Goal: Task Accomplishment & Management: Use online tool/utility

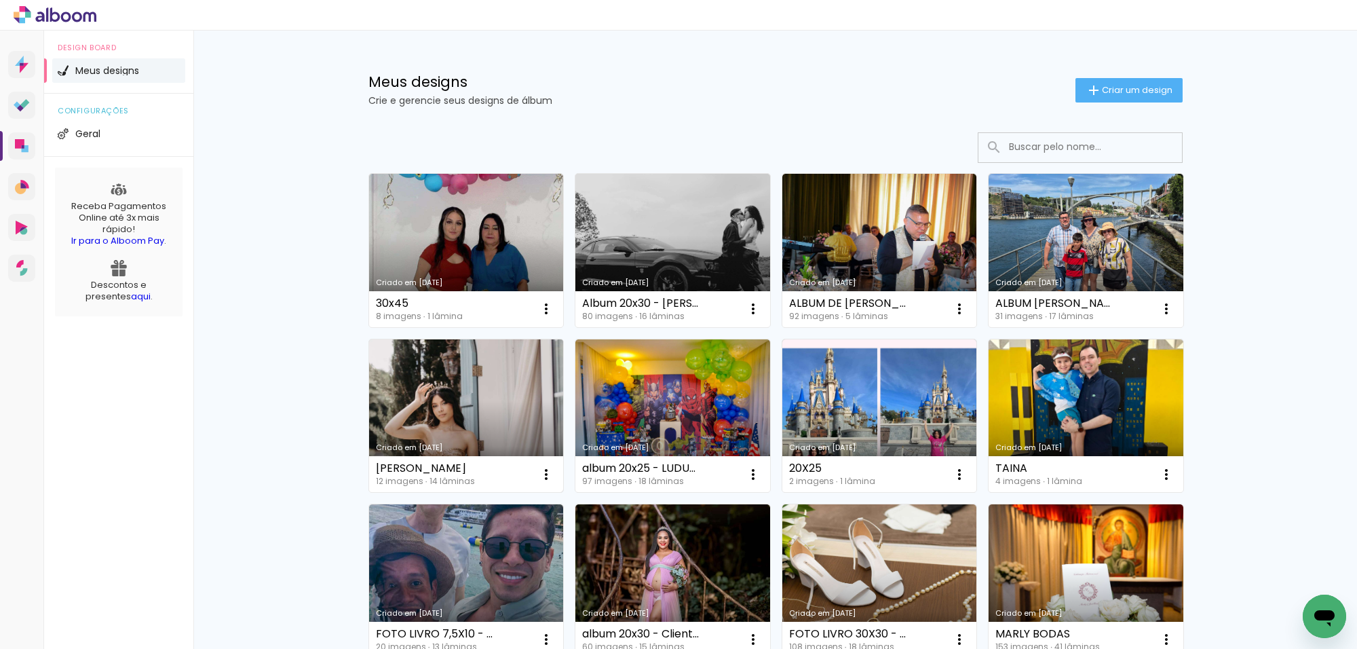
click at [448, 415] on link "Criado em [DATE]" at bounding box center [466, 415] width 195 height 153
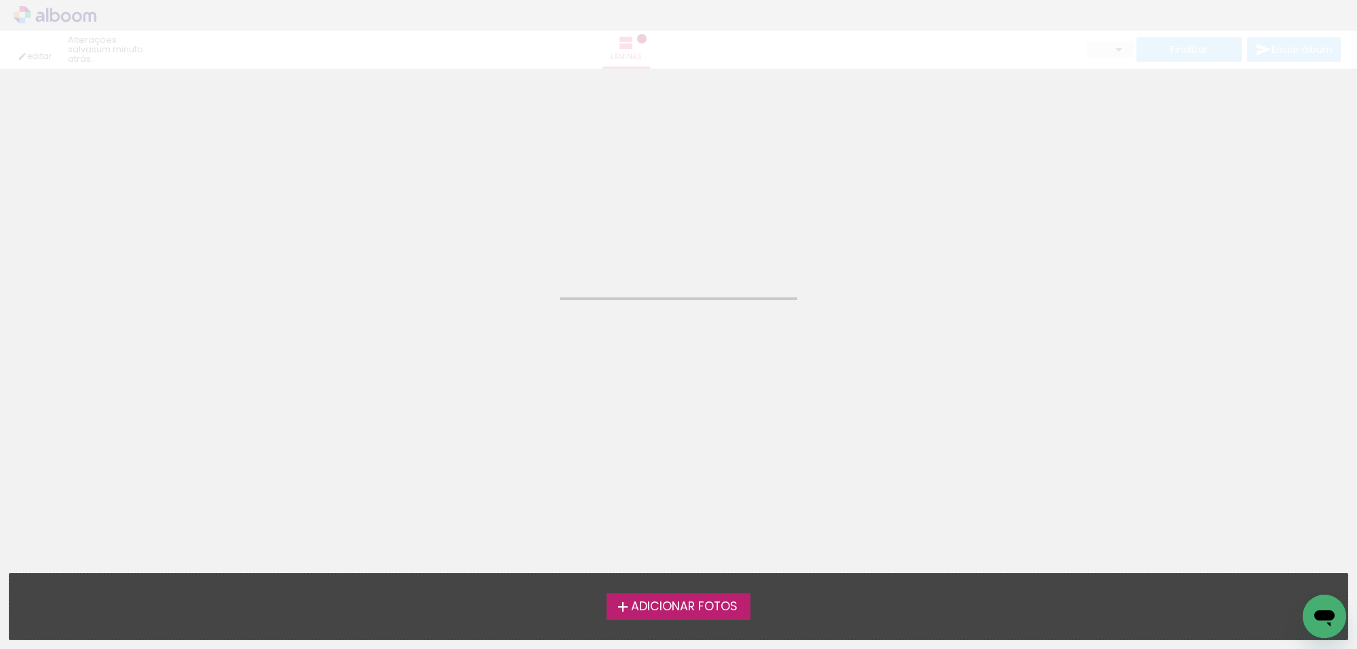
click at [448, 415] on neon-animated-pages "Confirmar Cancelar" at bounding box center [678, 359] width 1357 height 580
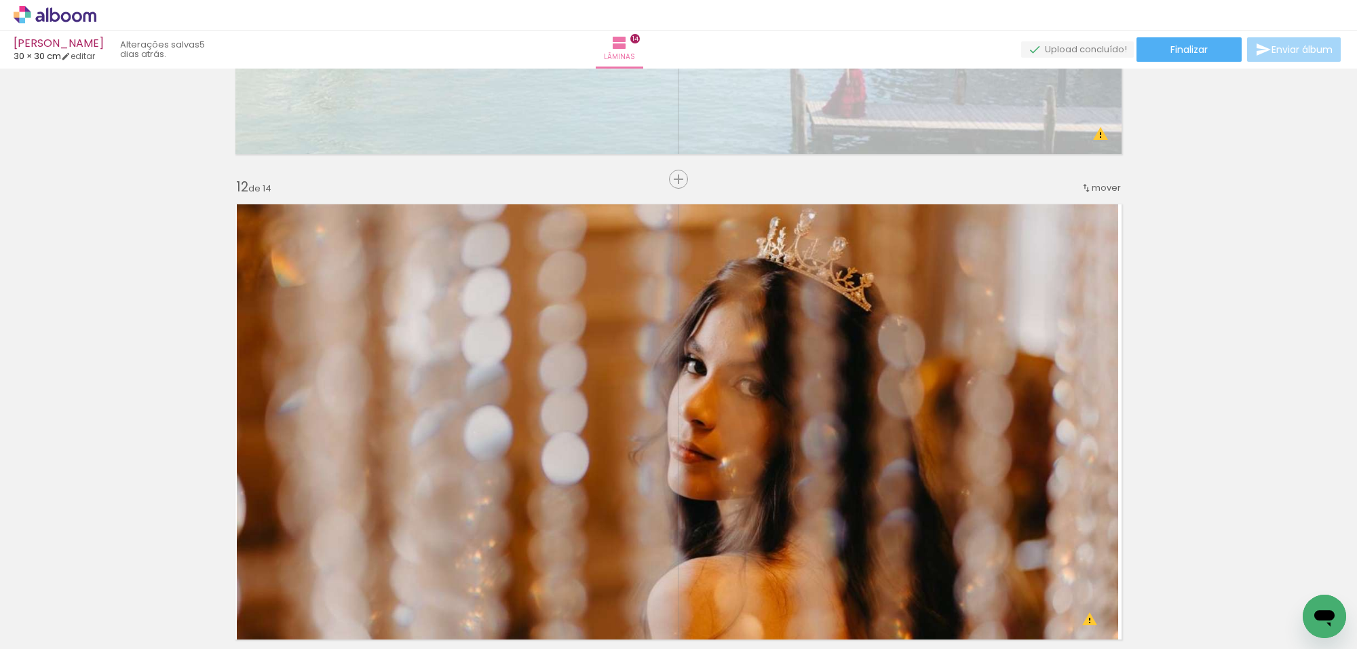
scroll to position [5361, 0]
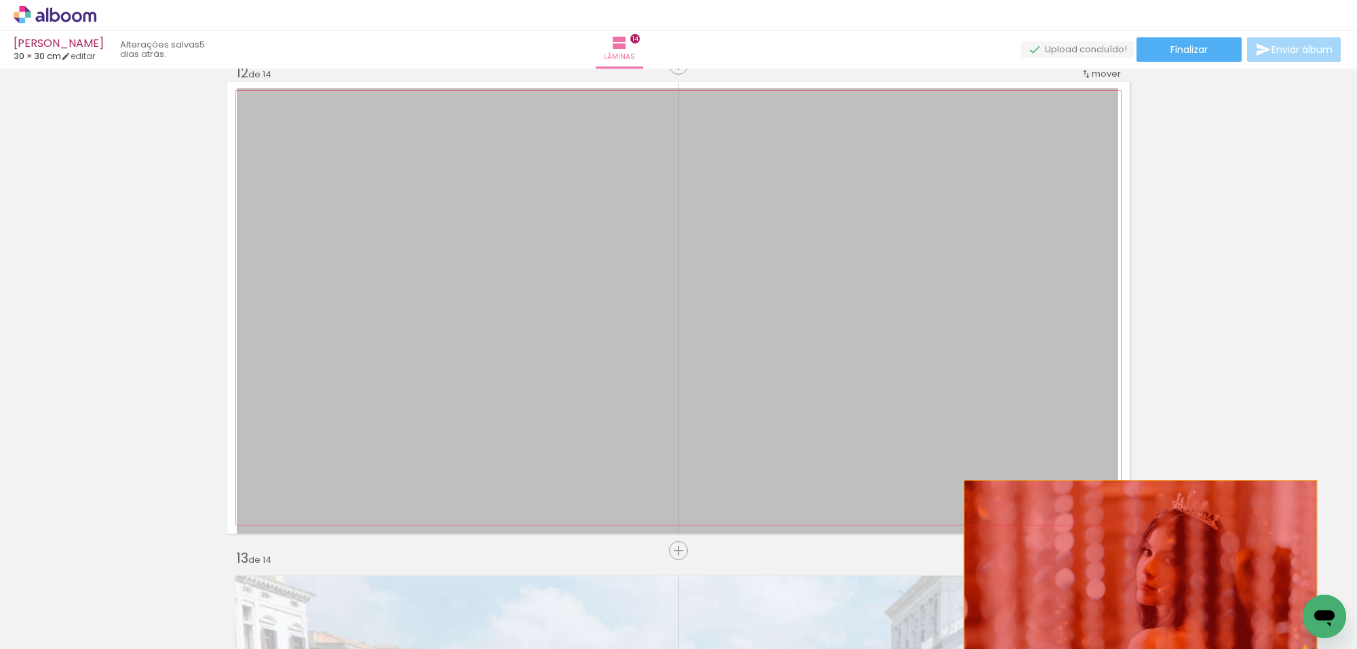
drag, startPoint x: 819, startPoint y: 357, endPoint x: 1134, endPoint y: 575, distance: 382.8
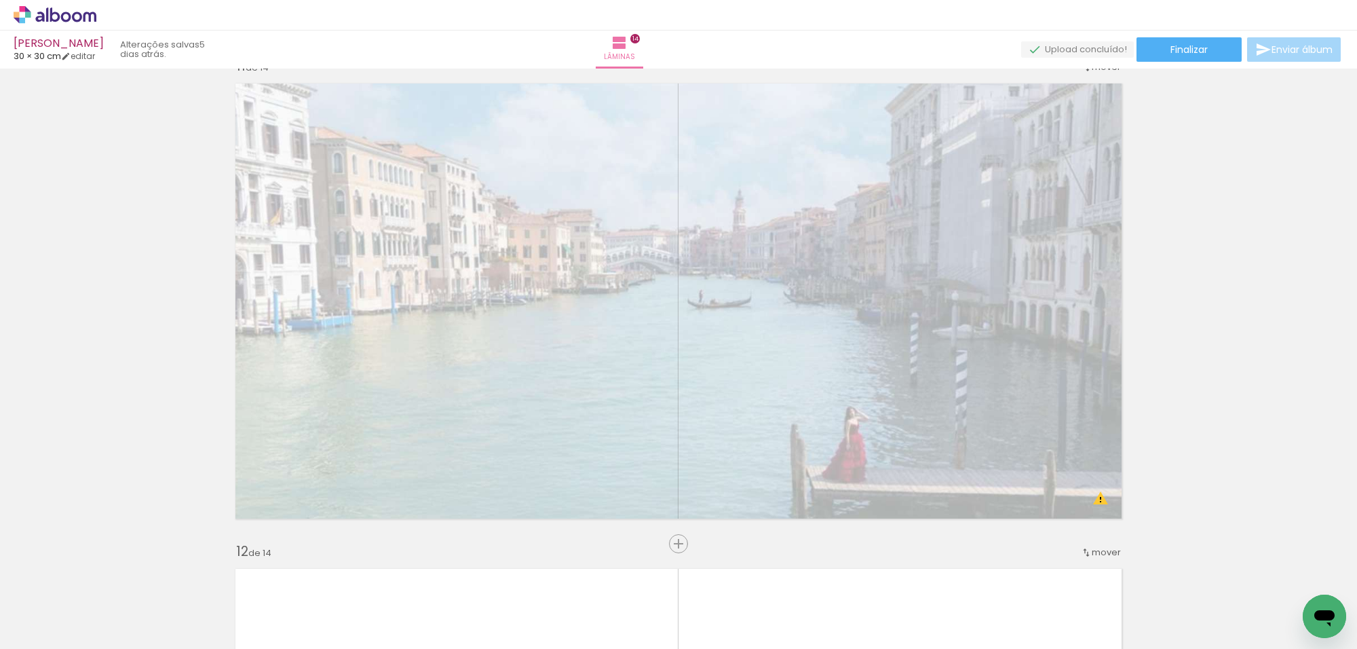
scroll to position [4853, 0]
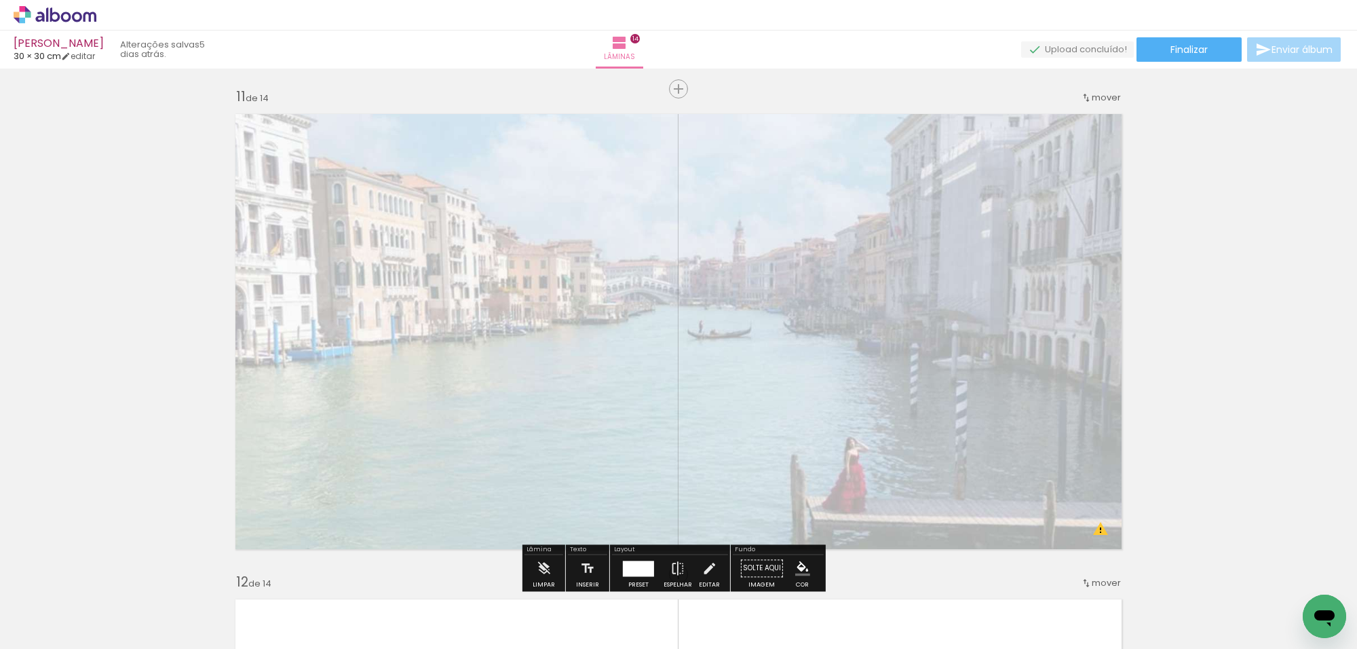
click at [113, 572] on iron-icon at bounding box center [106, 575] width 14 height 14
click at [48, 625] on span "Adicionar Fotos" at bounding box center [48, 630] width 41 height 15
click at [0, 0] on input "file" at bounding box center [0, 0] width 0 height 0
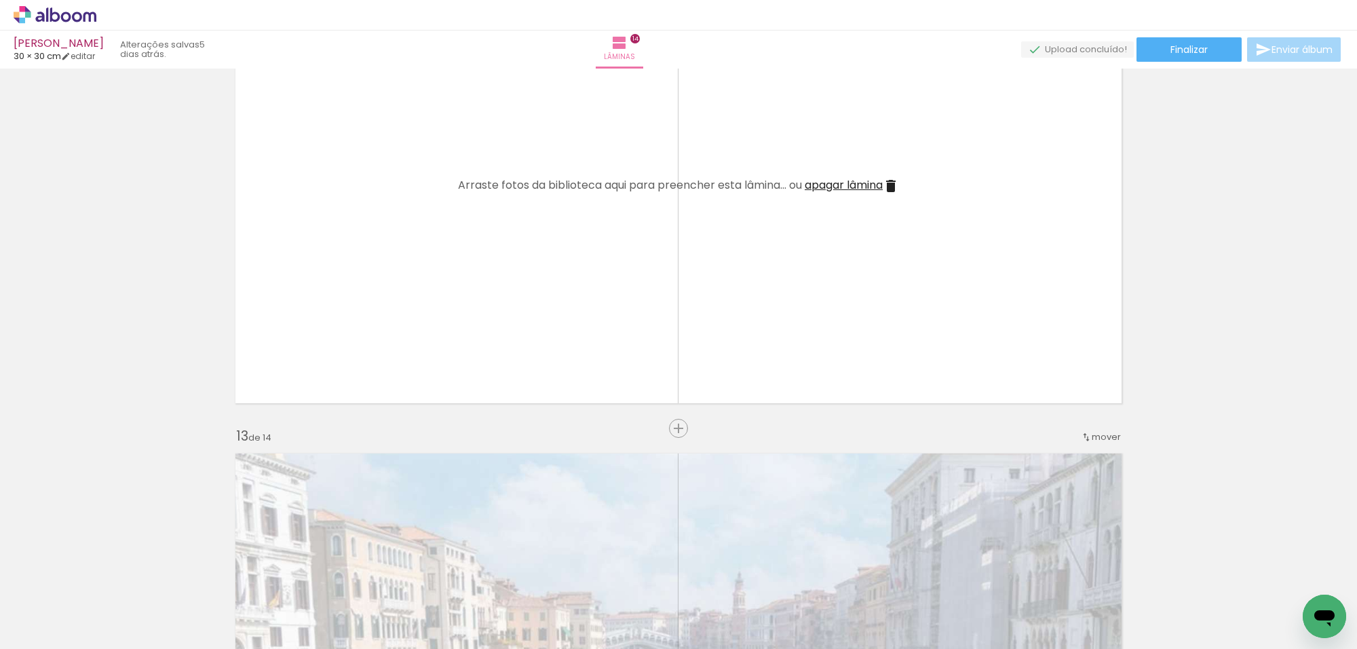
scroll to position [5533, 0]
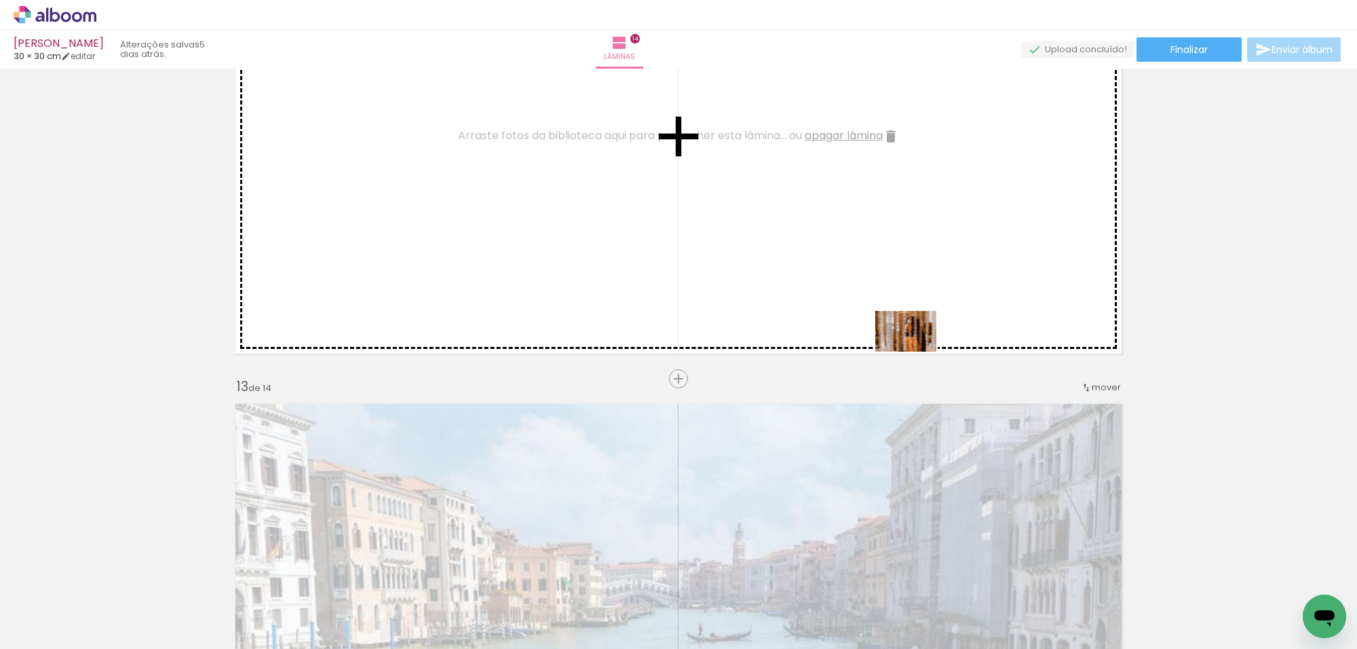
drag, startPoint x: 982, startPoint y: 602, endPoint x: 916, endPoint y: 351, distance: 259.7
click at [916, 351] on quentale-workspace at bounding box center [678, 324] width 1357 height 649
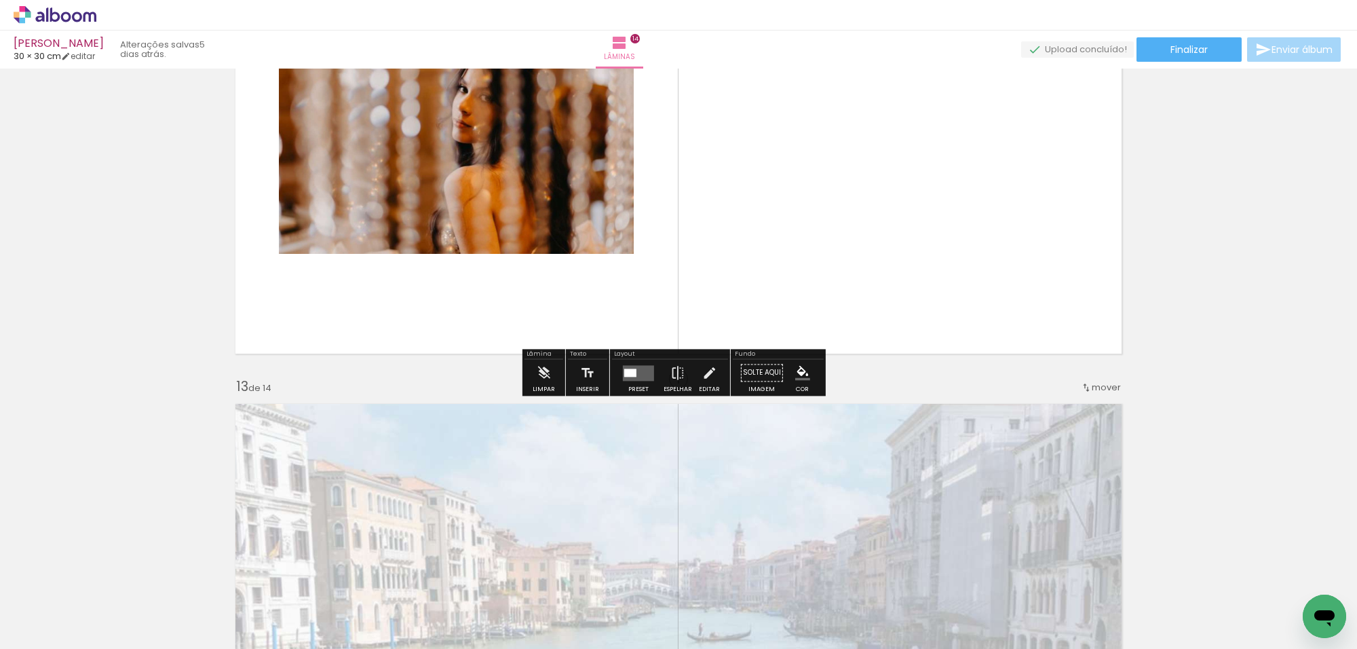
click at [628, 370] on div at bounding box center [630, 372] width 12 height 8
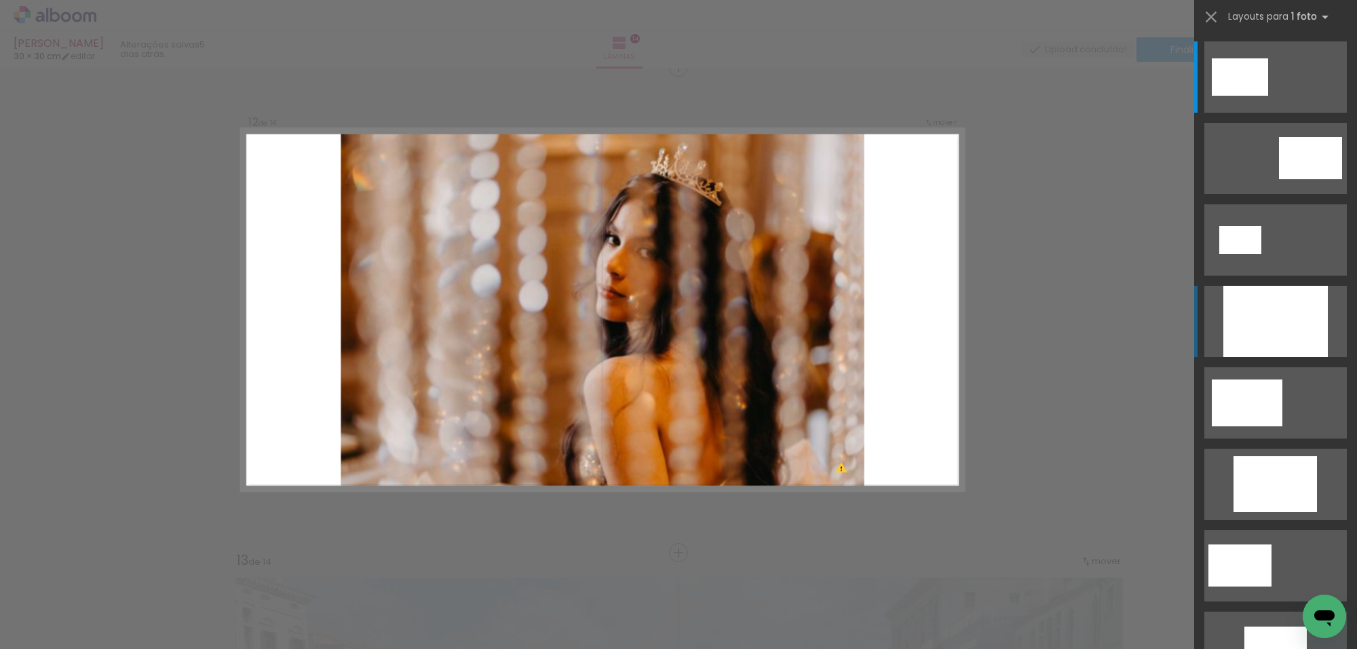
scroll to position [5352, 0]
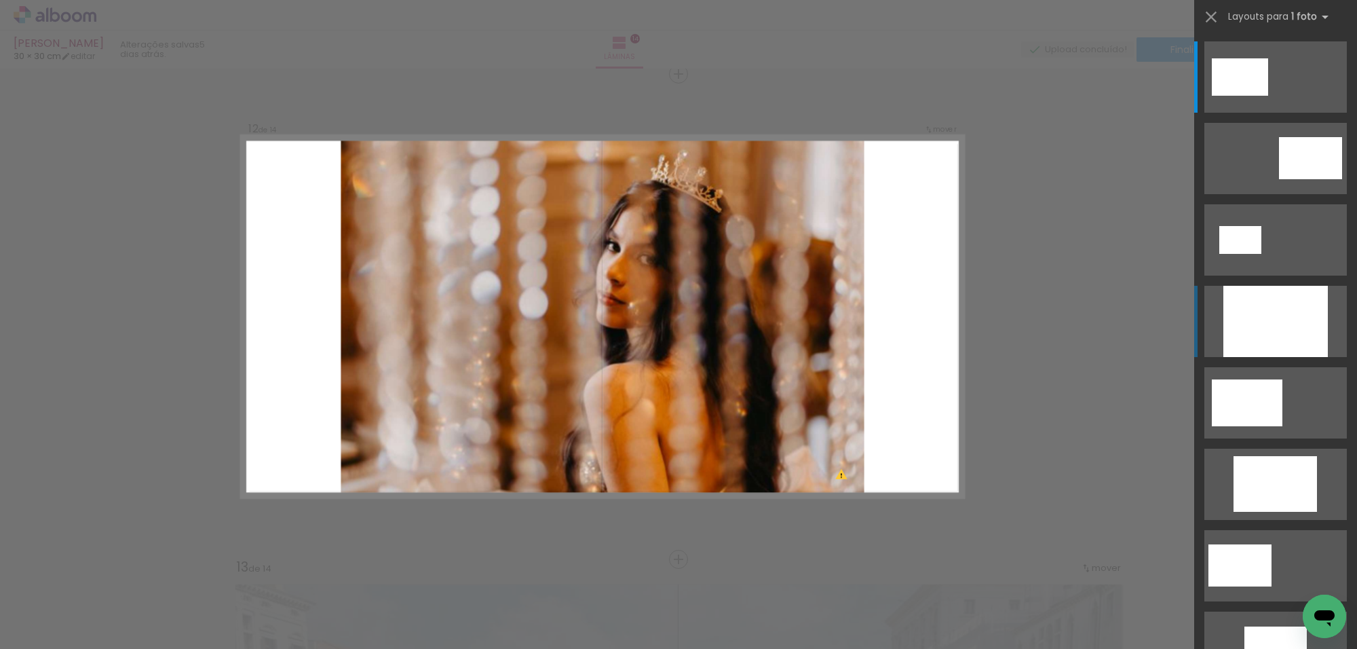
click at [1292, 333] on div at bounding box center [1275, 321] width 104 height 71
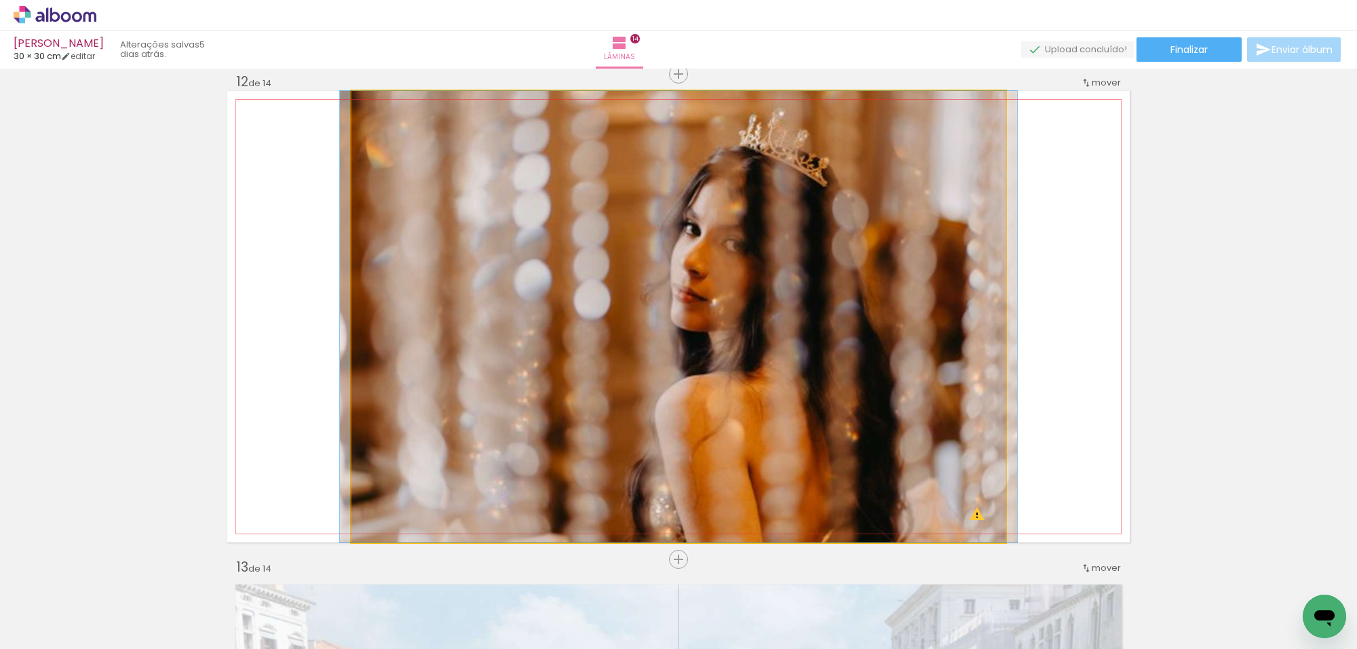
click at [834, 320] on quentale-photo at bounding box center [678, 316] width 654 height 451
click at [996, 330] on quentale-photo at bounding box center [678, 316] width 654 height 451
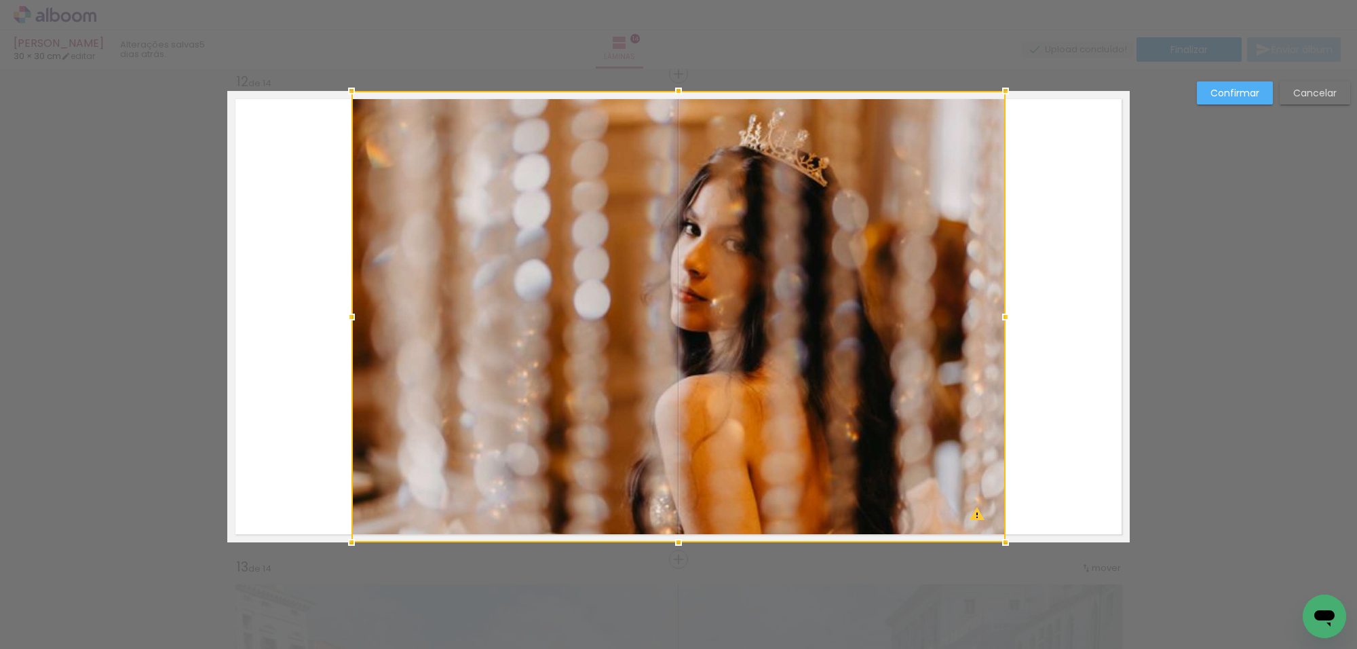
click at [996, 330] on div at bounding box center [678, 316] width 654 height 451
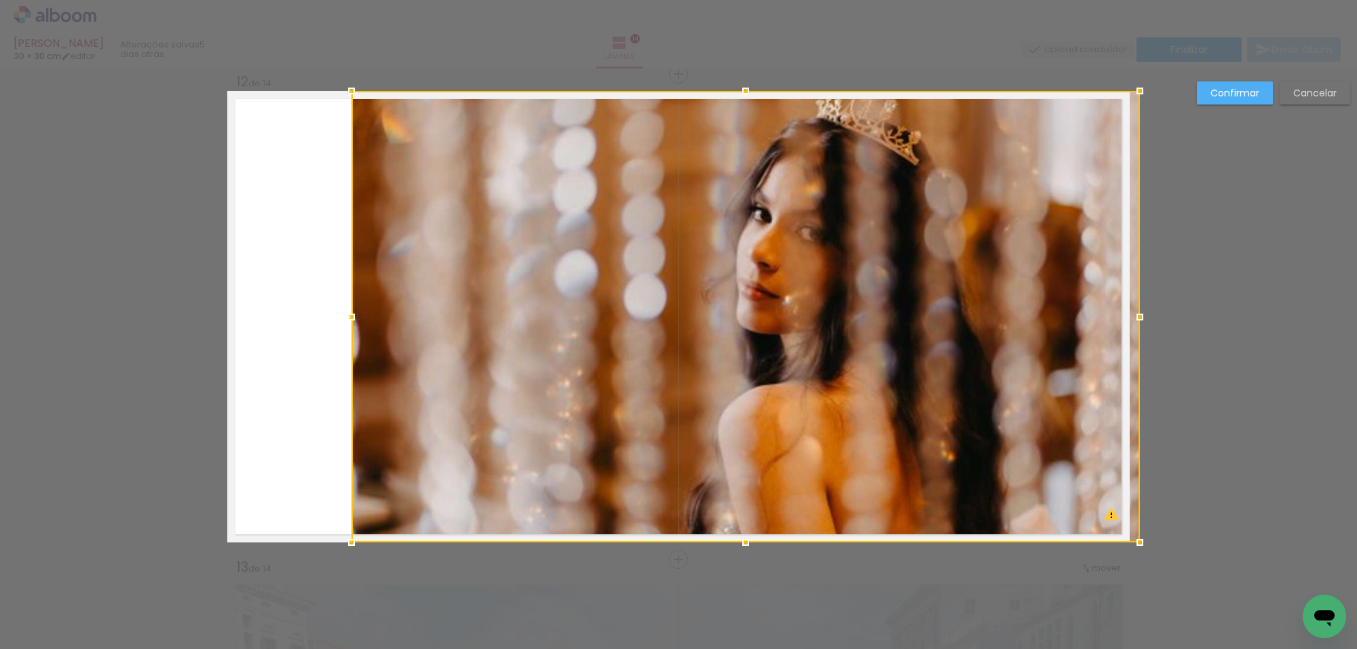
drag, startPoint x: 988, startPoint y: 317, endPoint x: 1107, endPoint y: 324, distance: 119.0
click at [1118, 322] on div at bounding box center [745, 316] width 788 height 451
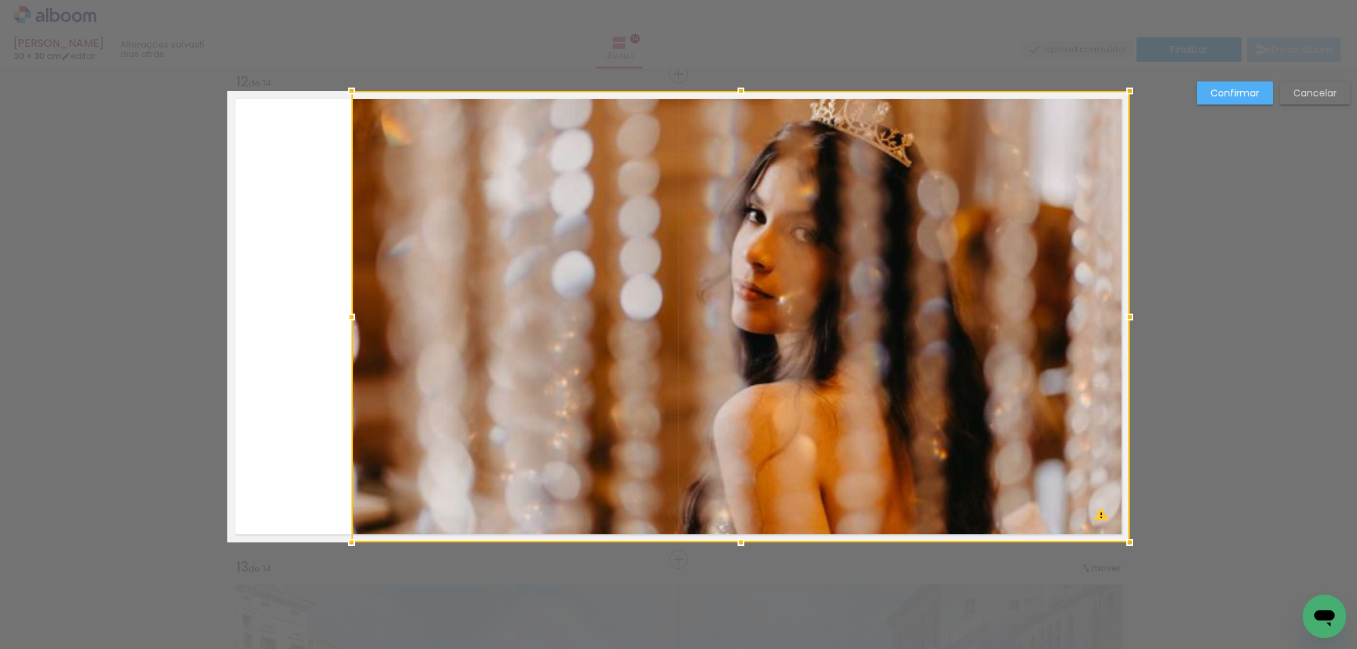
click at [0, 0] on slot "Cancelar" at bounding box center [0, 0] width 0 height 0
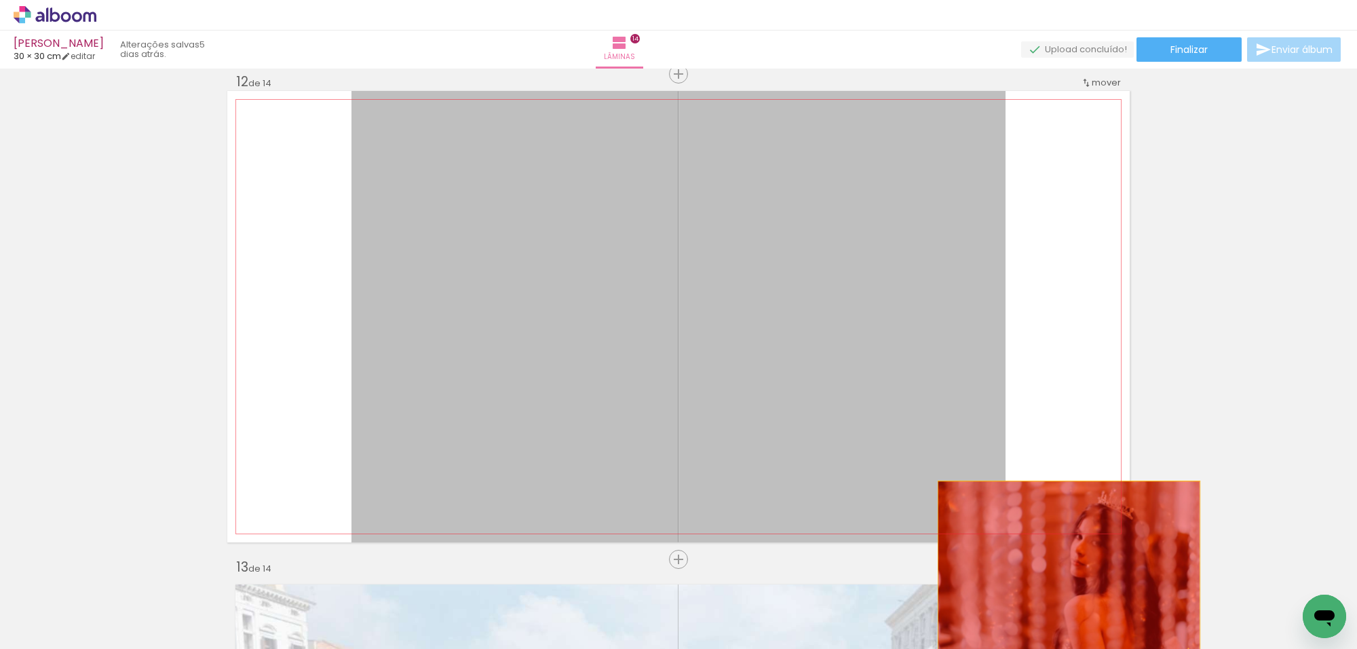
drag, startPoint x: 869, startPoint y: 231, endPoint x: 1070, endPoint y: 580, distance: 402.7
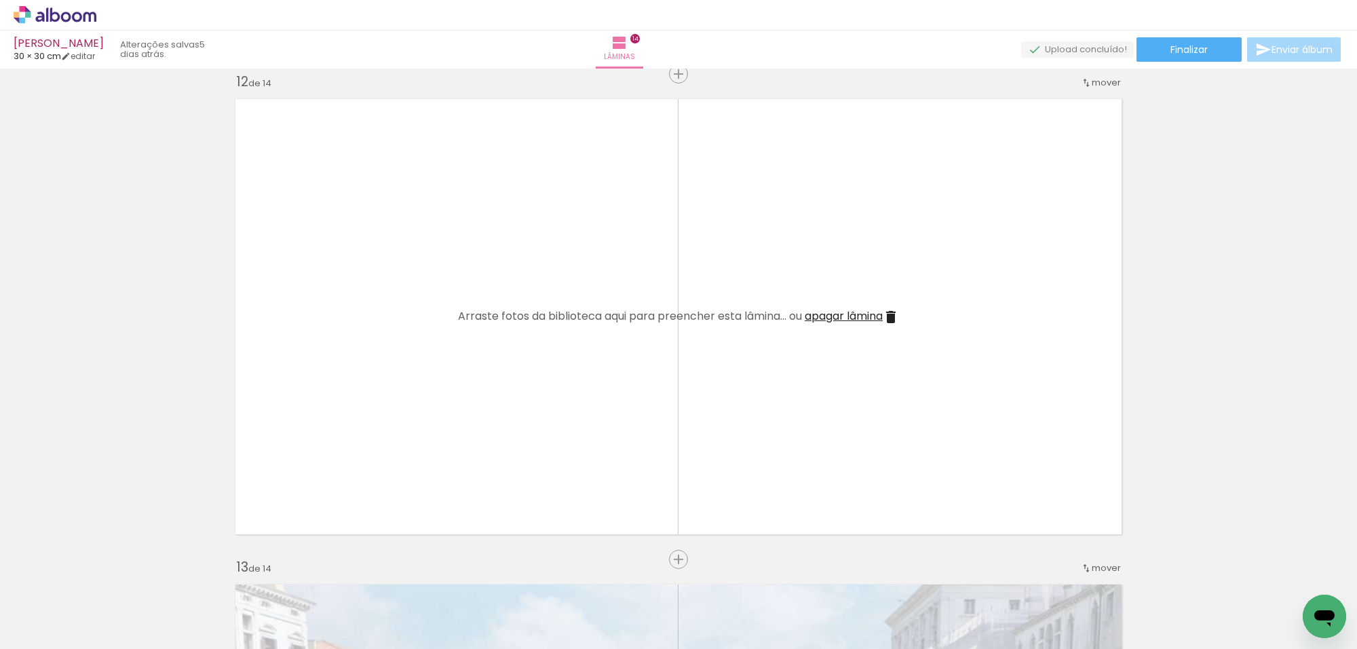
drag, startPoint x: 948, startPoint y: 581, endPoint x: 866, endPoint y: 588, distance: 81.7
click at [113, 581] on iron-icon at bounding box center [106, 575] width 14 height 14
click at [55, 634] on span "Adicionar Fotos" at bounding box center [48, 630] width 41 height 15
click at [0, 0] on input "file" at bounding box center [0, 0] width 0 height 0
drag, startPoint x: 957, startPoint y: 588, endPoint x: 877, endPoint y: 409, distance: 196.2
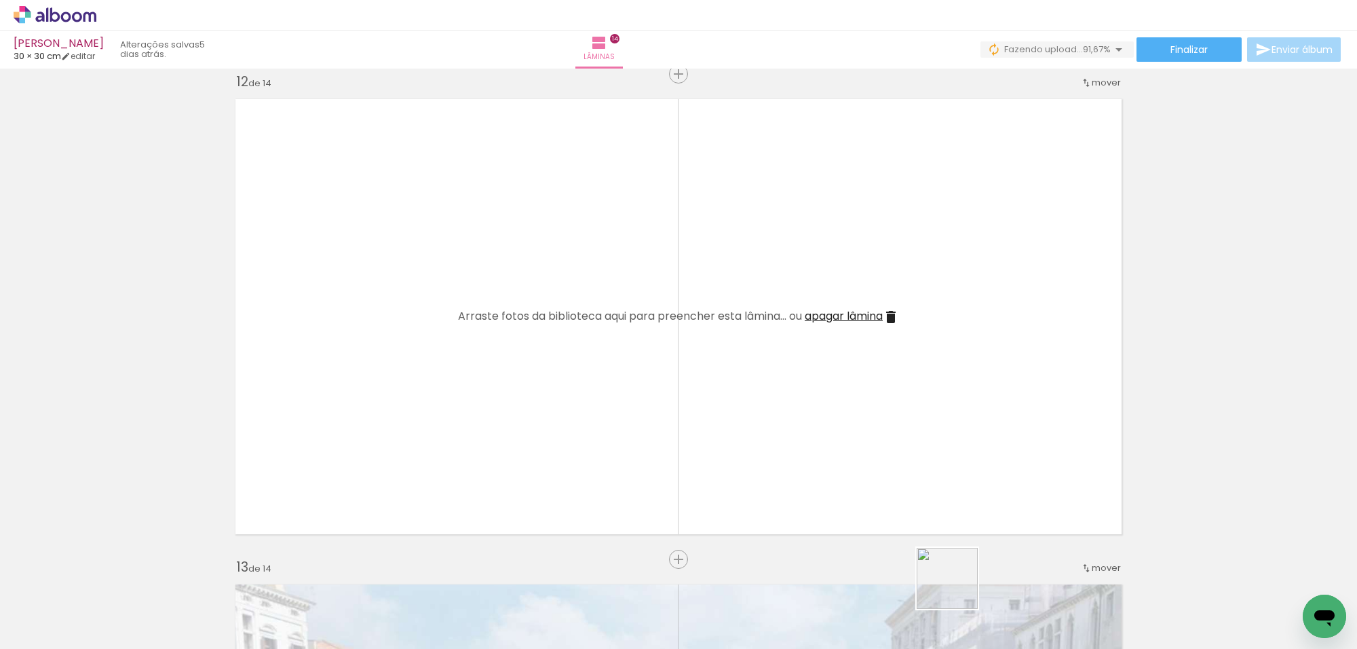
click at [877, 410] on quentale-workspace at bounding box center [678, 324] width 1357 height 649
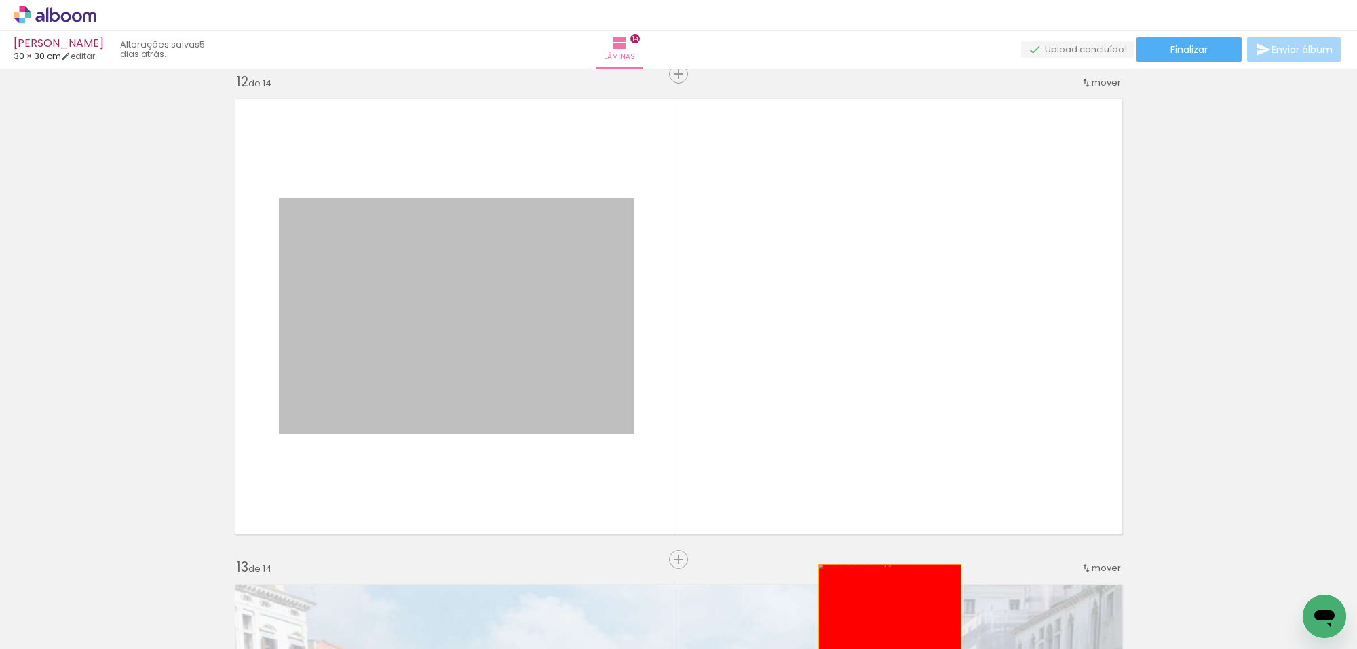
drag, startPoint x: 602, startPoint y: 435, endPoint x: 923, endPoint y: 628, distance: 374.0
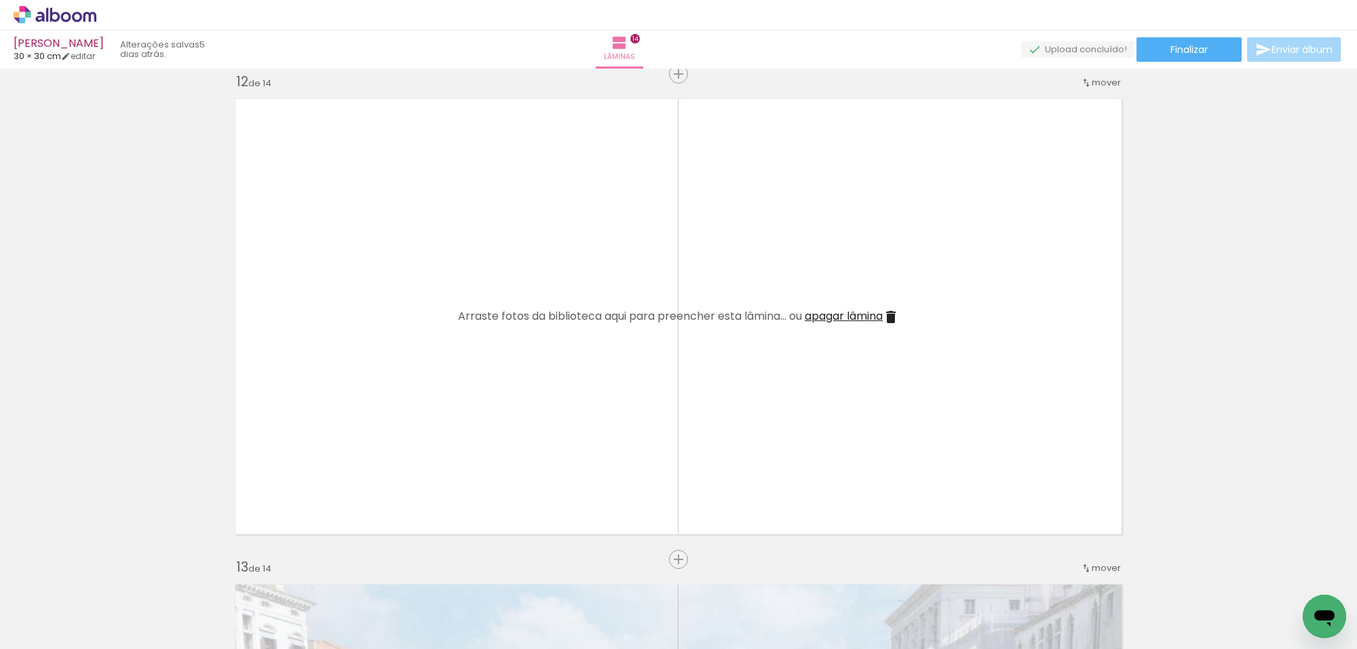
click at [52, 632] on span "Adicionar Fotos" at bounding box center [48, 630] width 41 height 15
click at [0, 0] on input "file" at bounding box center [0, 0] width 0 height 0
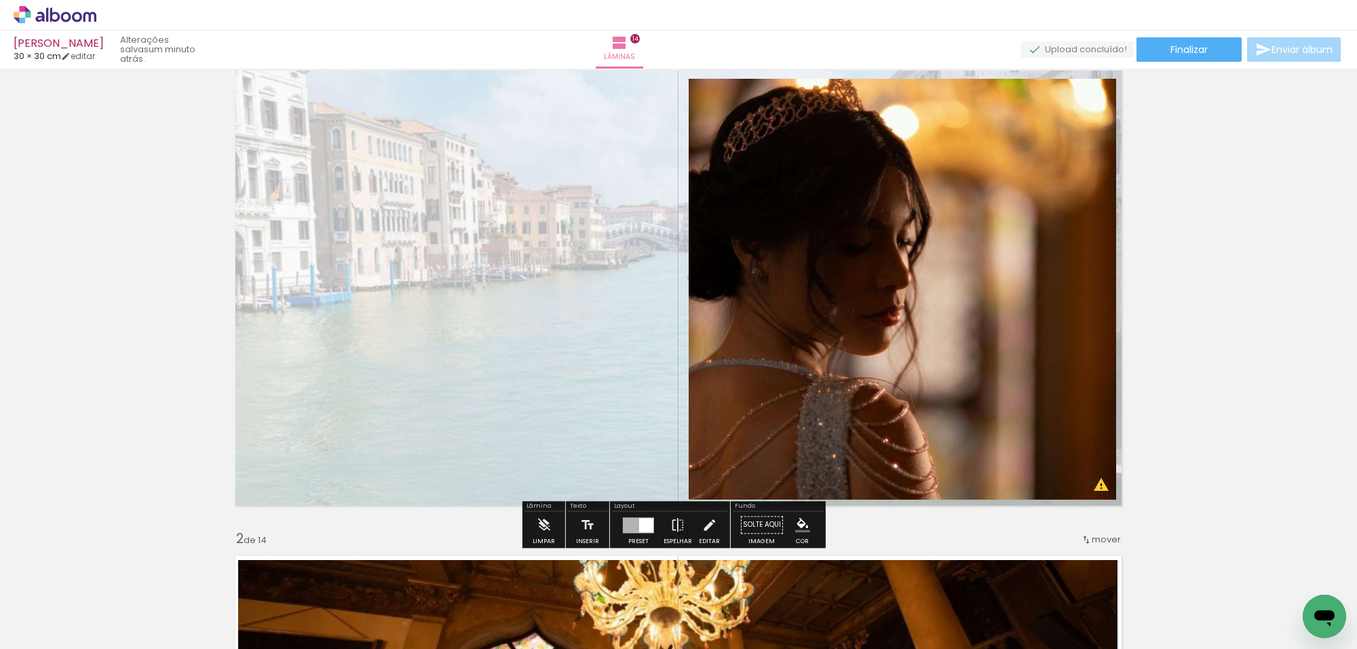
scroll to position [0, 0]
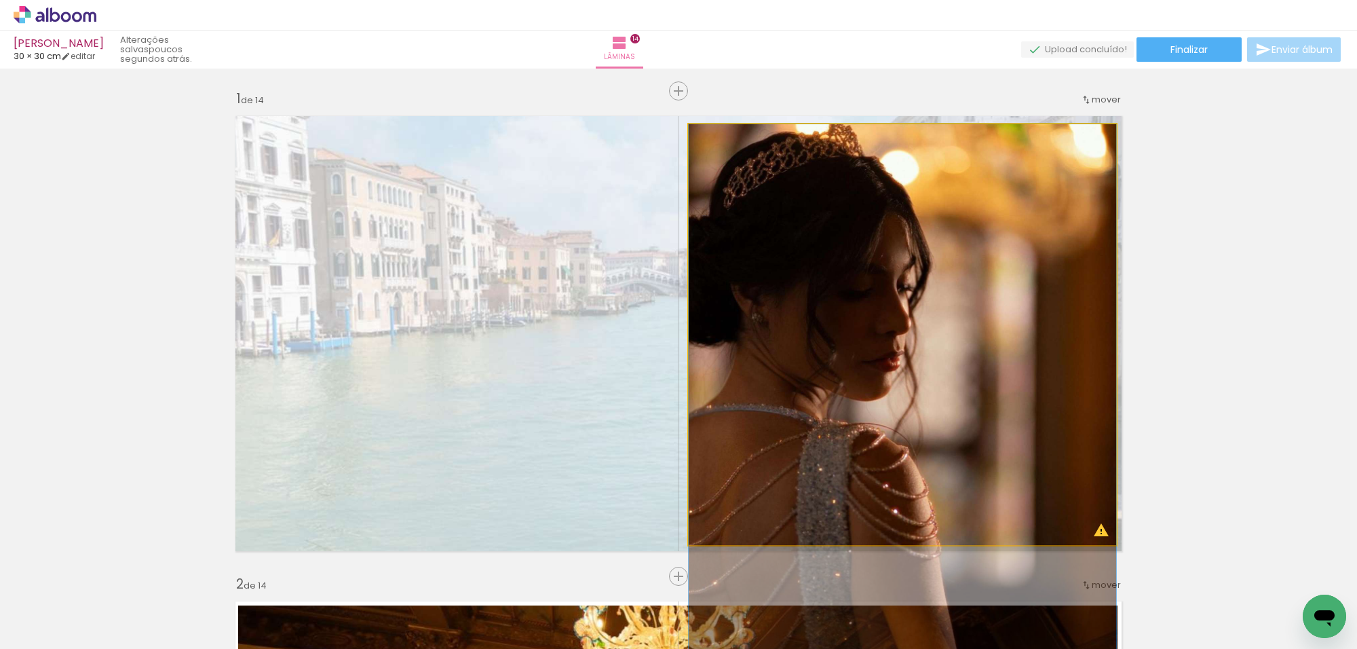
drag, startPoint x: 996, startPoint y: 319, endPoint x: 998, endPoint y: 486, distance: 166.9
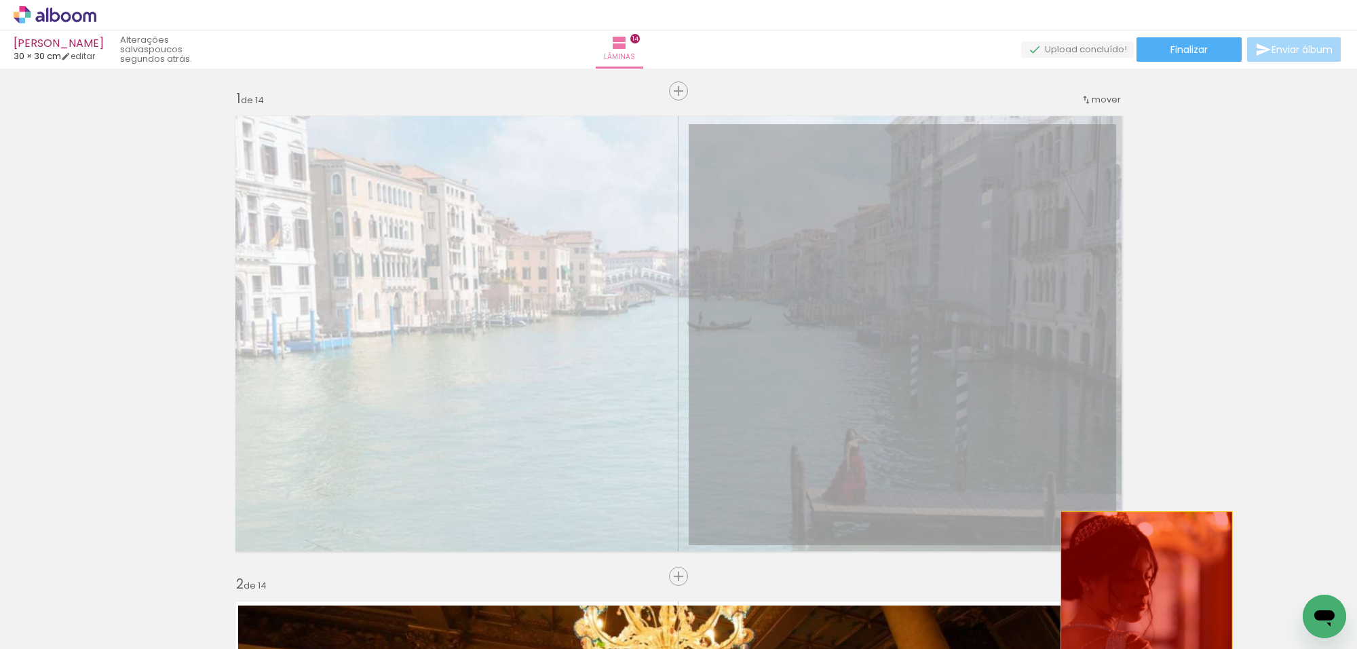
drag, startPoint x: 929, startPoint y: 381, endPoint x: 1145, endPoint y: 630, distance: 329.4
click at [1149, 641] on quentale-workspace at bounding box center [678, 324] width 1357 height 649
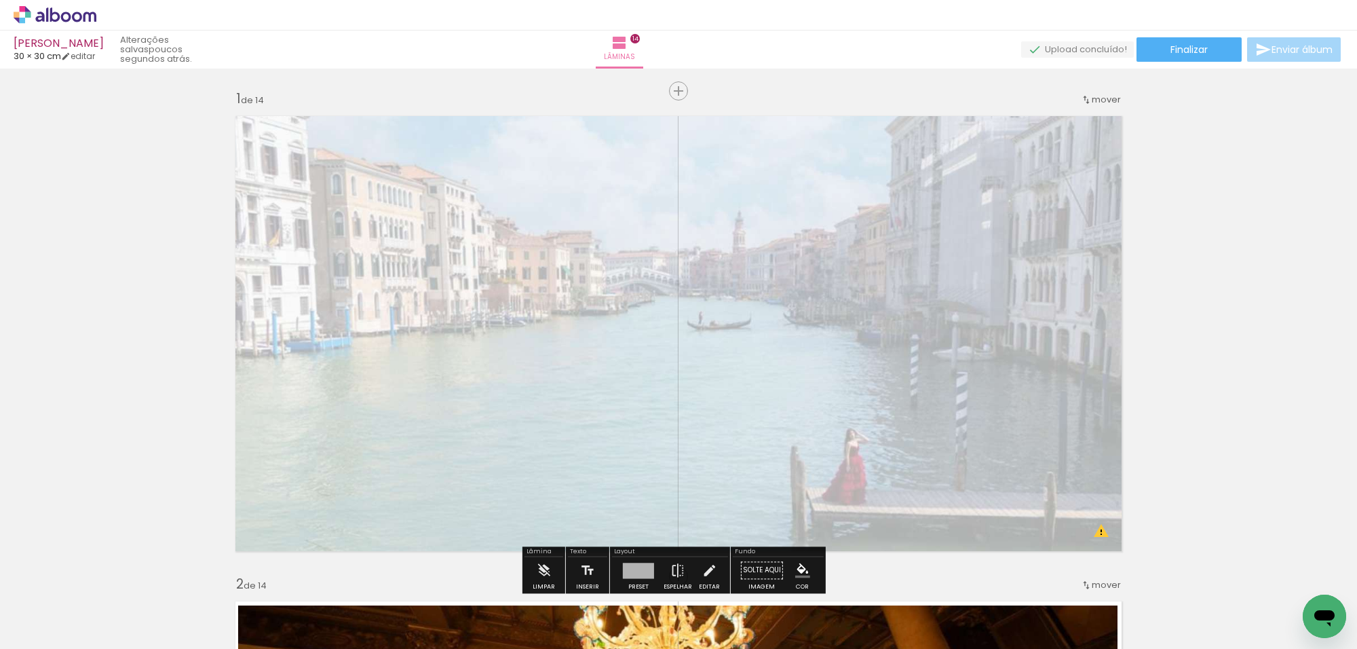
click at [113, 572] on iron-icon at bounding box center [106, 575] width 14 height 14
click at [28, 625] on iron-icon at bounding box center [20, 630] width 16 height 16
click at [0, 0] on input "file" at bounding box center [0, 0] width 0 height 0
drag, startPoint x: 639, startPoint y: 573, endPoint x: 846, endPoint y: 106, distance: 511.2
click at [113, 573] on iron-icon at bounding box center [106, 575] width 14 height 14
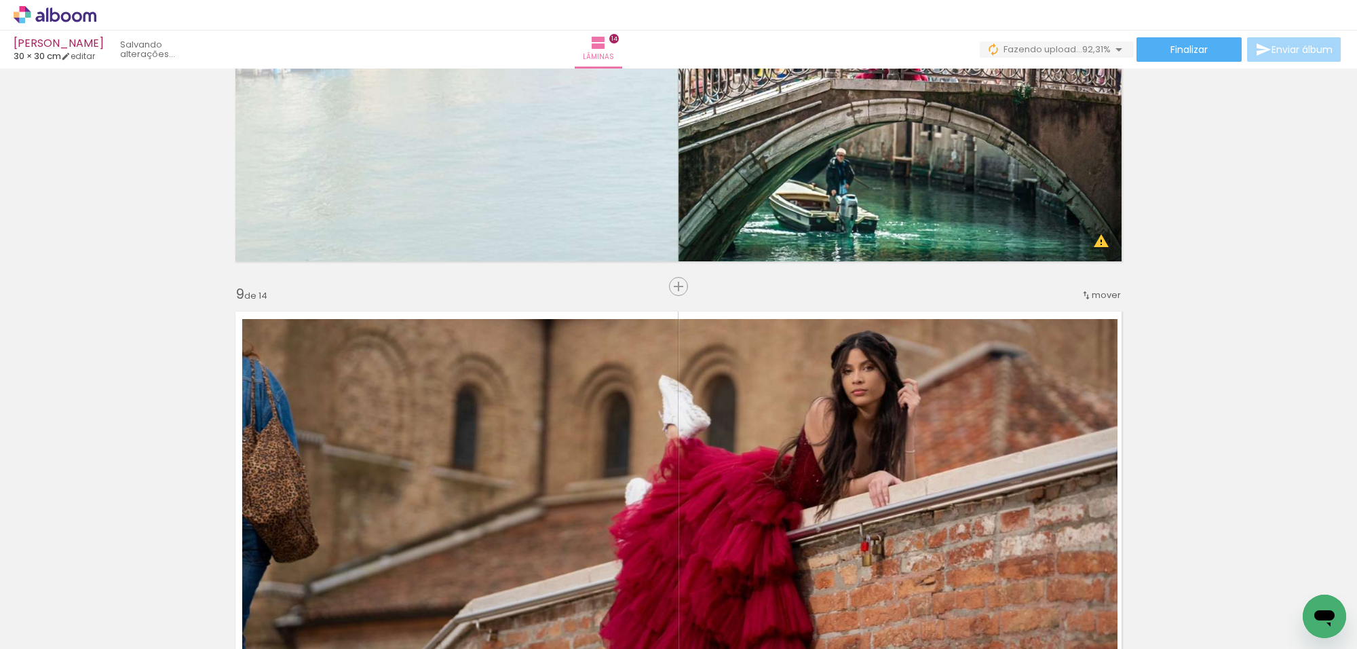
scroll to position [3897, 0]
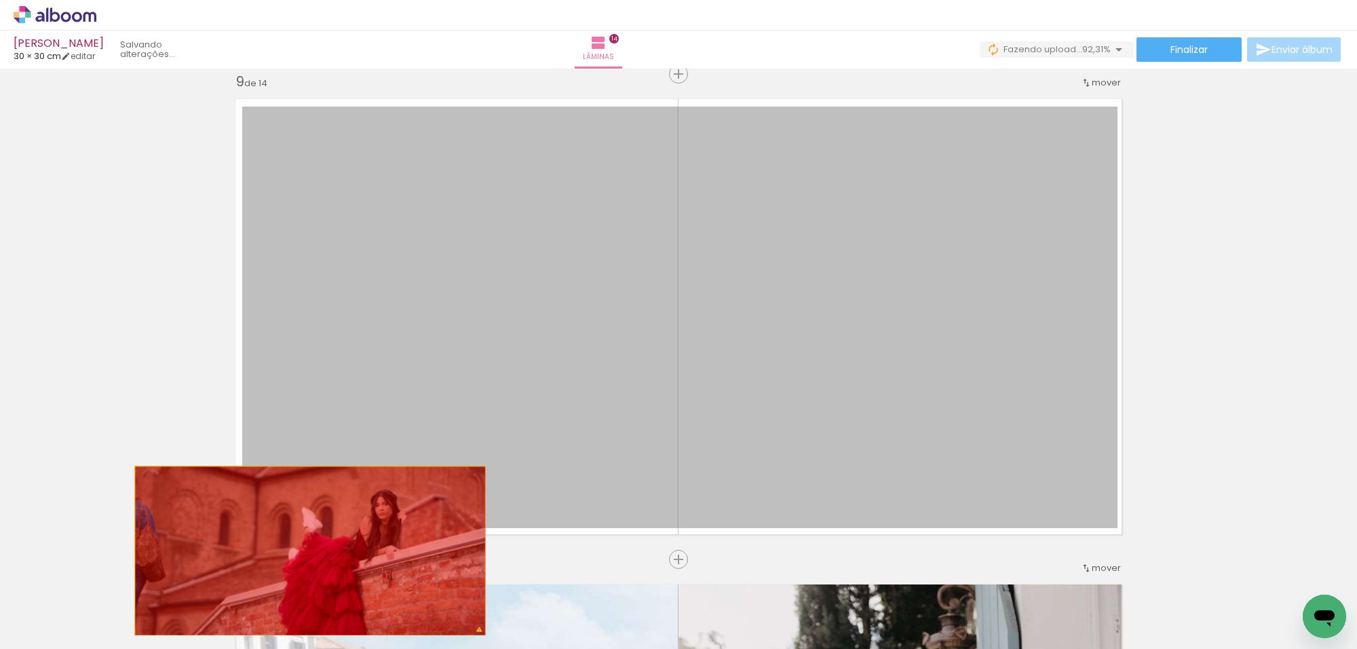
drag, startPoint x: 694, startPoint y: 340, endPoint x: 303, endPoint y: 553, distance: 445.6
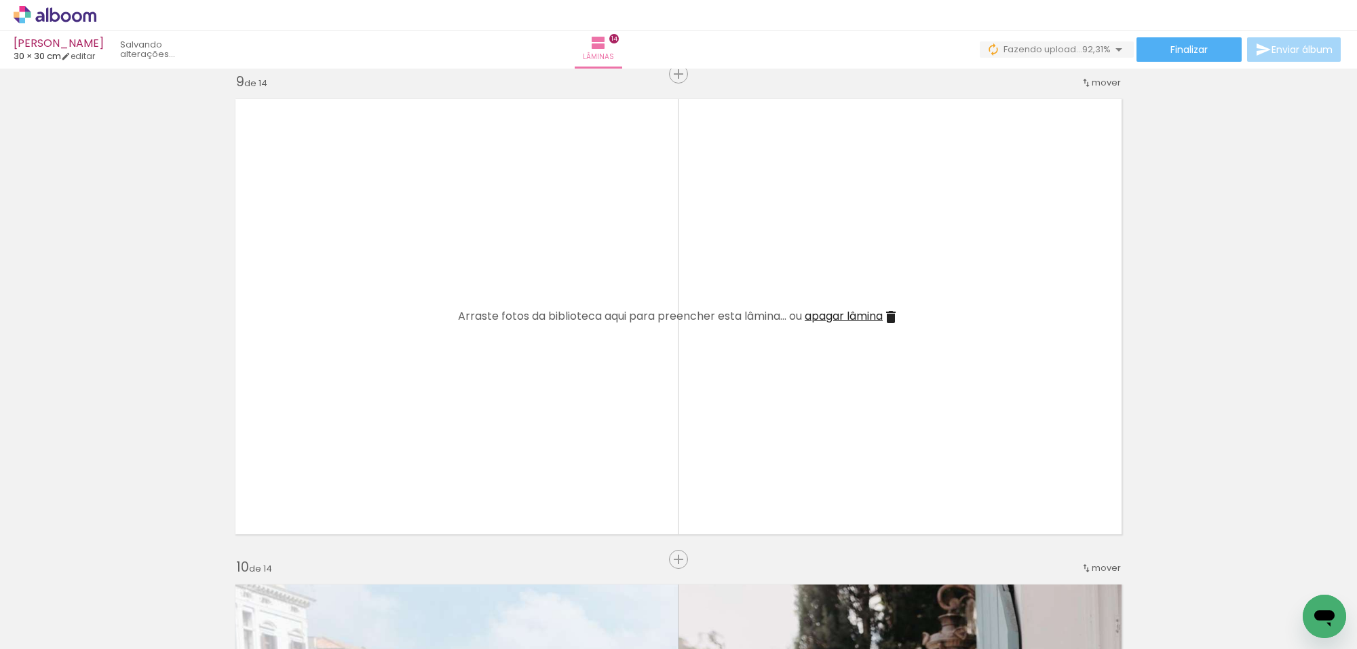
click at [113, 578] on iron-icon at bounding box center [106, 575] width 14 height 14
drag, startPoint x: 47, startPoint y: 614, endPoint x: 49, endPoint y: 623, distance: 8.9
click at [47, 615] on div "Biblioteca 12 fotos Todas as fotos Não utilizadas Adicionar Fotos" at bounding box center [42, 606] width 84 height 67
click at [41, 628] on span "Adicionar Fotos" at bounding box center [48, 630] width 41 height 15
click at [0, 0] on input "file" at bounding box center [0, 0] width 0 height 0
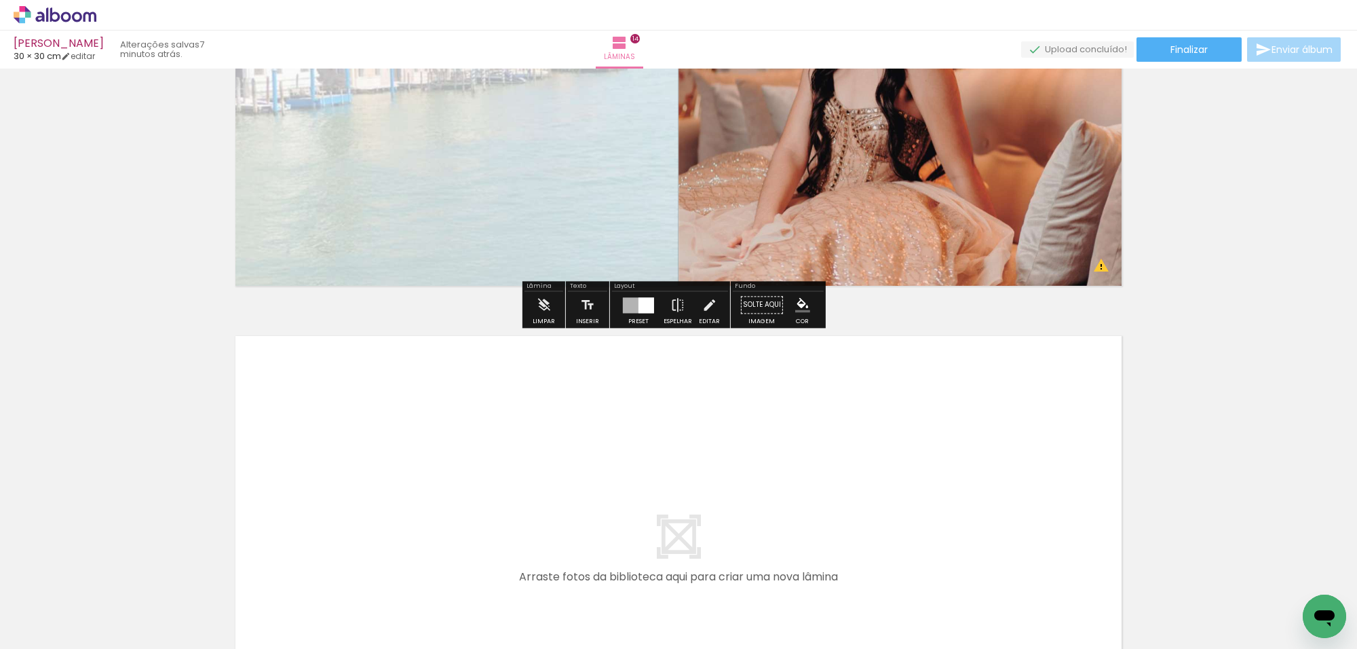
scroll to position [6748, 0]
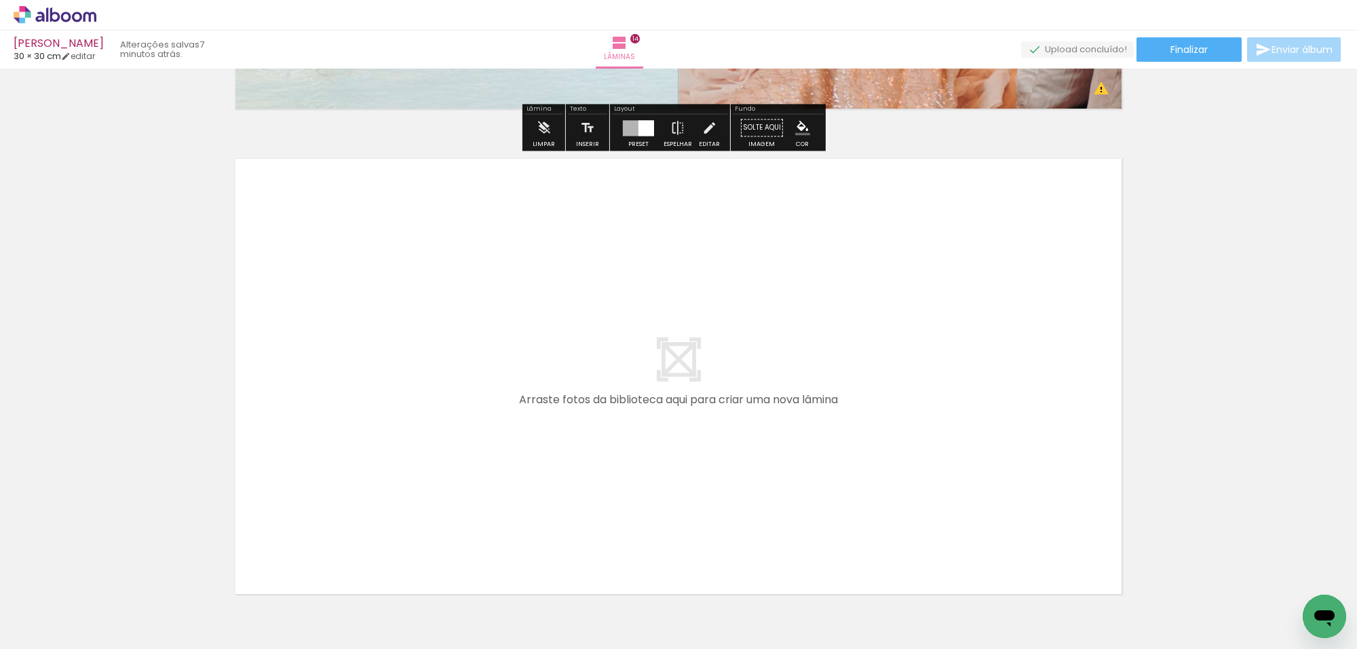
click at [24, 626] on iron-icon at bounding box center [20, 630] width 16 height 16
click at [0, 0] on input "file" at bounding box center [0, 0] width 0 height 0
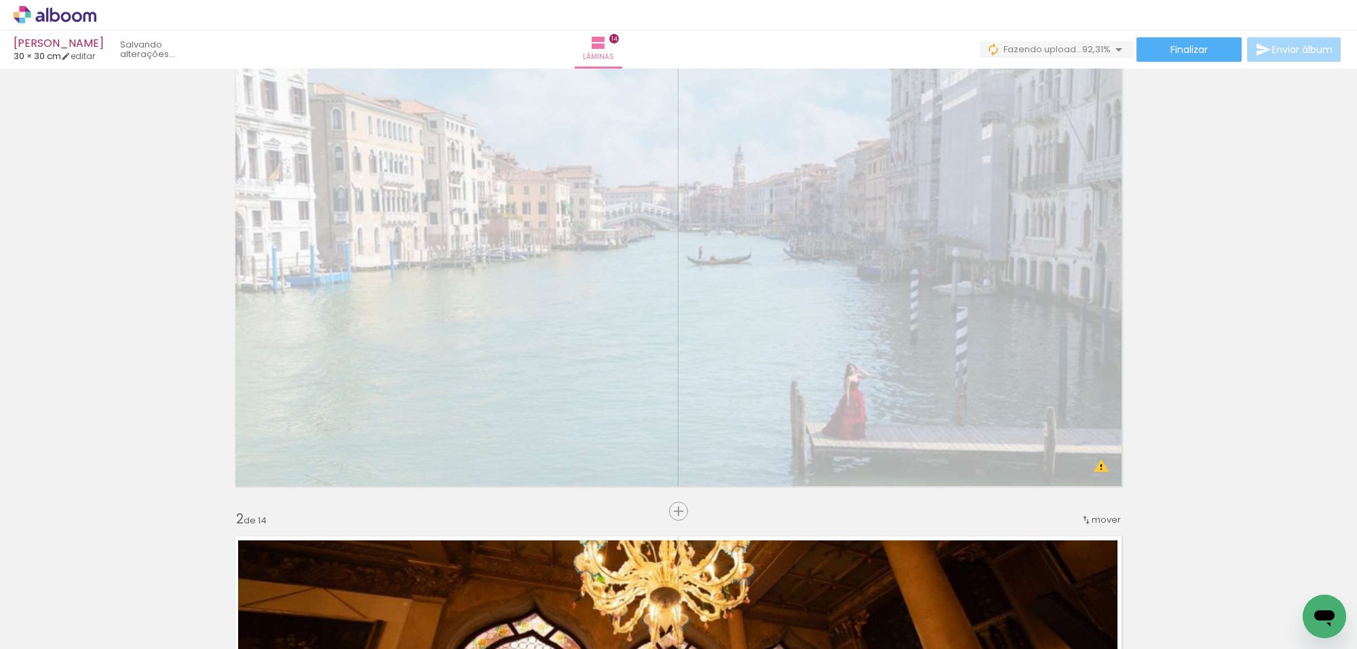
scroll to position [0, 0]
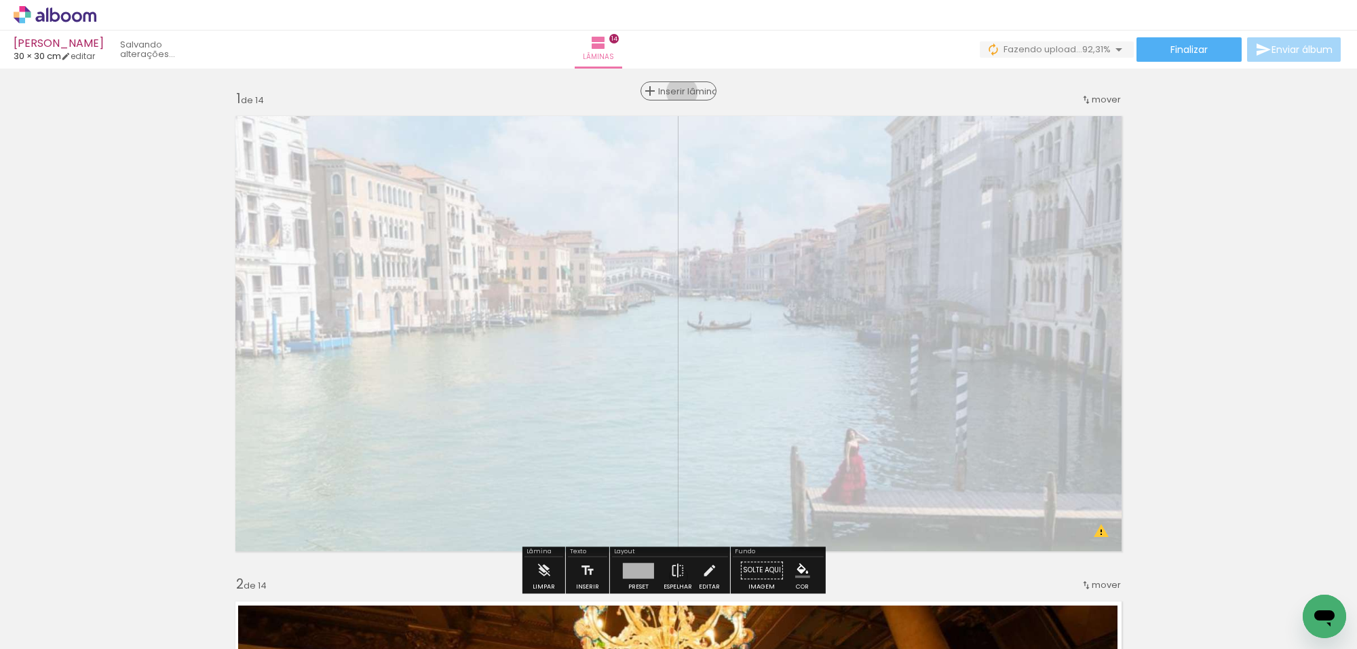
click at [676, 92] on span "Inserir lâmina" at bounding box center [684, 91] width 53 height 9
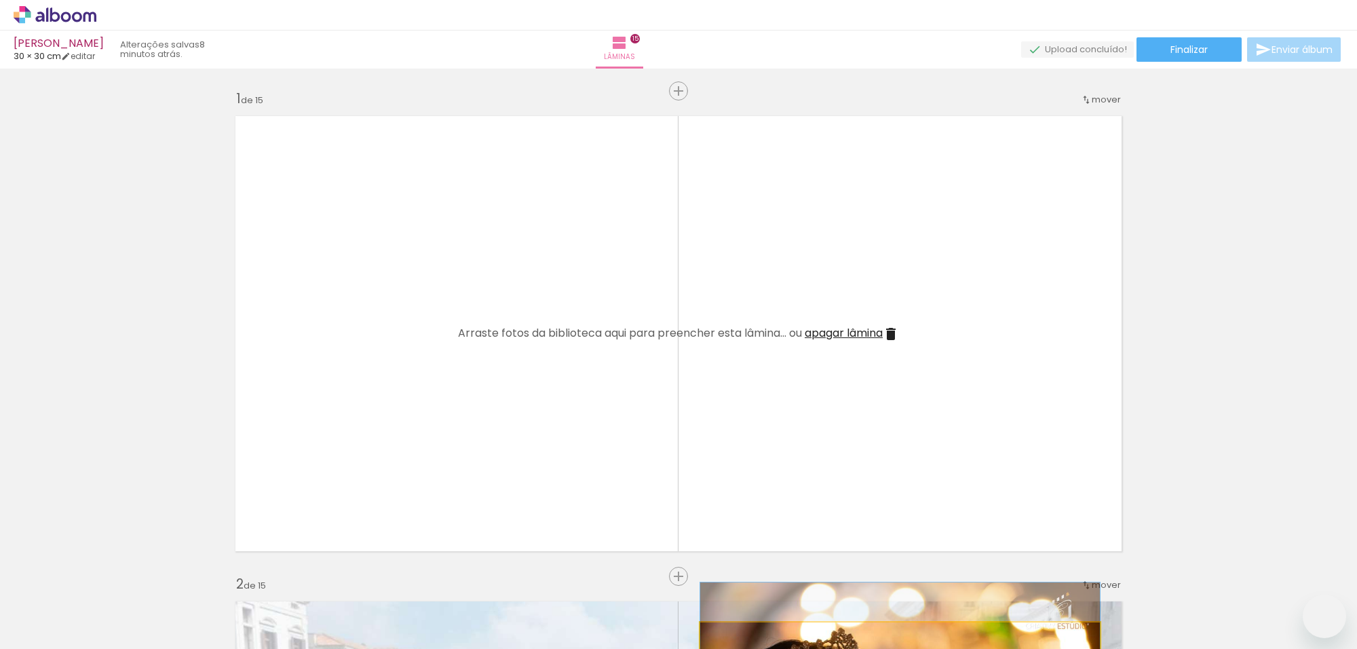
click at [0, 0] on div at bounding box center [0, 0] width 0 height 0
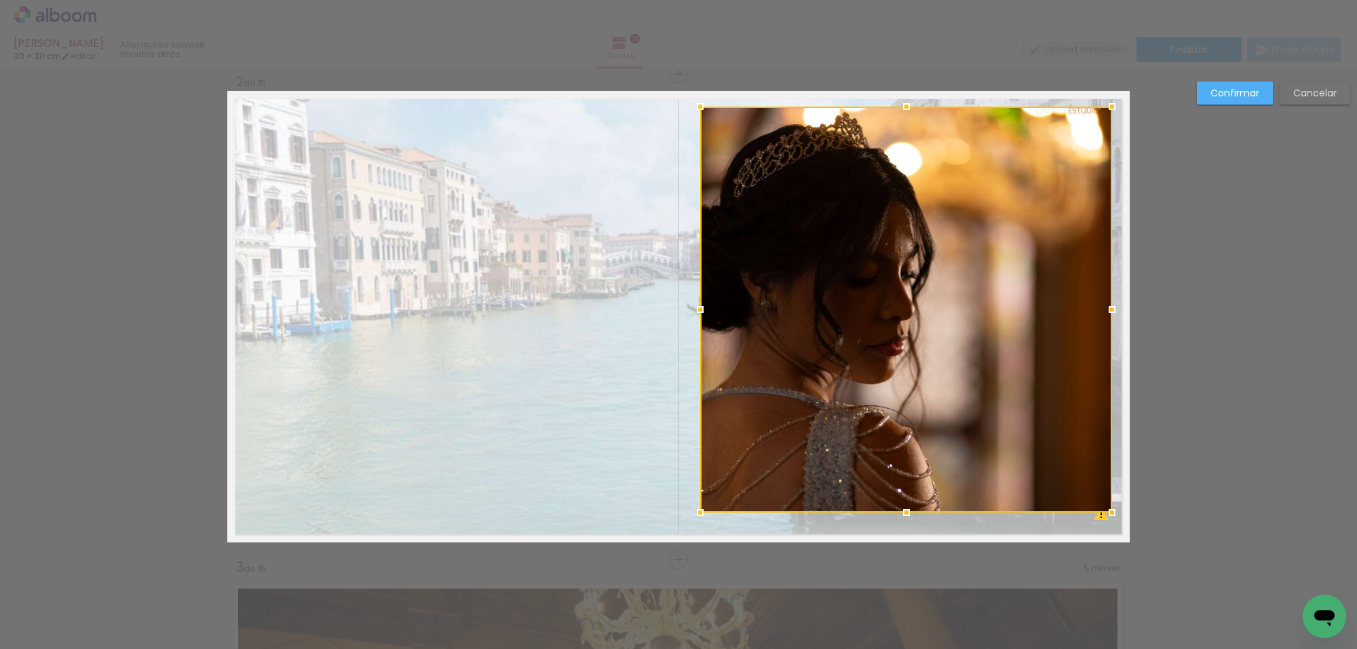
drag, startPoint x: 1093, startPoint y: 123, endPoint x: 1109, endPoint y: 110, distance: 21.2
click at [1109, 110] on div at bounding box center [1111, 106] width 27 height 27
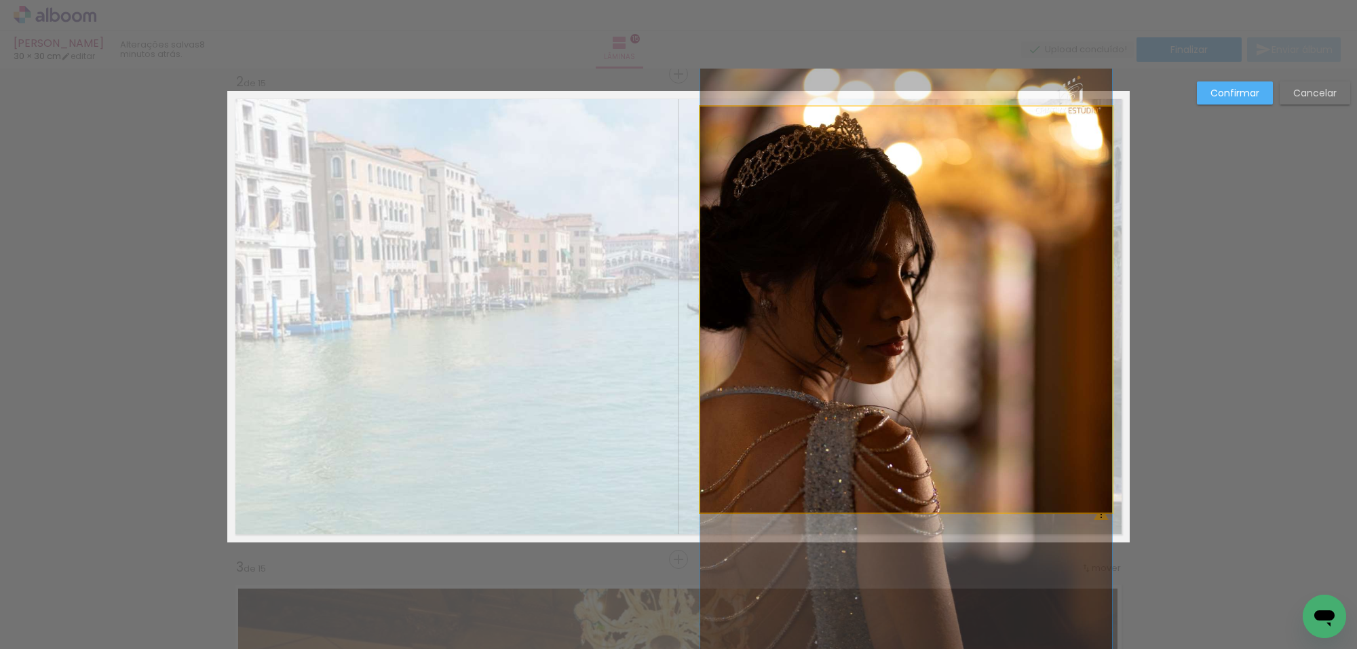
click at [1091, 147] on quentale-photo at bounding box center [906, 310] width 412 height 406
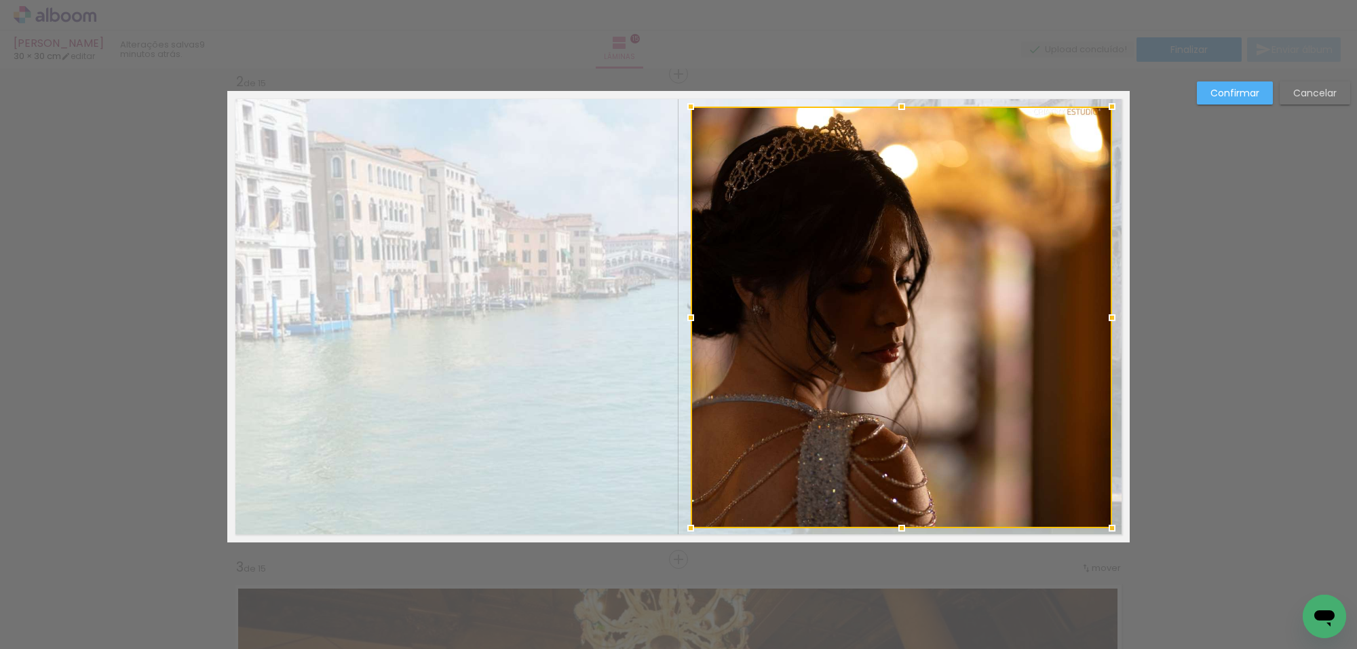
drag, startPoint x: 699, startPoint y: 512, endPoint x: 689, endPoint y: 527, distance: 17.7
click at [689, 527] on div at bounding box center [690, 527] width 27 height 27
click at [910, 407] on div at bounding box center [901, 317] width 421 height 421
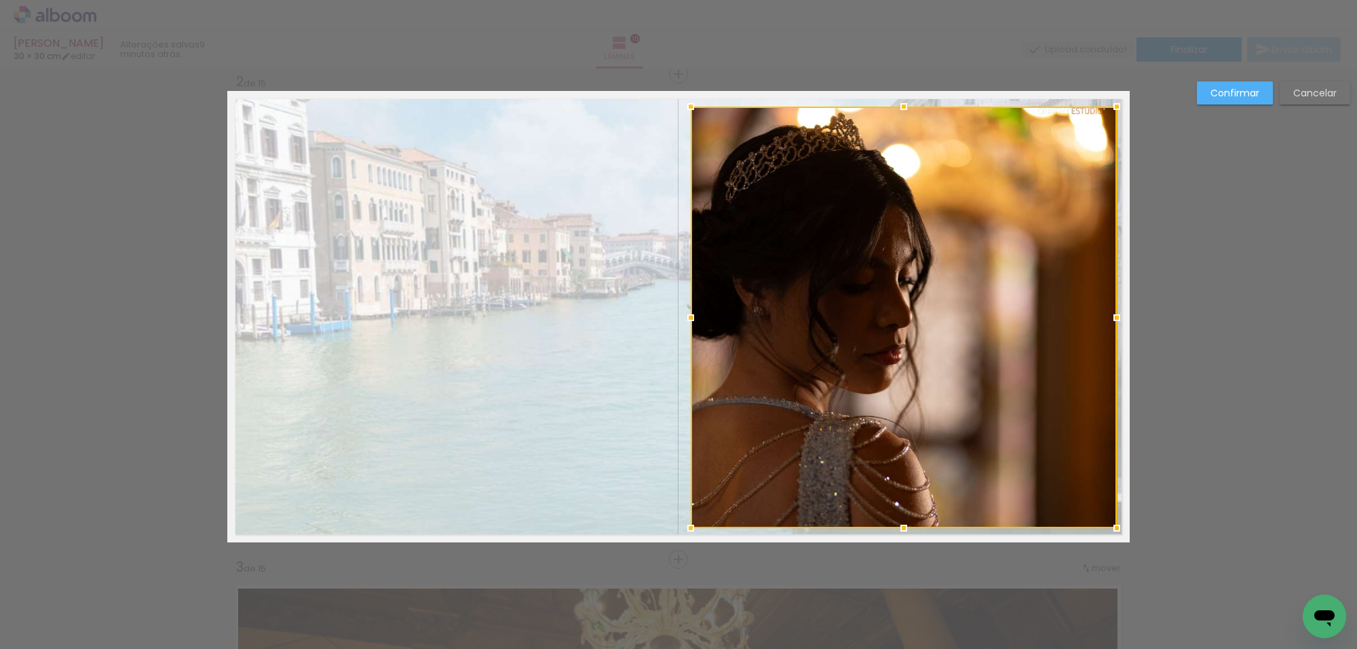
drag, startPoint x: 1108, startPoint y: 316, endPoint x: 1104, endPoint y: 290, distance: 26.7
click at [1113, 314] on div at bounding box center [1116, 317] width 27 height 27
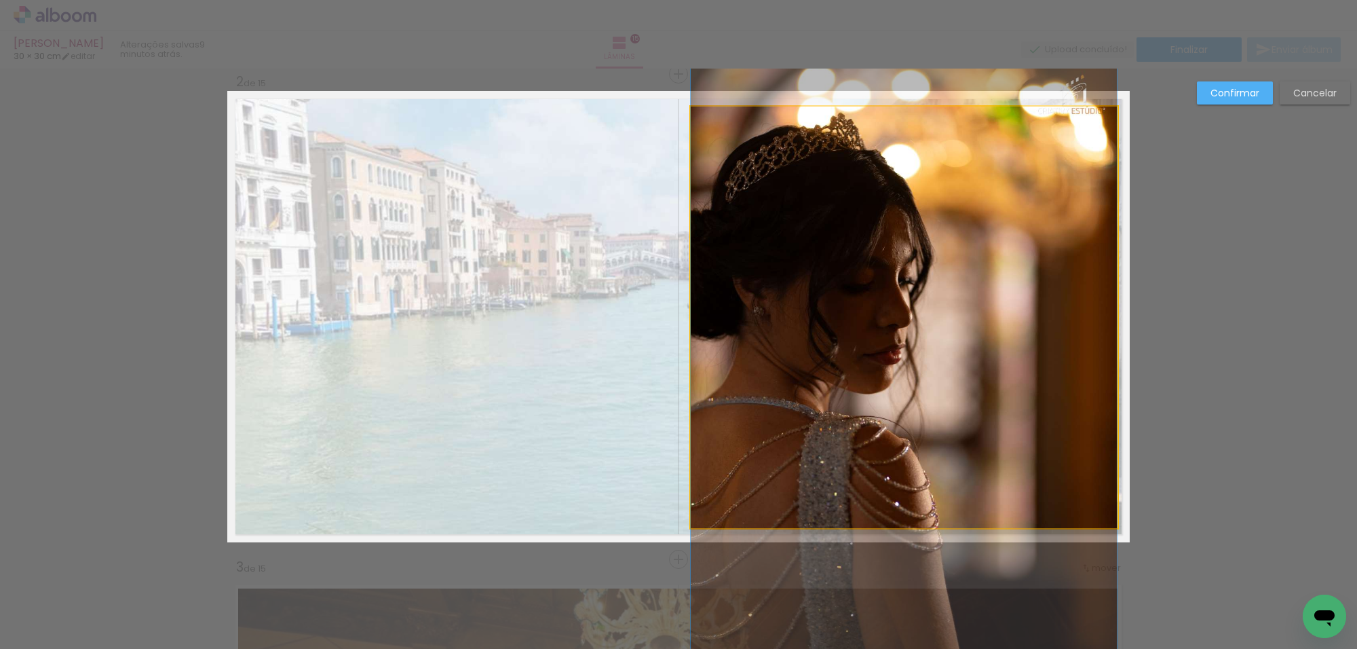
click at [1060, 251] on quentale-photo at bounding box center [904, 317] width 426 height 421
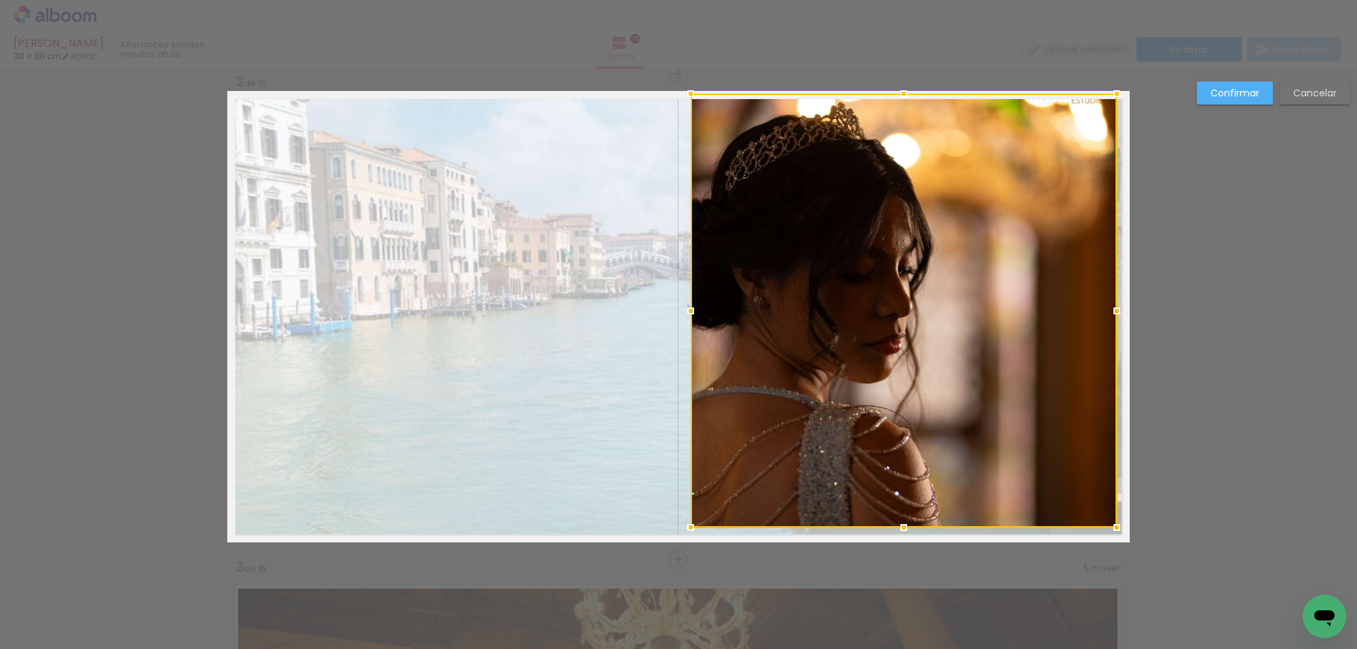
click at [899, 98] on div at bounding box center [903, 93] width 27 height 27
click at [887, 174] on div at bounding box center [904, 310] width 426 height 433
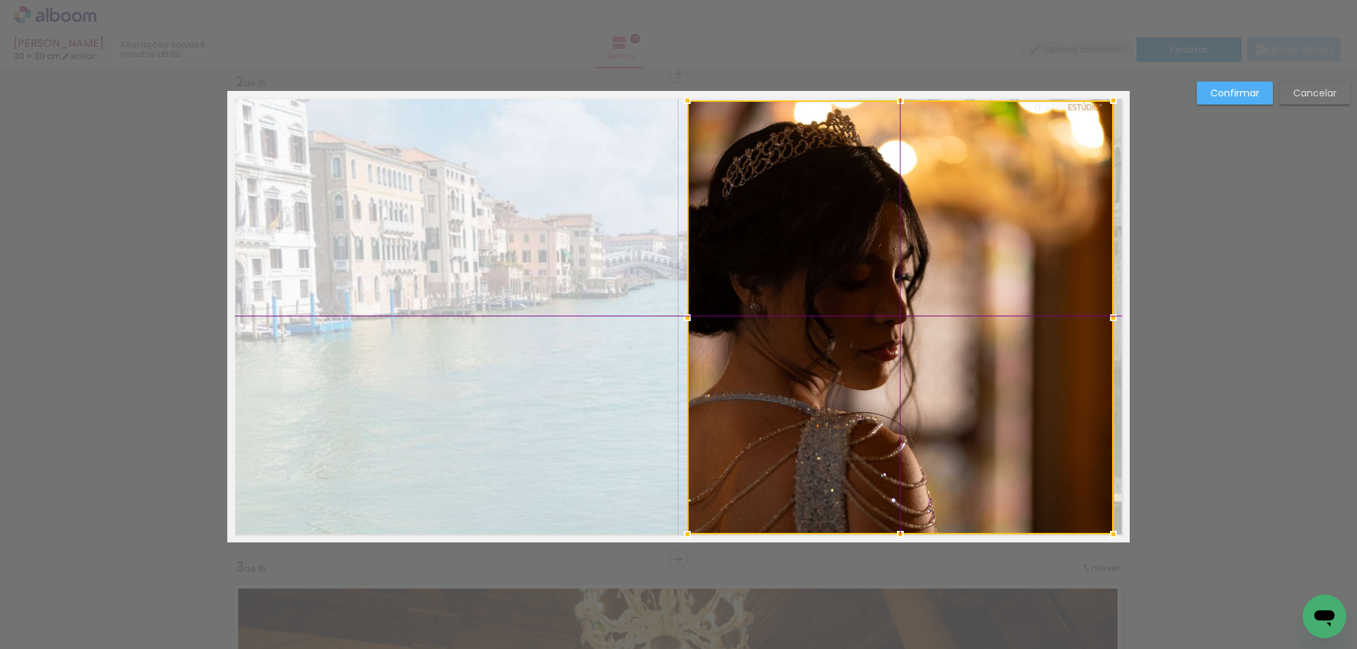
click at [934, 163] on div at bounding box center [900, 316] width 426 height 433
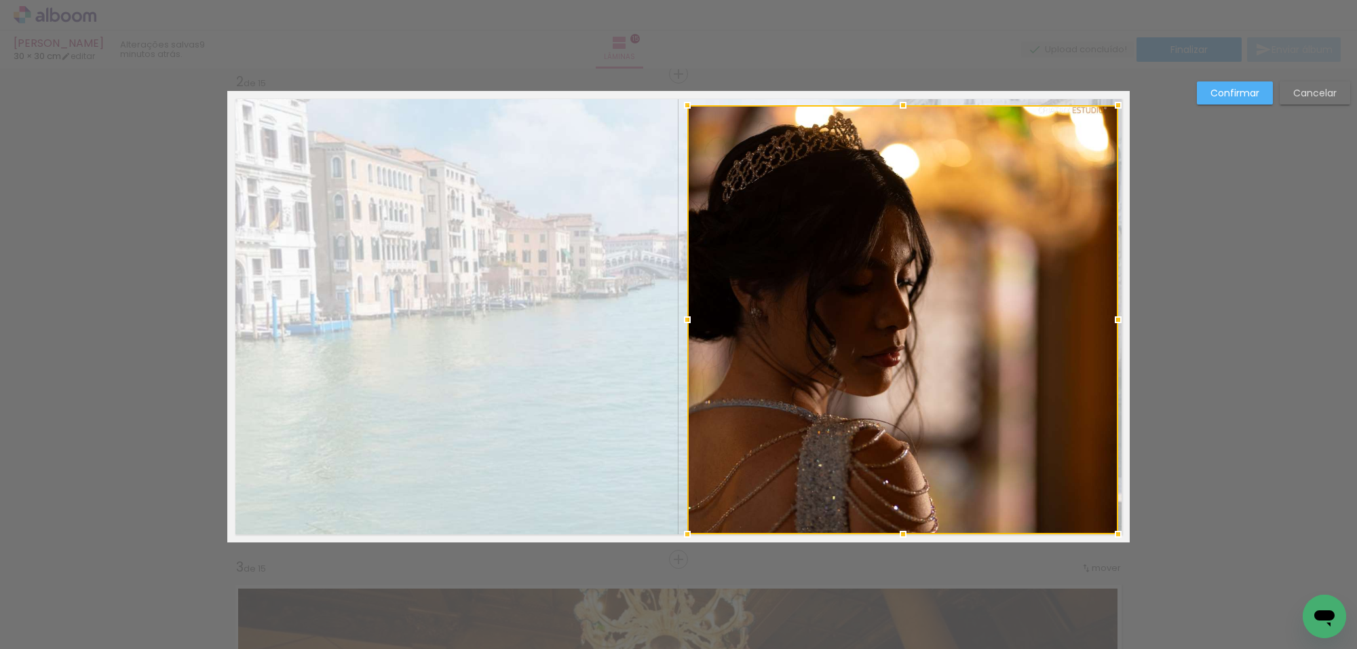
drag, startPoint x: 1111, startPoint y: 100, endPoint x: 1080, endPoint y: 128, distance: 41.8
click at [1111, 106] on div at bounding box center [1117, 105] width 27 height 27
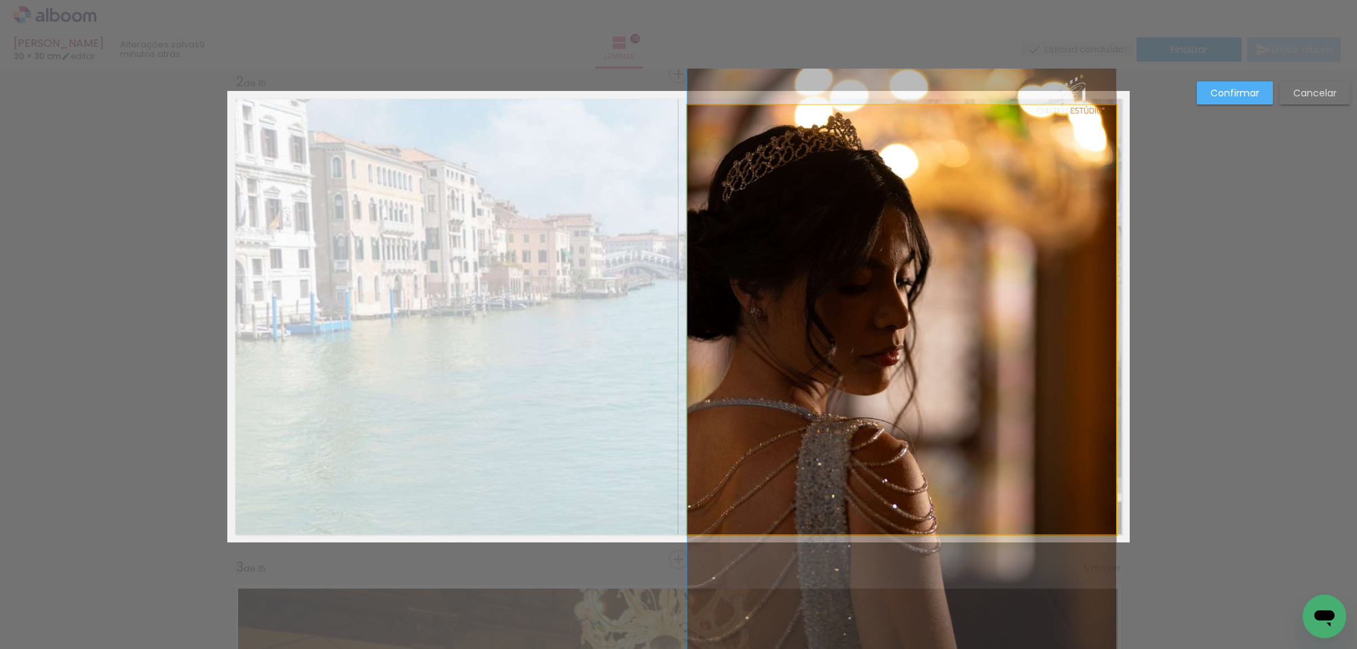
click at [1056, 144] on quentale-photo at bounding box center [901, 319] width 429 height 429
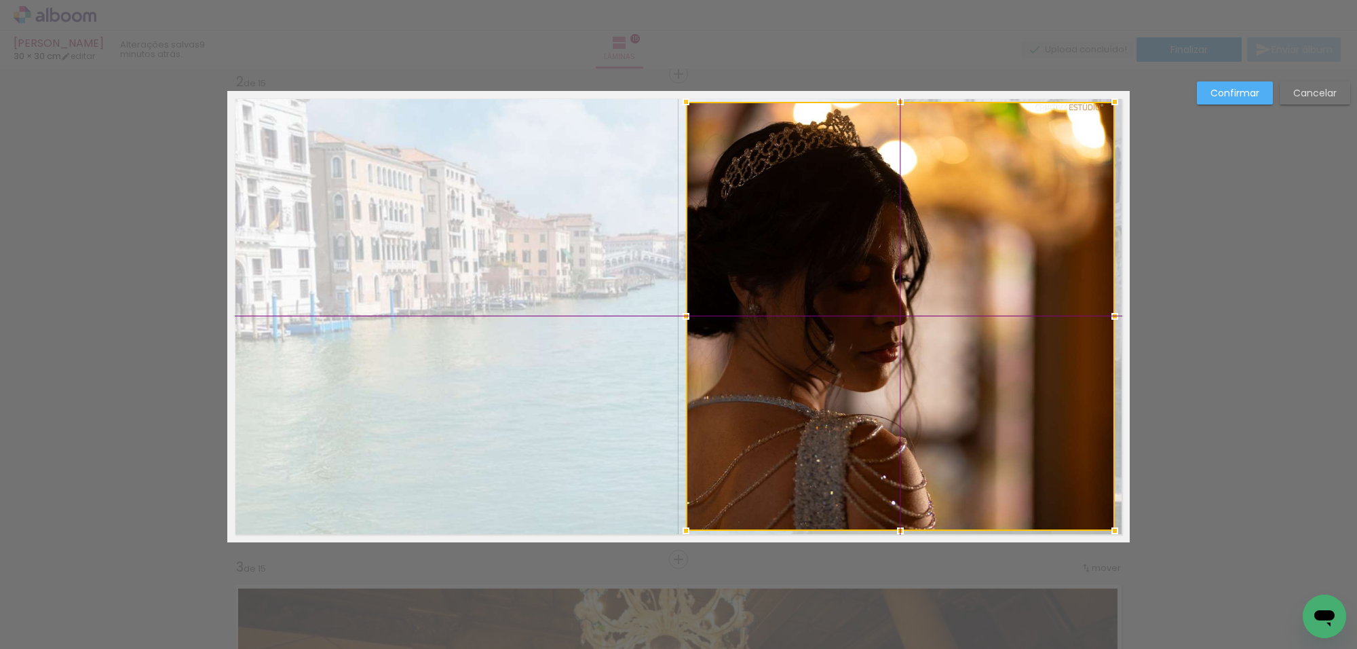
click at [1035, 185] on div at bounding box center [900, 316] width 429 height 429
click at [1226, 83] on paper-button "Confirmar" at bounding box center [1235, 92] width 76 height 23
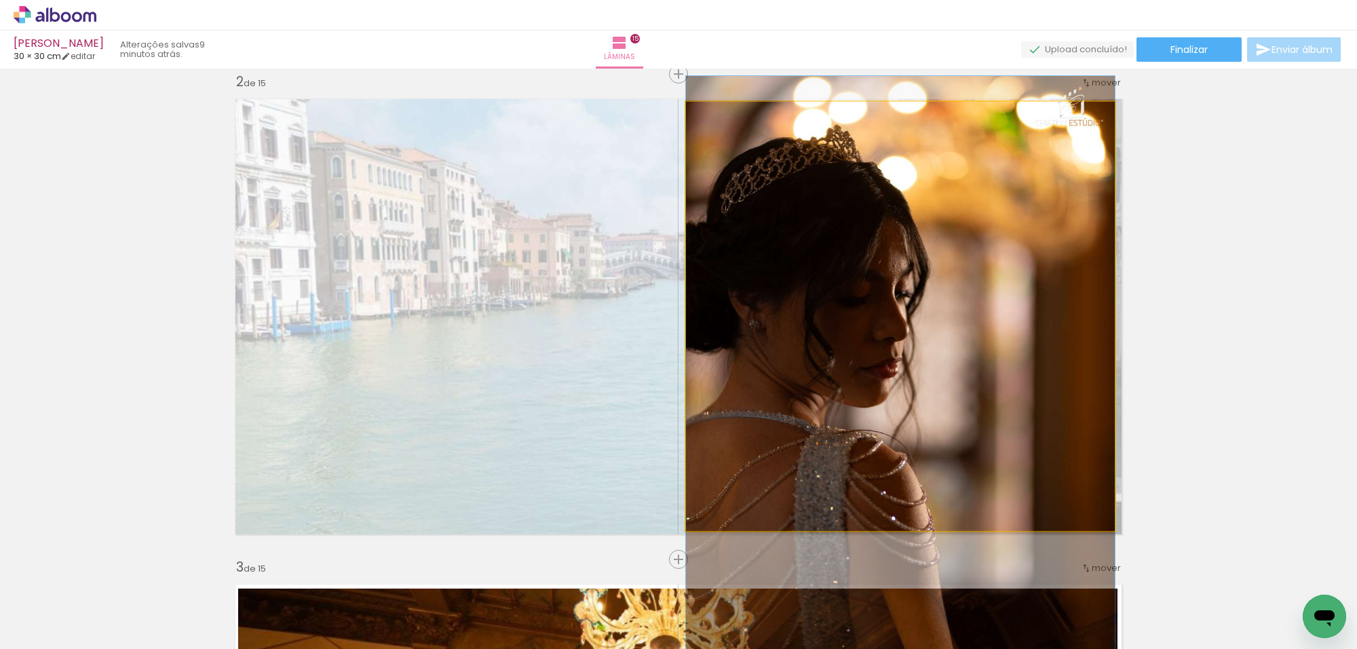
drag, startPoint x: 1011, startPoint y: 220, endPoint x: 1018, endPoint y: 236, distance: 17.0
click at [860, 212] on quentale-photo at bounding box center [900, 316] width 429 height 429
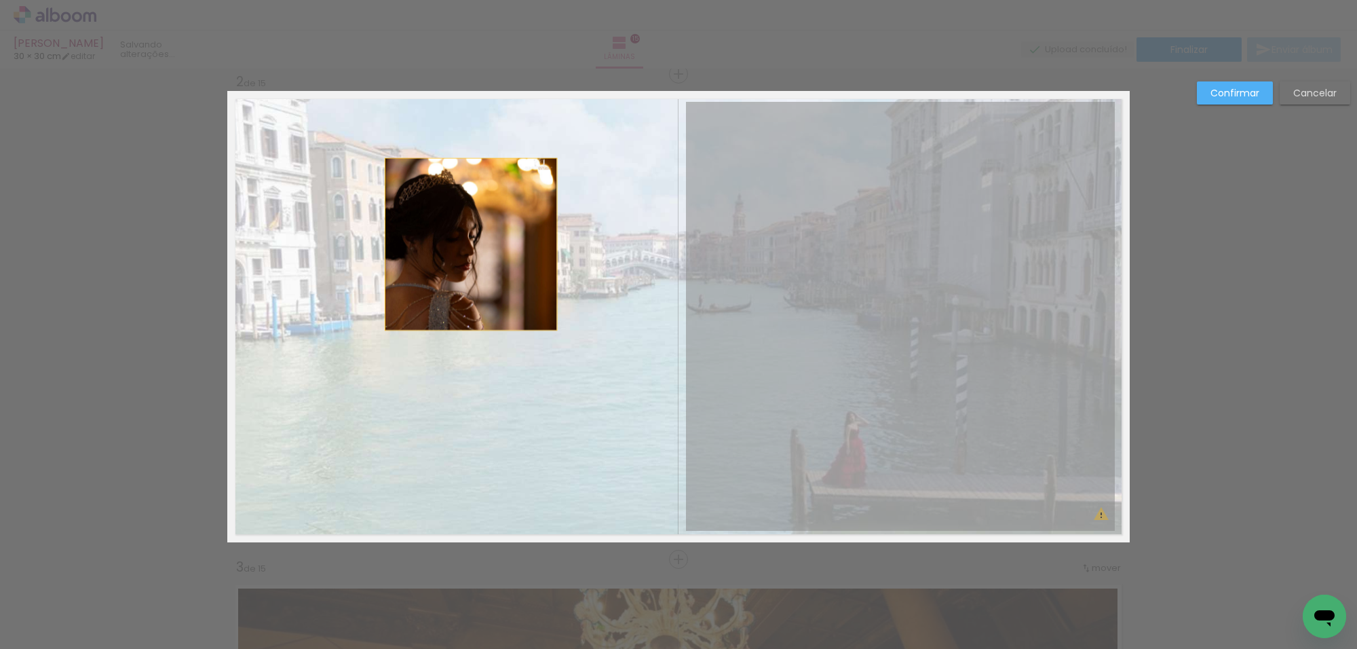
drag, startPoint x: 847, startPoint y: 235, endPoint x: 462, endPoint y: 245, distance: 384.8
click at [462, 245] on quentale-layouter at bounding box center [678, 316] width 902 height 451
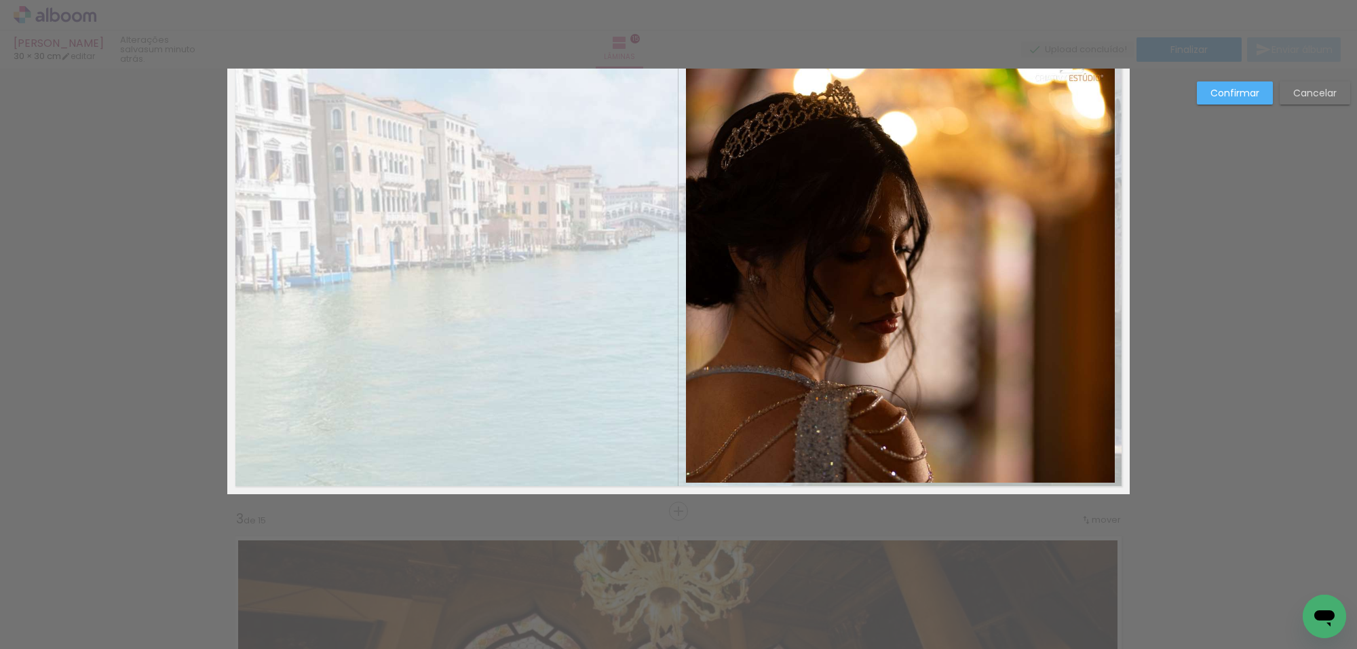
scroll to position [587, 0]
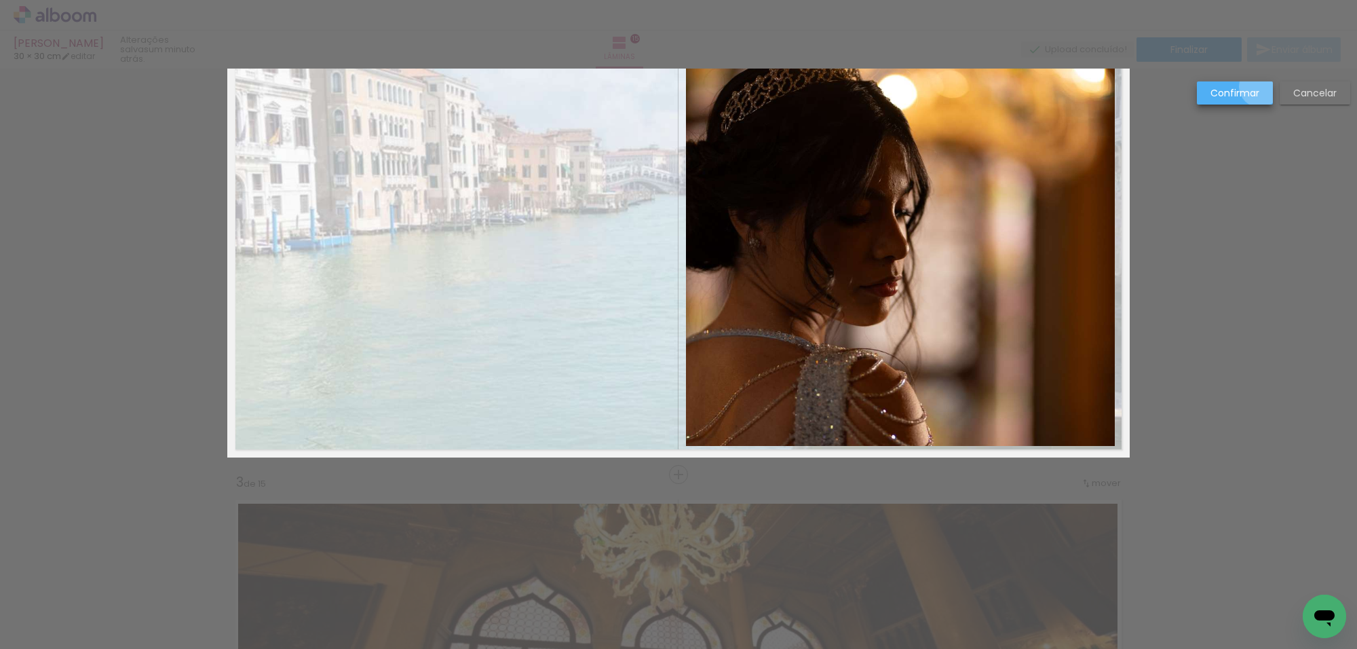
drag, startPoint x: 1254, startPoint y: 87, endPoint x: 1242, endPoint y: 90, distance: 12.0
click at [1249, 89] on paper-button "Confirmar" at bounding box center [1235, 92] width 76 height 23
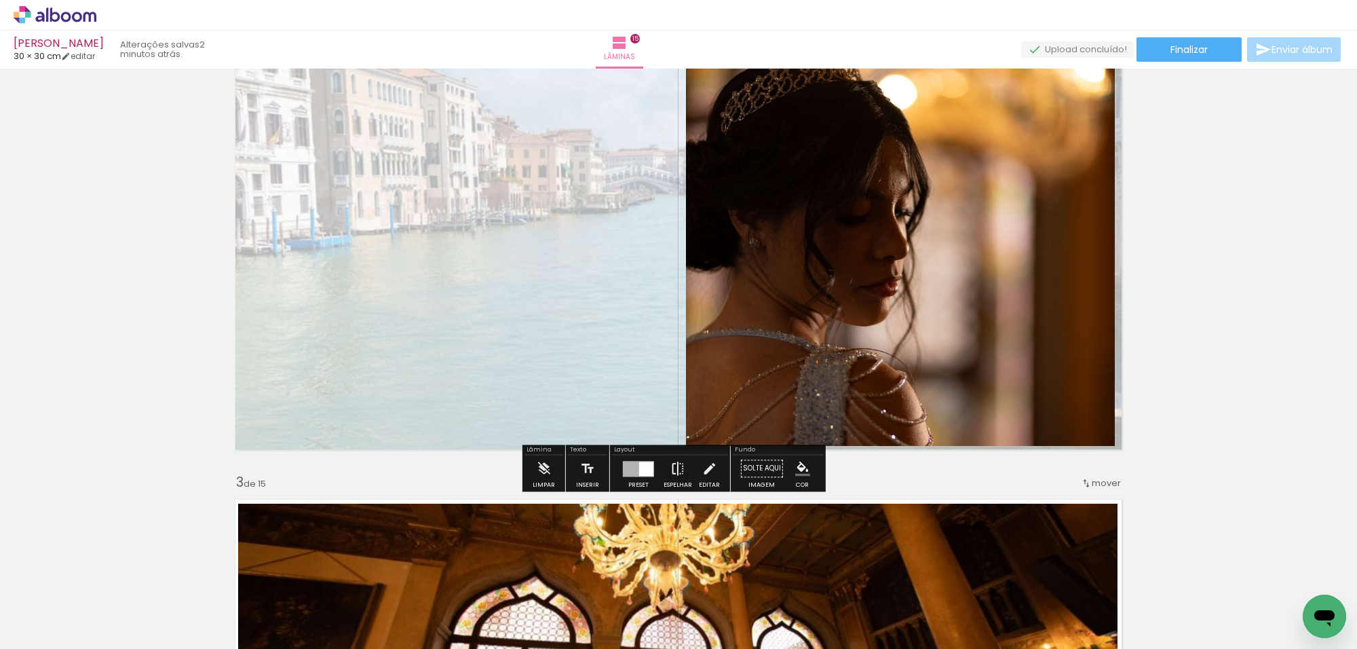
click at [672, 471] on iron-icon at bounding box center [677, 468] width 15 height 27
click at [665, 468] on paper-button "Espelhar" at bounding box center [677, 472] width 35 height 35
click at [673, 467] on iron-icon at bounding box center [677, 468] width 15 height 27
click at [677, 469] on iron-icon at bounding box center [677, 468] width 15 height 27
click at [789, 350] on quentale-photo at bounding box center [900, 231] width 429 height 429
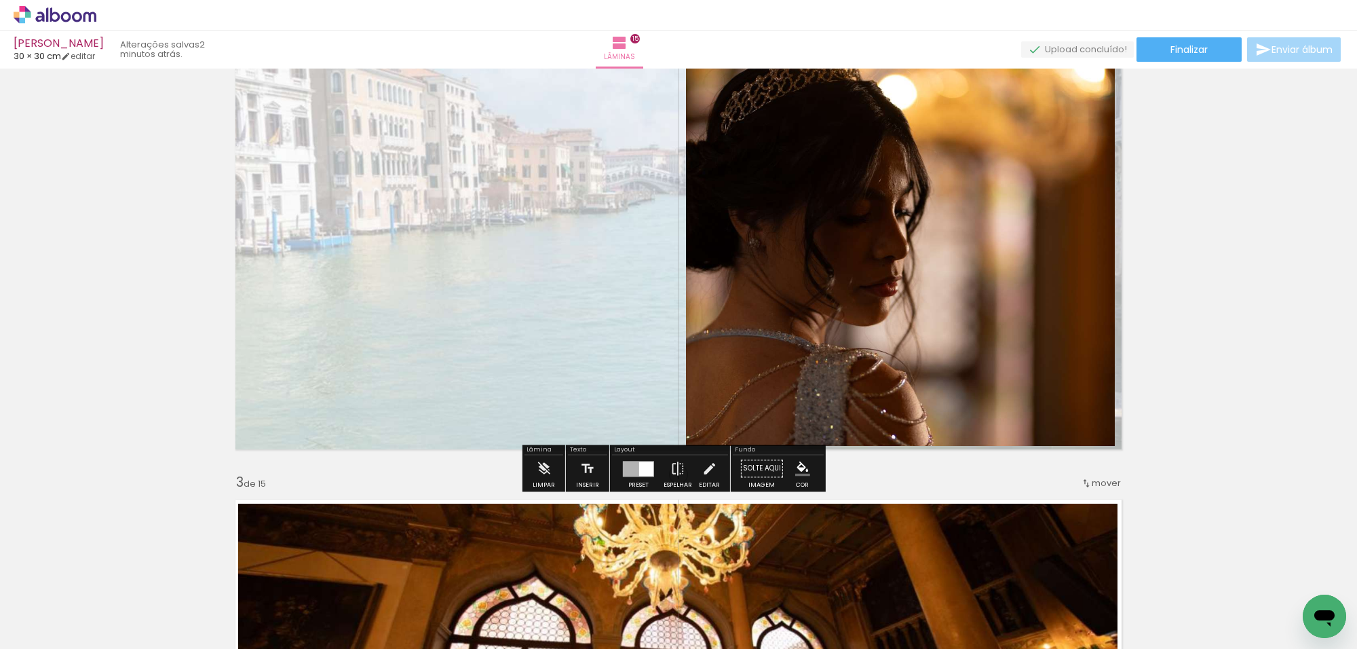
click at [789, 350] on quentale-photo at bounding box center [900, 231] width 429 height 429
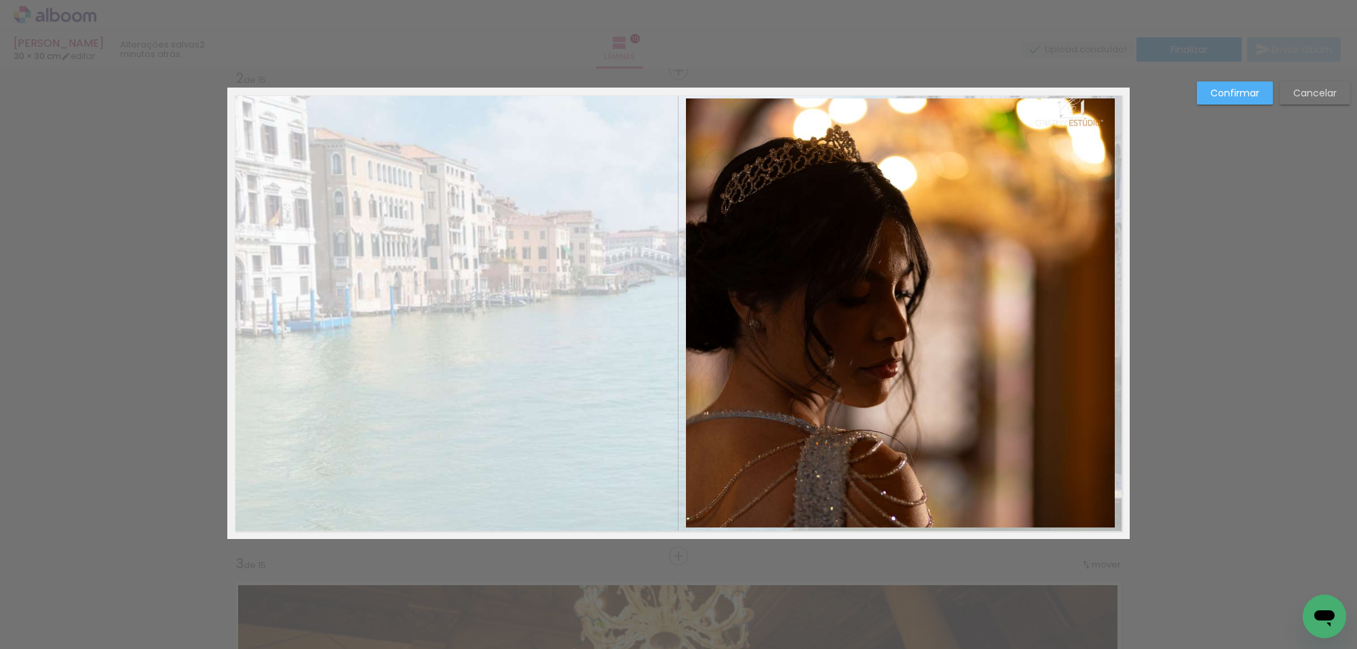
scroll to position [502, 0]
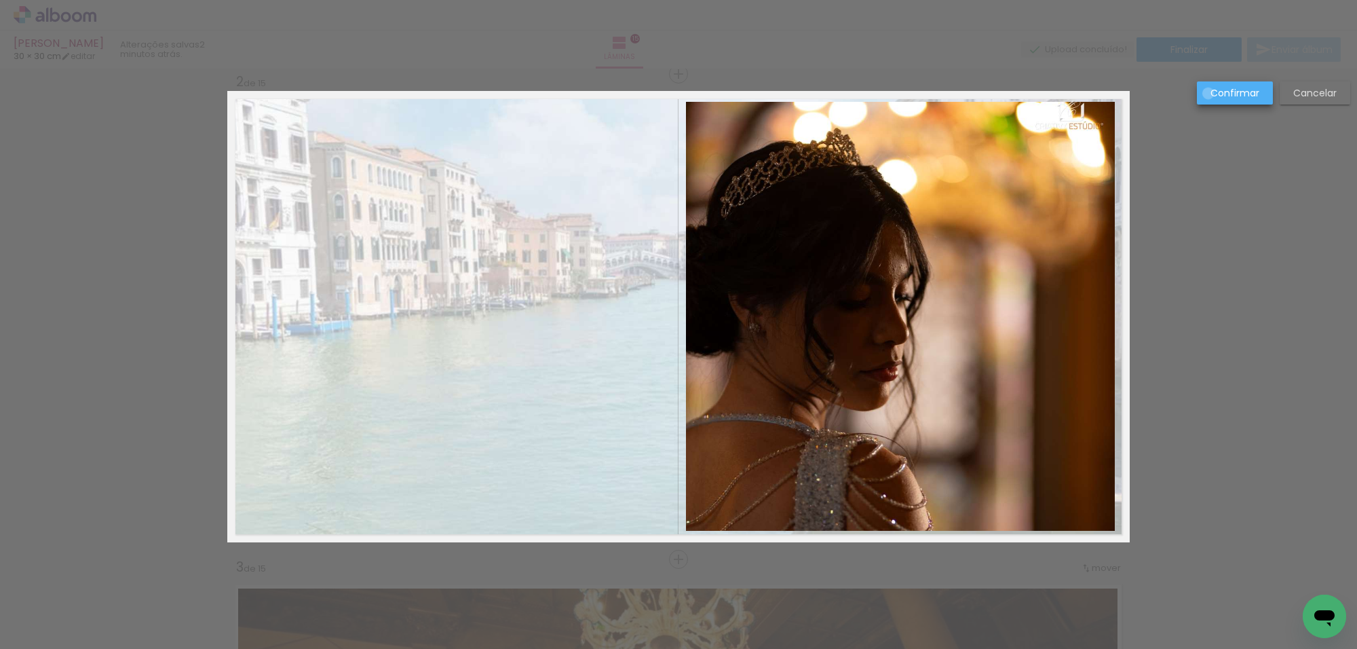
click at [1208, 94] on paper-button "Confirmar" at bounding box center [1235, 92] width 76 height 23
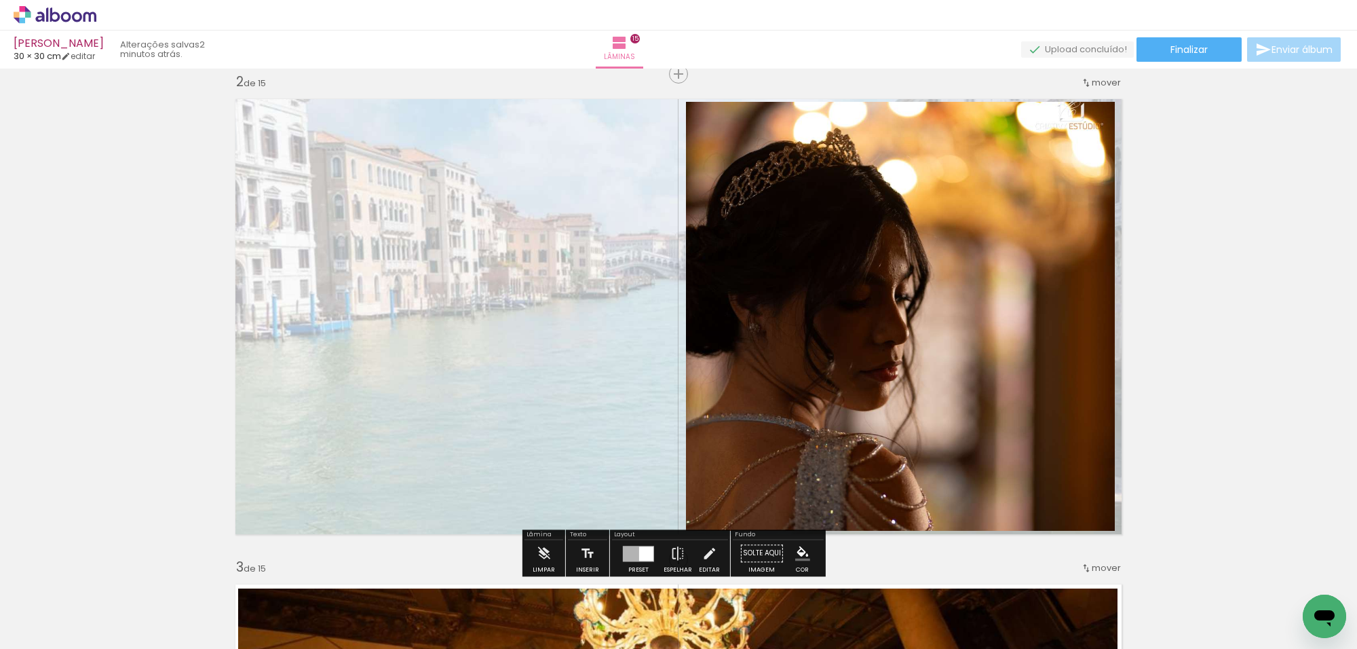
click at [648, 553] on div at bounding box center [646, 553] width 14 height 14
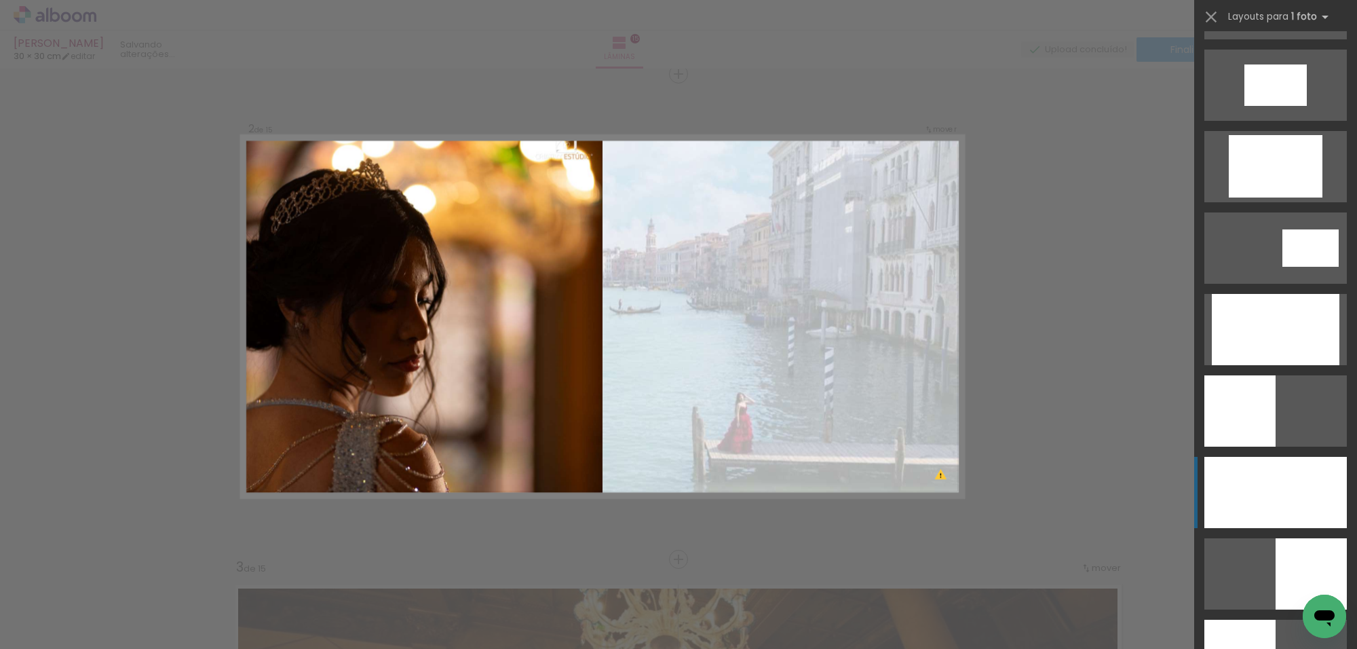
scroll to position [2554, 0]
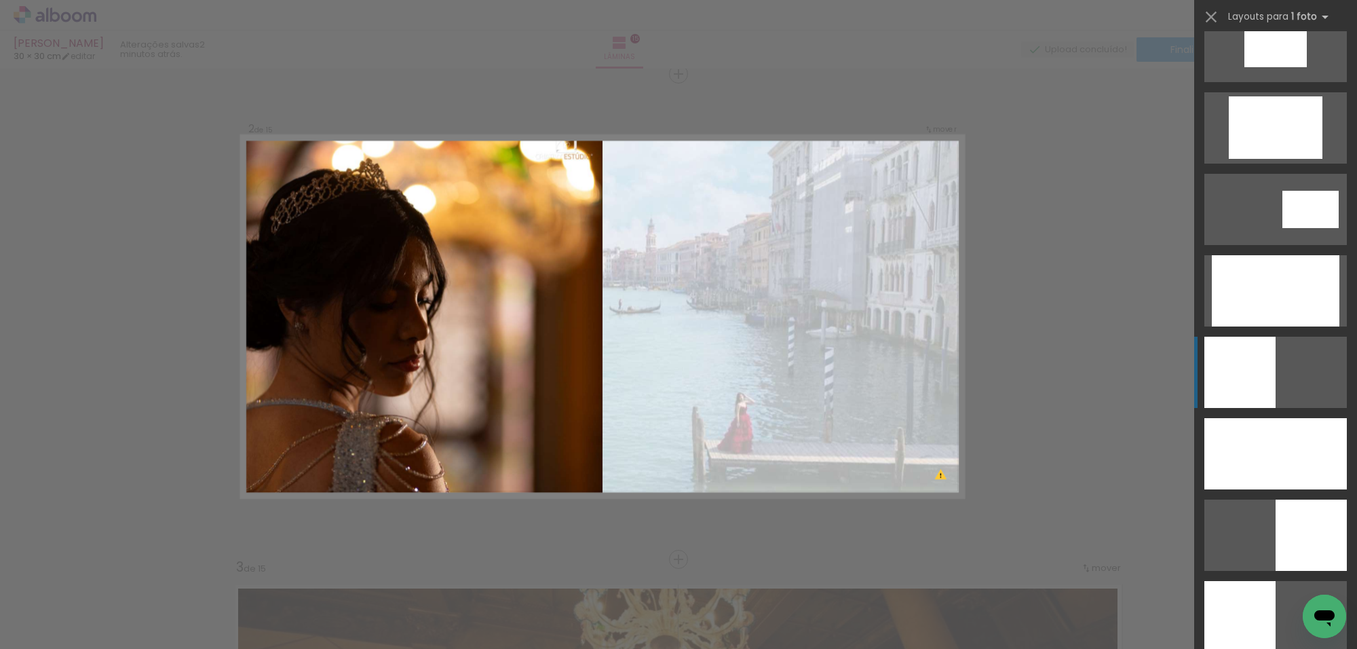
click at [1275, 499] on div at bounding box center [1310, 534] width 71 height 71
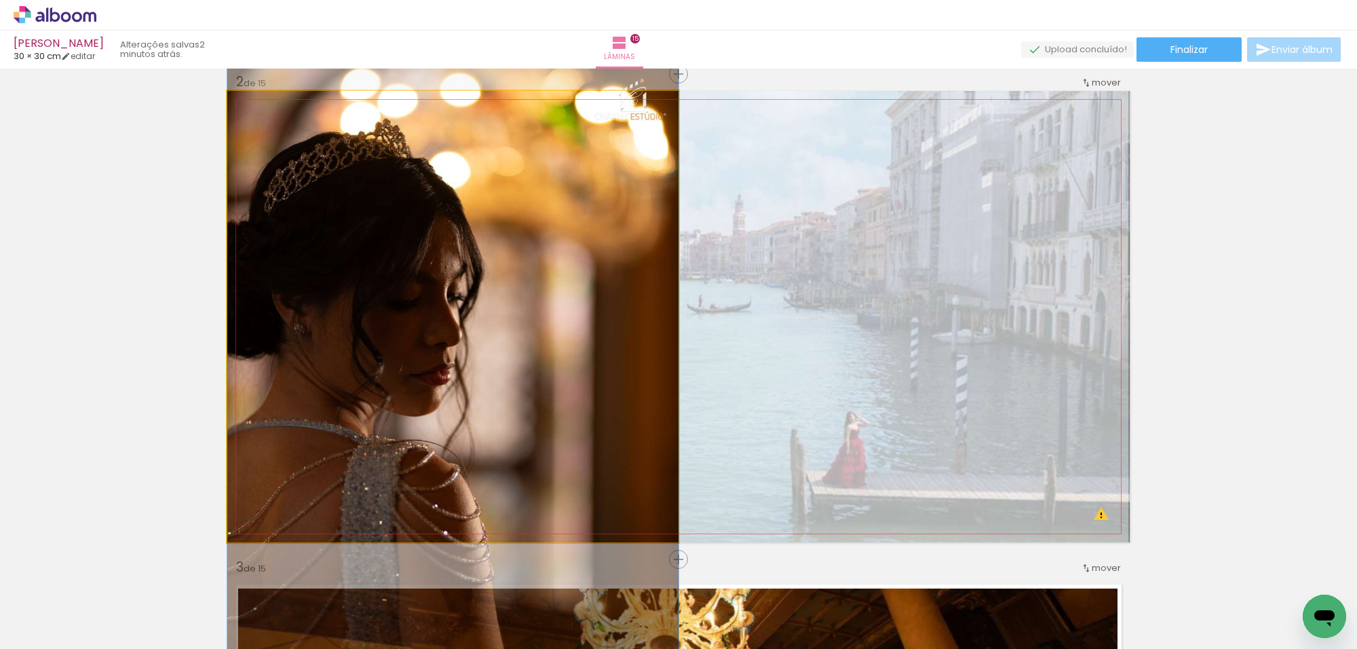
click at [575, 285] on quentale-photo at bounding box center [452, 316] width 451 height 451
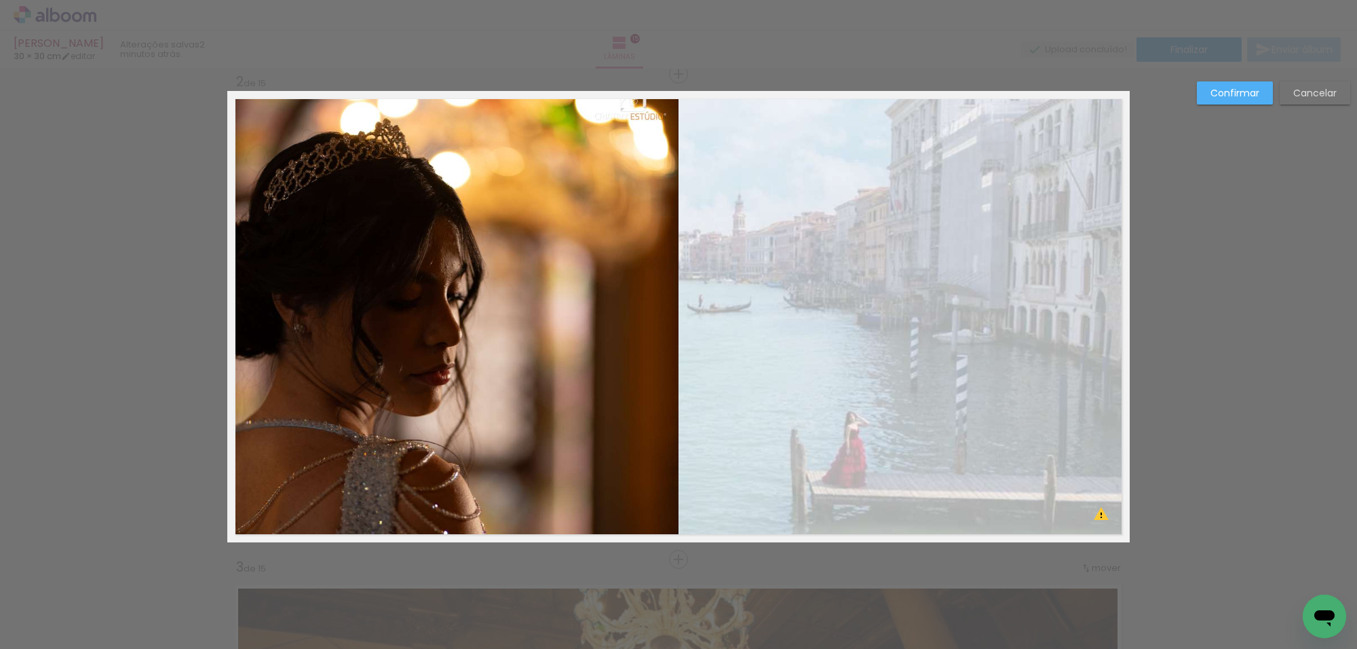
click at [660, 185] on quentale-photo at bounding box center [452, 316] width 451 height 451
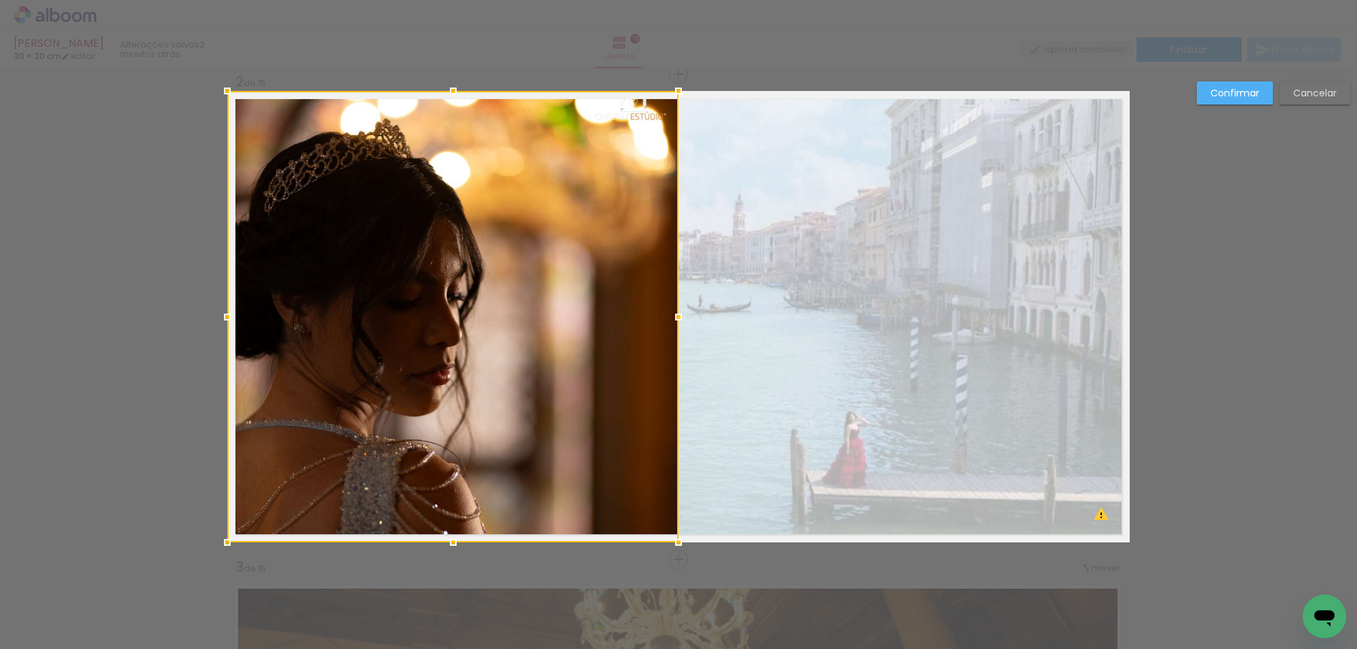
drag, startPoint x: 659, startPoint y: 185, endPoint x: 677, endPoint y: 130, distance: 57.7
click at [659, 185] on div at bounding box center [452, 316] width 451 height 451
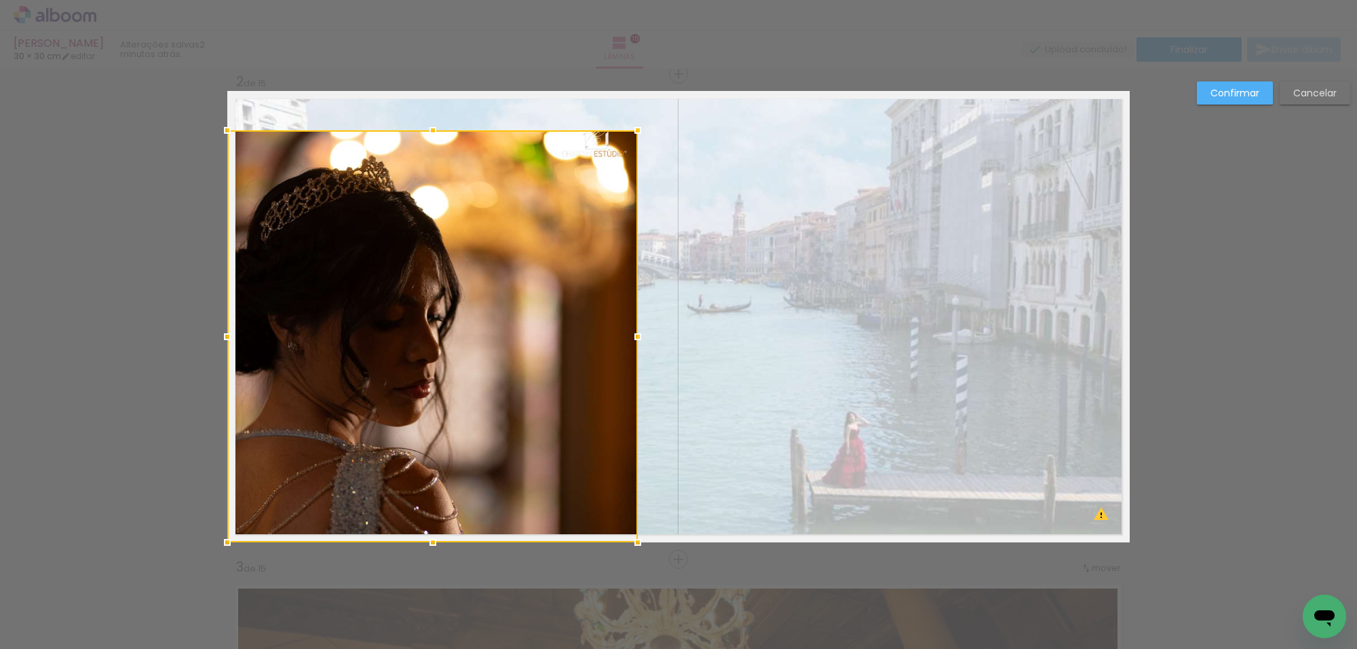
drag, startPoint x: 672, startPoint y: 96, endPoint x: 601, endPoint y: 161, distance: 97.0
click at [625, 132] on div at bounding box center [637, 130] width 27 height 27
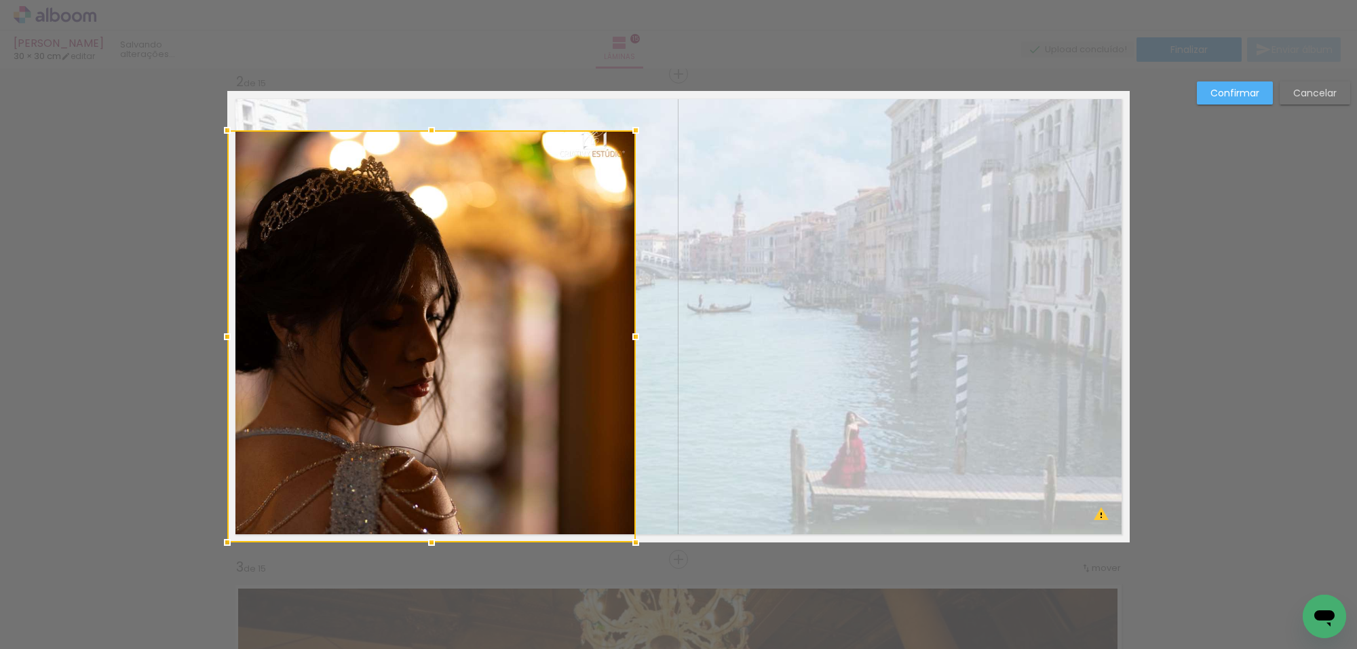
click at [599, 163] on div at bounding box center [431, 336] width 408 height 412
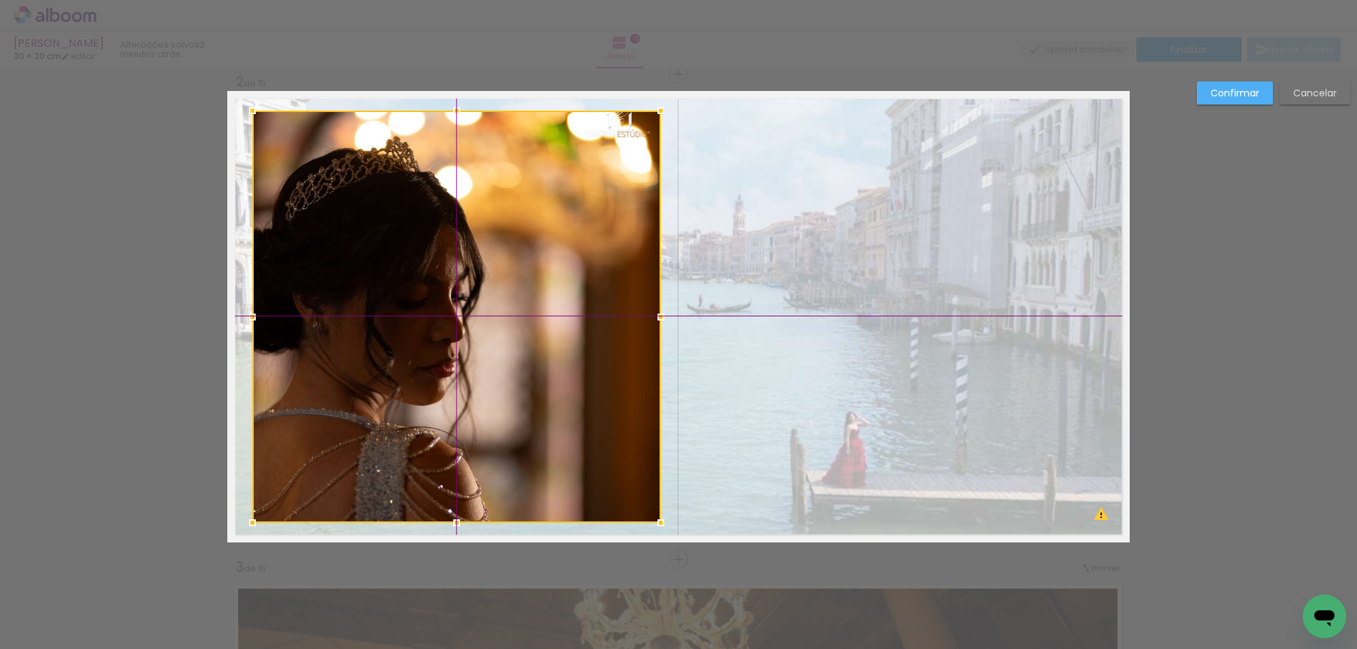
drag, startPoint x: 560, startPoint y: 207, endPoint x: 580, endPoint y: 193, distance: 23.9
click at [580, 193] on div at bounding box center [456, 317] width 408 height 412
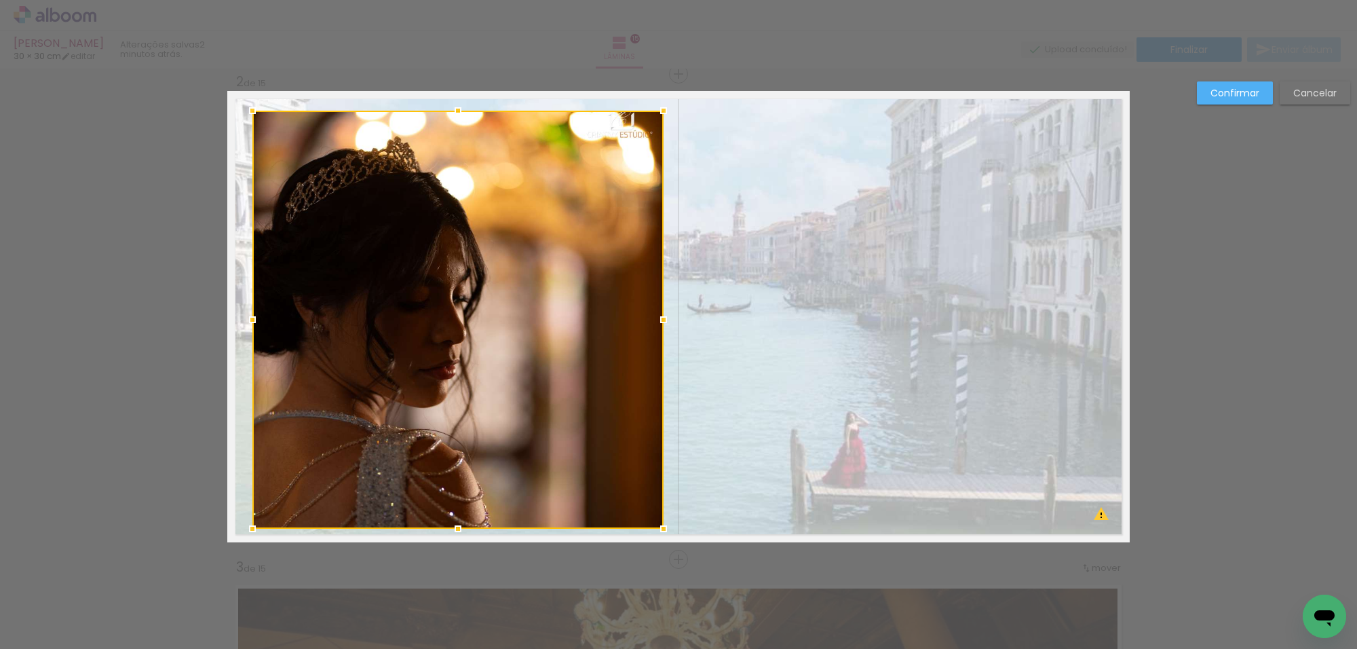
drag, startPoint x: 655, startPoint y: 524, endPoint x: 666, endPoint y: 520, distance: 11.8
click at [663, 524] on div at bounding box center [663, 528] width 27 height 27
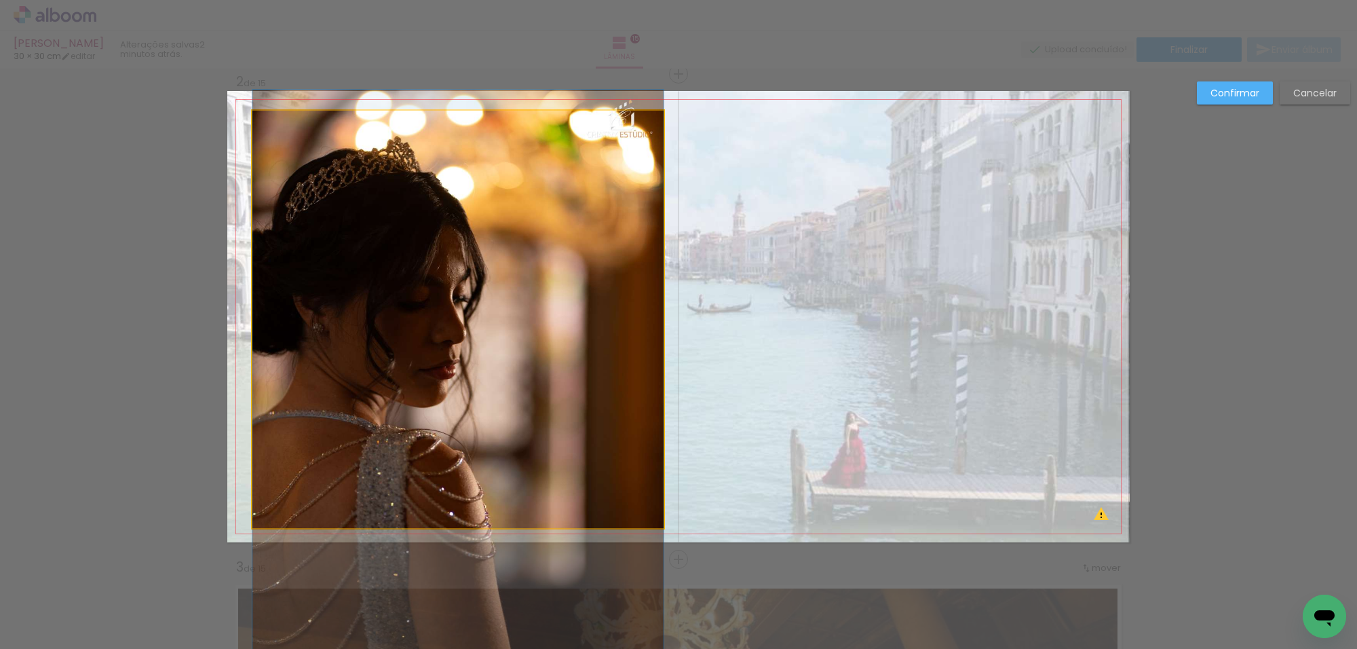
click at [625, 371] on quentale-photo at bounding box center [457, 319] width 411 height 417
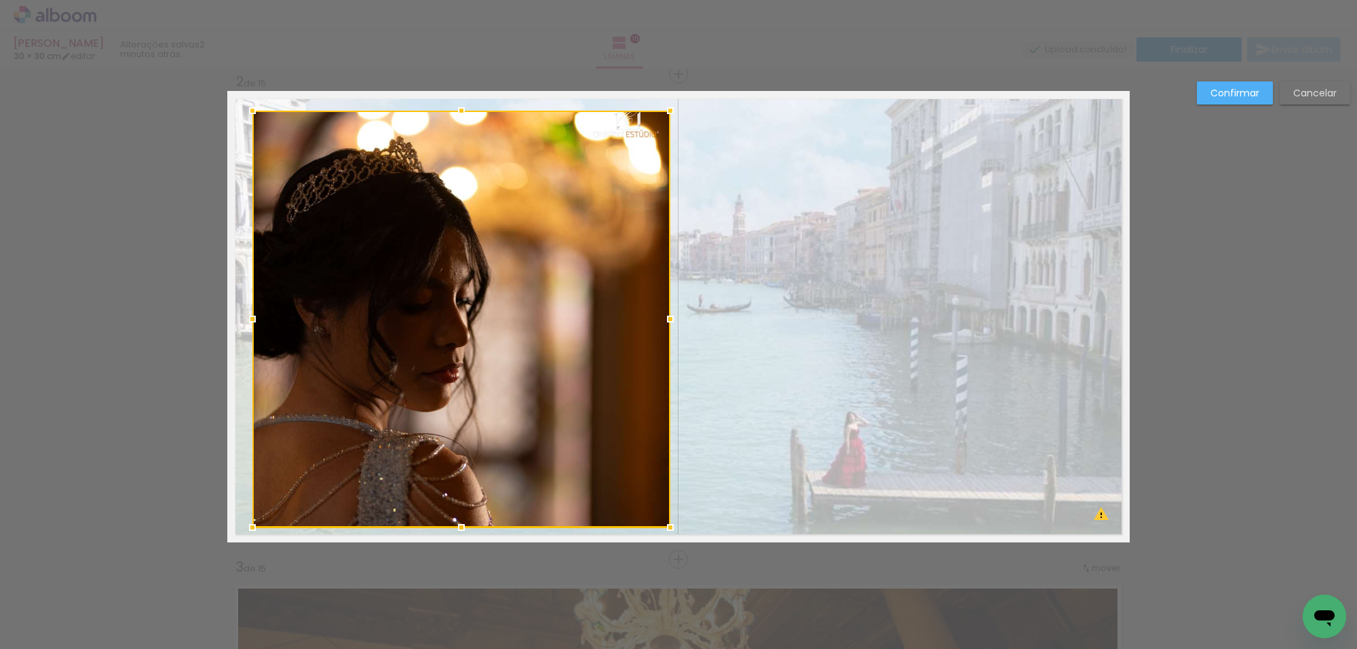
drag, startPoint x: 651, startPoint y: 313, endPoint x: 666, endPoint y: 187, distance: 127.1
click at [659, 310] on div at bounding box center [670, 318] width 27 height 27
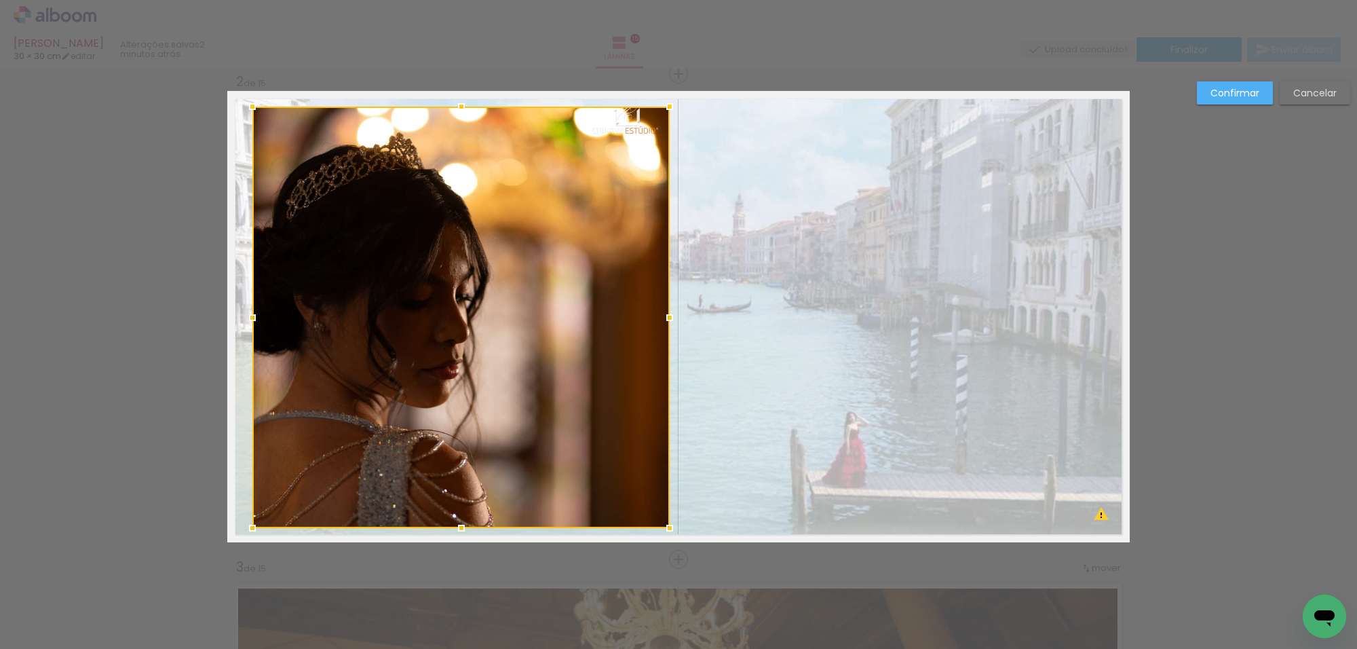
click at [663, 100] on div at bounding box center [669, 106] width 27 height 27
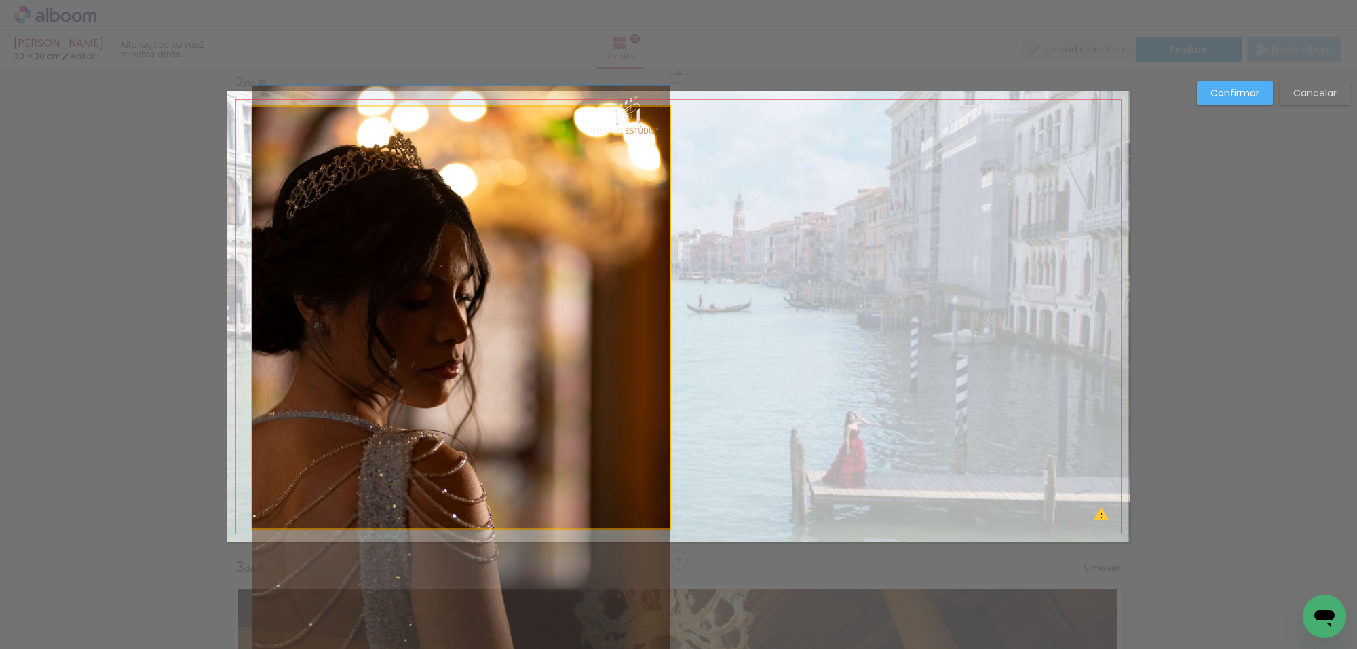
click at [618, 151] on quentale-photo at bounding box center [460, 317] width 417 height 421
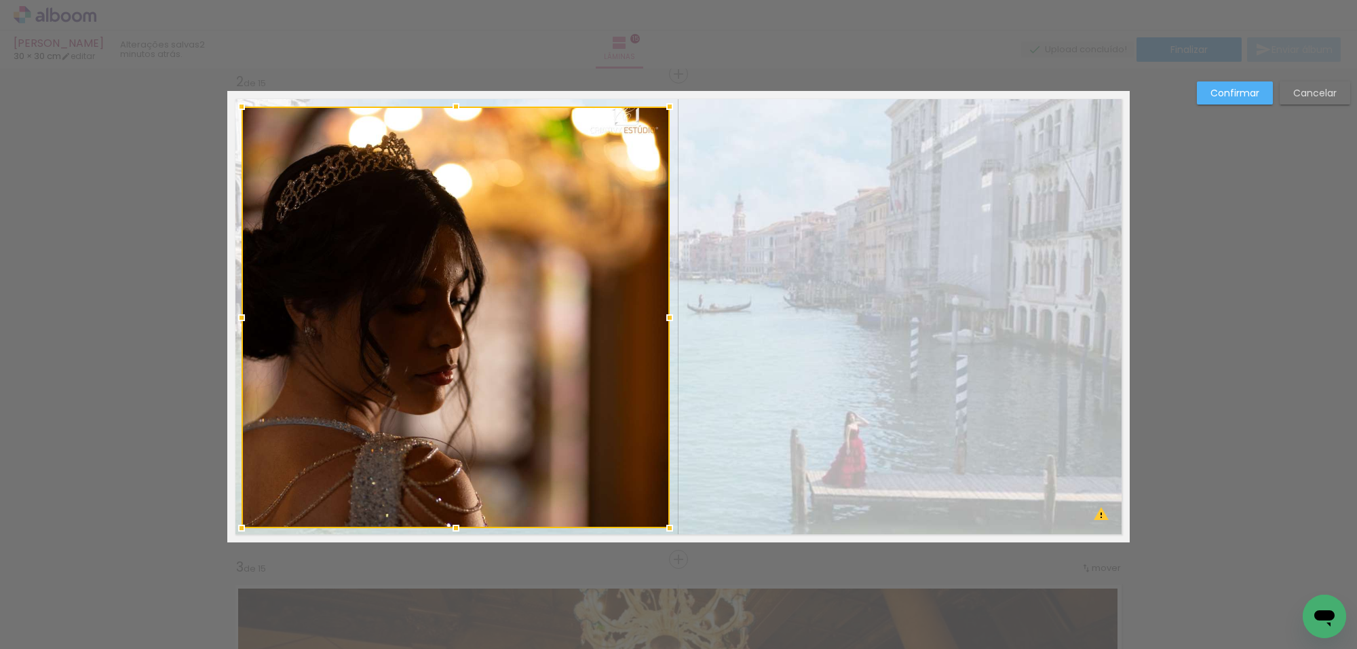
click at [244, 313] on div at bounding box center [241, 317] width 27 height 27
click at [0, 0] on slot "Confirmar" at bounding box center [0, 0] width 0 height 0
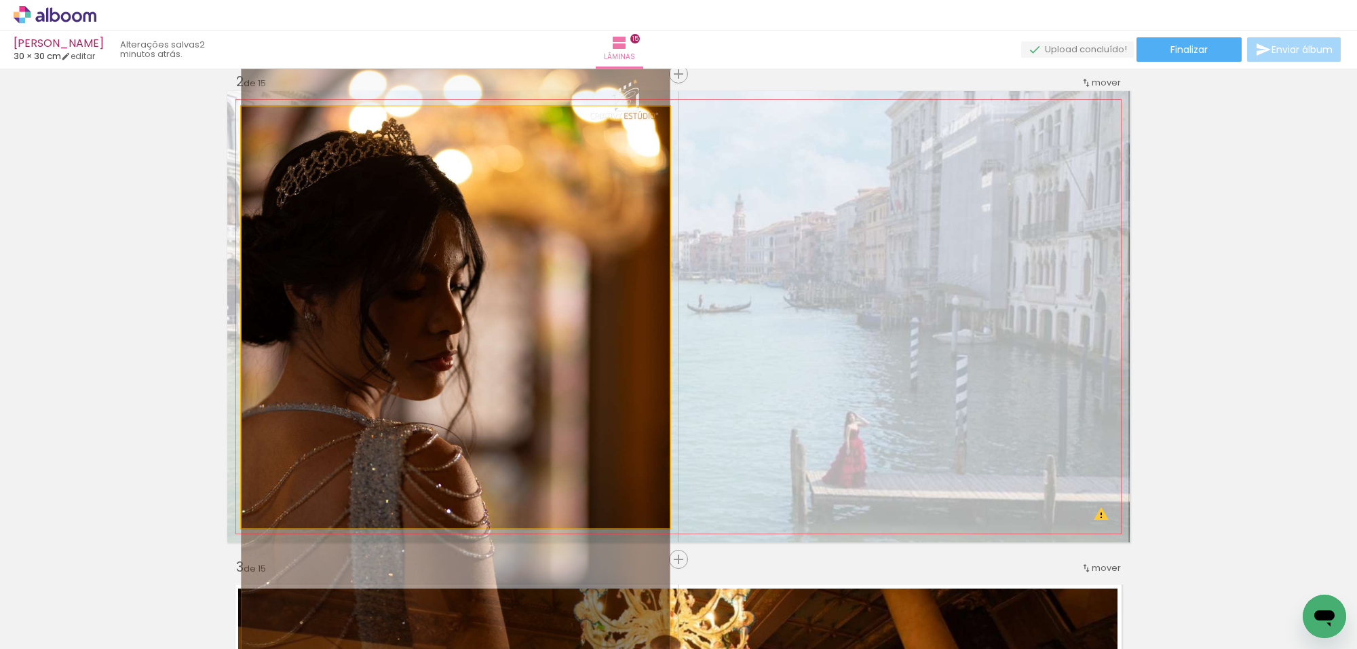
drag, startPoint x: 589, startPoint y: 228, endPoint x: 623, endPoint y: 214, distance: 36.8
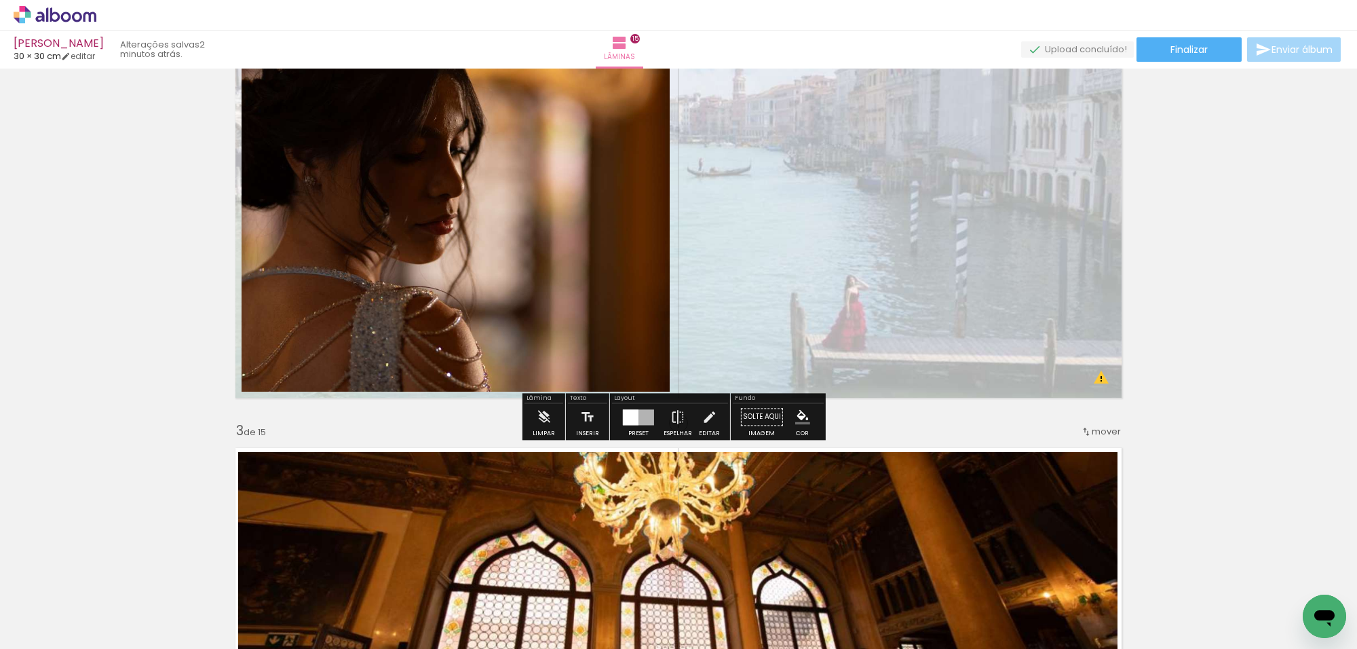
scroll to position [672, 0]
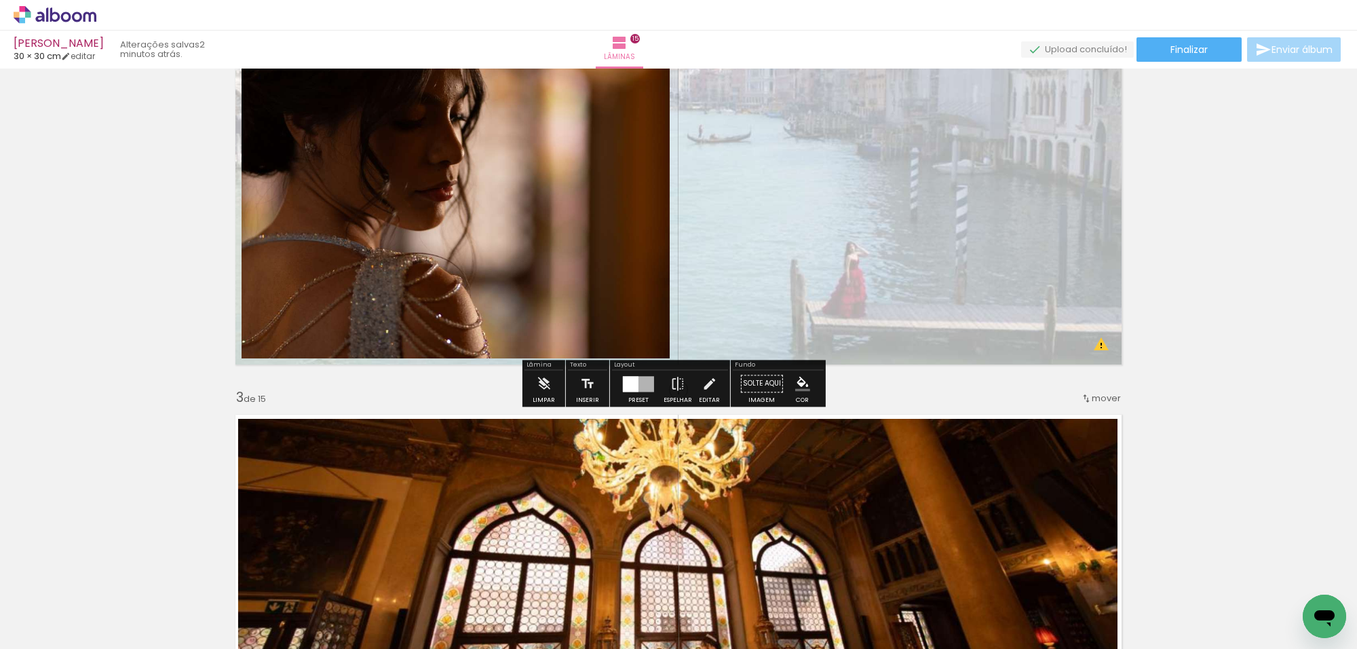
click at [860, 232] on quentale-layouter at bounding box center [678, 146] width 902 height 451
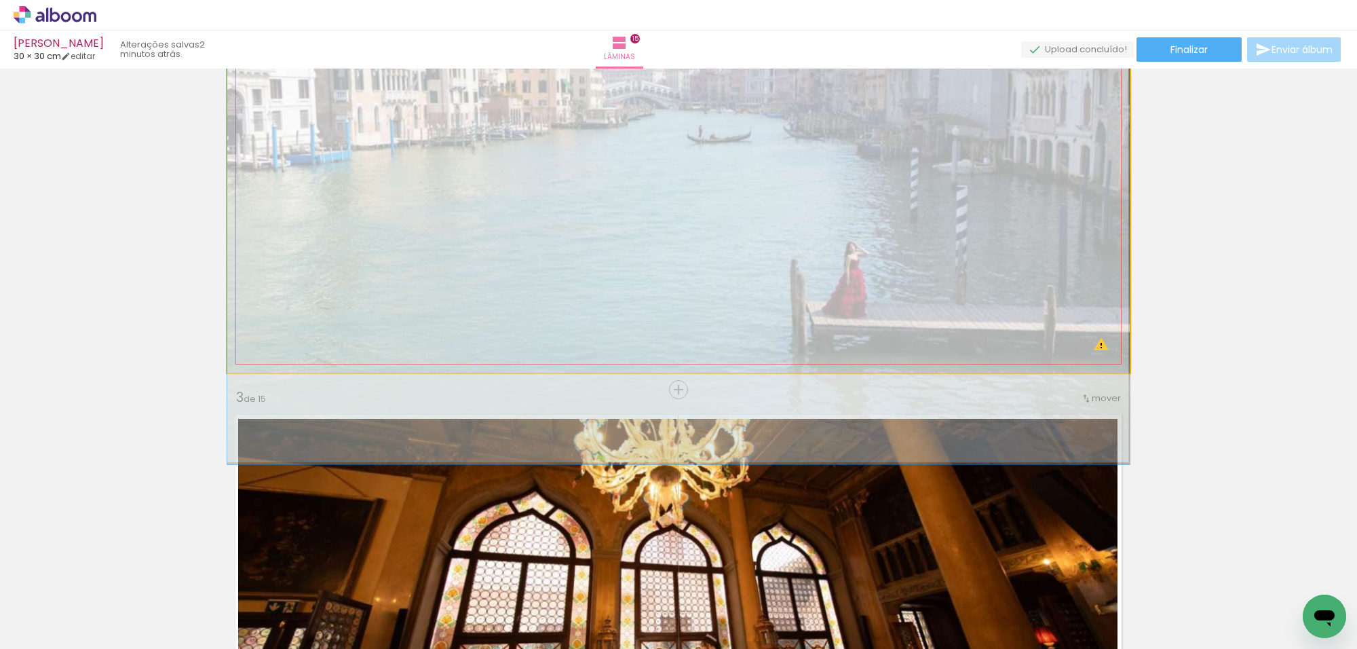
click at [860, 232] on quentale-photo at bounding box center [678, 146] width 902 height 451
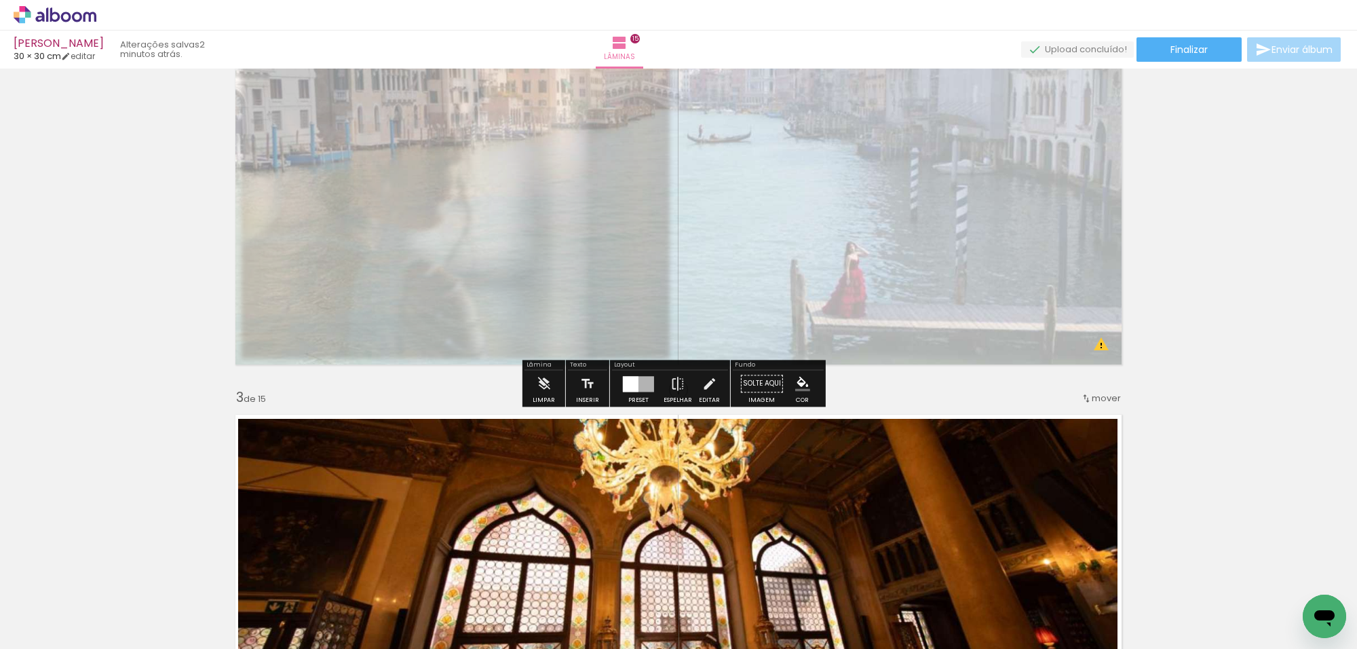
click at [864, 237] on quentale-photo at bounding box center [678, 146] width 902 height 451
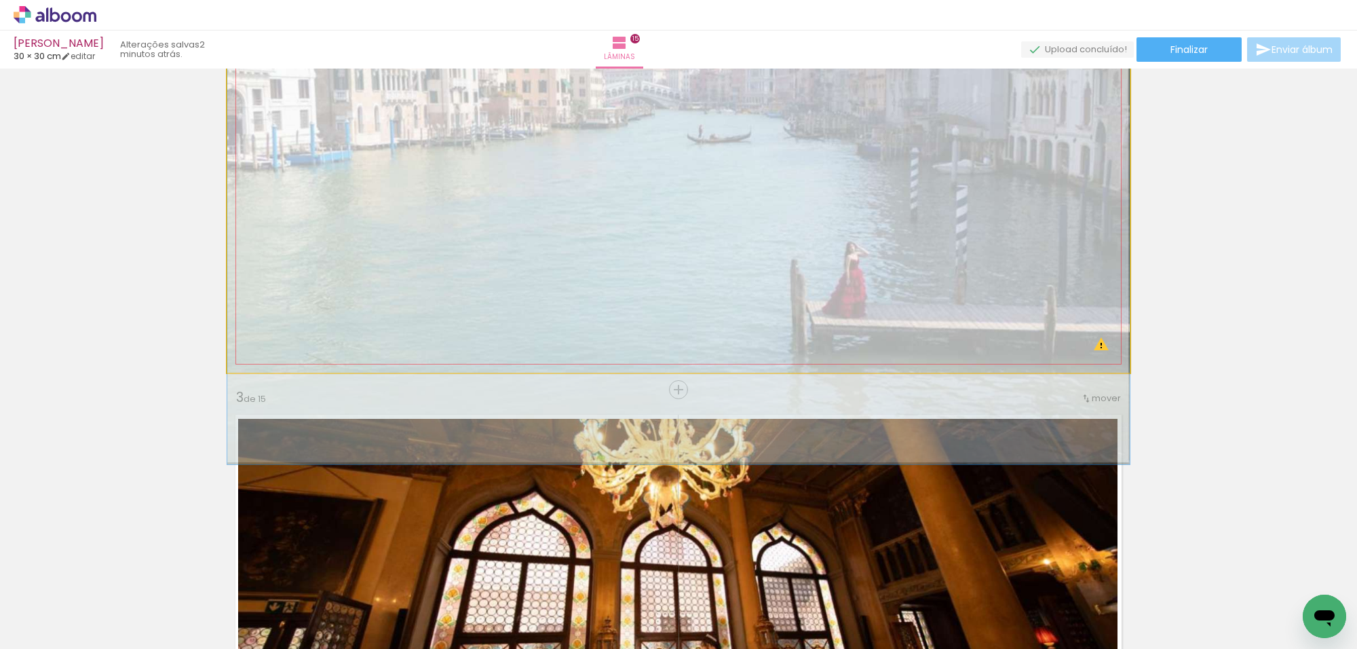
click at [864, 237] on quentale-photo at bounding box center [678, 146] width 902 height 451
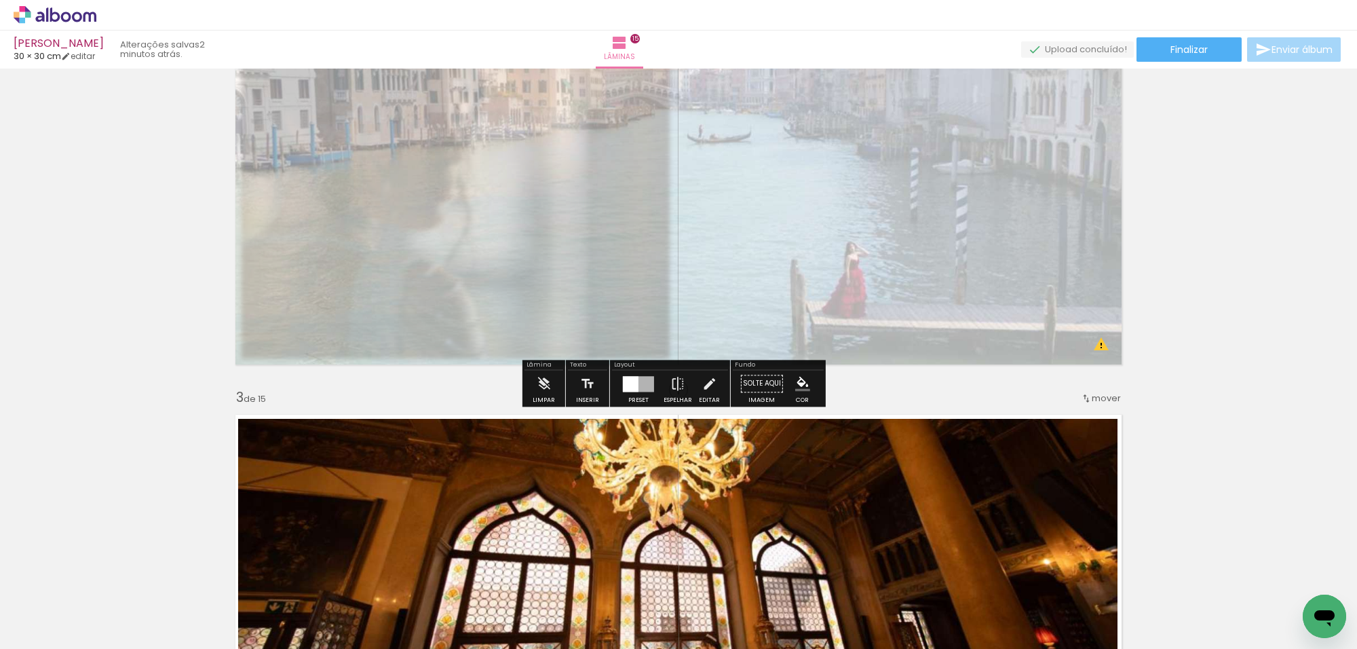
click at [864, 237] on quentale-photo at bounding box center [678, 146] width 902 height 451
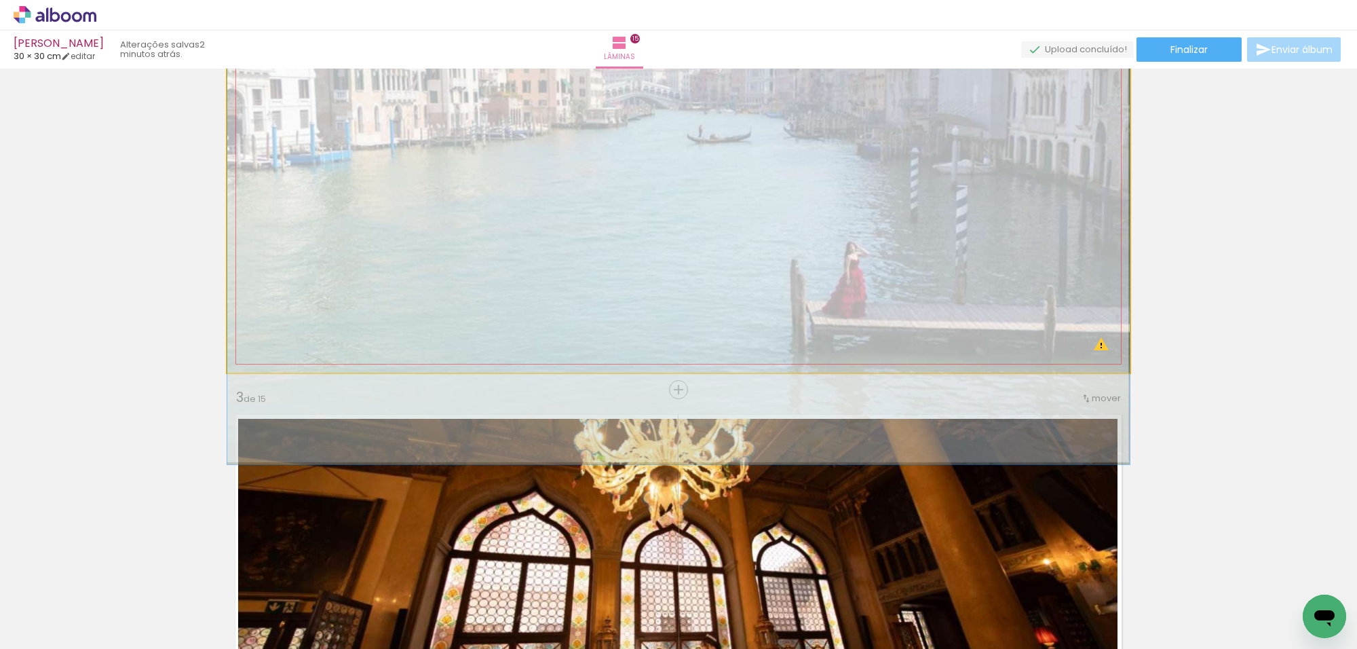
click at [948, 310] on quentale-photo at bounding box center [678, 146] width 902 height 451
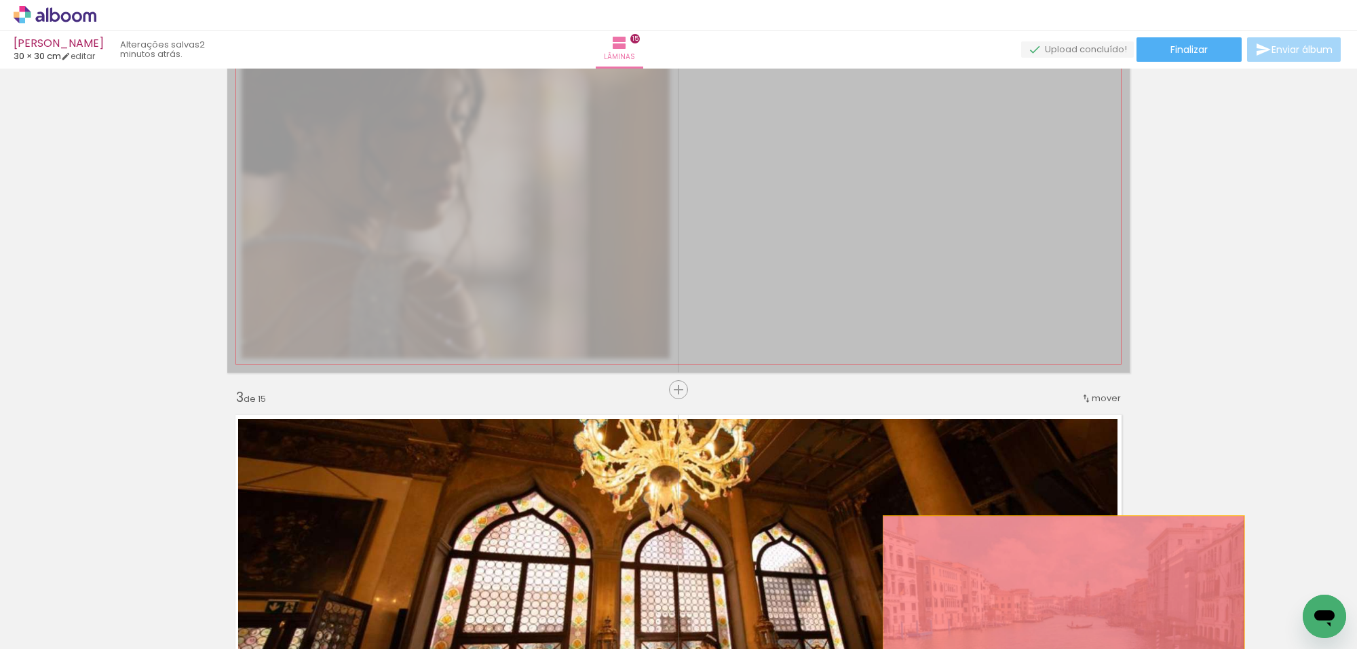
drag, startPoint x: 944, startPoint y: 290, endPoint x: 1068, endPoint y: 619, distance: 351.3
click at [1066, 625] on quentale-workspace at bounding box center [678, 324] width 1357 height 649
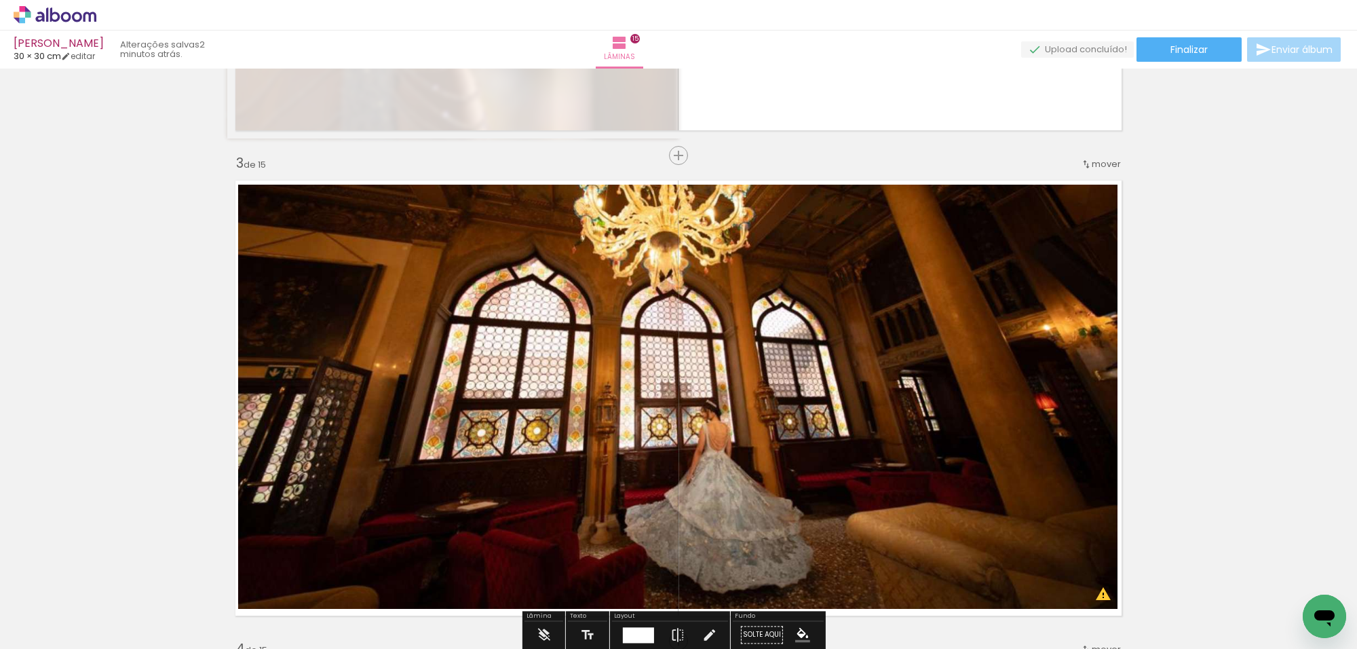
scroll to position [1011, 0]
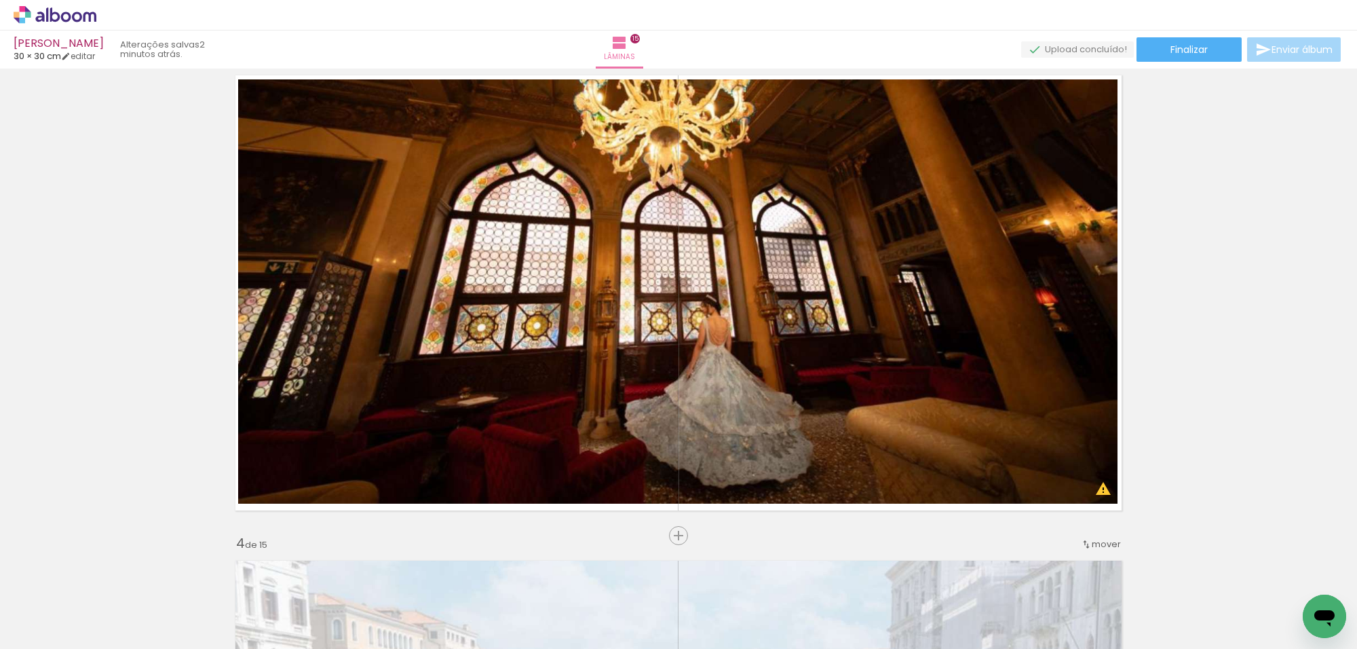
click at [45, 629] on span "Adicionar Fotos" at bounding box center [48, 630] width 41 height 15
click at [0, 0] on input "file" at bounding box center [0, 0] width 0 height 0
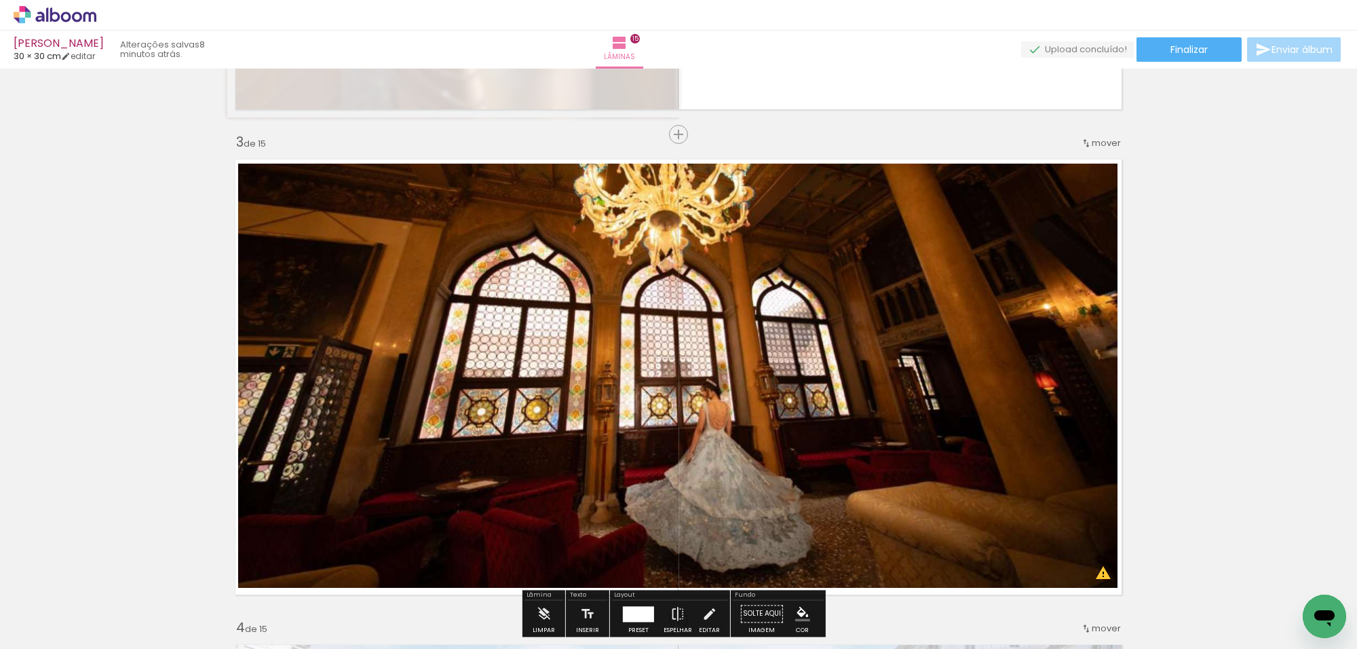
scroll to position [926, 0]
click at [710, 356] on quentale-photo at bounding box center [677, 376] width 879 height 424
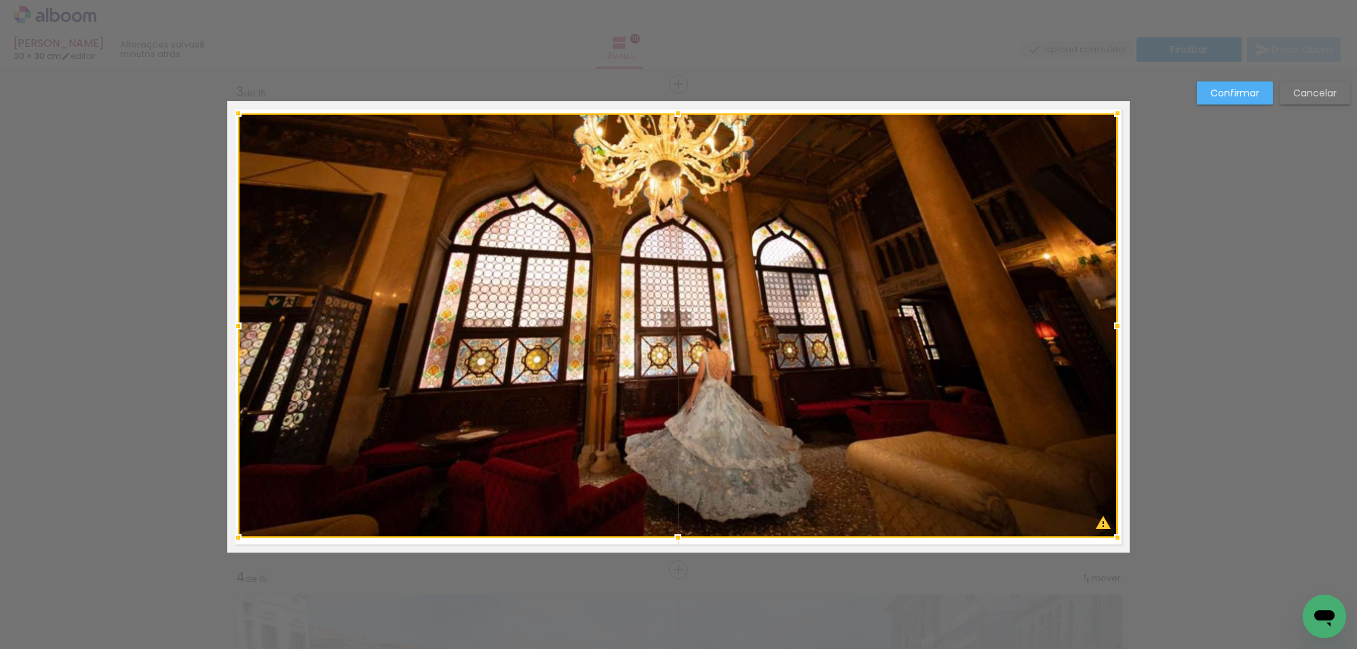
scroll to position [987, 0]
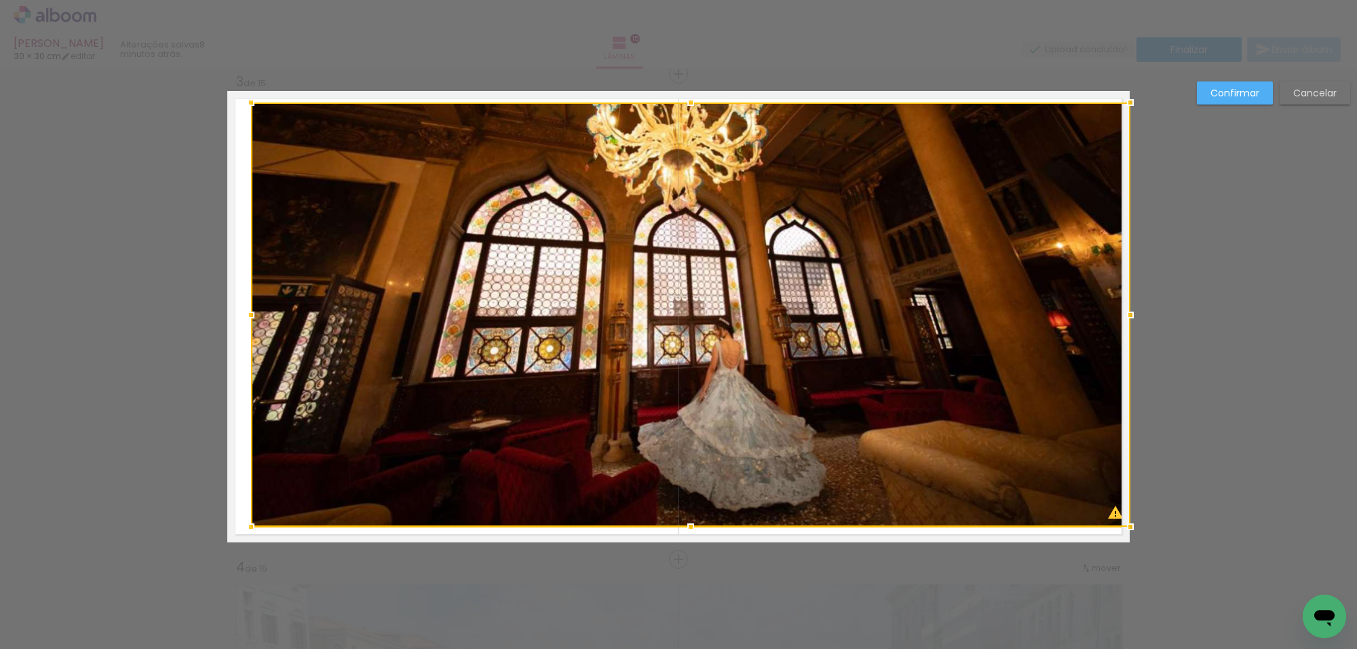
drag, startPoint x: 733, startPoint y: 427, endPoint x: 1297, endPoint y: 73, distance: 666.7
click at [799, 514] on div at bounding box center [690, 314] width 879 height 424
click at [0, 0] on slot "Cancelar" at bounding box center [0, 0] width 0 height 0
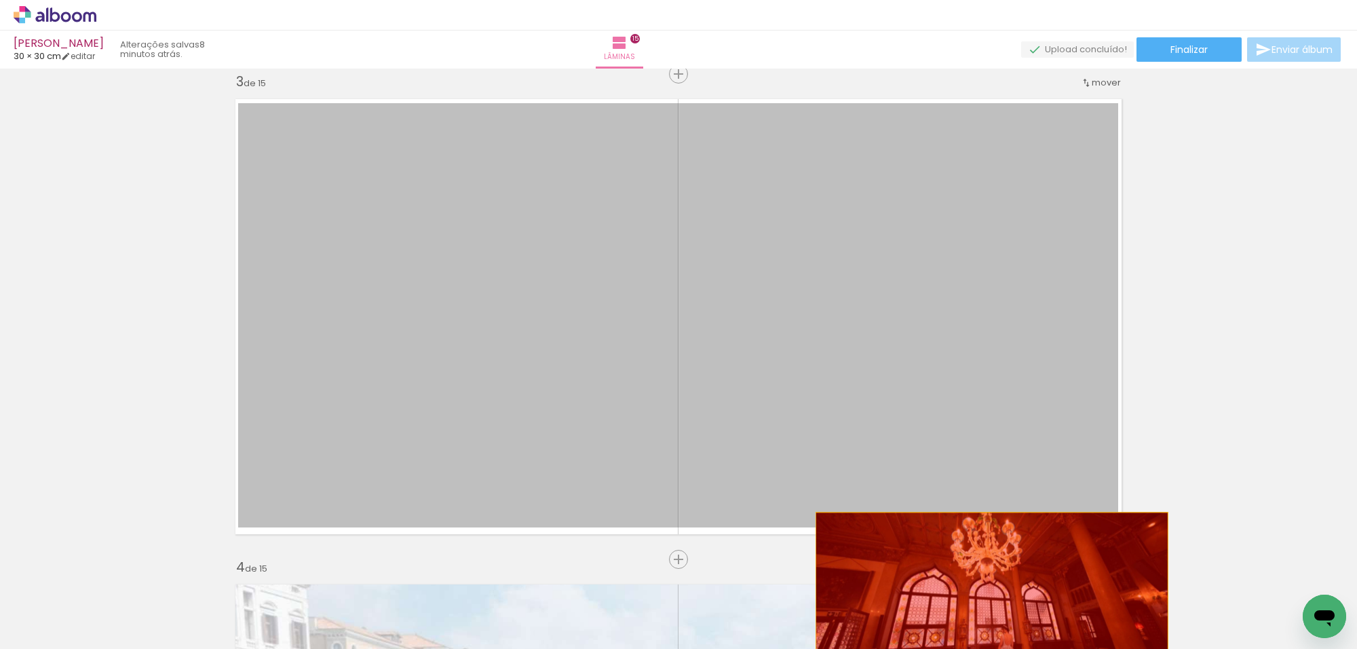
drag, startPoint x: 908, startPoint y: 303, endPoint x: 982, endPoint y: 604, distance: 310.1
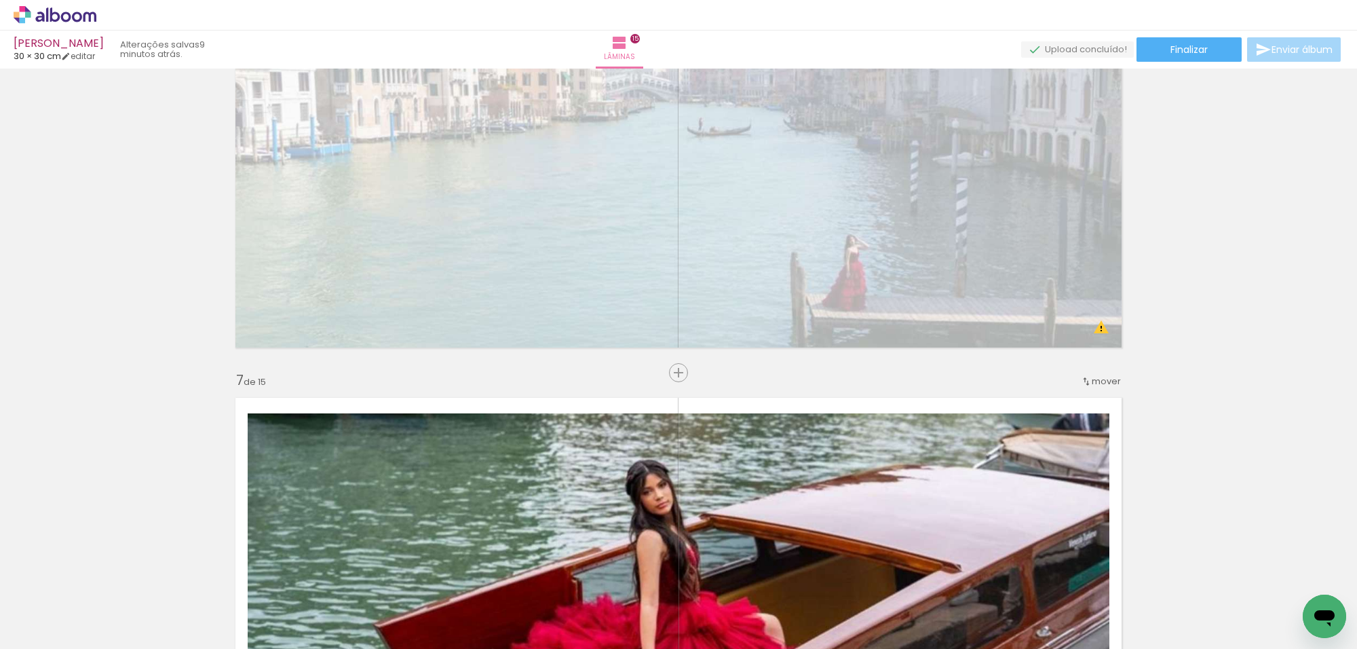
scroll to position [2569, 0]
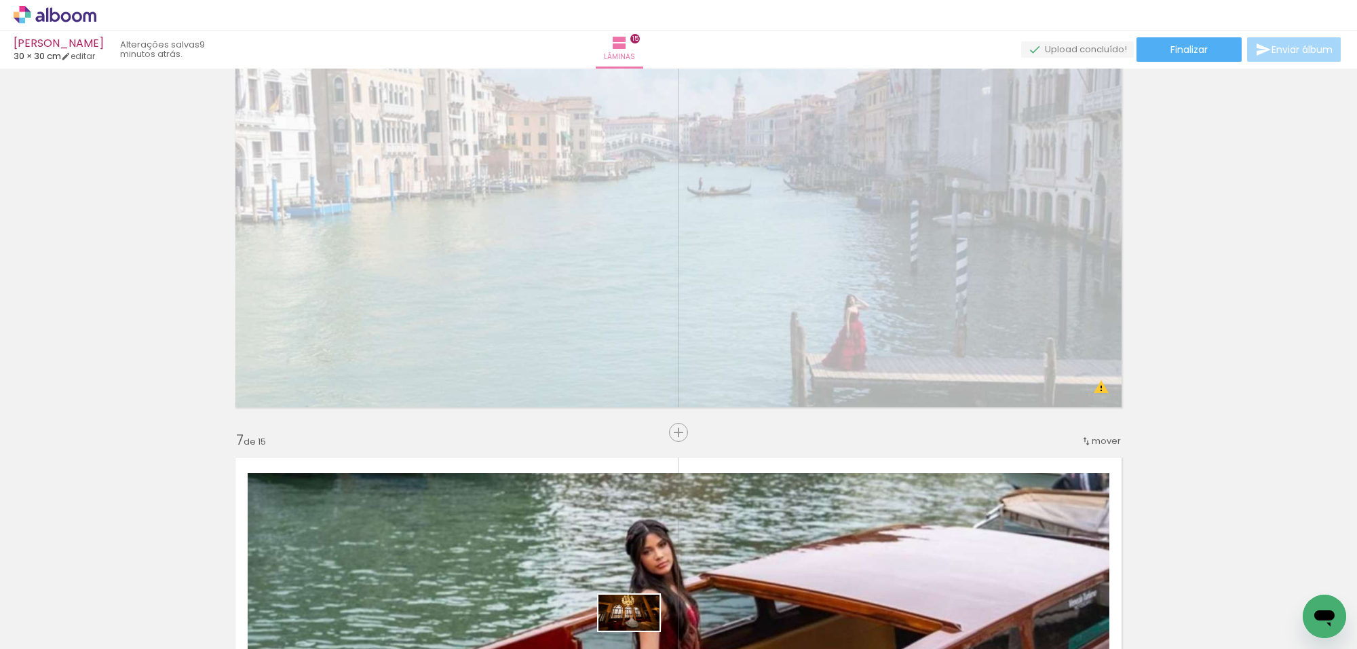
drag, startPoint x: 598, startPoint y: 619, endPoint x: 607, endPoint y: 595, distance: 25.6
click at [611, 604] on div at bounding box center [591, 603] width 67 height 40
drag, startPoint x: 455, startPoint y: 611, endPoint x: 697, endPoint y: 672, distance: 249.6
click at [697, 648] on html "link( href="../../bower_components/polymer/polymer.html" rel="import" ) picture…" at bounding box center [678, 324] width 1357 height 649
drag, startPoint x: 622, startPoint y: 630, endPoint x: 621, endPoint y: 621, distance: 8.9
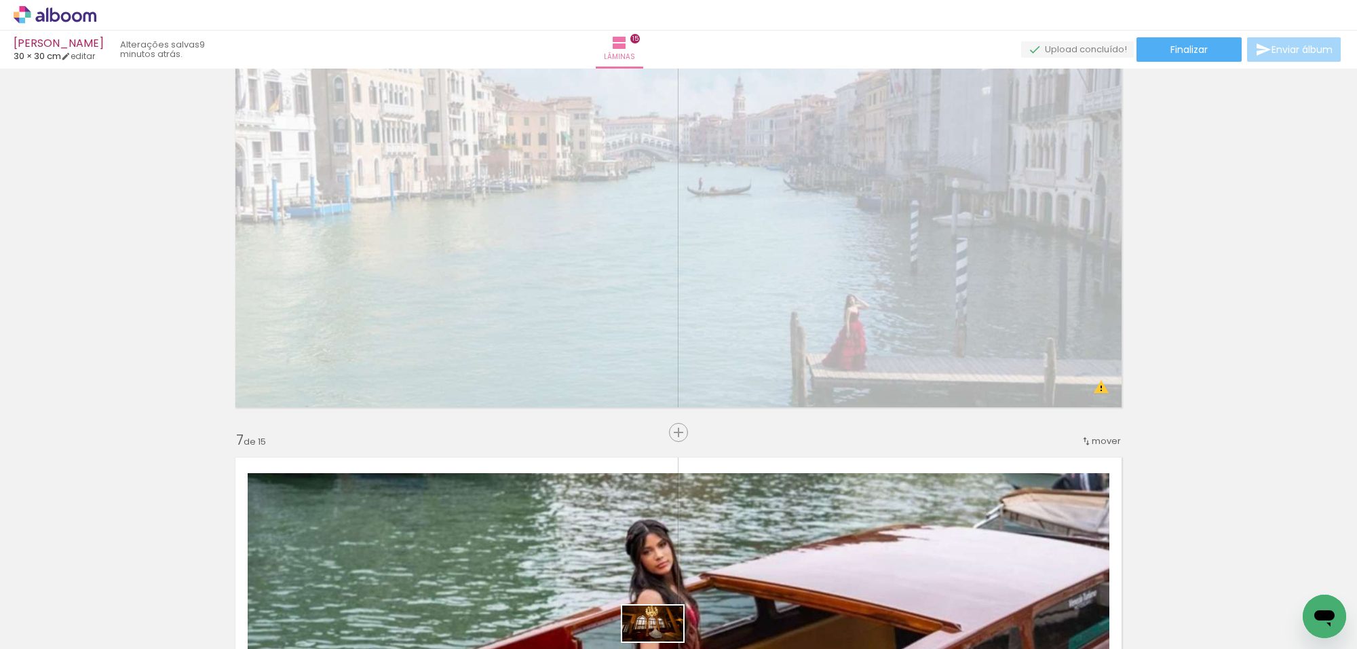
click at [0, 0] on slot at bounding box center [0, 0] width 0 height 0
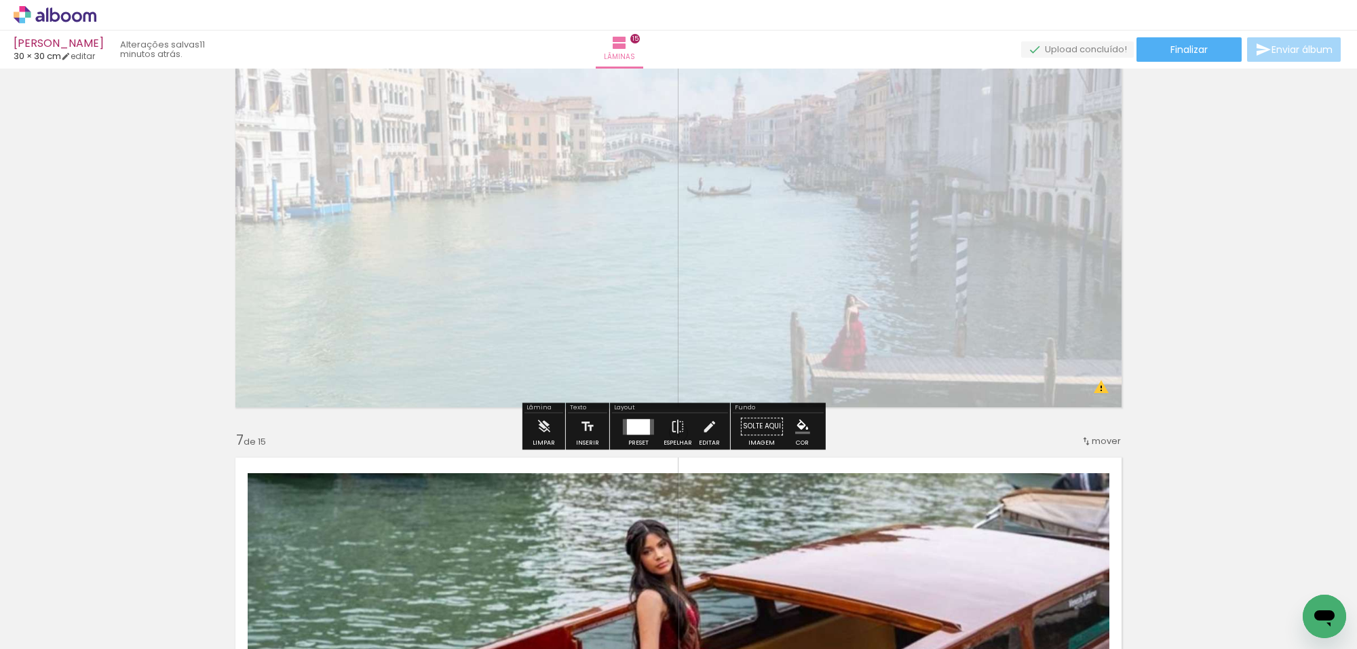
click at [811, 289] on quentale-photo at bounding box center [678, 189] width 902 height 451
click at [809, 289] on quentale-photo at bounding box center [678, 189] width 902 height 451
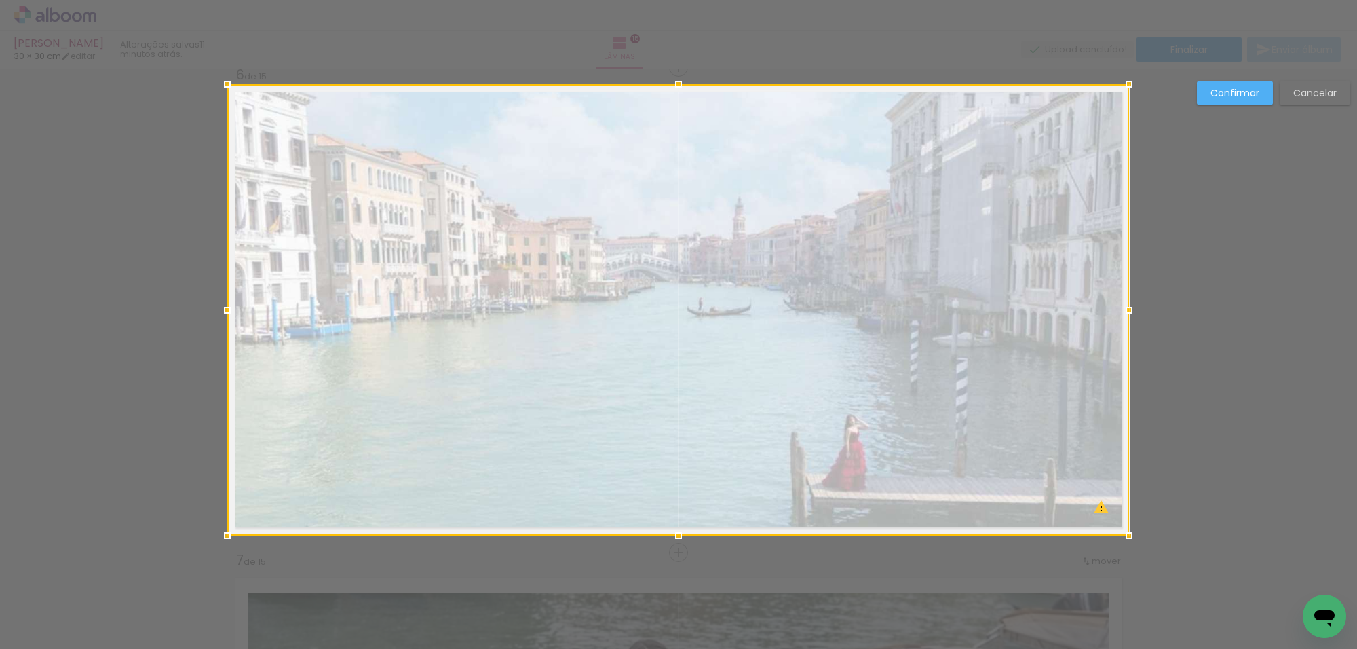
scroll to position [2442, 0]
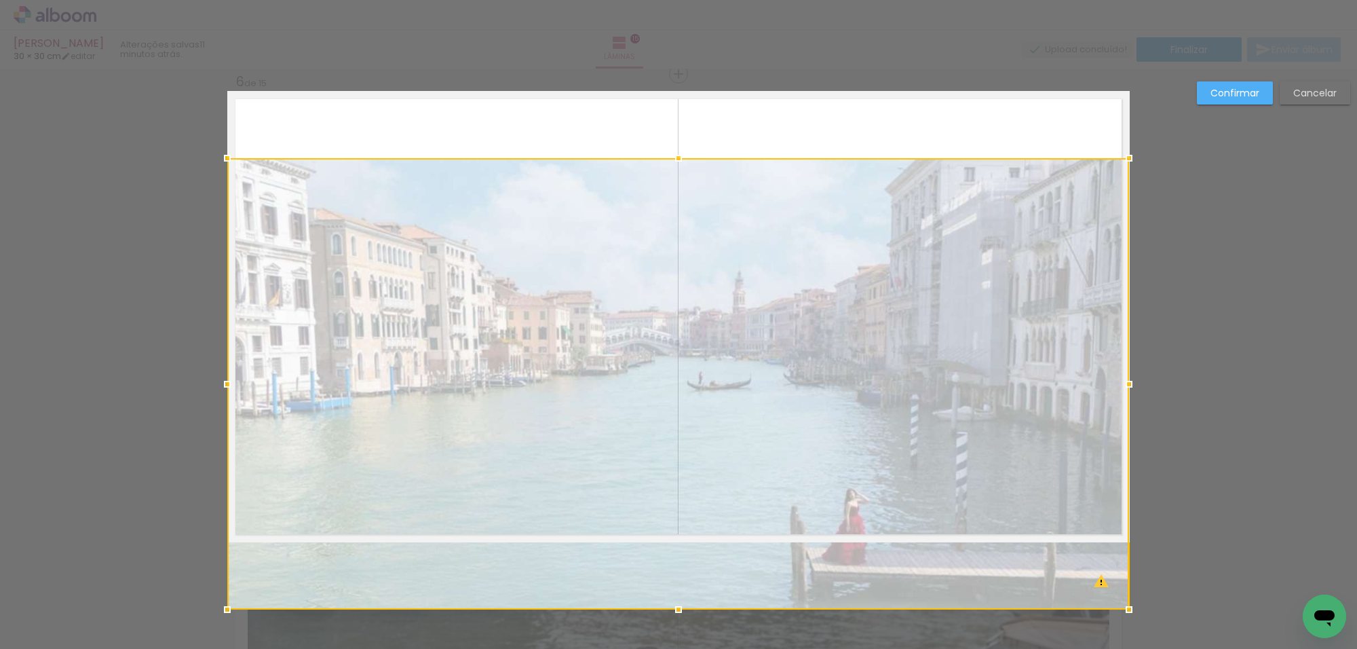
drag, startPoint x: 782, startPoint y: 333, endPoint x: 513, endPoint y: 602, distance: 380.9
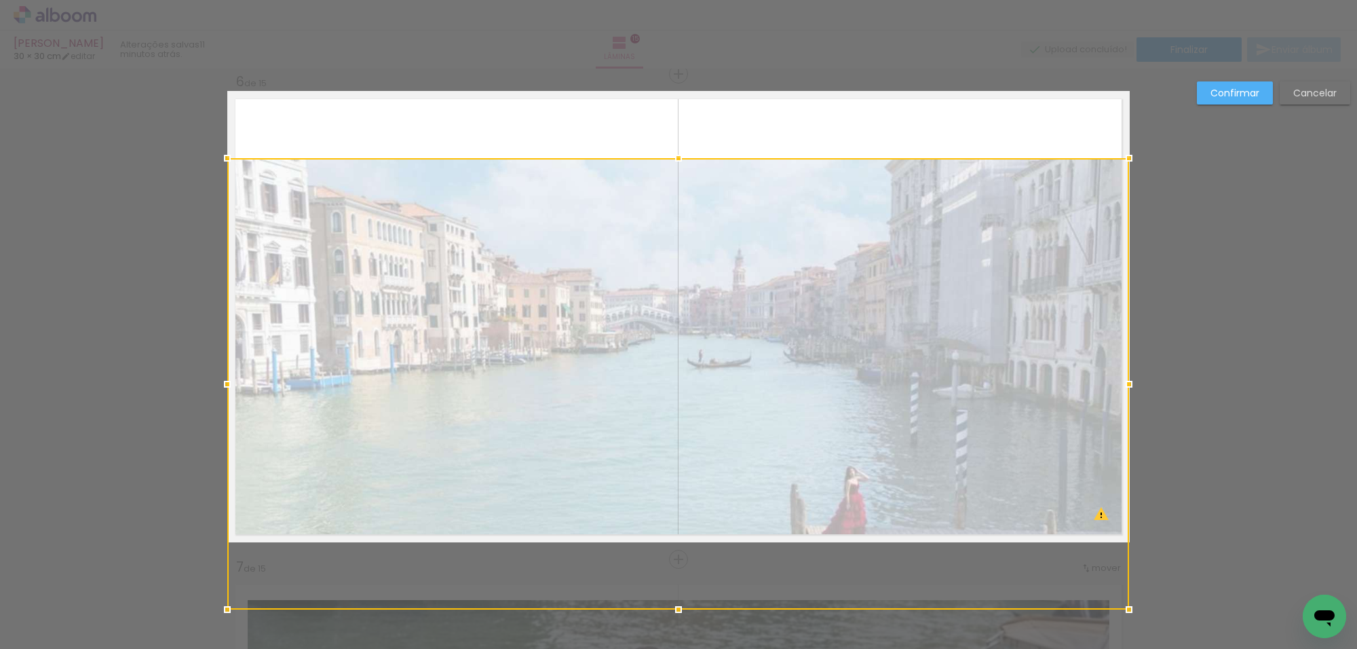
click at [0, 0] on slot "Cancelar" at bounding box center [0, 0] width 0 height 0
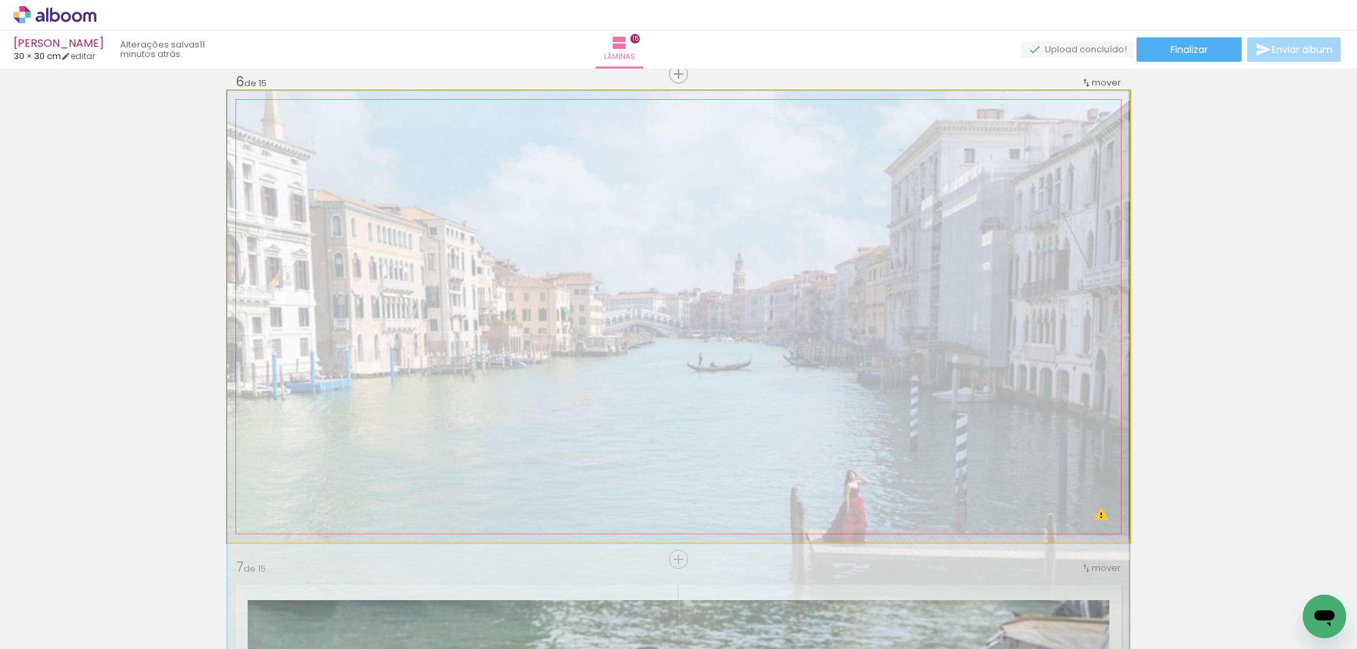
drag, startPoint x: 1015, startPoint y: 269, endPoint x: 1172, endPoint y: 666, distance: 426.9
click at [1172, 648] on html "link( href="../../bower_components/polymer/polymer.html" rel="import" ) picture…" at bounding box center [678, 324] width 1357 height 649
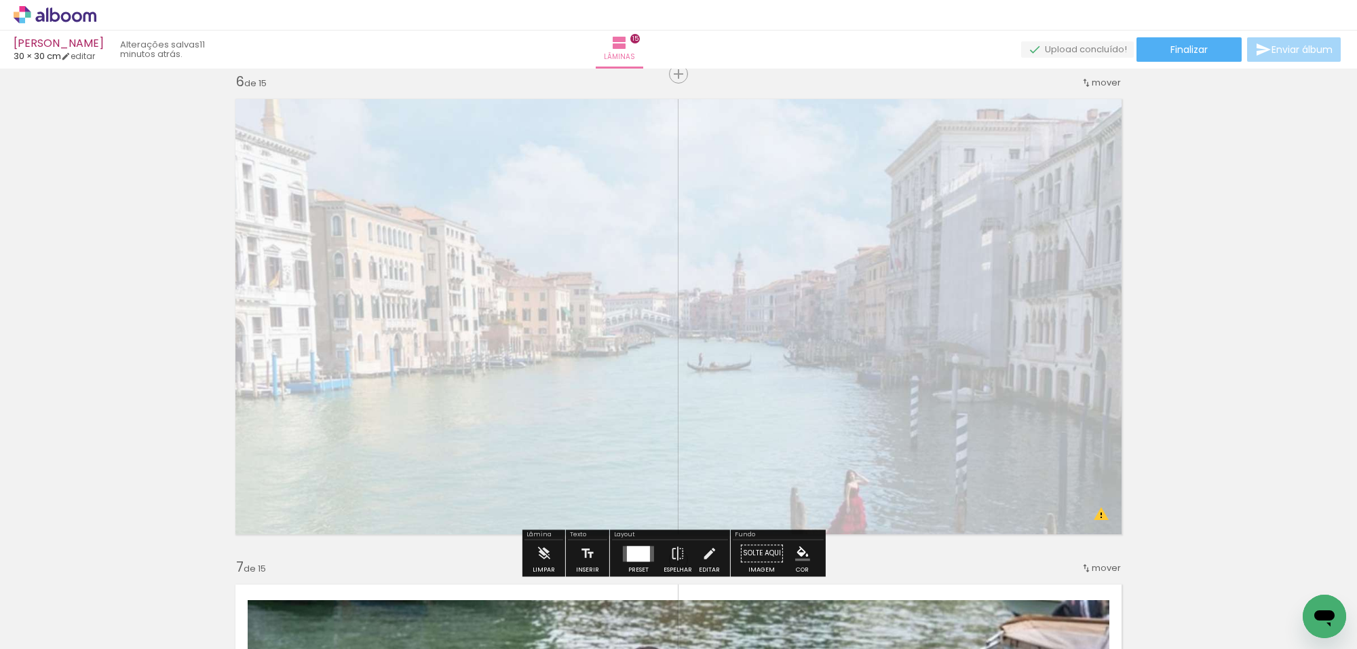
click at [999, 455] on quentale-photo at bounding box center [678, 316] width 902 height 451
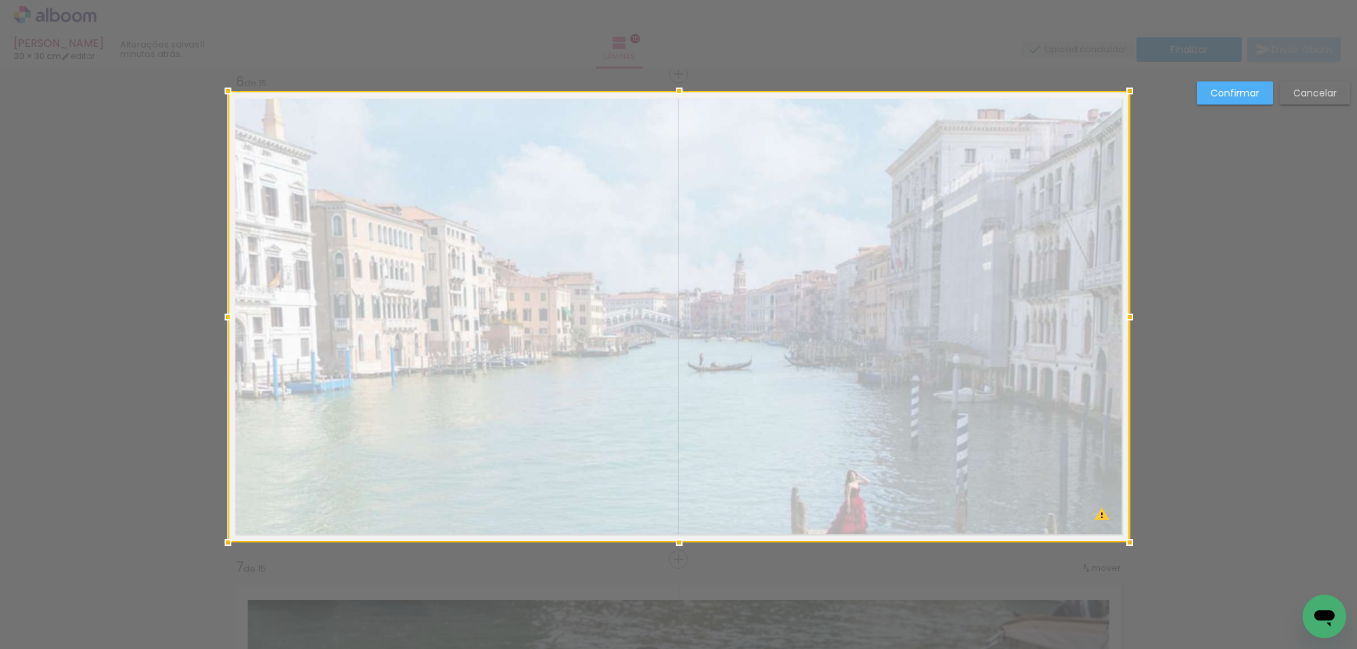
drag, startPoint x: 972, startPoint y: 453, endPoint x: 1157, endPoint y: 561, distance: 213.7
click at [1311, 97] on paper-button "Cancelar" at bounding box center [1314, 92] width 71 height 23
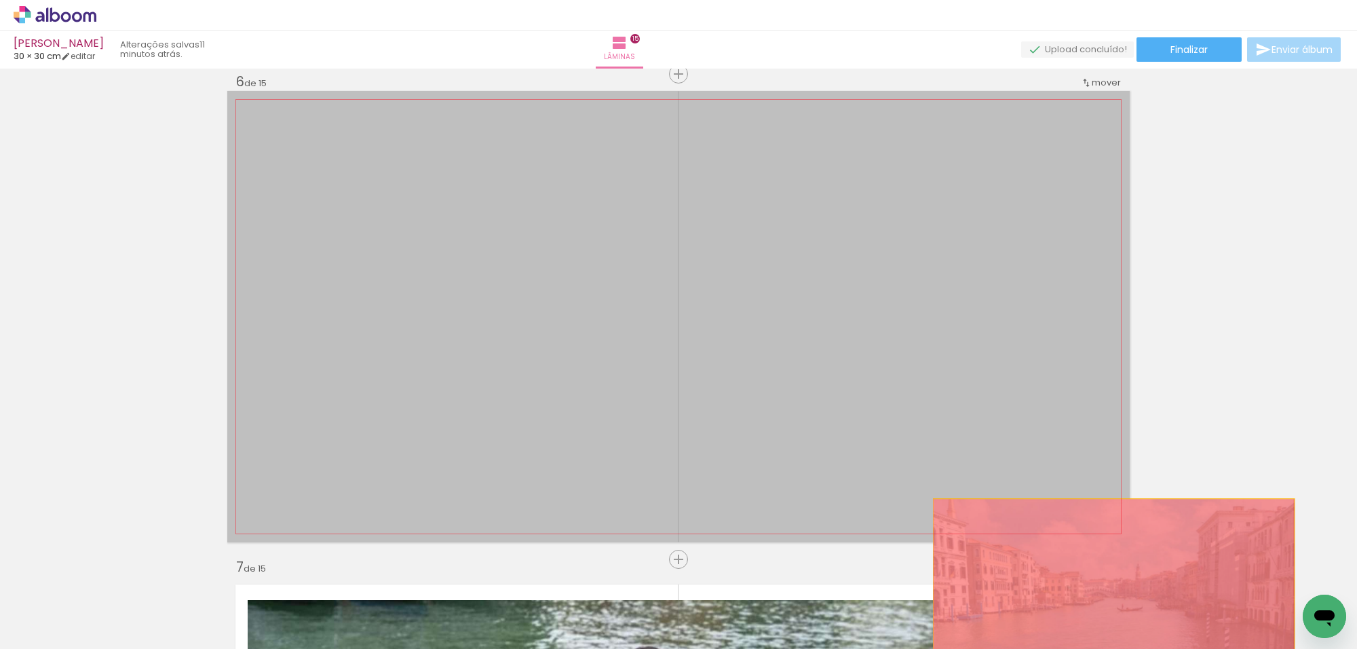
drag, startPoint x: 904, startPoint y: 347, endPoint x: 1151, endPoint y: 648, distance: 389.9
click at [1151, 648] on html "link( href="../../bower_components/polymer/polymer.html" rel="import" ) picture…" at bounding box center [678, 324] width 1357 height 649
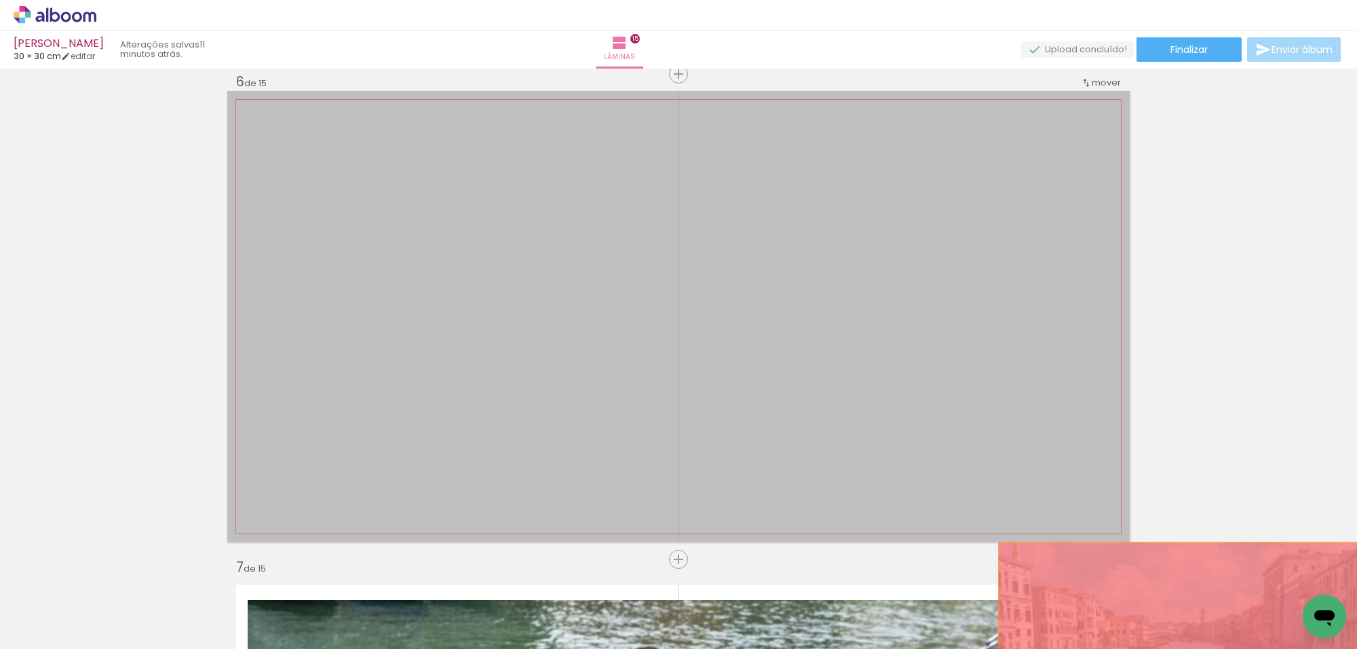
drag, startPoint x: 934, startPoint y: 371, endPoint x: 1066, endPoint y: 531, distance: 206.7
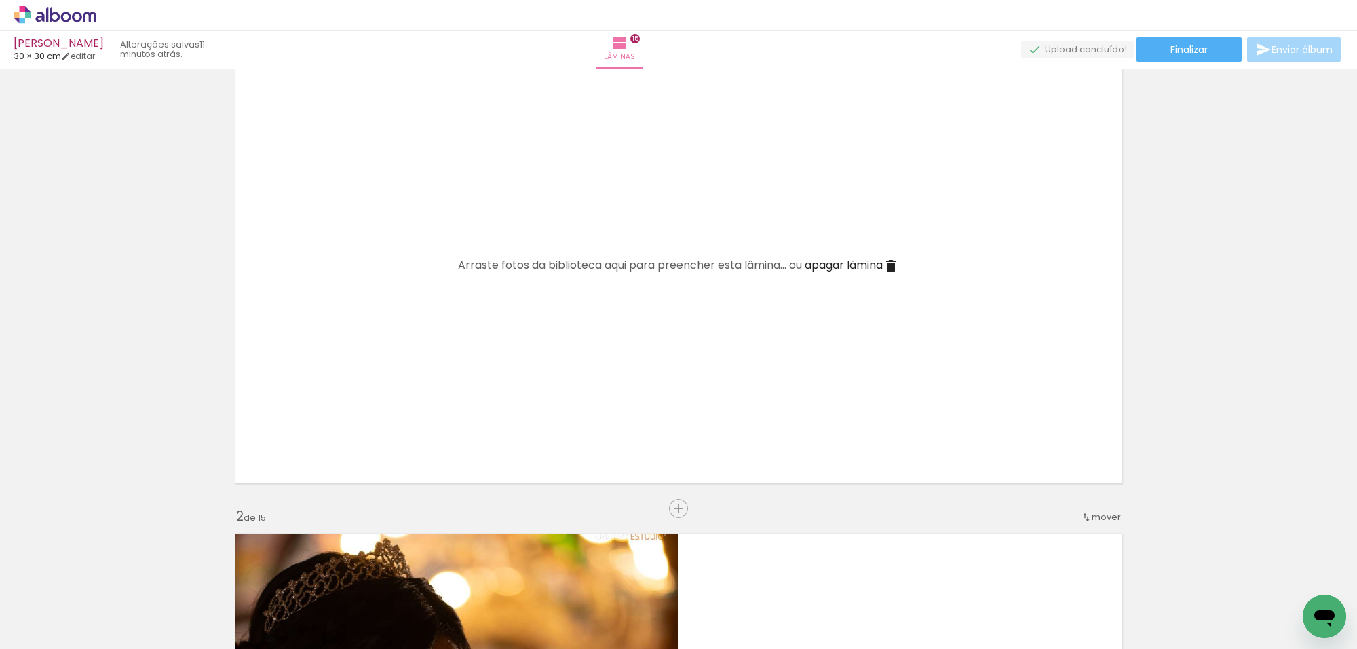
scroll to position [0, 0]
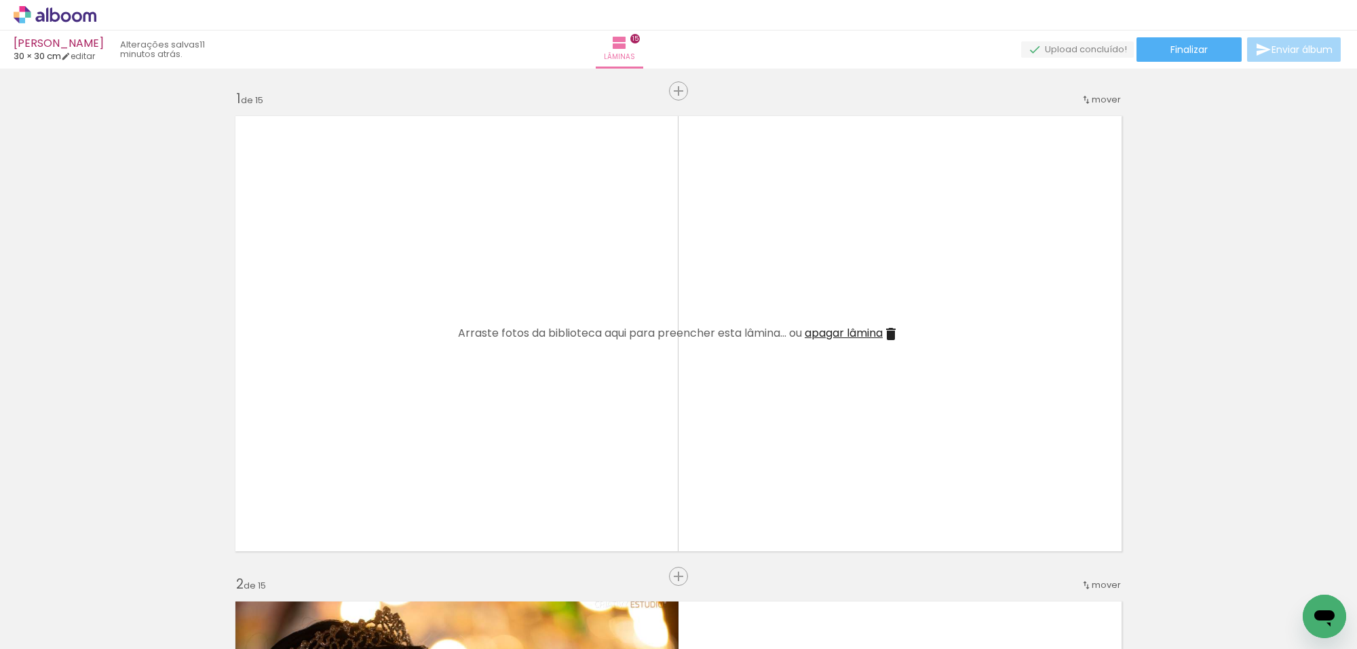
drag, startPoint x: 720, startPoint y: 579, endPoint x: 826, endPoint y: 104, distance: 486.4
click at [113, 579] on iron-icon at bounding box center [106, 575] width 14 height 14
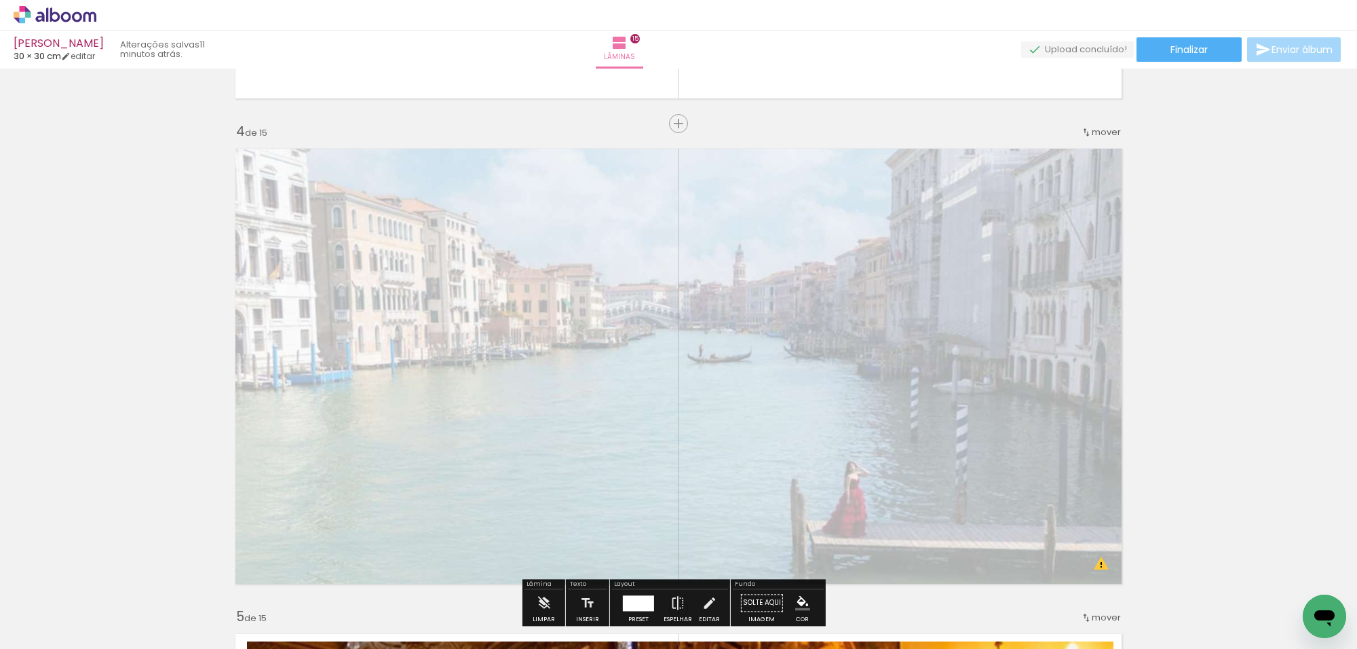
scroll to position [1472, 0]
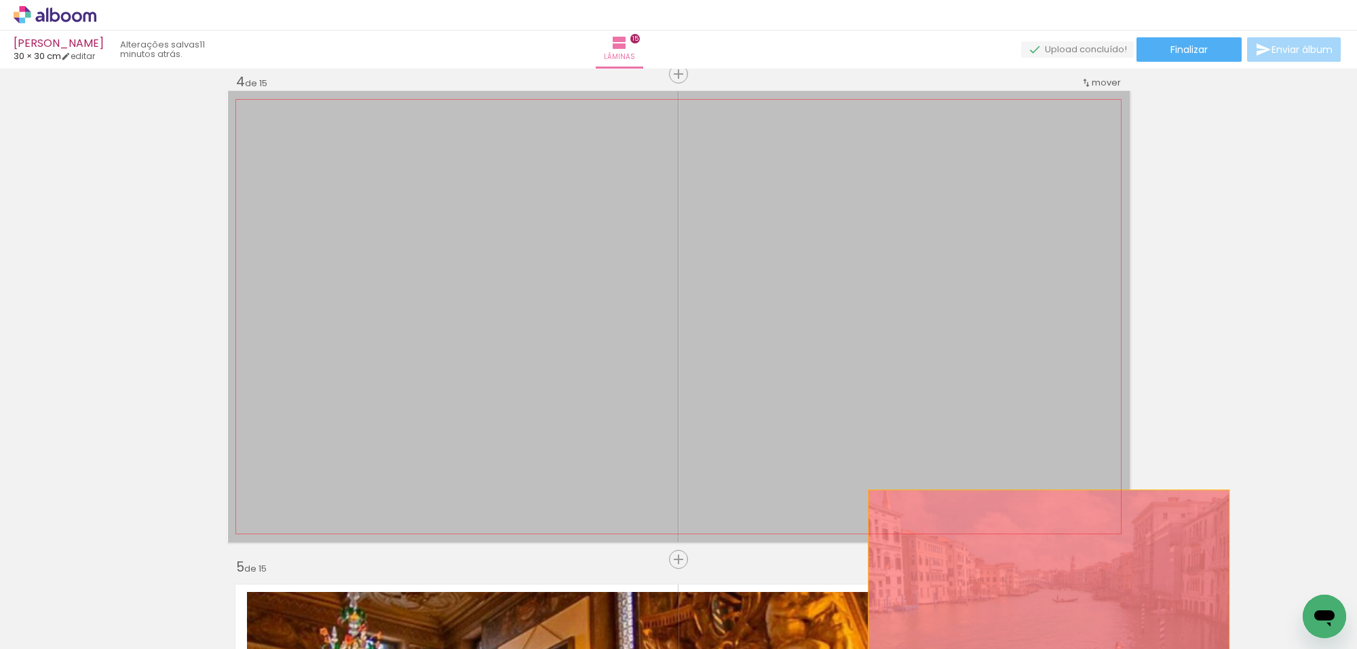
drag, startPoint x: 858, startPoint y: 377, endPoint x: 1060, endPoint y: 615, distance: 312.4
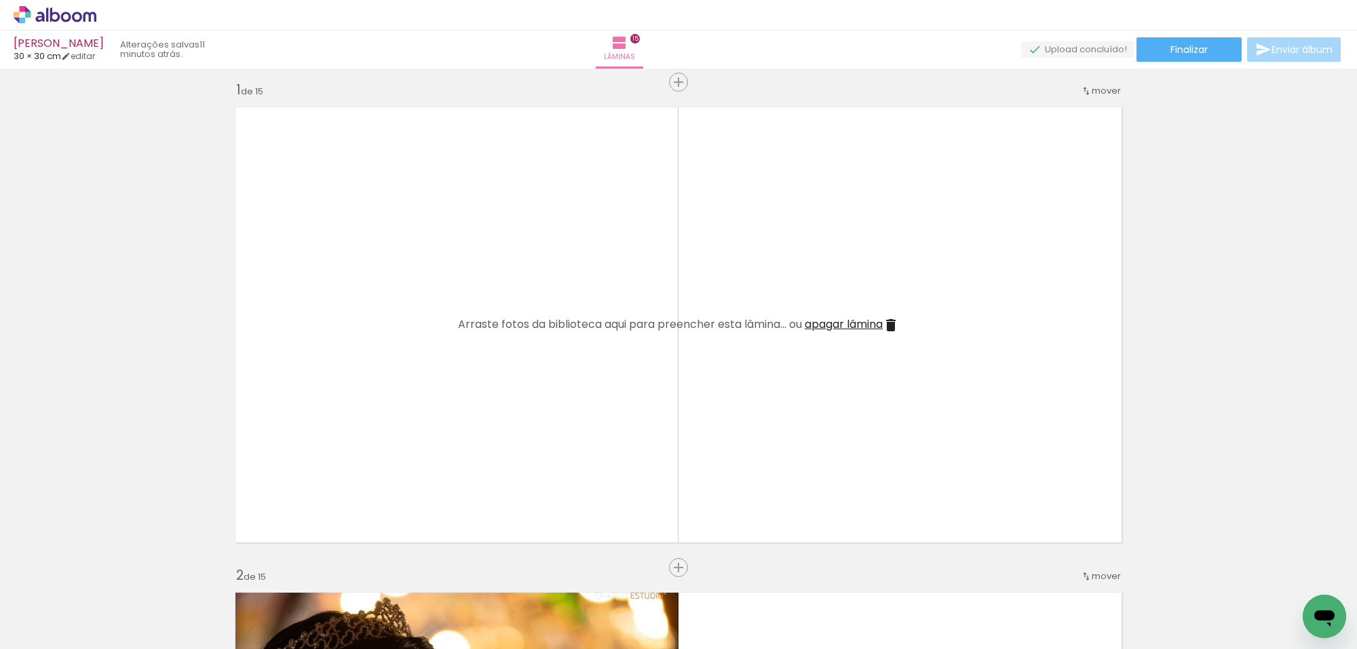
scroll to position [0, 0]
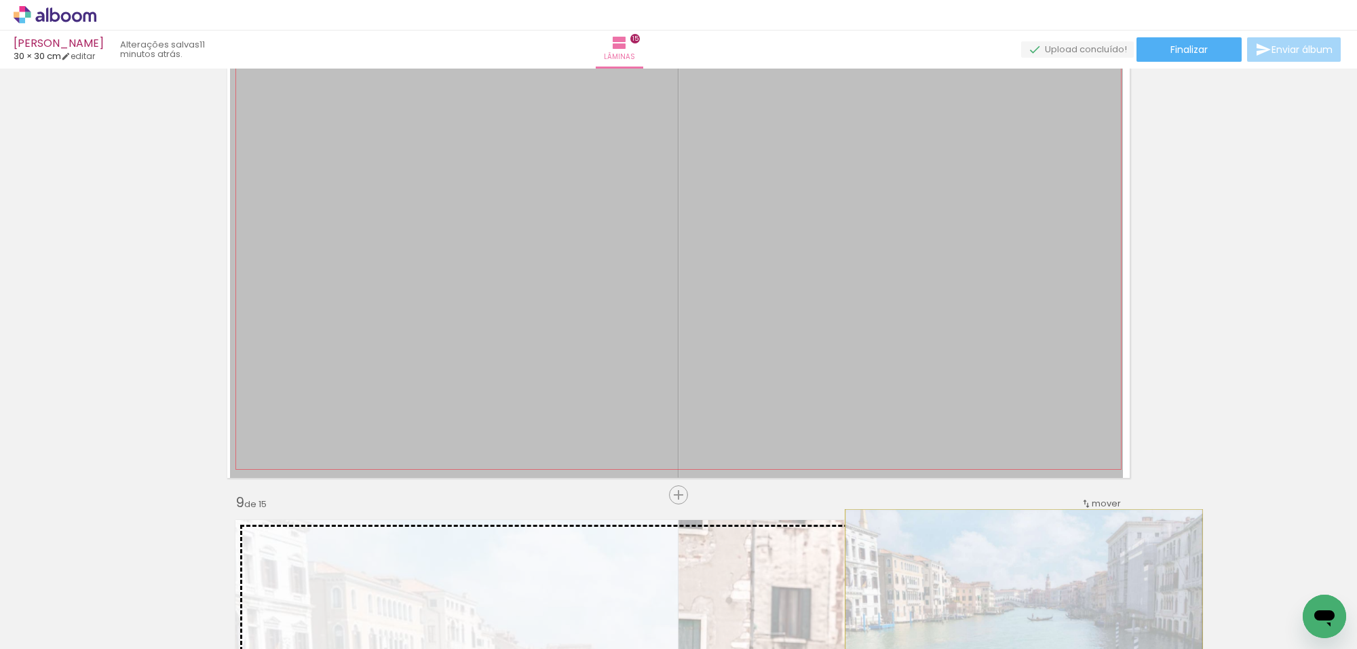
drag, startPoint x: 847, startPoint y: 310, endPoint x: 1079, endPoint y: 563, distance: 343.8
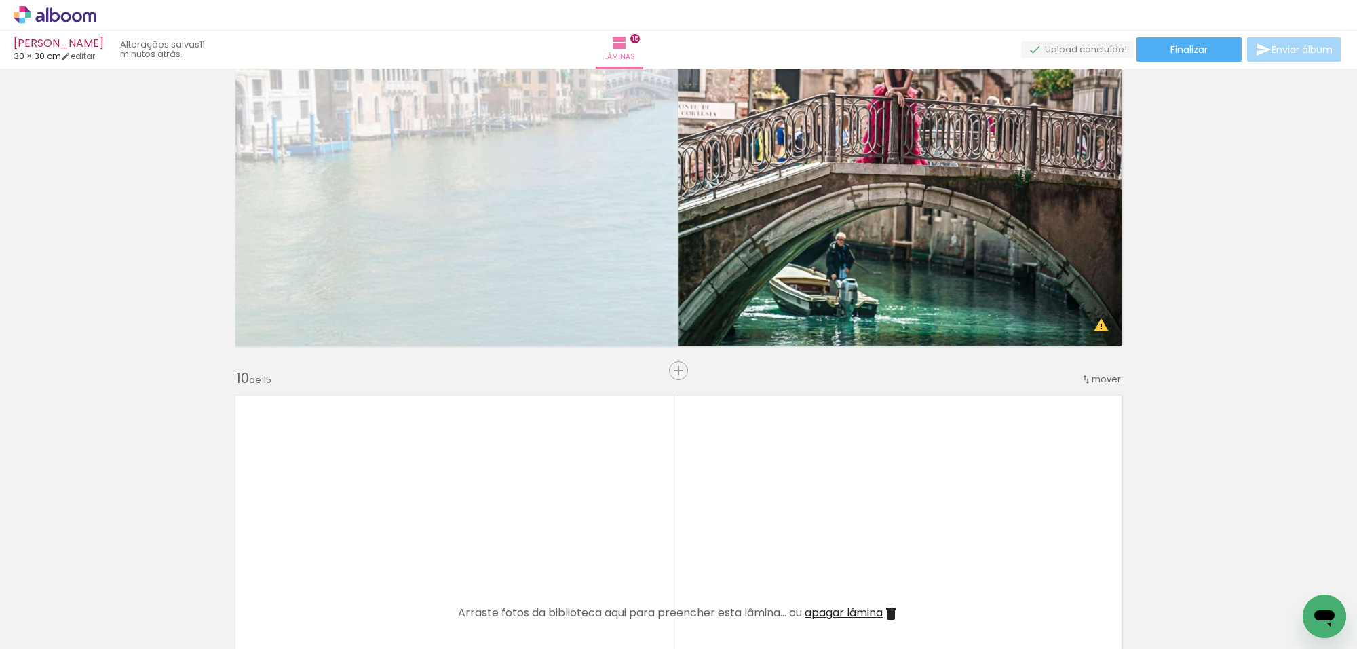
scroll to position [4070, 0]
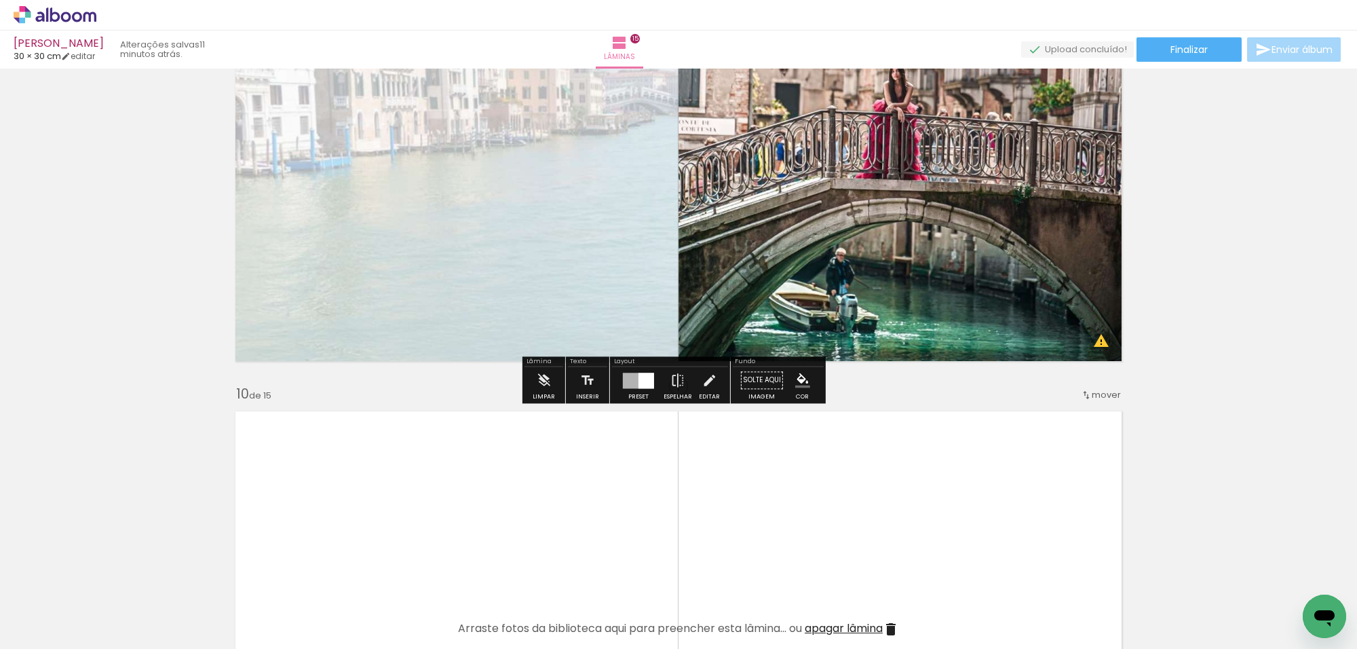
drag, startPoint x: 619, startPoint y: 260, endPoint x: 697, endPoint y: 344, distance: 114.3
click at [575, 255] on quentale-layouter at bounding box center [678, 143] width 902 height 451
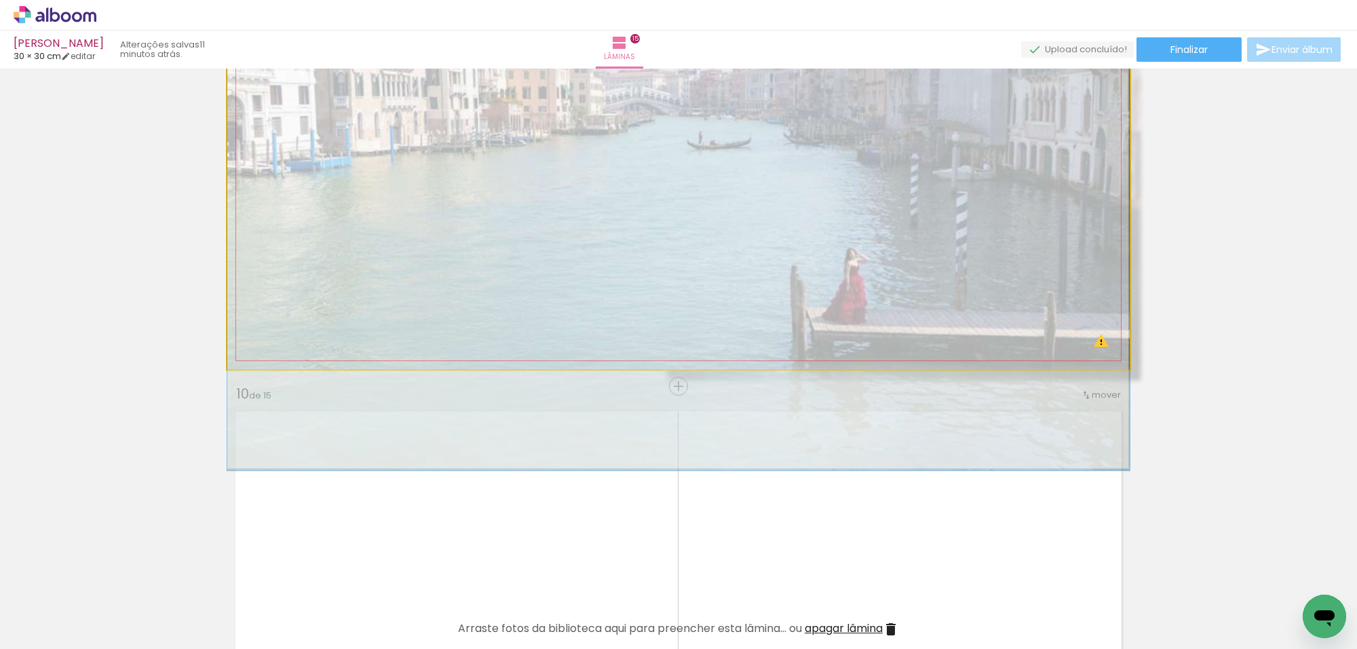
click at [575, 255] on quentale-photo at bounding box center [678, 143] width 902 height 451
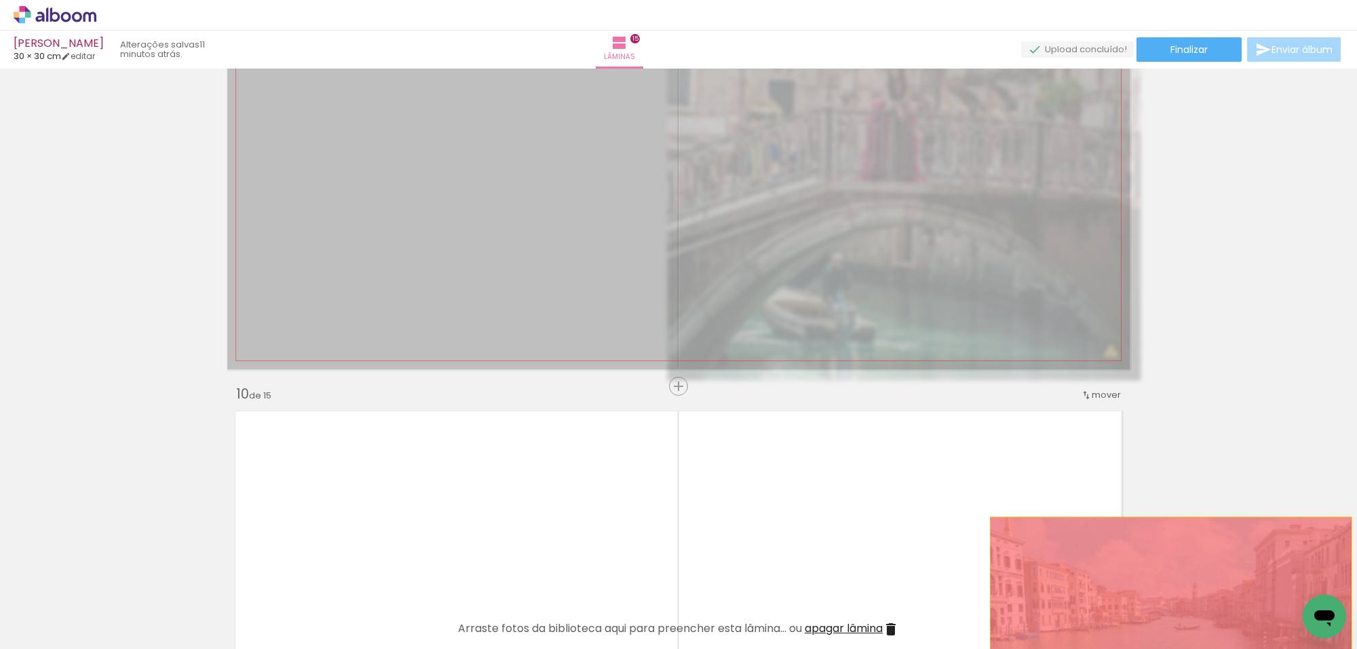
drag, startPoint x: 606, startPoint y: 265, endPoint x: 1171, endPoint y: 598, distance: 656.0
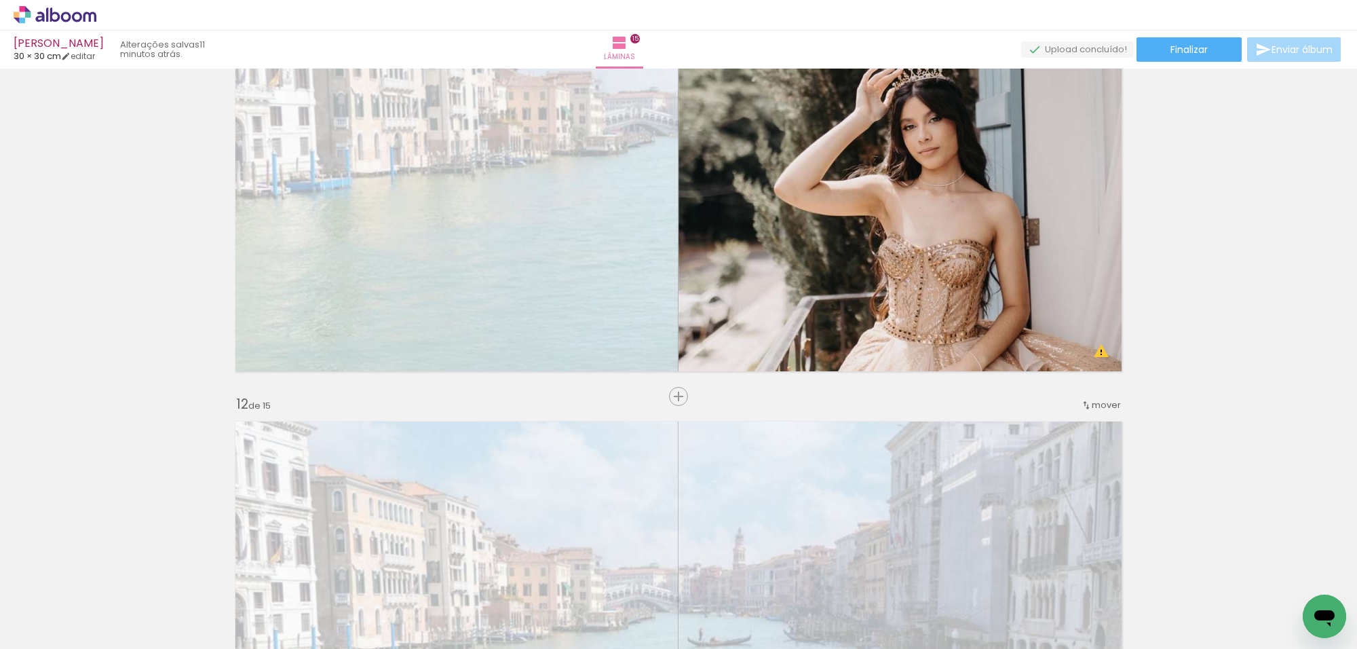
scroll to position [5003, 0]
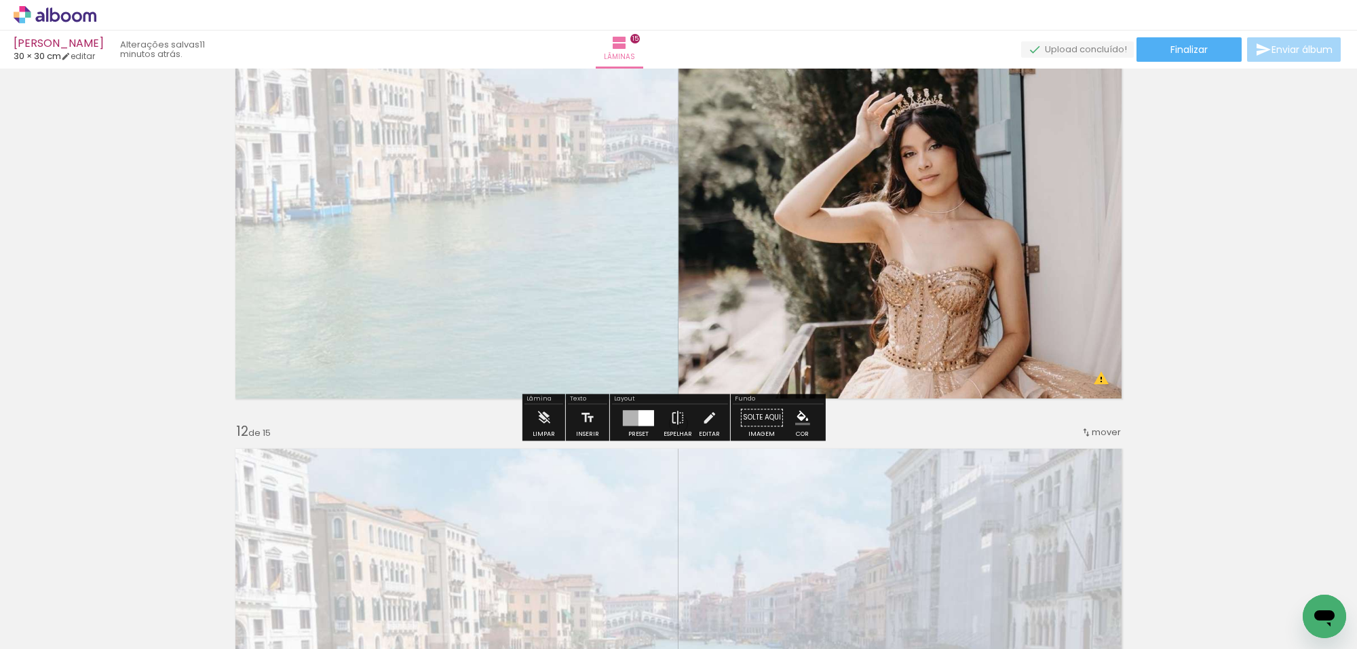
click at [487, 269] on quentale-layouter at bounding box center [678, 180] width 902 height 451
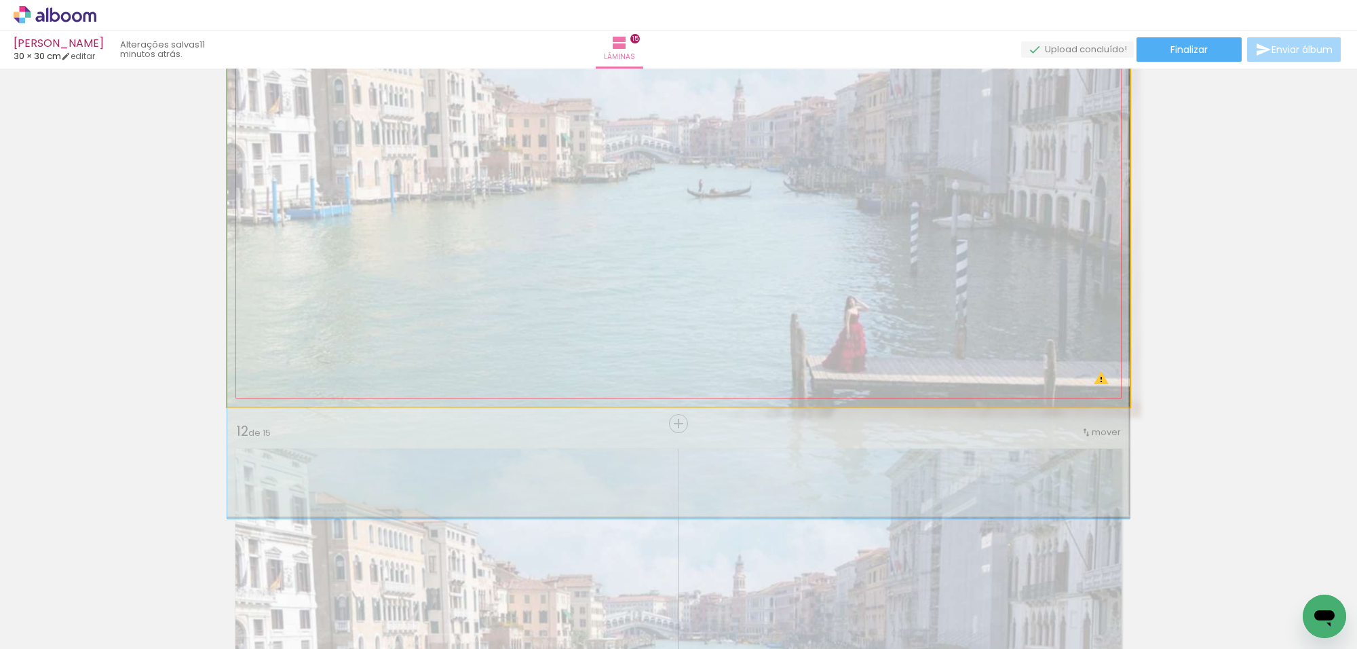
click at [483, 269] on quentale-photo at bounding box center [678, 180] width 902 height 451
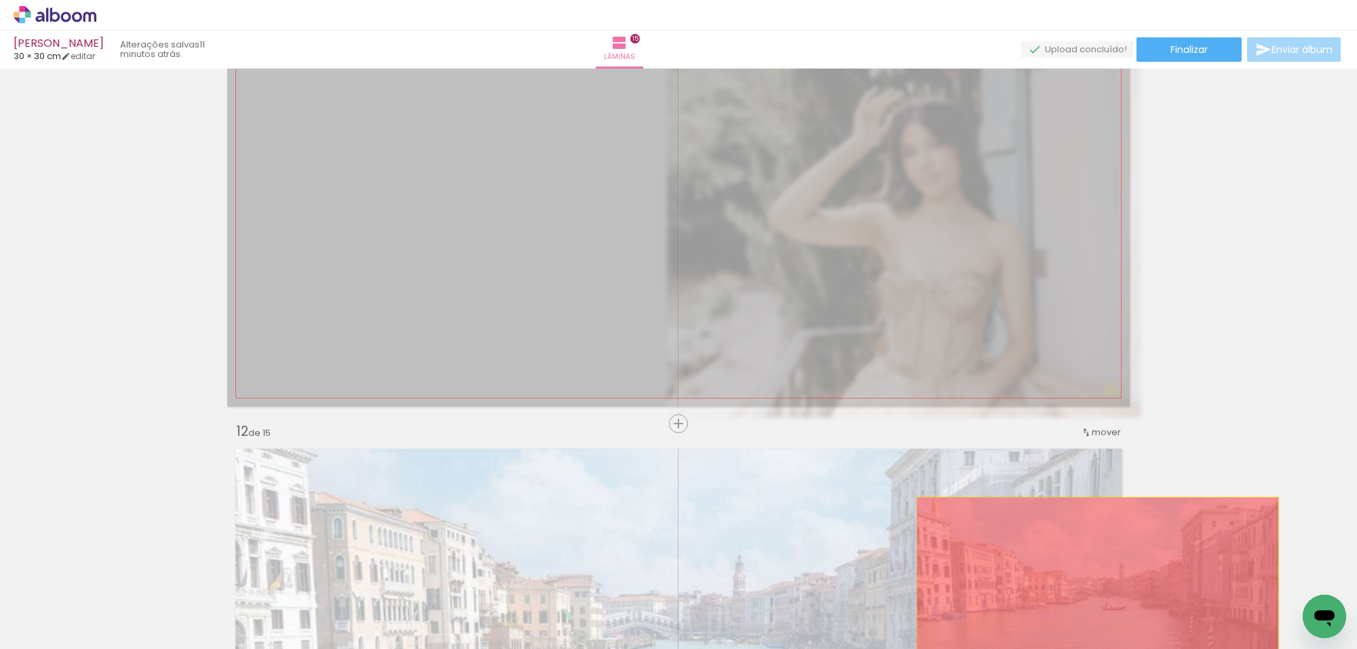
drag, startPoint x: 531, startPoint y: 276, endPoint x: 1114, endPoint y: 594, distance: 664.2
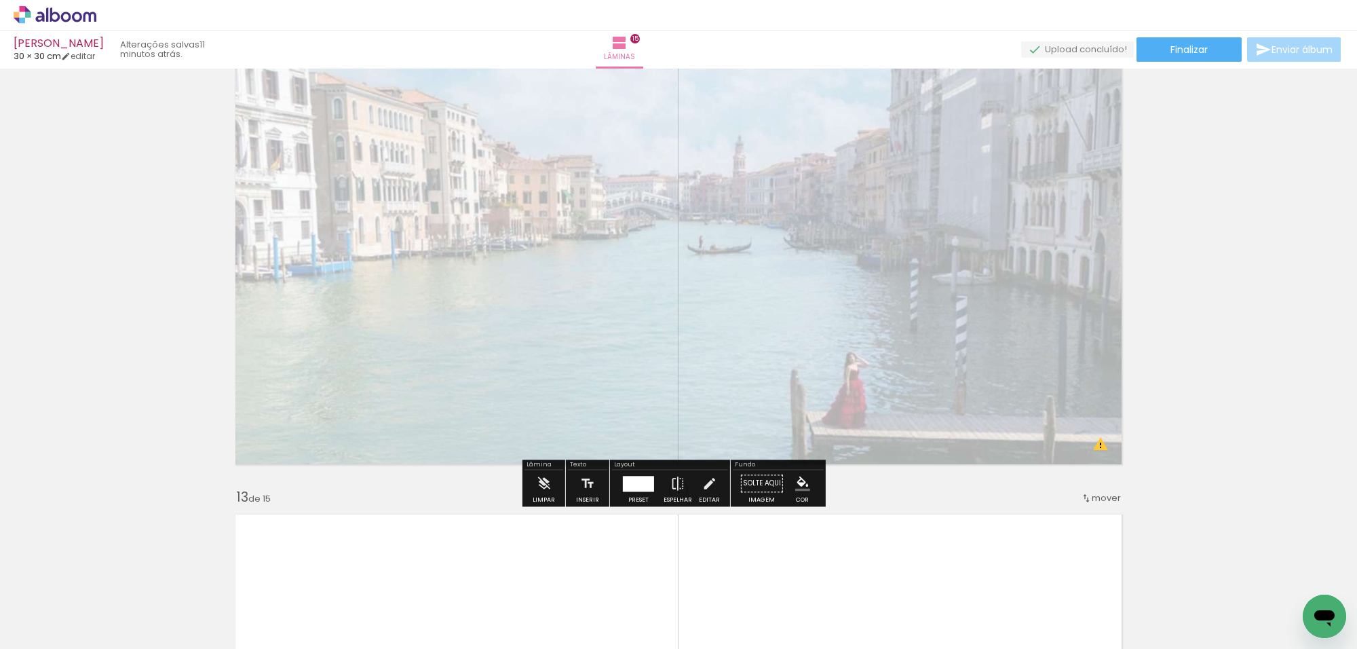
scroll to position [5427, 0]
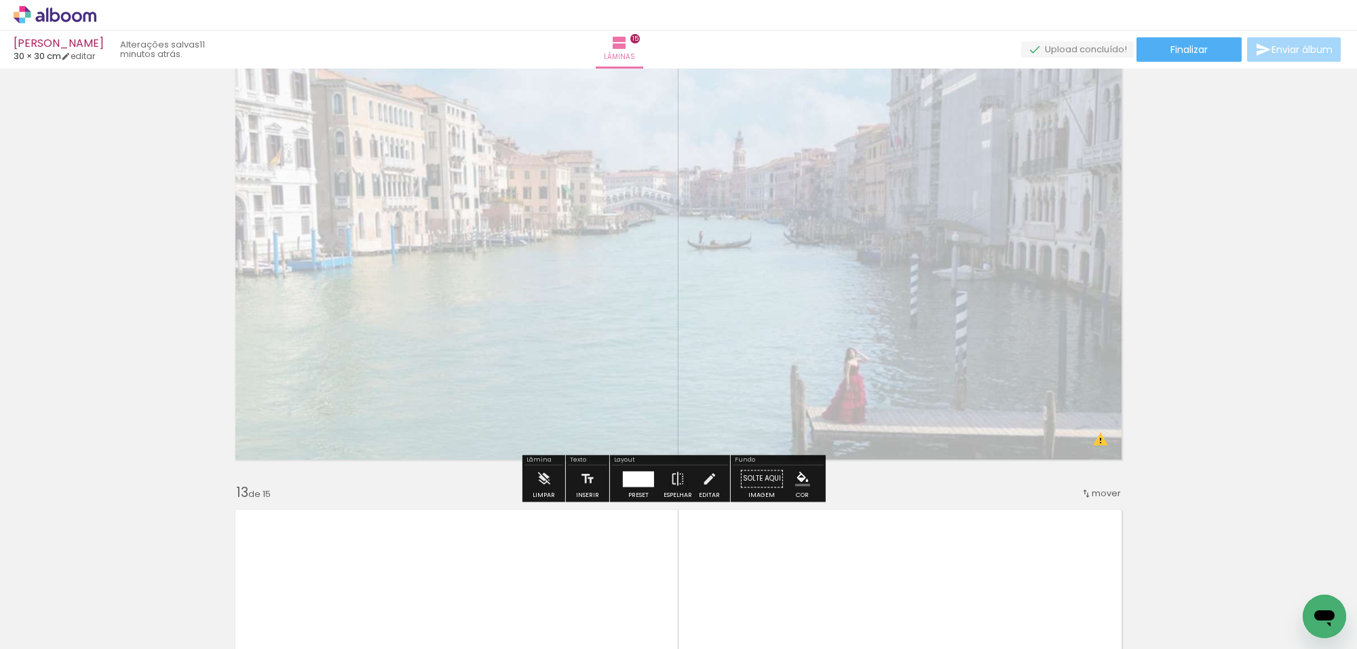
click at [596, 330] on quentale-photo at bounding box center [679, 241] width 900 height 451
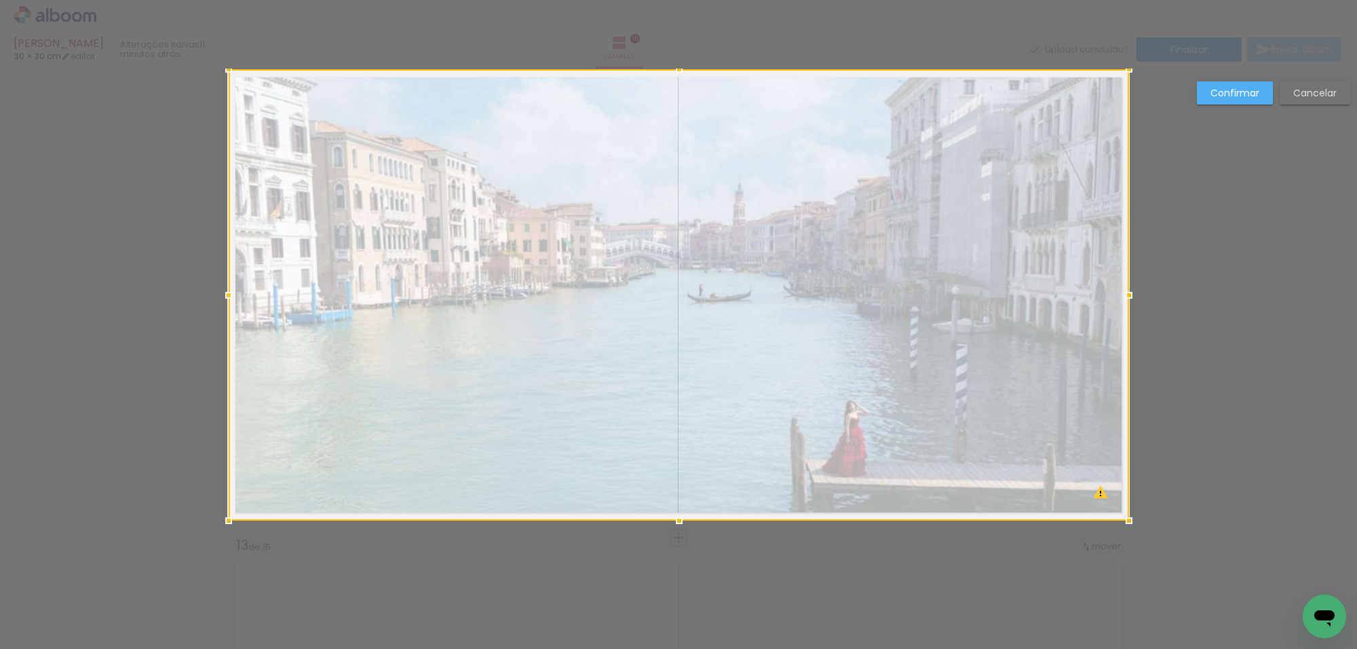
scroll to position [5352, 0]
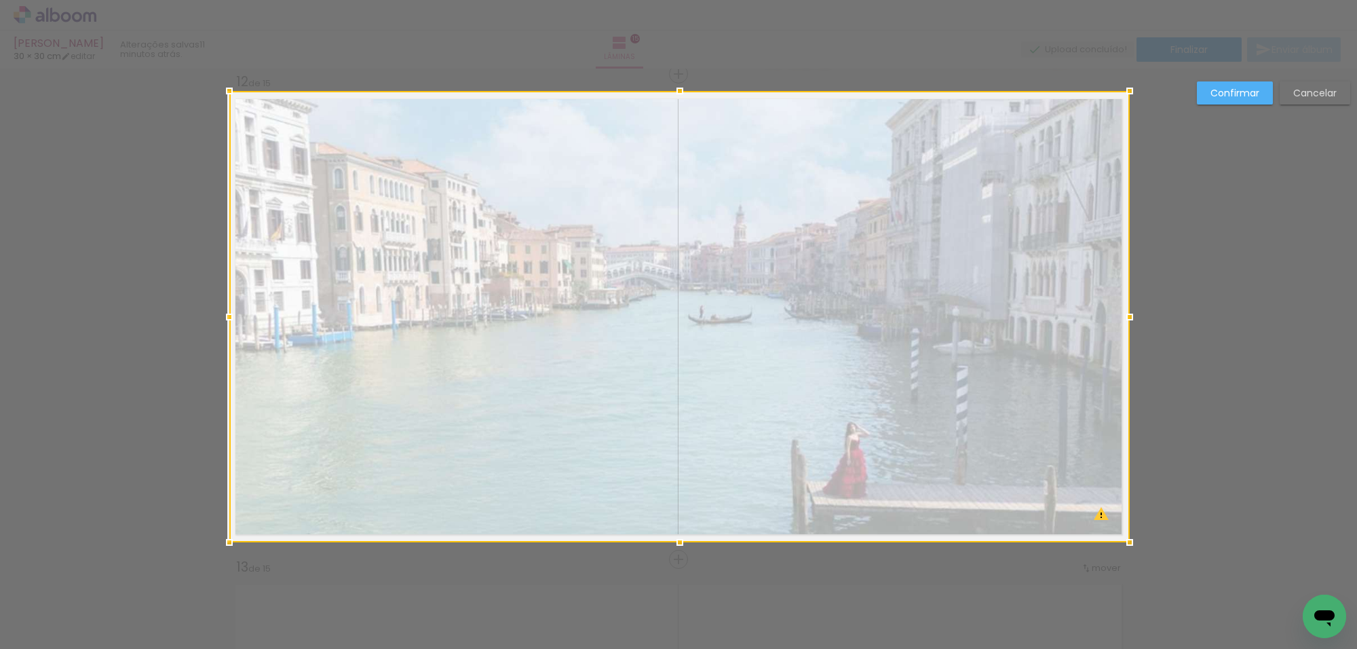
drag, startPoint x: 709, startPoint y: 422, endPoint x: 1012, endPoint y: 408, distance: 303.6
click at [953, 495] on div at bounding box center [679, 316] width 900 height 451
click at [0, 0] on slot "Confirmar" at bounding box center [0, 0] width 0 height 0
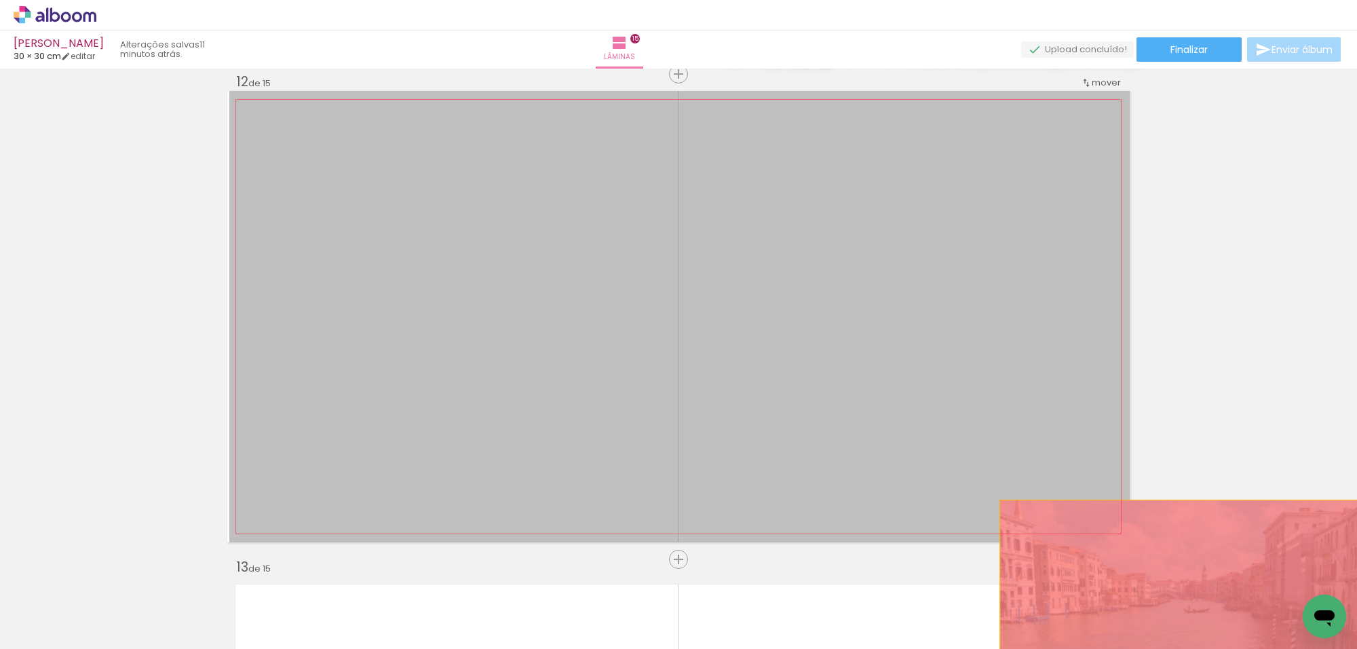
drag, startPoint x: 791, startPoint y: 324, endPoint x: 1157, endPoint y: 592, distance: 453.3
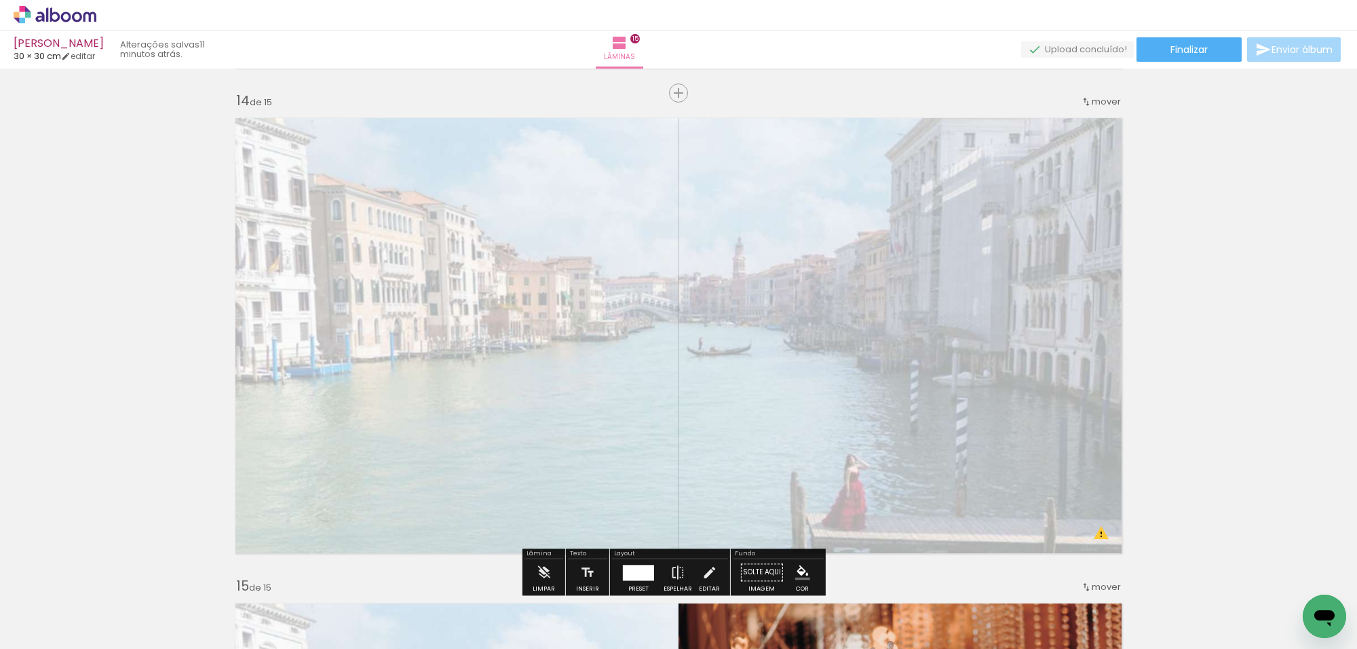
scroll to position [6540, 0]
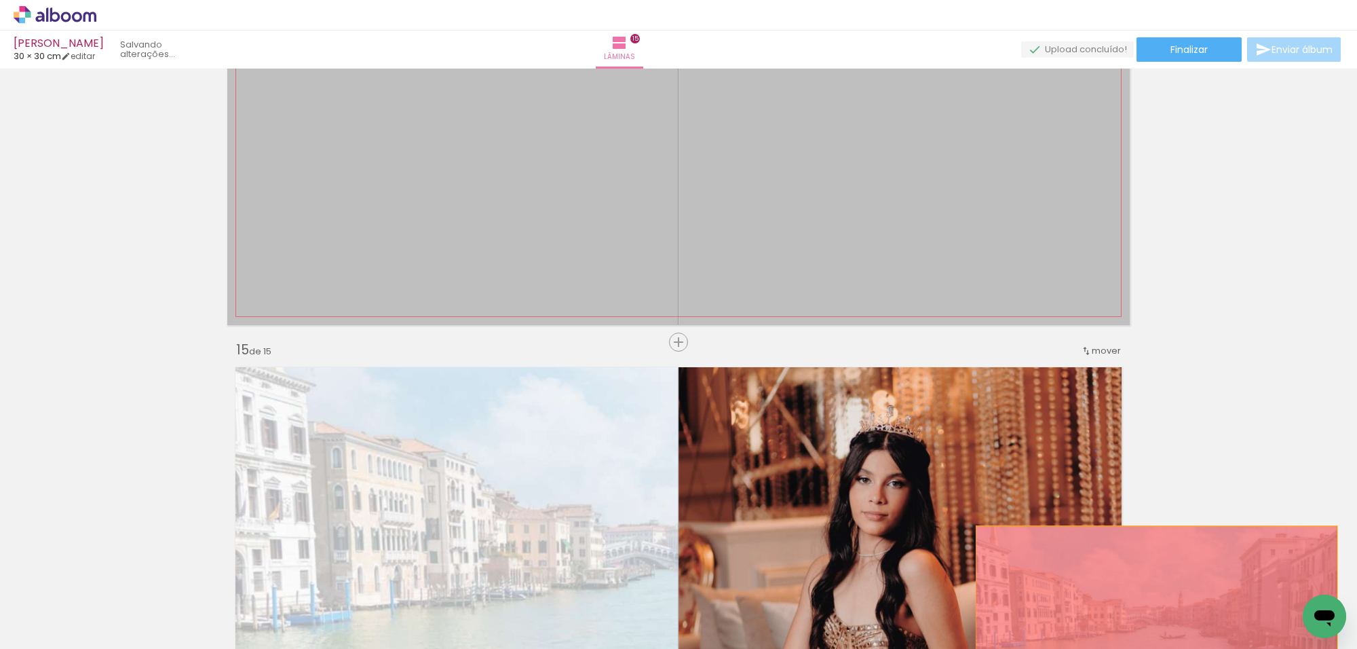
drag, startPoint x: 782, startPoint y: 245, endPoint x: 1104, endPoint y: 589, distance: 471.3
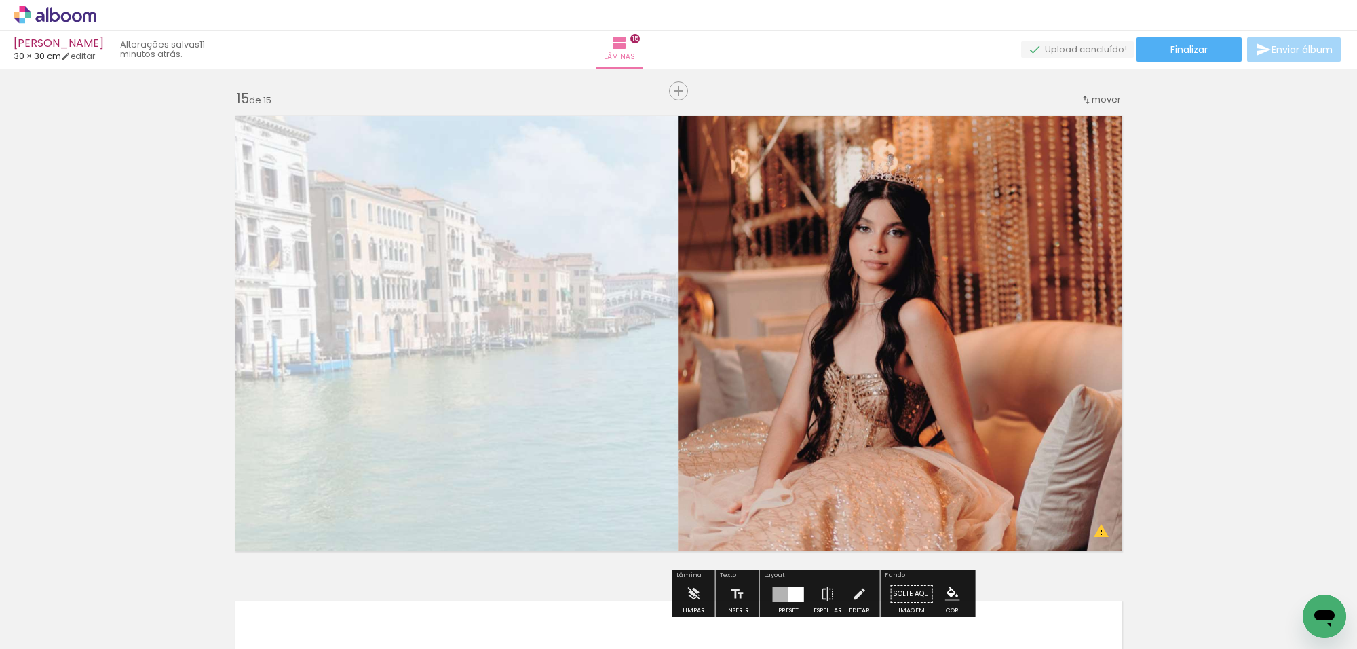
scroll to position [6794, 0]
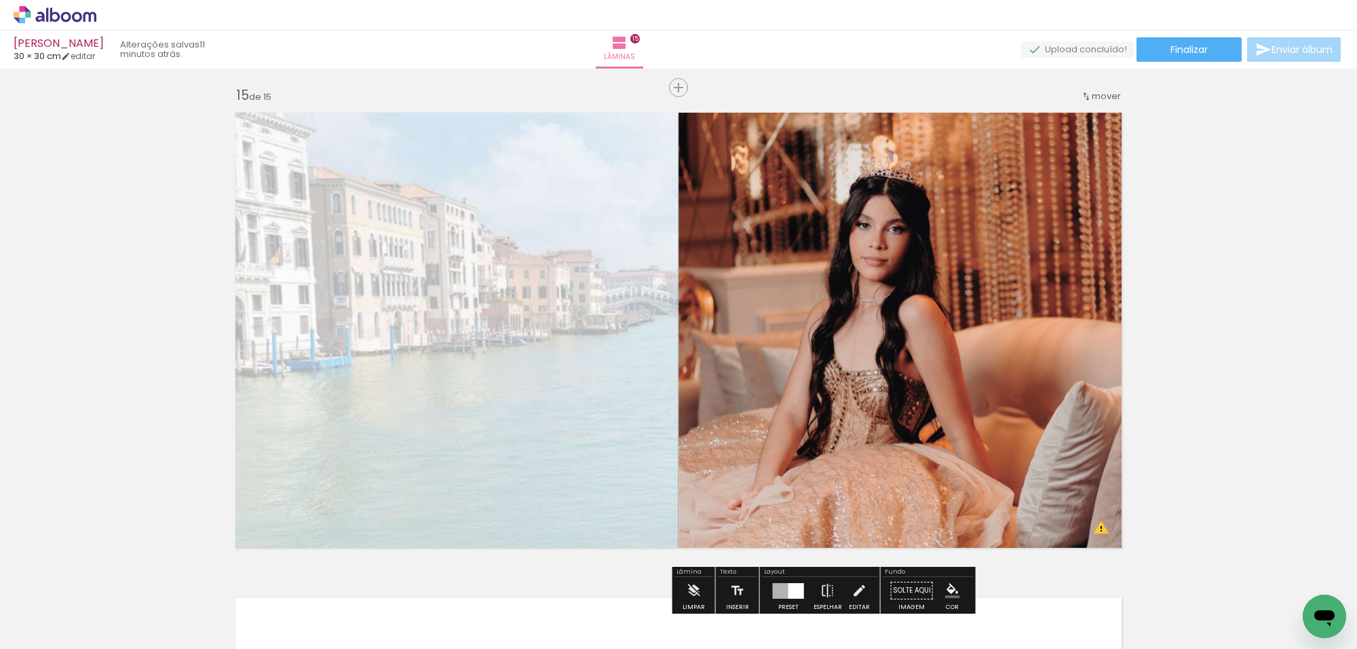
click at [566, 334] on quentale-layouter at bounding box center [678, 329] width 902 height 451
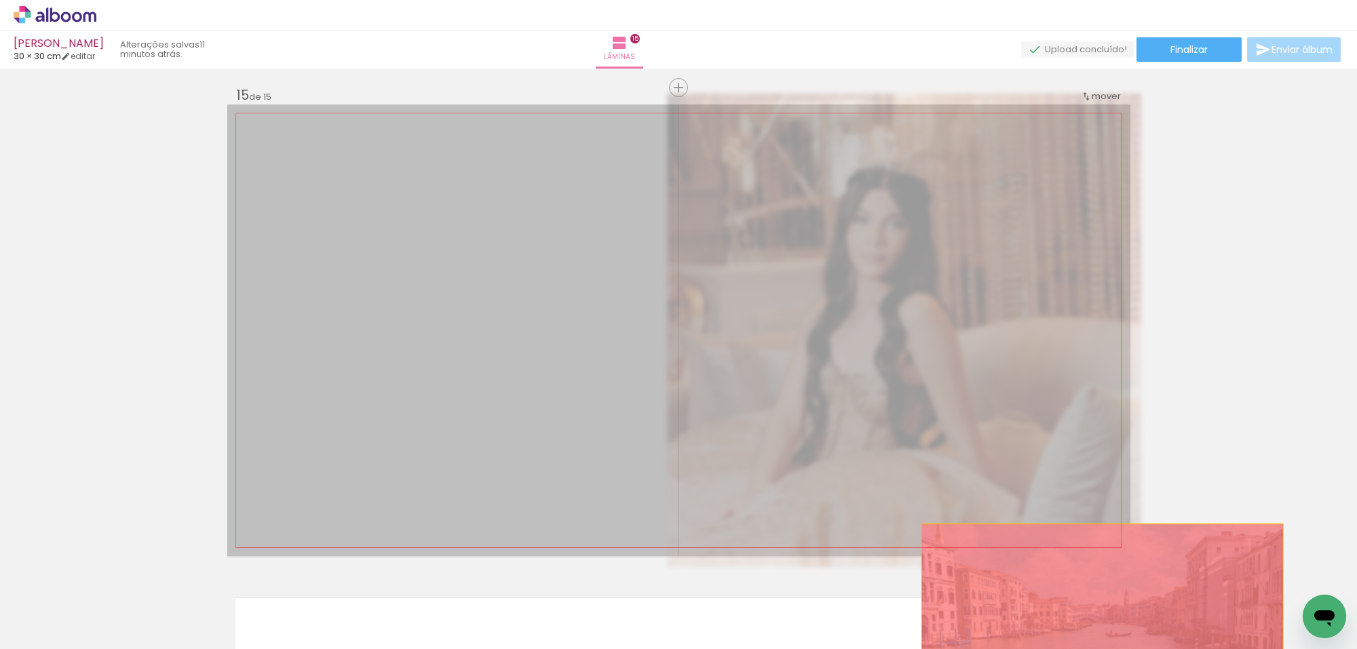
drag, startPoint x: 564, startPoint y: 334, endPoint x: 1059, endPoint y: 591, distance: 557.1
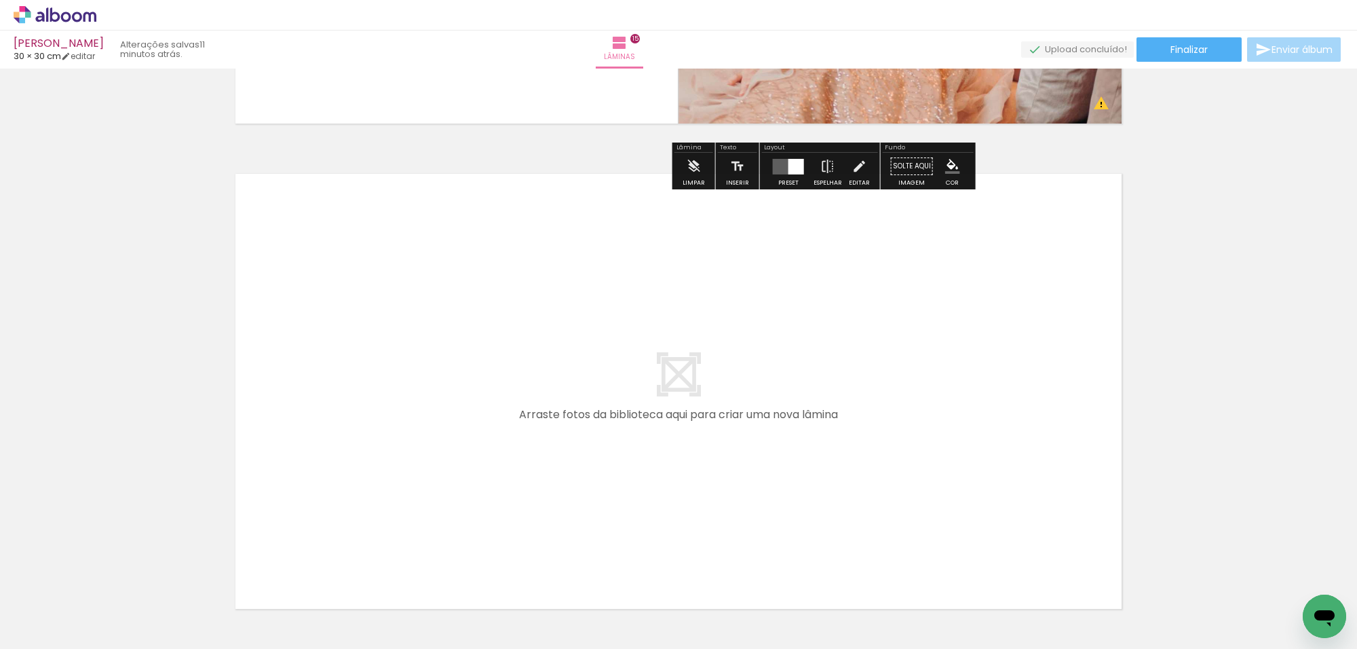
scroll to position [7318, 0]
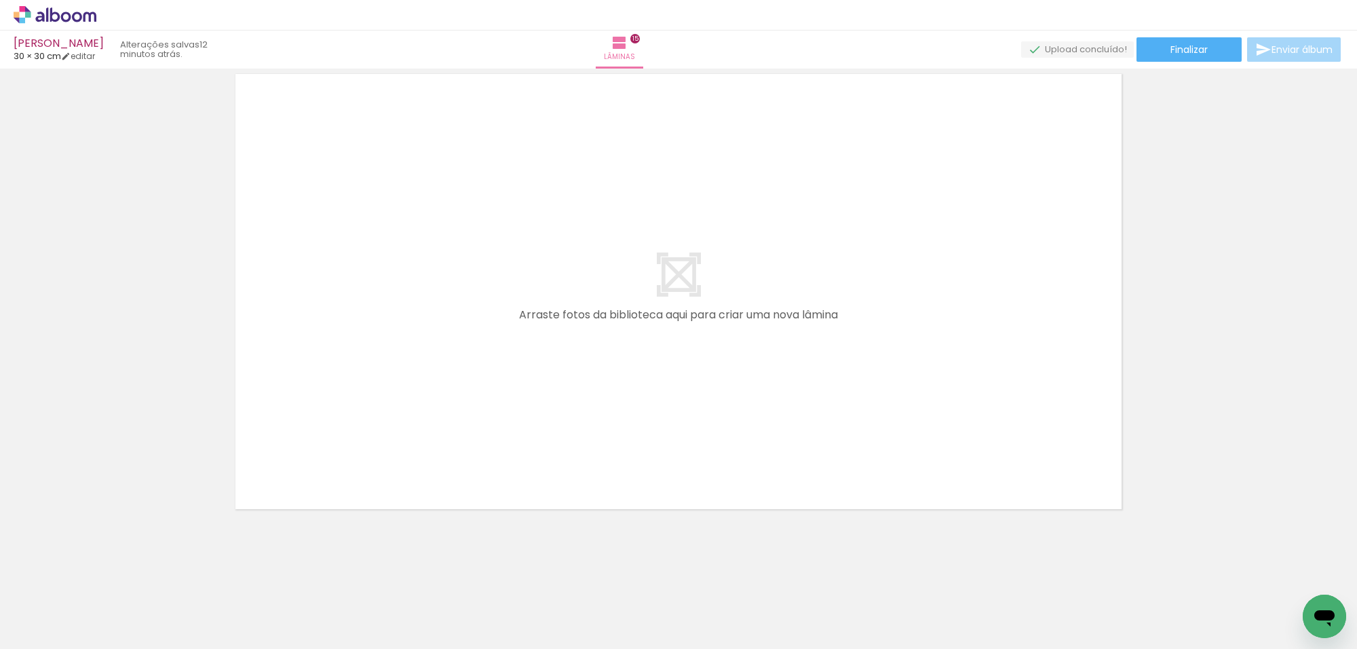
click at [113, 575] on iron-icon at bounding box center [106, 575] width 14 height 14
click at [113, 581] on iron-icon at bounding box center [106, 575] width 14 height 14
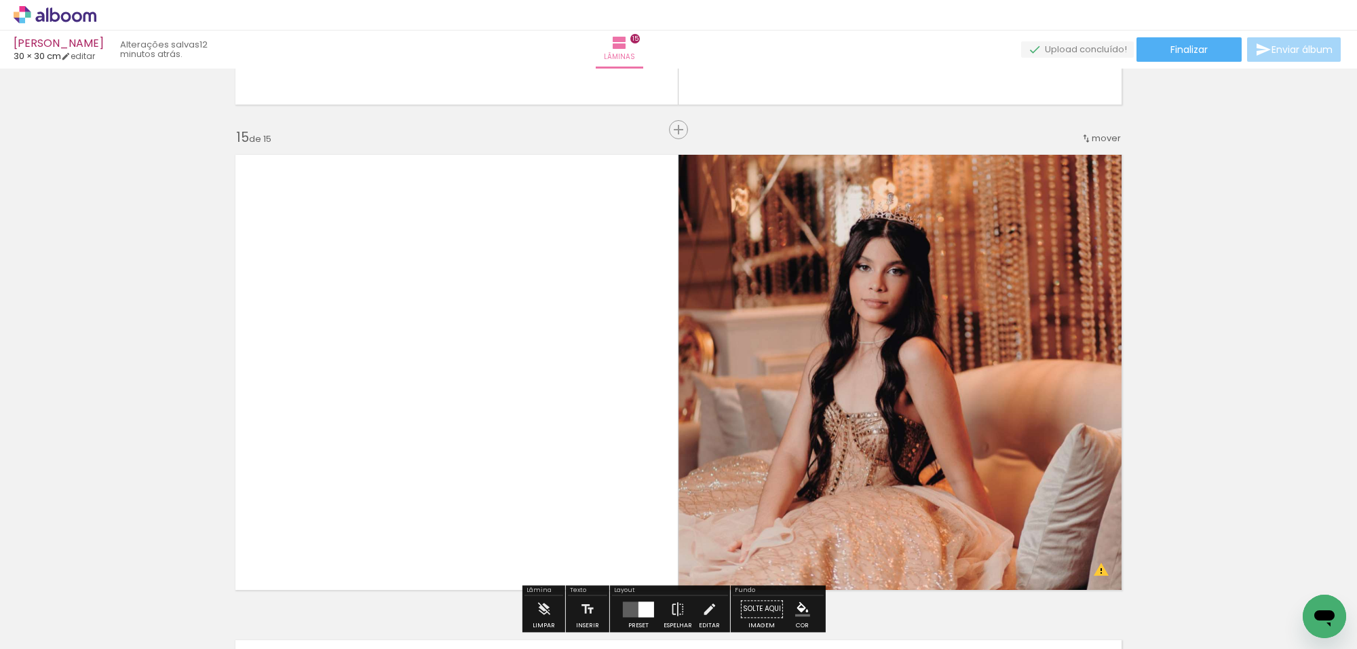
scroll to position [6723, 0]
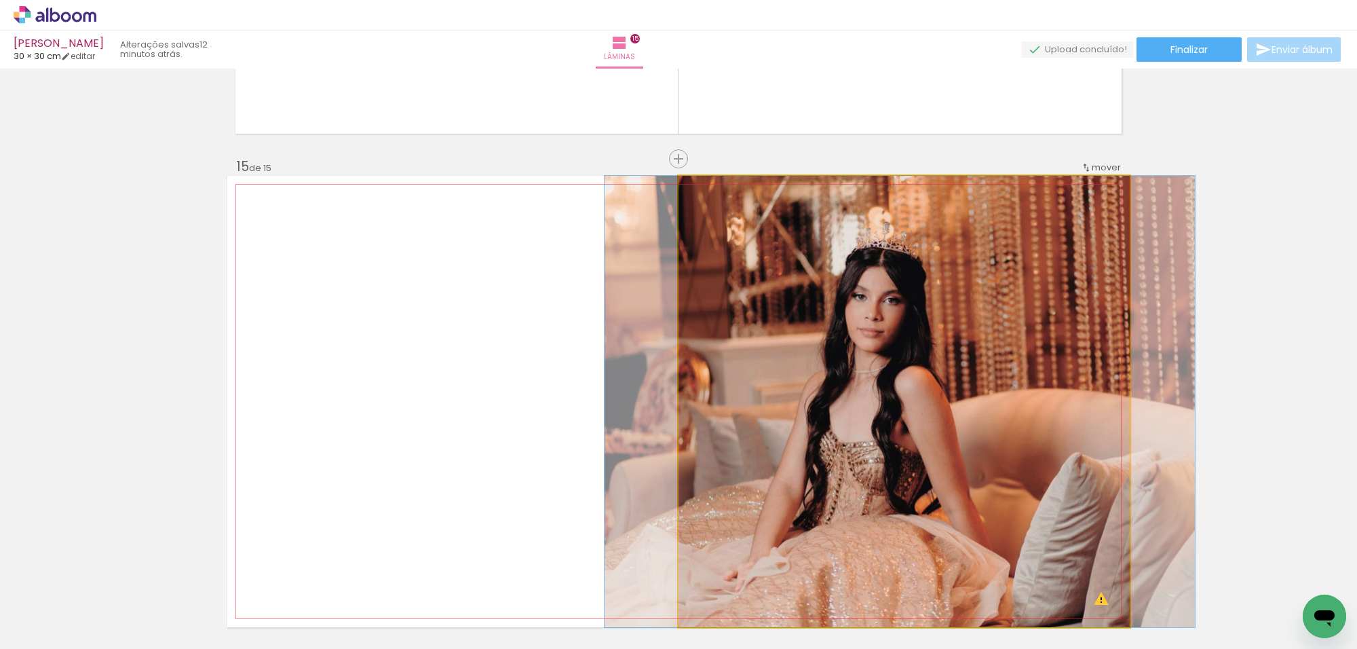
drag, startPoint x: 904, startPoint y: 391, endPoint x: 900, endPoint y: 296, distance: 94.4
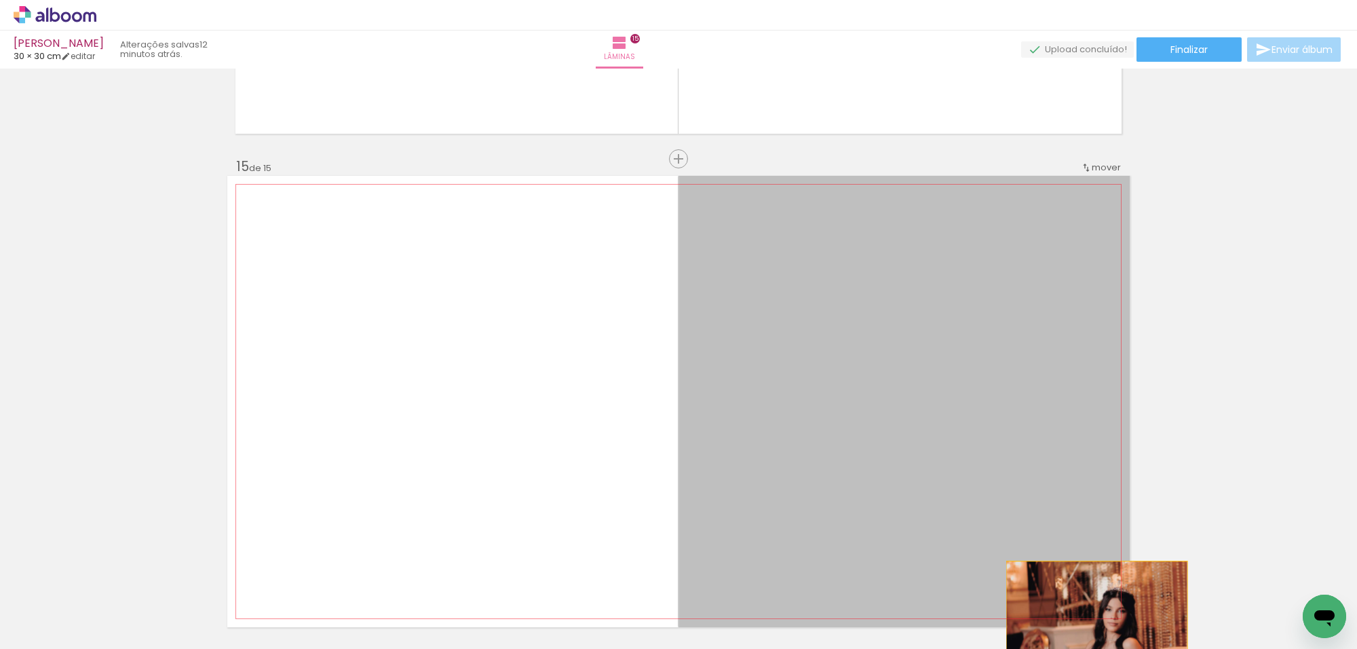
drag, startPoint x: 960, startPoint y: 339, endPoint x: 1089, endPoint y: 640, distance: 327.3
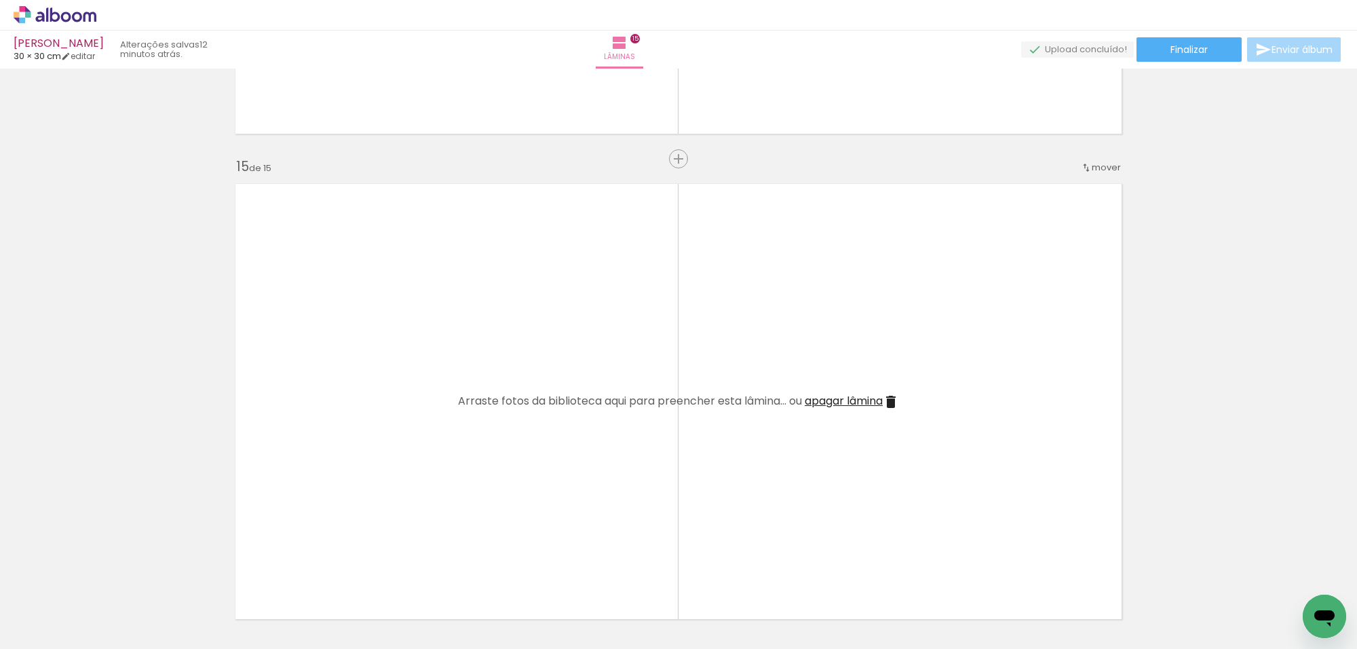
click at [115, 583] on paper-icon-button at bounding box center [106, 575] width 17 height 17
click at [478, 577] on quentale-thumb at bounding box center [440, 603] width 76 height 78
click at [401, 575] on quentale-thumb at bounding box center [364, 603] width 76 height 78
click at [326, 575] on quentale-thumb at bounding box center [288, 603] width 76 height 78
click at [113, 579] on iron-icon at bounding box center [106, 575] width 14 height 14
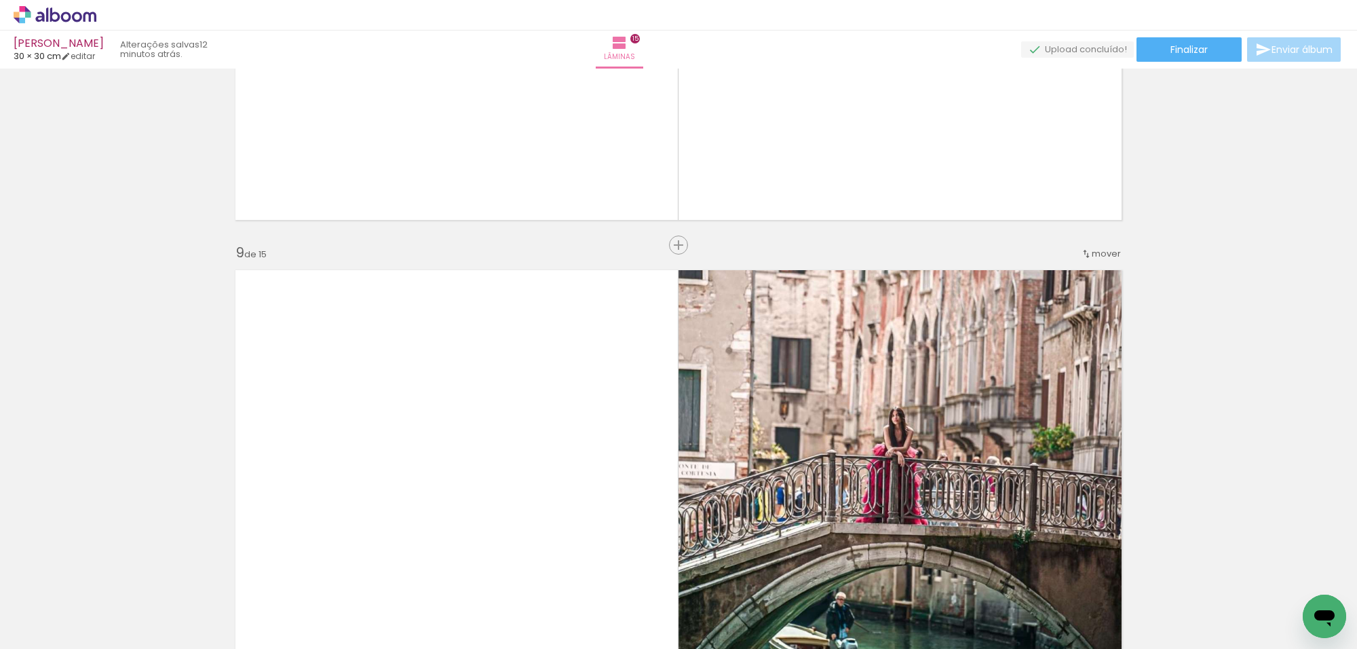
scroll to position [3982, 0]
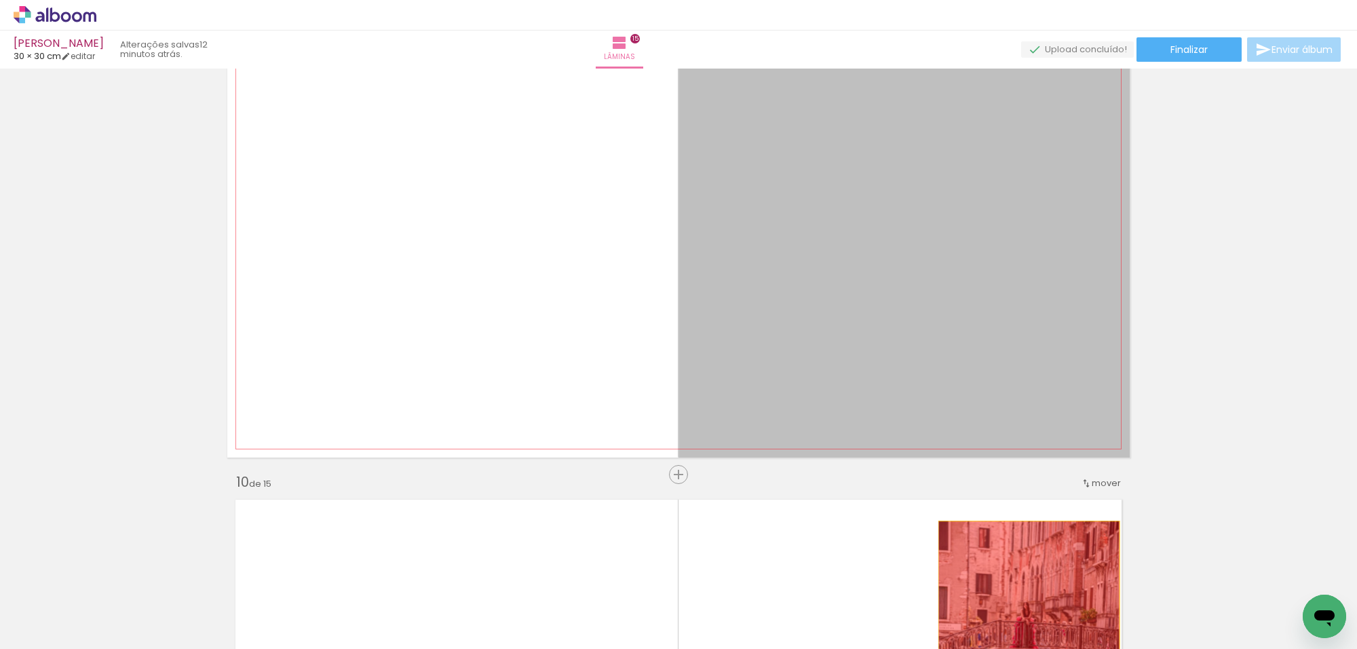
drag, startPoint x: 903, startPoint y: 404, endPoint x: 967, endPoint y: 514, distance: 126.8
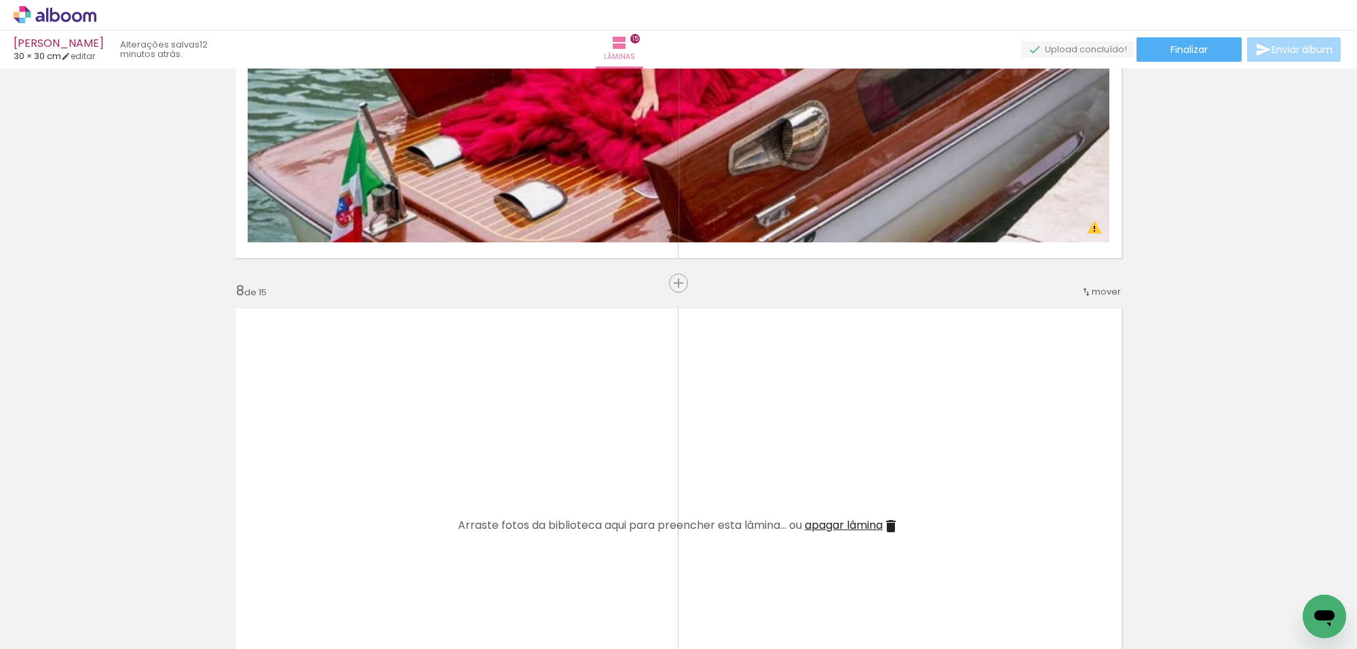
scroll to position [3049, 0]
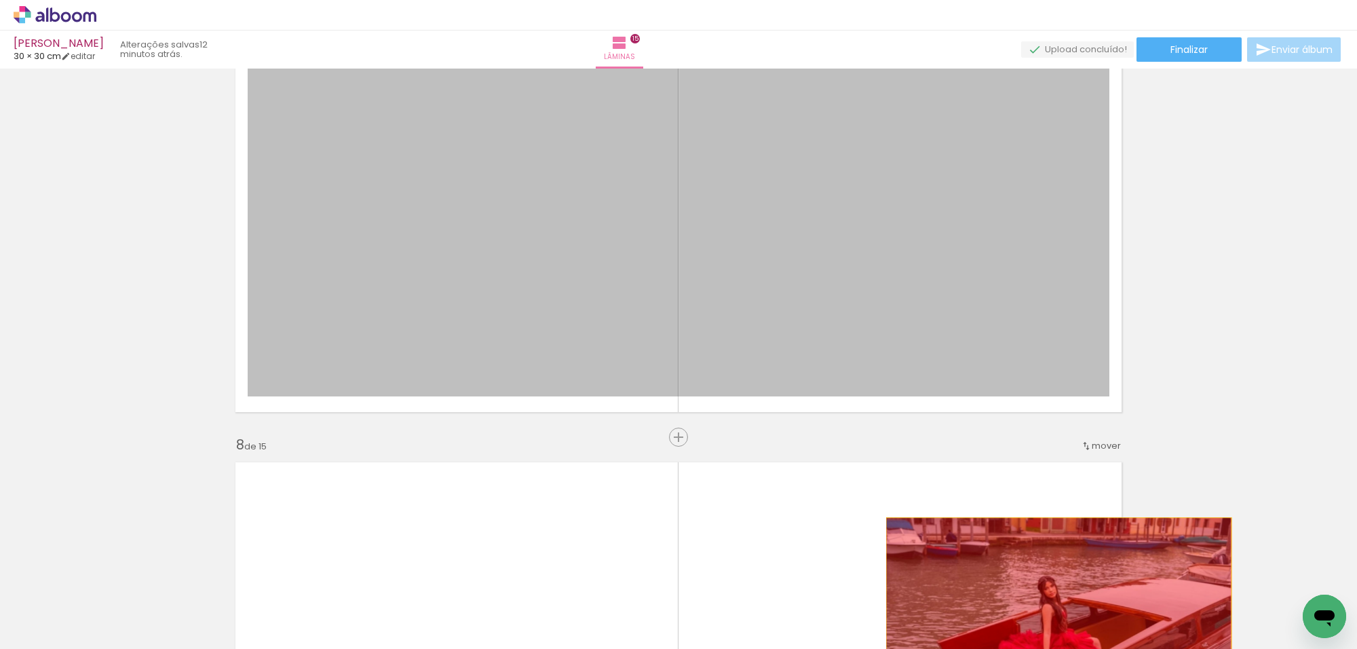
drag, startPoint x: 960, startPoint y: 401, endPoint x: 1067, endPoint y: 622, distance: 245.8
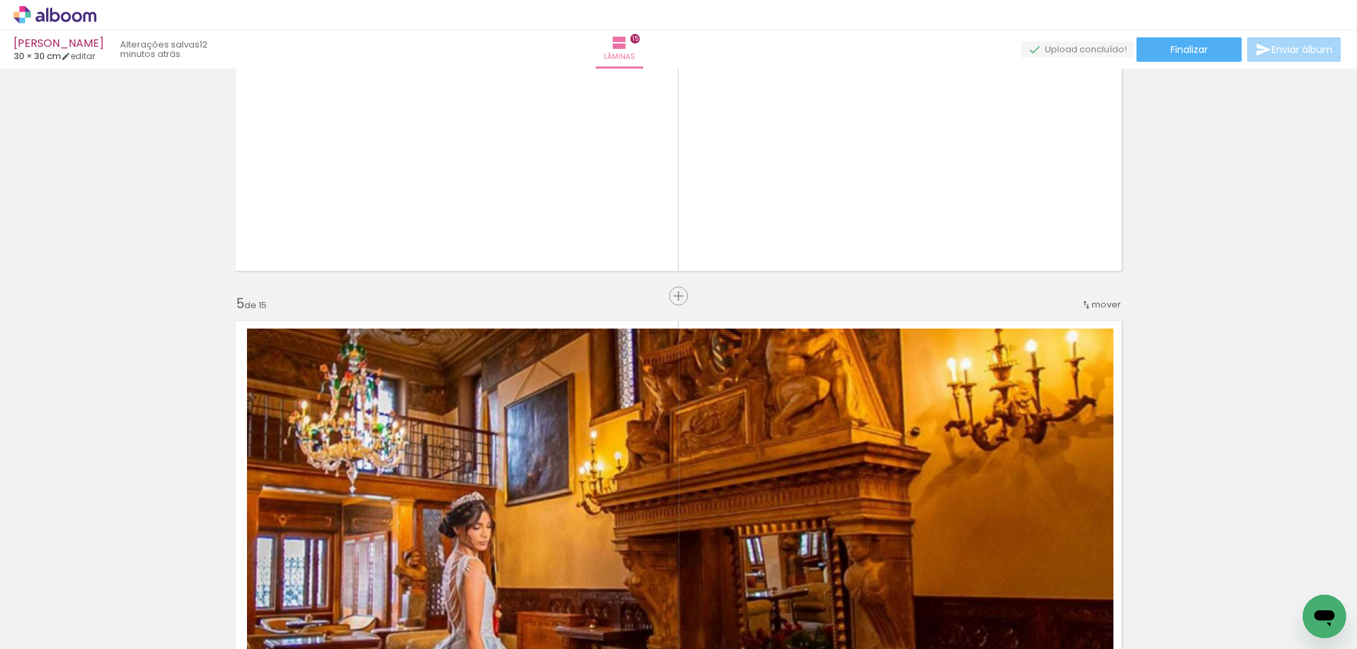
scroll to position [1693, 0]
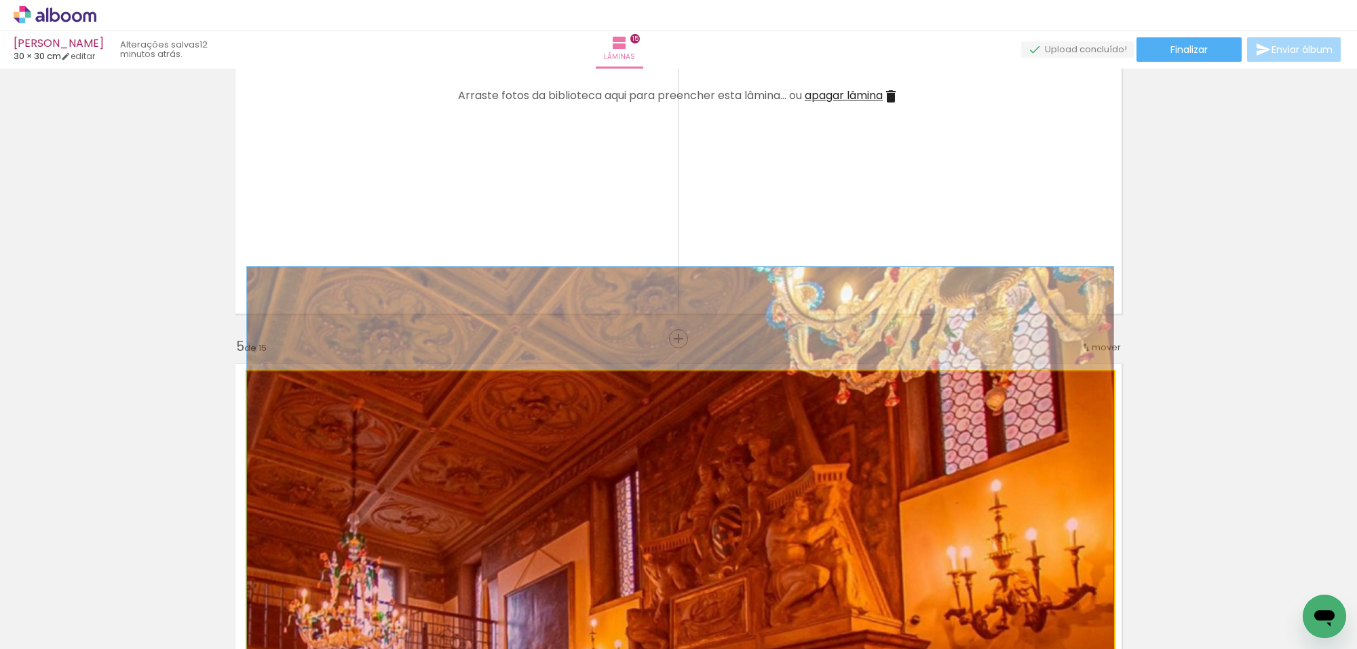
drag, startPoint x: 909, startPoint y: 499, endPoint x: 1048, endPoint y: 634, distance: 193.8
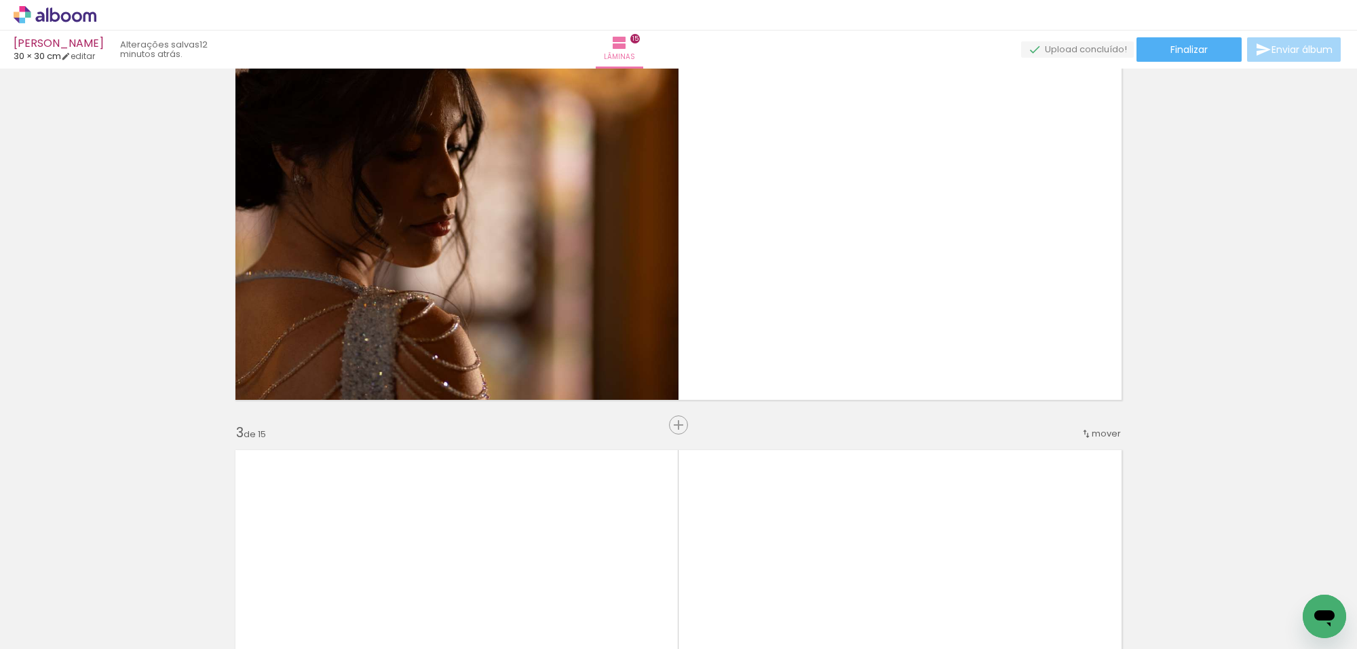
scroll to position [336, 0]
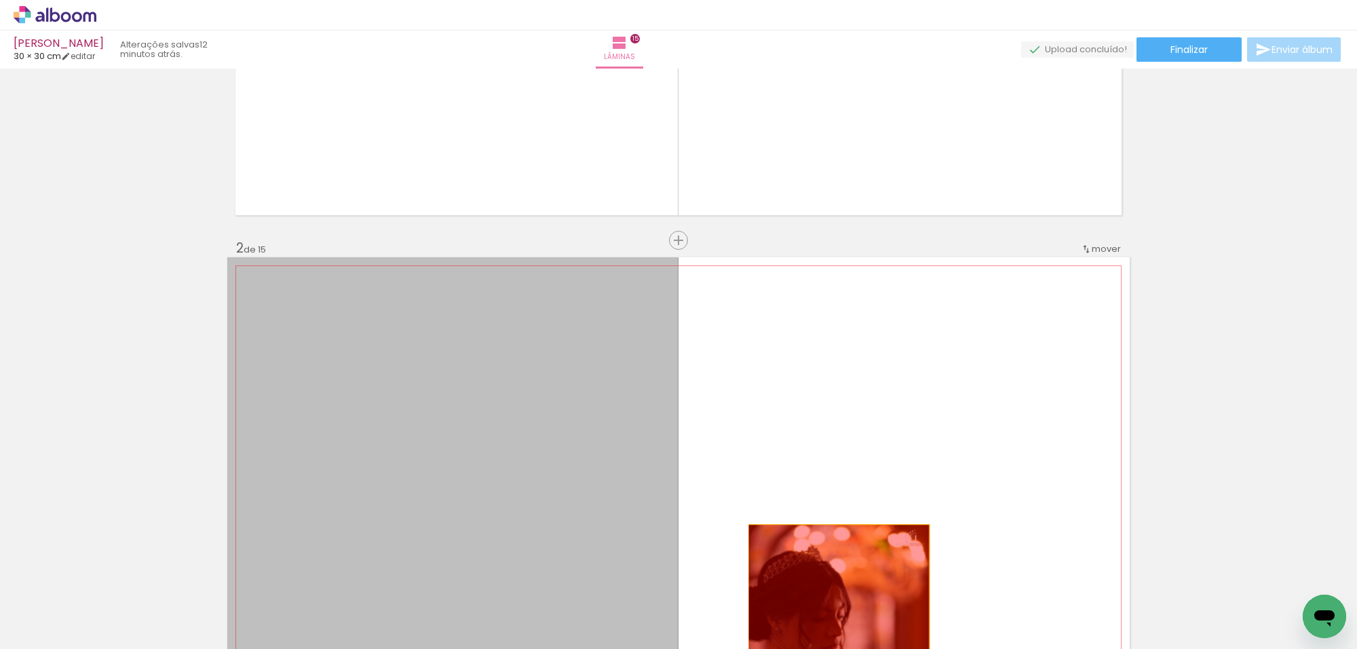
drag, startPoint x: 602, startPoint y: 432, endPoint x: 849, endPoint y: 622, distance: 311.5
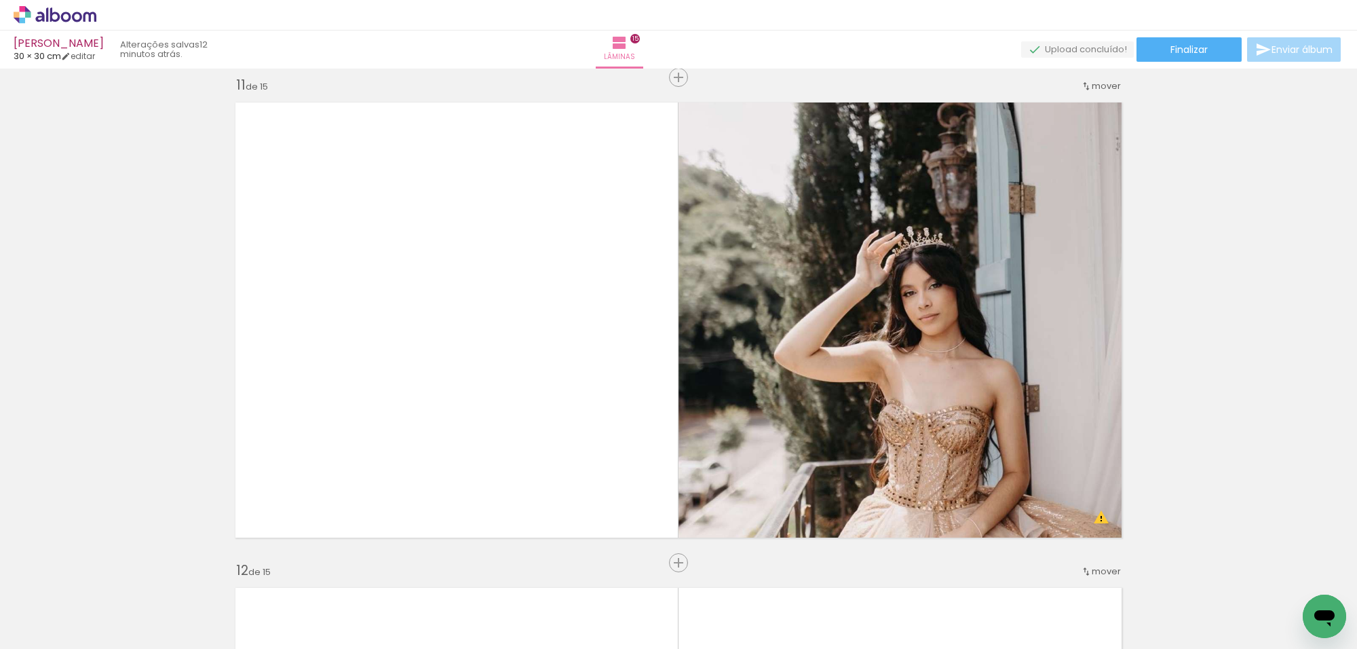
scroll to position [4834, 0]
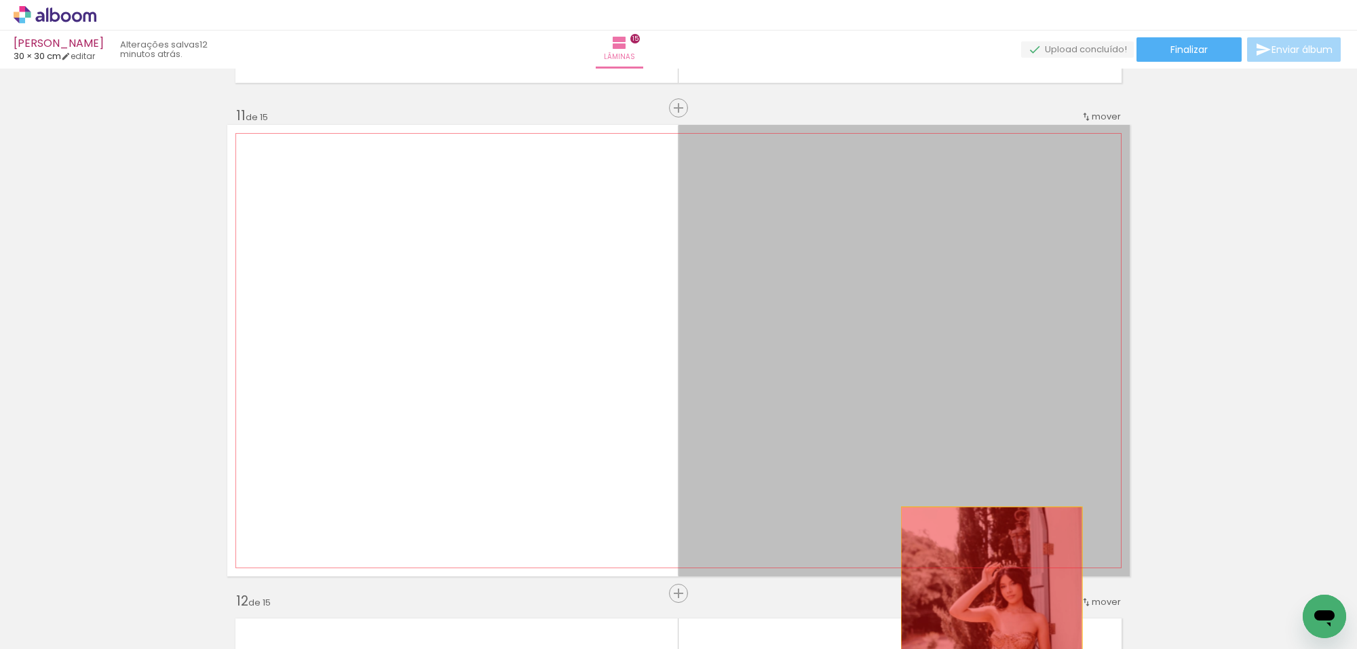
drag, startPoint x: 865, startPoint y: 402, endPoint x: 992, endPoint y: 605, distance: 239.8
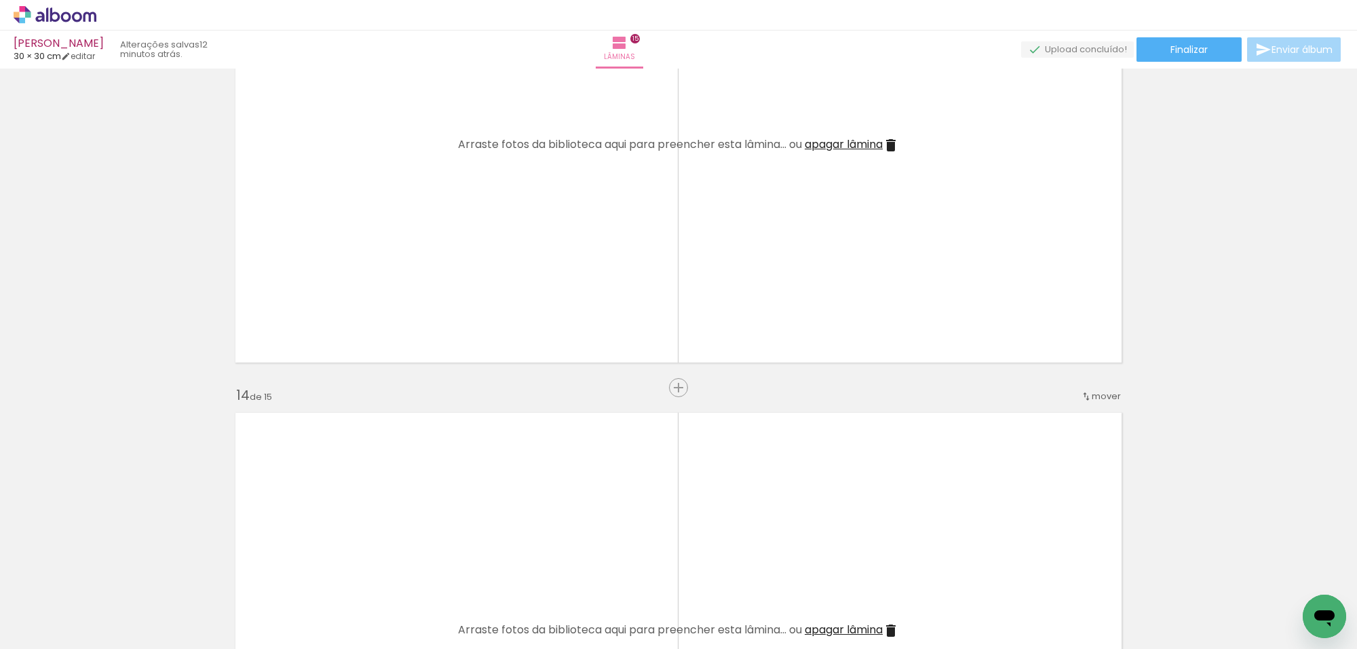
scroll to position [6190, 0]
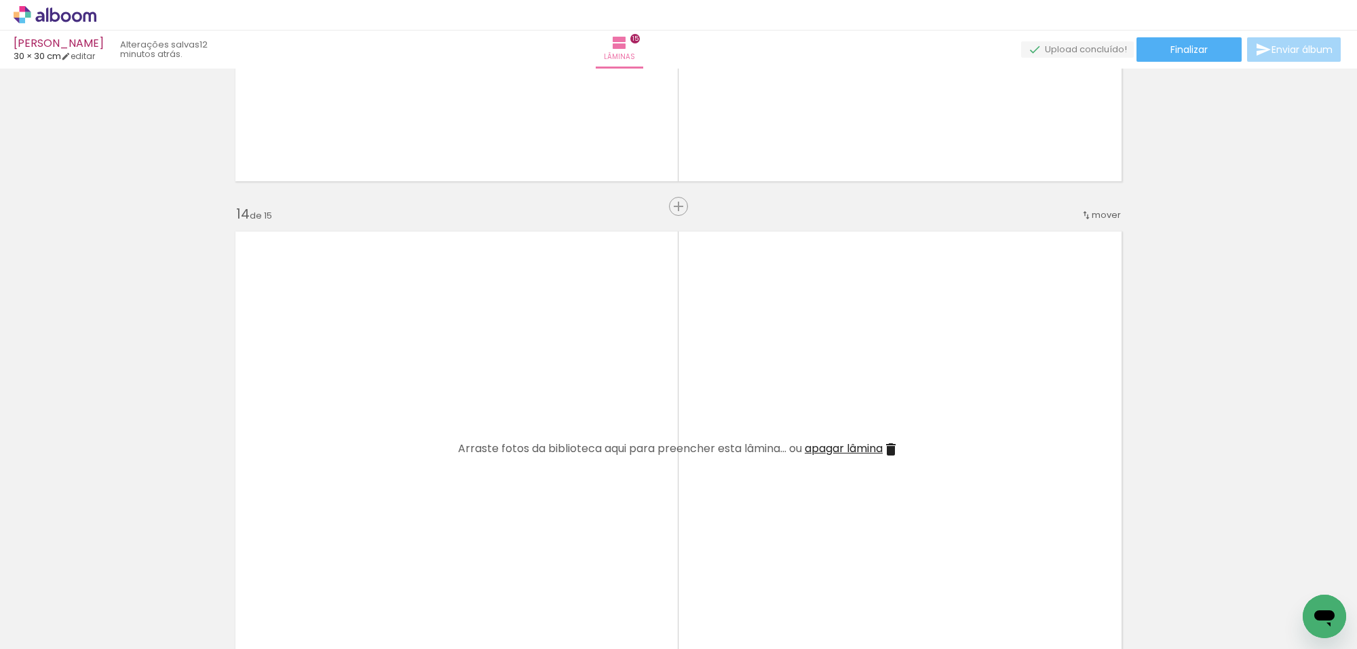
click at [113, 571] on iron-icon at bounding box center [106, 575] width 14 height 14
click at [111, 571] on iron-horizontal-list at bounding box center [97, 606] width 27 height 85
click at [115, 583] on paper-icon-button at bounding box center [106, 575] width 17 height 17
click at [166, 585] on div at bounding box center [135, 603] width 61 height 41
drag, startPoint x: 642, startPoint y: 580, endPoint x: 630, endPoint y: 587, distance: 14.6
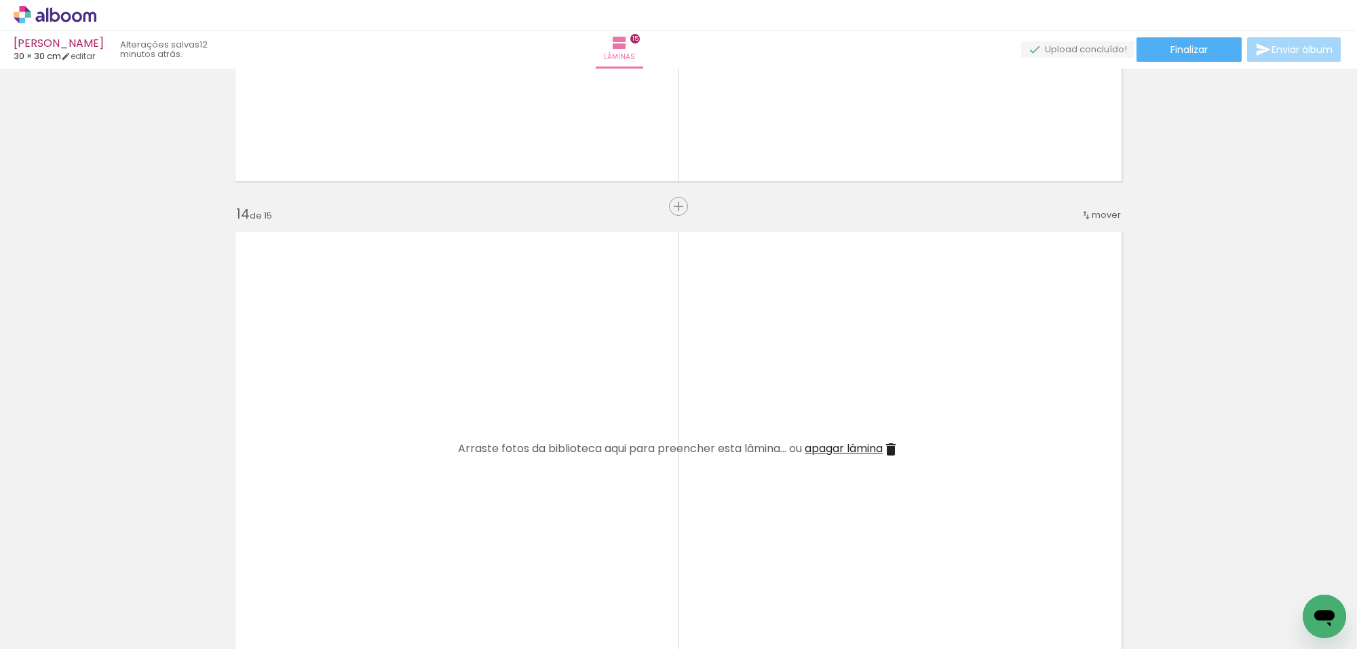
click at [113, 580] on iron-icon at bounding box center [106, 575] width 14 height 14
drag, startPoint x: 565, startPoint y: 581, endPoint x: 557, endPoint y: 587, distance: 10.2
click at [113, 582] on iron-icon at bounding box center [106, 575] width 14 height 14
click at [113, 574] on iron-icon at bounding box center [106, 575] width 14 height 14
click at [113, 581] on iron-icon at bounding box center [106, 575] width 14 height 14
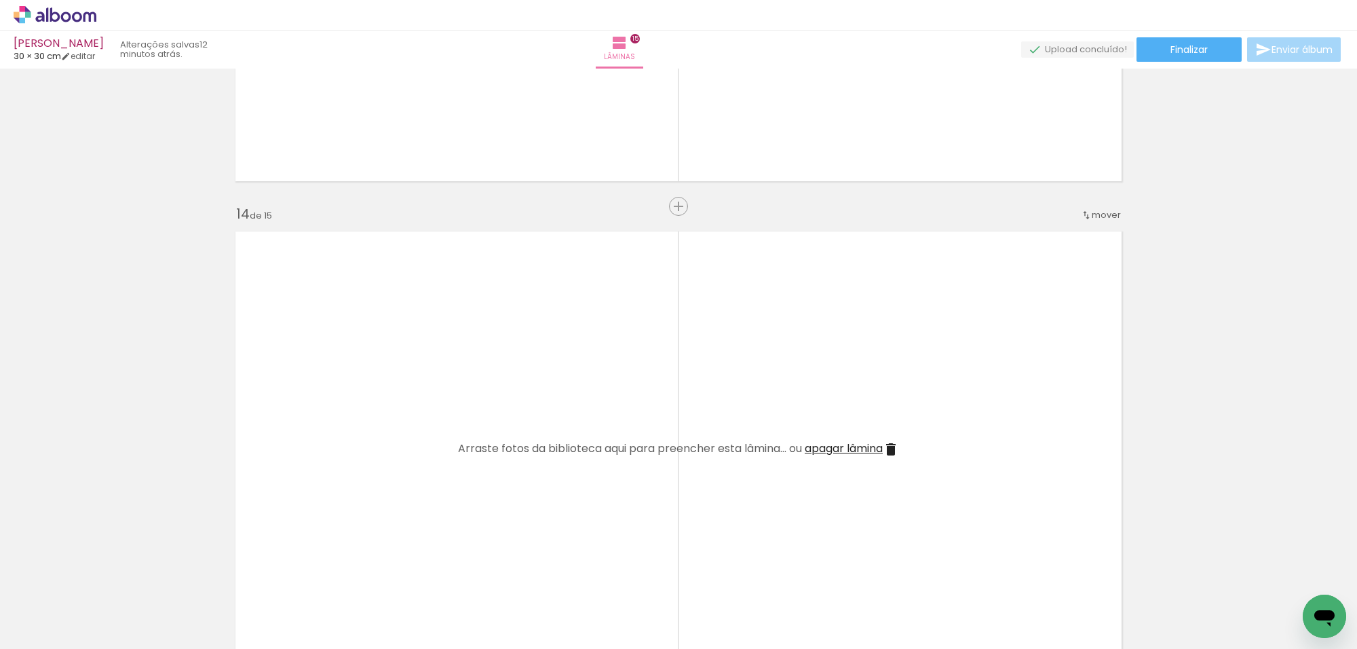
click at [113, 579] on iron-icon at bounding box center [106, 575] width 14 height 14
click at [113, 573] on iron-icon at bounding box center [106, 575] width 14 height 14
click at [113, 571] on iron-icon at bounding box center [106, 575] width 14 height 14
click at [115, 572] on paper-icon-button at bounding box center [106, 575] width 17 height 17
click at [110, 584] on div at bounding box center [135, 603] width 67 height 45
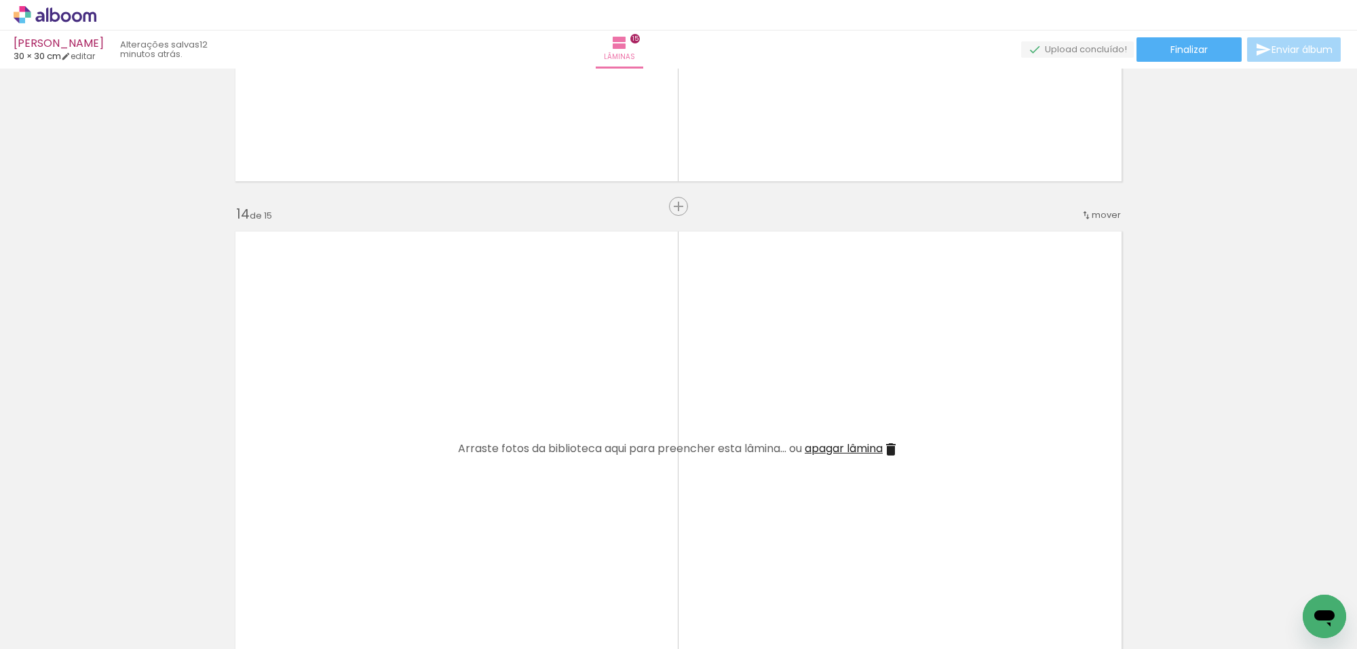
click at [113, 579] on iron-icon at bounding box center [106, 575] width 14 height 14
click at [100, 577] on iron-horizontal-list at bounding box center [97, 606] width 27 height 85
click at [109, 574] on iron-icon at bounding box center [106, 575] width 14 height 14
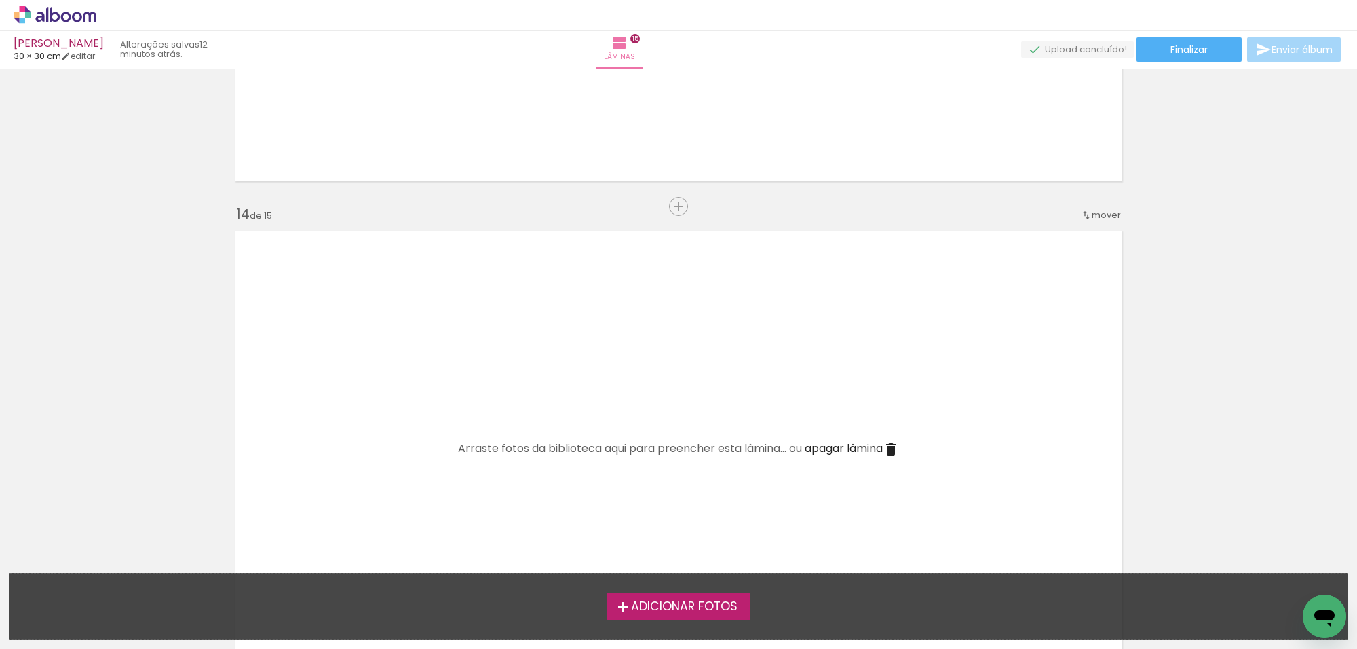
click at [625, 611] on iron-icon at bounding box center [623, 606] width 16 height 16
click at [0, 0] on input "file" at bounding box center [0, 0] width 0 height 0
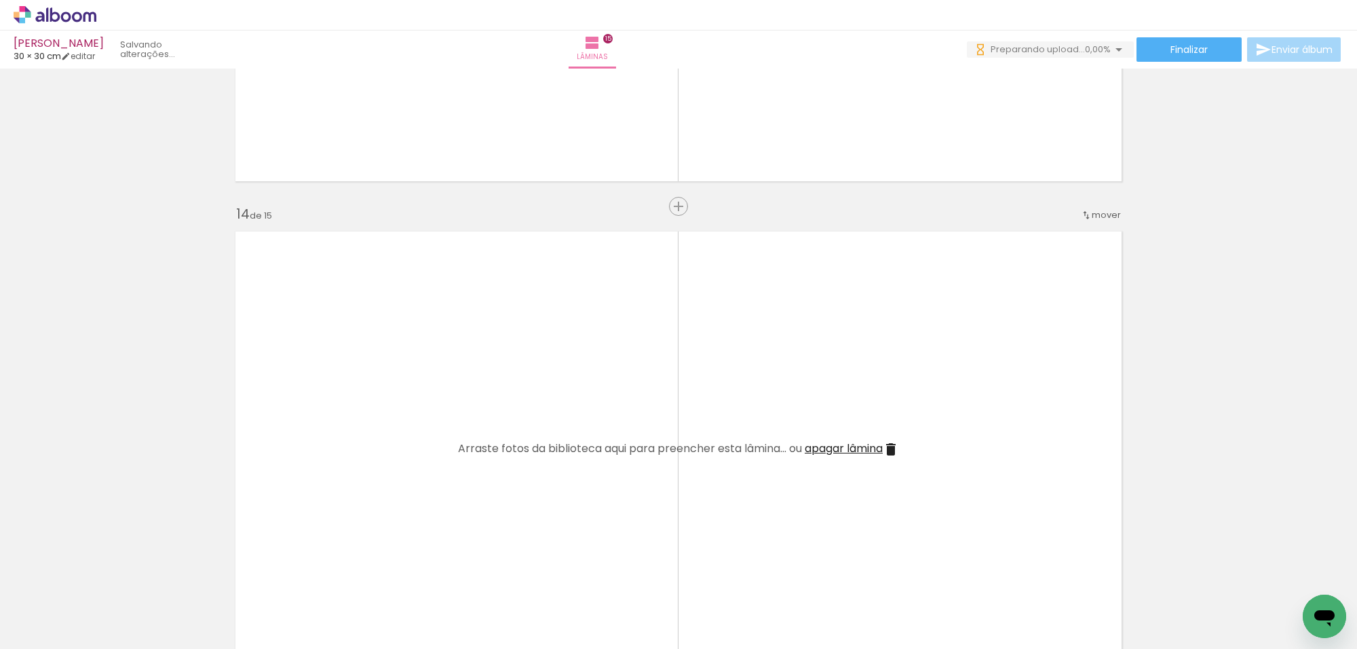
click at [56, 623] on span "Adicionar Fotos" at bounding box center [48, 630] width 41 height 15
click at [0, 0] on input "file" at bounding box center [0, 0] width 0 height 0
click at [63, 619] on paper-button "Adicionar Fotos" at bounding box center [42, 630] width 66 height 22
click at [0, 0] on input "file" at bounding box center [0, 0] width 0 height 0
click at [52, 625] on span "Adicionar Fotos" at bounding box center [48, 630] width 41 height 15
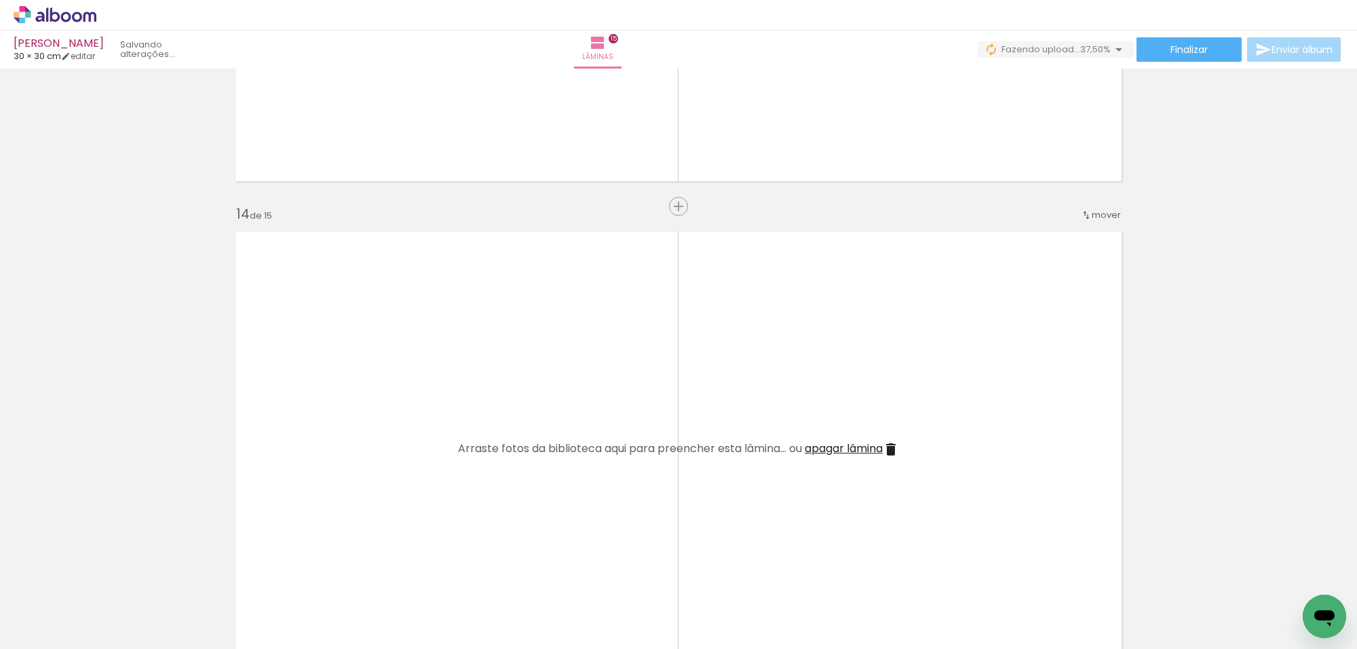
click at [0, 0] on input "file" at bounding box center [0, 0] width 0 height 0
click at [34, 632] on span "Adicionar Fotos" at bounding box center [48, 630] width 41 height 15
click at [0, 0] on input "file" at bounding box center [0, 0] width 0 height 0
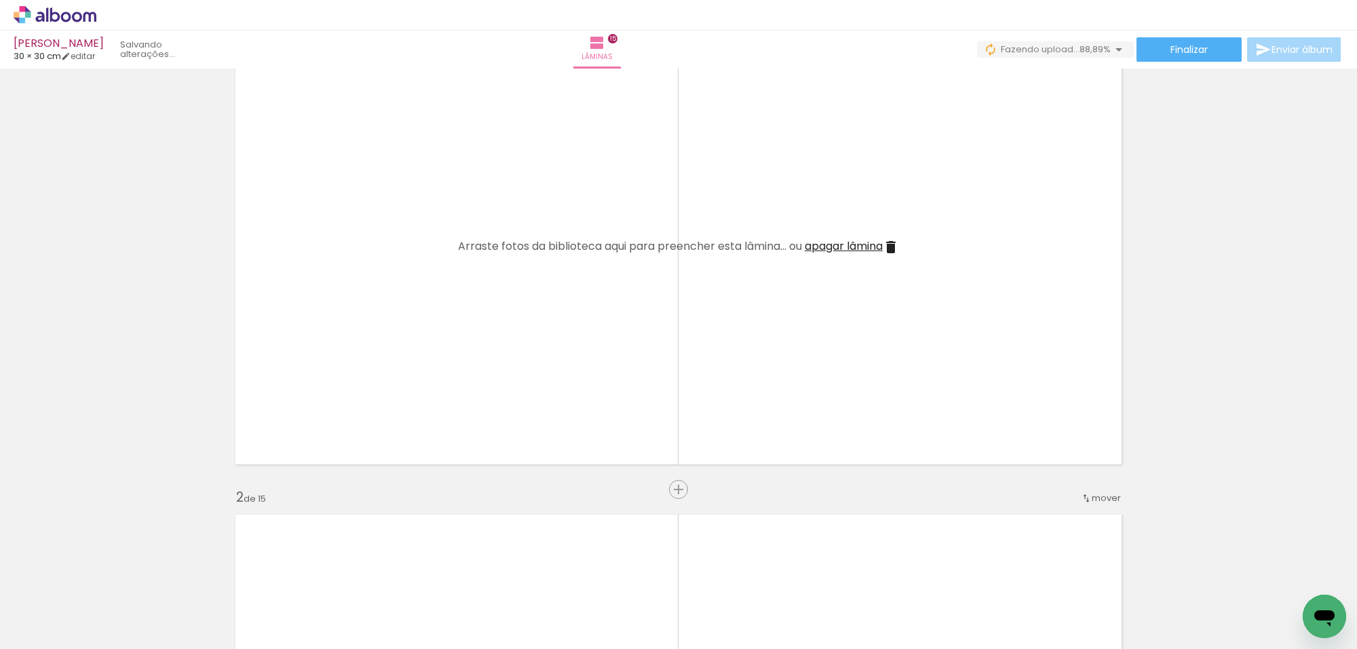
scroll to position [0, 0]
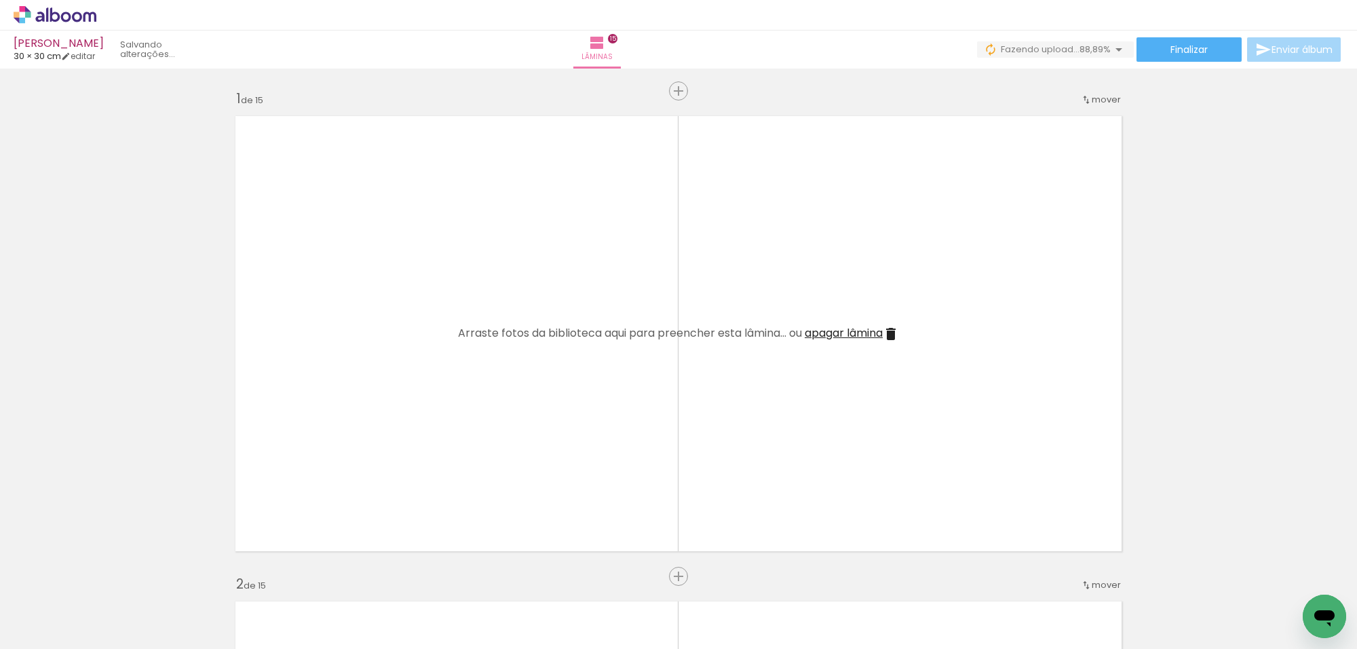
click at [31, 623] on span "Adicionar Fotos" at bounding box center [48, 630] width 41 height 15
click at [0, 0] on input "file" at bounding box center [0, 0] width 0 height 0
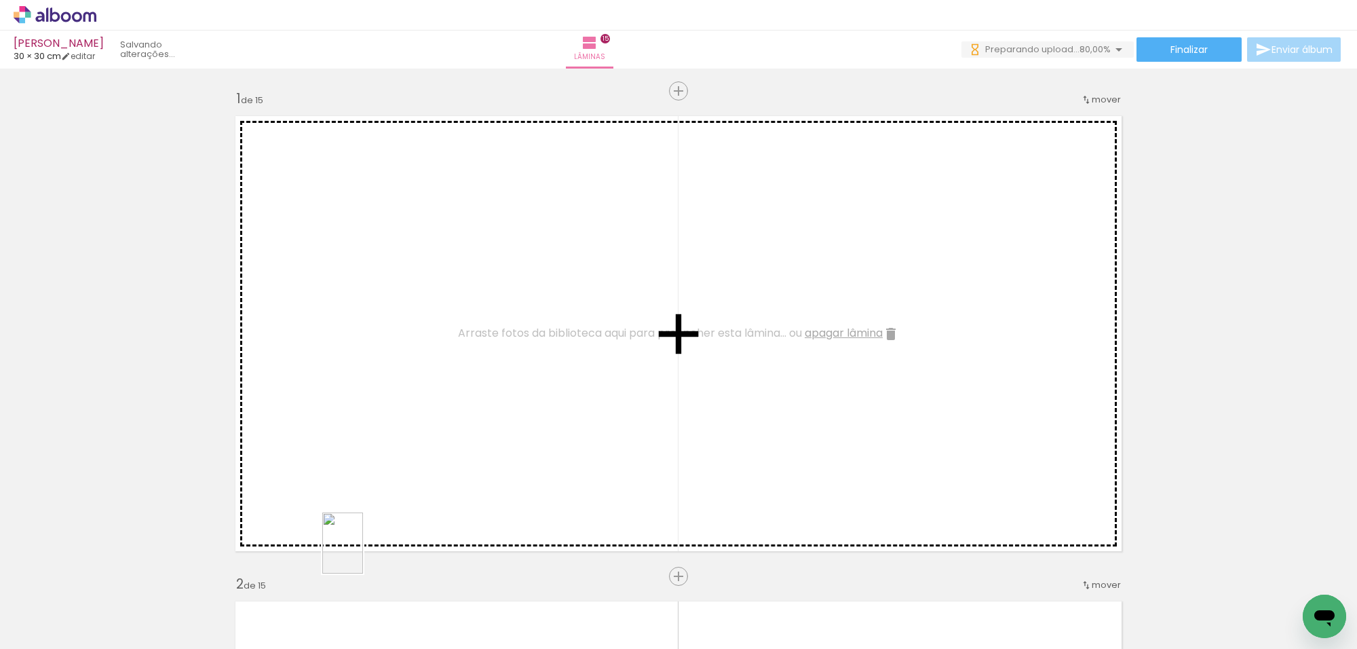
drag, startPoint x: 361, startPoint y: 594, endPoint x: 469, endPoint y: 415, distance: 209.4
click at [364, 556] on quentale-workspace at bounding box center [678, 324] width 1357 height 649
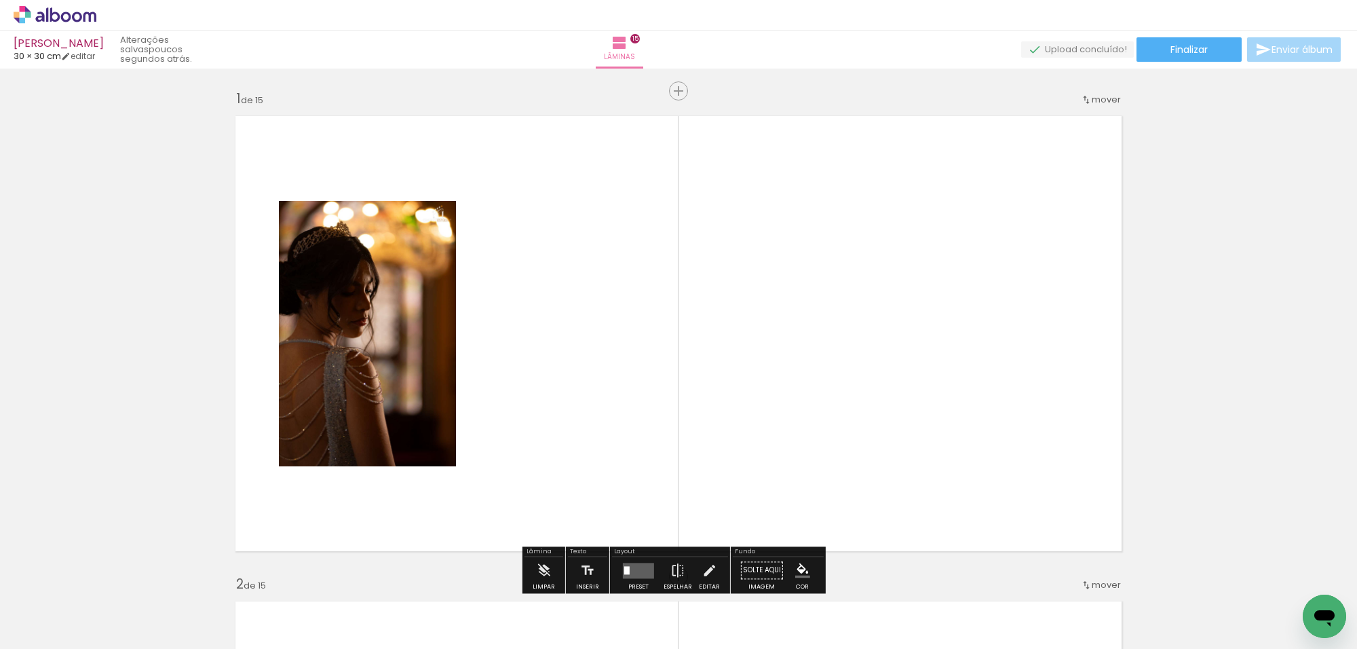
scroll to position [85, 0]
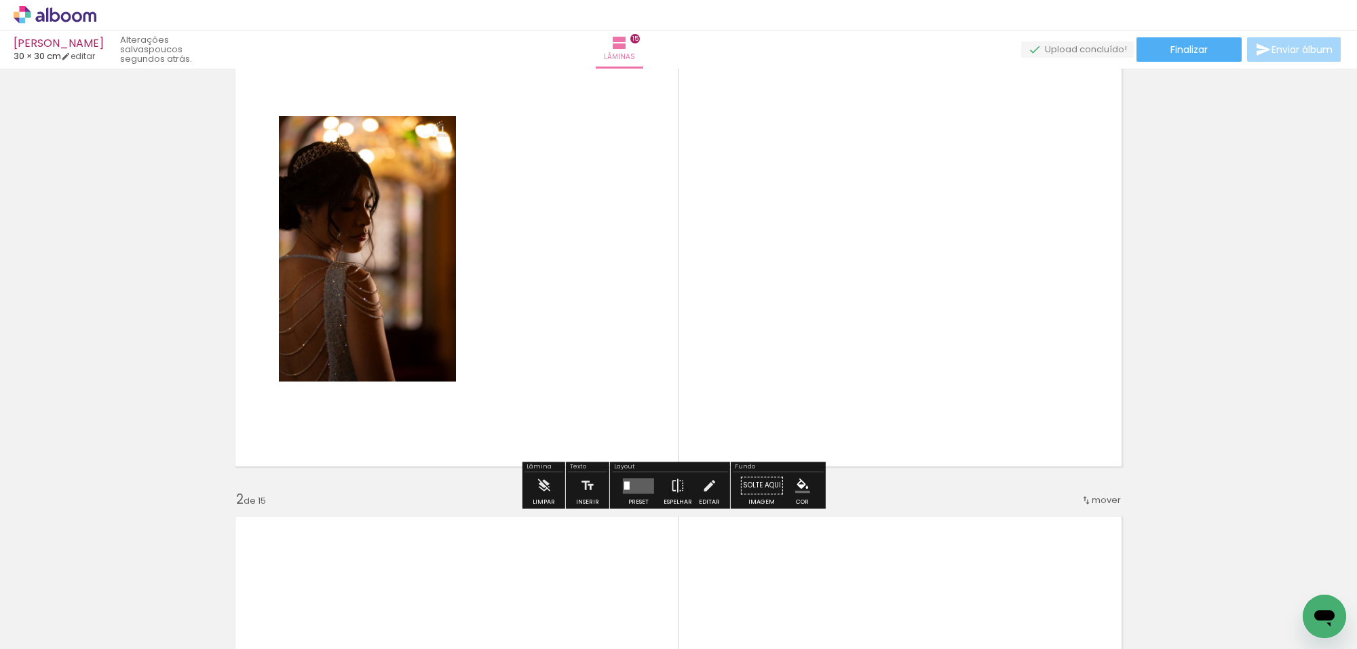
click at [620, 482] on div at bounding box center [638, 484] width 37 height 27
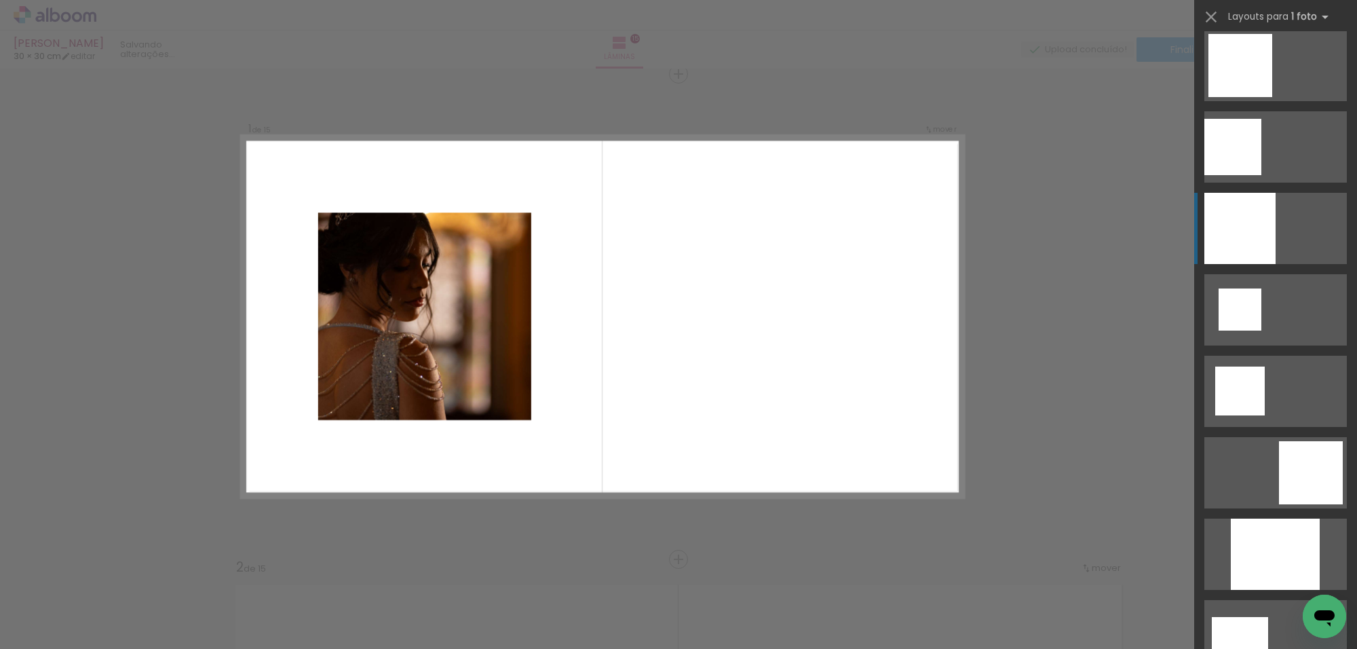
scroll to position [1357, 0]
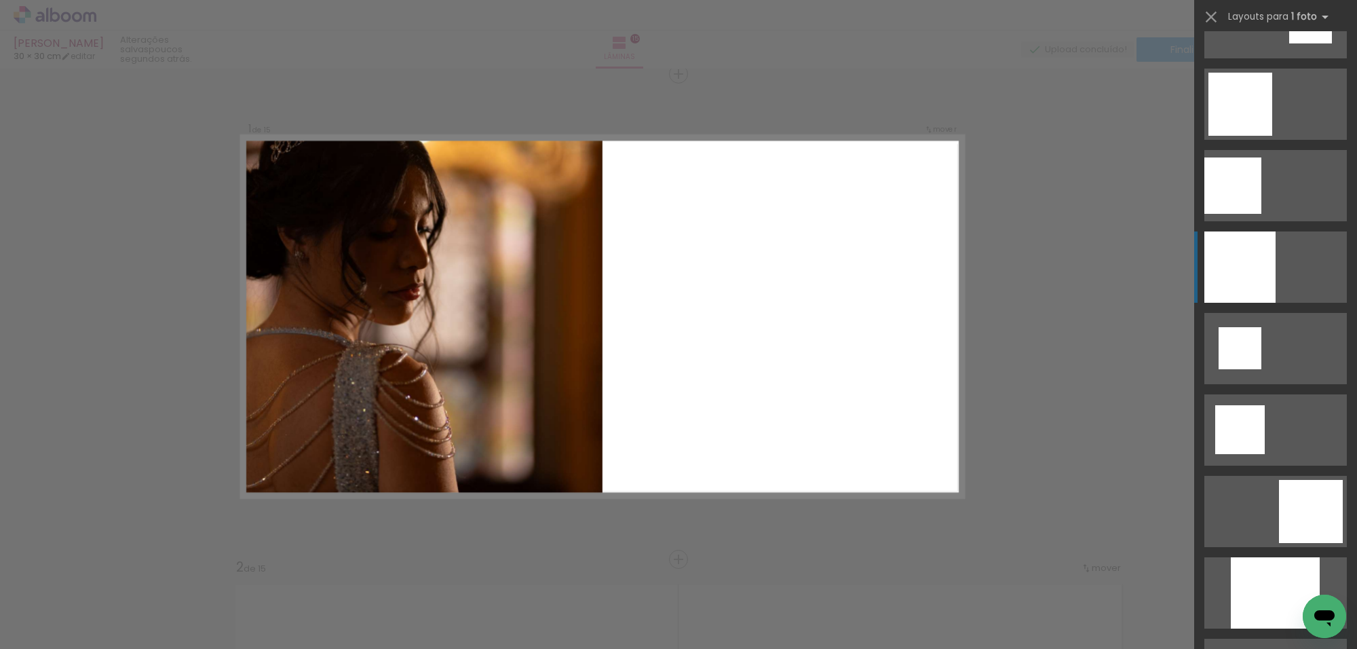
click at [1252, 248] on div at bounding box center [1239, 266] width 71 height 71
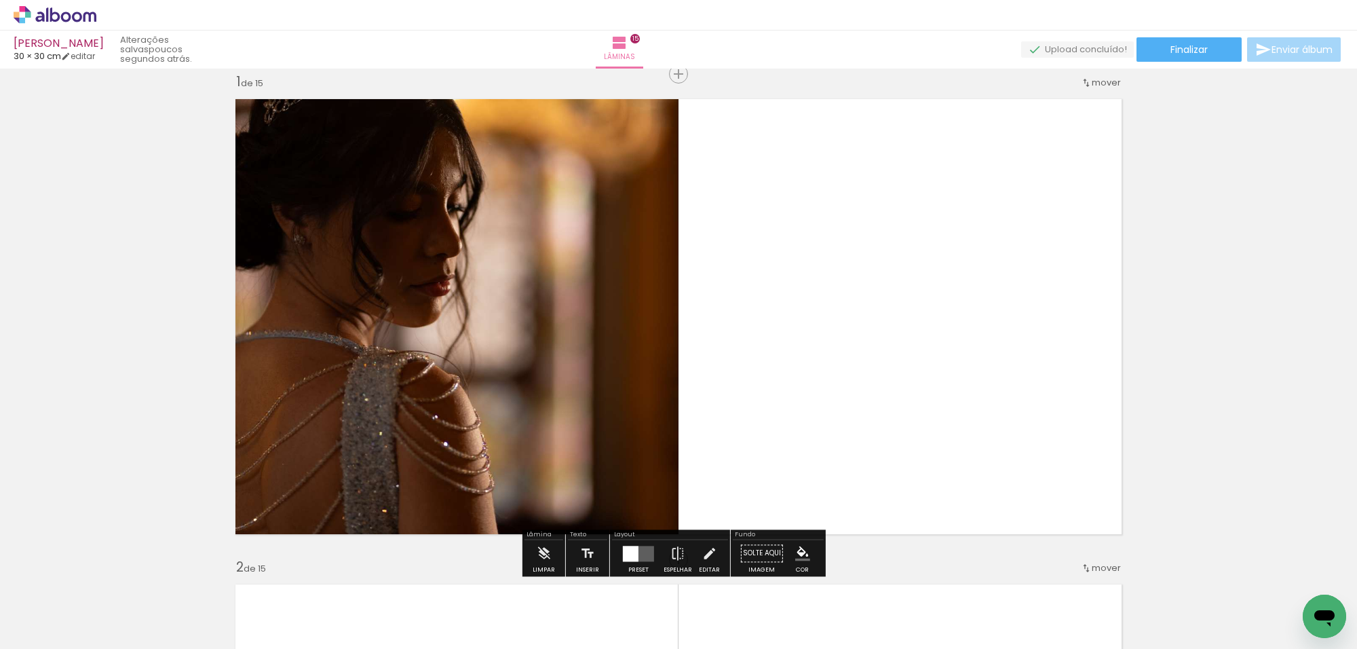
click at [581, 195] on quentale-photo at bounding box center [452, 316] width 451 height 451
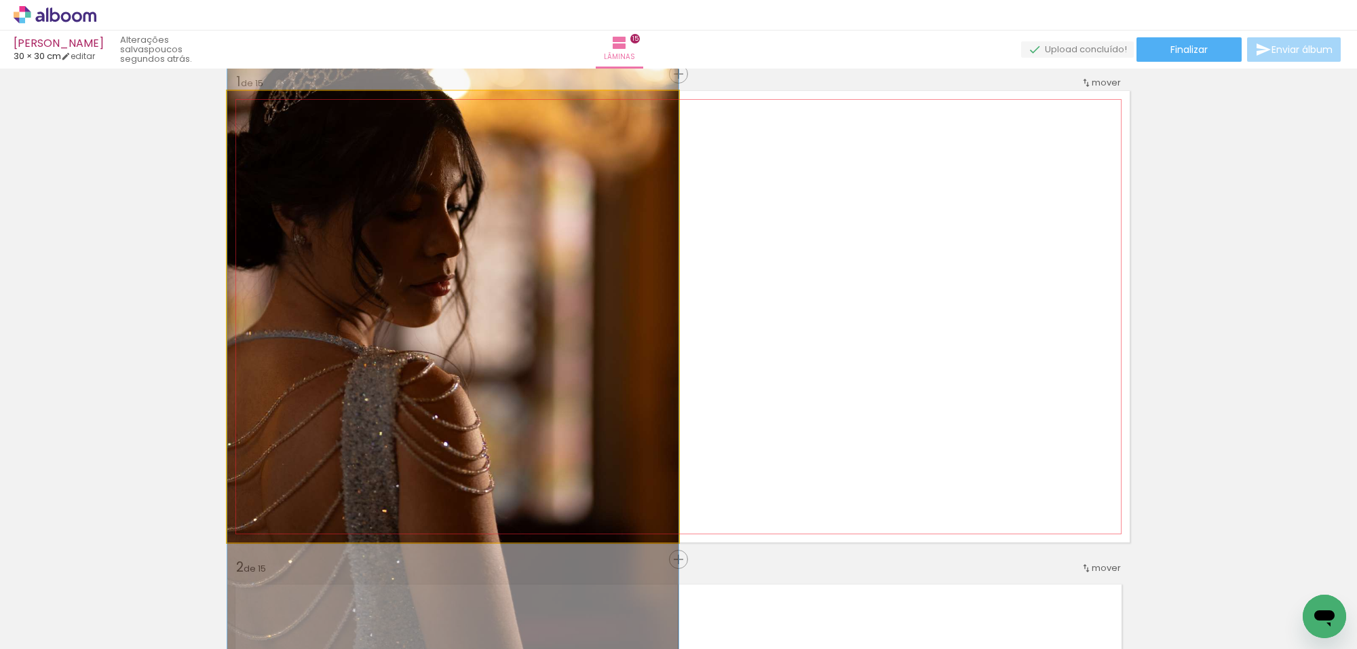
click at [581, 195] on quentale-photo at bounding box center [452, 316] width 451 height 451
click at [578, 193] on quentale-photo at bounding box center [452, 316] width 451 height 451
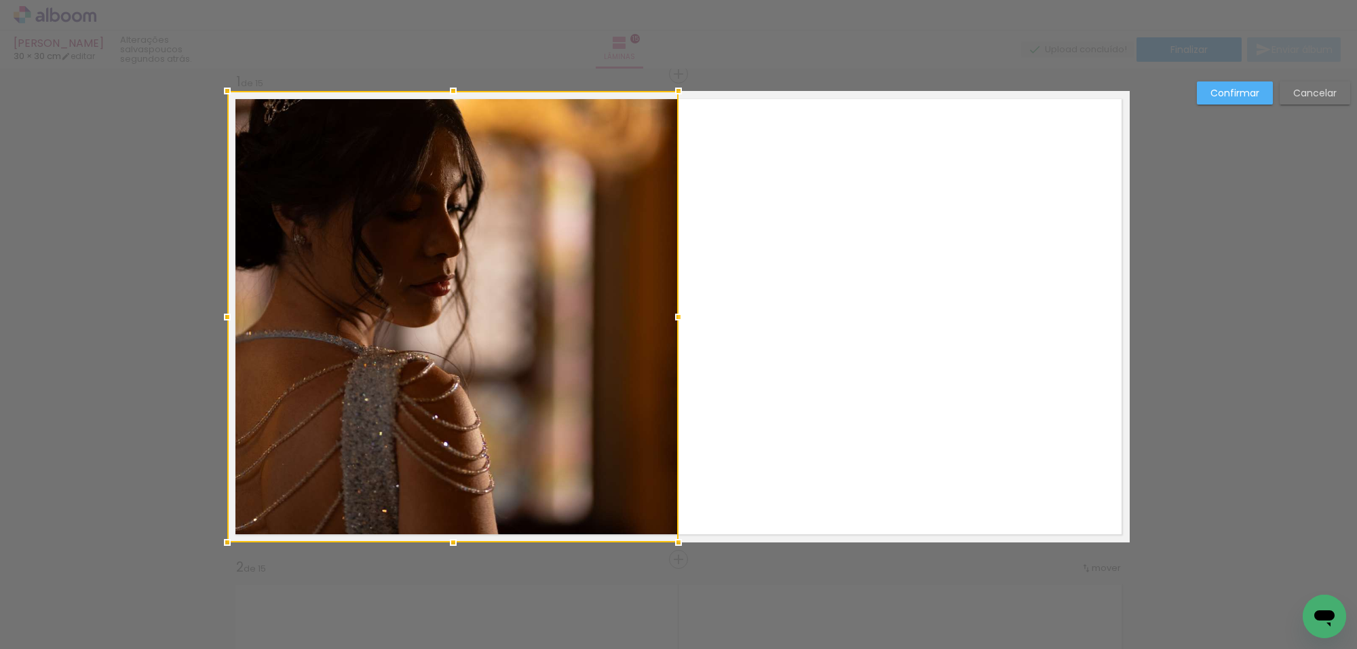
click at [578, 192] on div at bounding box center [452, 316] width 451 height 451
drag, startPoint x: 1211, startPoint y: 96, endPoint x: 1101, endPoint y: 131, distance: 115.2
click at [0, 0] on slot "Confirmar" at bounding box center [0, 0] width 0 height 0
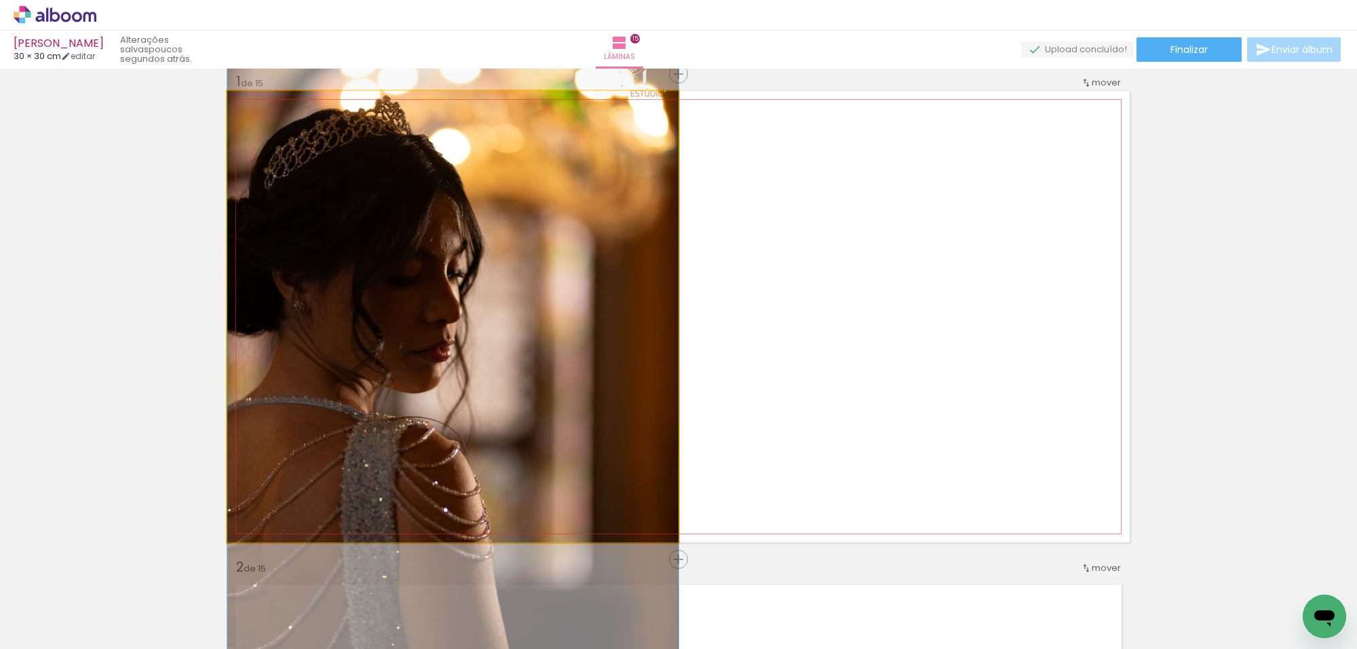
drag, startPoint x: 609, startPoint y: 244, endPoint x: 621, endPoint y: 303, distance: 60.3
click at [635, 142] on quentale-photo at bounding box center [452, 316] width 451 height 451
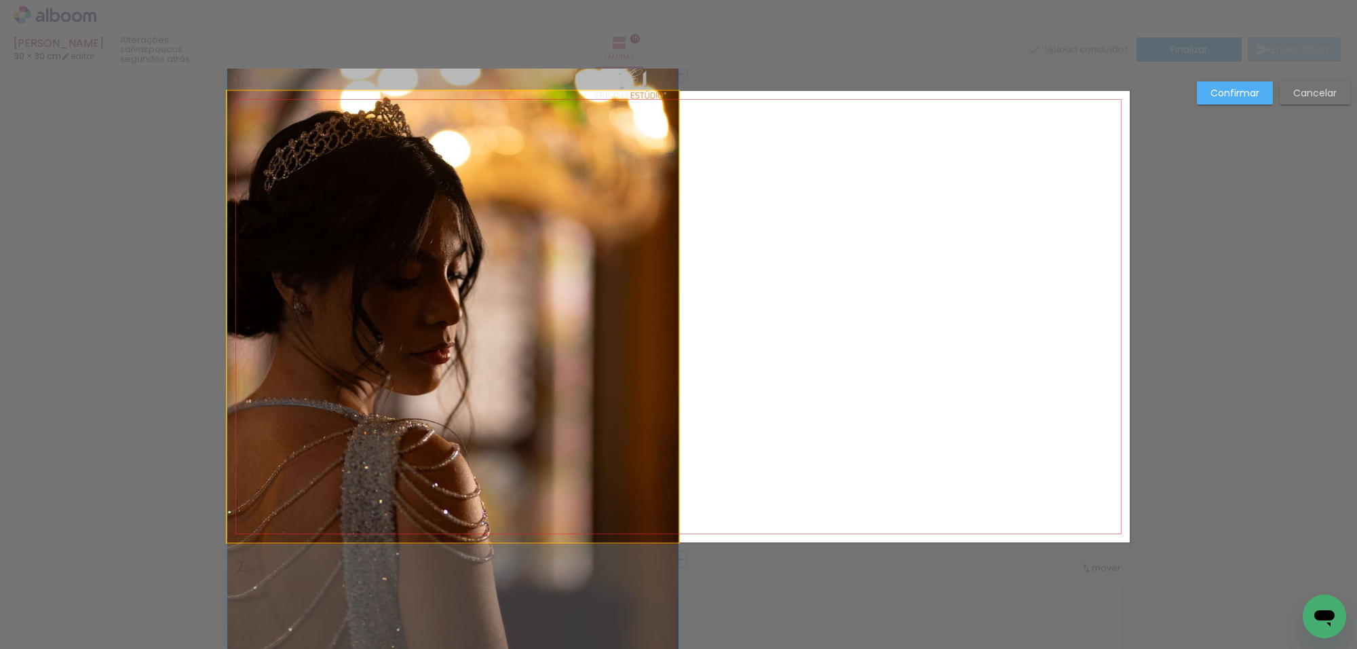
click at [635, 142] on quentale-photo at bounding box center [452, 316] width 451 height 451
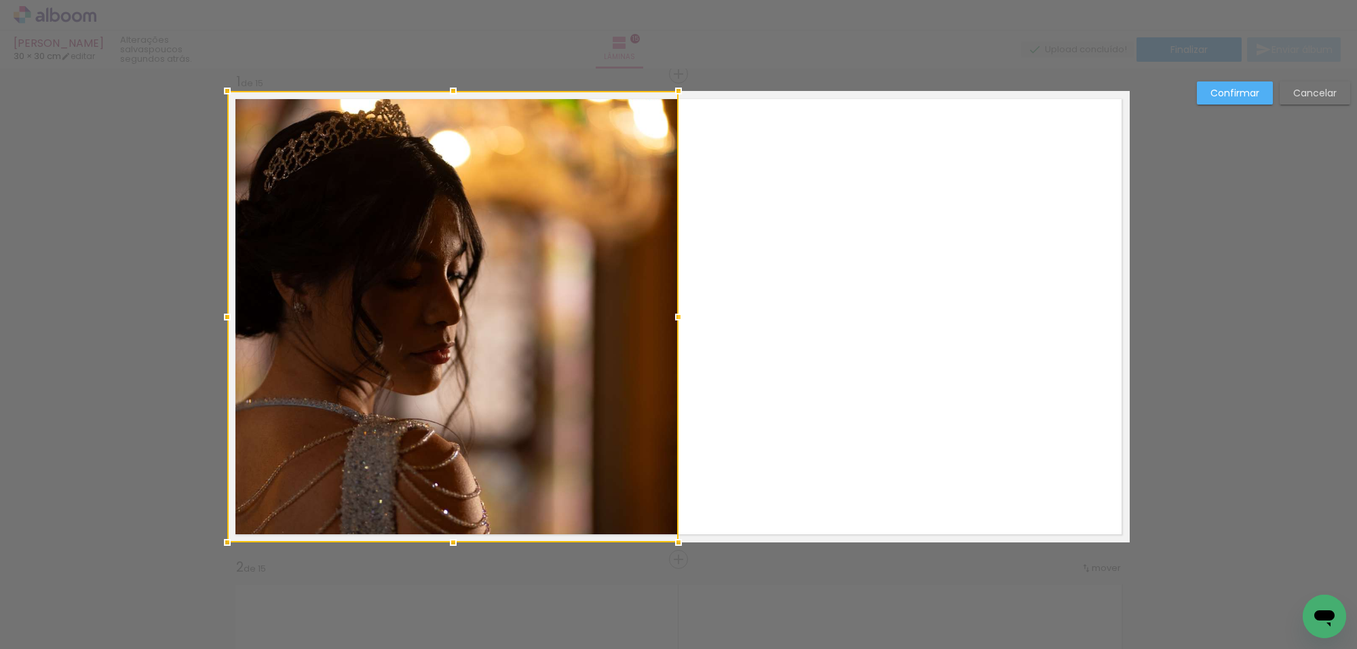
click at [635, 142] on div at bounding box center [452, 316] width 451 height 451
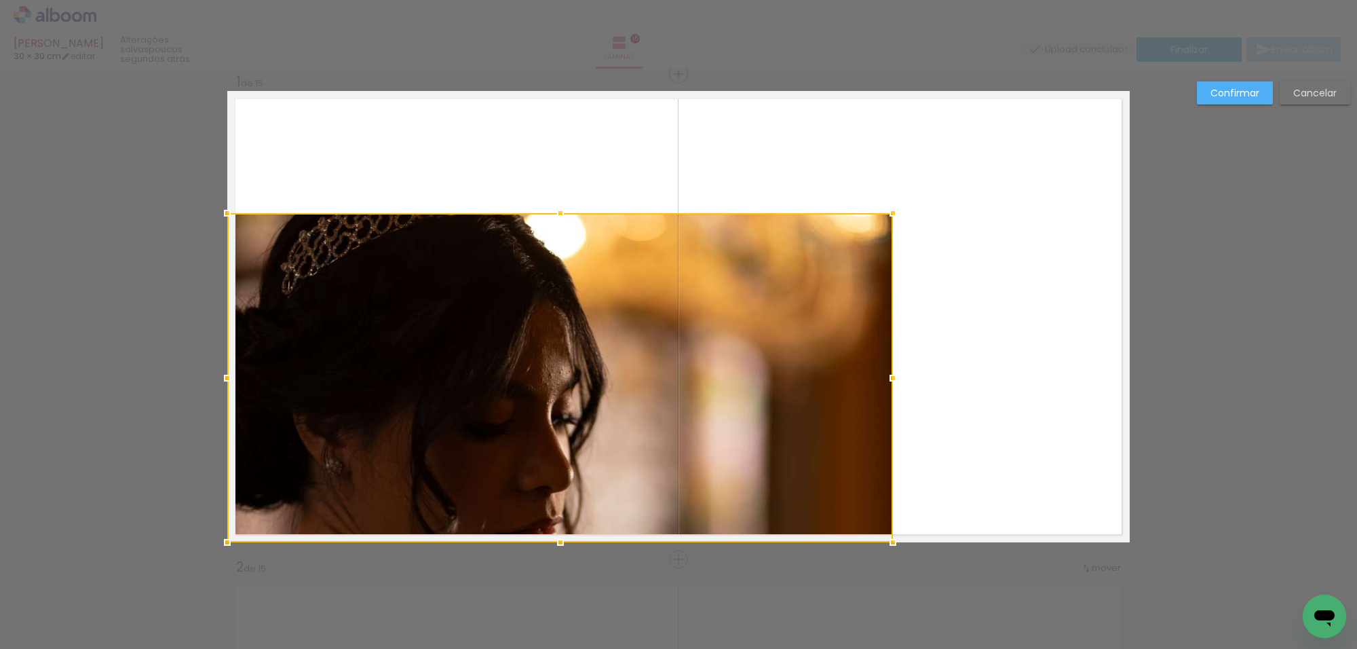
drag, startPoint x: 676, startPoint y: 92, endPoint x: 771, endPoint y: 161, distance: 117.7
click at [639, 132] on album-spread "1 de 15" at bounding box center [678, 316] width 902 height 451
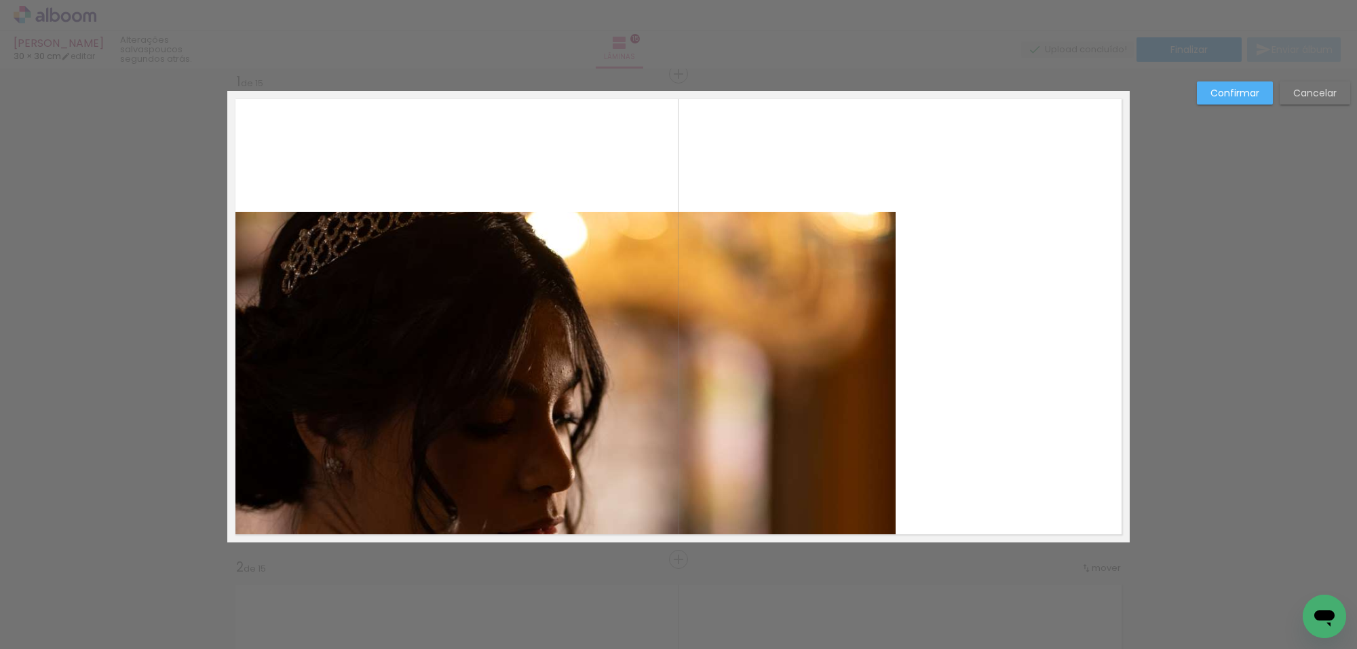
click at [853, 242] on quentale-photo at bounding box center [561, 377] width 668 height 331
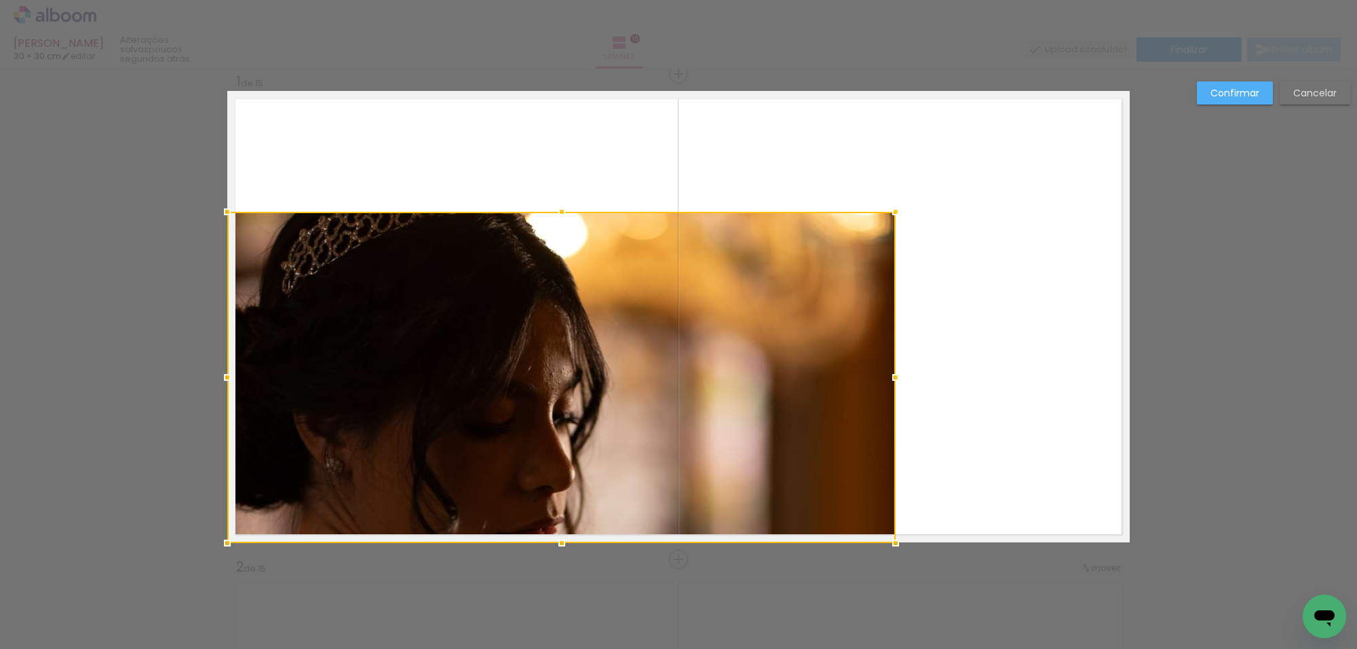
click at [853, 242] on div at bounding box center [561, 377] width 668 height 331
drag, startPoint x: 1298, startPoint y: 83, endPoint x: 1242, endPoint y: 114, distance: 63.5
click at [1294, 85] on paper-button "Cancelar" at bounding box center [1314, 92] width 71 height 23
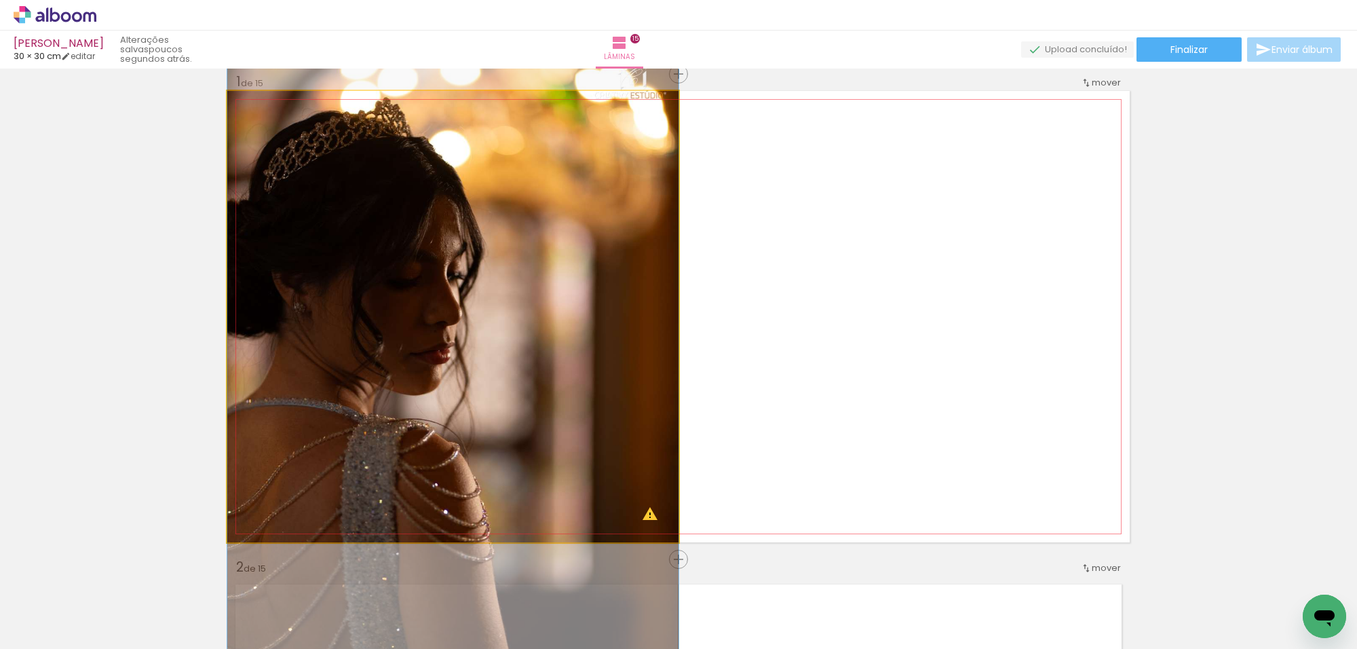
click at [659, 170] on quentale-photo at bounding box center [452, 316] width 451 height 451
click at [655, 168] on quentale-photo at bounding box center [452, 316] width 451 height 451
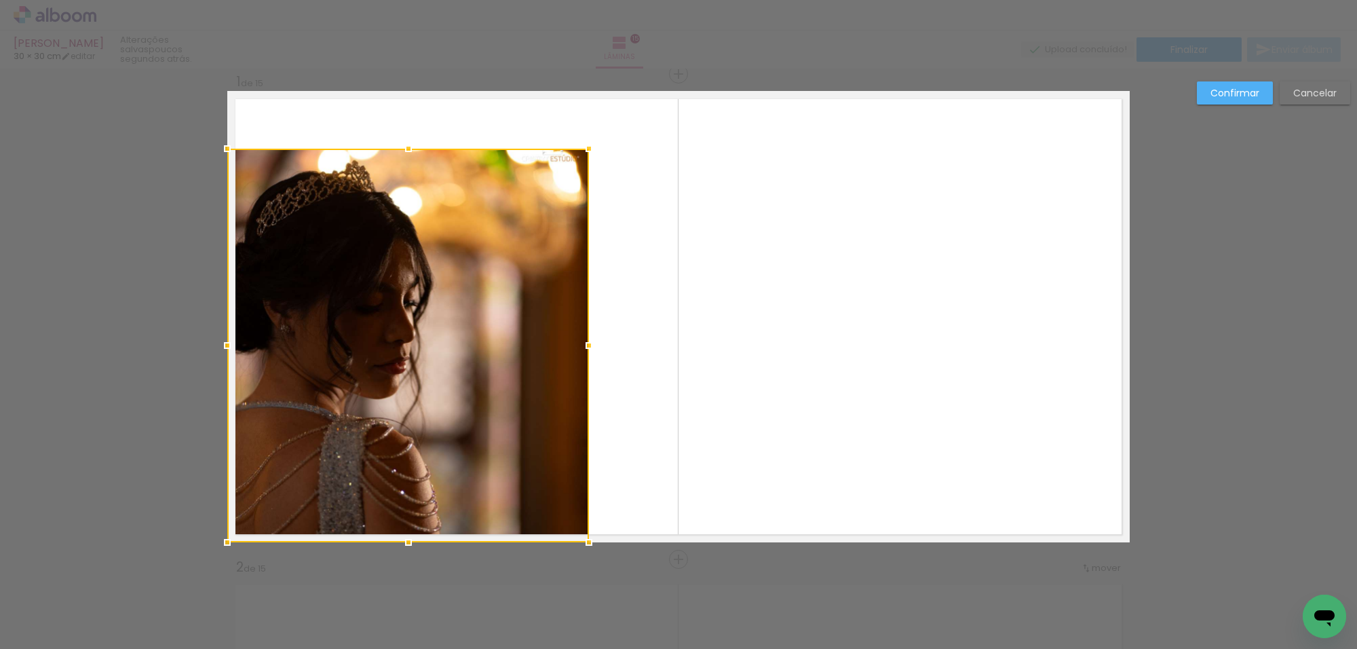
drag, startPoint x: 672, startPoint y: 90, endPoint x: 582, endPoint y: 171, distance: 121.0
click at [581, 147] on div at bounding box center [588, 148] width 27 height 27
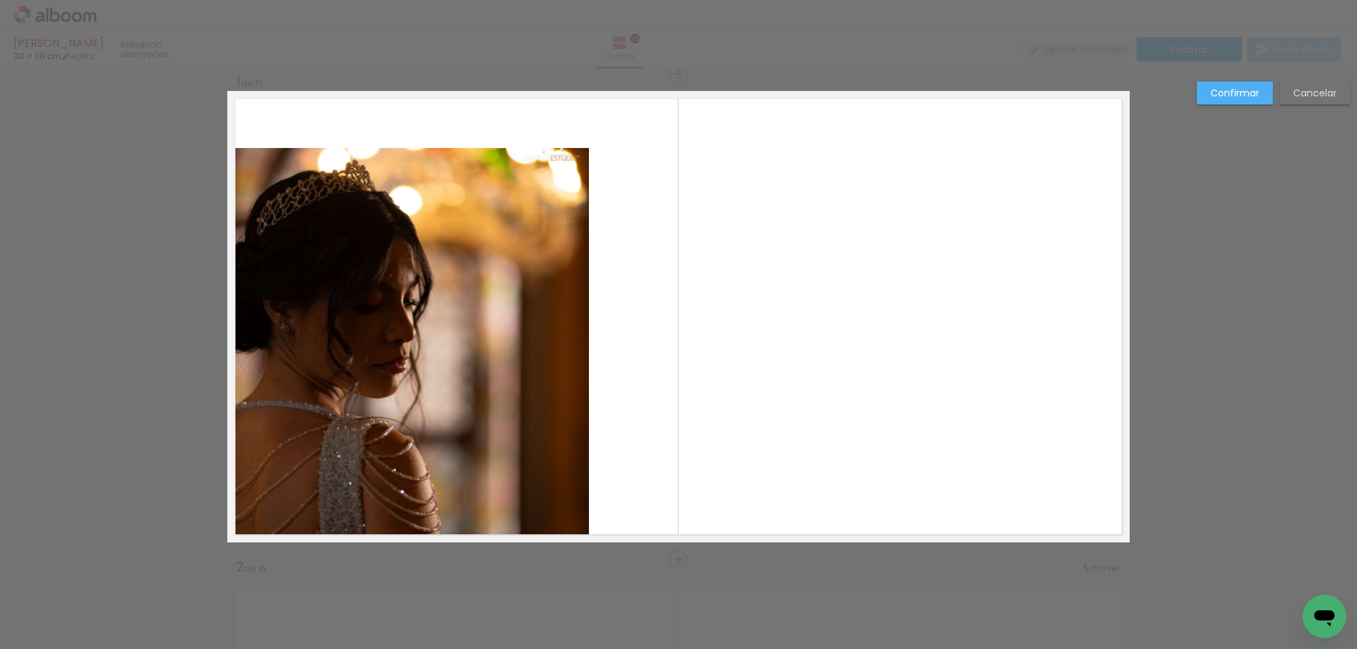
click at [563, 201] on quentale-photo at bounding box center [408, 345] width 362 height 394
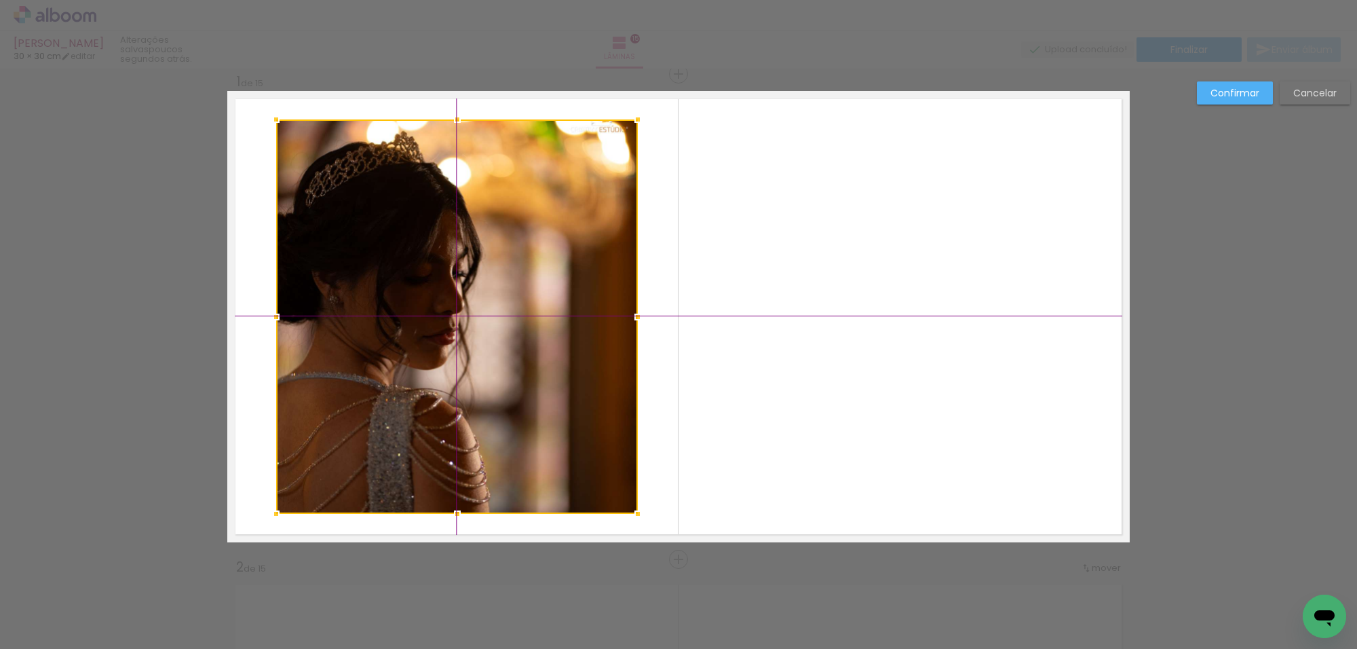
drag, startPoint x: 527, startPoint y: 249, endPoint x: 655, endPoint y: 156, distance: 157.8
click at [564, 224] on div at bounding box center [457, 316] width 362 height 394
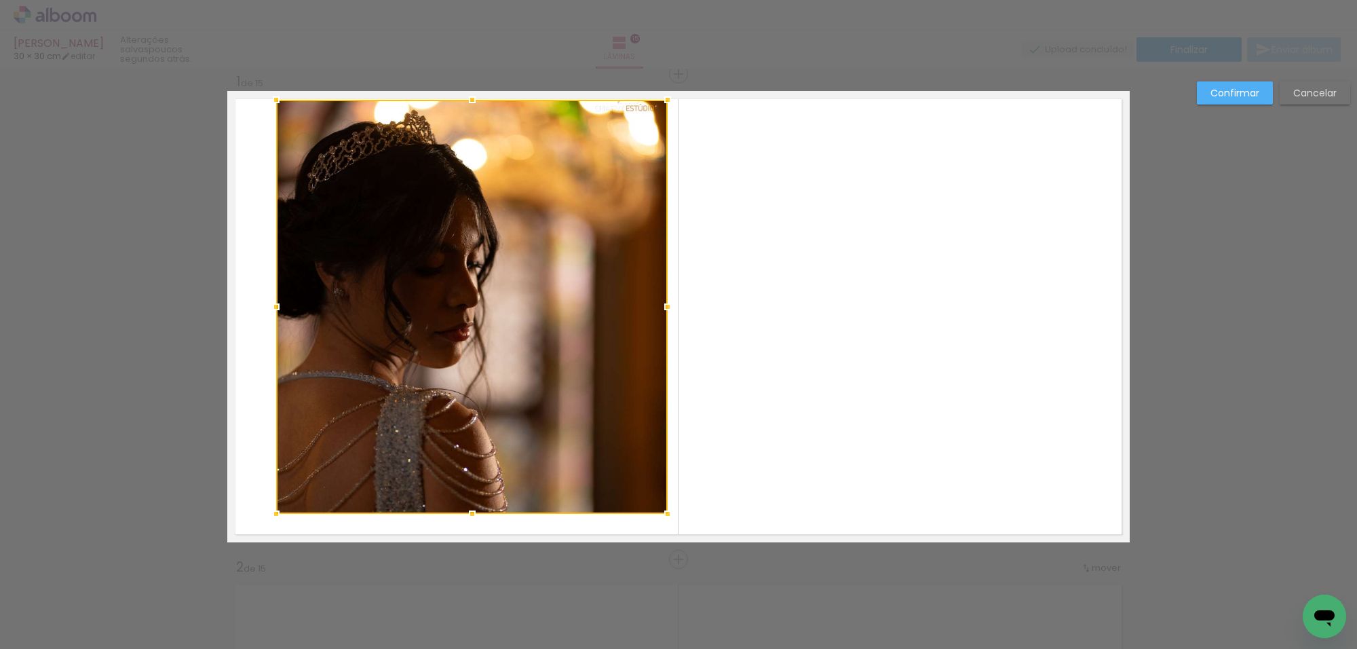
drag, startPoint x: 639, startPoint y: 112, endPoint x: 676, endPoint y: 98, distance: 39.7
click at [676, 98] on album-spread "1 de 15" at bounding box center [678, 316] width 902 height 451
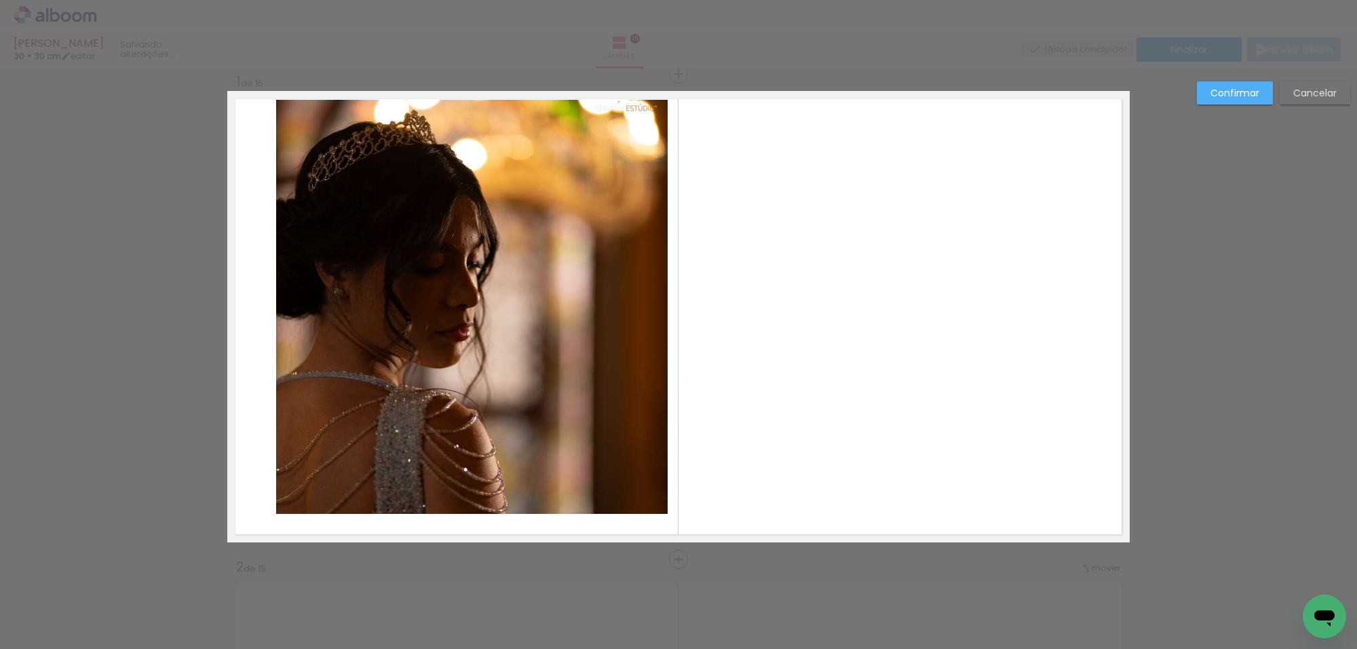
click at [590, 217] on quentale-photo at bounding box center [471, 307] width 391 height 414
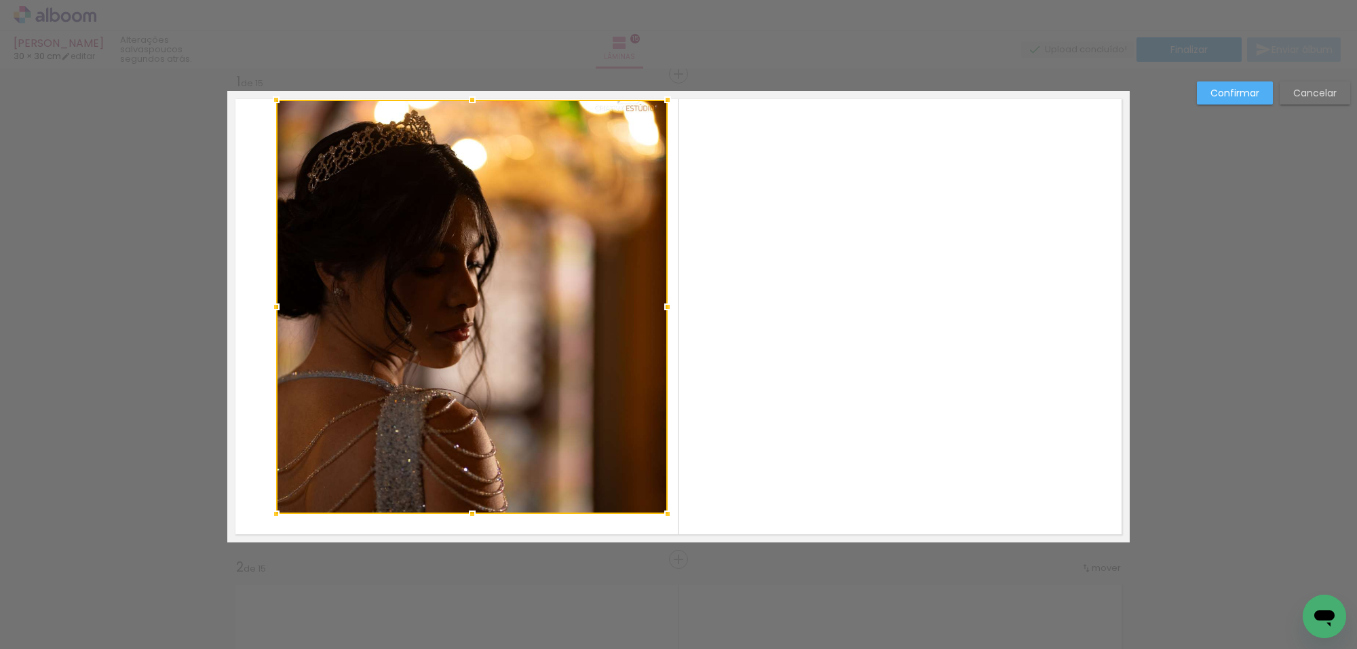
drag, startPoint x: 328, startPoint y: 244, endPoint x: 324, endPoint y: 282, distance: 37.5
click at [328, 243] on div at bounding box center [471, 307] width 391 height 414
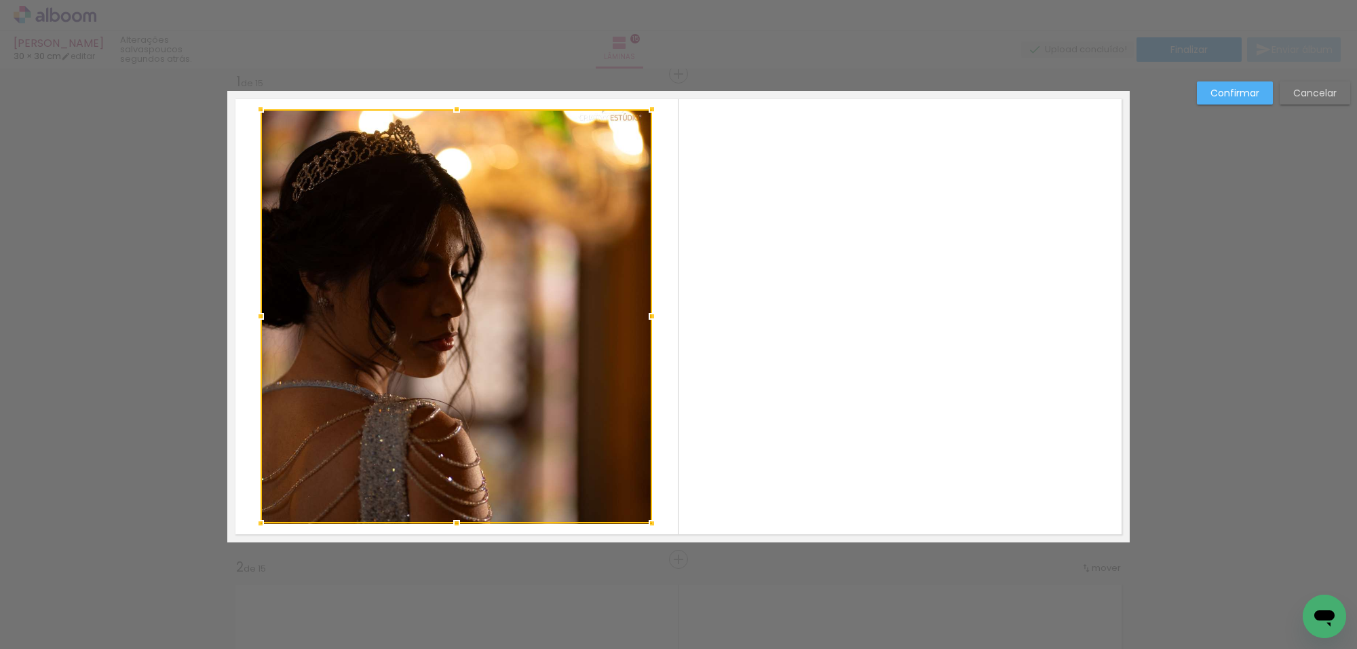
click at [315, 296] on div at bounding box center [456, 316] width 391 height 414
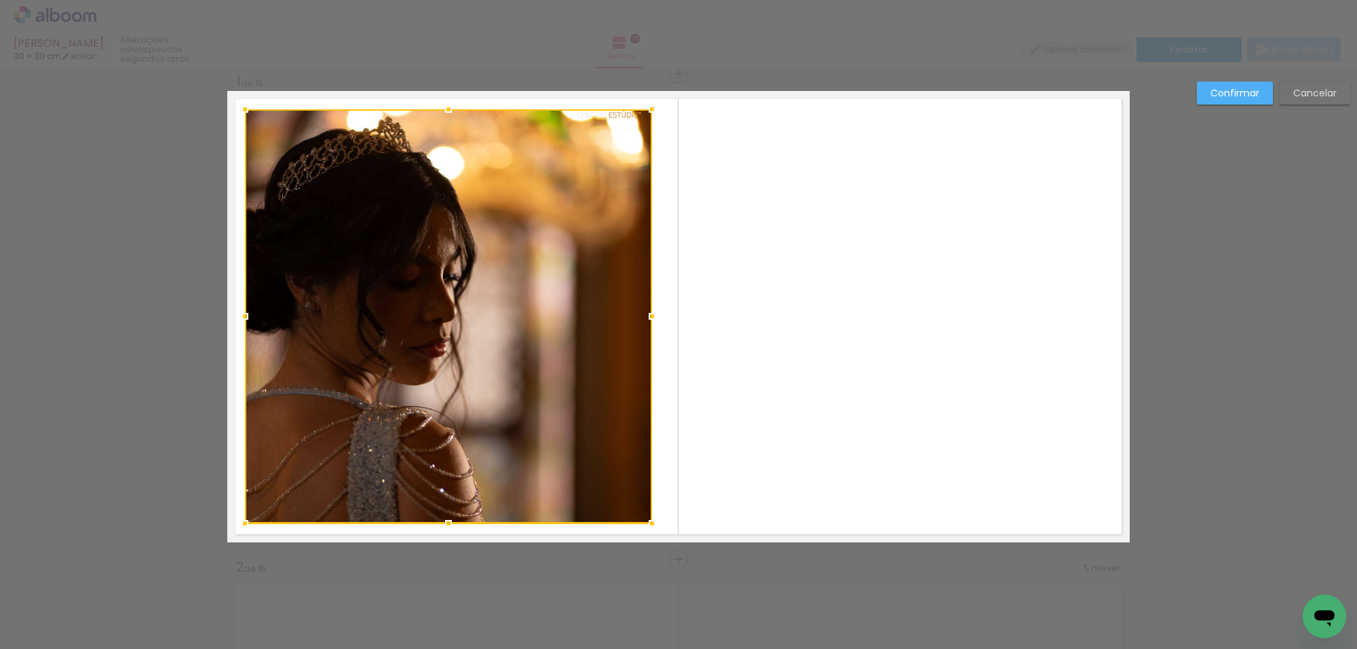
drag, startPoint x: 252, startPoint y: 320, endPoint x: 221, endPoint y: 323, distance: 30.6
click at [227, 323] on album-spread "1 de 15" at bounding box center [678, 316] width 902 height 451
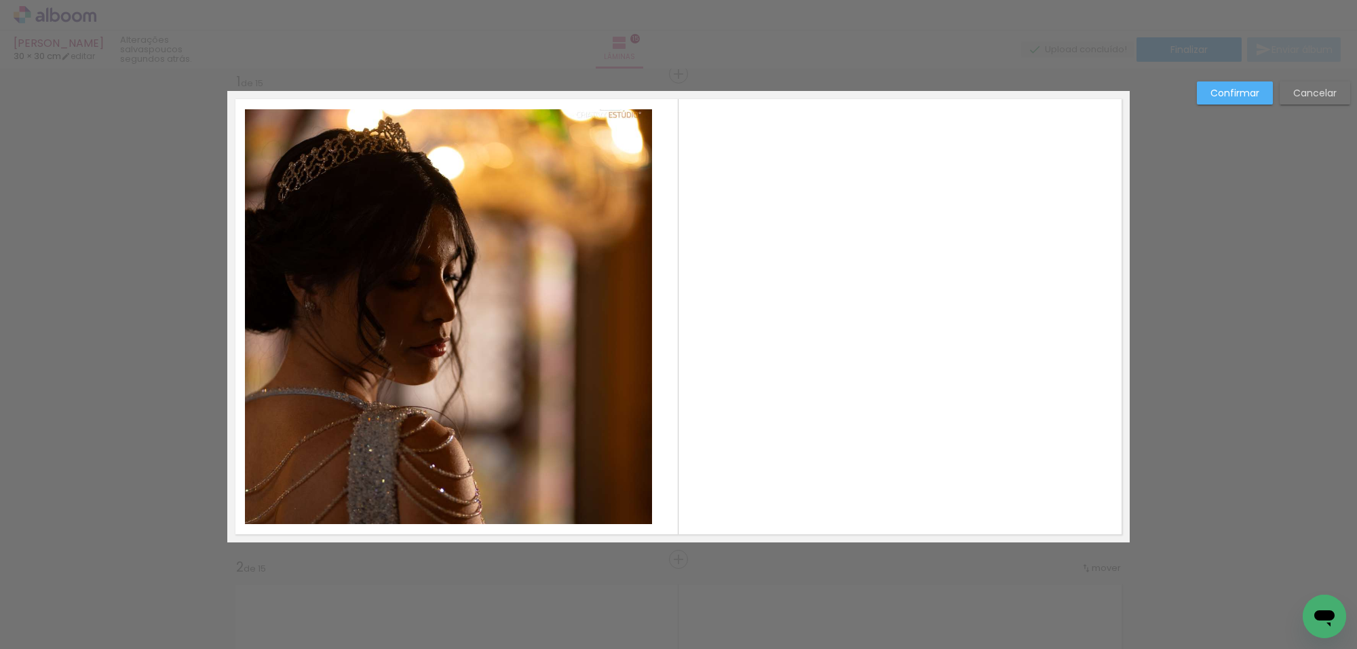
click at [401, 296] on quentale-photo at bounding box center [448, 316] width 407 height 414
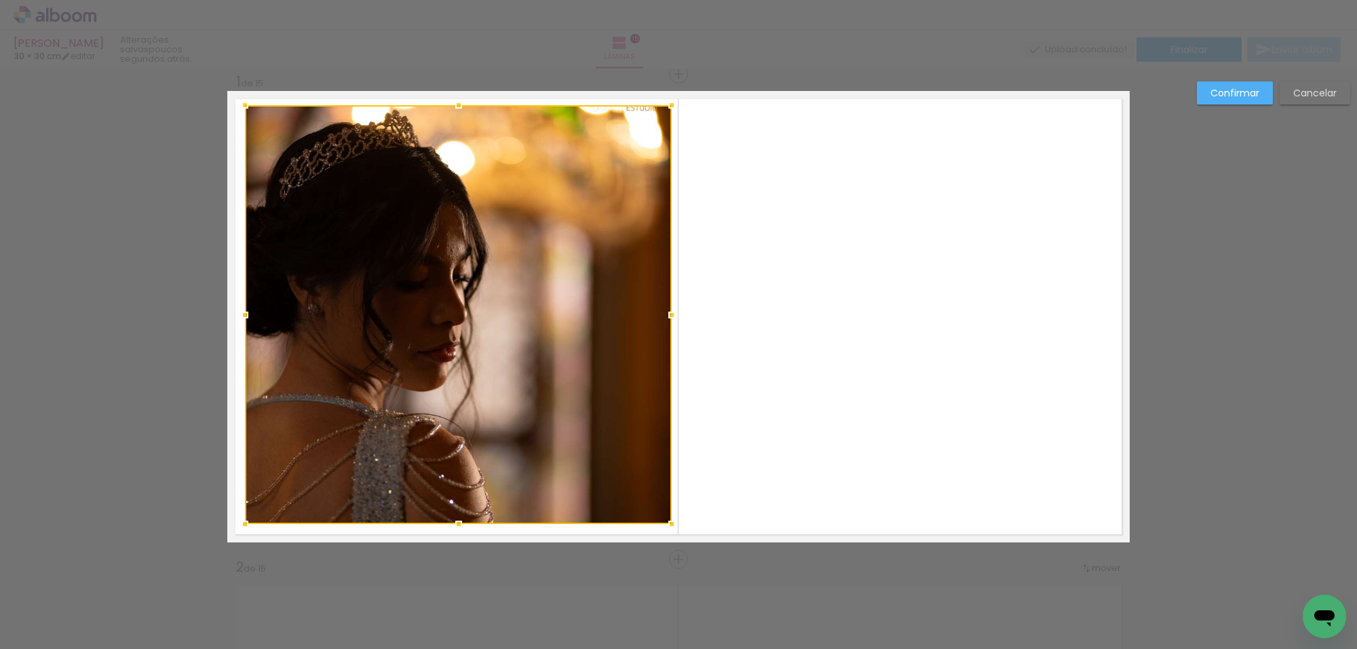
drag, startPoint x: 644, startPoint y: 111, endPoint x: 663, endPoint y: 107, distance: 18.8
click at [663, 107] on div at bounding box center [671, 105] width 27 height 27
click at [638, 191] on div at bounding box center [458, 314] width 427 height 419
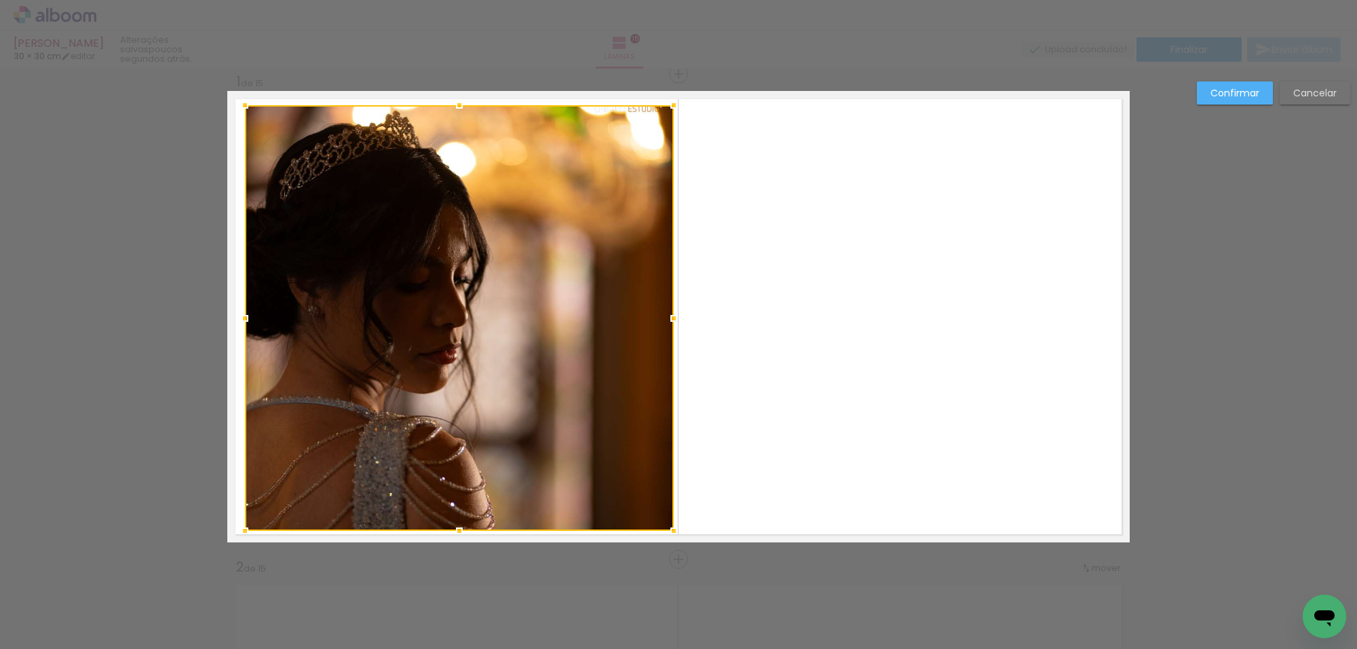
drag, startPoint x: 663, startPoint y: 524, endPoint x: 608, endPoint y: 487, distance: 66.0
click at [665, 530] on div at bounding box center [673, 530] width 27 height 27
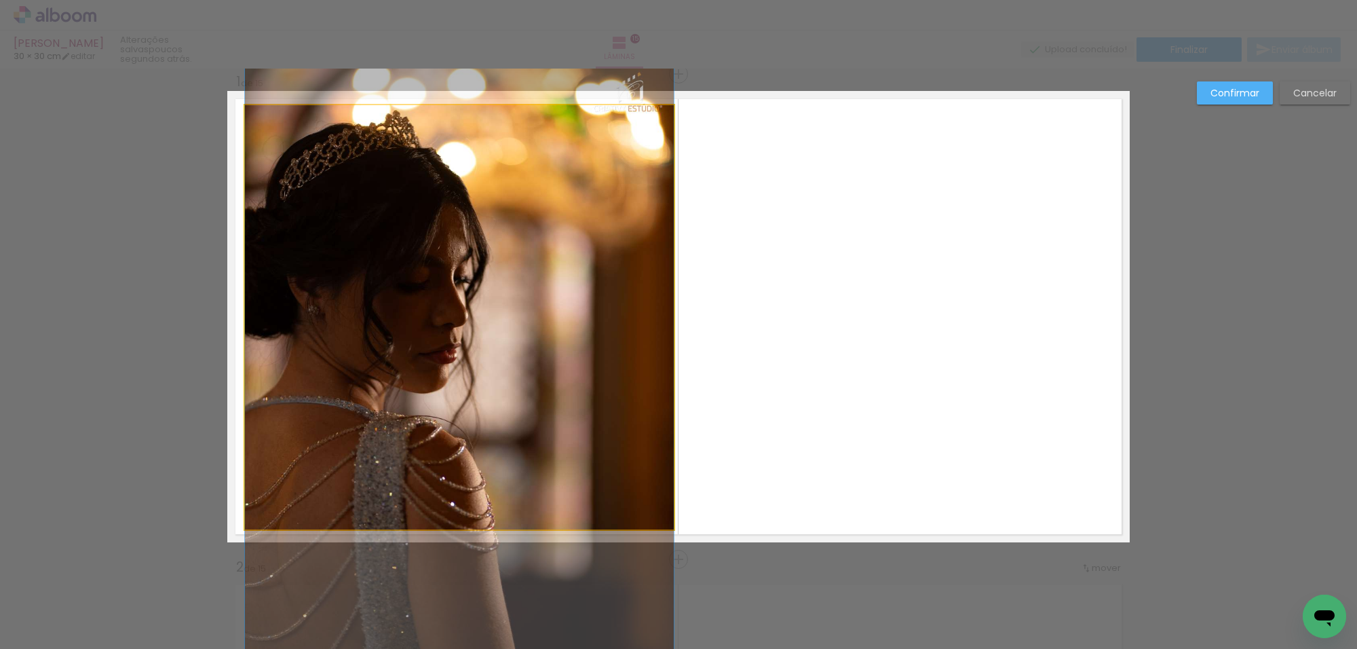
click at [486, 292] on quentale-photo at bounding box center [459, 317] width 429 height 424
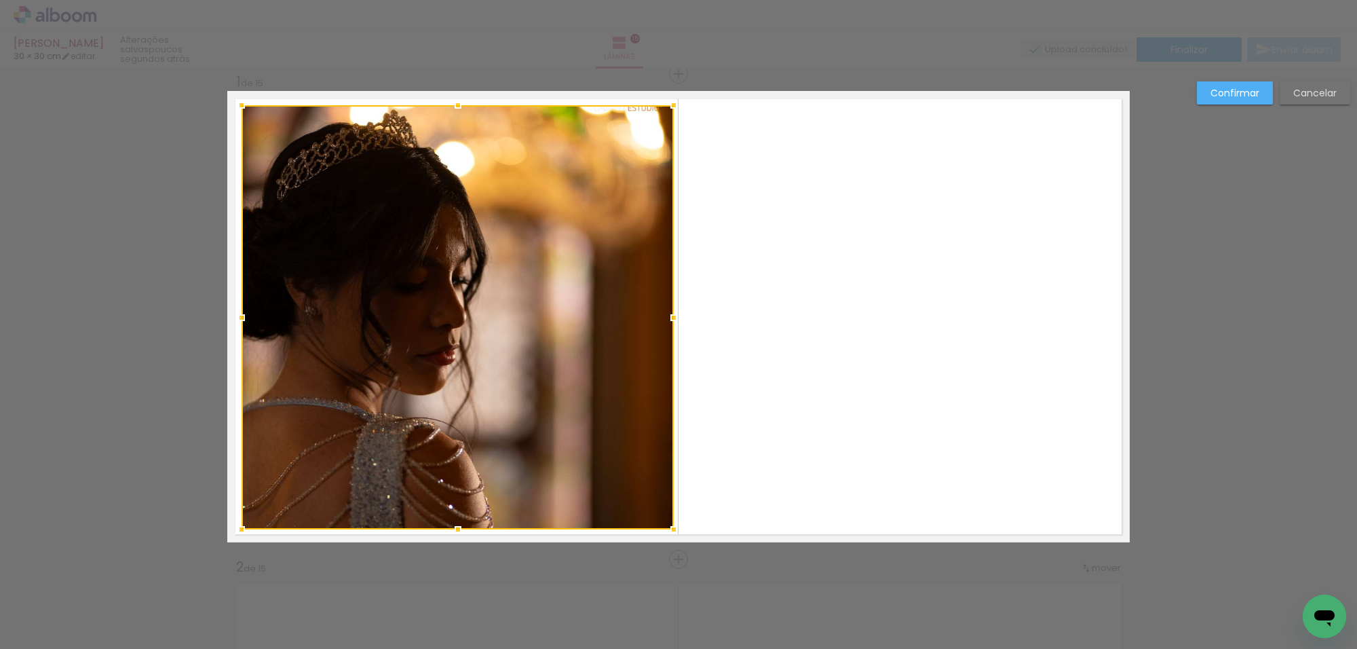
drag, startPoint x: 236, startPoint y: 316, endPoint x: 322, endPoint y: 296, distance: 88.5
click at [236, 313] on div at bounding box center [241, 317] width 27 height 27
click at [0, 0] on slot "Confirmar" at bounding box center [0, 0] width 0 height 0
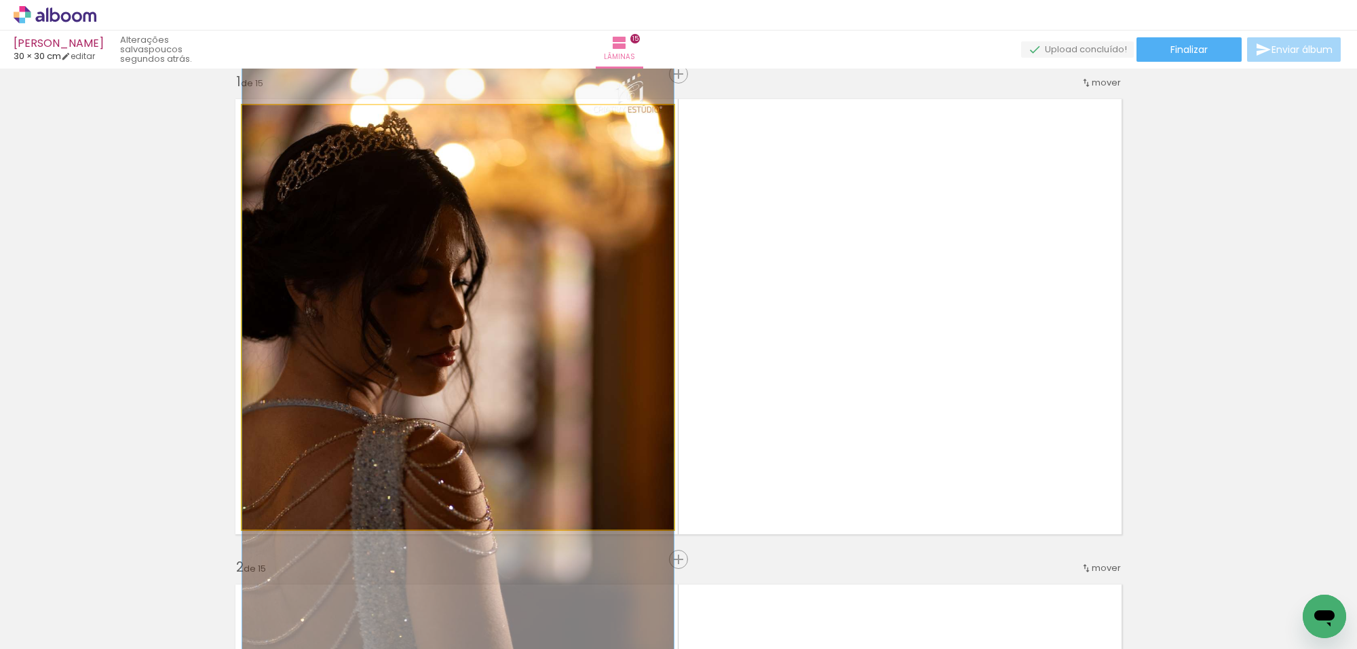
drag, startPoint x: 533, startPoint y: 238, endPoint x: 551, endPoint y: 239, distance: 17.7
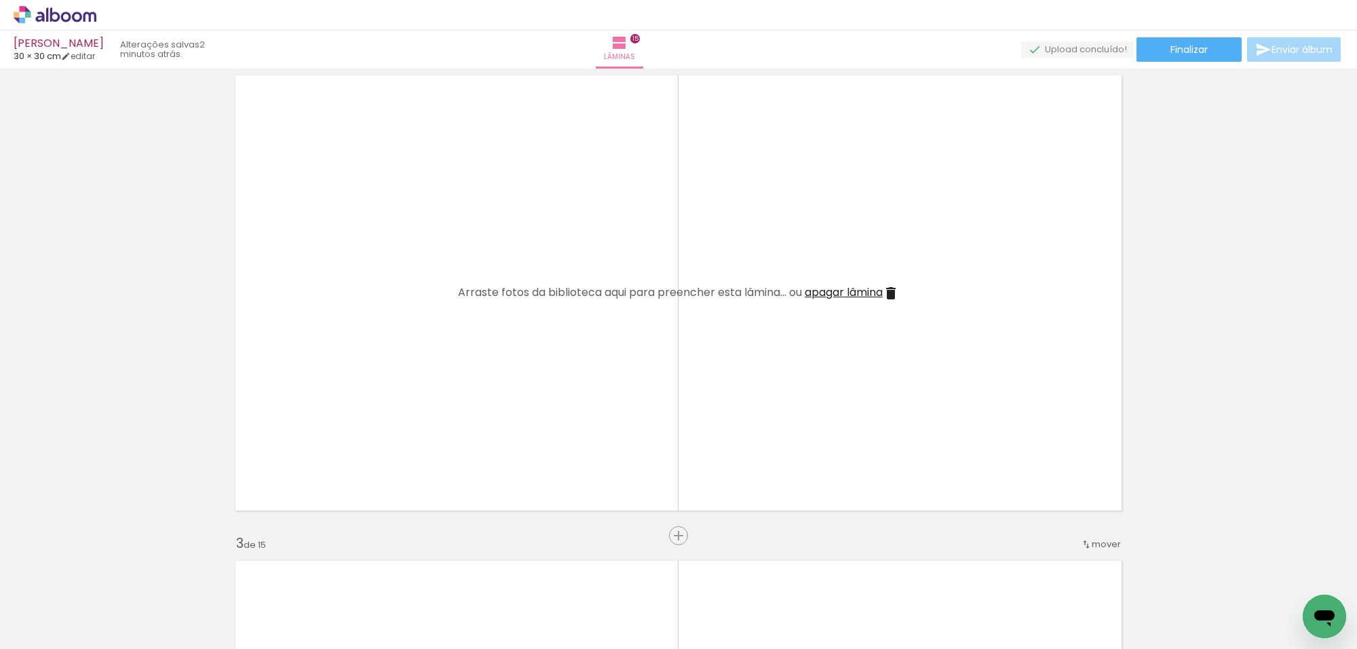
scroll to position [695, 0]
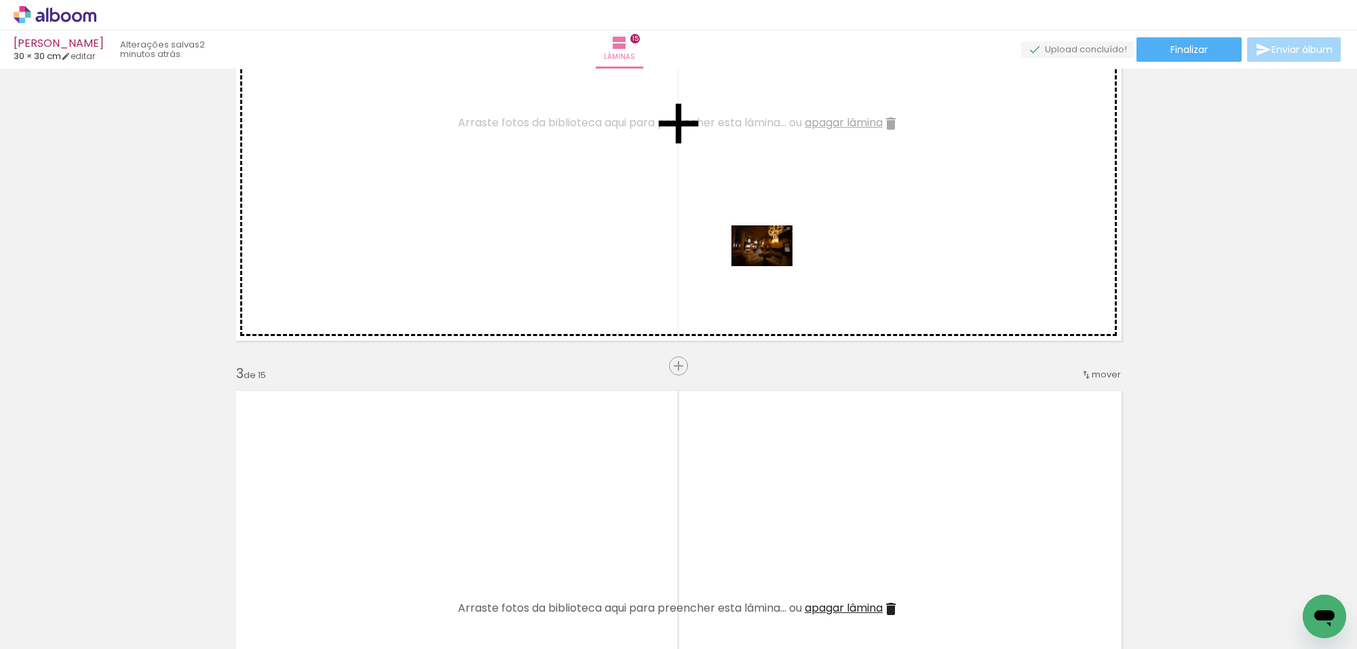
drag, startPoint x: 748, startPoint y: 607, endPoint x: 773, endPoint y: 258, distance: 349.6
click at [773, 258] on quentale-workspace at bounding box center [678, 324] width 1357 height 649
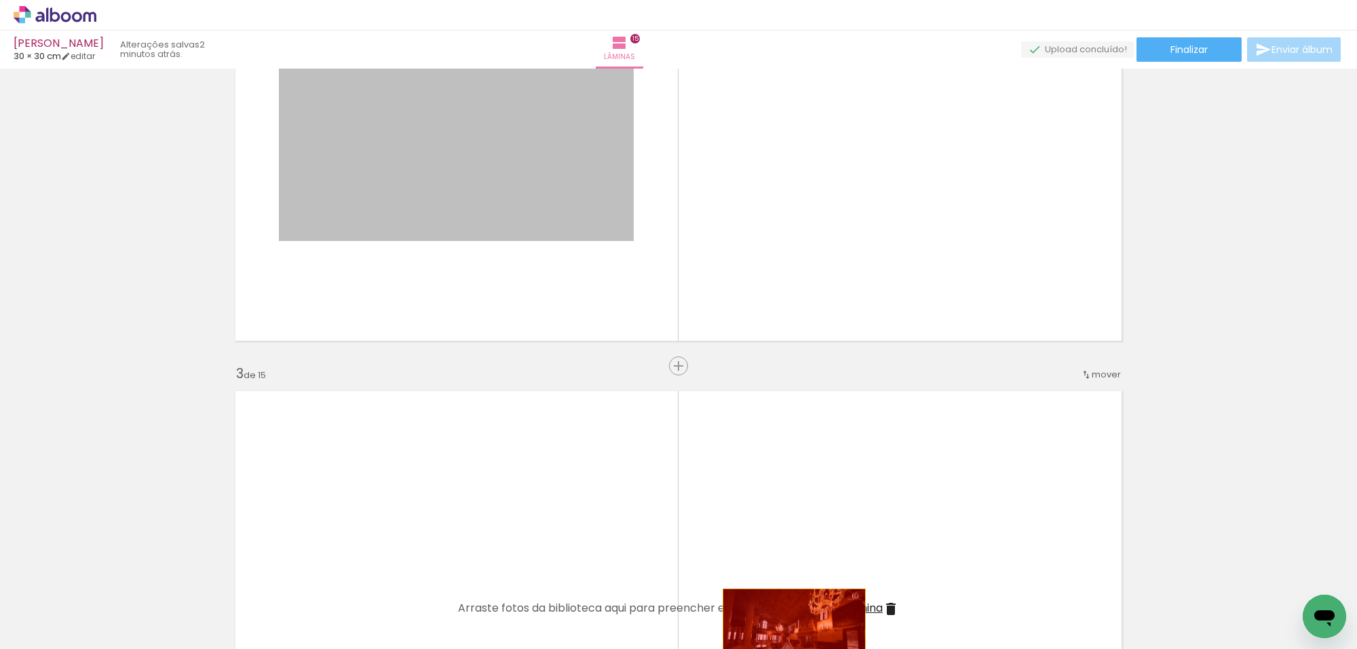
drag, startPoint x: 558, startPoint y: 209, endPoint x: 788, endPoint y: 636, distance: 484.4
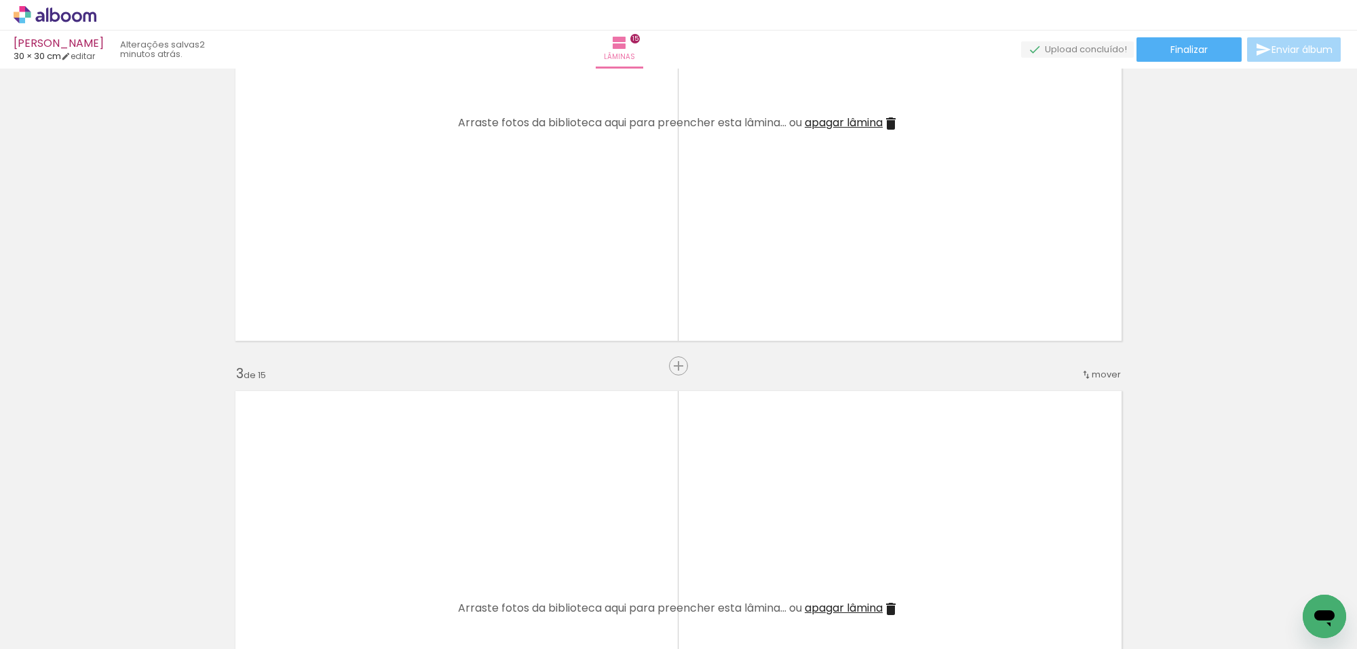
click at [46, 629] on span "Adicionar Fotos" at bounding box center [48, 630] width 41 height 15
click at [0, 0] on input "file" at bounding box center [0, 0] width 0 height 0
click at [52, 629] on span "Adicionar Fotos" at bounding box center [48, 630] width 41 height 15
click at [0, 0] on input "file" at bounding box center [0, 0] width 0 height 0
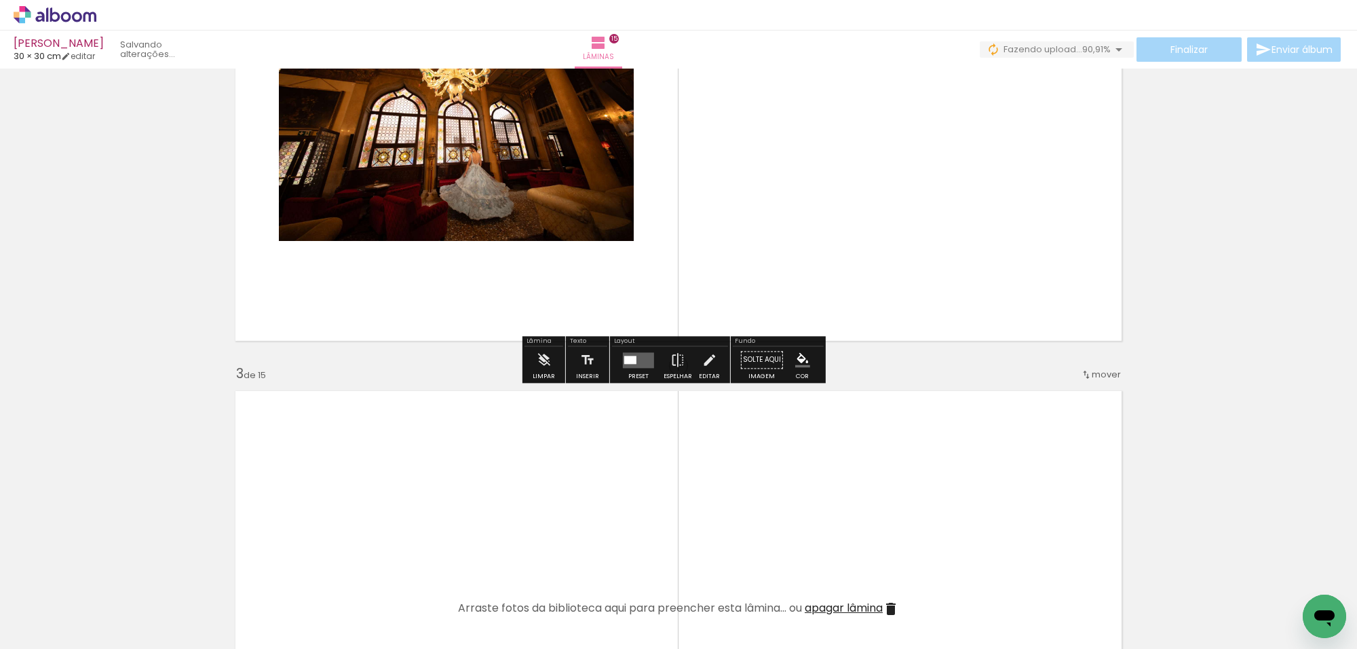
click at [634, 354] on quentale-layouter at bounding box center [638, 360] width 31 height 16
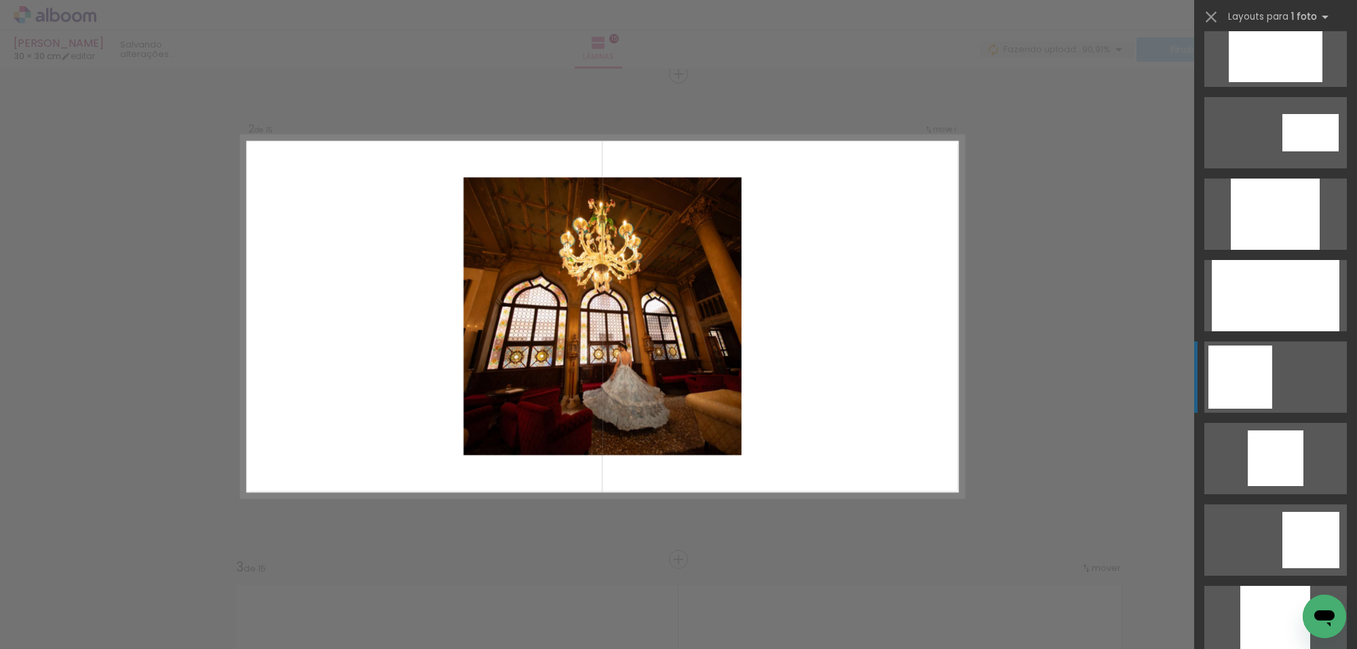
scroll to position [678, 0]
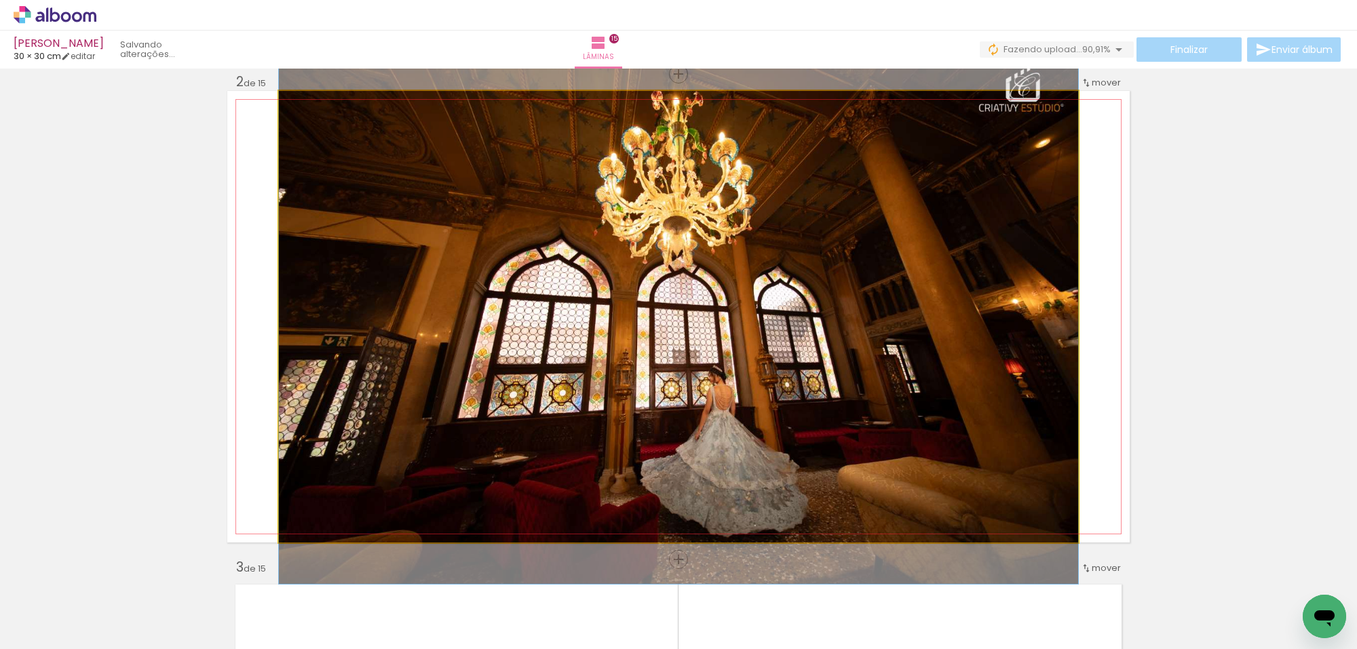
click at [982, 311] on quentale-photo at bounding box center [678, 316] width 799 height 451
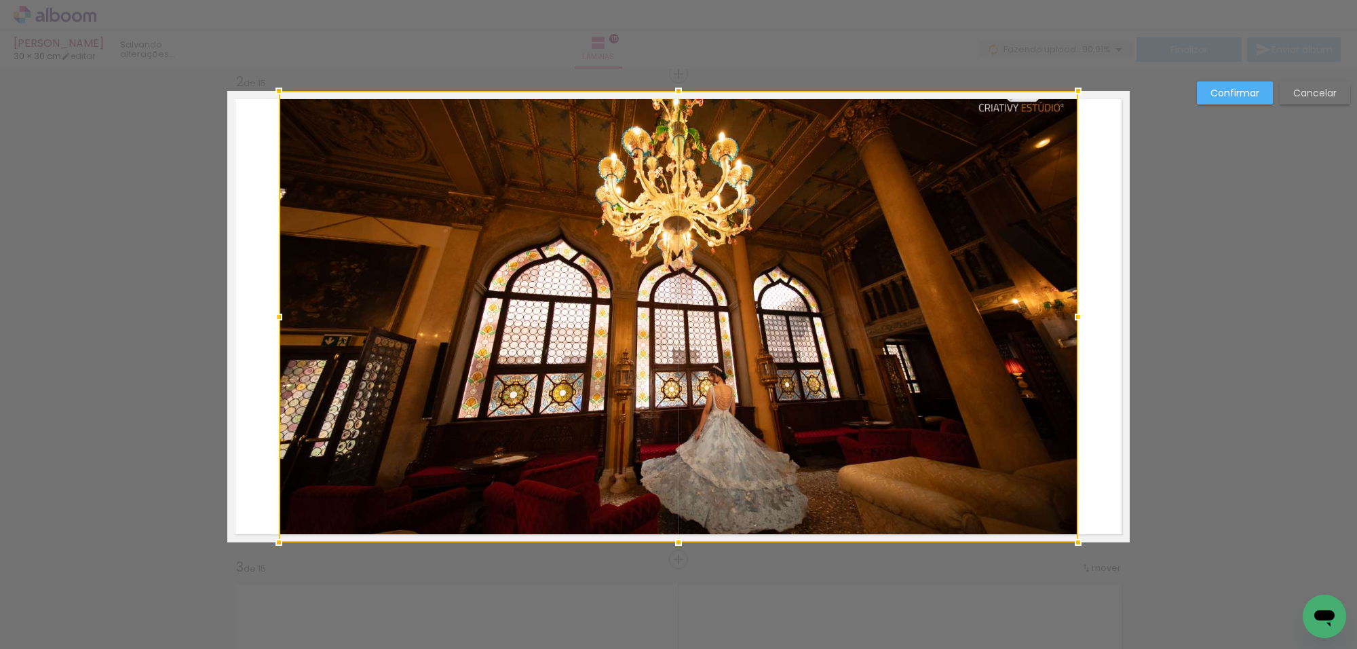
click at [982, 311] on div at bounding box center [678, 316] width 799 height 451
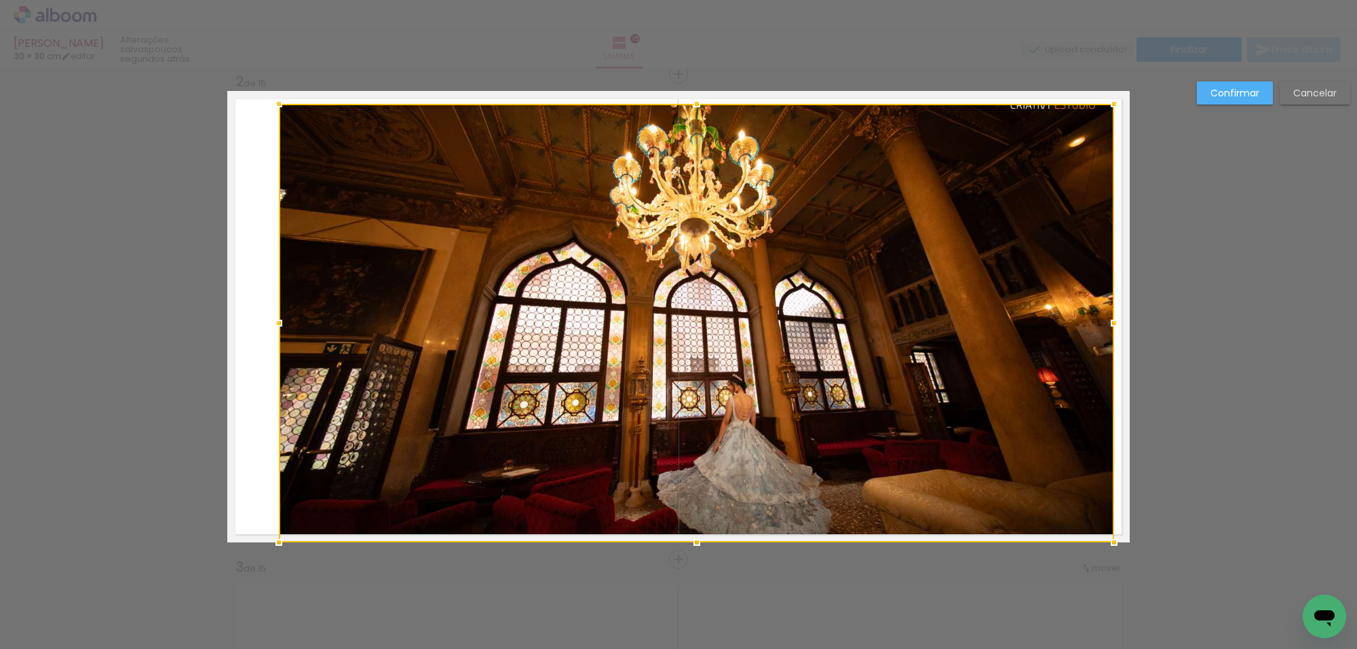
drag, startPoint x: 1079, startPoint y: 99, endPoint x: 1107, endPoint y: 107, distance: 29.0
click at [1107, 107] on div at bounding box center [1113, 103] width 27 height 27
click at [1035, 242] on div at bounding box center [696, 323] width 835 height 438
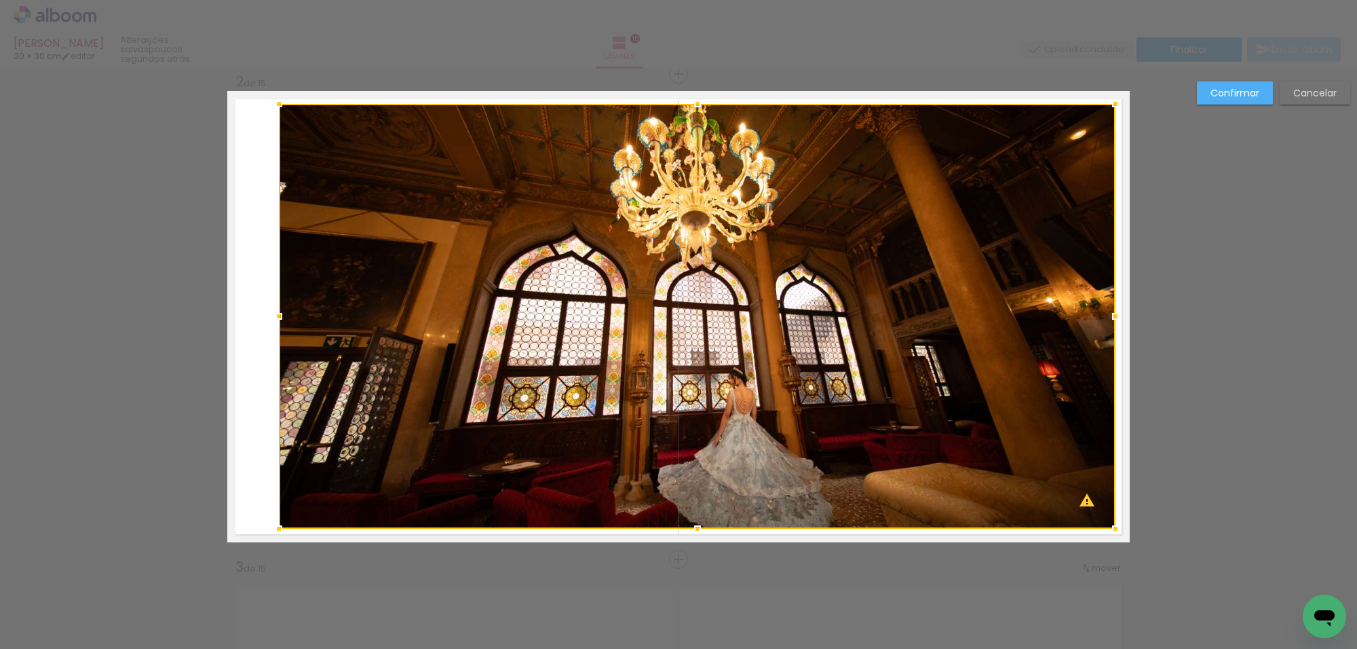
click at [1106, 528] on div at bounding box center [1115, 528] width 27 height 27
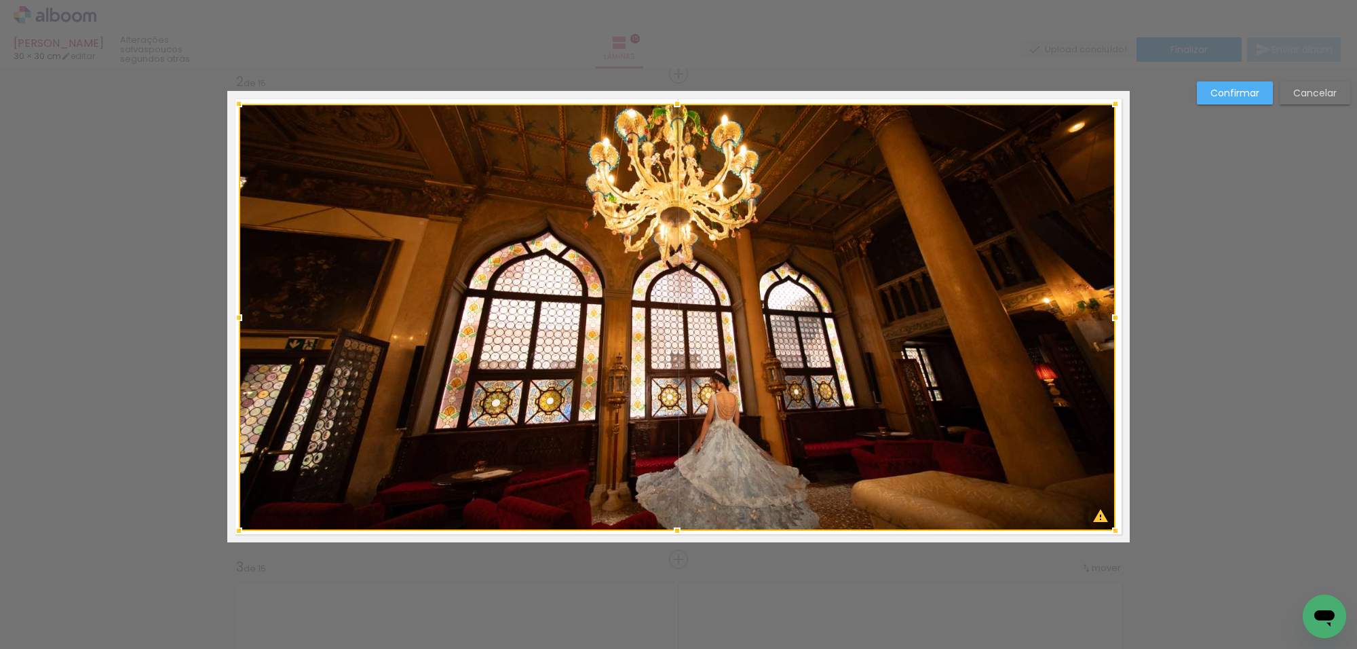
drag, startPoint x: 273, startPoint y: 524, endPoint x: 243, endPoint y: 520, distance: 30.1
click at [236, 524] on div at bounding box center [238, 530] width 27 height 27
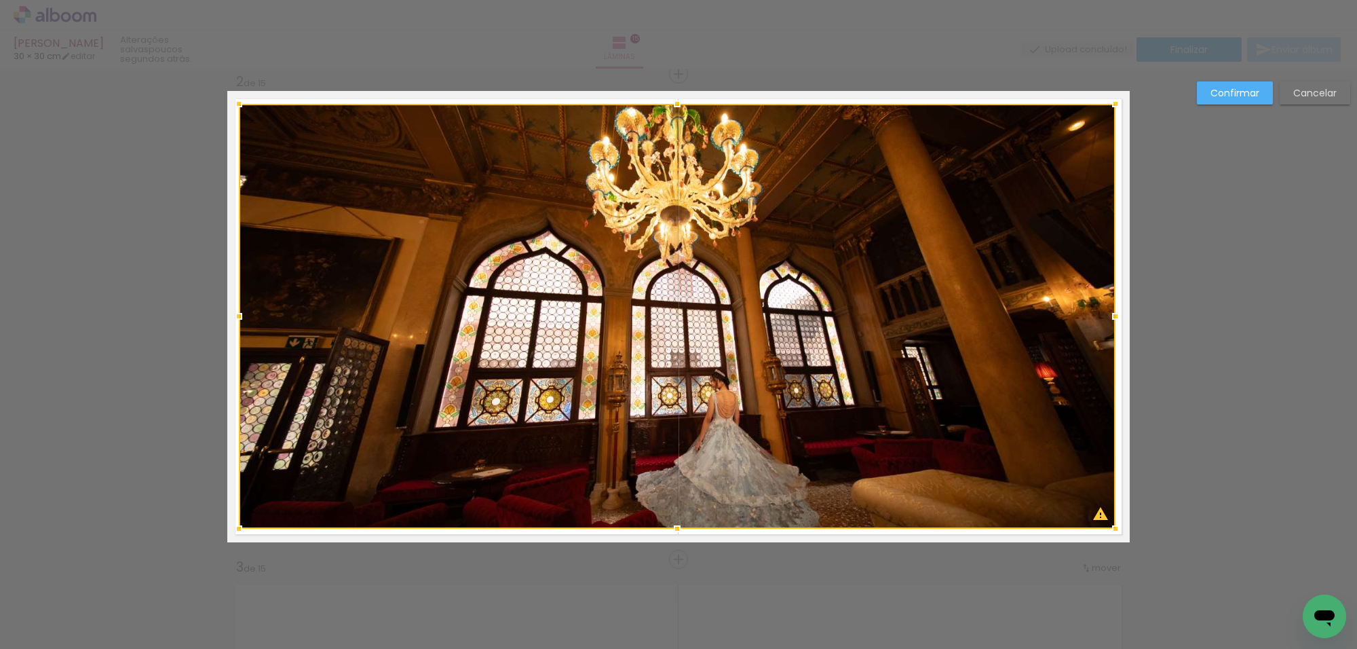
drag, startPoint x: 1254, startPoint y: 90, endPoint x: 1237, endPoint y: 99, distance: 19.1
click at [0, 0] on slot "Confirmar" at bounding box center [0, 0] width 0 height 0
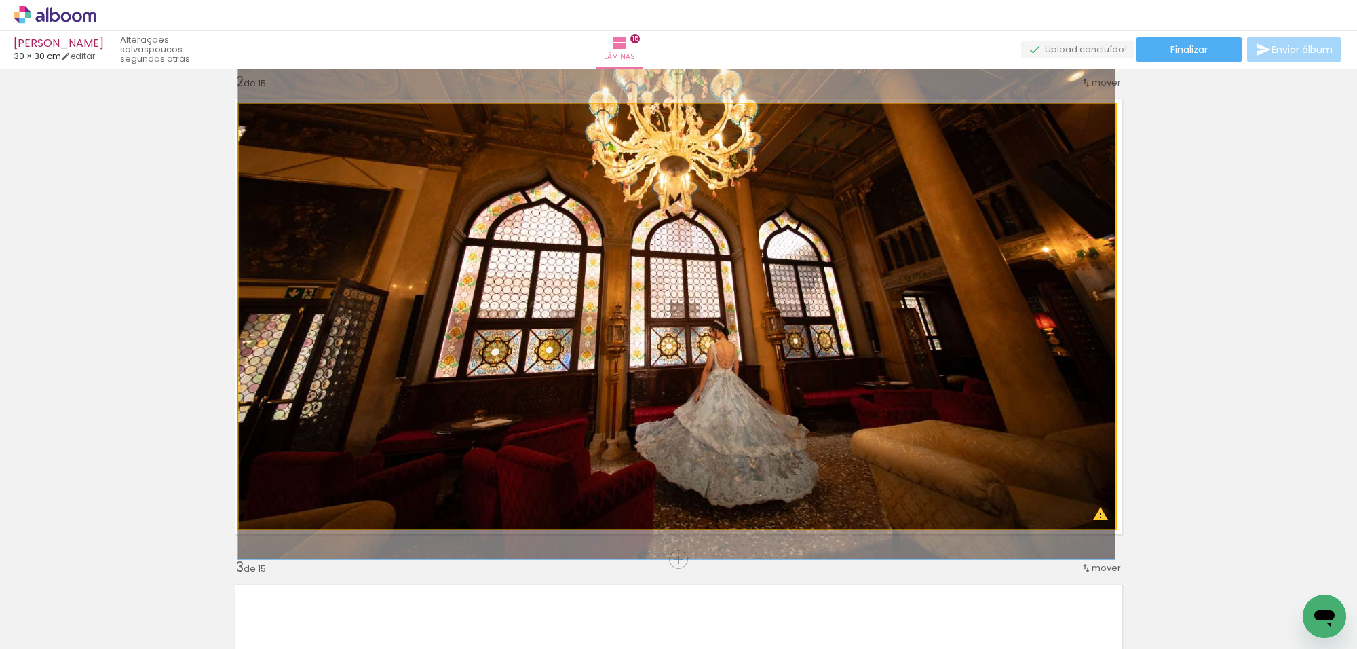
drag, startPoint x: 982, startPoint y: 246, endPoint x: 980, endPoint y: 200, distance: 45.5
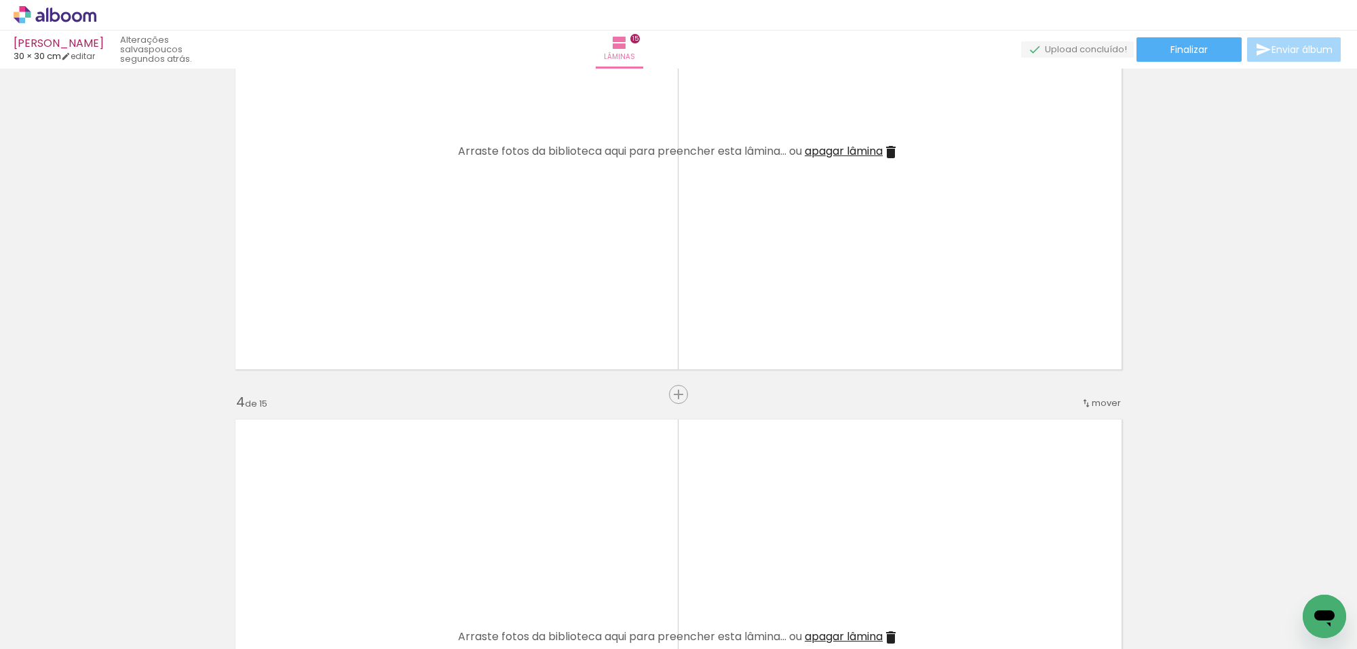
scroll to position [1180, 0]
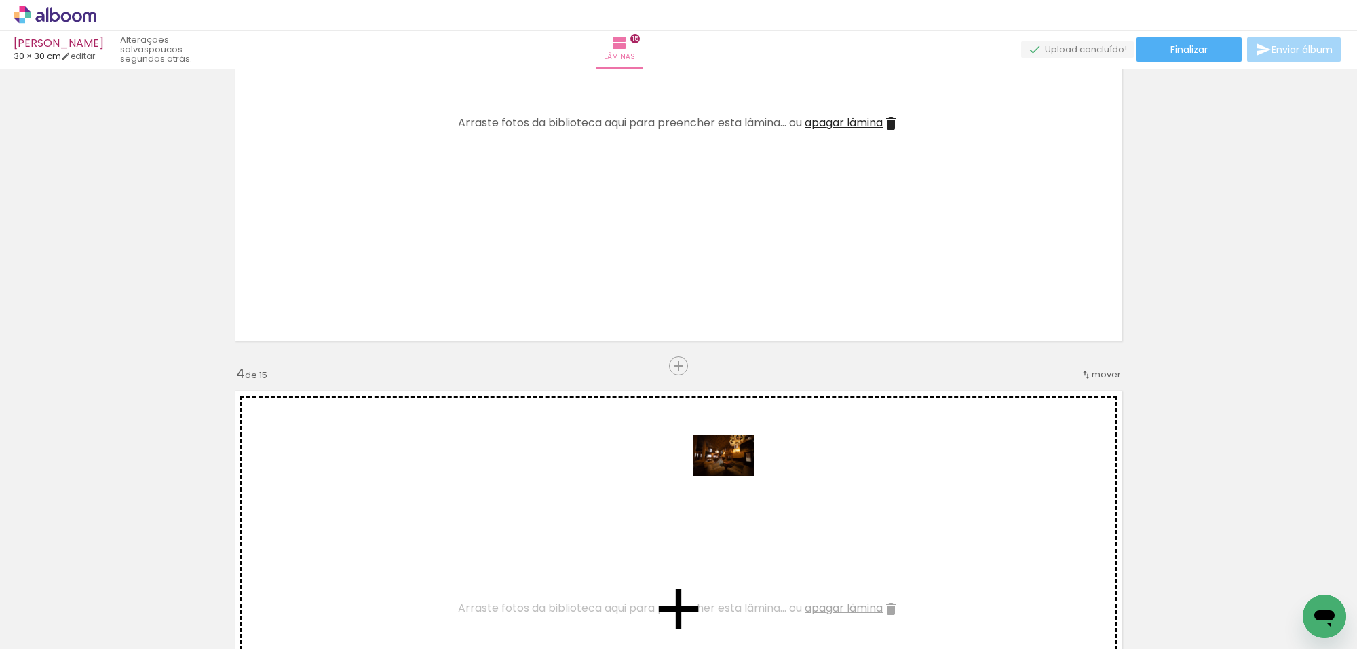
drag, startPoint x: 758, startPoint y: 606, endPoint x: 733, endPoint y: 478, distance: 130.1
click at [733, 478] on quentale-workspace at bounding box center [678, 324] width 1357 height 649
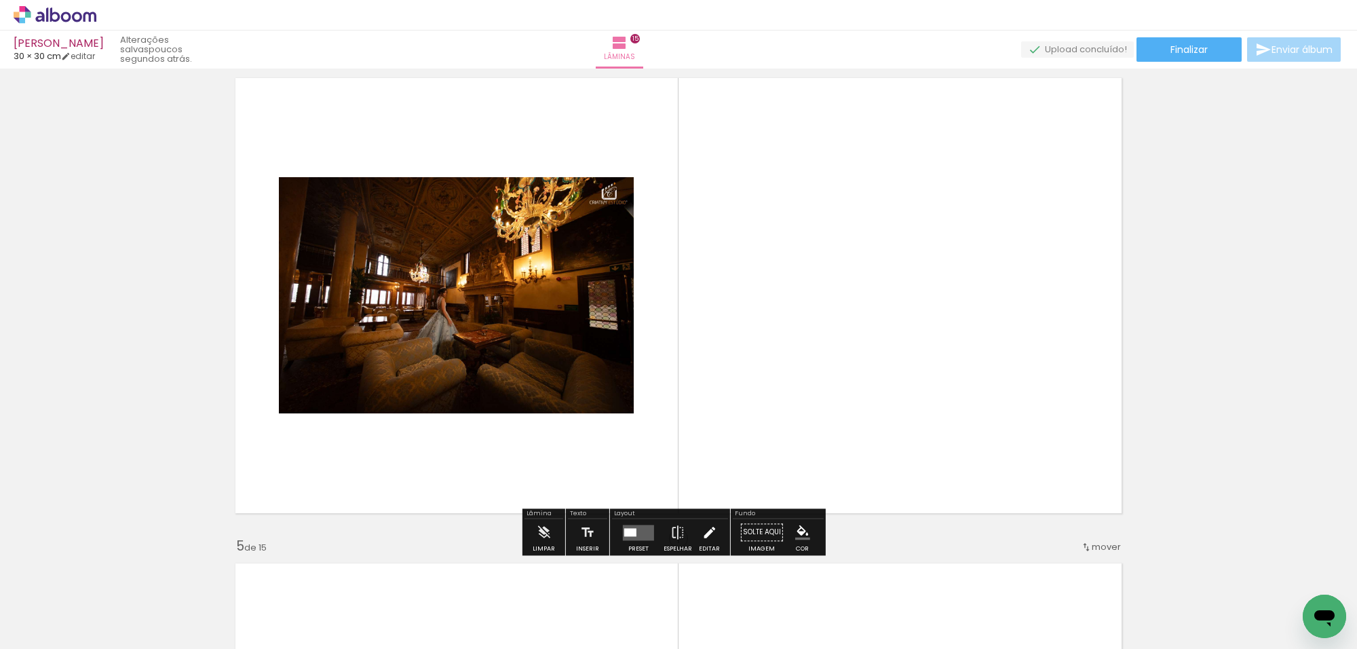
scroll to position [1520, 0]
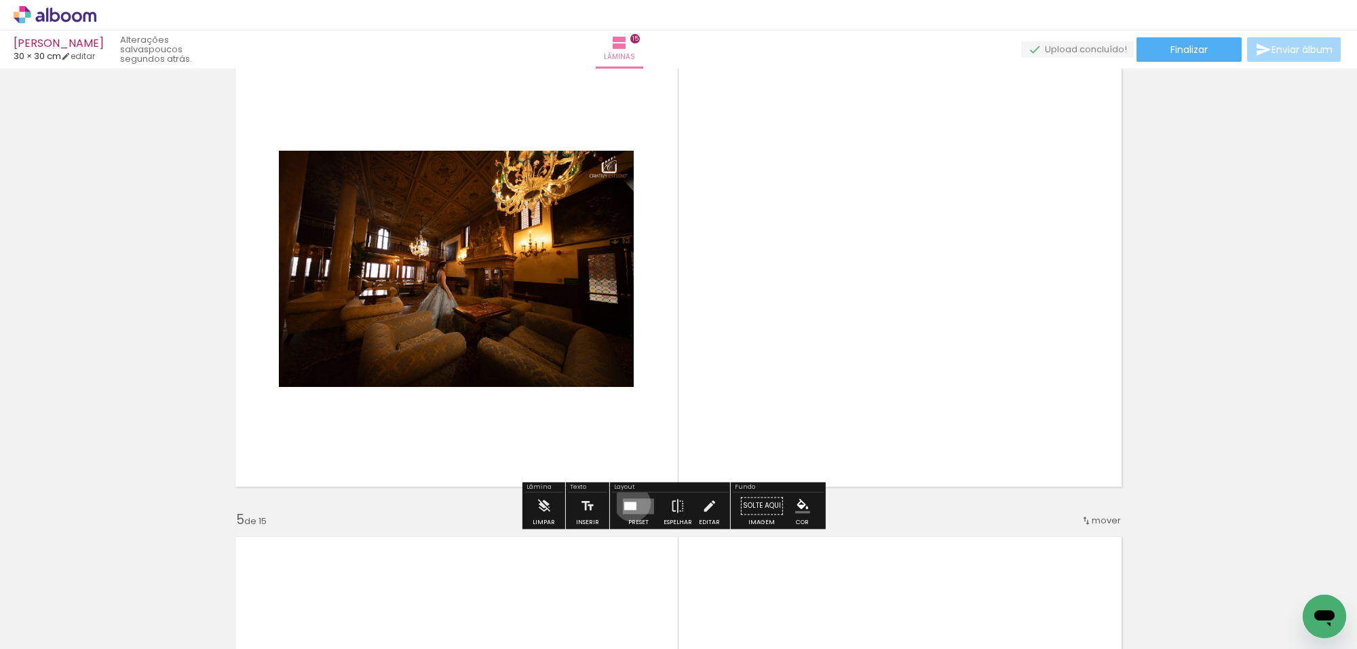
drag, startPoint x: 629, startPoint y: 503, endPoint x: 971, endPoint y: 469, distance: 344.2
click at [632, 502] on div at bounding box center [630, 505] width 12 height 8
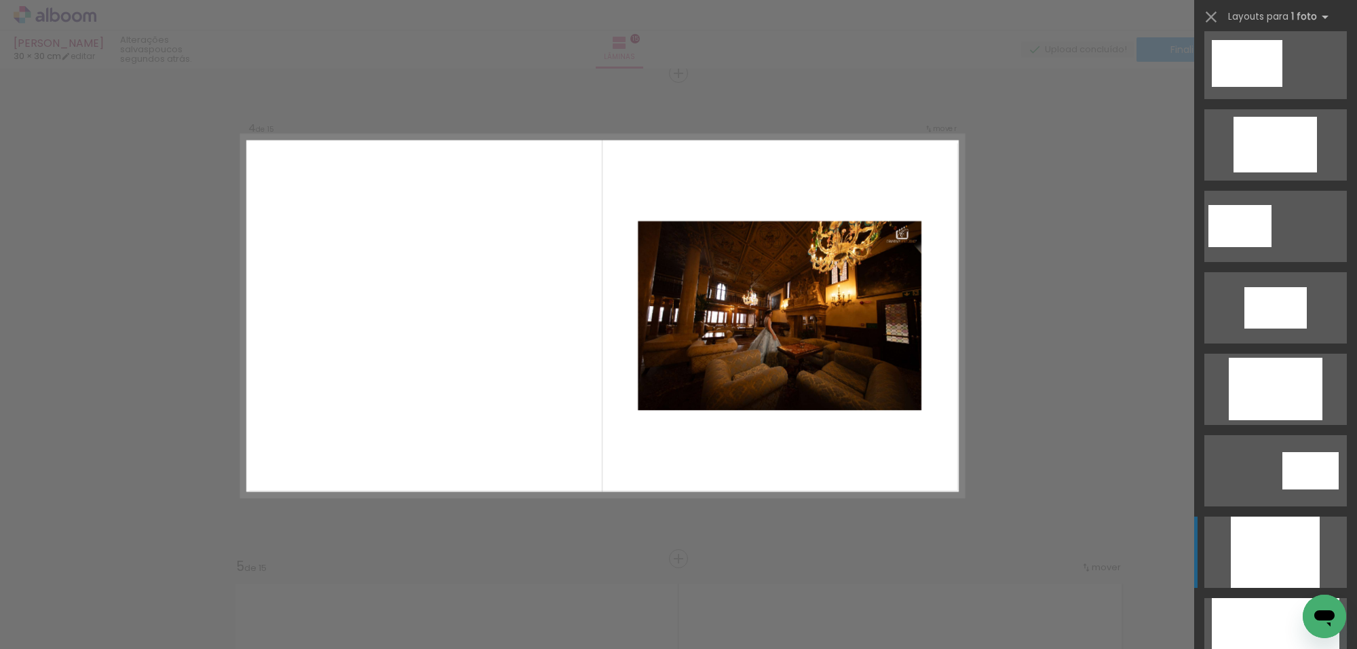
scroll to position [1472, 0]
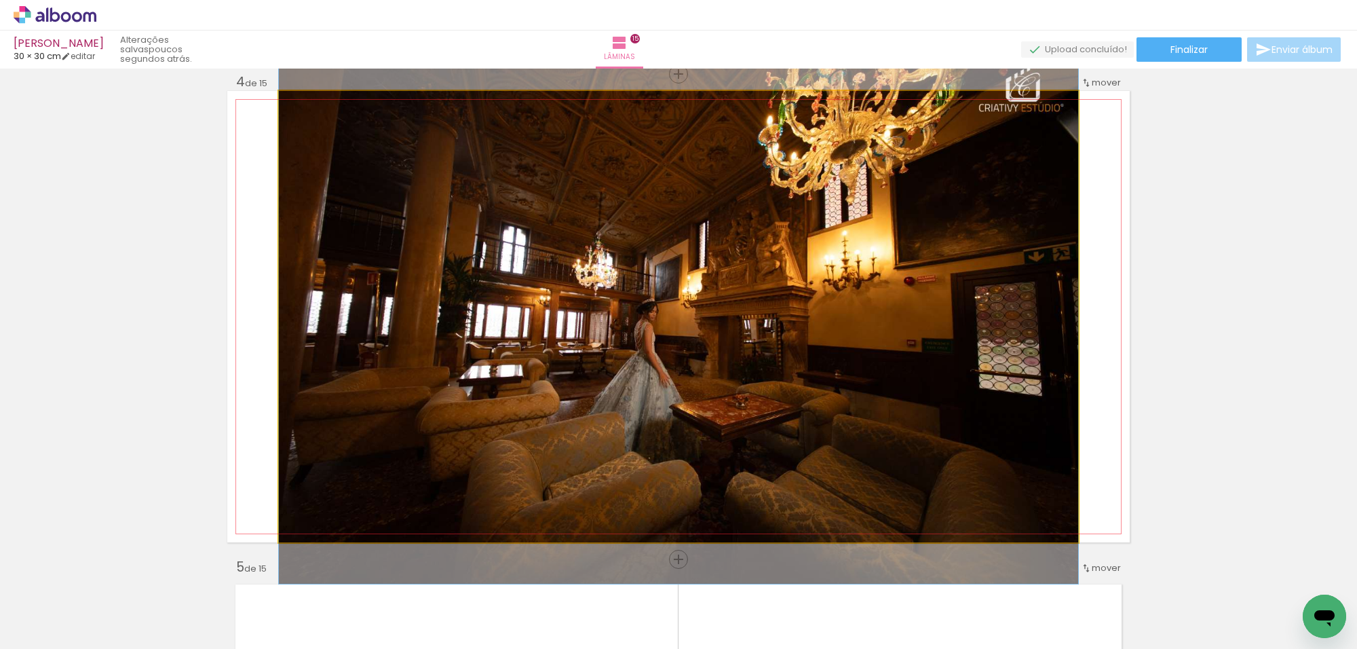
click at [807, 429] on quentale-photo at bounding box center [678, 316] width 799 height 451
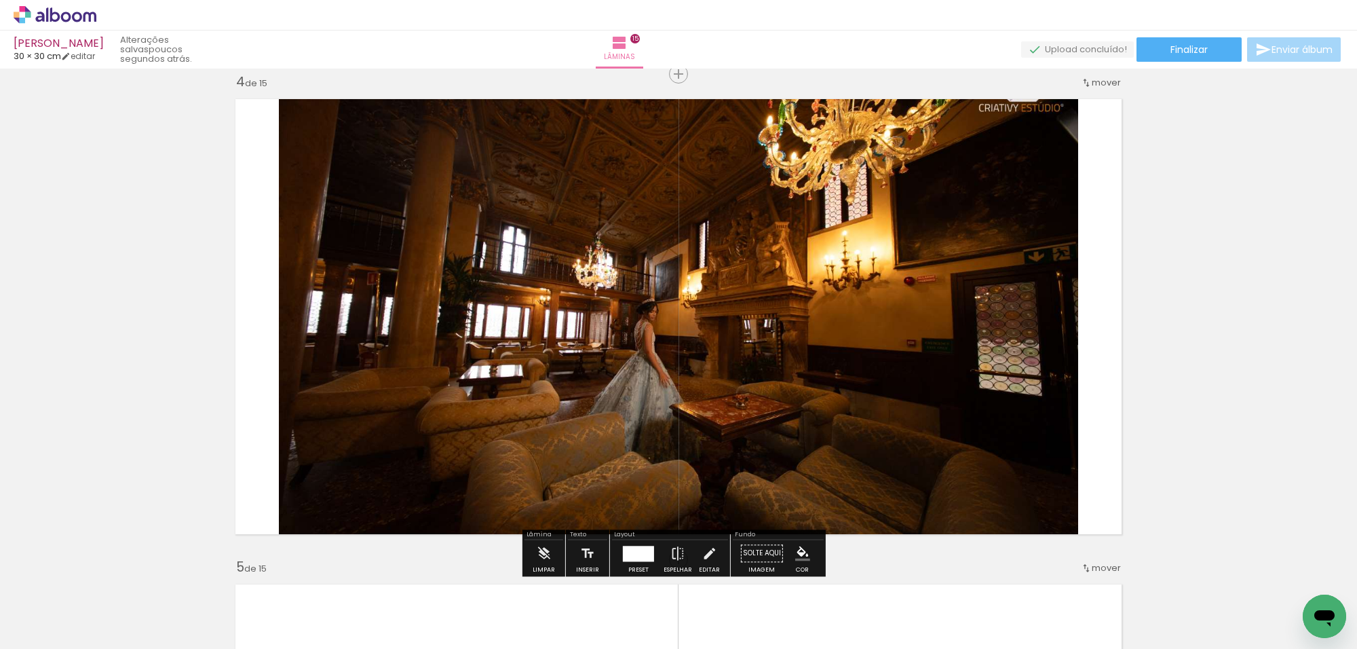
click at [821, 426] on quentale-photo at bounding box center [678, 316] width 799 height 451
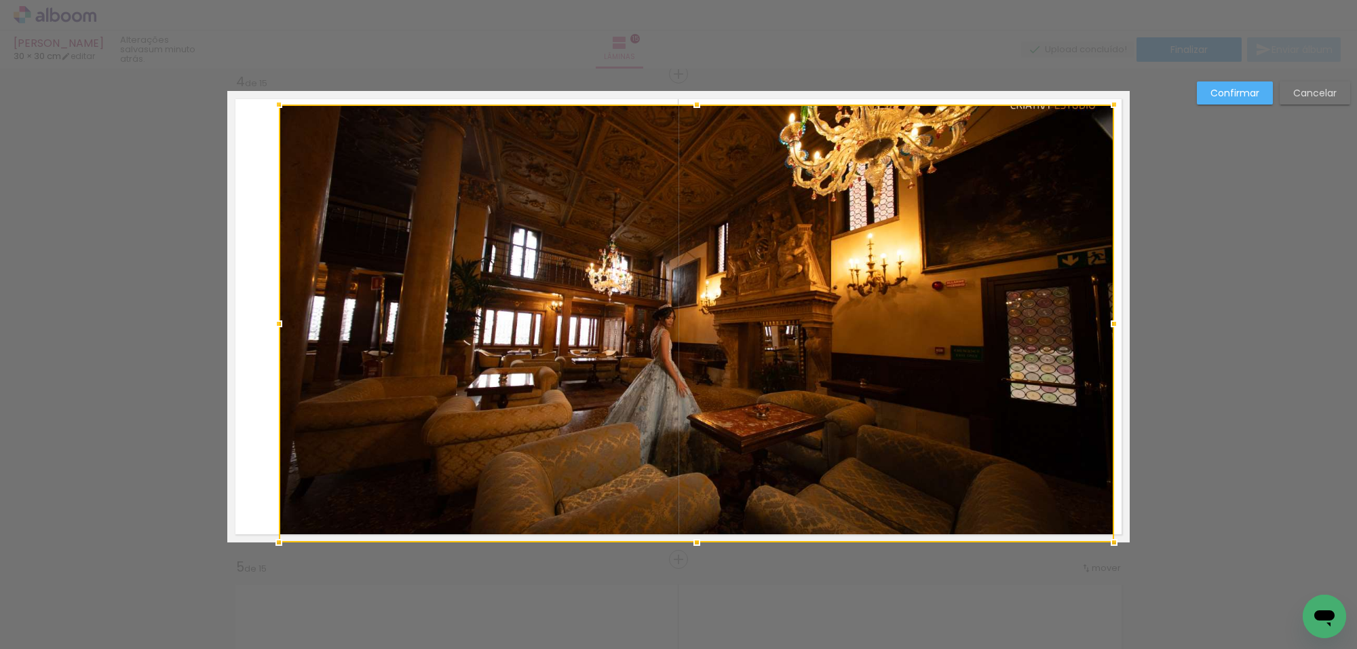
drag, startPoint x: 1084, startPoint y: 89, endPoint x: 1110, endPoint y: 100, distance: 28.0
click at [1110, 100] on div at bounding box center [1113, 104] width 27 height 27
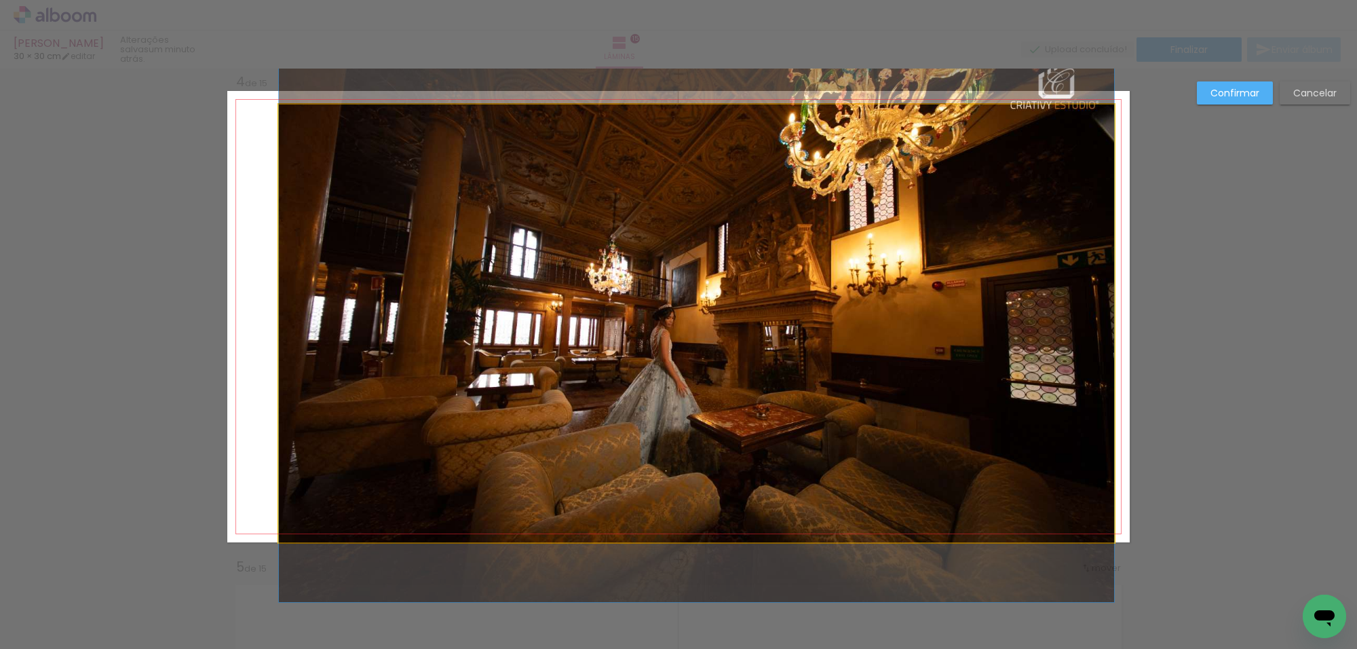
drag, startPoint x: 1094, startPoint y: 452, endPoint x: 1106, endPoint y: 497, distance: 45.9
click at [1093, 453] on quentale-photo at bounding box center [696, 323] width 835 height 438
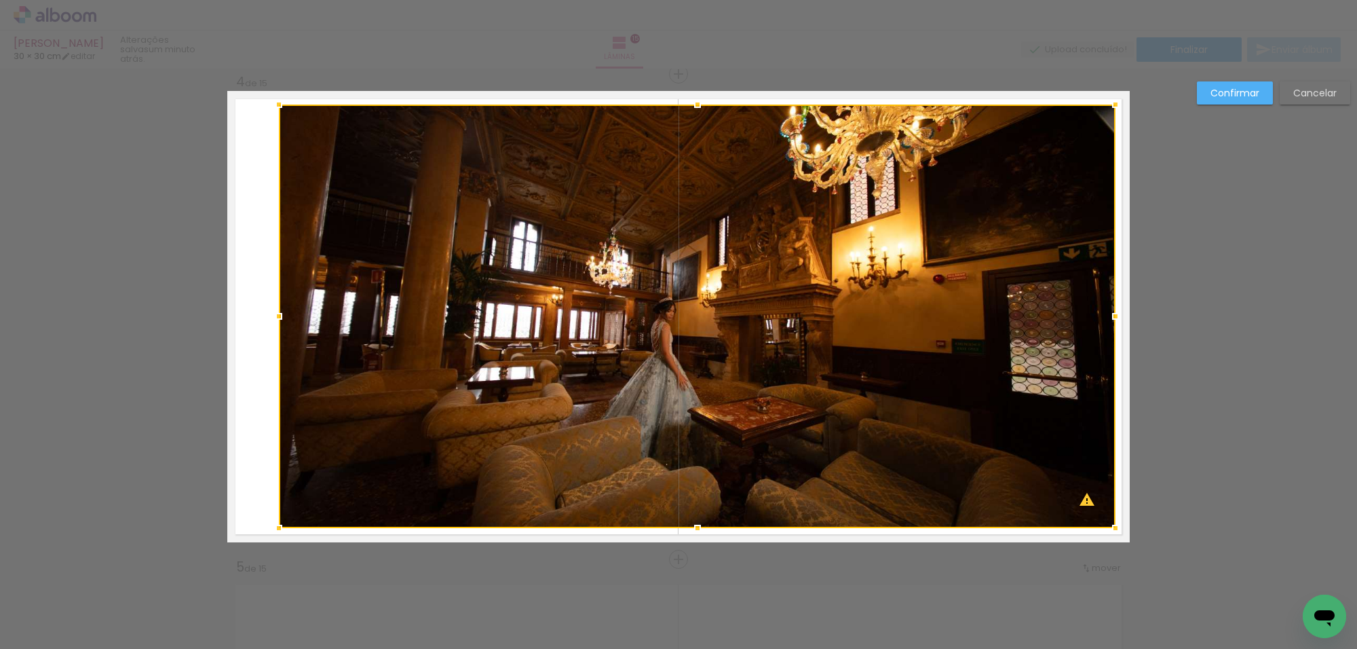
drag, startPoint x: 1109, startPoint y: 541, endPoint x: 851, endPoint y: 487, distance: 263.3
click at [1111, 526] on div at bounding box center [1115, 527] width 27 height 27
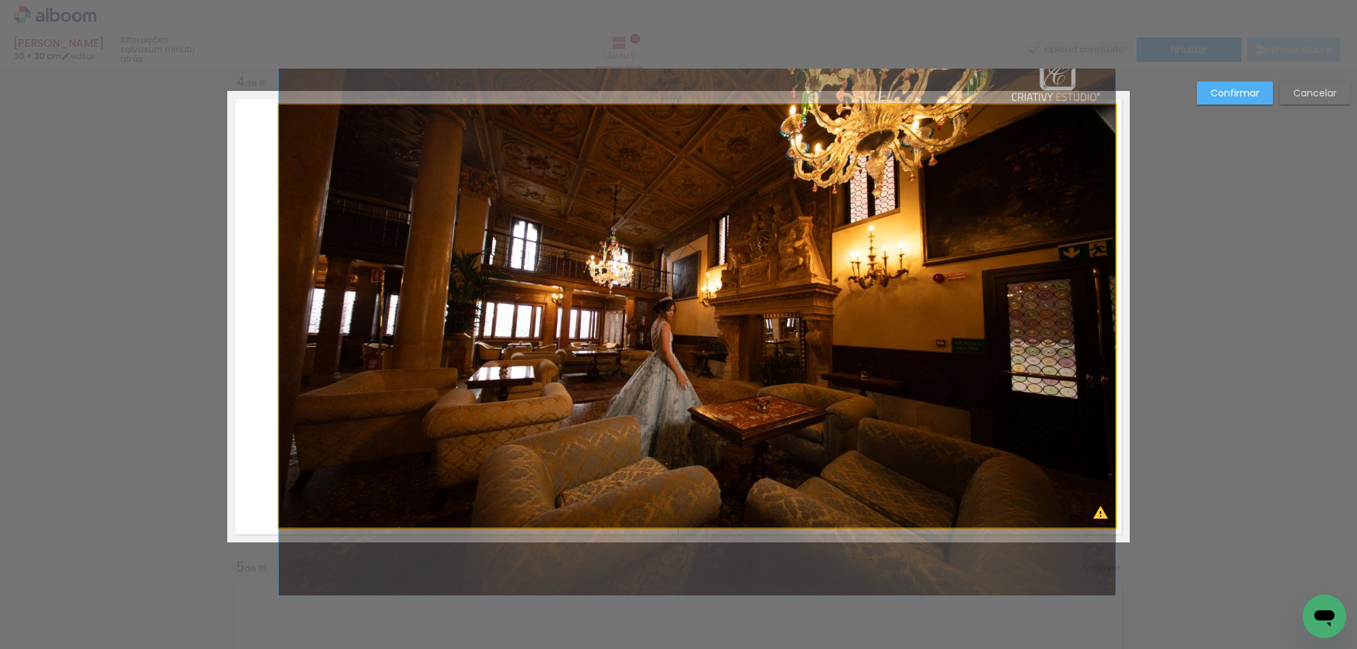
drag, startPoint x: 448, startPoint y: 453, endPoint x: 433, endPoint y: 461, distance: 17.0
click at [448, 452] on quentale-photo at bounding box center [697, 315] width 836 height 423
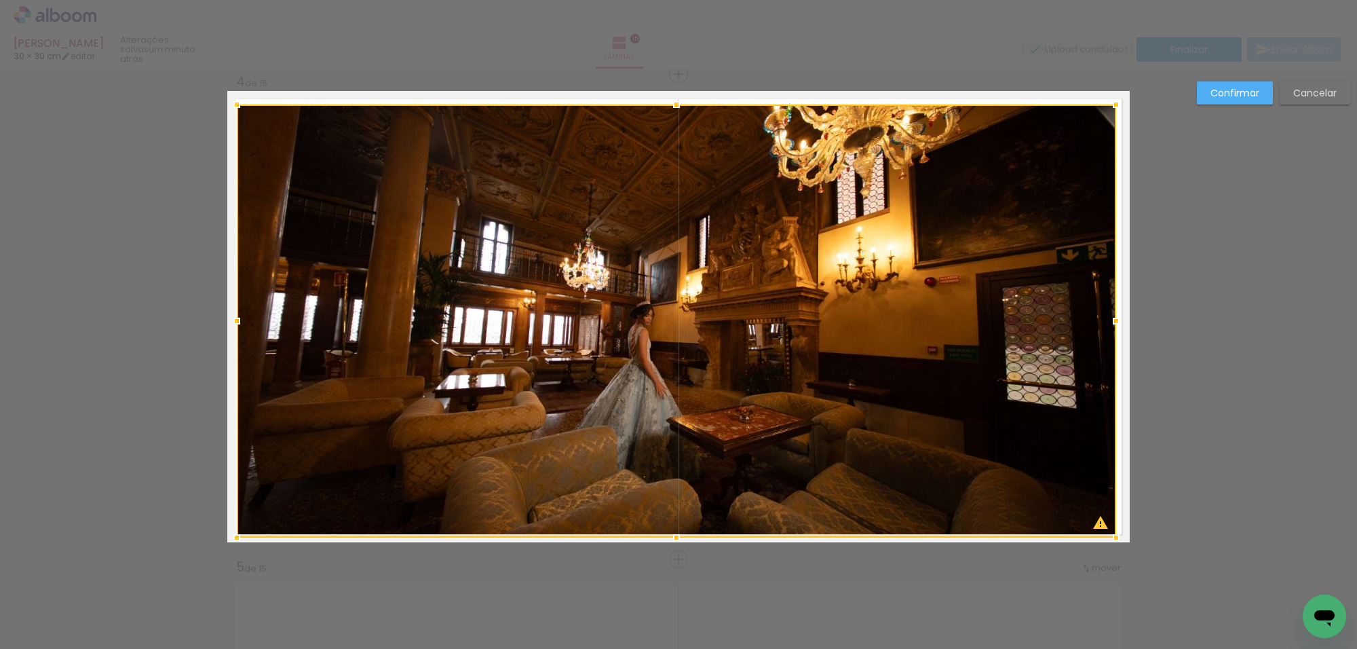
drag, startPoint x: 273, startPoint y: 531, endPoint x: 231, endPoint y: 534, distance: 42.1
click at [231, 534] on div at bounding box center [236, 537] width 27 height 27
click at [1208, 83] on paper-button "Confirmar" at bounding box center [1235, 92] width 76 height 23
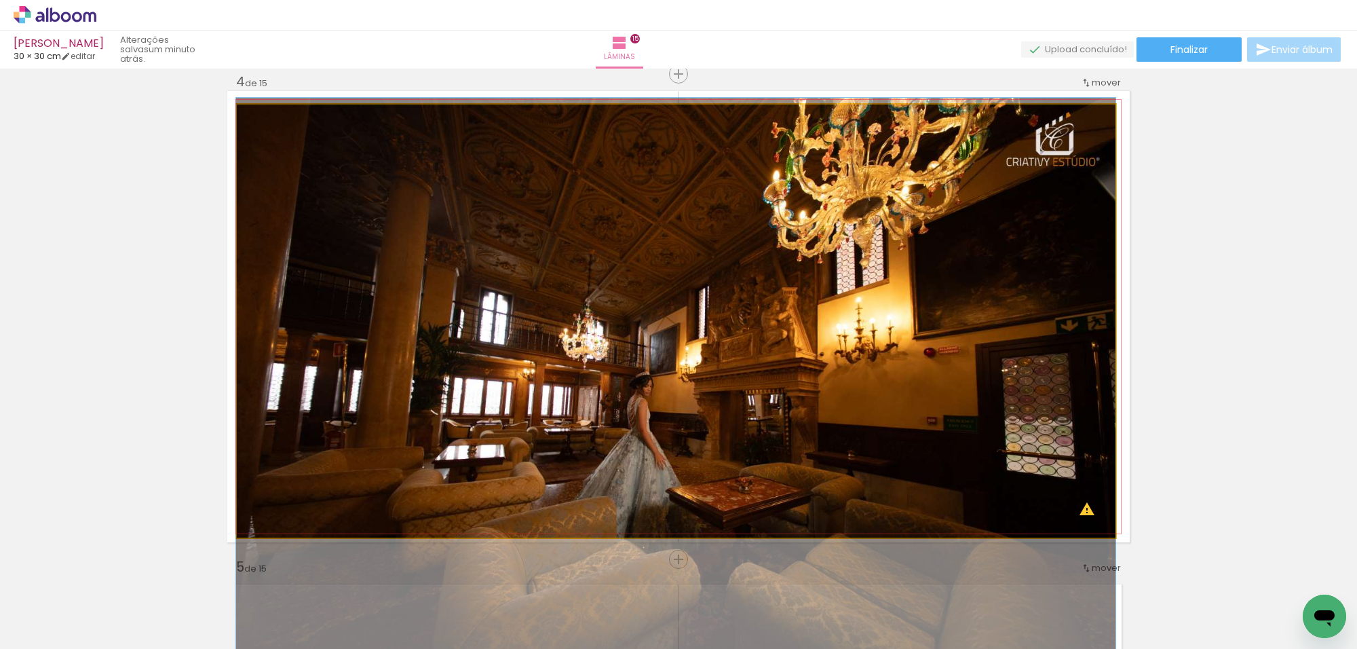
drag, startPoint x: 794, startPoint y: 299, endPoint x: 768, endPoint y: 356, distance: 62.5
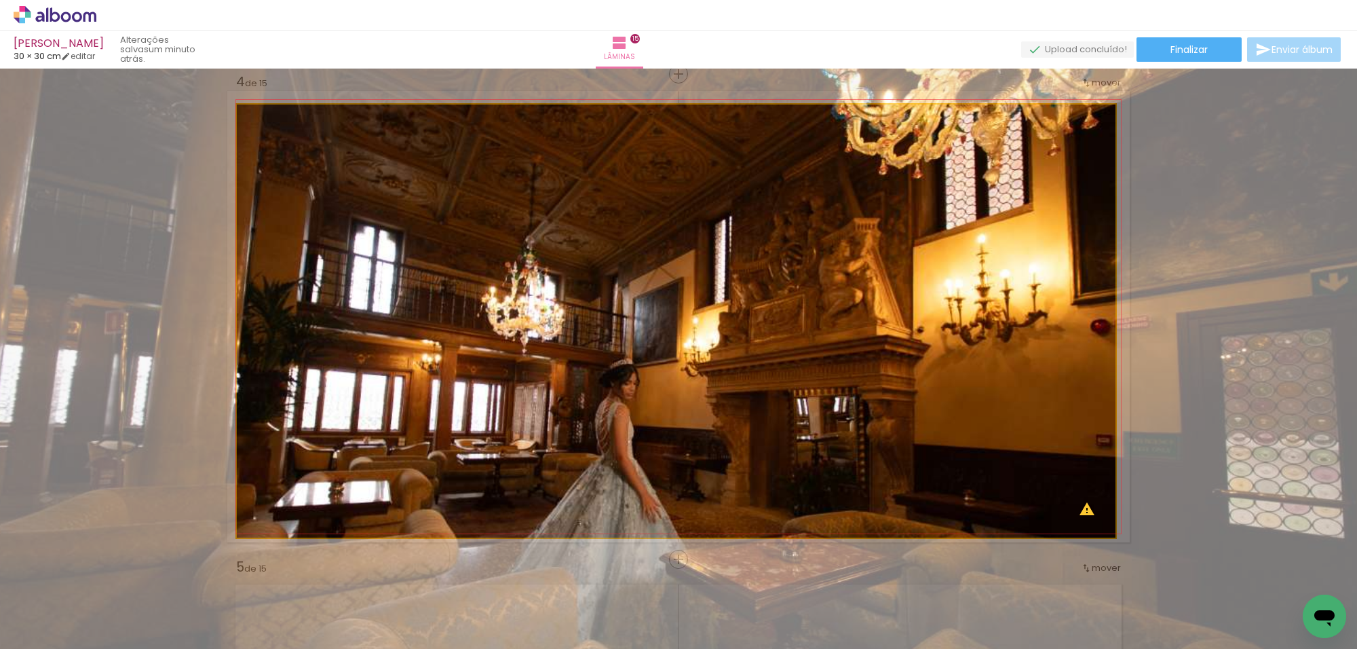
drag, startPoint x: 272, startPoint y: 124, endPoint x: 303, endPoint y: 133, distance: 32.4
type paper-slider "167"
click at [303, 133] on quentale-photo at bounding box center [676, 320] width 879 height 433
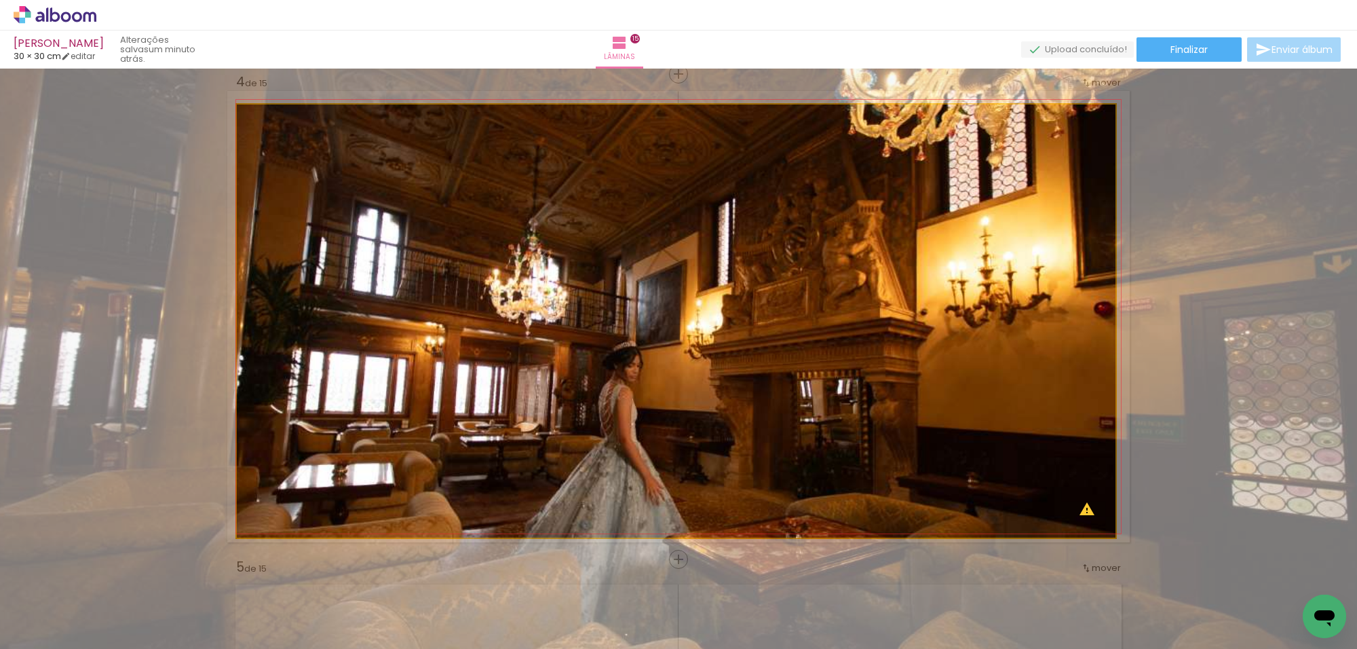
drag, startPoint x: 669, startPoint y: 282, endPoint x: 745, endPoint y: 256, distance: 80.5
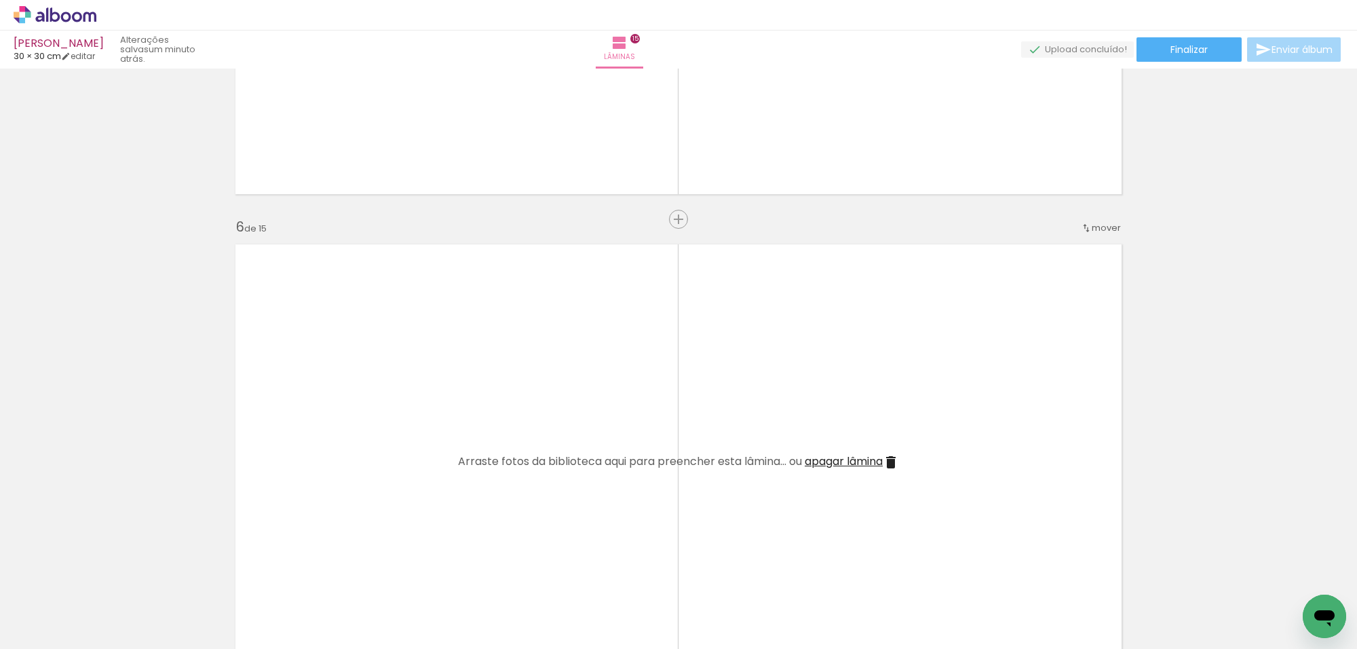
scroll to position [2320, 0]
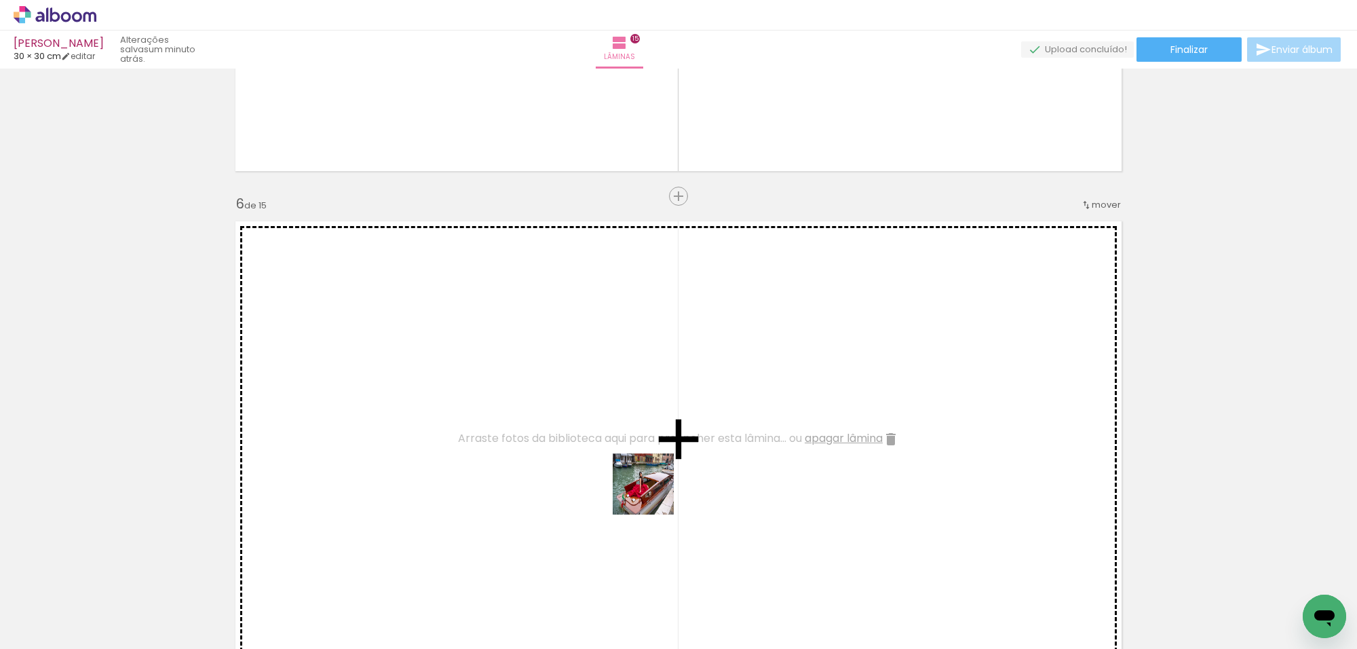
drag, startPoint x: 589, startPoint y: 609, endPoint x: 670, endPoint y: 471, distance: 159.6
click at [670, 471] on quentale-workspace at bounding box center [678, 324] width 1357 height 649
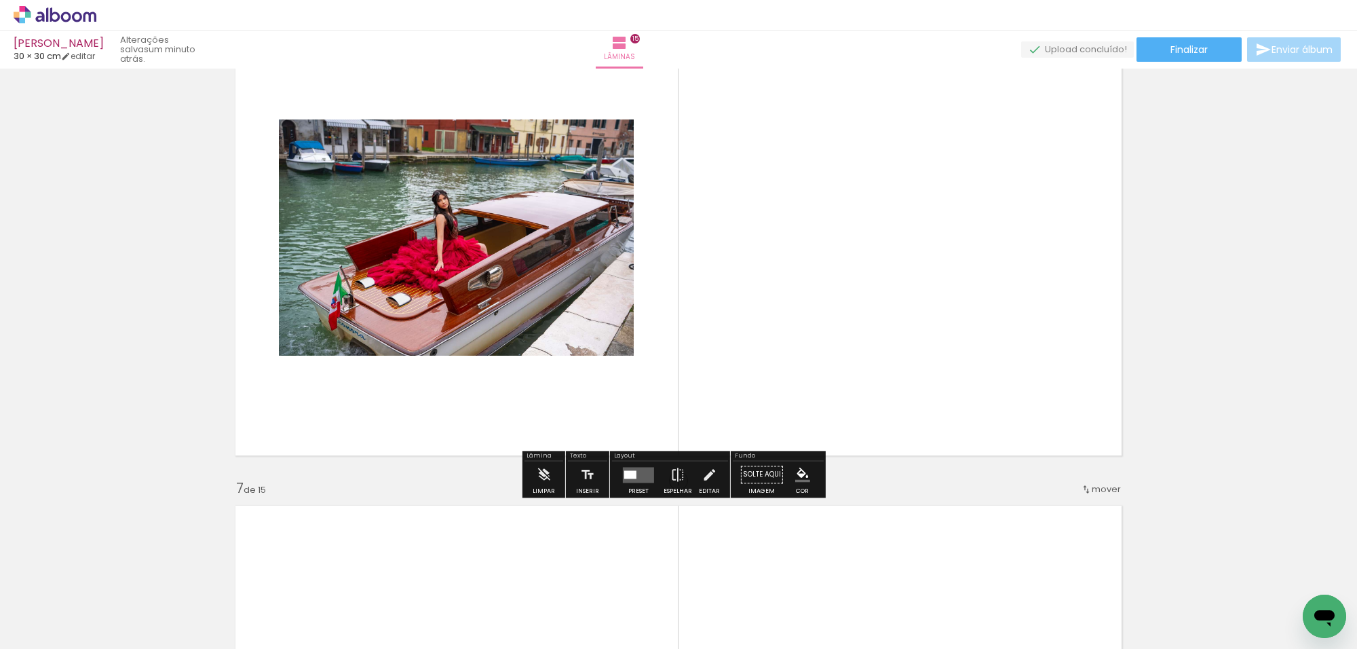
scroll to position [2574, 0]
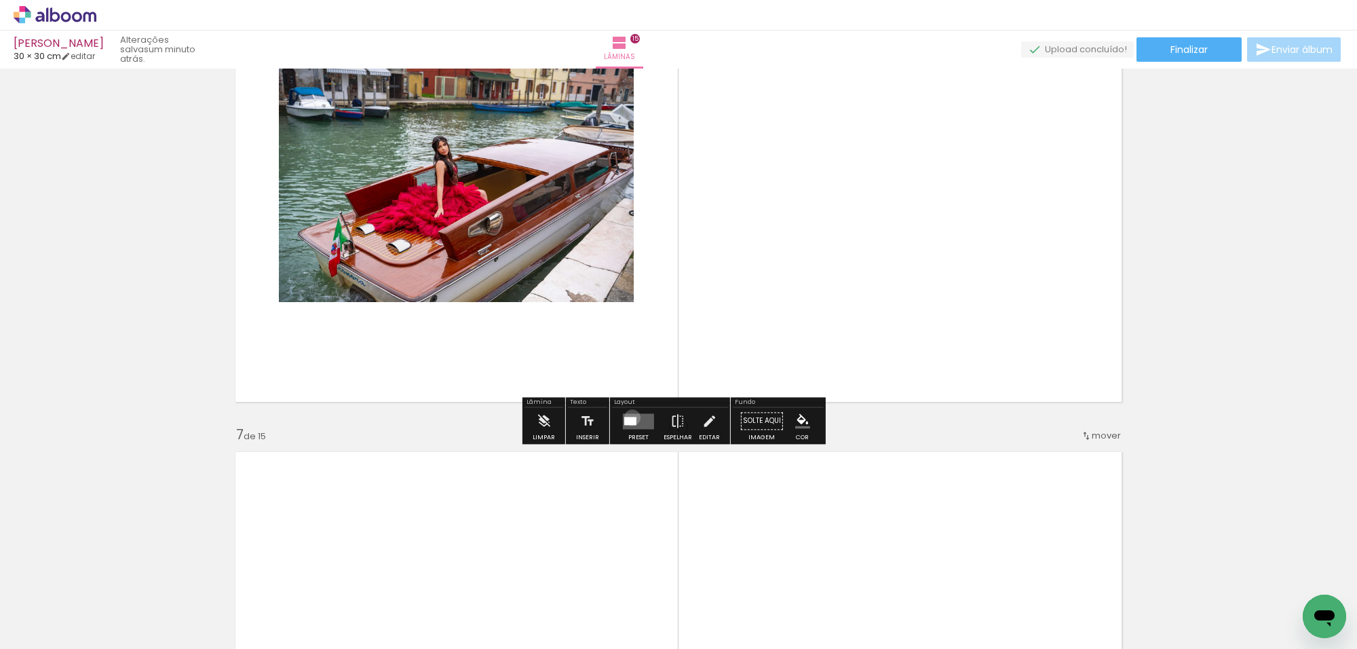
drag, startPoint x: 629, startPoint y: 417, endPoint x: 908, endPoint y: 383, distance: 280.9
click at [632, 413] on quentale-layouter at bounding box center [638, 421] width 31 height 16
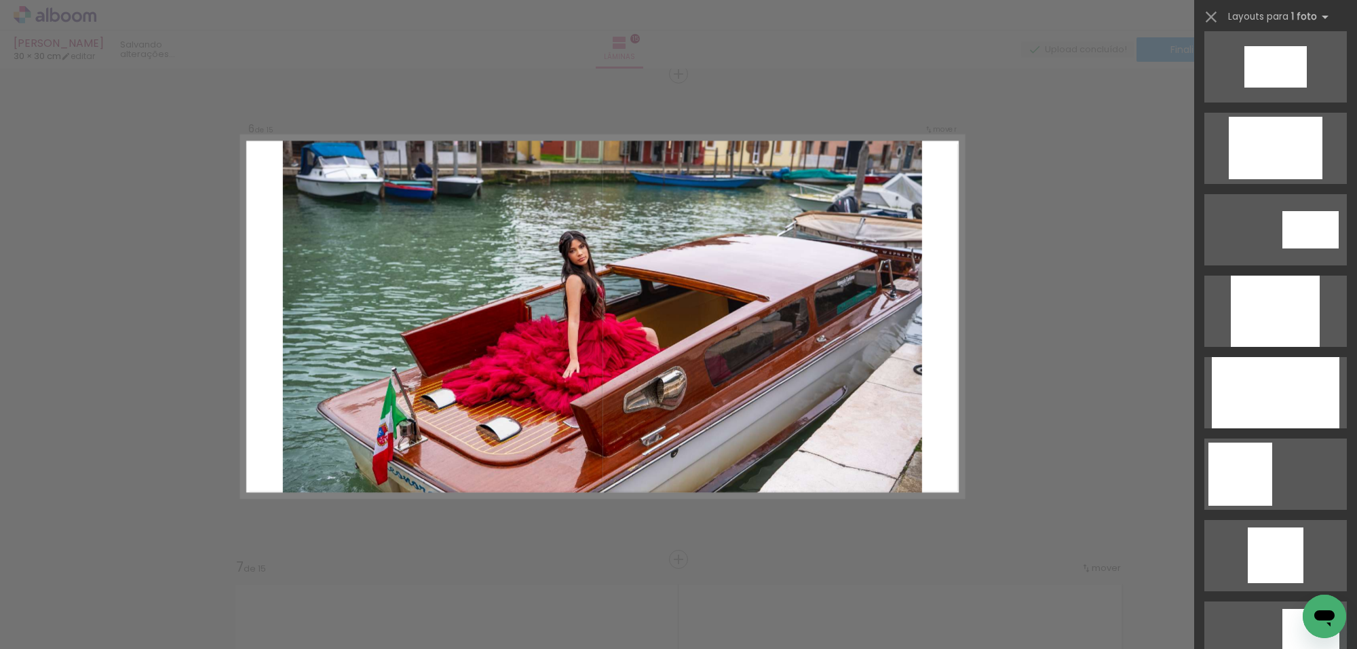
scroll to position [594, 0]
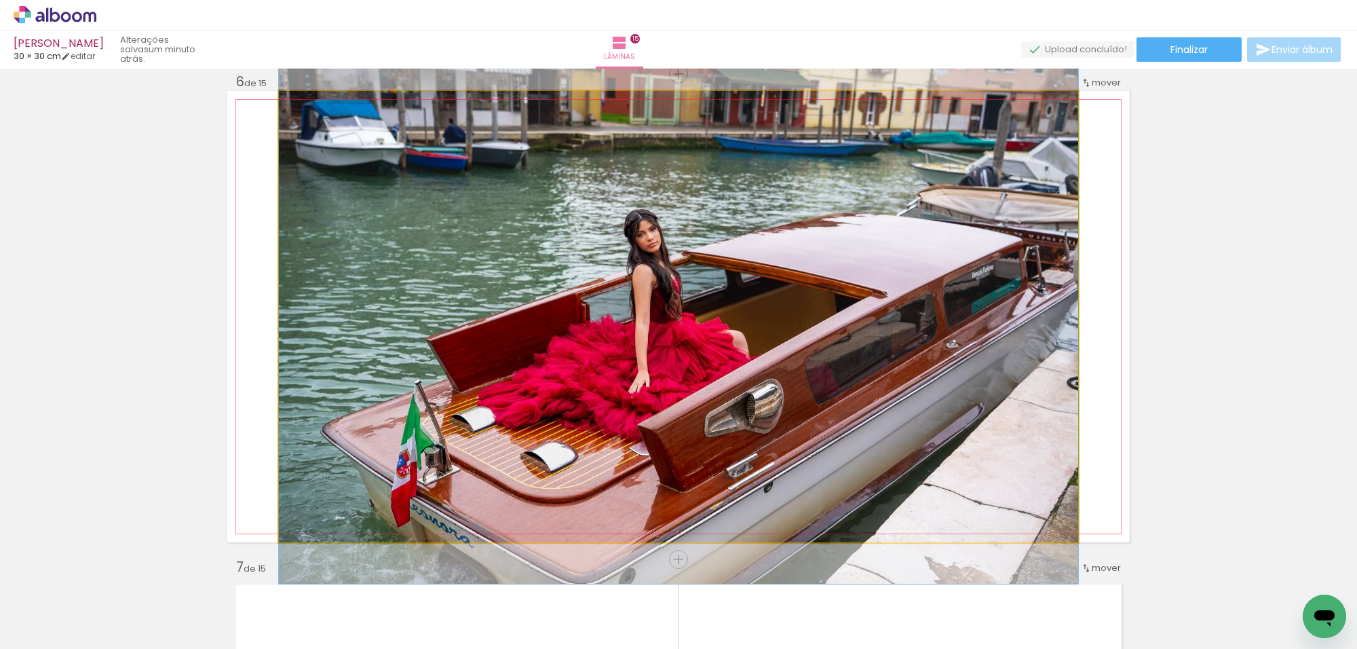
click at [979, 384] on quentale-photo at bounding box center [678, 316] width 799 height 451
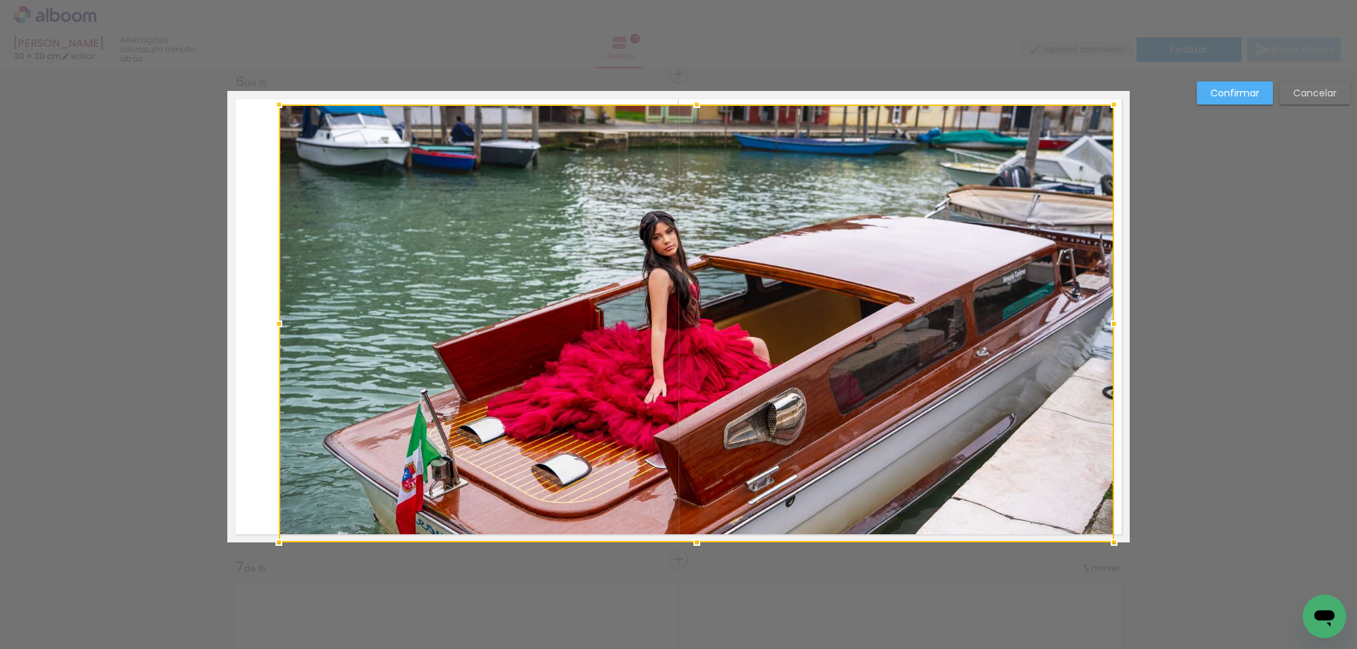
drag, startPoint x: 1072, startPoint y: 92, endPoint x: 1106, endPoint y: 113, distance: 40.5
click at [1106, 113] on div at bounding box center [1113, 104] width 27 height 27
click at [1104, 394] on div at bounding box center [696, 323] width 835 height 438
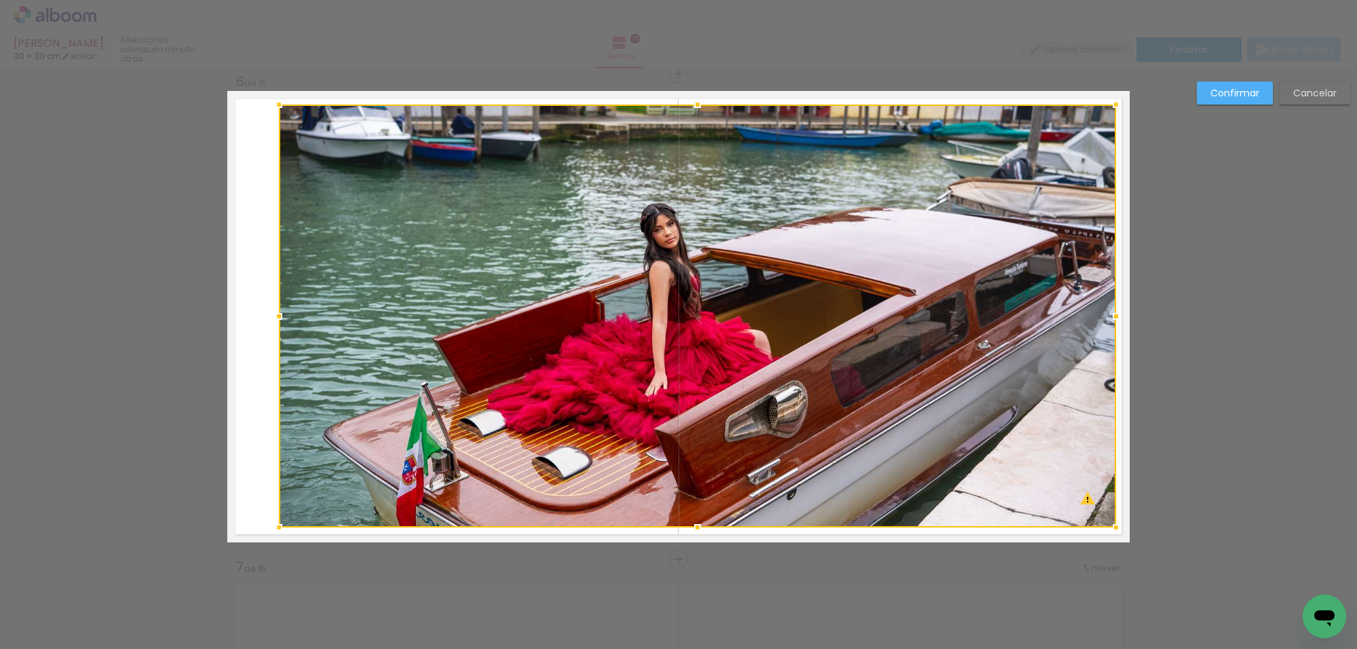
drag, startPoint x: 1104, startPoint y: 541, endPoint x: 1106, endPoint y: 526, distance: 15.2
click at [1106, 526] on div at bounding box center [1115, 527] width 27 height 27
click at [765, 486] on div at bounding box center [697, 315] width 837 height 423
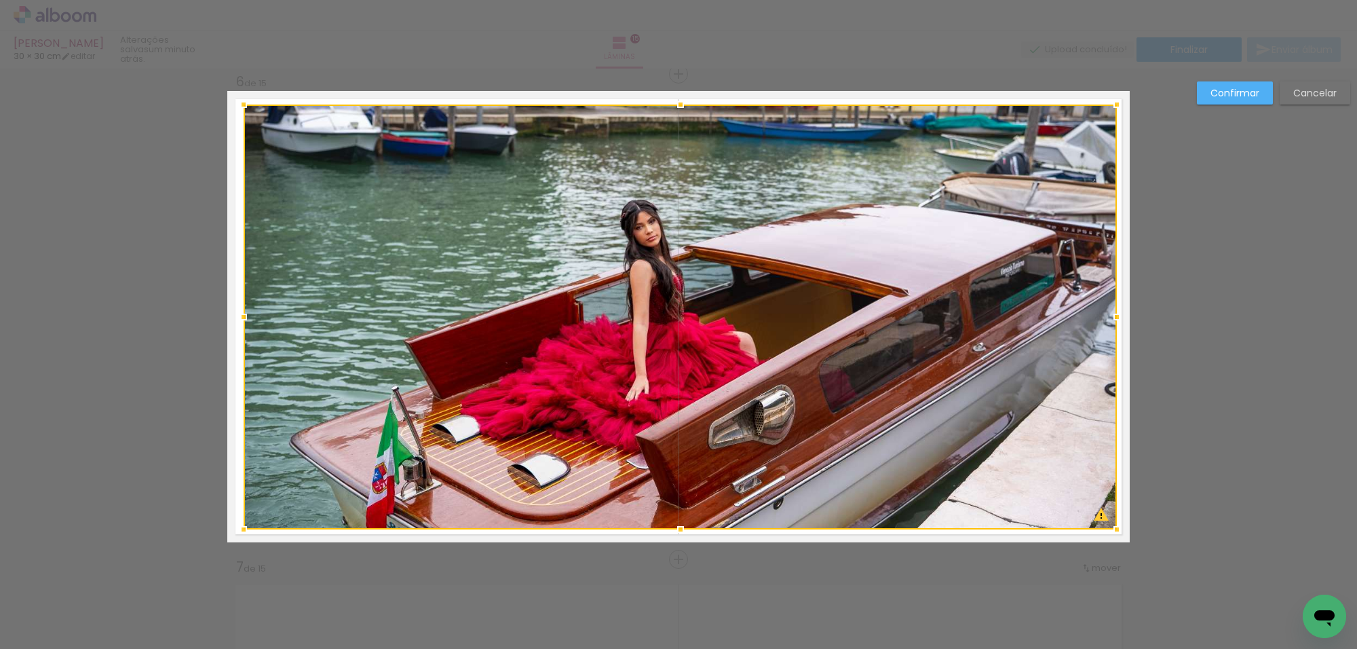
drag, startPoint x: 265, startPoint y: 520, endPoint x: 239, endPoint y: 524, distance: 26.7
click at [239, 524] on div at bounding box center [243, 529] width 27 height 27
click at [881, 320] on div at bounding box center [680, 316] width 873 height 425
click at [0, 0] on slot "Confirmar" at bounding box center [0, 0] width 0 height 0
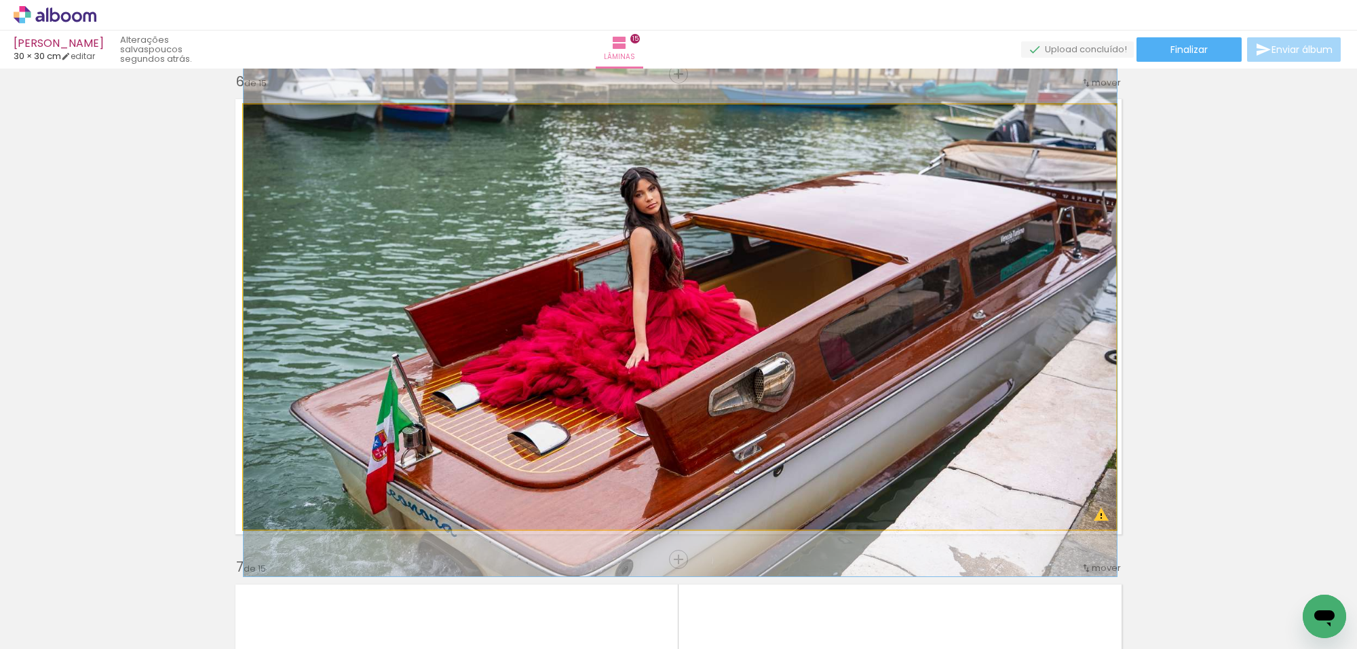
drag, startPoint x: 875, startPoint y: 208, endPoint x: 876, endPoint y: 176, distance: 31.2
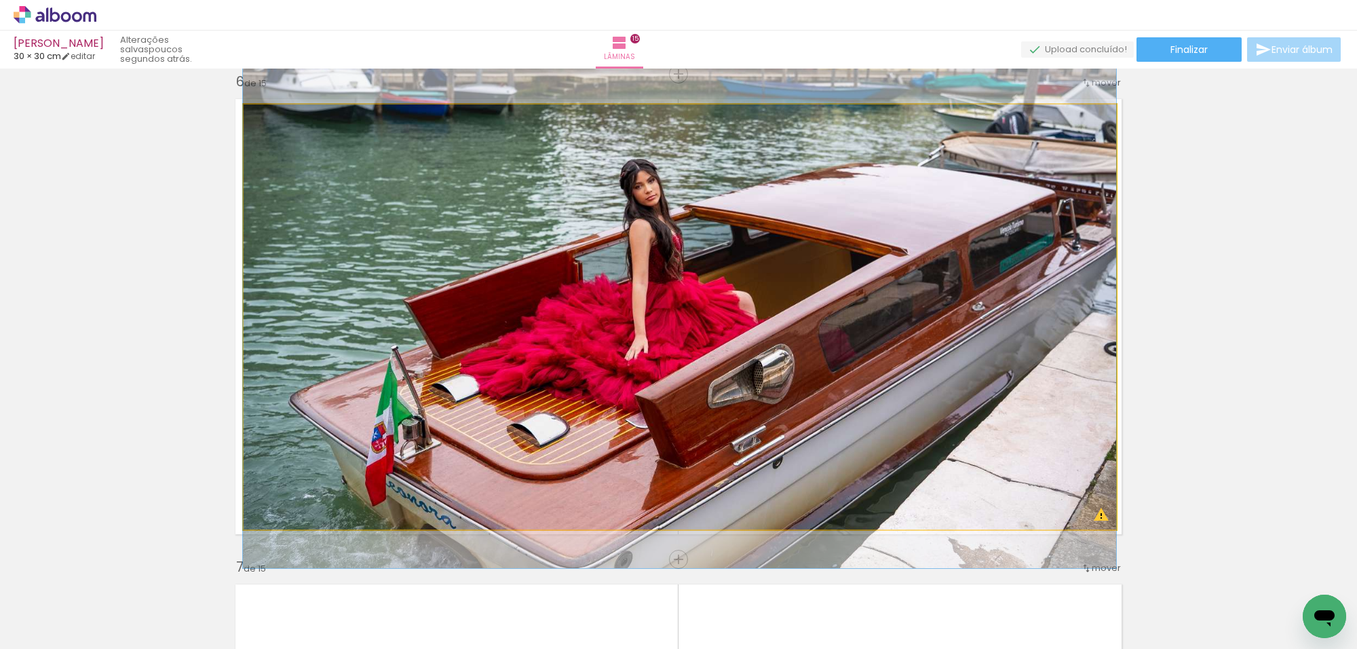
drag, startPoint x: 775, startPoint y: 245, endPoint x: 685, endPoint y: 198, distance: 101.0
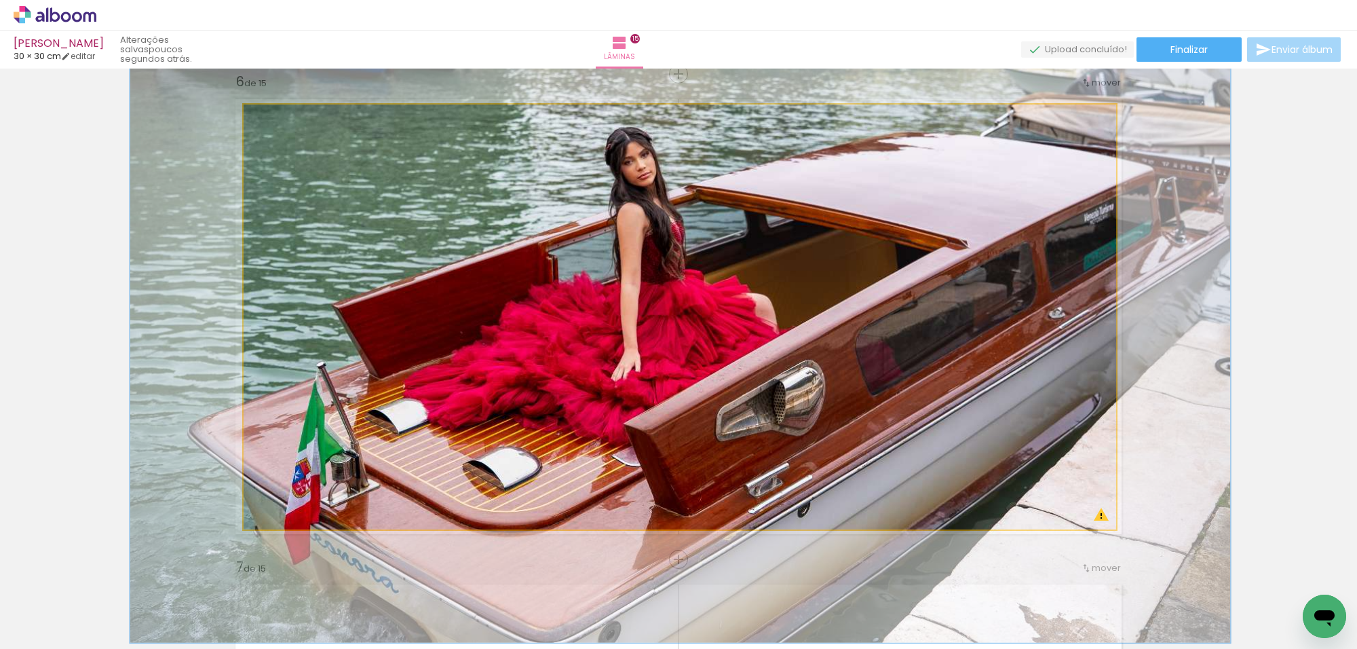
click at [286, 122] on div at bounding box center [301, 119] width 53 height 22
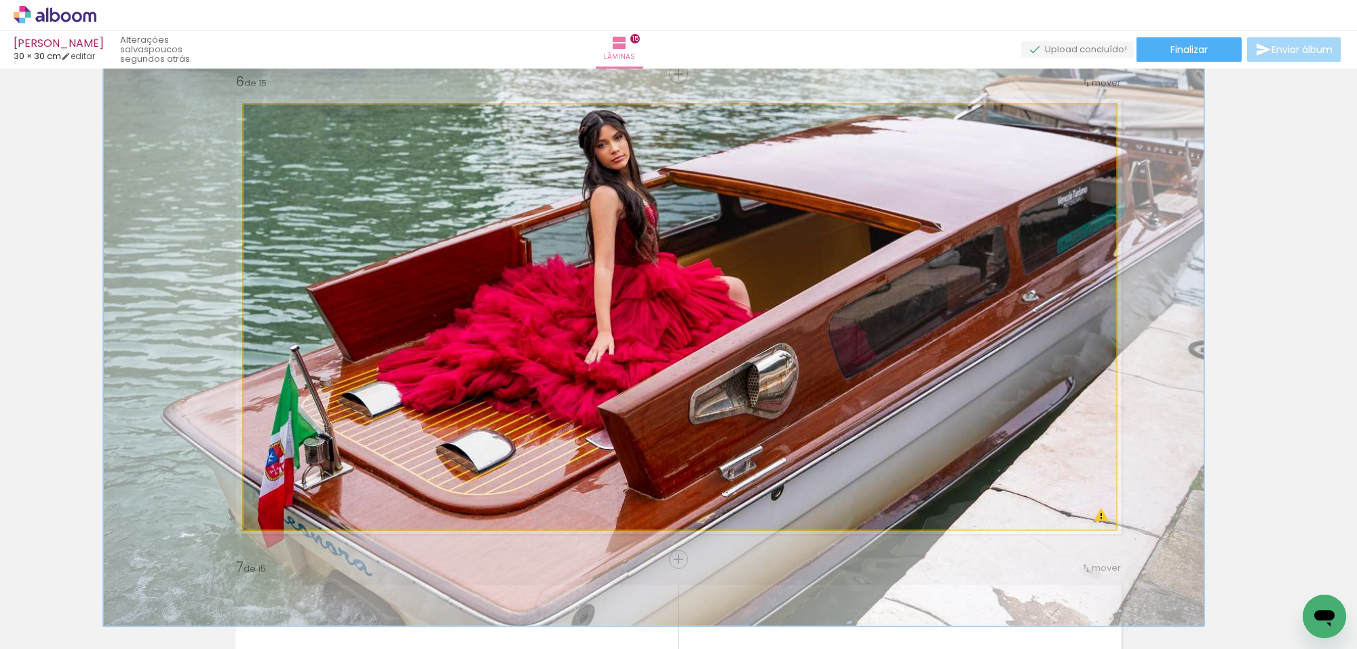
drag, startPoint x: 600, startPoint y: 242, endPoint x: 584, endPoint y: 224, distance: 24.0
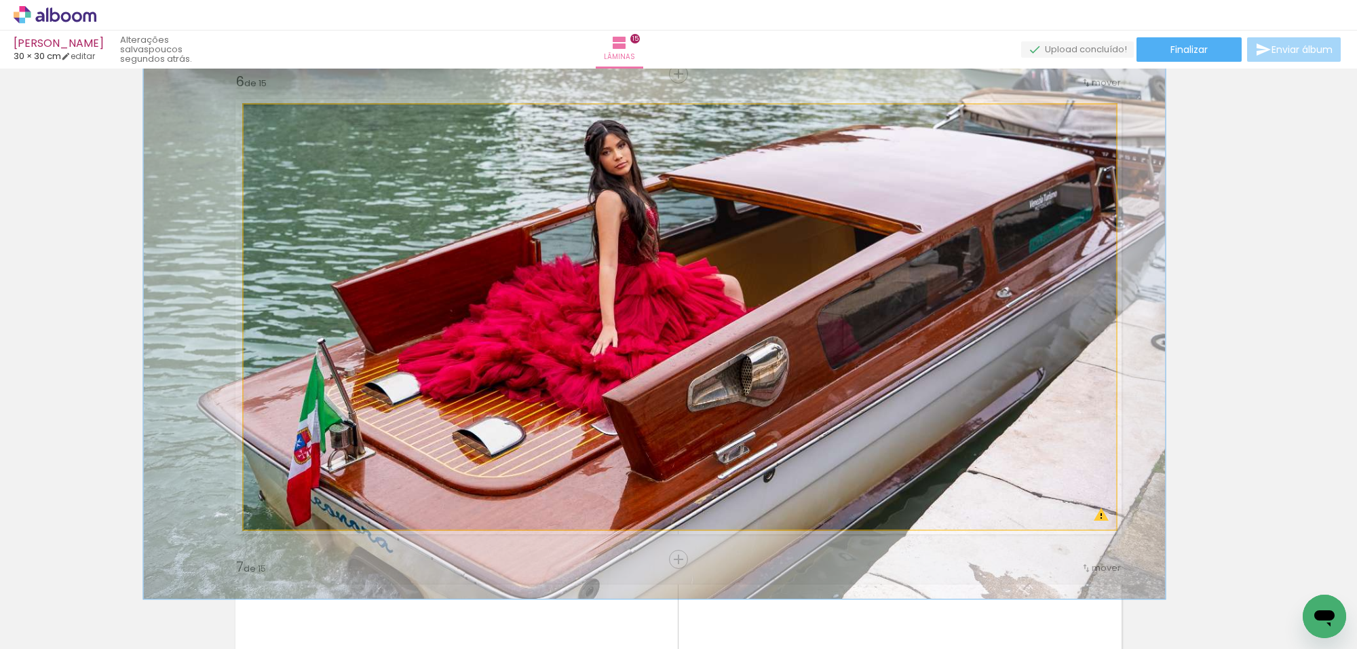
type paper-slider "117"
click at [282, 121] on div at bounding box center [284, 119] width 22 height 22
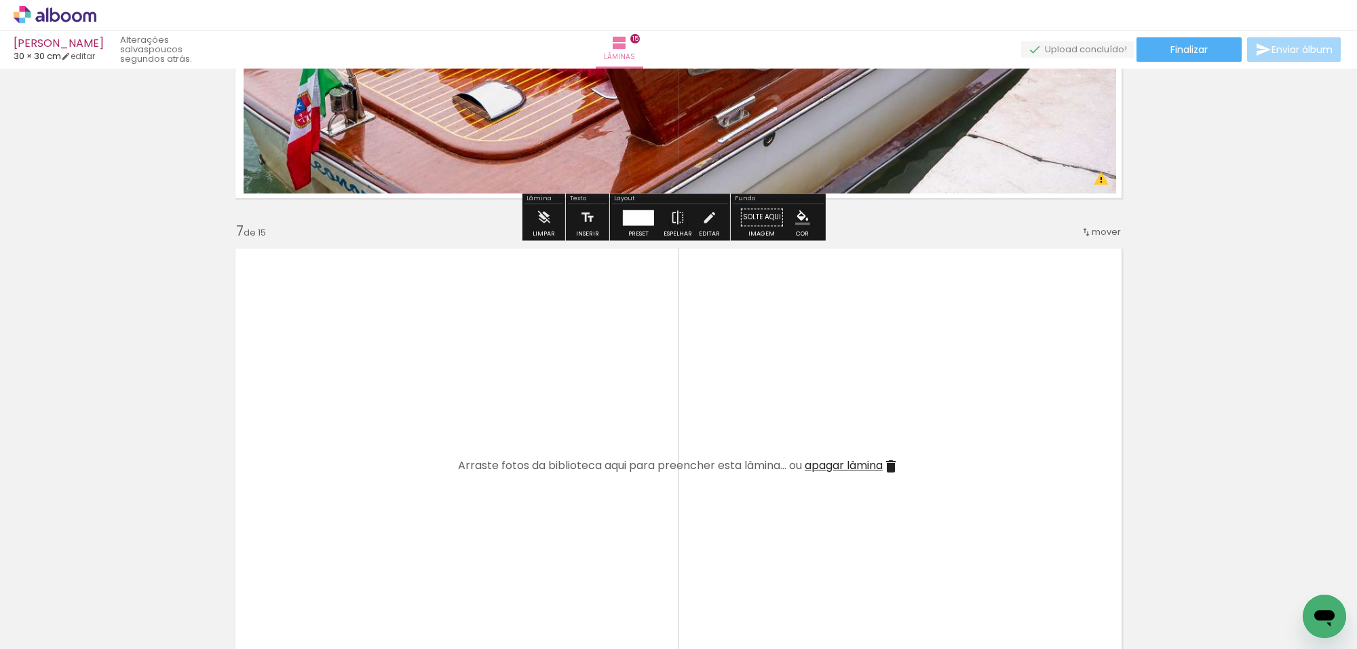
scroll to position [2951, 0]
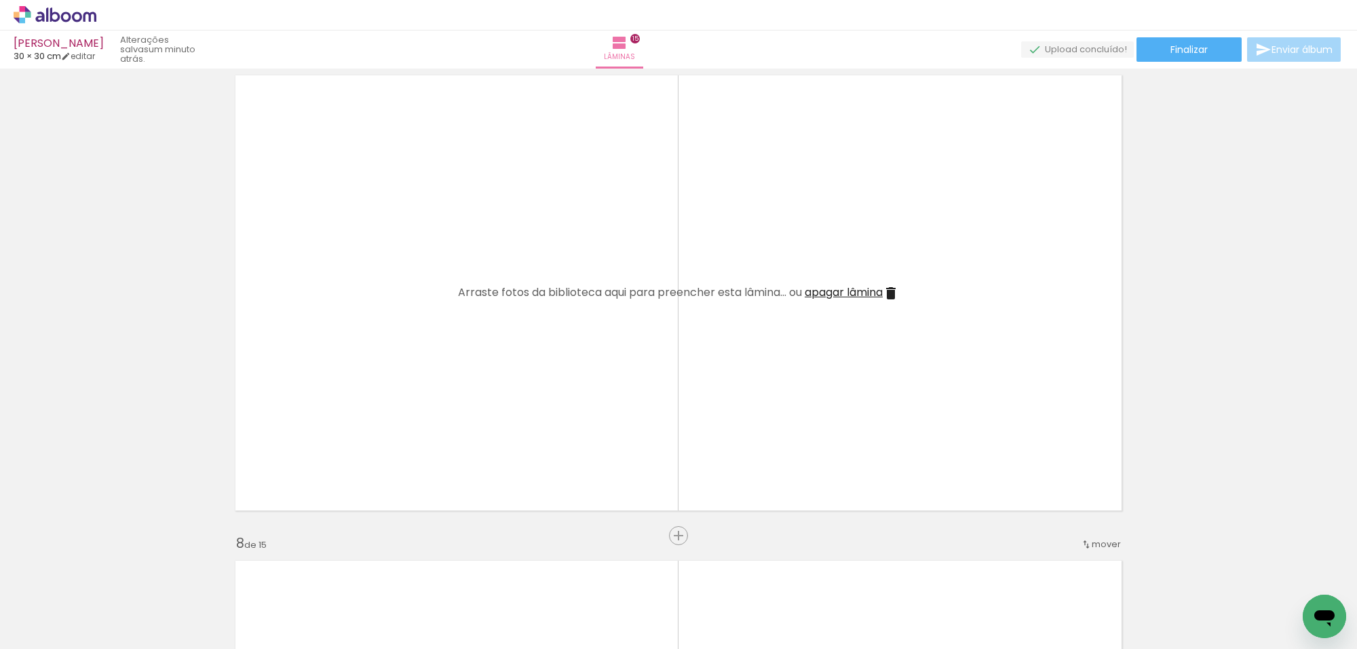
click at [0, 645] on div "Biblioteca 11 fotos Todas as fotos Não utilizadas Adicionar Fotos" at bounding box center [0, 606] width 0 height 85
click at [31, 629] on span "Adicionar Fotos" at bounding box center [48, 630] width 41 height 15
click at [0, 0] on input "file" at bounding box center [0, 0] width 0 height 0
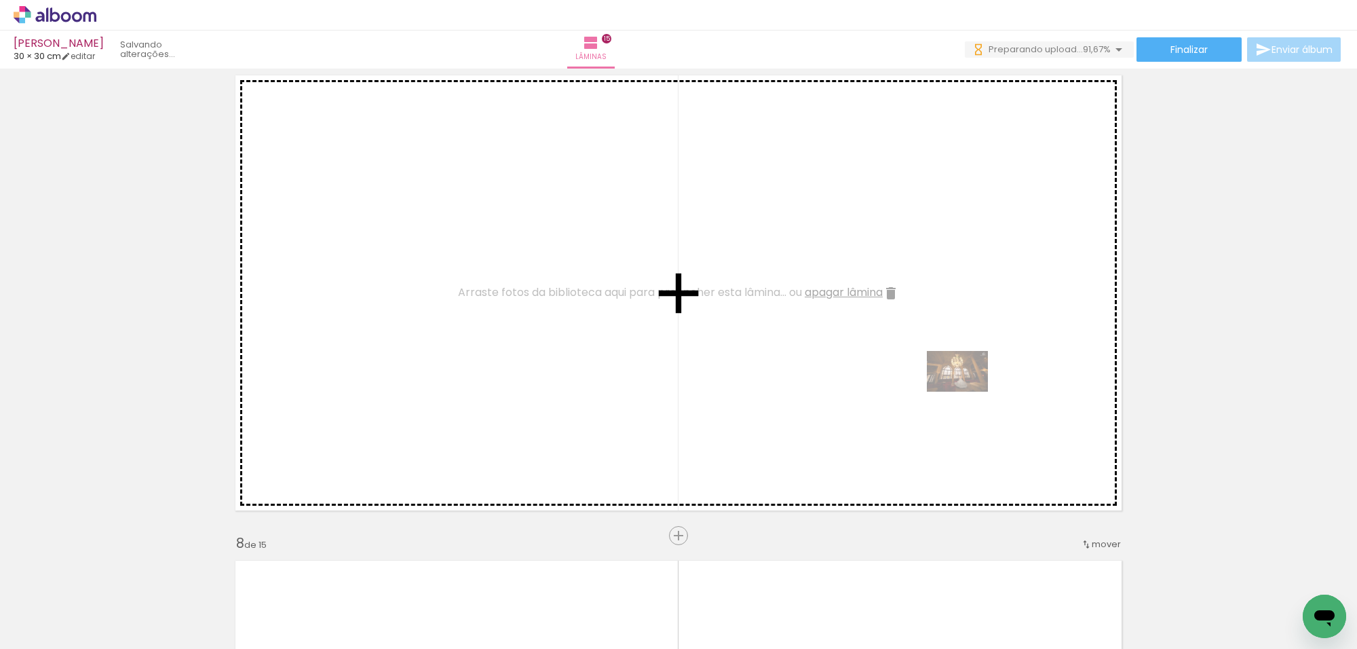
drag, startPoint x: 927, startPoint y: 594, endPoint x: 972, endPoint y: 356, distance: 242.3
click at [973, 360] on quentale-workspace at bounding box center [678, 324] width 1357 height 649
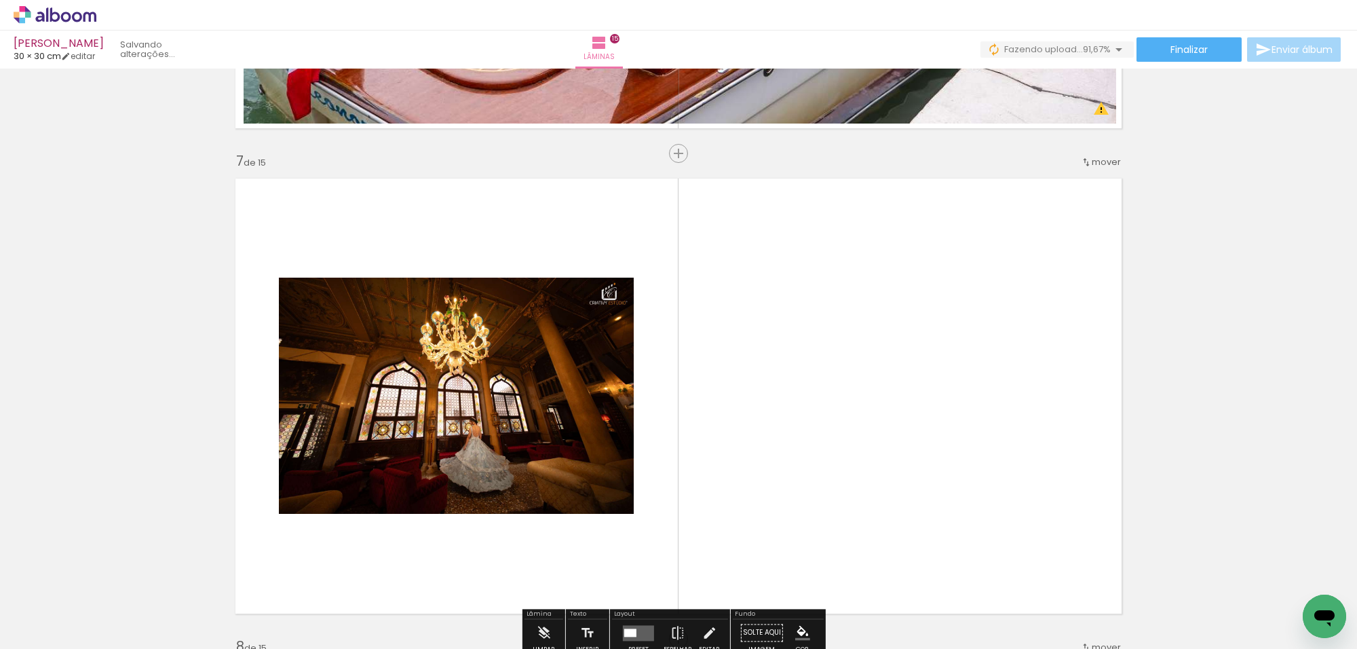
scroll to position [2866, 0]
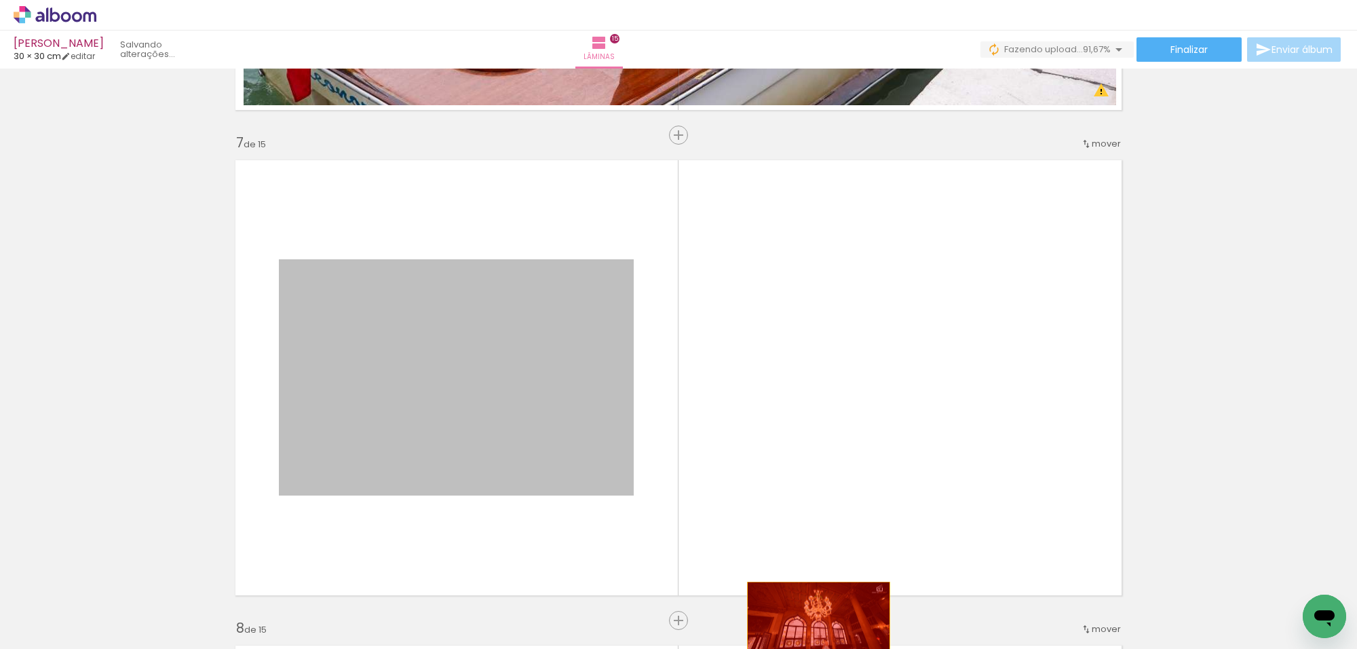
drag, startPoint x: 550, startPoint y: 409, endPoint x: 812, endPoint y: 629, distance: 341.9
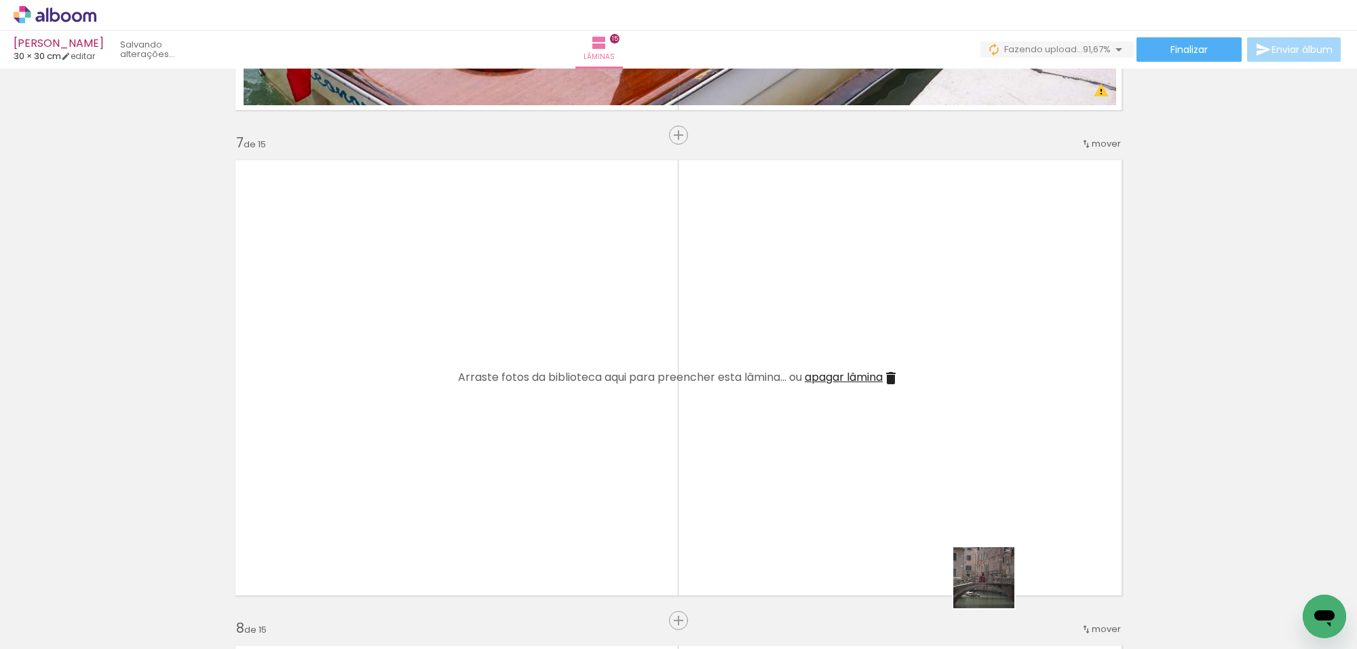
drag, startPoint x: 994, startPoint y: 607, endPoint x: 1026, endPoint y: 427, distance: 182.6
click at [1025, 427] on quentale-workspace at bounding box center [678, 324] width 1357 height 649
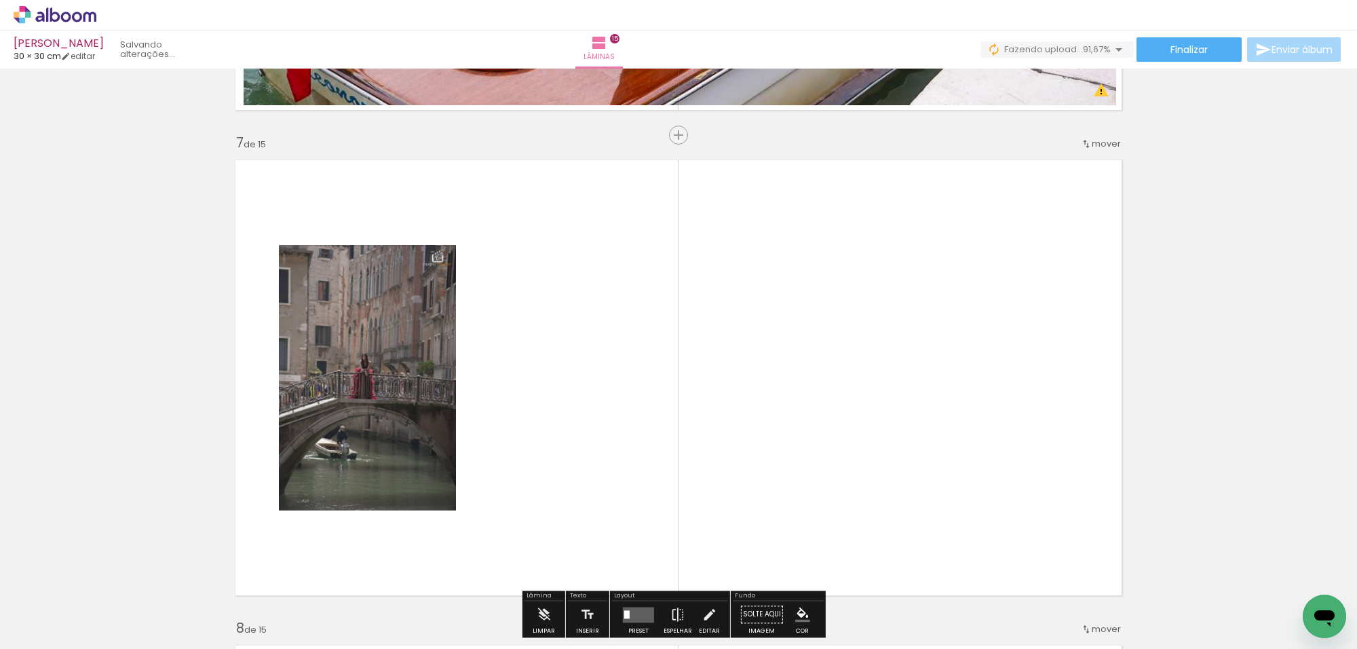
scroll to position [2951, 0]
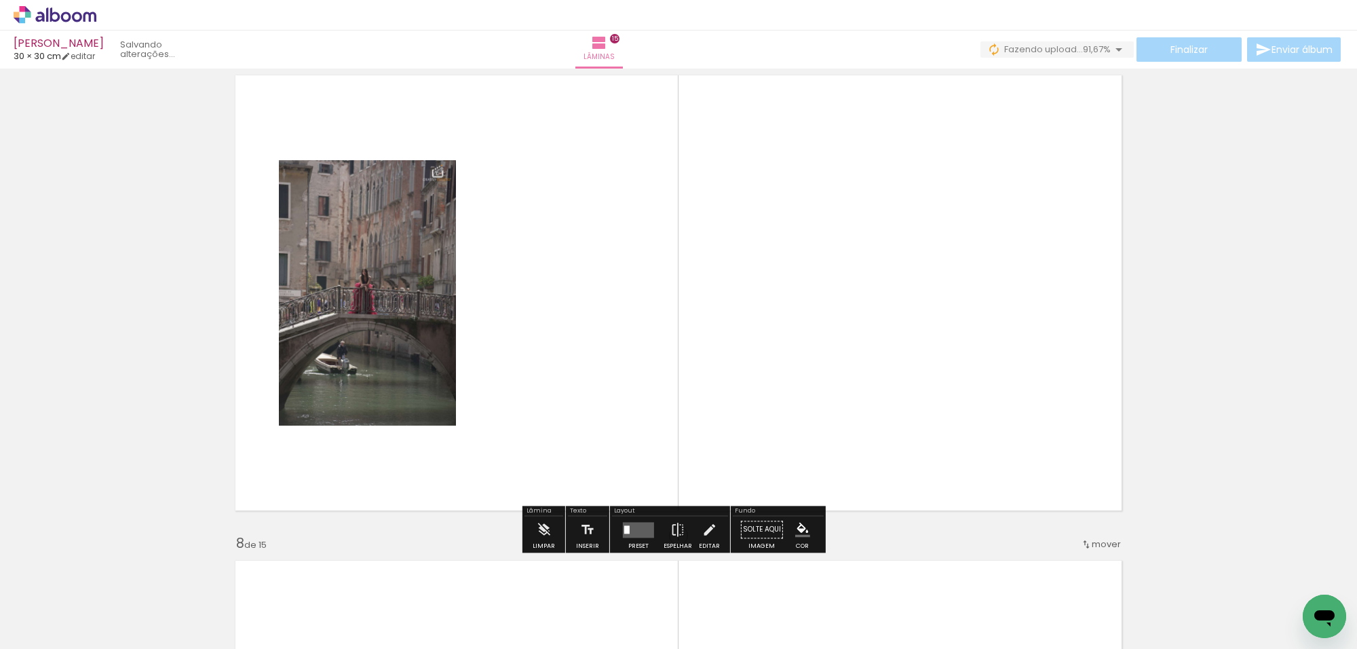
click at [634, 537] on div at bounding box center [638, 529] width 37 height 27
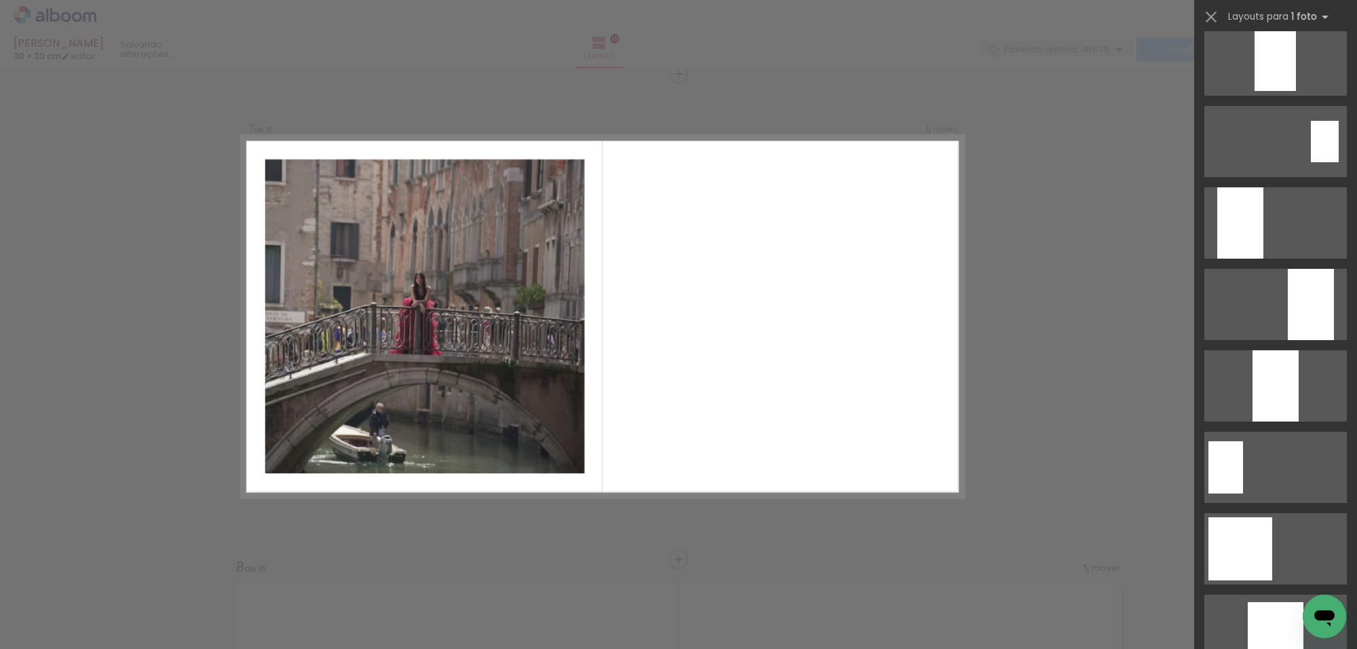
scroll to position [678, 0]
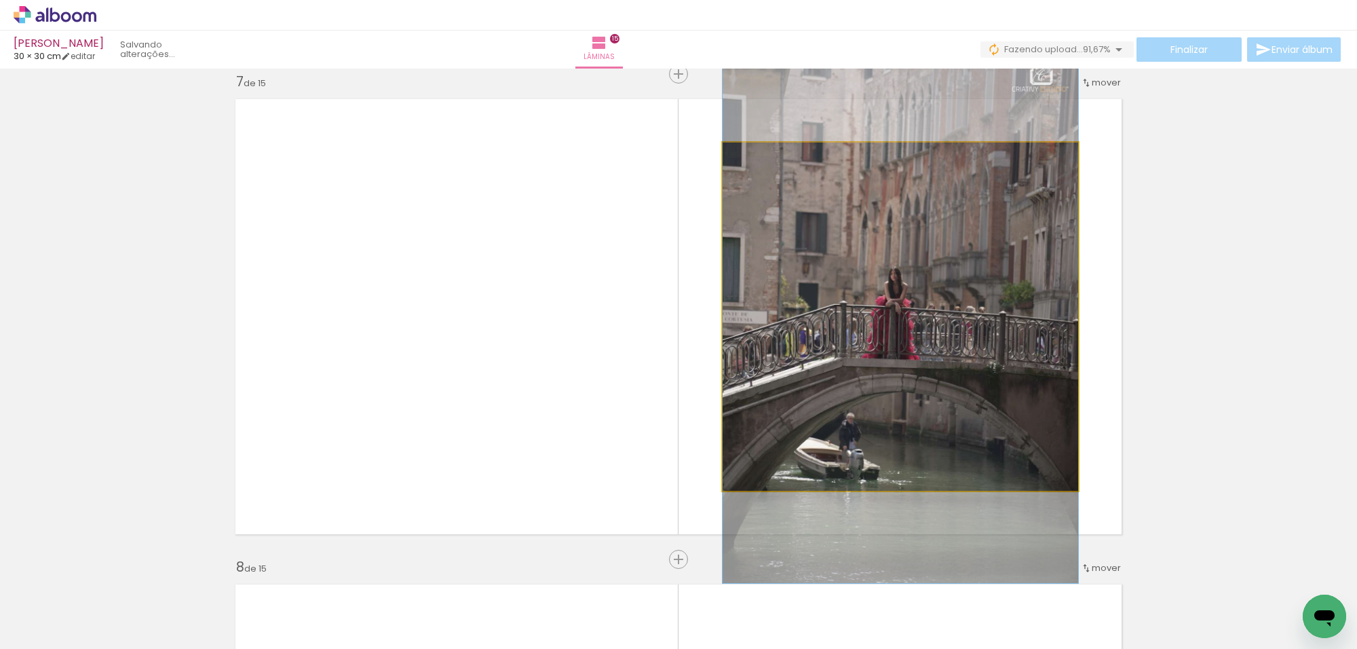
click at [969, 345] on quentale-photo at bounding box center [899, 316] width 355 height 348
click at [0, 0] on div at bounding box center [0, 0] width 0 height 0
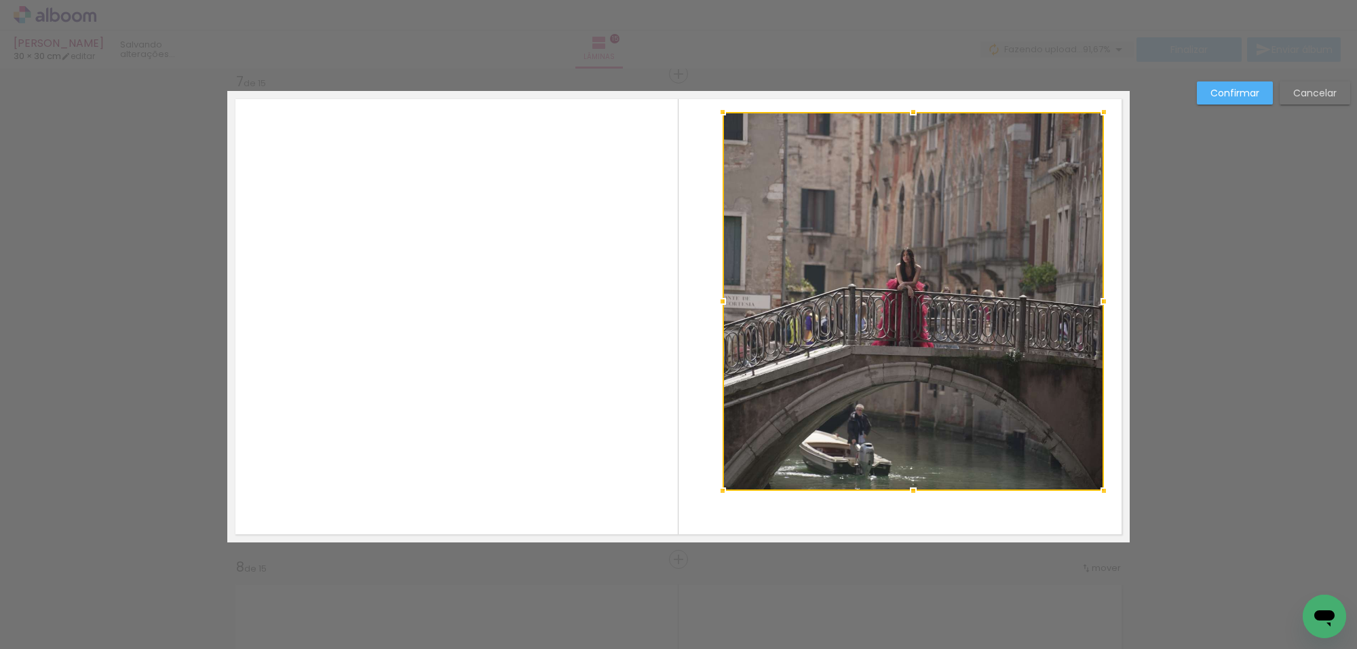
drag, startPoint x: 1080, startPoint y: 141, endPoint x: 1106, endPoint y: 110, distance: 40.9
click at [1106, 110] on div at bounding box center [1103, 111] width 27 height 27
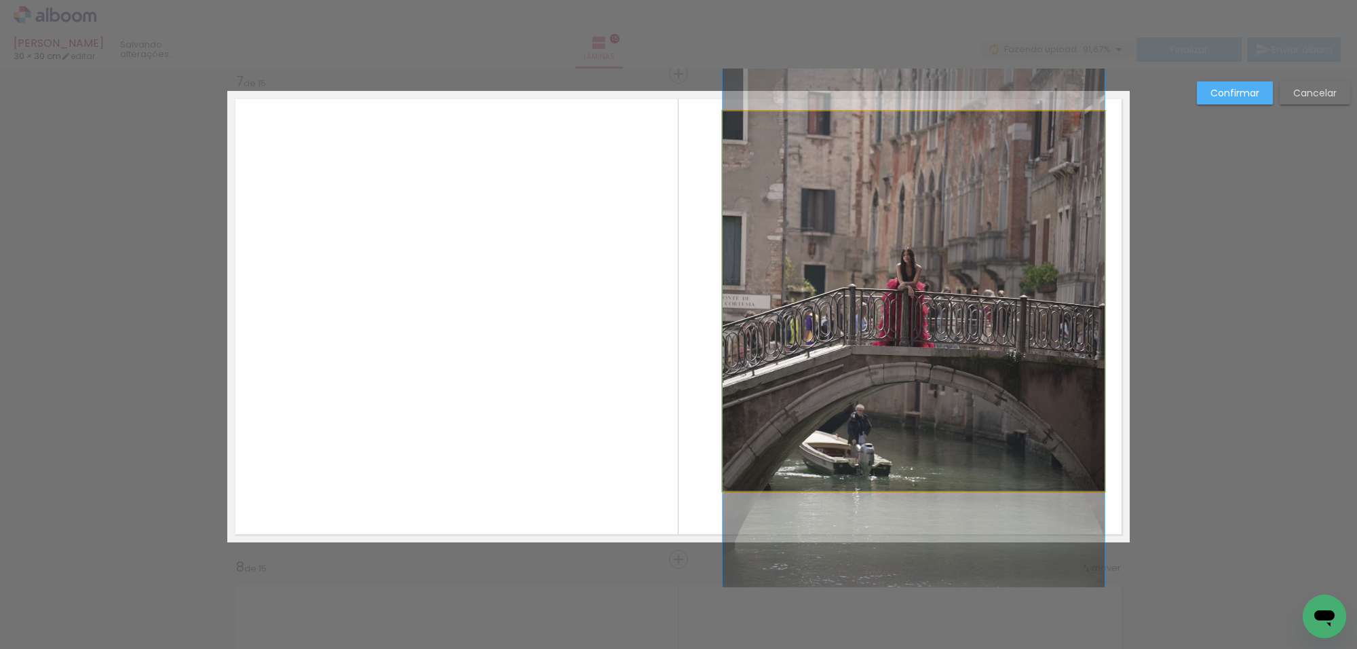
click at [1045, 151] on quentale-photo at bounding box center [913, 300] width 382 height 379
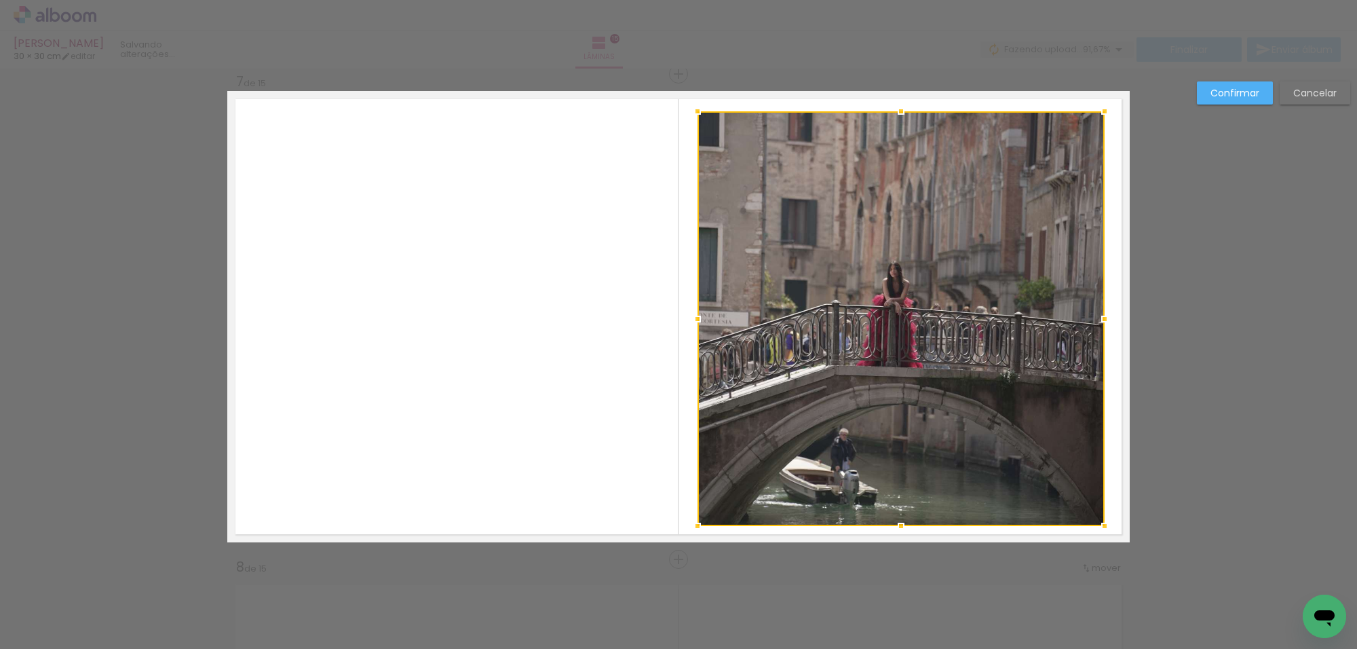
drag, startPoint x: 716, startPoint y: 485, endPoint x: 704, endPoint y: 509, distance: 26.7
click at [691, 519] on div at bounding box center [697, 525] width 27 height 27
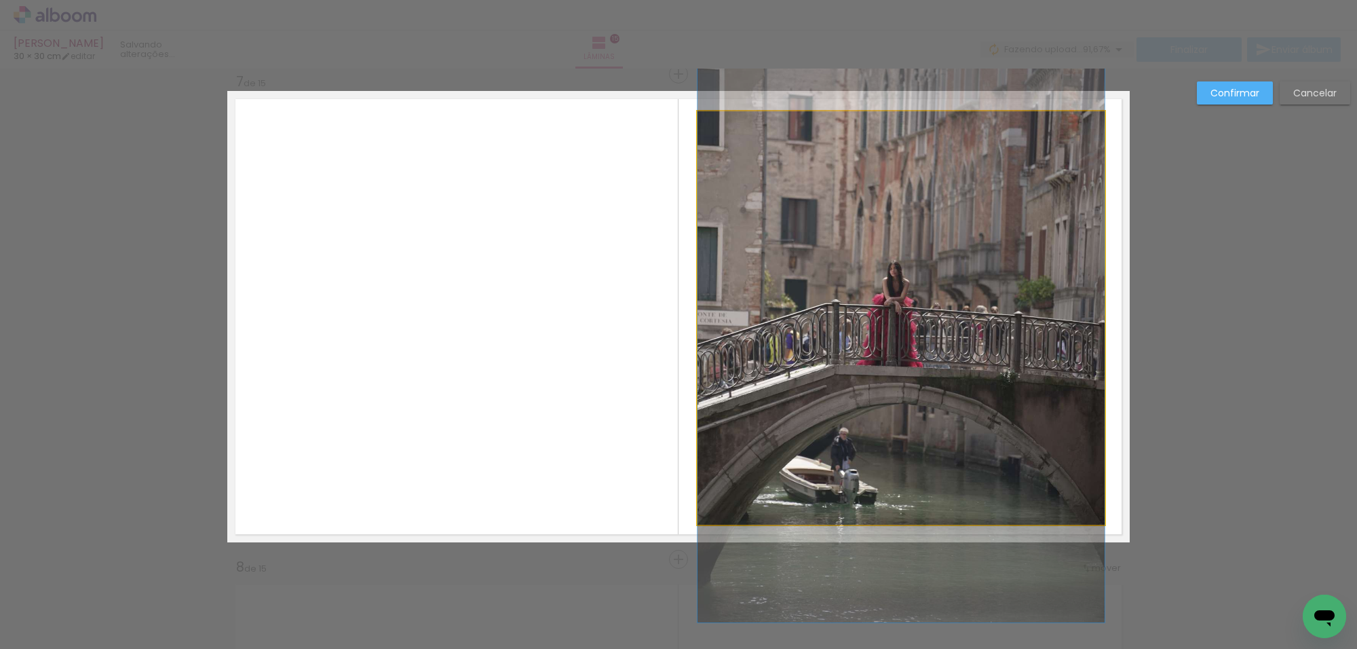
click at [957, 402] on quentale-photo at bounding box center [900, 317] width 407 height 413
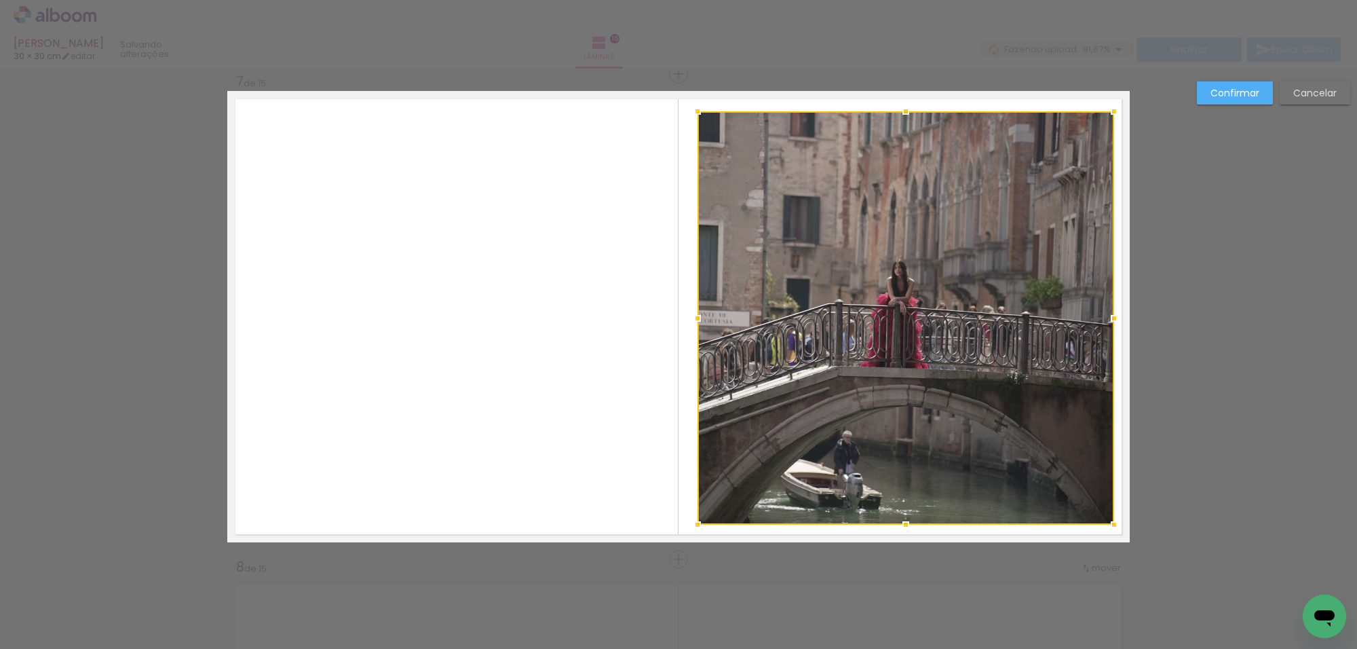
drag, startPoint x: 1102, startPoint y: 317, endPoint x: 1111, endPoint y: 315, distance: 9.1
click at [1111, 315] on div at bounding box center [1113, 318] width 27 height 27
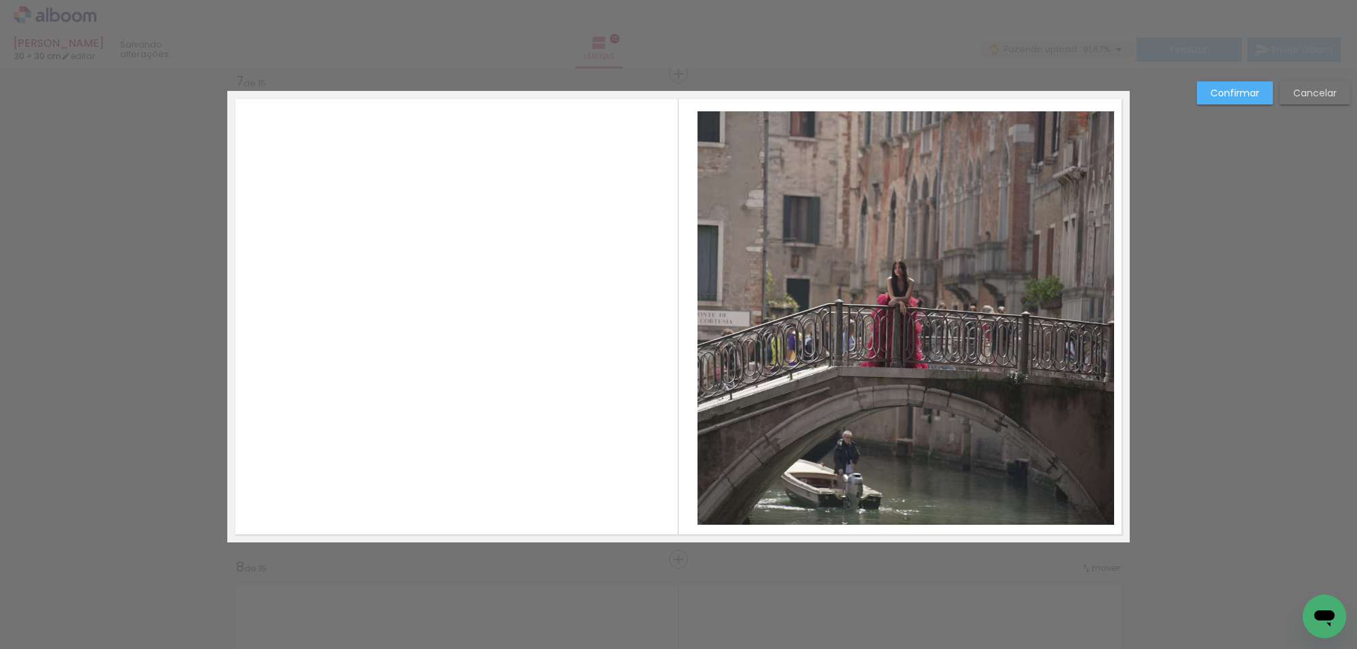
click at [971, 280] on quentale-photo at bounding box center [905, 317] width 417 height 413
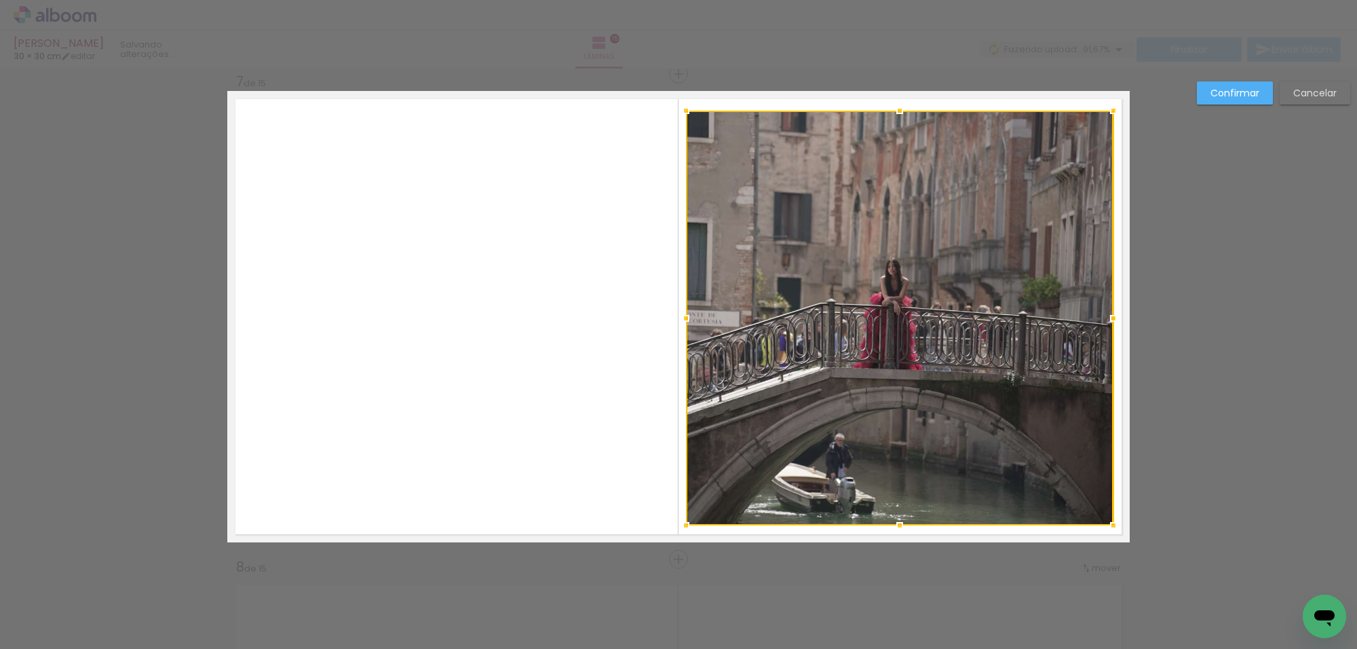
drag, startPoint x: 693, startPoint y: 112, endPoint x: 682, endPoint y: 111, distance: 10.9
click at [682, 111] on div at bounding box center [685, 110] width 27 height 27
click at [943, 188] on div at bounding box center [899, 318] width 427 height 414
click at [0, 0] on slot "Confirmar" at bounding box center [0, 0] width 0 height 0
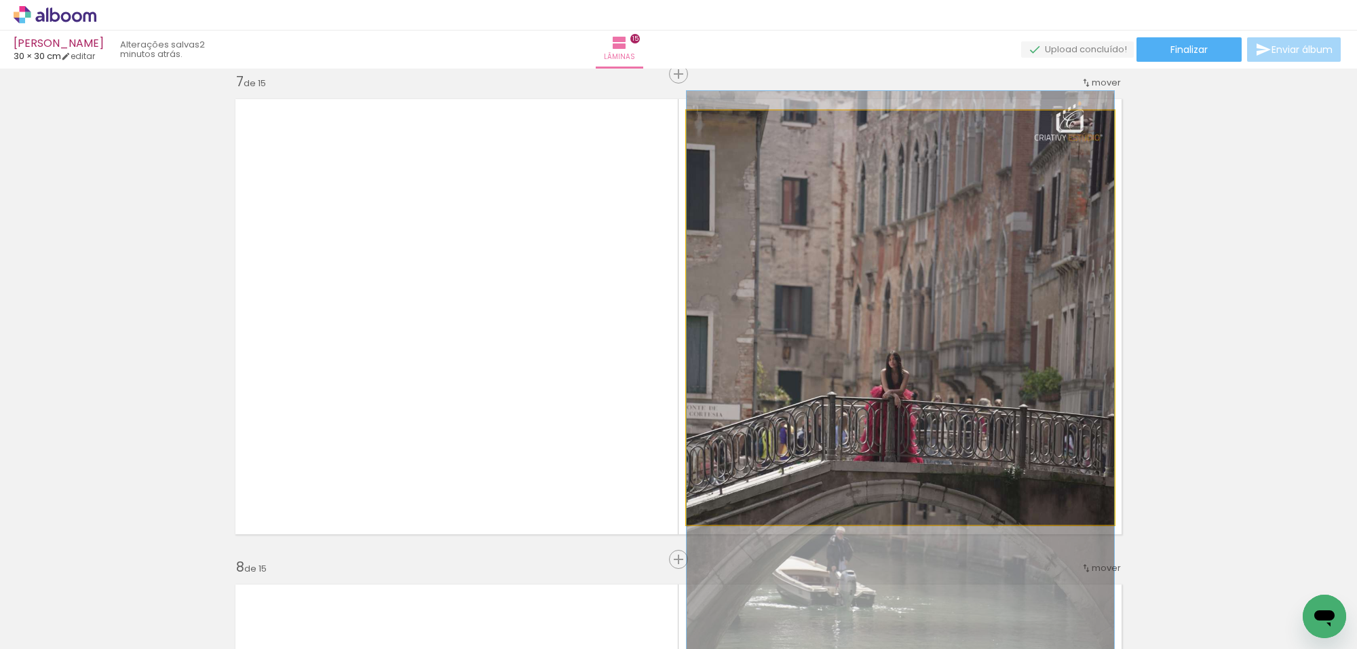
drag, startPoint x: 968, startPoint y: 261, endPoint x: 946, endPoint y: 354, distance: 95.4
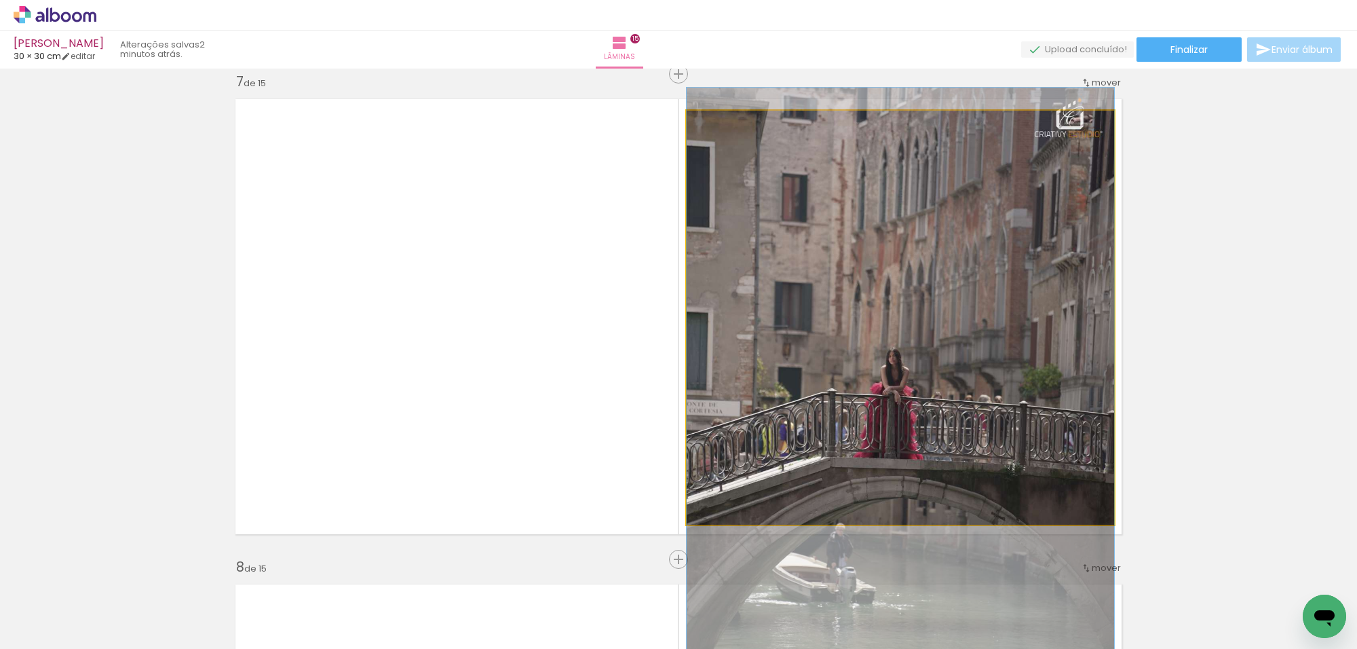
click at [1031, 208] on quentale-photo at bounding box center [900, 318] width 427 height 414
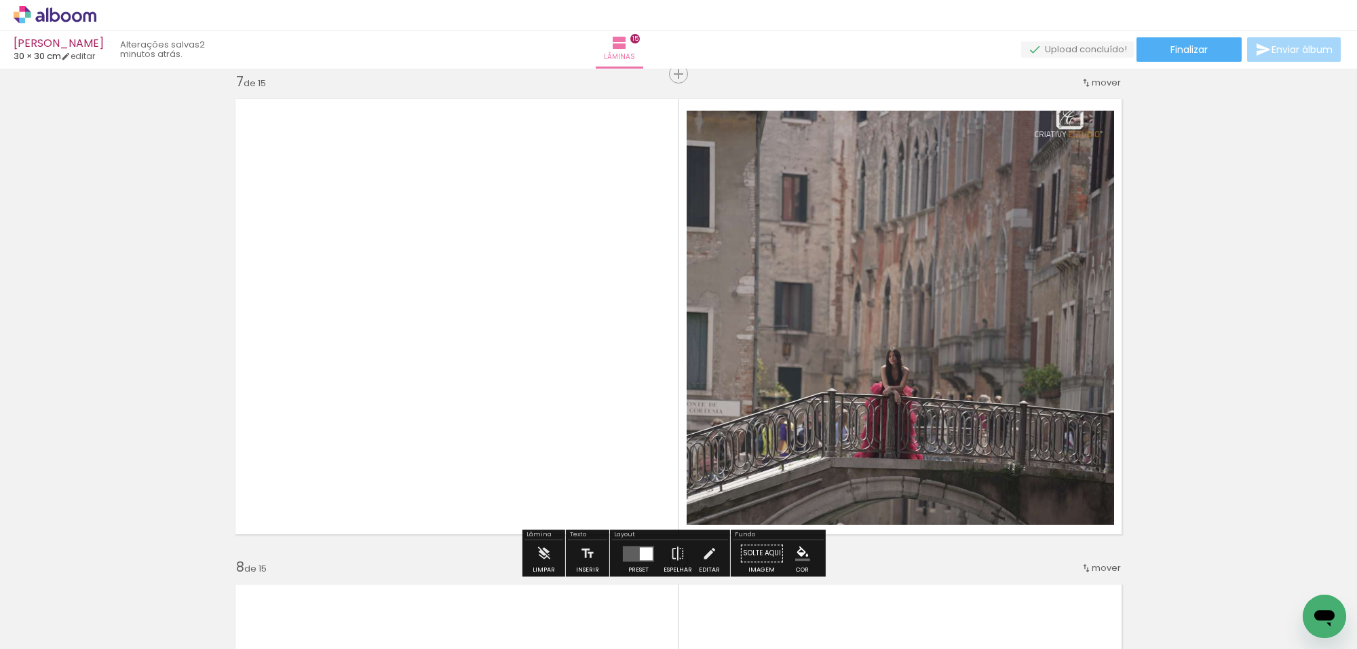
click at [1098, 137] on quentale-photo at bounding box center [900, 318] width 427 height 414
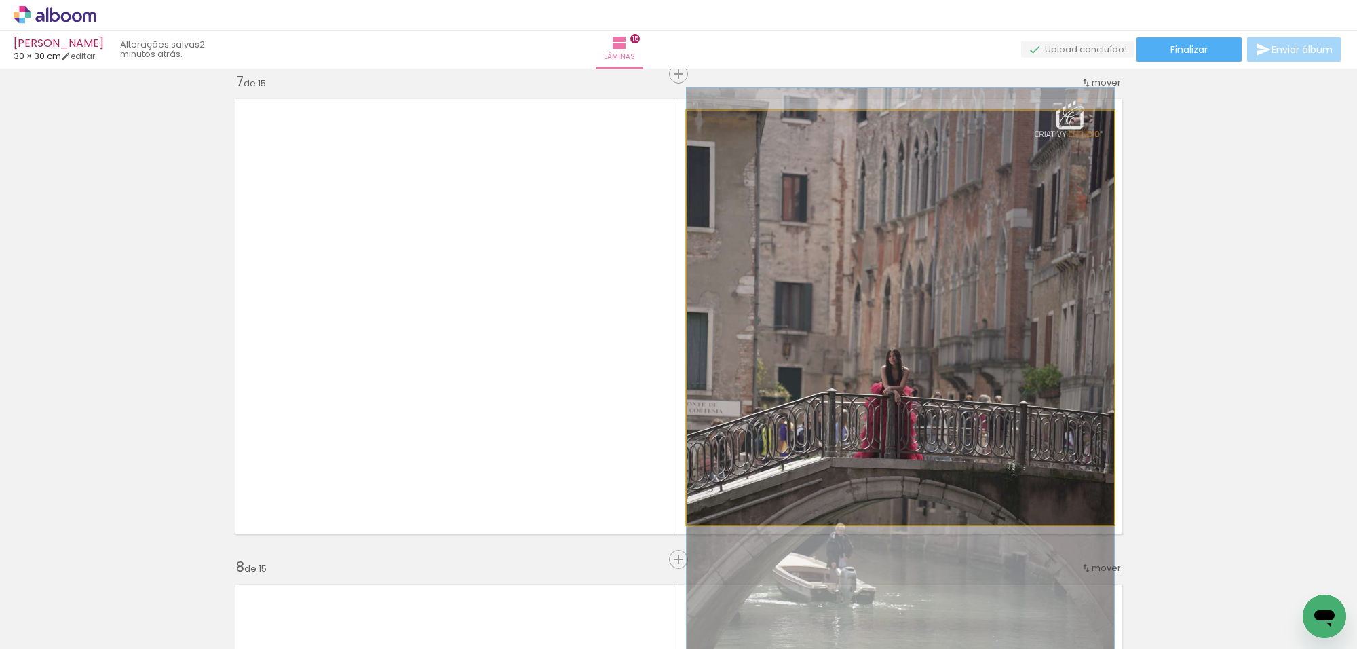
click at [1099, 137] on quentale-photo at bounding box center [900, 318] width 427 height 414
click at [0, 0] on div at bounding box center [0, 0] width 0 height 0
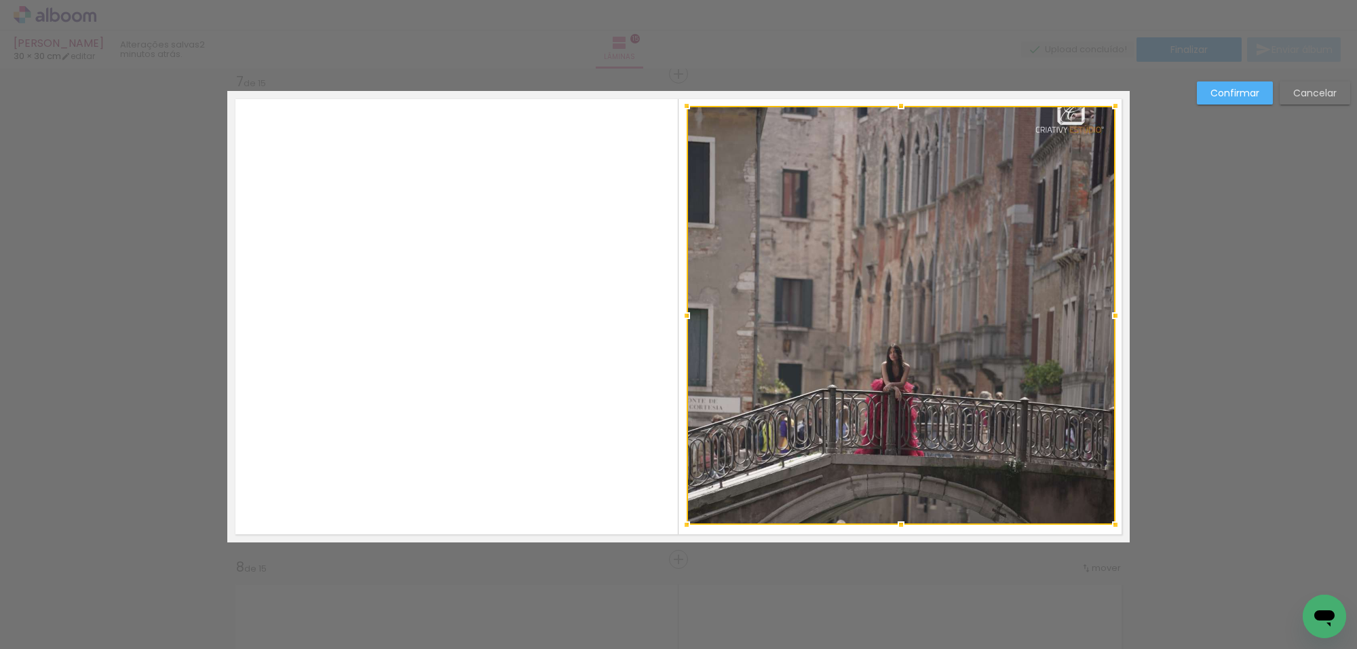
click at [1111, 107] on div at bounding box center [1115, 105] width 27 height 27
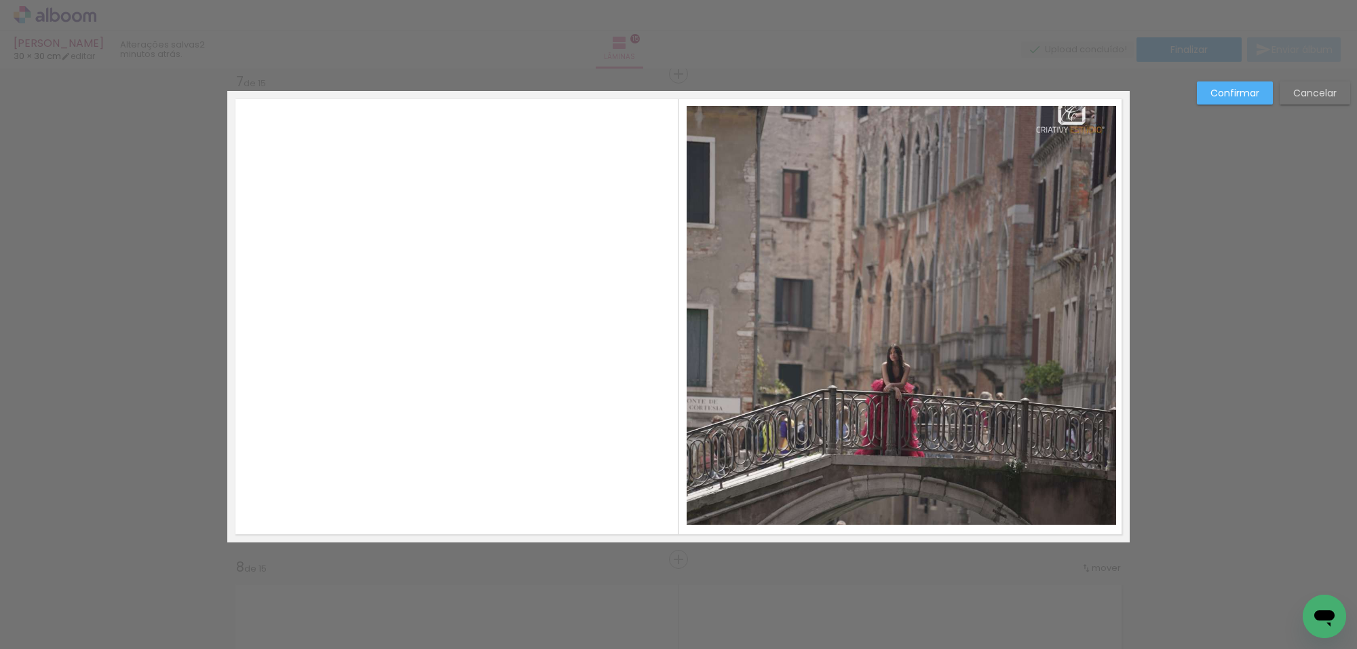
click at [0, 0] on slot "Confirmar" at bounding box center [0, 0] width 0 height 0
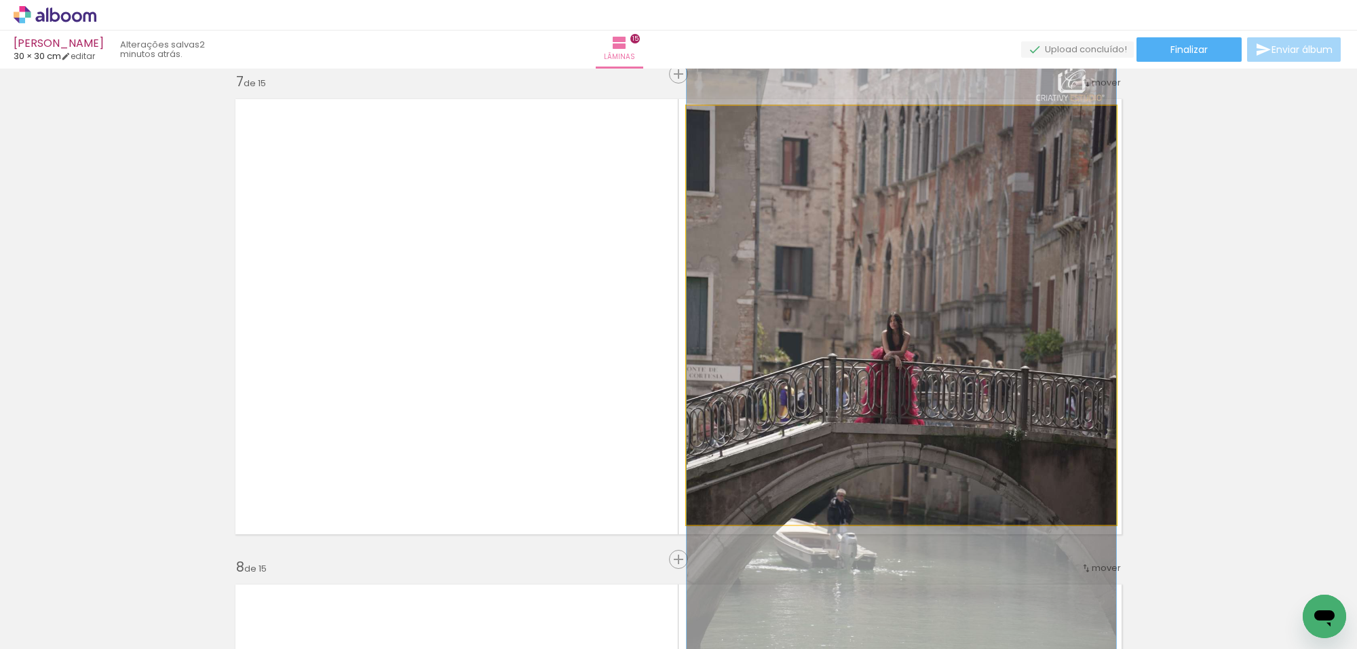
drag, startPoint x: 940, startPoint y: 176, endPoint x: 950, endPoint y: 147, distance: 31.5
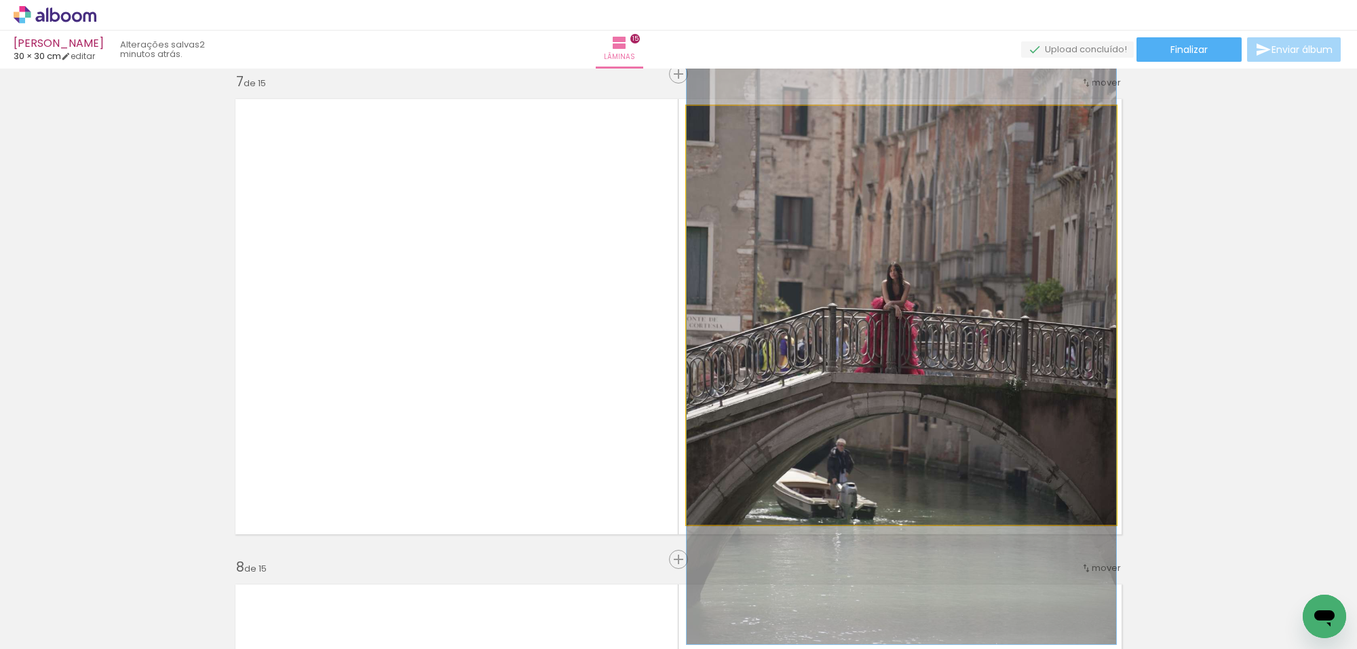
drag, startPoint x: 948, startPoint y: 194, endPoint x: 954, endPoint y: 144, distance: 50.5
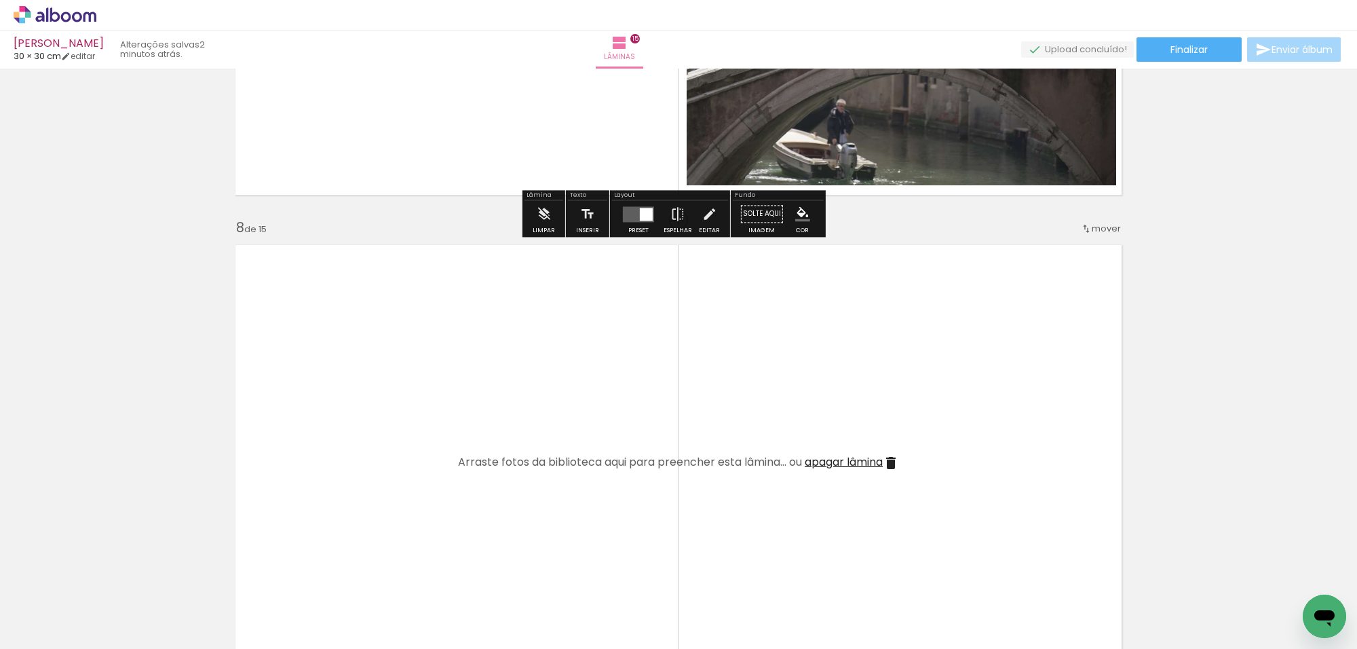
scroll to position [3351, 0]
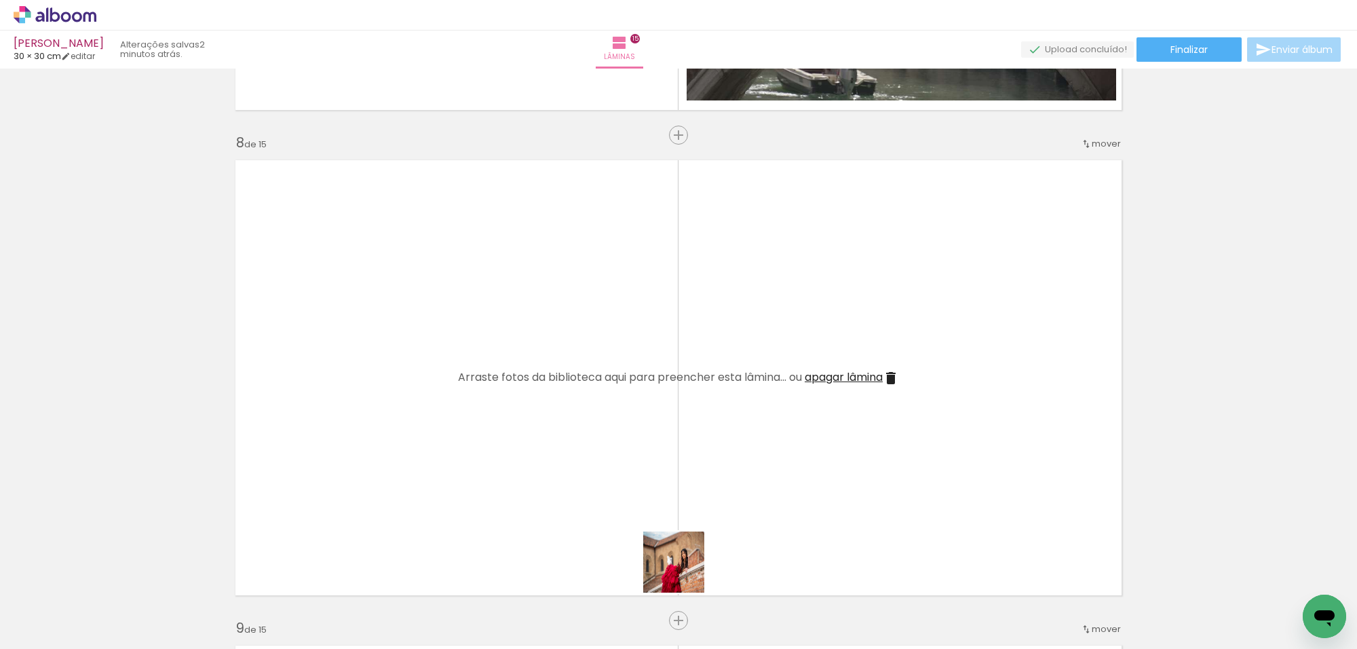
drag, startPoint x: 668, startPoint y: 594, endPoint x: 807, endPoint y: 489, distance: 174.3
click at [807, 489] on quentale-workspace at bounding box center [678, 324] width 1357 height 649
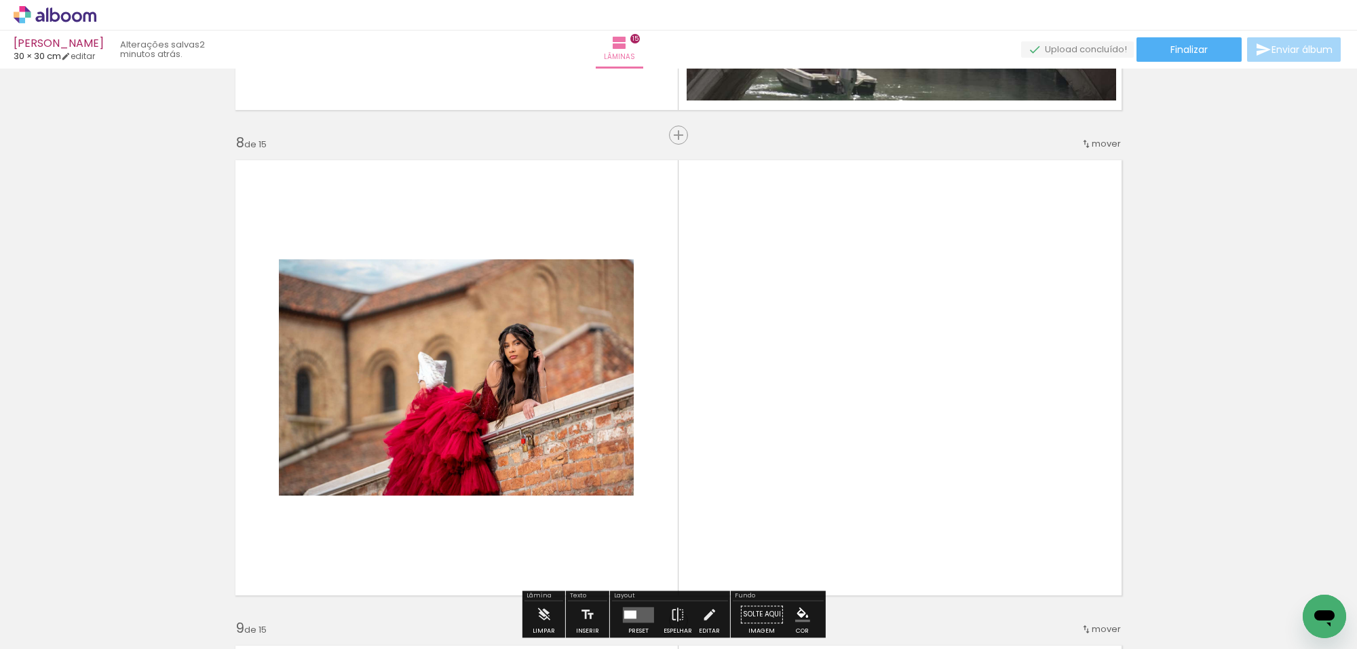
scroll to position [3436, 0]
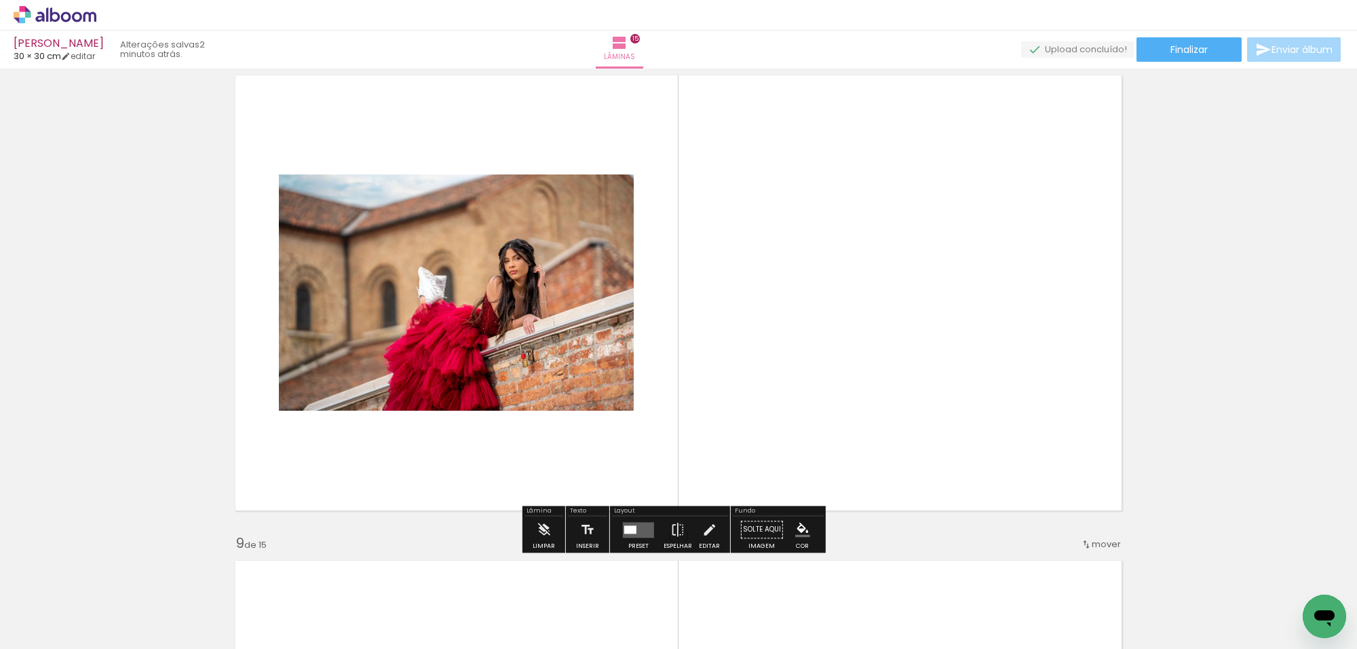
click at [625, 524] on quentale-layouter at bounding box center [638, 530] width 31 height 16
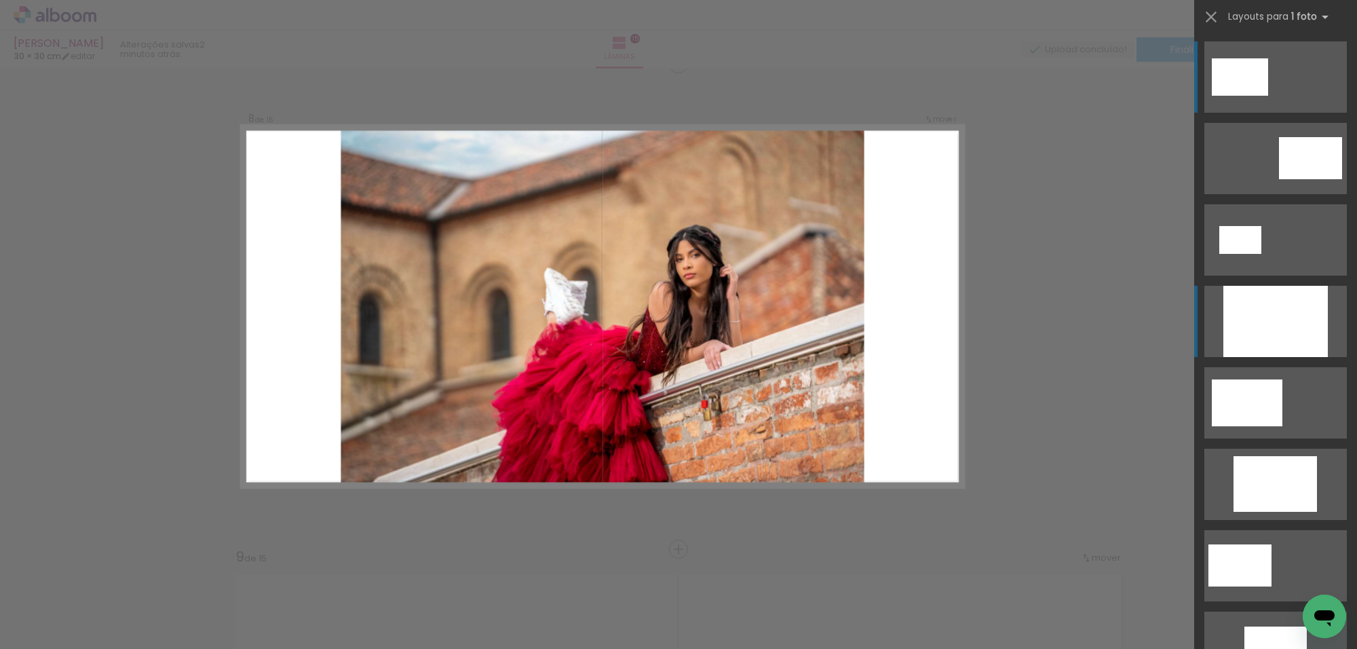
scroll to position [3412, 0]
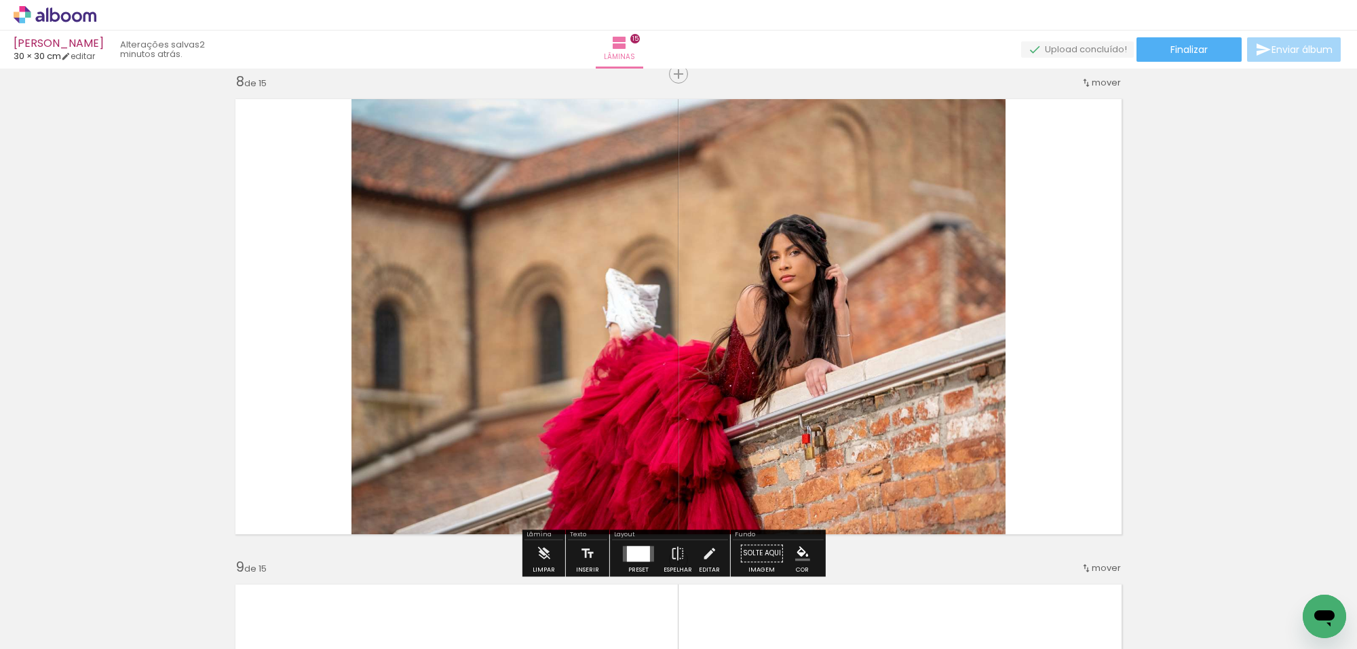
click at [778, 263] on quentale-photo at bounding box center [678, 316] width 654 height 451
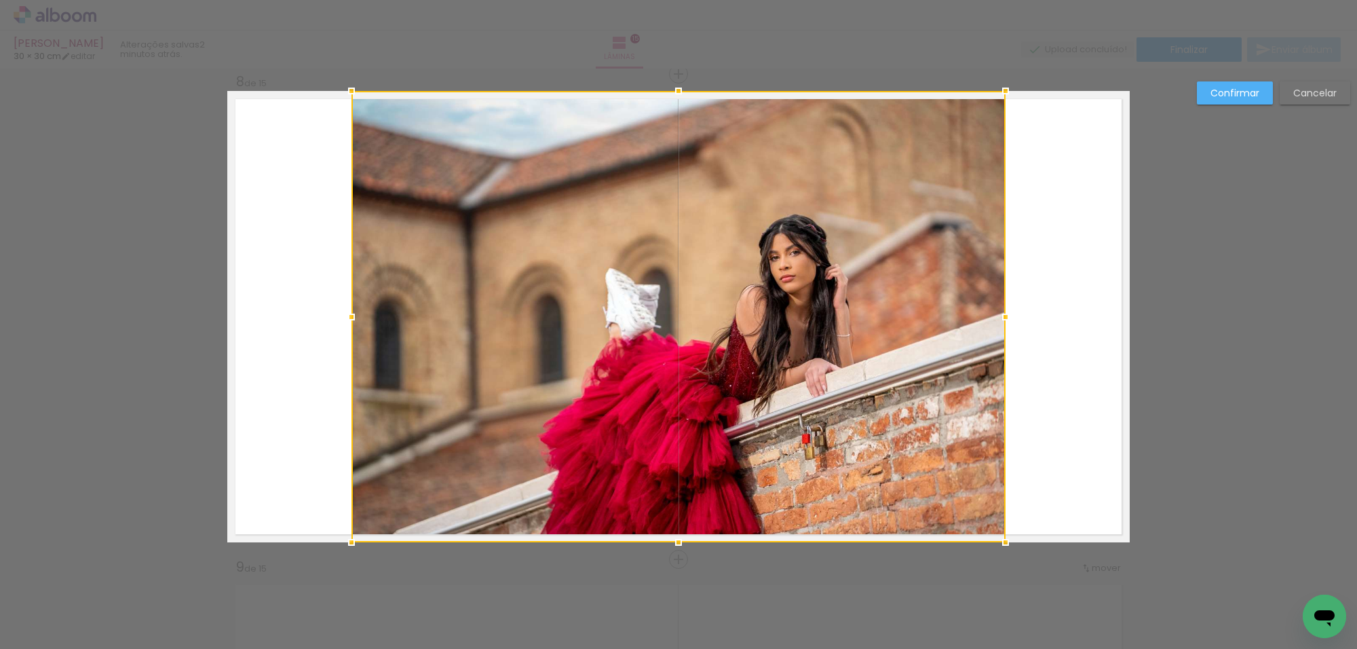
click at [1308, 85] on paper-button "Cancelar" at bounding box center [1314, 92] width 71 height 23
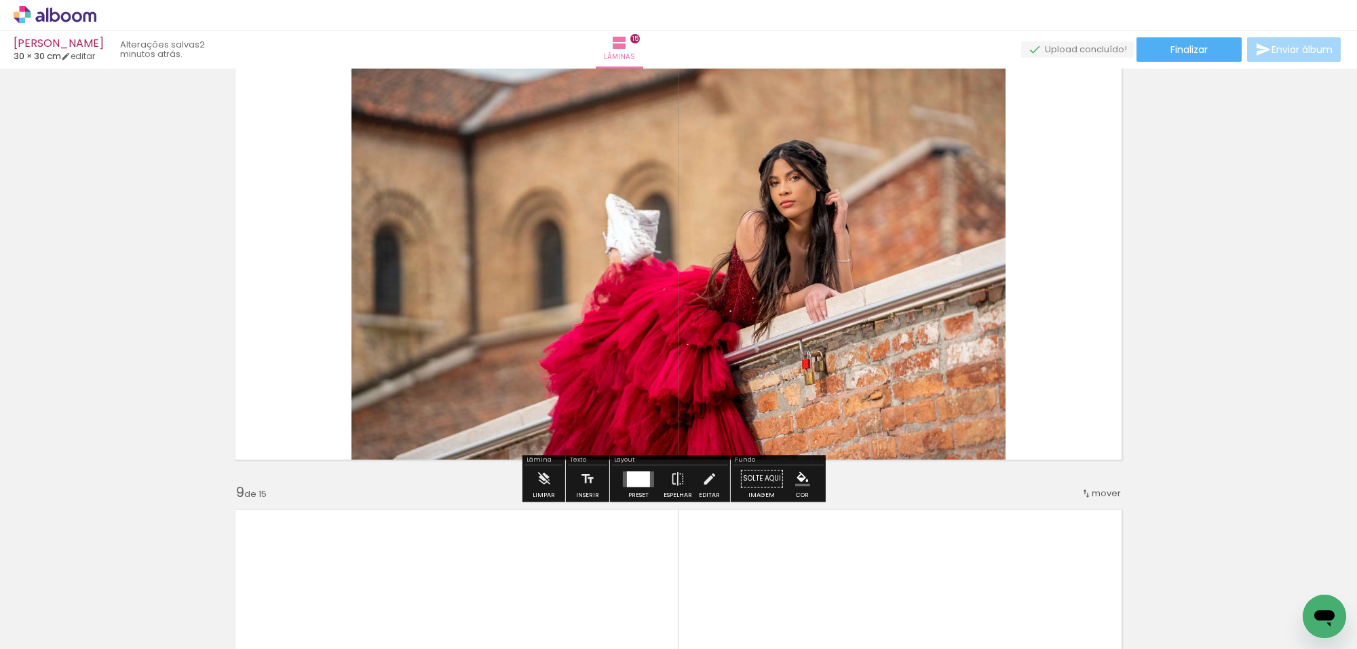
scroll to position [3582, 0]
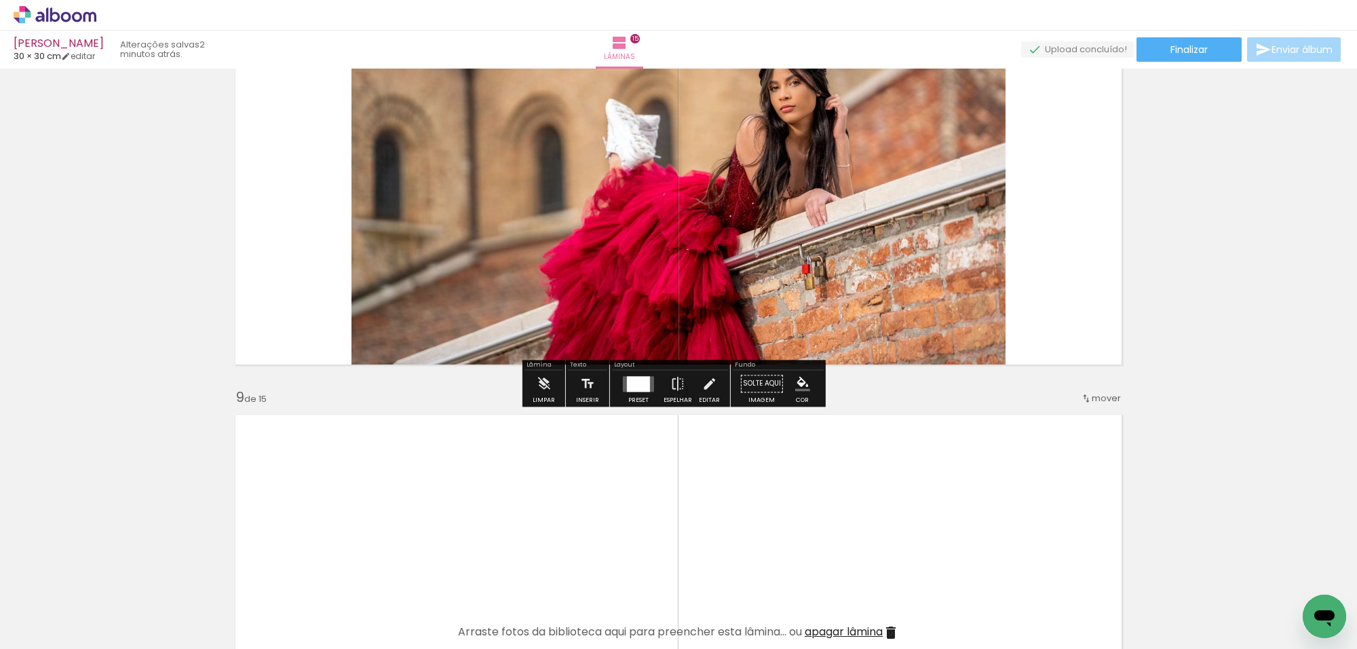
click at [638, 379] on div at bounding box center [638, 384] width 23 height 16
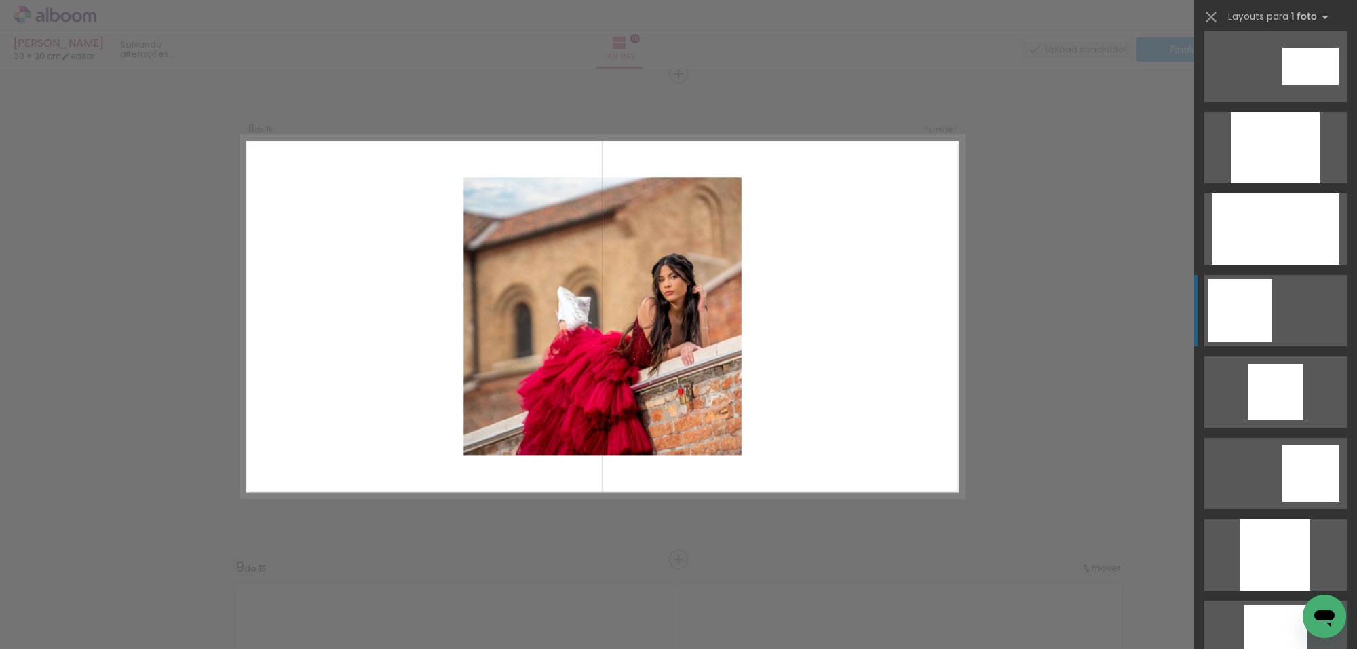
scroll to position [753, 0]
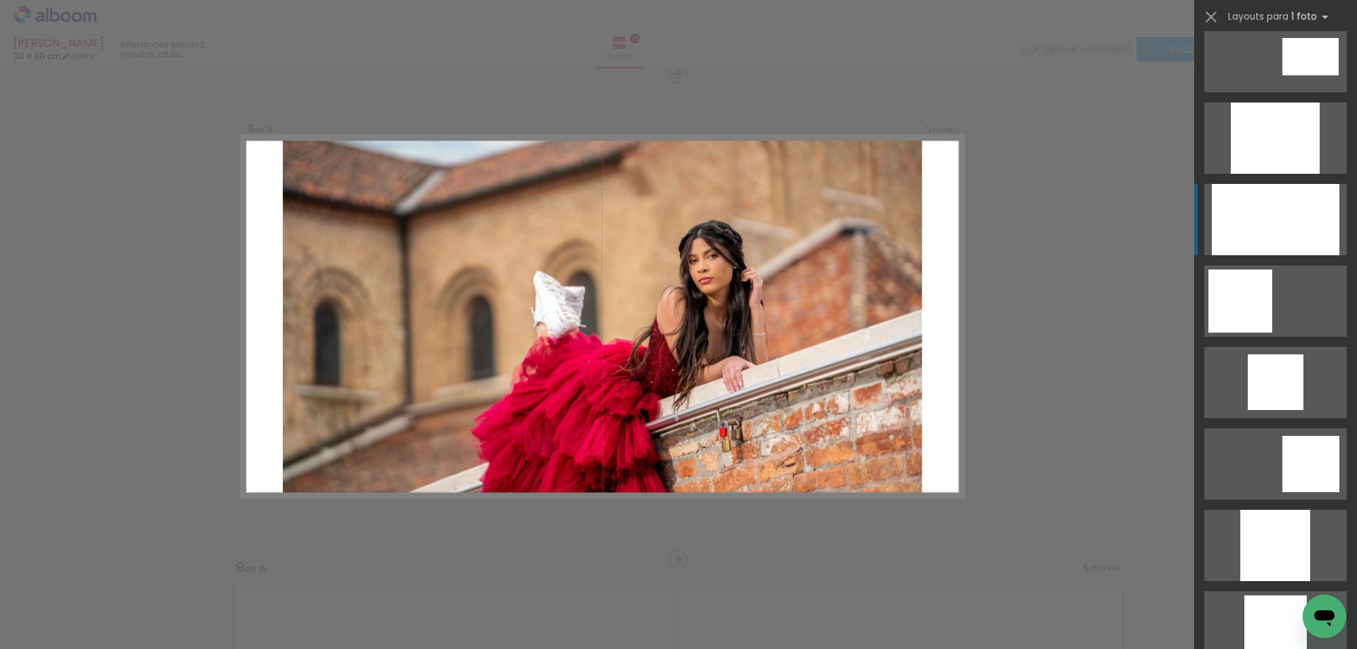
click at [1282, 174] on div at bounding box center [1275, 137] width 89 height 71
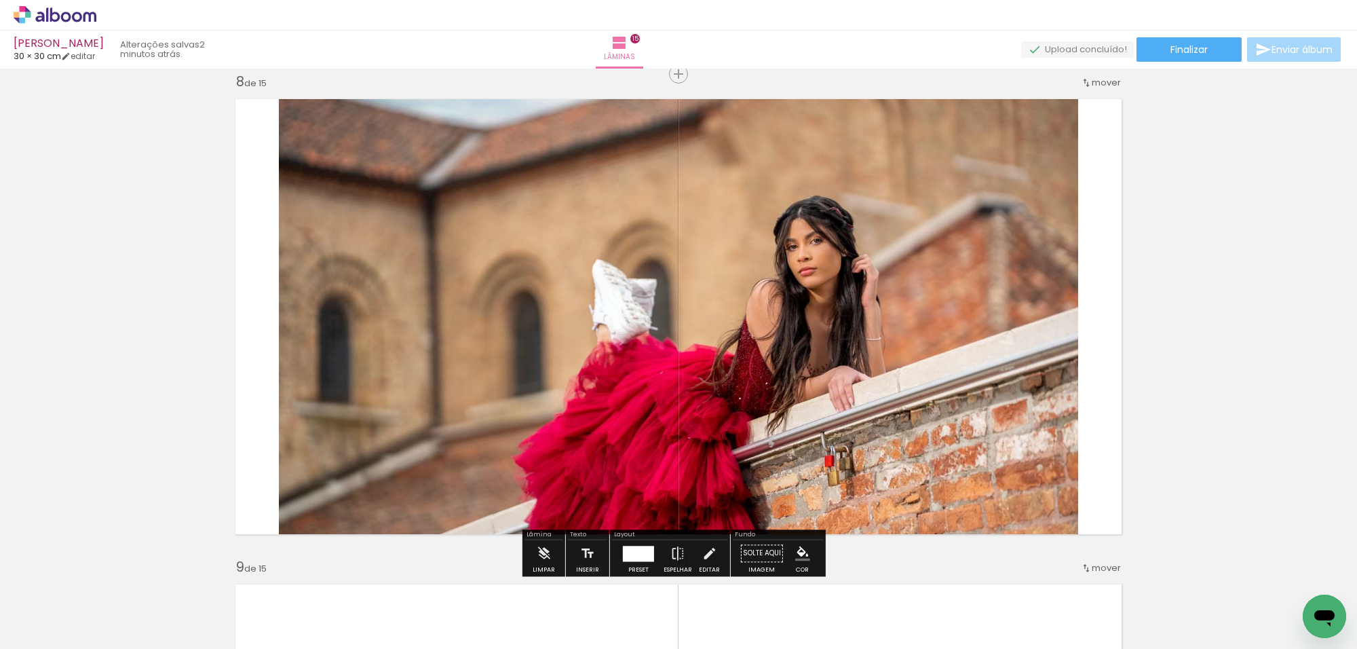
click at [944, 273] on quentale-photo at bounding box center [678, 316] width 799 height 451
click at [943, 272] on quentale-photo at bounding box center [678, 316] width 799 height 451
drag, startPoint x: 943, startPoint y: 271, endPoint x: 944, endPoint y: 265, distance: 6.8
click at [0, 0] on div at bounding box center [0, 0] width 0 height 0
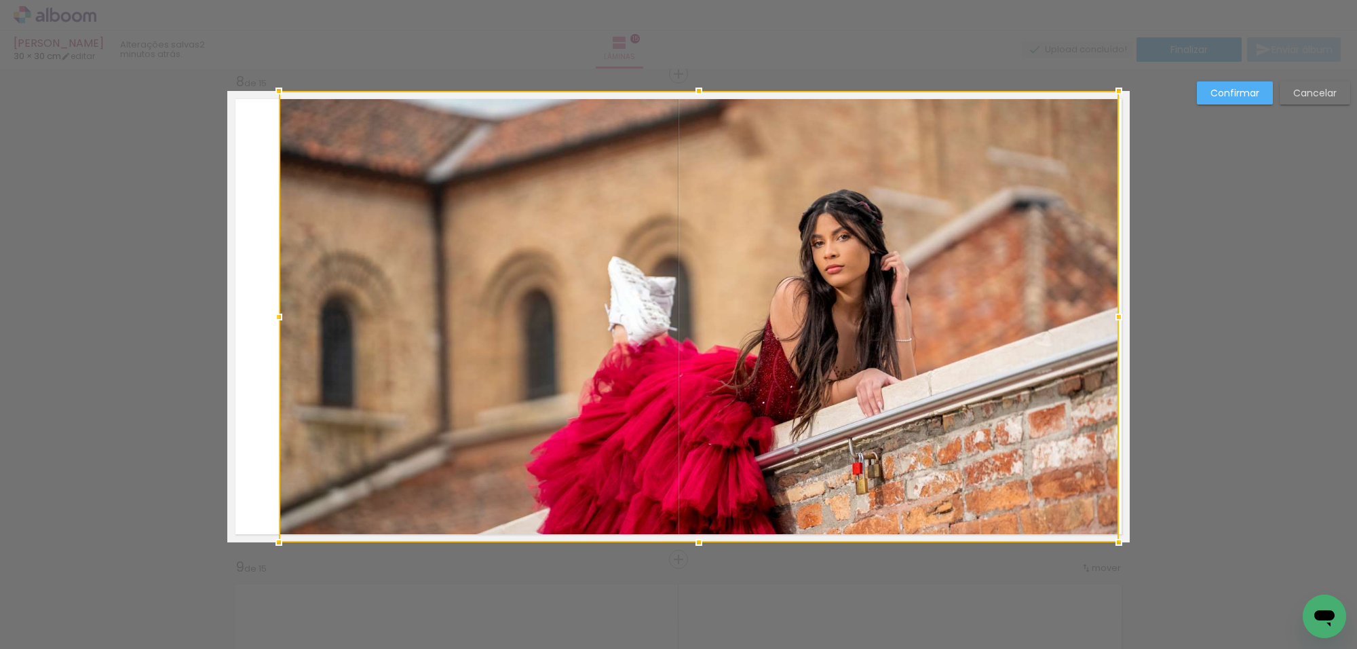
drag, startPoint x: 1066, startPoint y: 317, endPoint x: 1107, endPoint y: 316, distance: 41.4
click at [1107, 316] on div at bounding box center [1118, 316] width 27 height 27
click at [605, 266] on div at bounding box center [699, 316] width 841 height 451
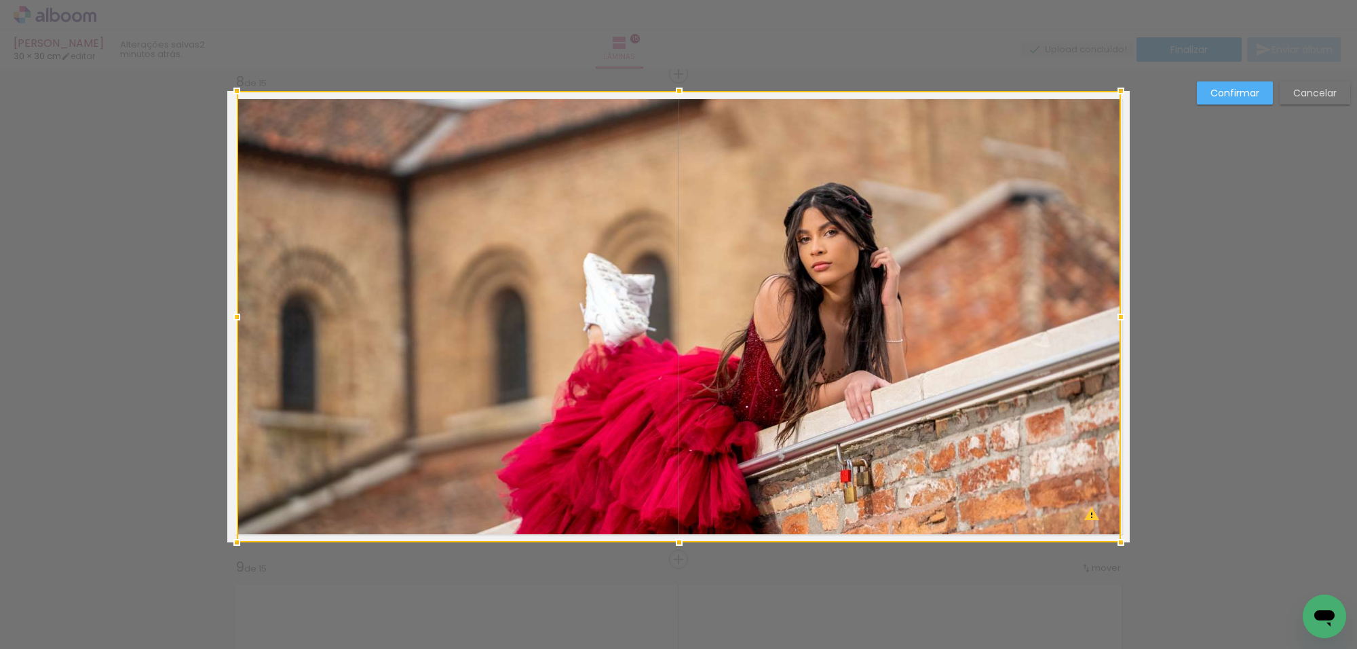
drag, startPoint x: 275, startPoint y: 313, endPoint x: 232, endPoint y: 313, distance: 43.4
click at [232, 313] on div at bounding box center [236, 316] width 27 height 27
click at [0, 0] on slot "Confirmar" at bounding box center [0, 0] width 0 height 0
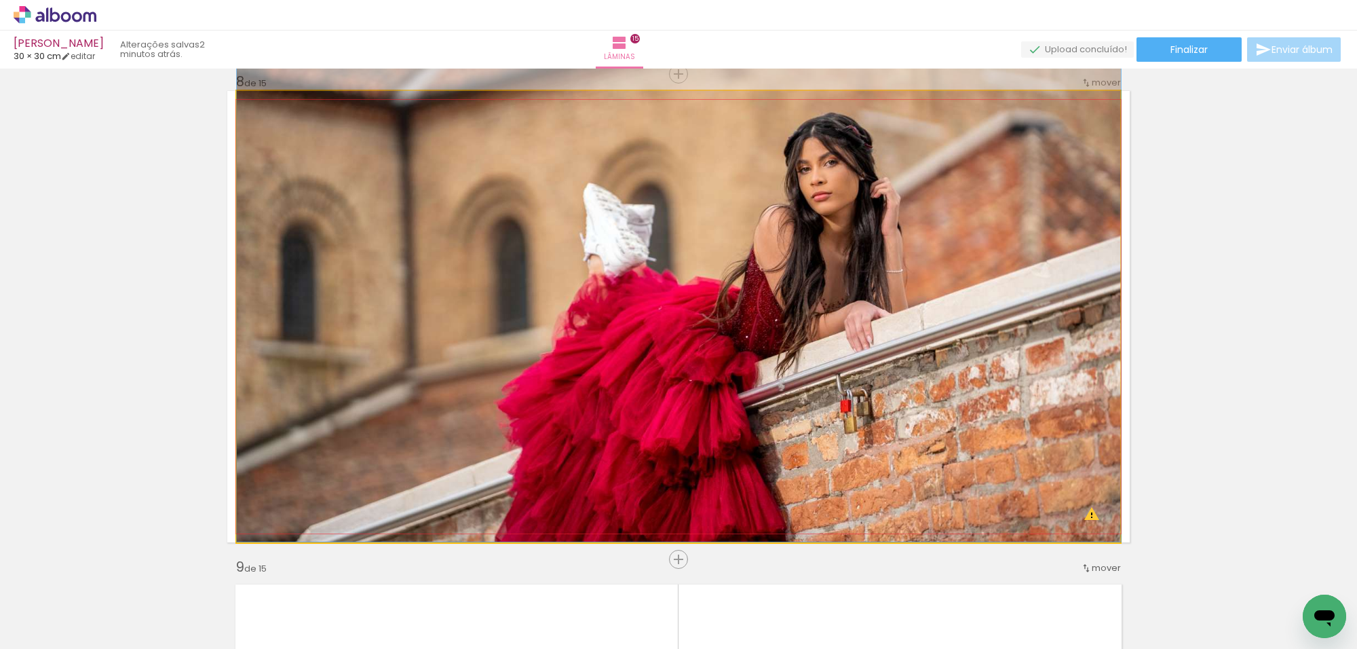
drag, startPoint x: 884, startPoint y: 235, endPoint x: 895, endPoint y: 157, distance: 78.9
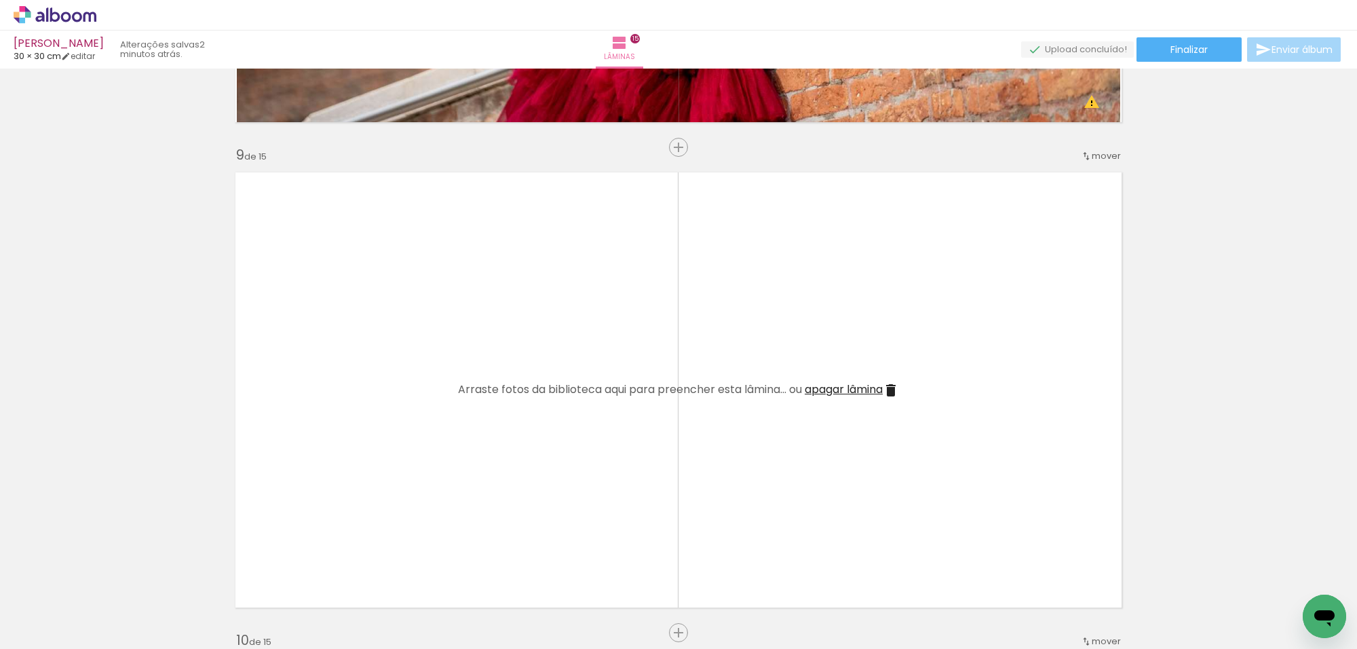
scroll to position [3836, 0]
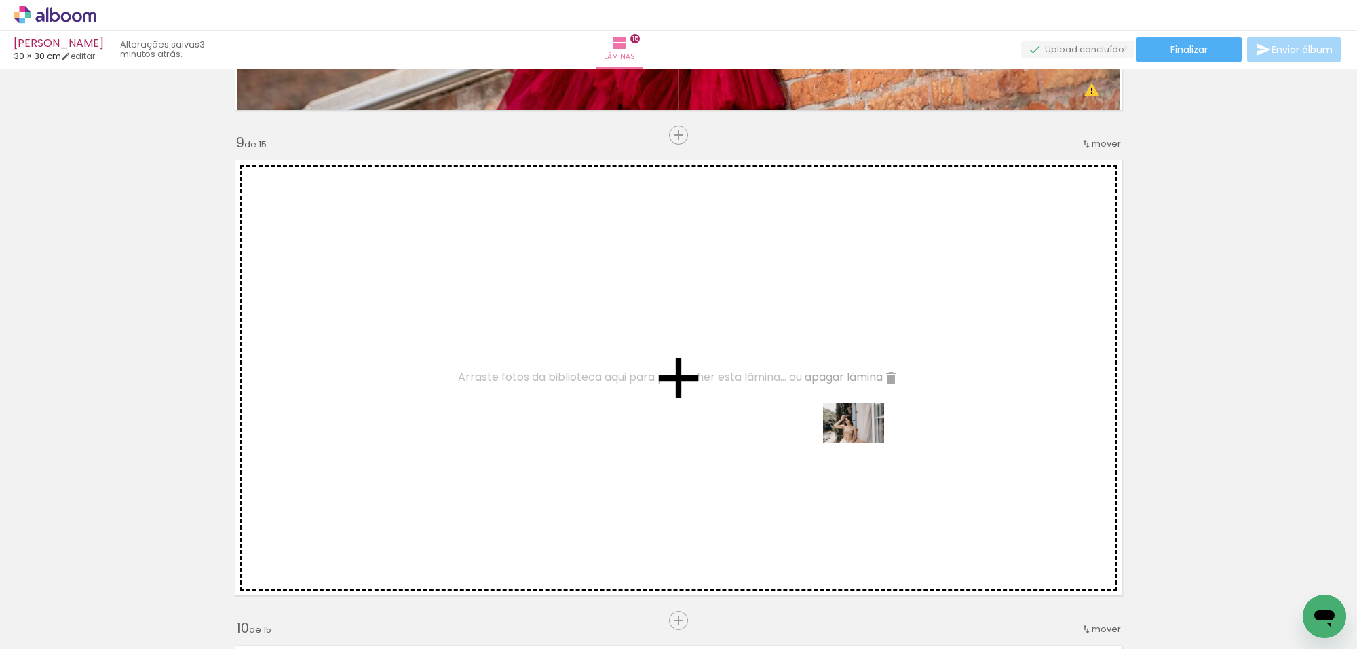
drag, startPoint x: 436, startPoint y: 613, endPoint x: 884, endPoint y: 434, distance: 482.6
click at [884, 434] on quentale-workspace at bounding box center [678, 324] width 1357 height 649
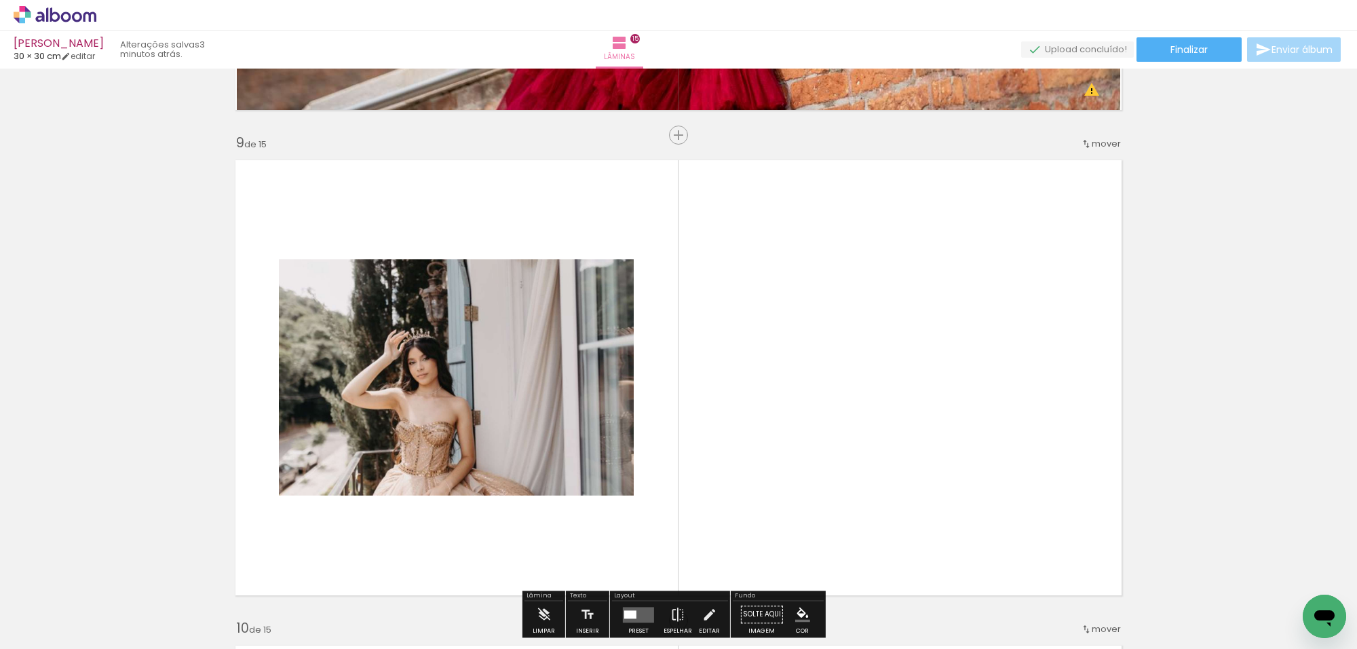
scroll to position [3921, 0]
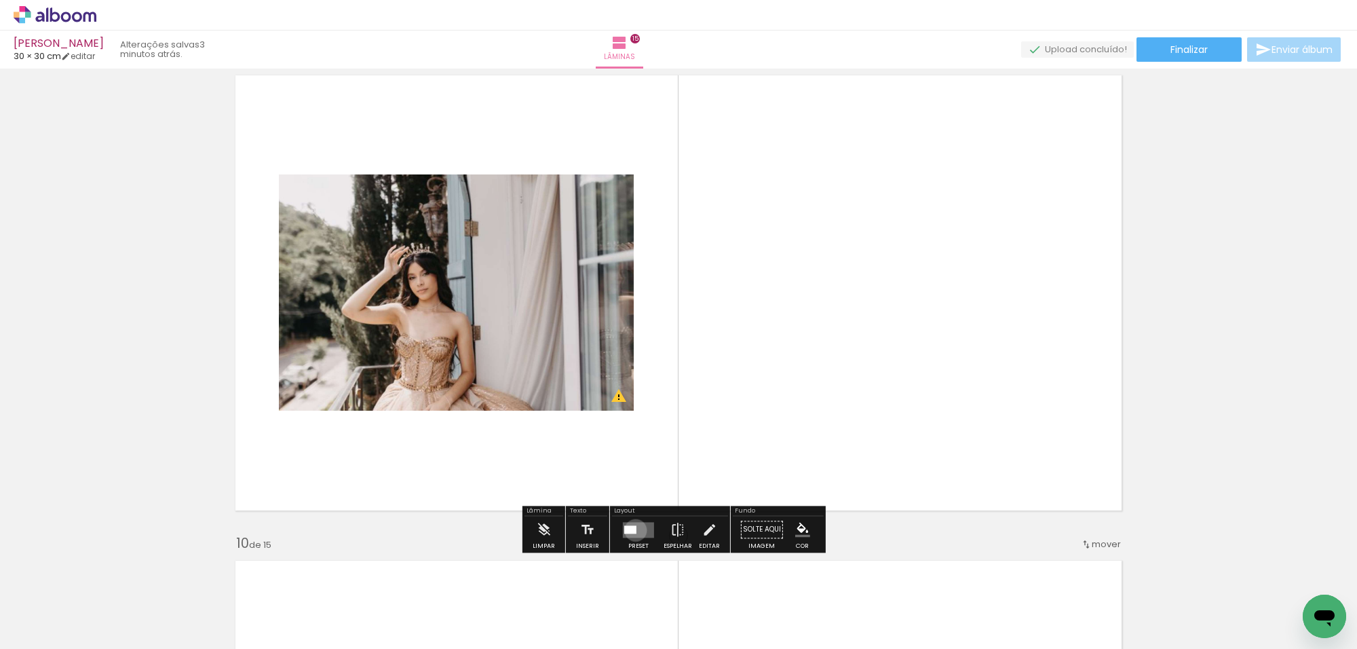
drag, startPoint x: 632, startPoint y: 530, endPoint x: 649, endPoint y: 519, distance: 19.6
click at [634, 530] on quentale-layouter at bounding box center [638, 530] width 31 height 16
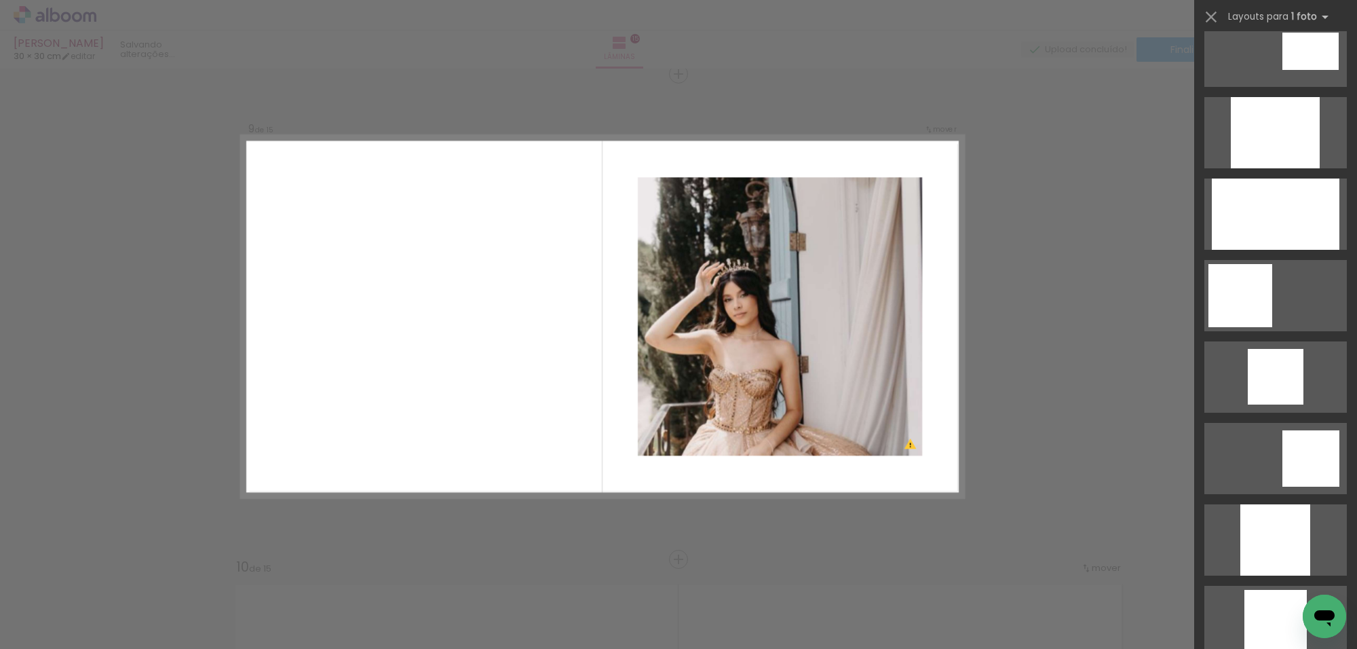
scroll to position [763, 0]
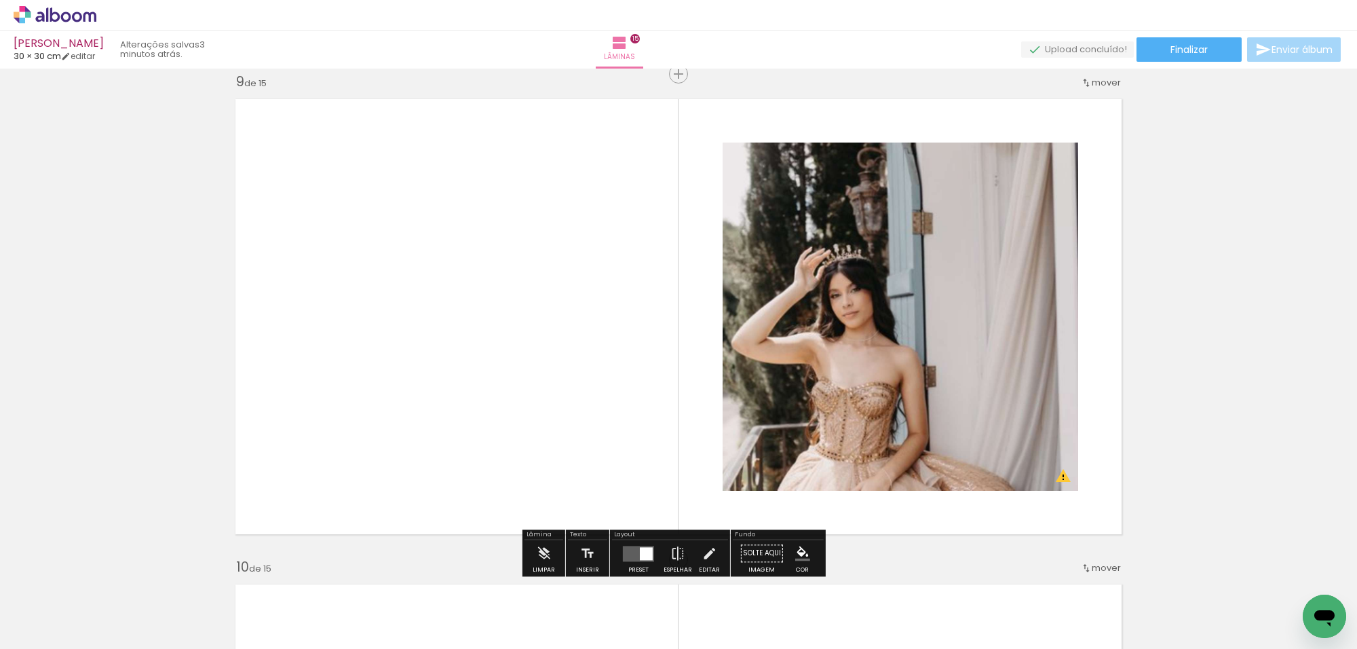
click at [645, 552] on div at bounding box center [646, 553] width 13 height 13
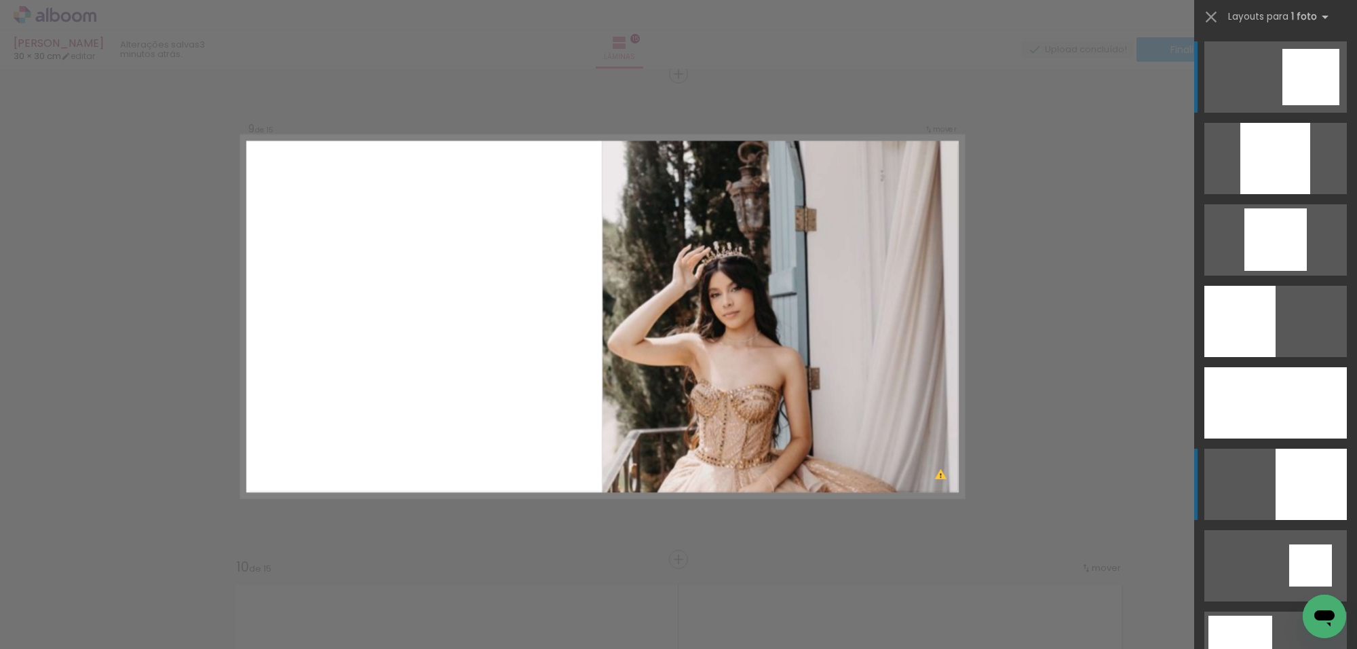
click at [1303, 480] on div at bounding box center [1310, 483] width 71 height 71
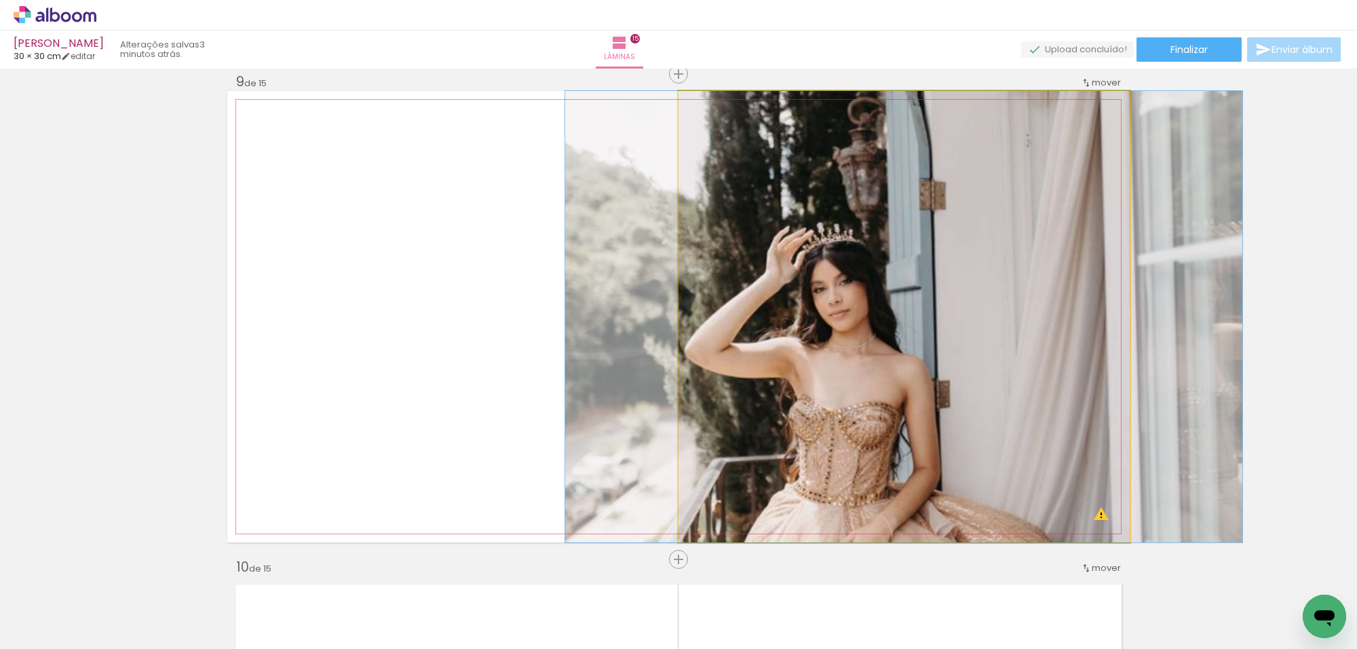
click at [893, 324] on quentale-photo at bounding box center [903, 316] width 451 height 451
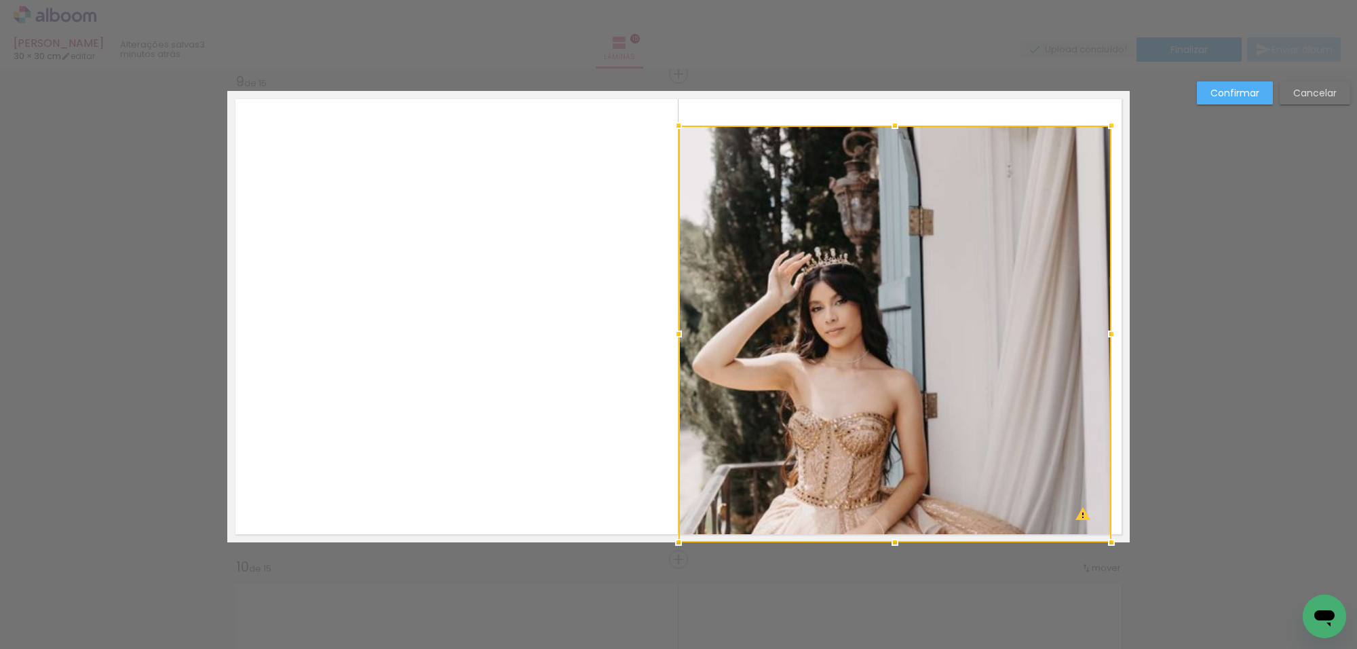
drag, startPoint x: 1119, startPoint y: 104, endPoint x: 1100, endPoint y: 136, distance: 37.1
click at [1100, 136] on div at bounding box center [1111, 125] width 27 height 27
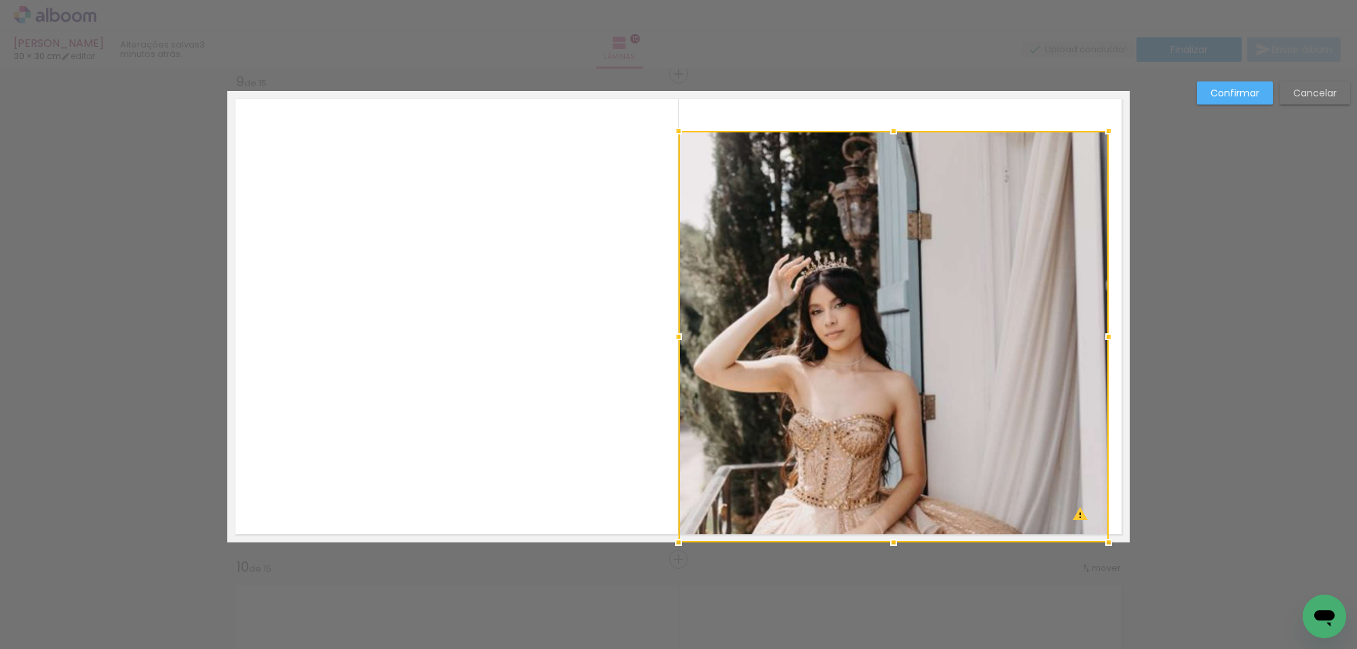
click at [1062, 177] on div at bounding box center [893, 336] width 430 height 411
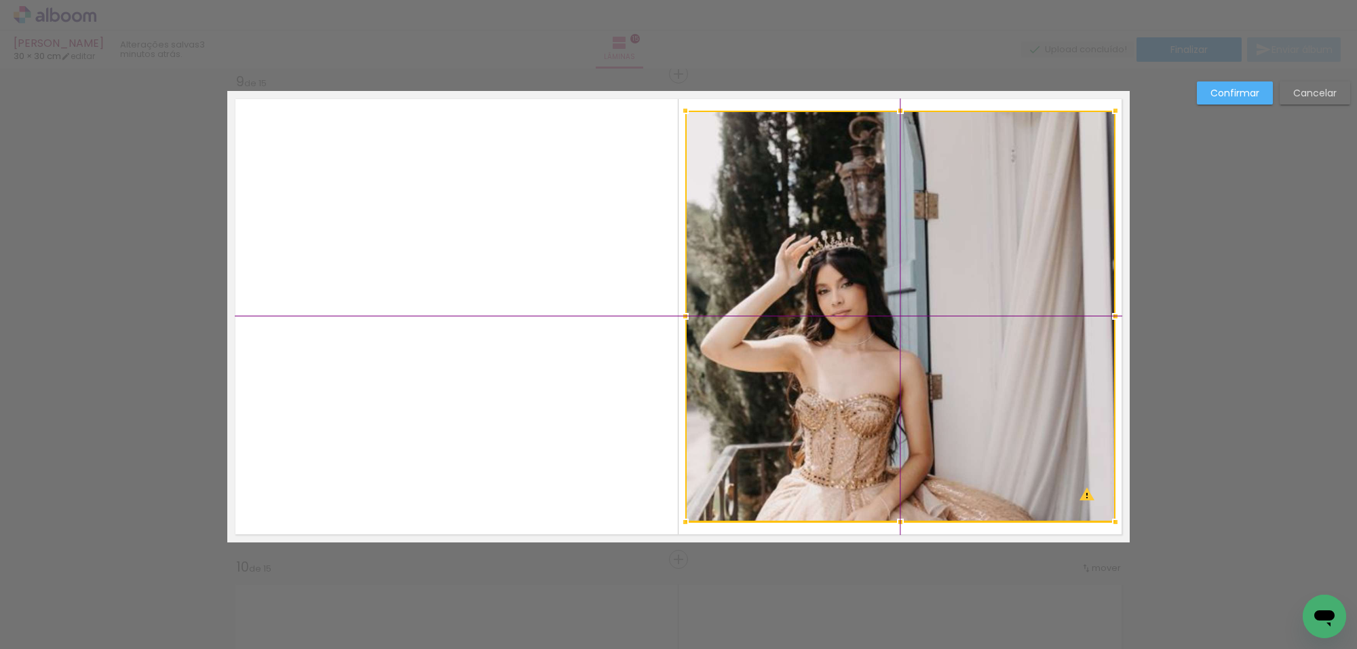
drag, startPoint x: 1043, startPoint y: 222, endPoint x: 1053, endPoint y: 206, distance: 19.2
click at [1053, 206] on div at bounding box center [900, 316] width 430 height 411
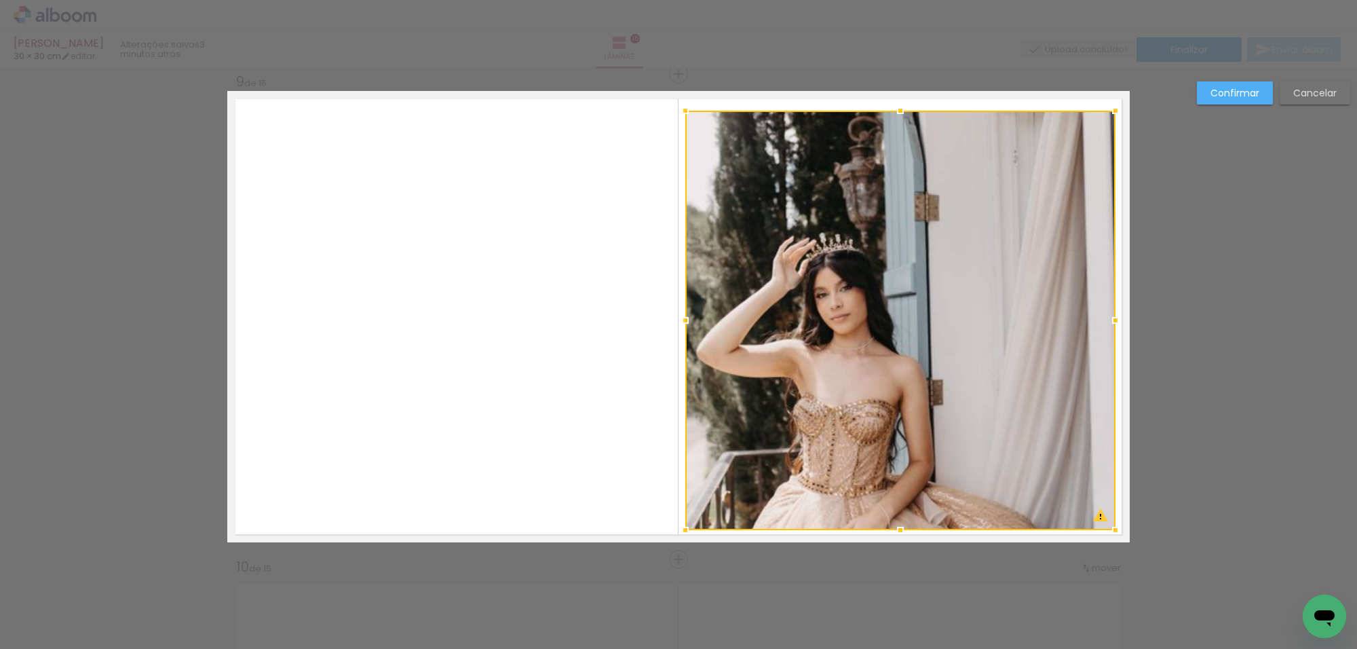
drag, startPoint x: 895, startPoint y: 523, endPoint x: 1026, endPoint y: 353, distance: 213.8
click at [896, 526] on div at bounding box center [900, 529] width 27 height 27
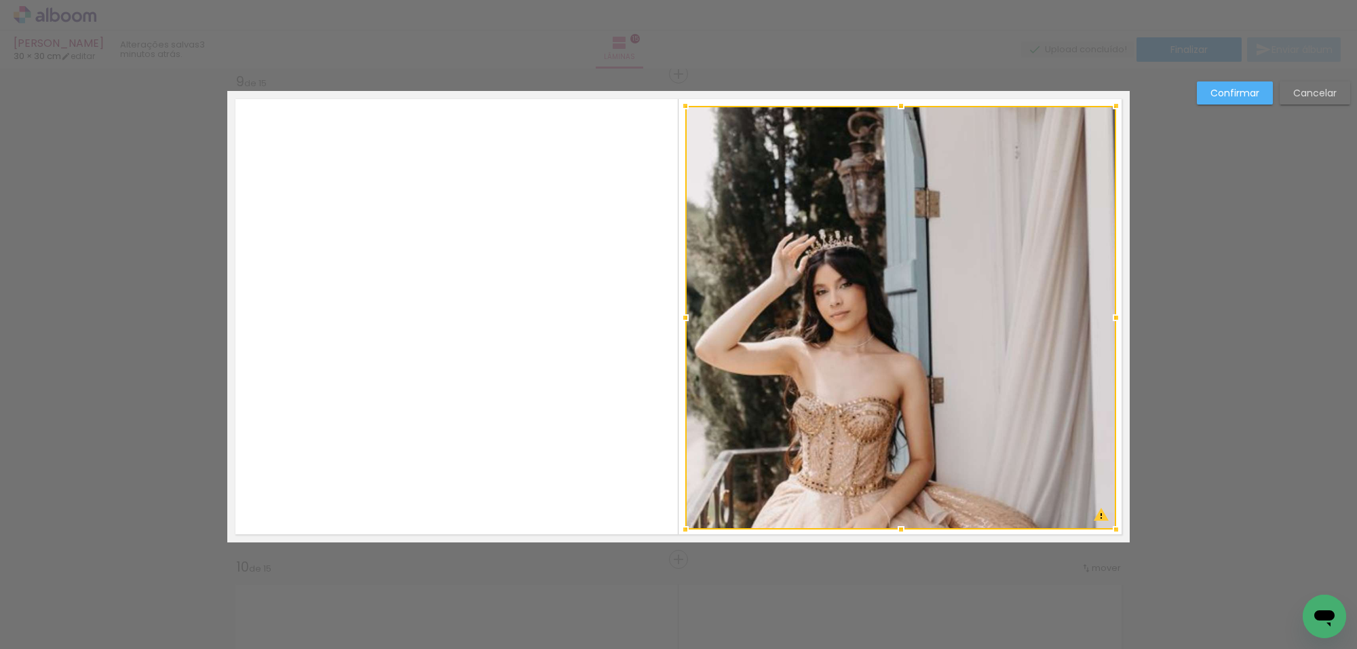
drag, startPoint x: 1108, startPoint y: 113, endPoint x: 1163, endPoint y: 96, distance: 58.0
click at [1111, 107] on div at bounding box center [1115, 105] width 27 height 27
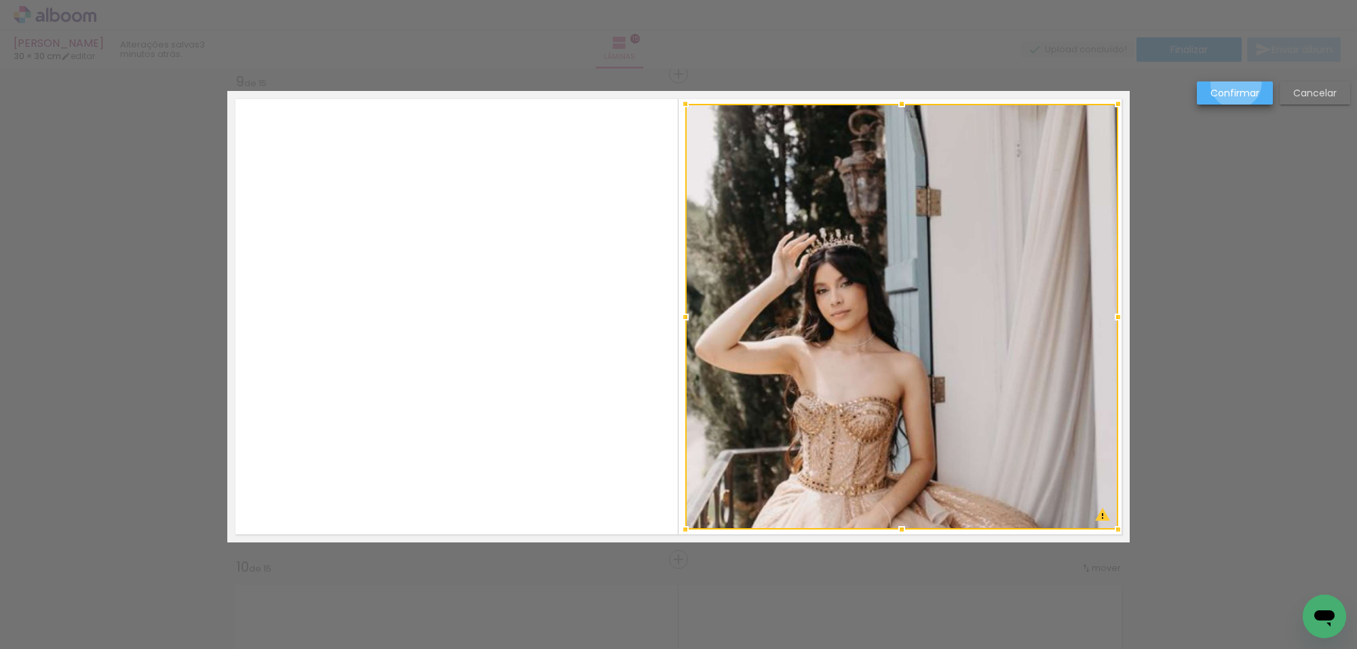
click at [1236, 83] on paper-button "Confirmar" at bounding box center [1235, 92] width 76 height 23
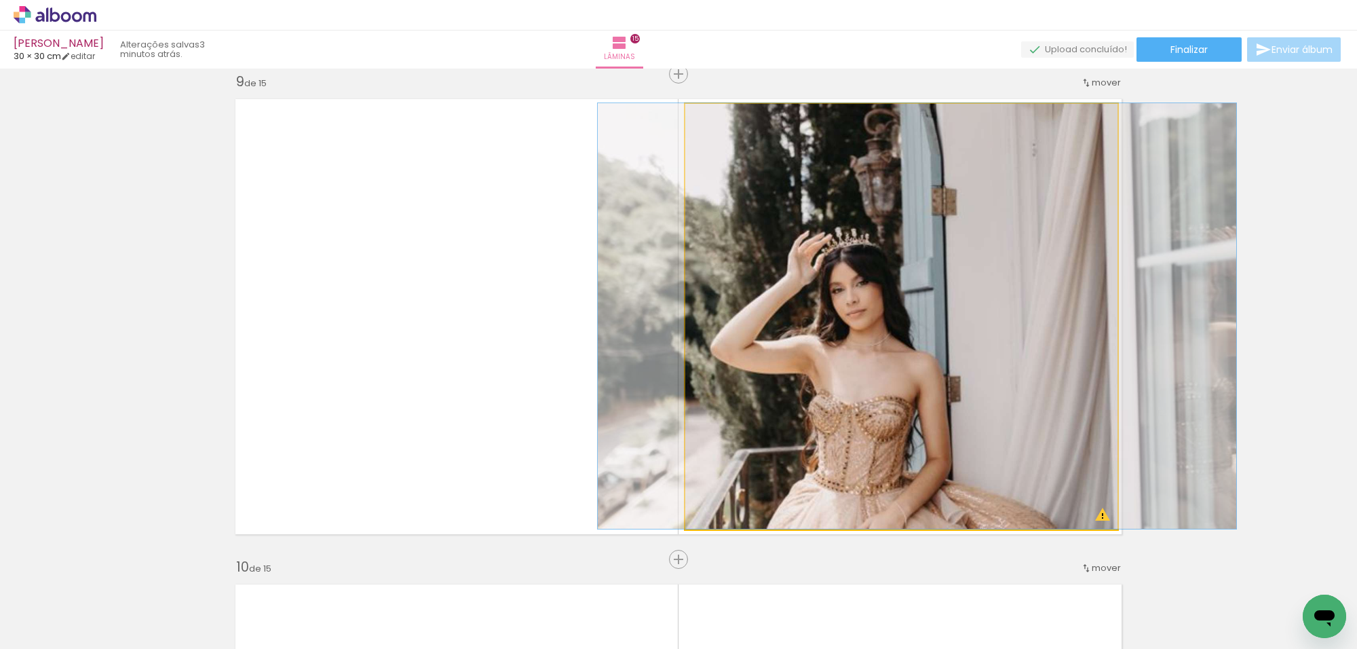
drag, startPoint x: 992, startPoint y: 189, endPoint x: 1008, endPoint y: 165, distance: 28.4
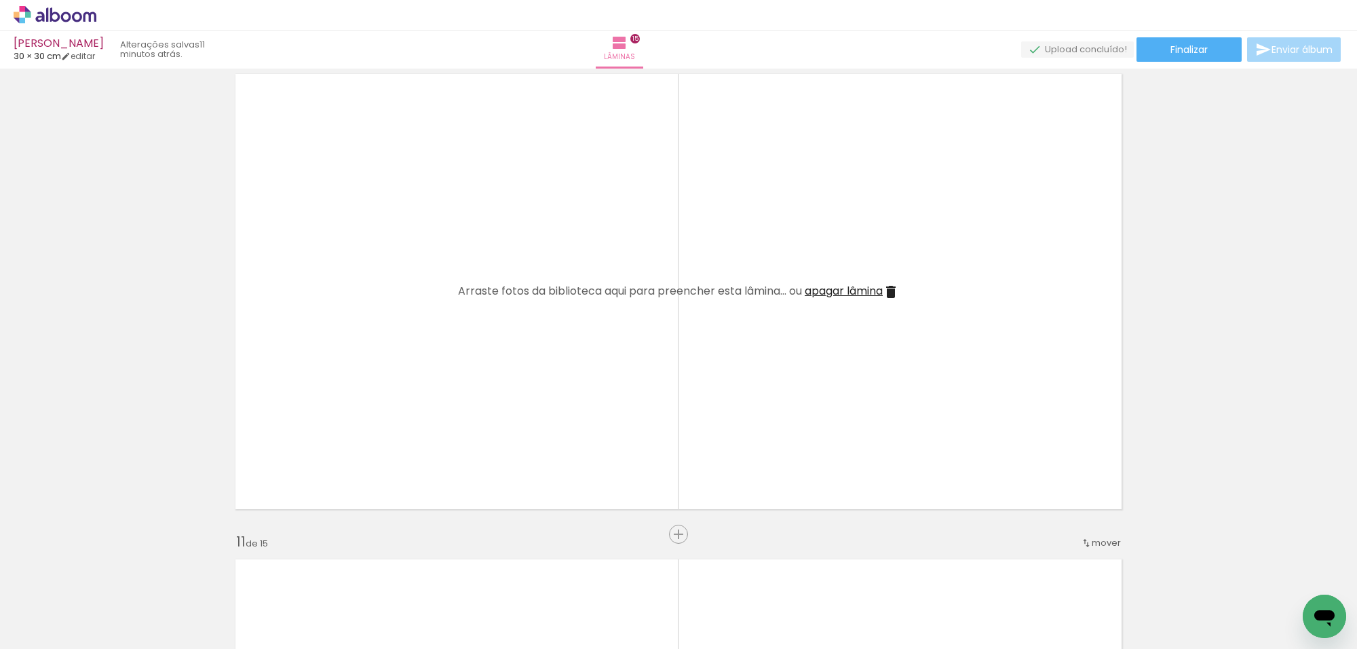
scroll to position [4491, 0]
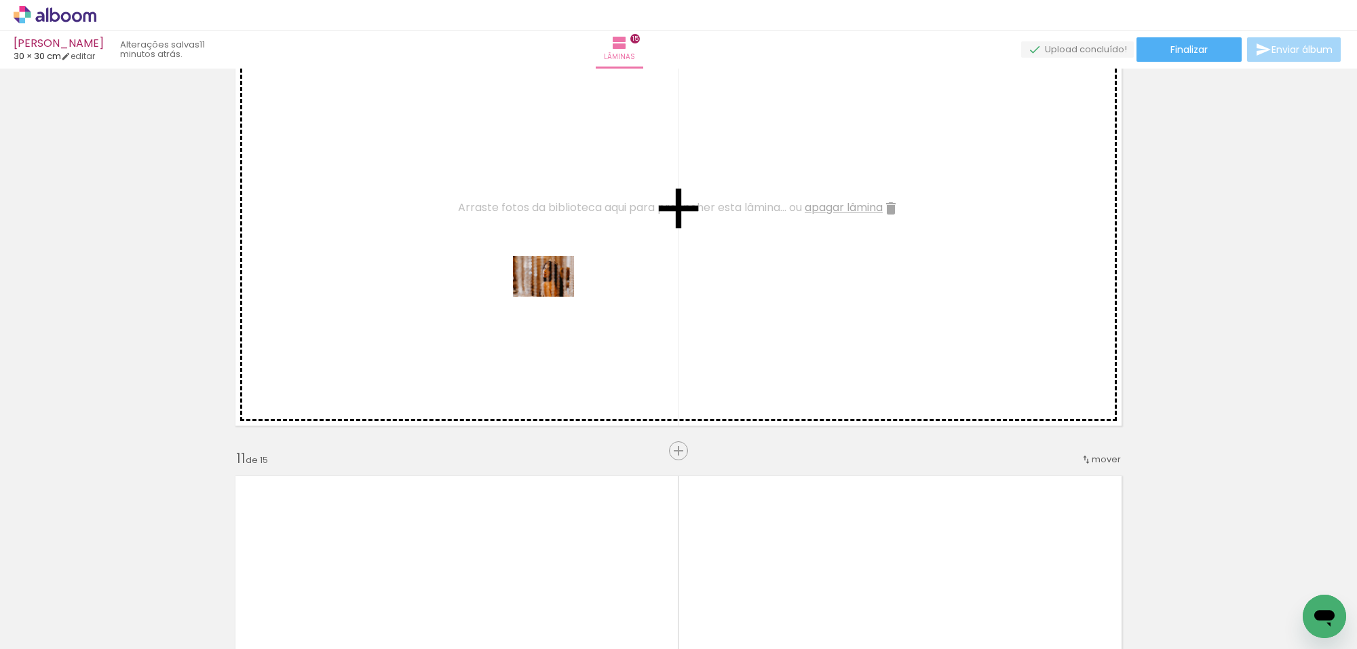
drag, startPoint x: 140, startPoint y: 594, endPoint x: 636, endPoint y: 1, distance: 772.5
click at [684, 252] on quentale-workspace at bounding box center [678, 324] width 1357 height 649
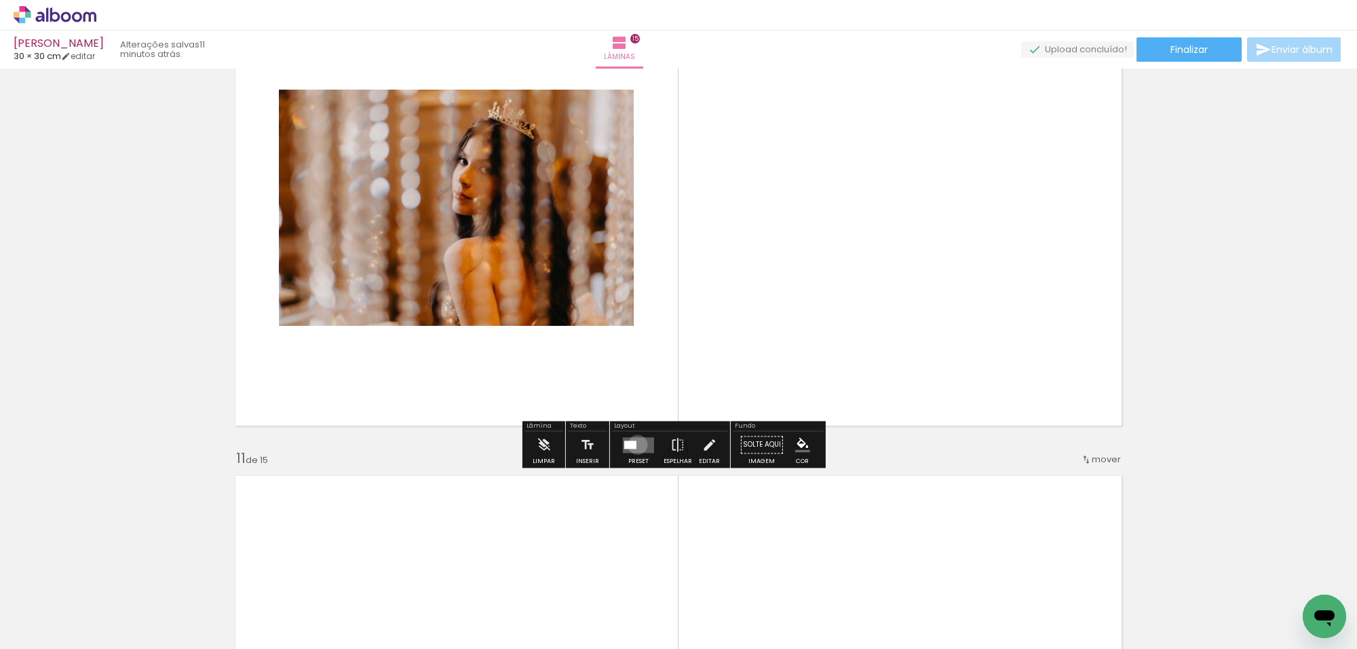
click at [634, 444] on quentale-layouter at bounding box center [638, 445] width 31 height 16
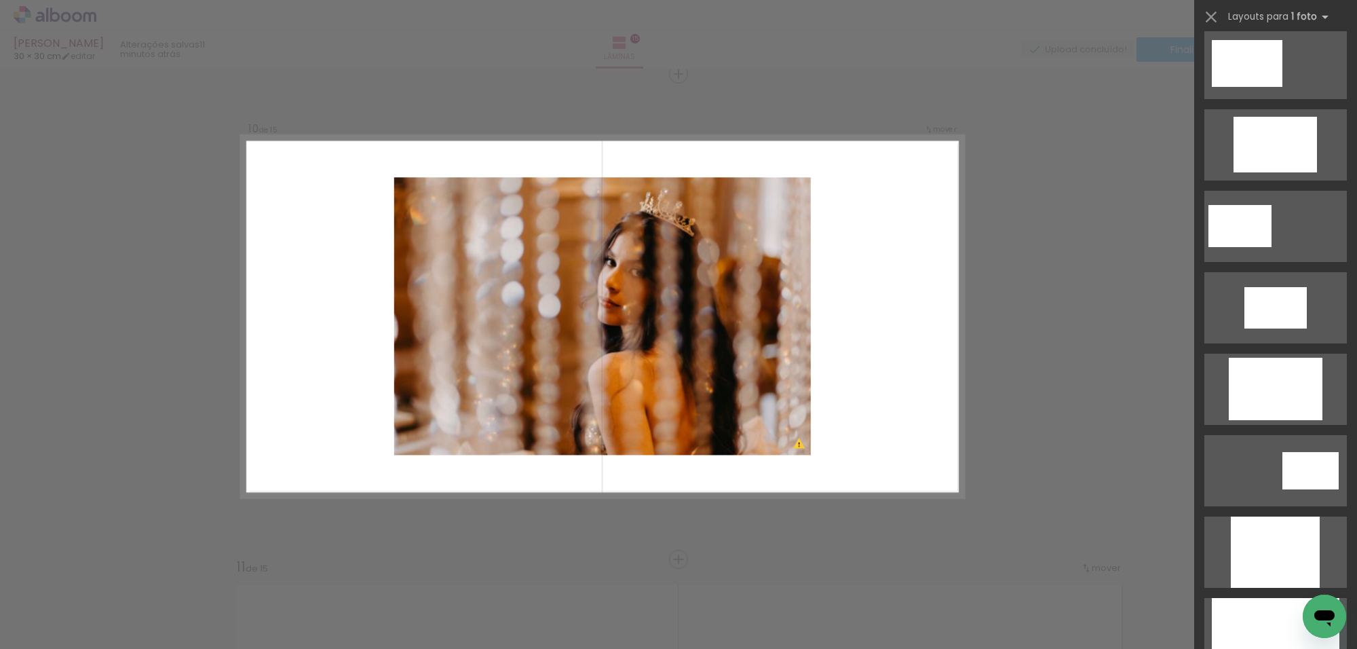
scroll to position [594, 0]
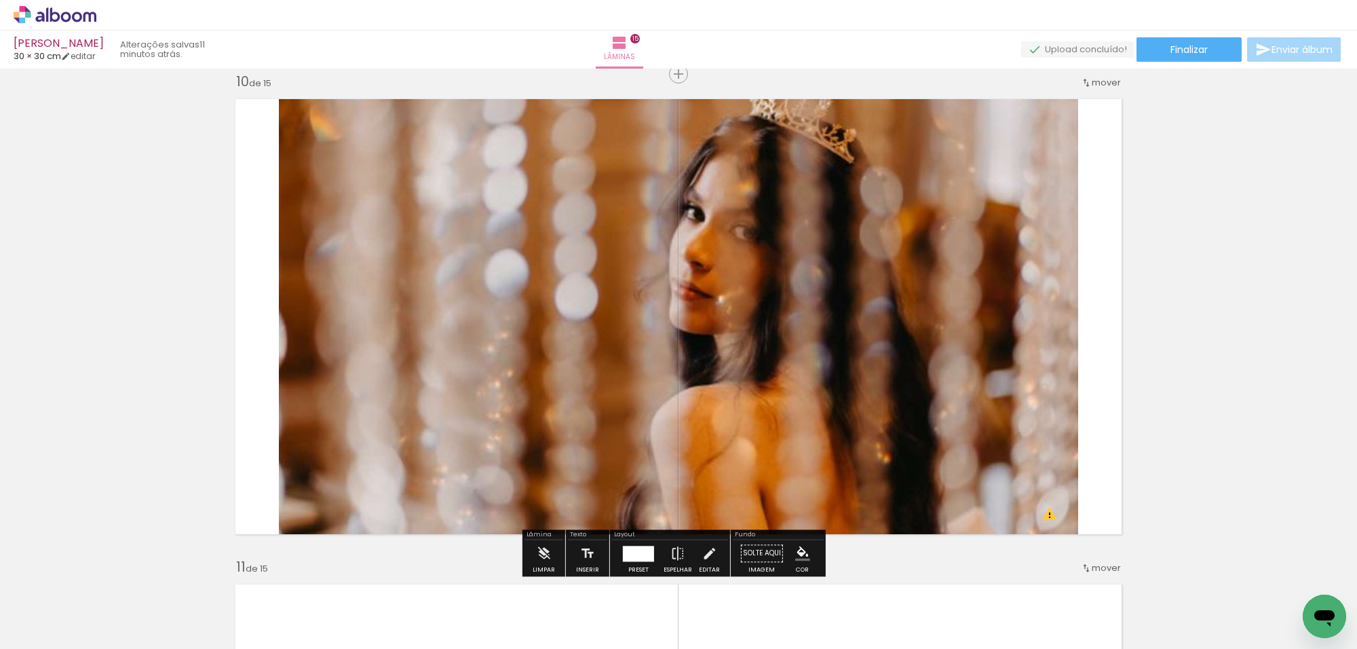
click at [936, 273] on quentale-photo at bounding box center [678, 316] width 799 height 451
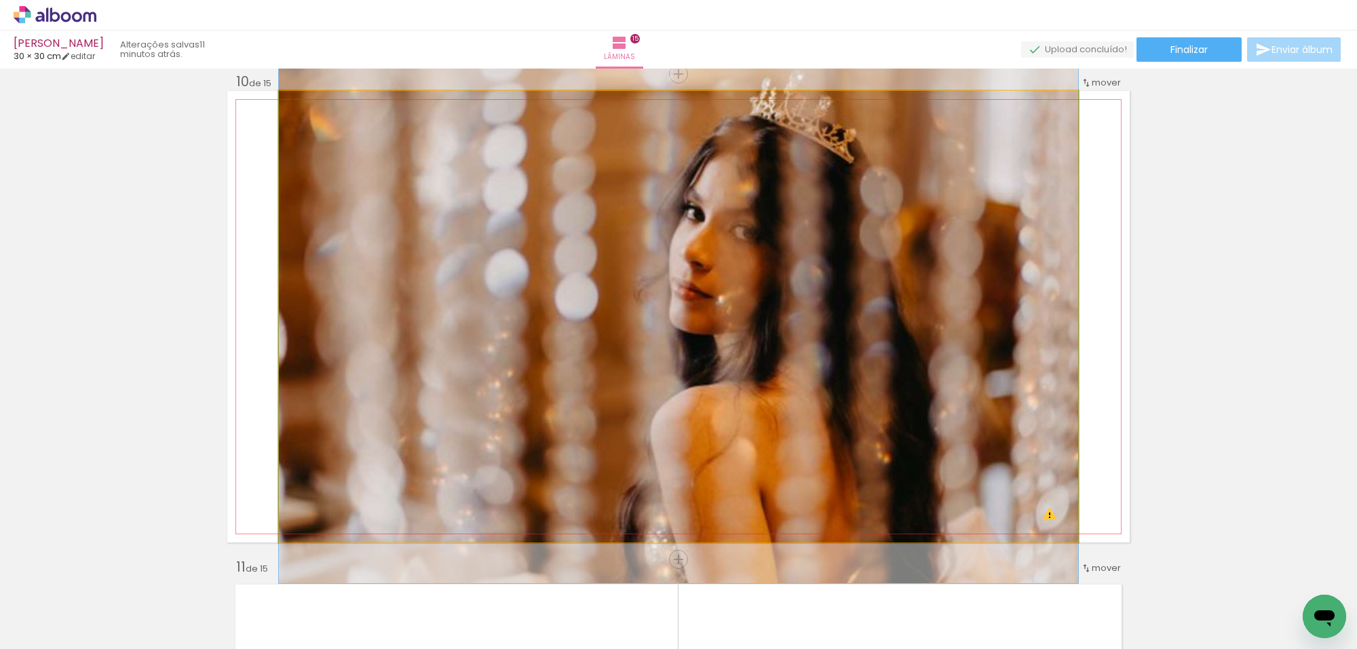
drag, startPoint x: 936, startPoint y: 273, endPoint x: 969, endPoint y: 227, distance: 56.5
click at [936, 273] on quentale-photo at bounding box center [678, 316] width 799 height 451
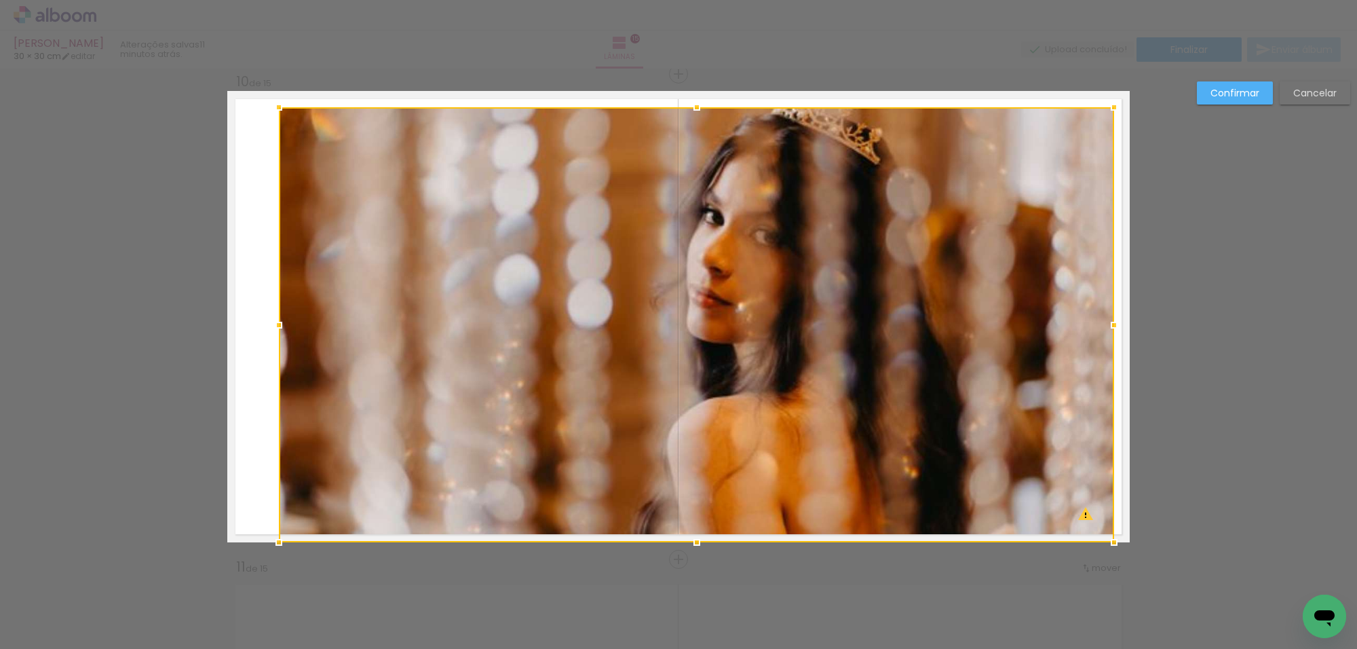
drag, startPoint x: 1073, startPoint y: 90, endPoint x: 1109, endPoint y: 106, distance: 39.5
click at [1109, 106] on div at bounding box center [1113, 107] width 27 height 27
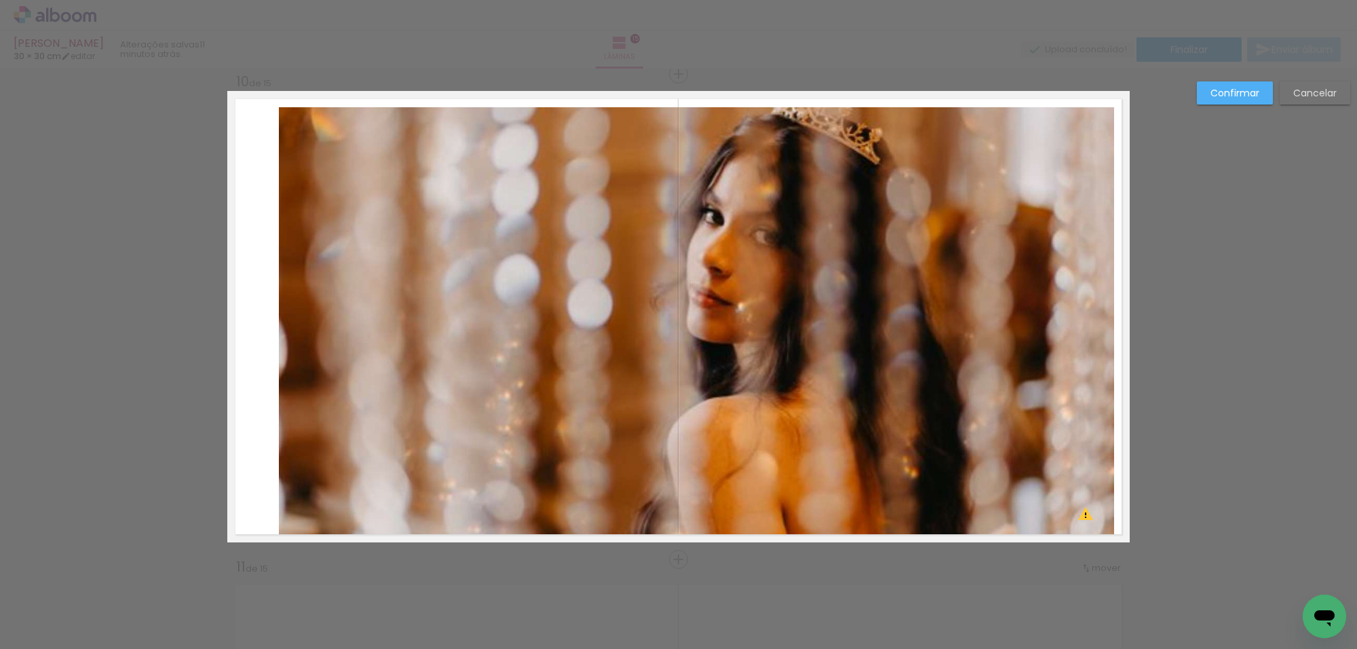
click at [1080, 199] on quentale-photo at bounding box center [696, 324] width 835 height 435
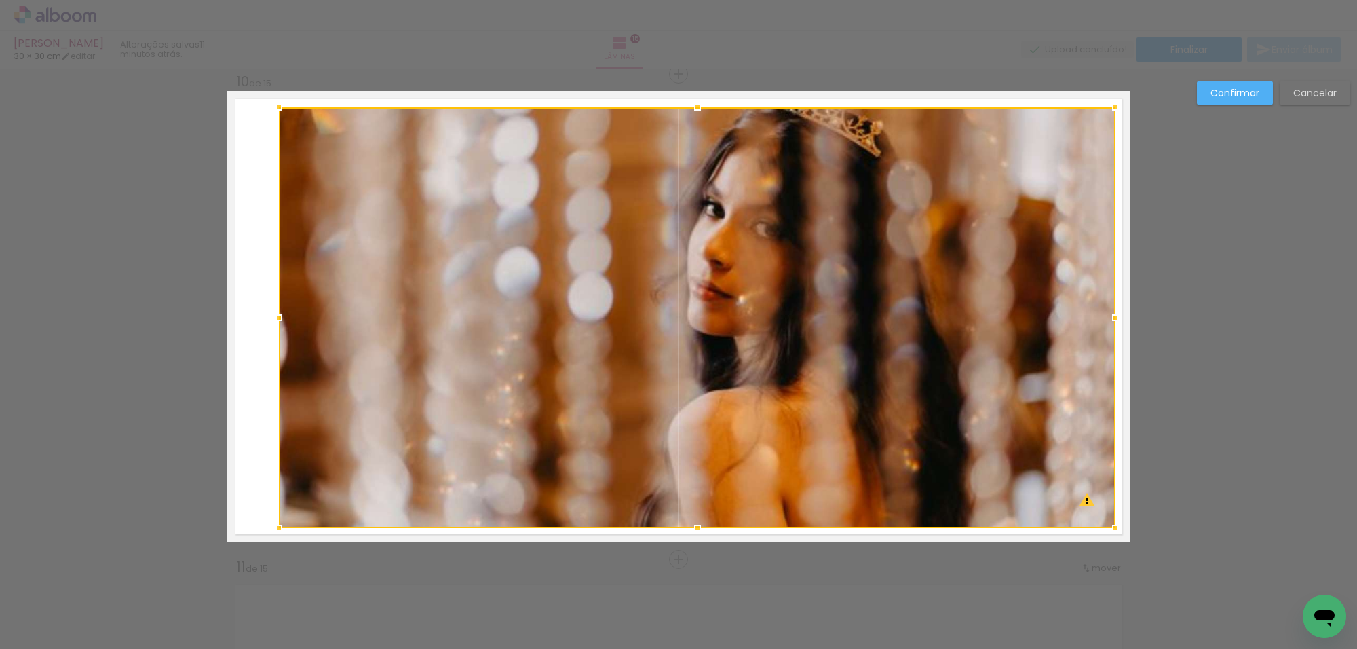
drag, startPoint x: 1111, startPoint y: 546, endPoint x: 1113, endPoint y: 531, distance: 15.1
click at [1113, 531] on div at bounding box center [1115, 527] width 27 height 27
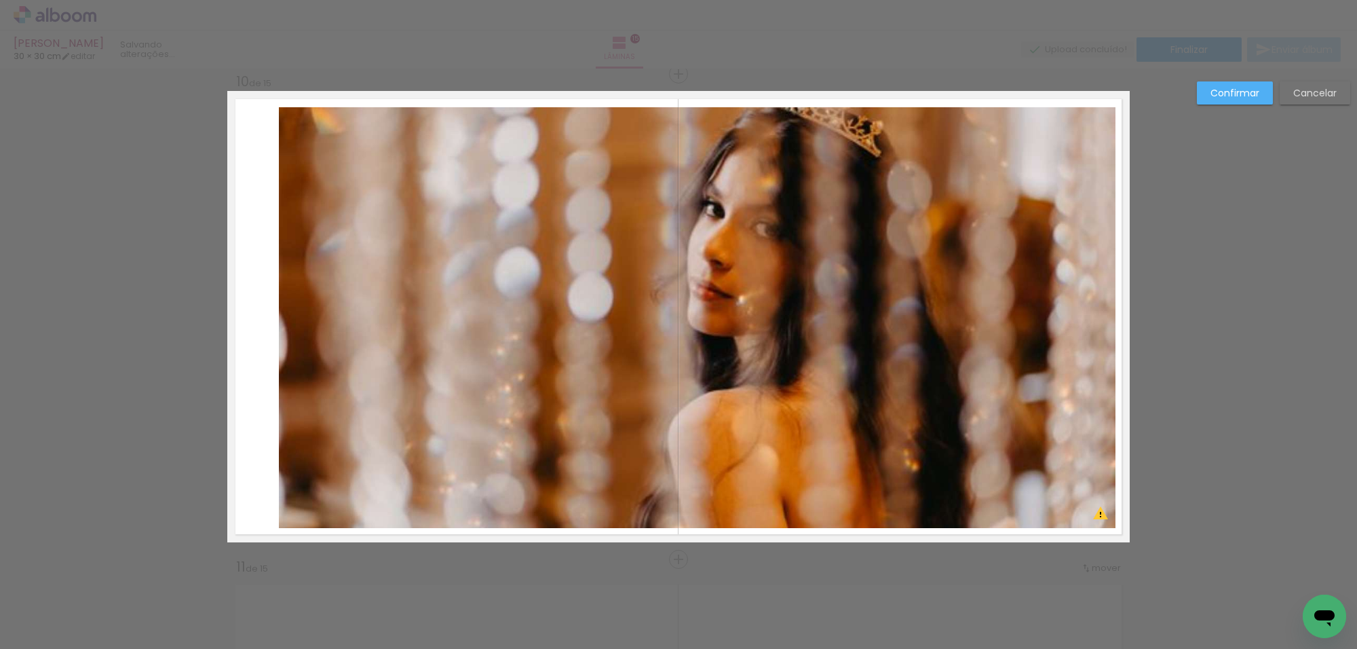
drag, startPoint x: 713, startPoint y: 397, endPoint x: 680, endPoint y: 400, distance: 32.7
click at [713, 396] on quentale-photo at bounding box center [697, 317] width 836 height 421
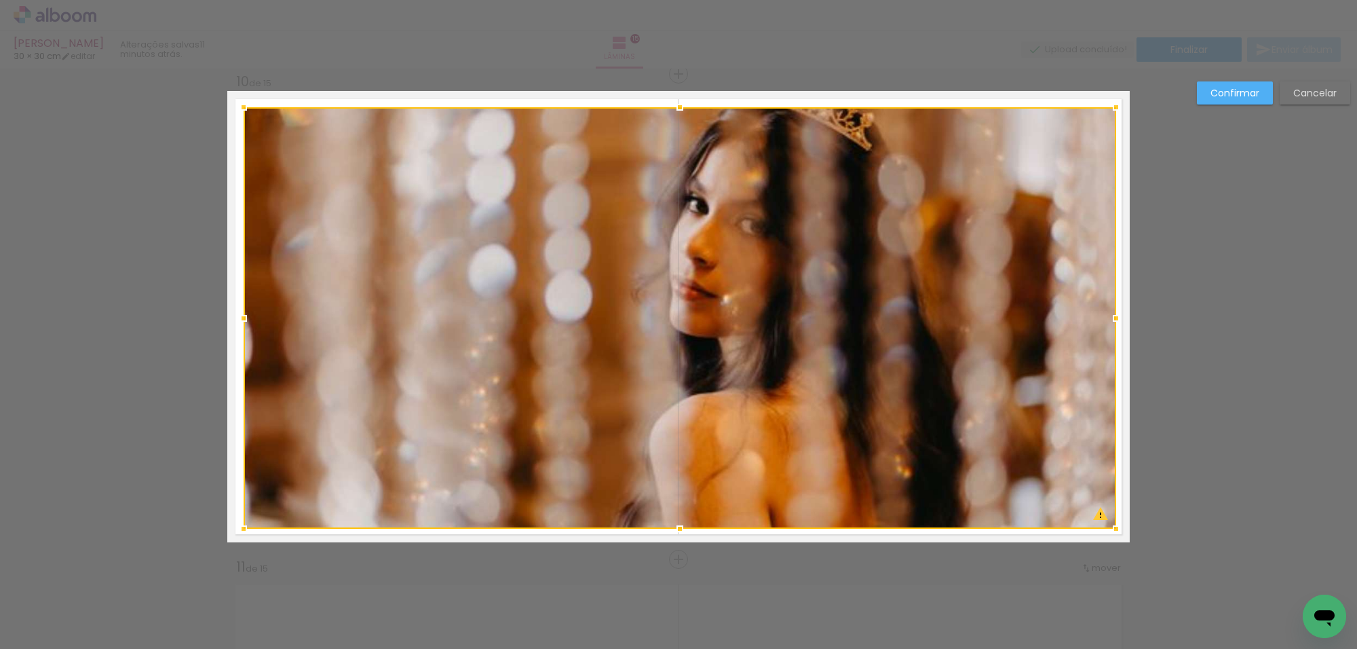
drag, startPoint x: 275, startPoint y: 527, endPoint x: 239, endPoint y: 528, distance: 36.0
click at [239, 528] on div at bounding box center [243, 528] width 27 height 27
drag, startPoint x: 1237, startPoint y: 102, endPoint x: 1233, endPoint y: 96, distance: 7.3
click at [1237, 100] on paper-button "Confirmar" at bounding box center [1235, 92] width 76 height 23
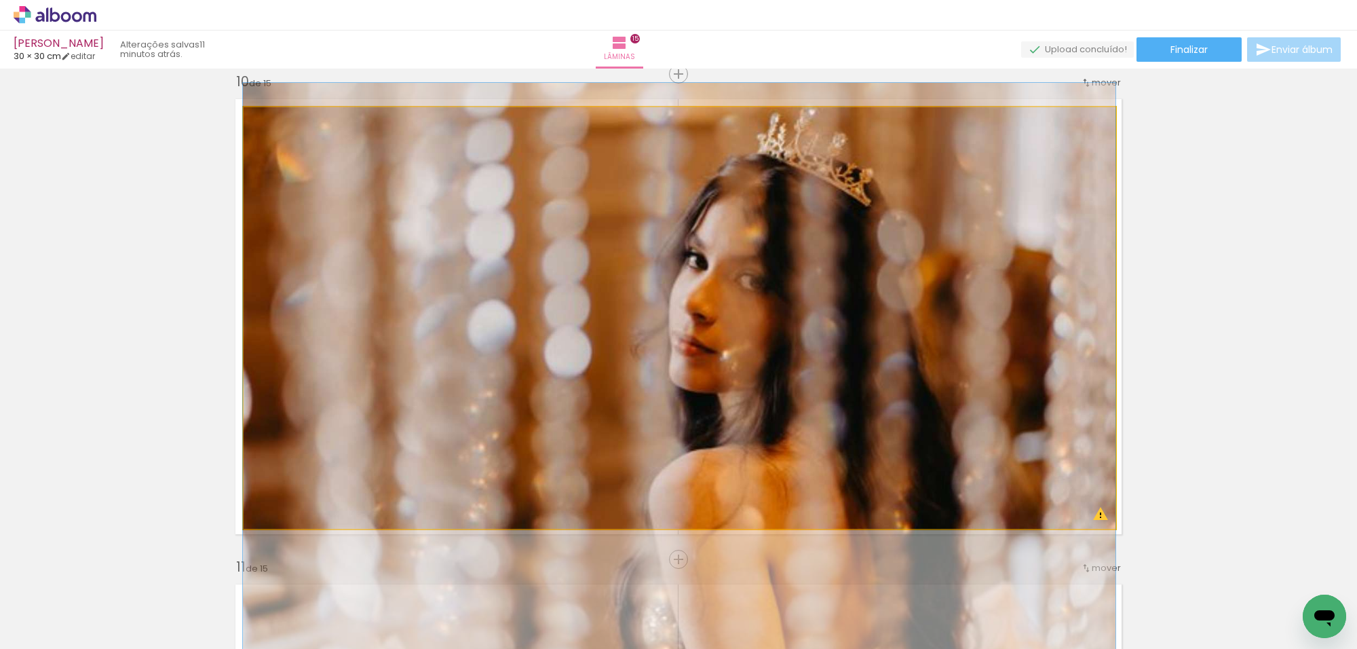
drag, startPoint x: 987, startPoint y: 204, endPoint x: 975, endPoint y: 254, distance: 51.7
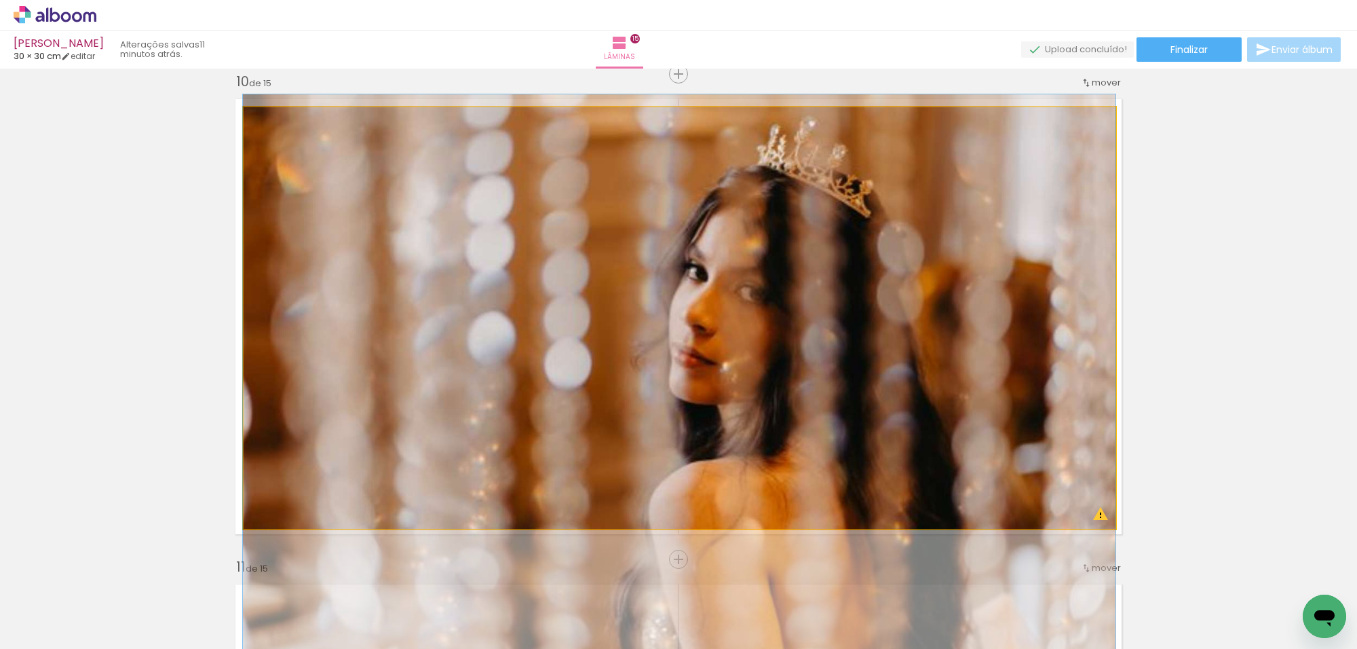
drag, startPoint x: 969, startPoint y: 243, endPoint x: 967, endPoint y: 254, distance: 11.6
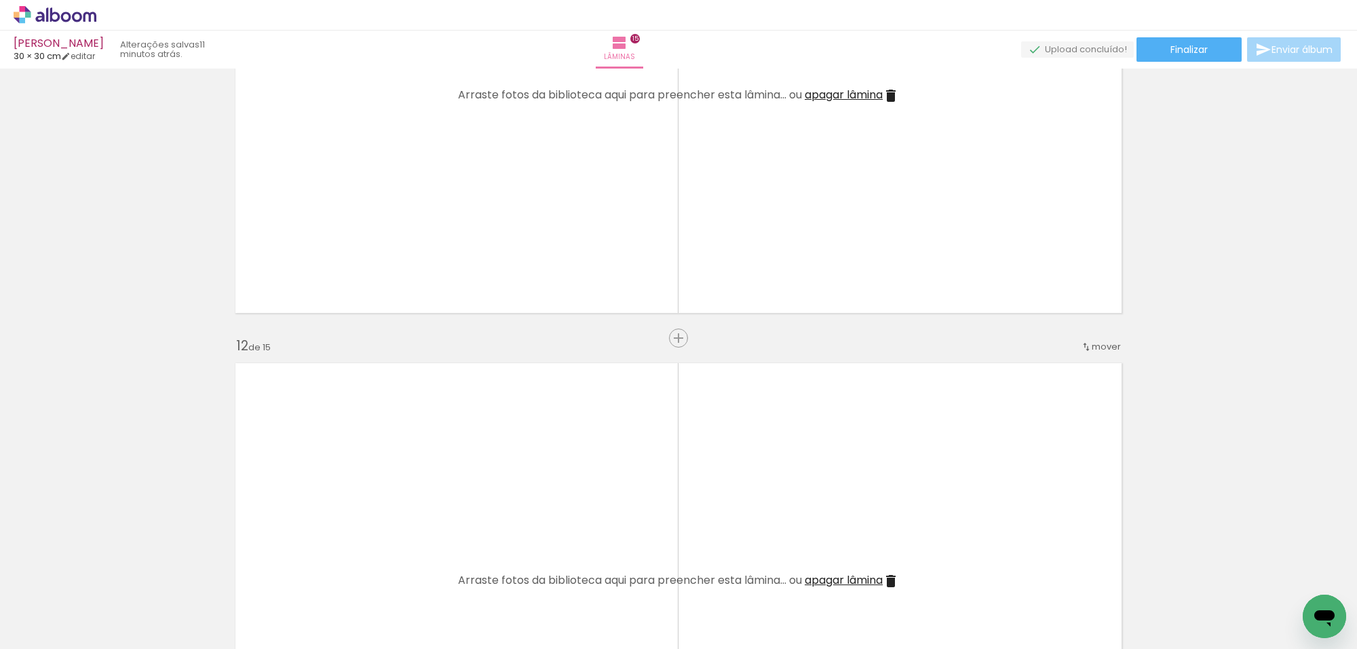
scroll to position [5315, 0]
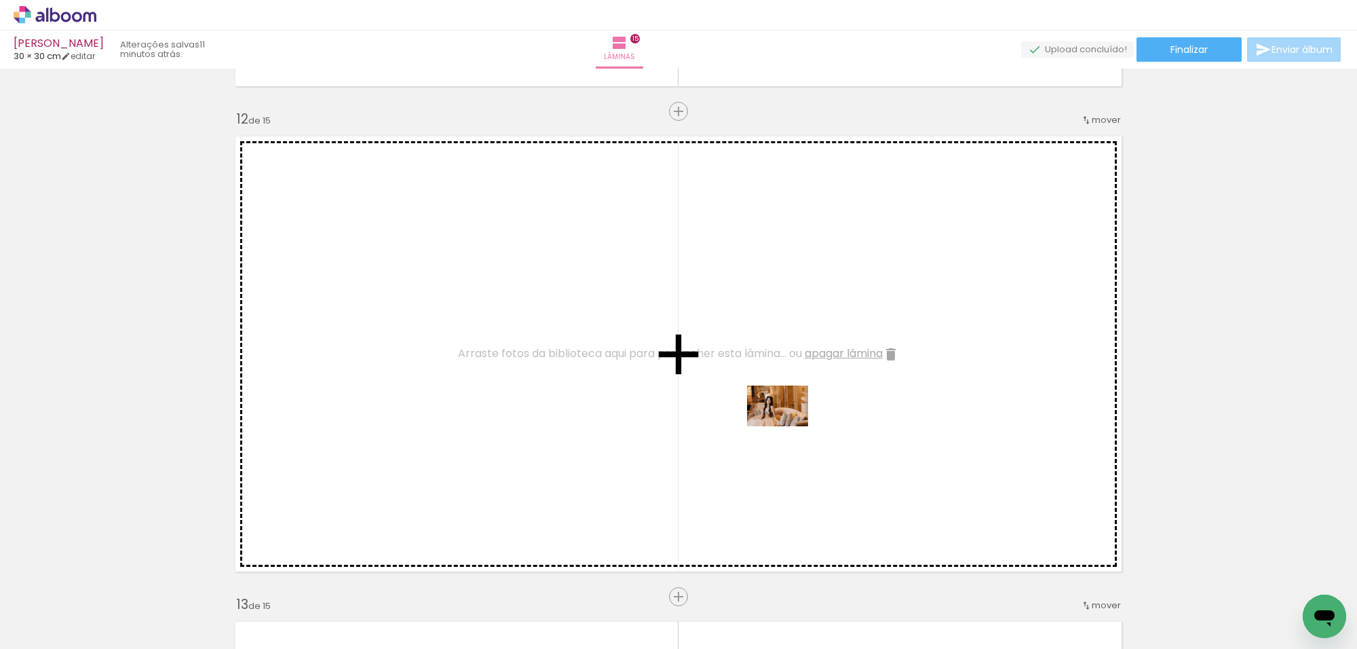
drag, startPoint x: 519, startPoint y: 601, endPoint x: 799, endPoint y: 445, distance: 320.7
click at [843, 402] on quentale-workspace at bounding box center [678, 324] width 1357 height 649
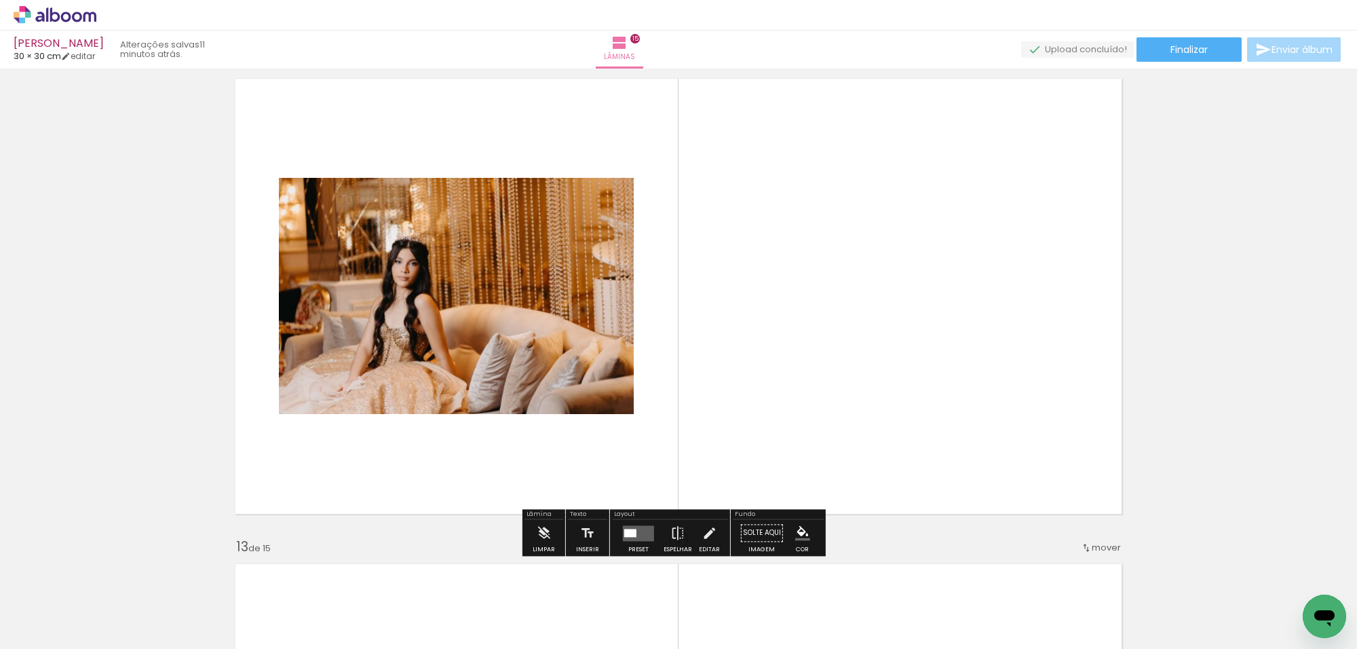
scroll to position [5400, 0]
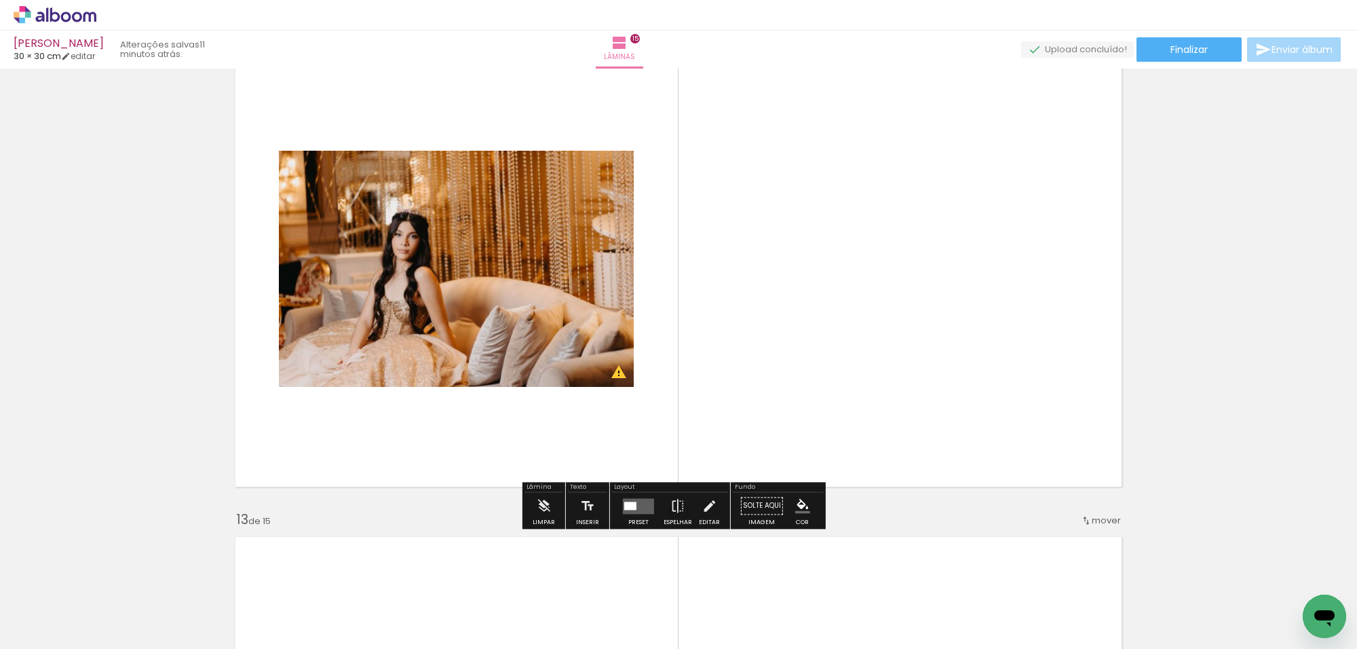
click at [629, 501] on div at bounding box center [630, 505] width 12 height 8
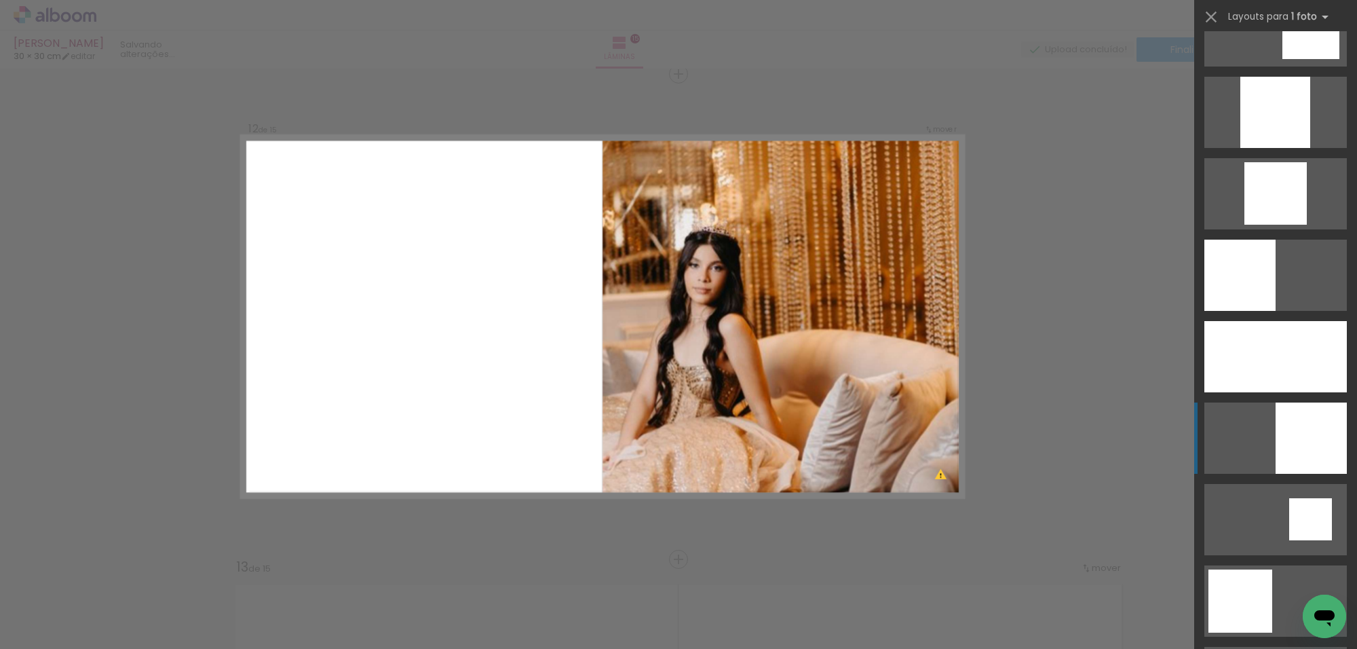
scroll to position [1187, 0]
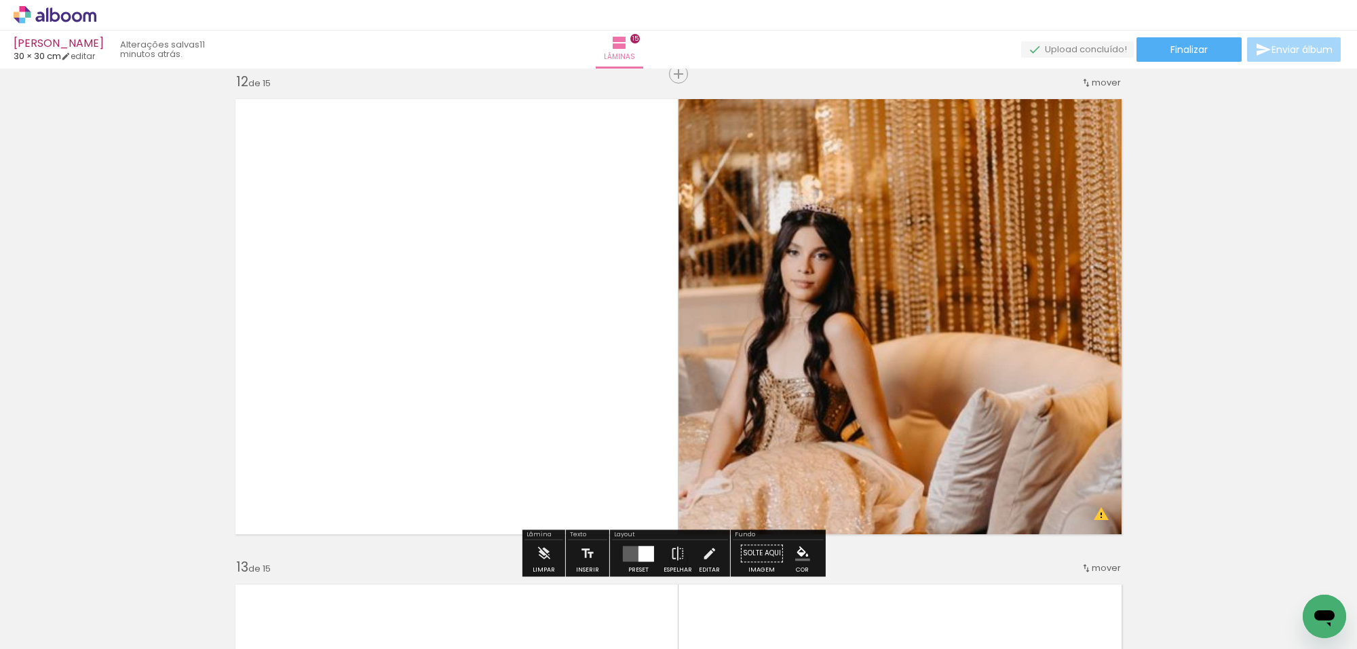
click at [1043, 336] on quentale-photo at bounding box center [903, 316] width 451 height 451
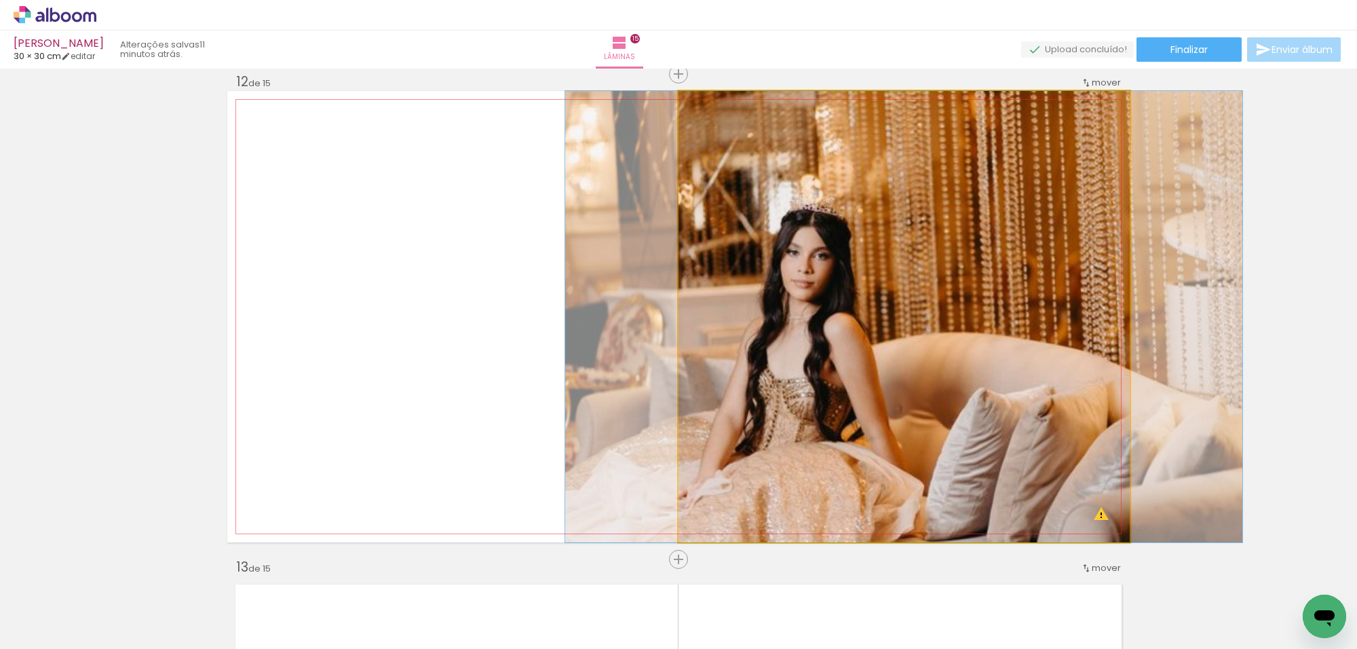
click at [1043, 336] on quentale-photo at bounding box center [903, 316] width 451 height 451
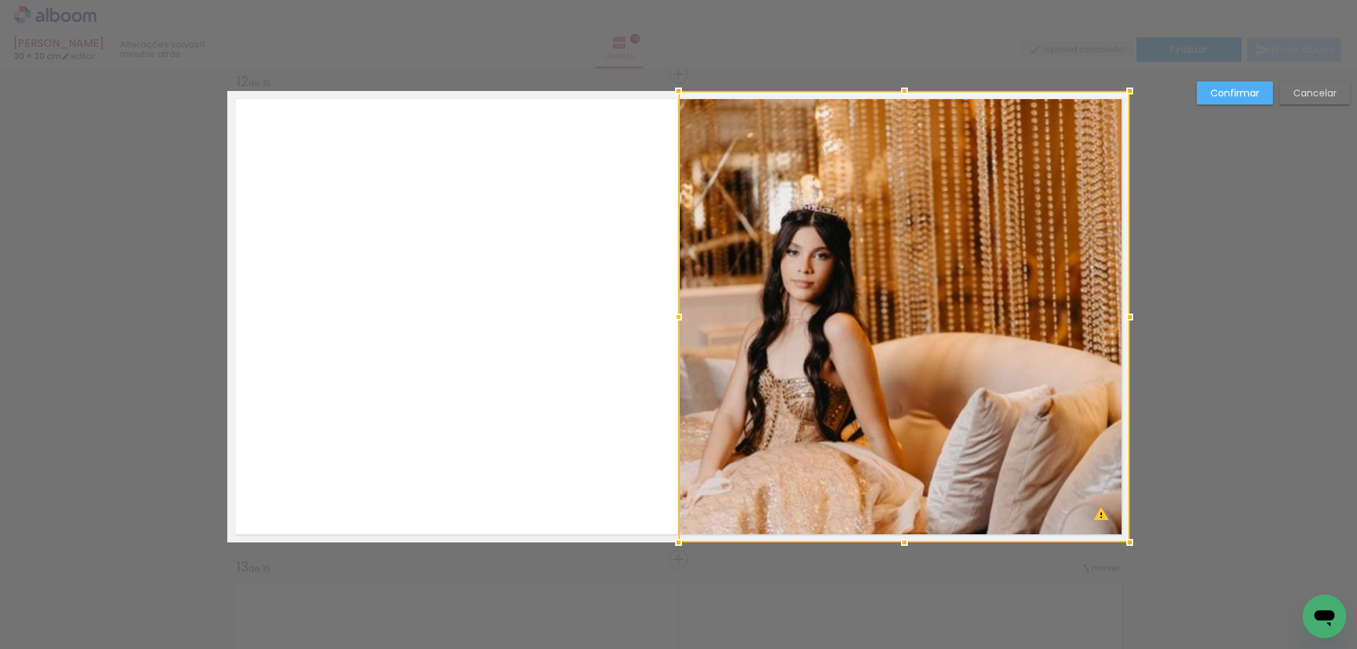
click at [0, 0] on slot "Confirmar" at bounding box center [0, 0] width 0 height 0
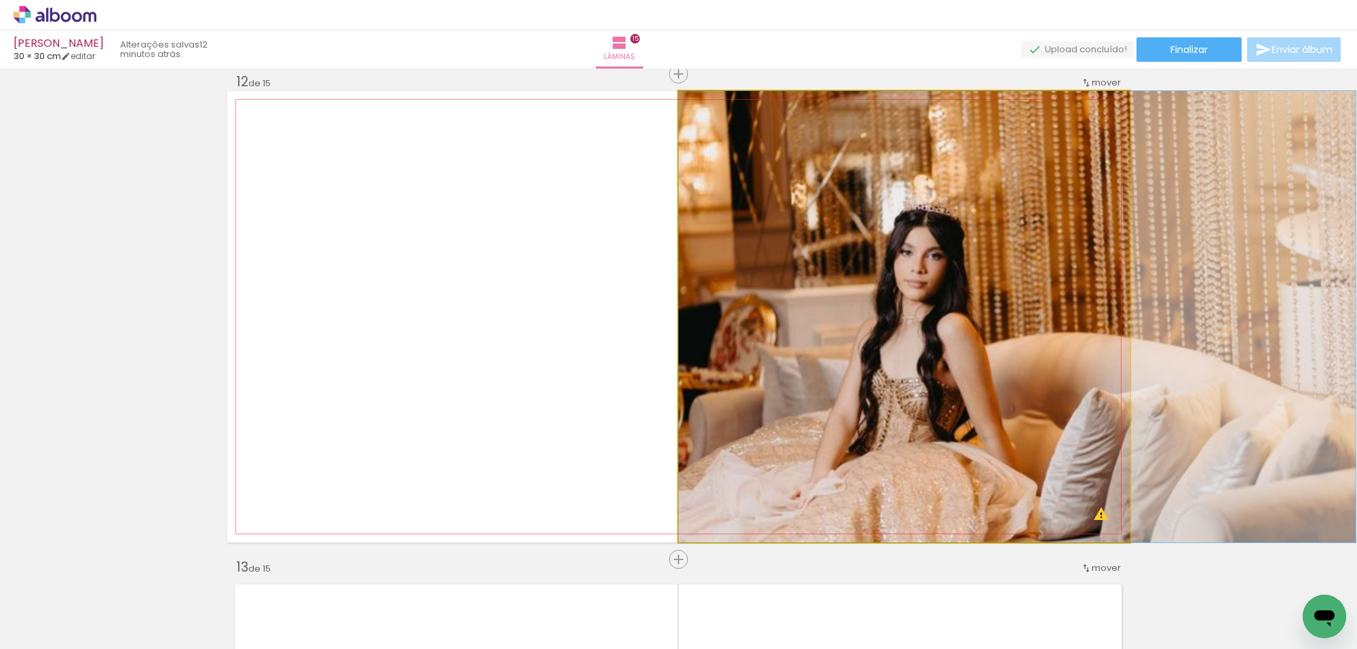
drag, startPoint x: 976, startPoint y: 214, endPoint x: 1087, endPoint y: 193, distance: 113.8
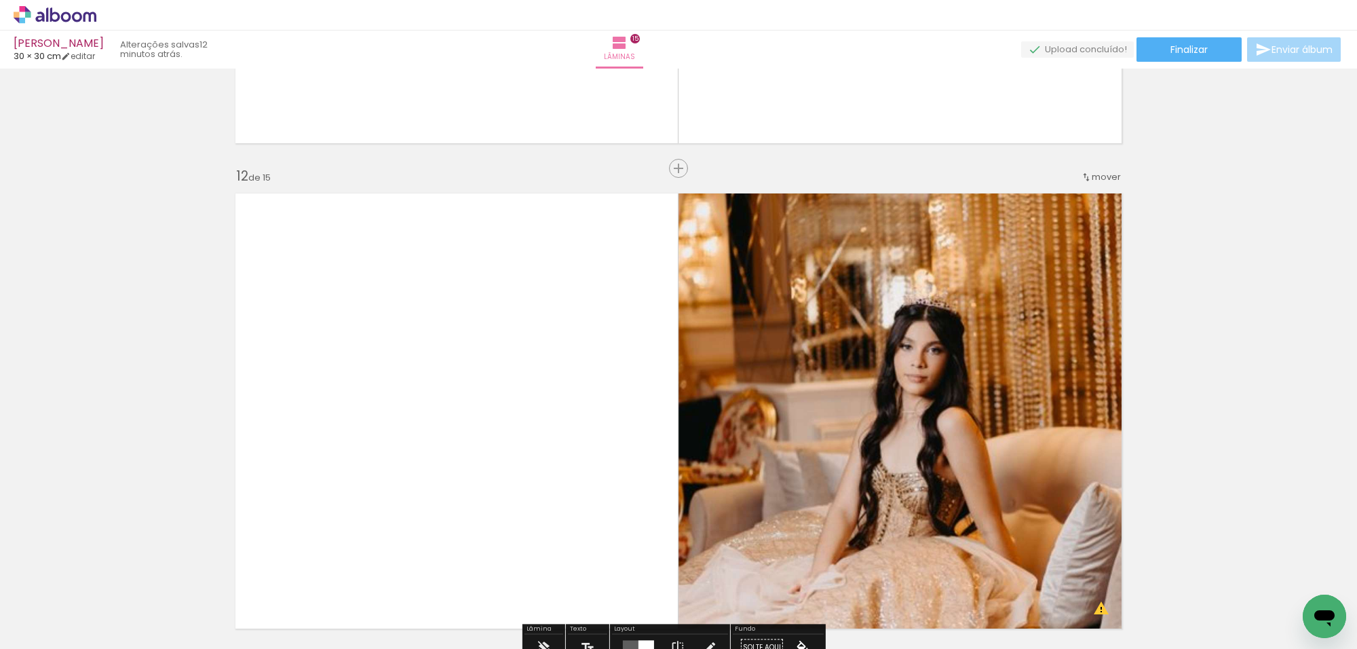
scroll to position [4844, 0]
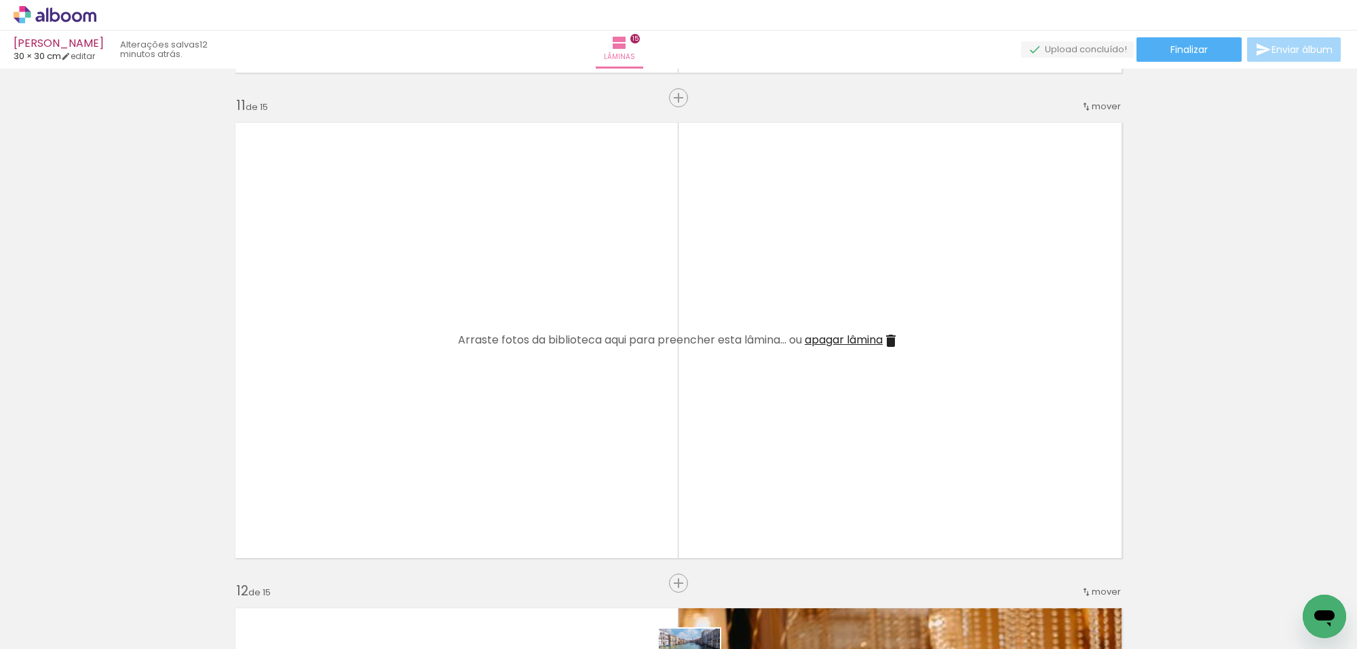
drag, startPoint x: 218, startPoint y: 607, endPoint x: 699, endPoint y: 669, distance: 485.6
click at [699, 648] on html "link( href="../../bower_components/polymer/polymer.html" rel="import" ) picture…" at bounding box center [678, 324] width 1357 height 649
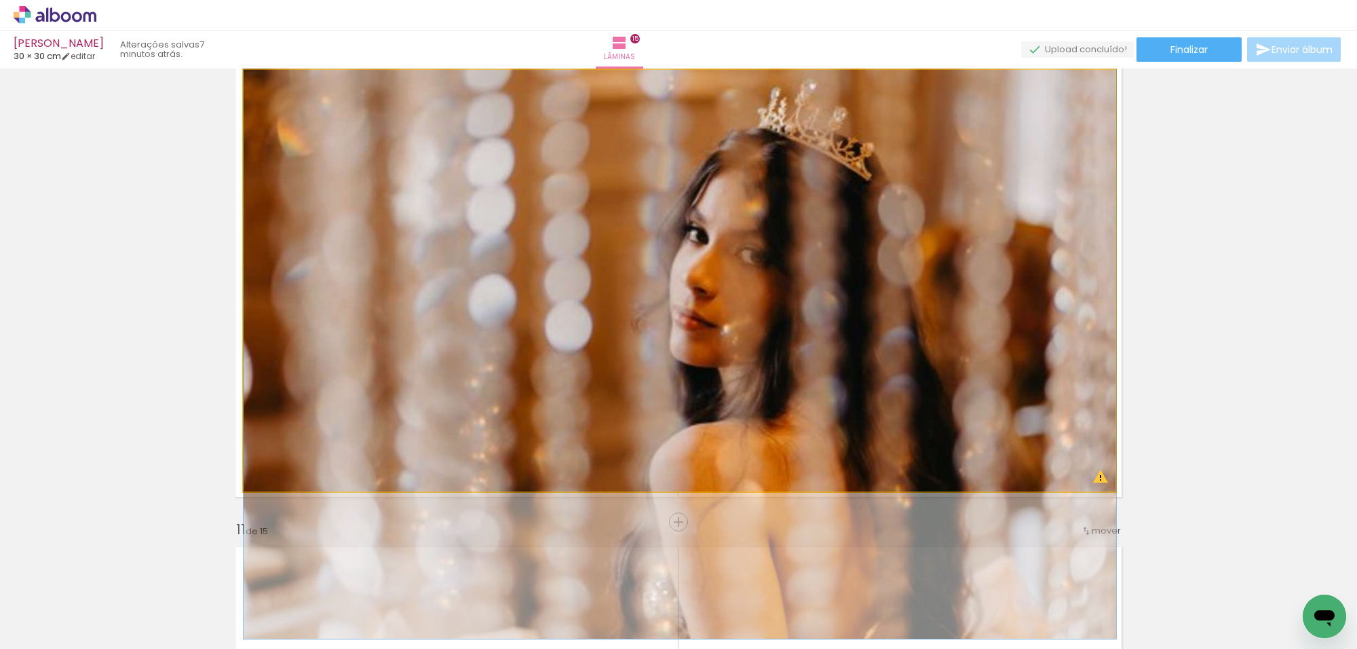
click at [798, 265] on quentale-photo at bounding box center [680, 280] width 872 height 421
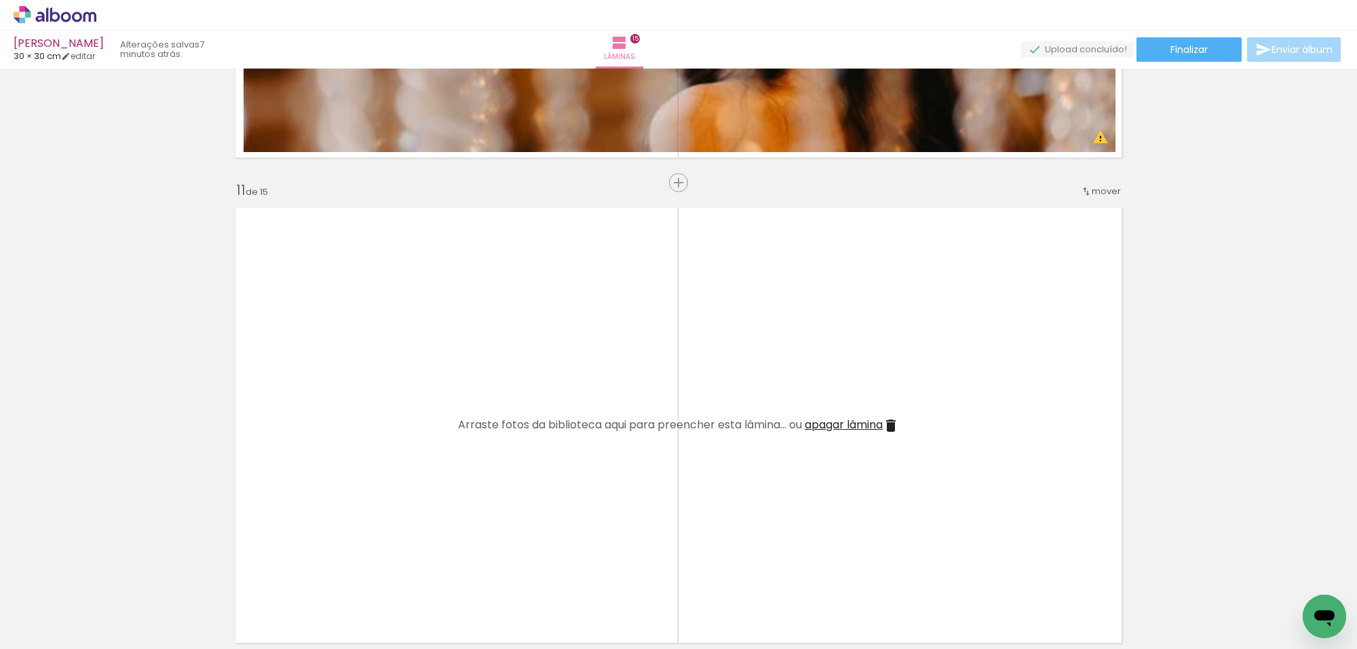
scroll to position [4844, 0]
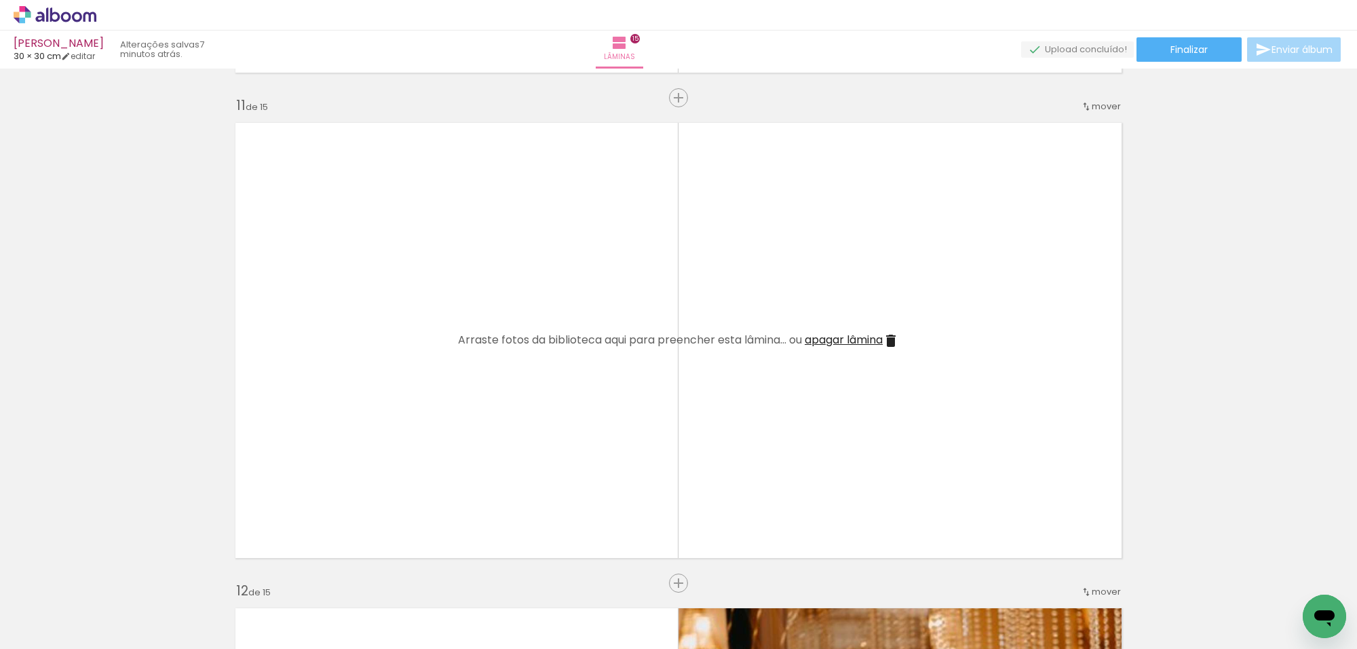
click at [72, 604] on iron-icon at bounding box center [69, 607] width 11 height 11
click at [64, 602] on paper-item "Não utilizadas" at bounding box center [44, 604] width 70 height 12
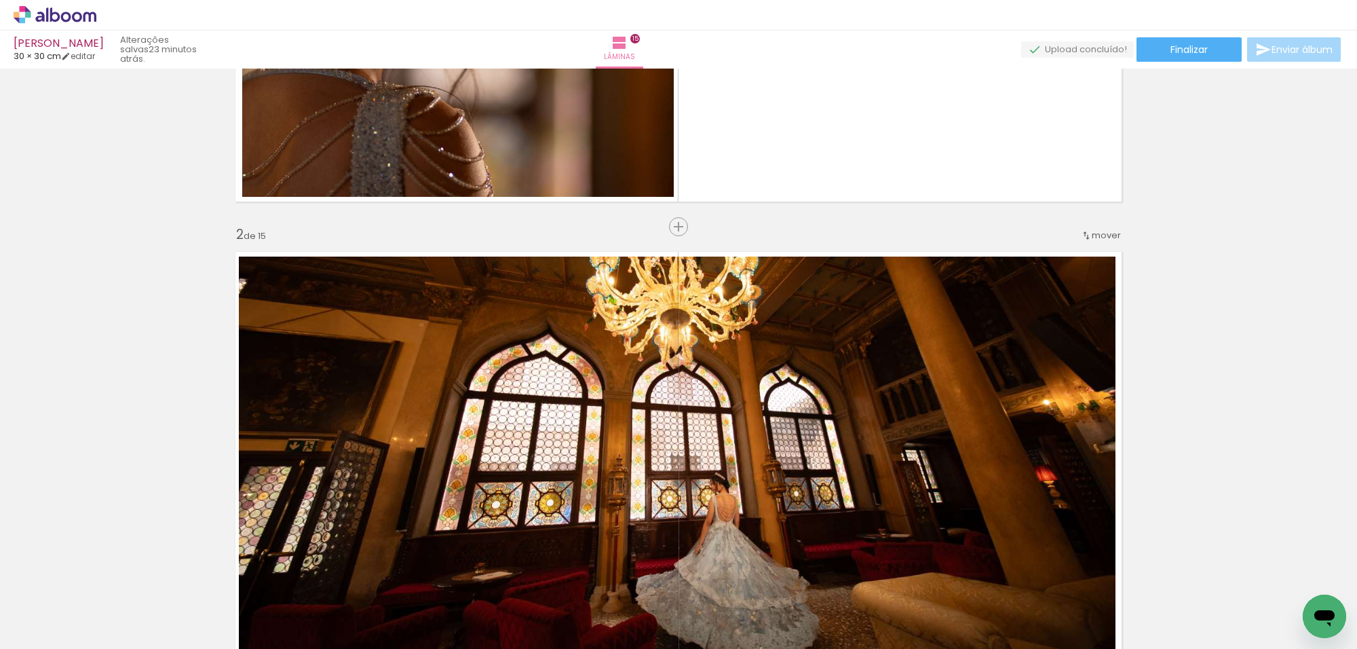
scroll to position [10, 0]
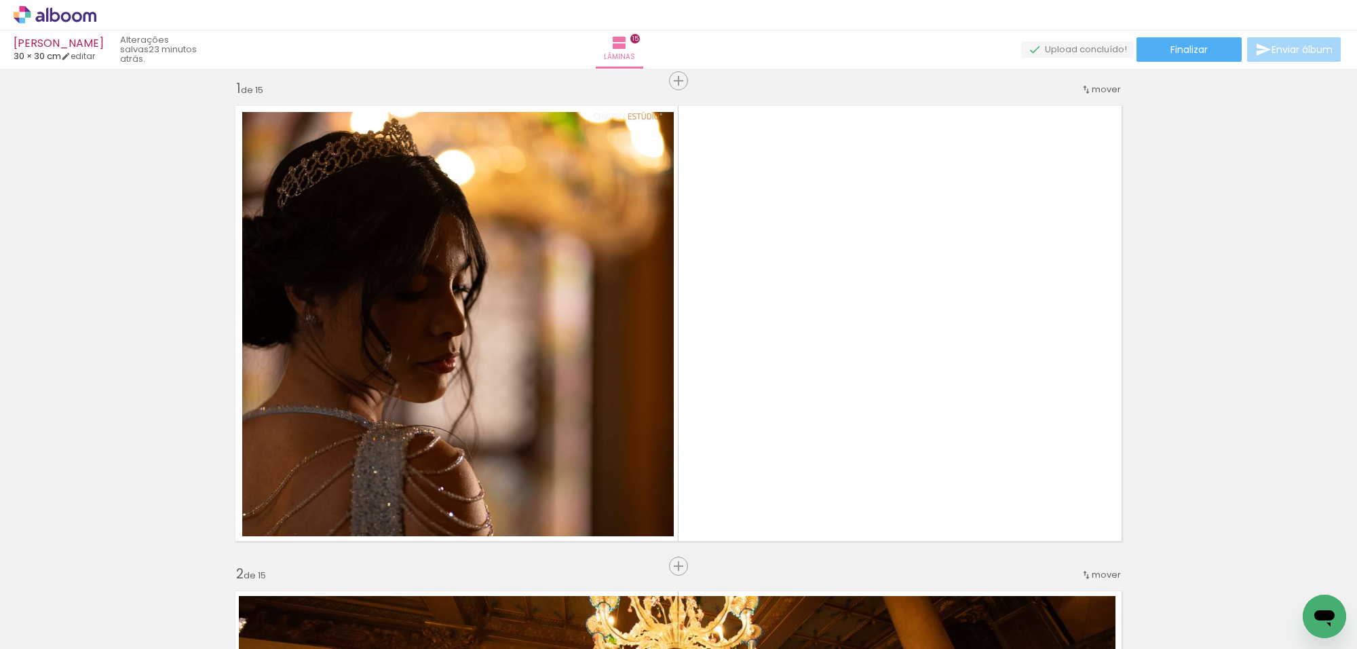
drag, startPoint x: 62, startPoint y: 640, endPoint x: 99, endPoint y: 493, distance: 151.2
click at [61, 638] on paper-button "Adicionar Fotos" at bounding box center [42, 630] width 66 height 22
click at [0, 0] on input "file" at bounding box center [0, 0] width 0 height 0
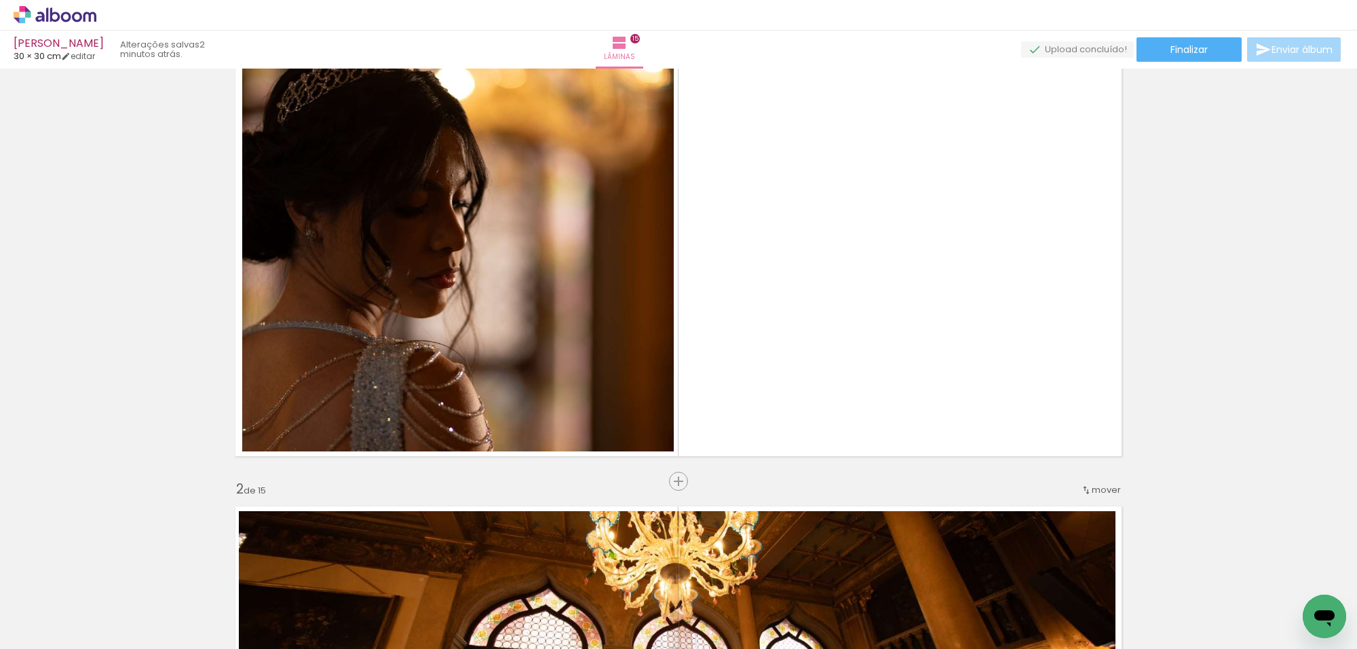
scroll to position [180, 0]
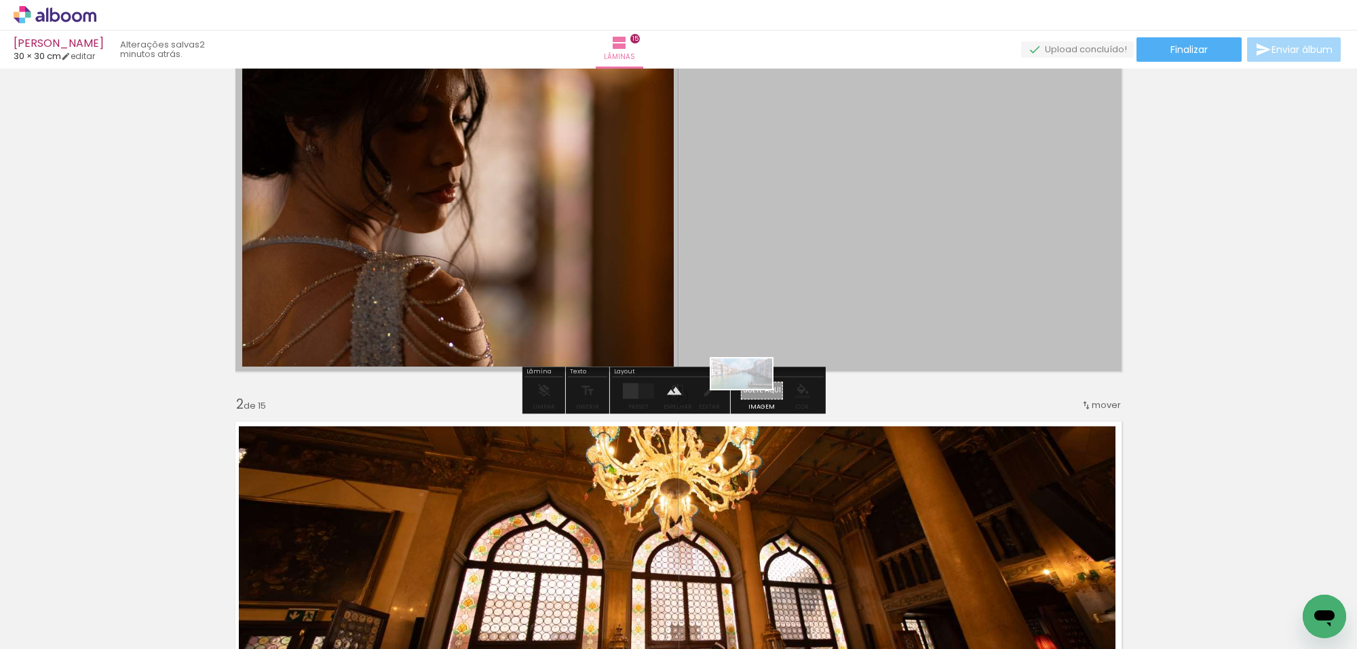
drag, startPoint x: 370, startPoint y: 605, endPoint x: 754, endPoint y: 404, distance: 433.3
click at [754, 404] on quentale-workspace at bounding box center [678, 324] width 1357 height 649
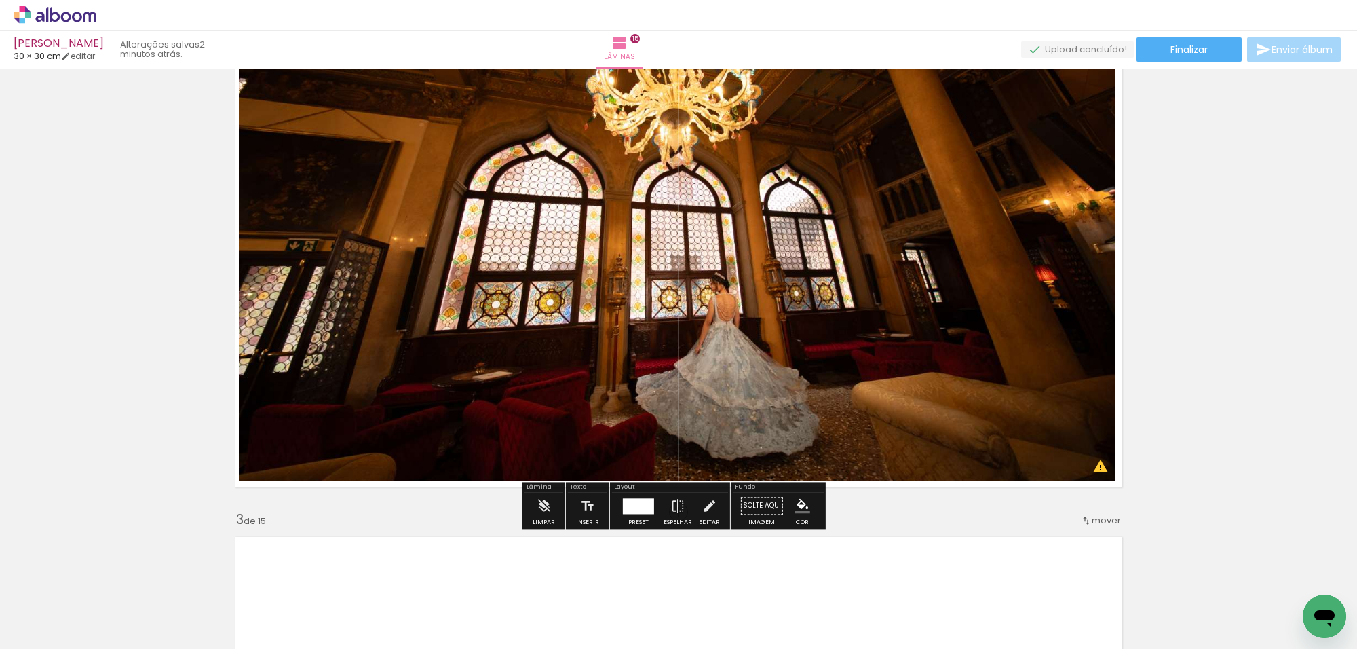
scroll to position [265, 0]
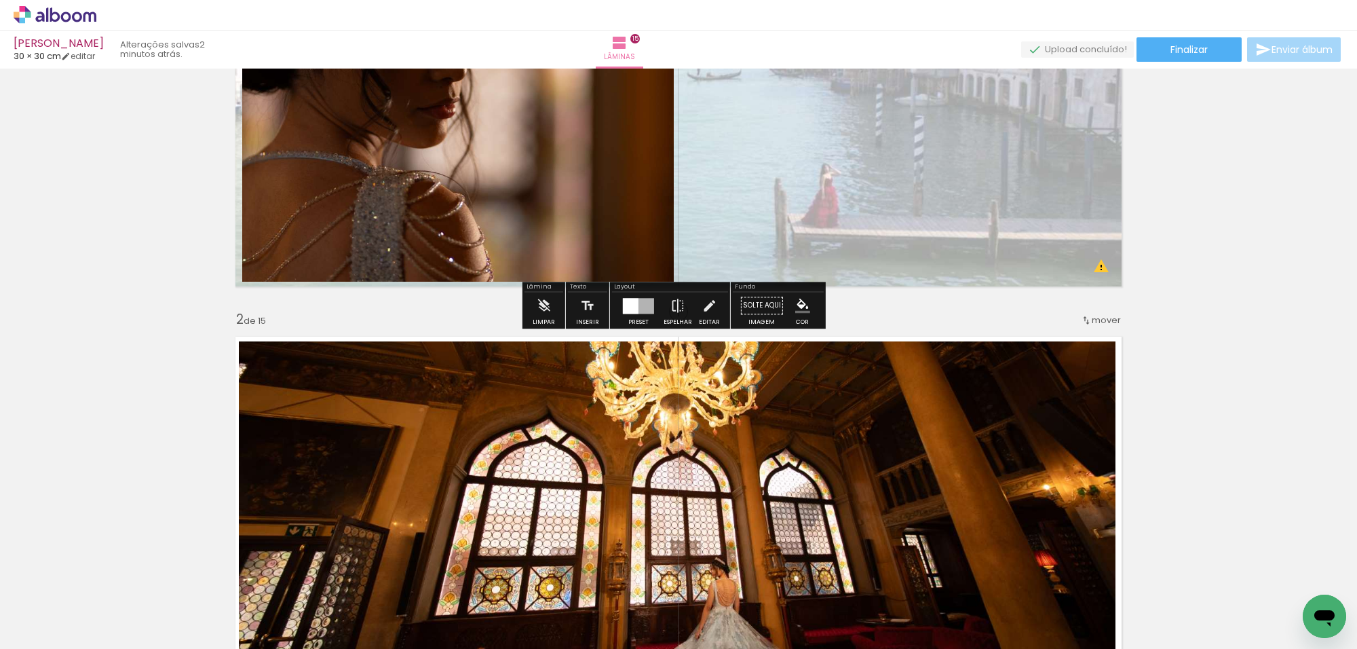
click at [789, 183] on quentale-layouter at bounding box center [678, 68] width 902 height 451
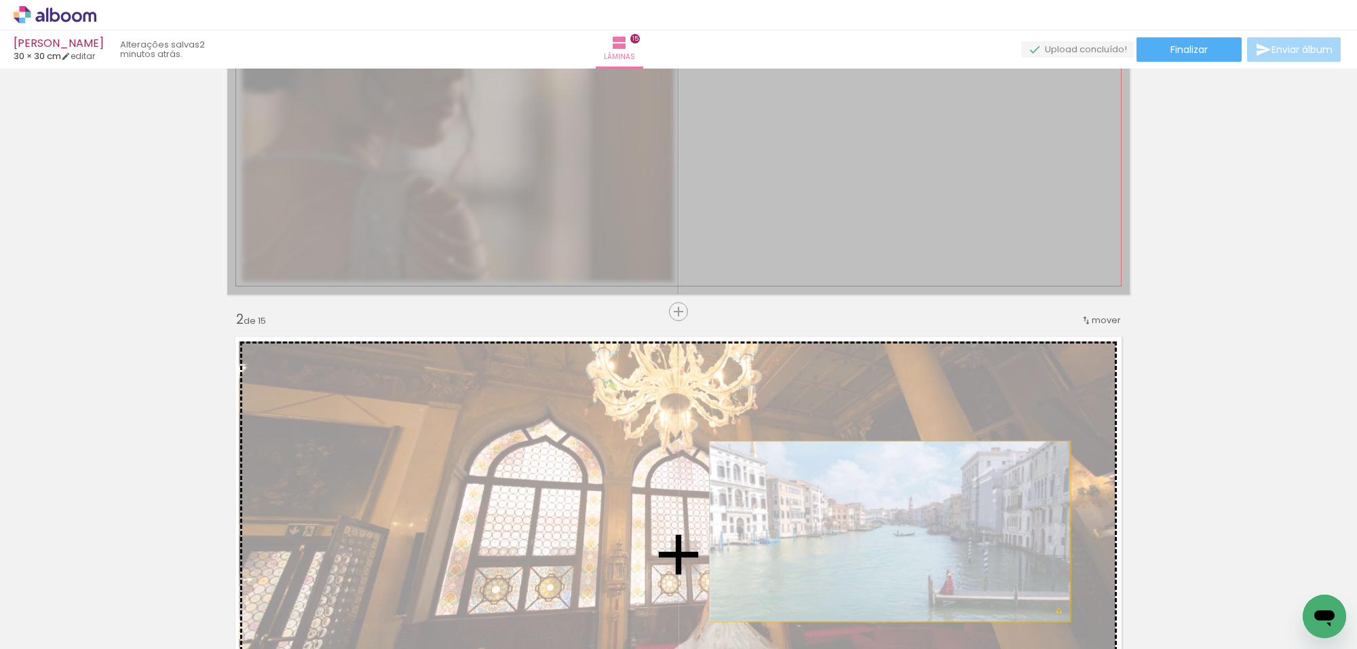
drag, startPoint x: 789, startPoint y: 183, endPoint x: 663, endPoint y: 606, distance: 440.9
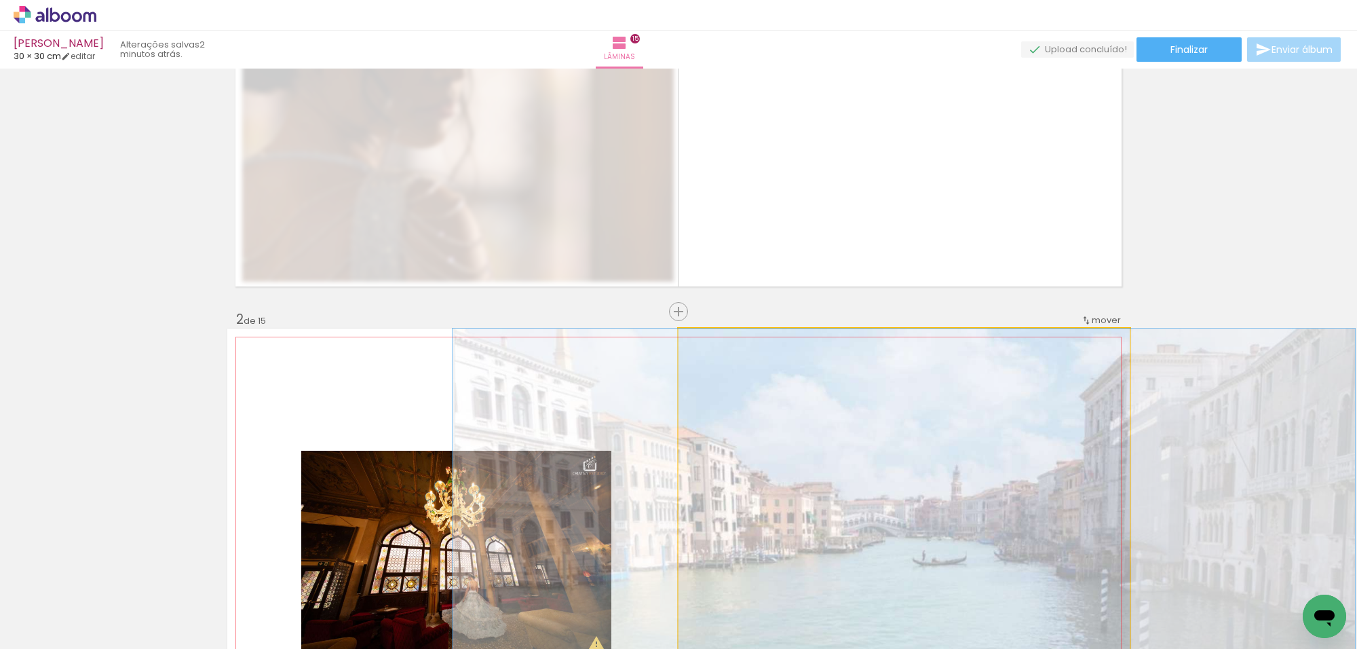
click at [788, 513] on quentale-photo at bounding box center [903, 553] width 451 height 451
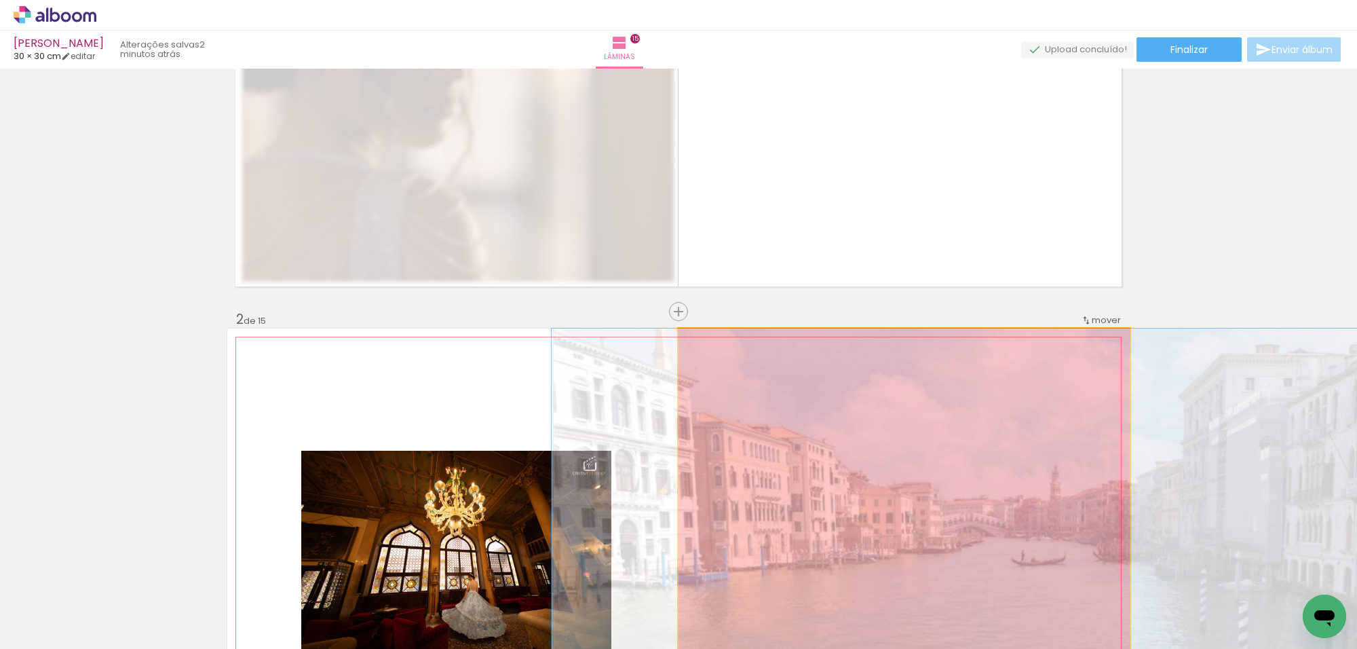
drag, startPoint x: 788, startPoint y: 513, endPoint x: 895, endPoint y: 642, distance: 168.1
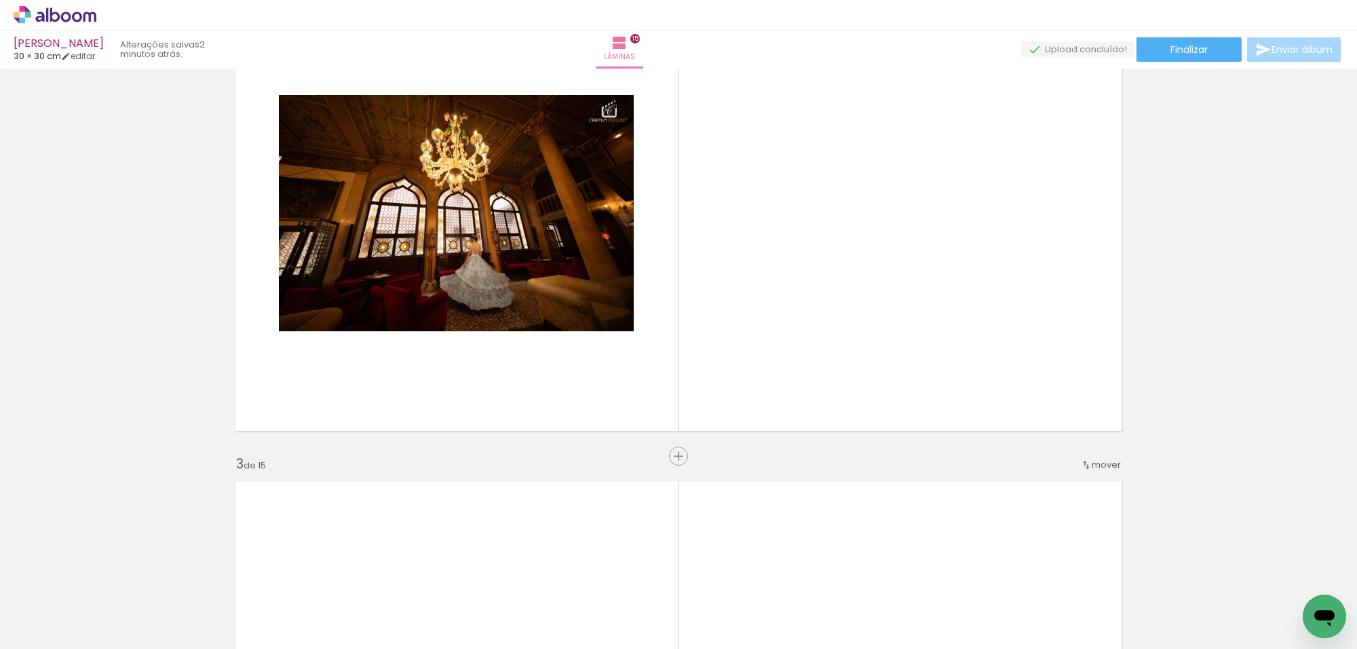
scroll to position [604, 0]
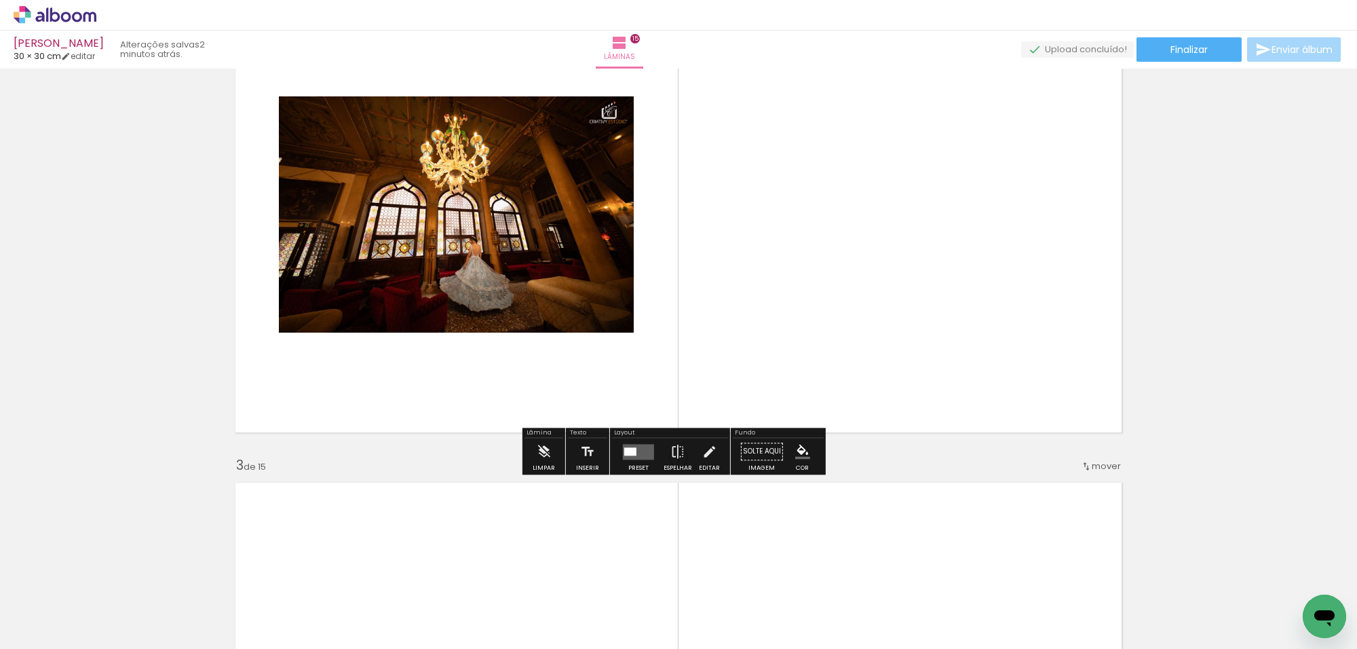
click at [632, 448] on div at bounding box center [630, 451] width 12 height 8
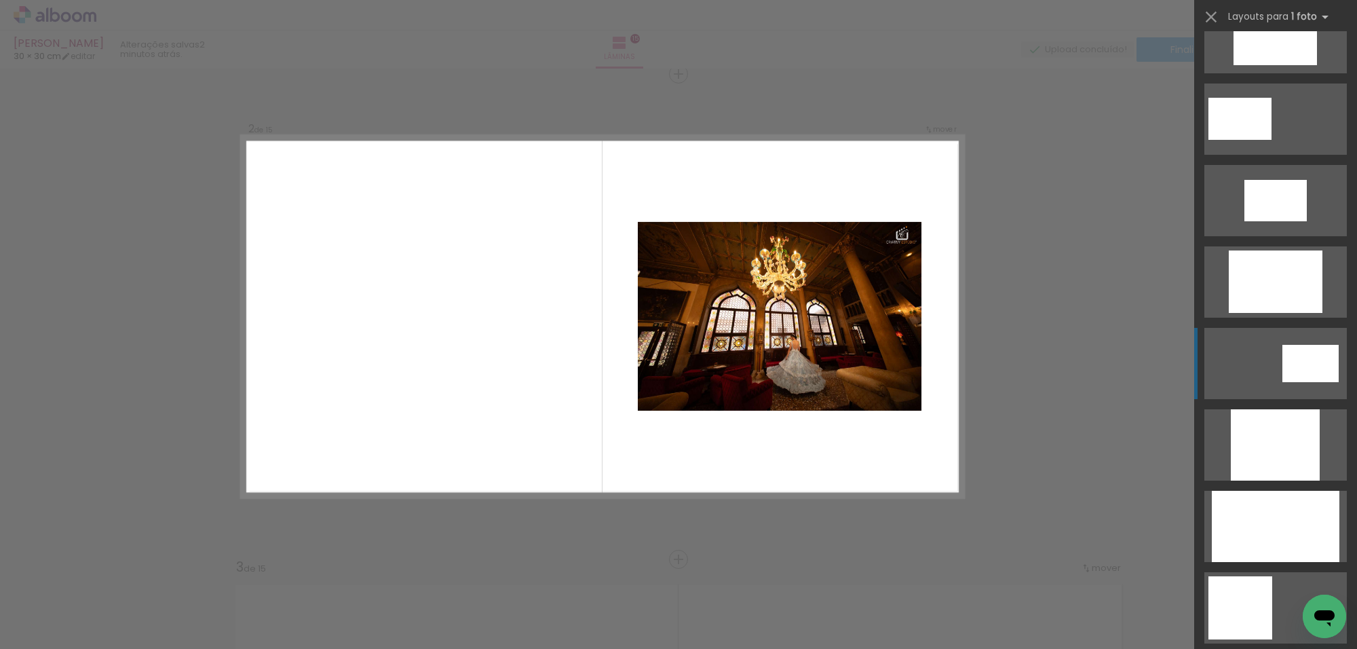
scroll to position [594, 0]
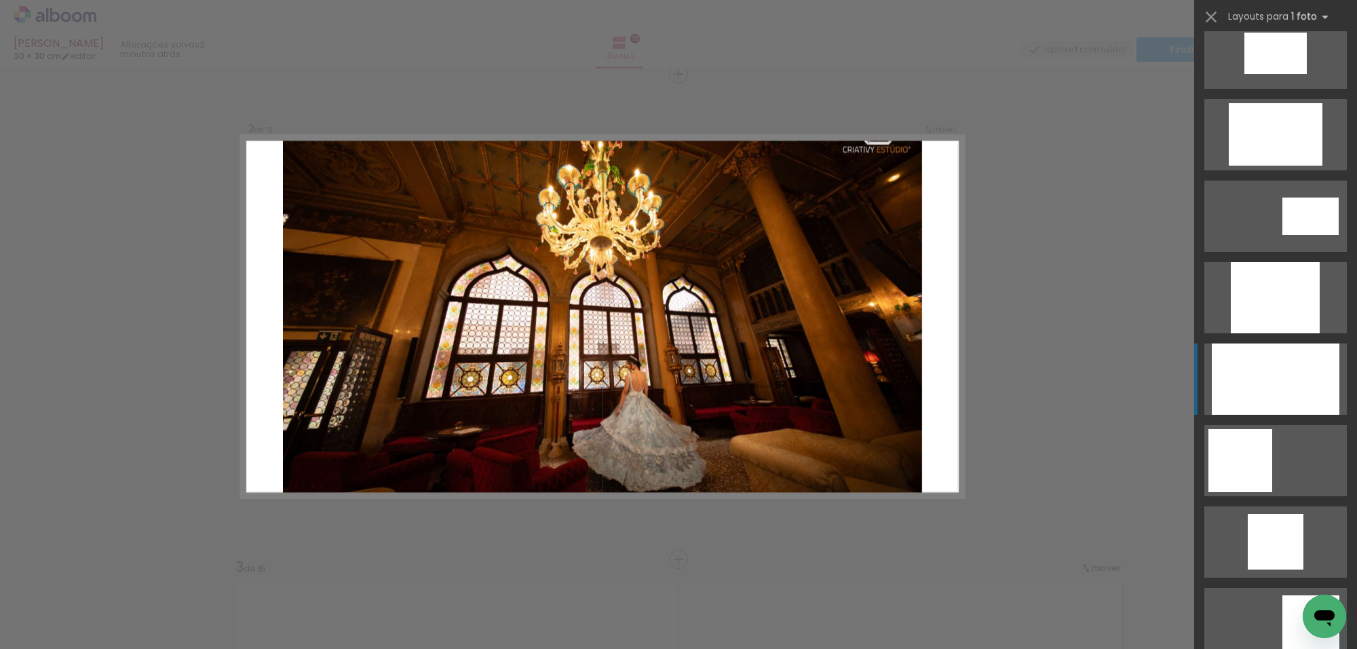
click at [1296, 395] on div at bounding box center [1276, 378] width 128 height 71
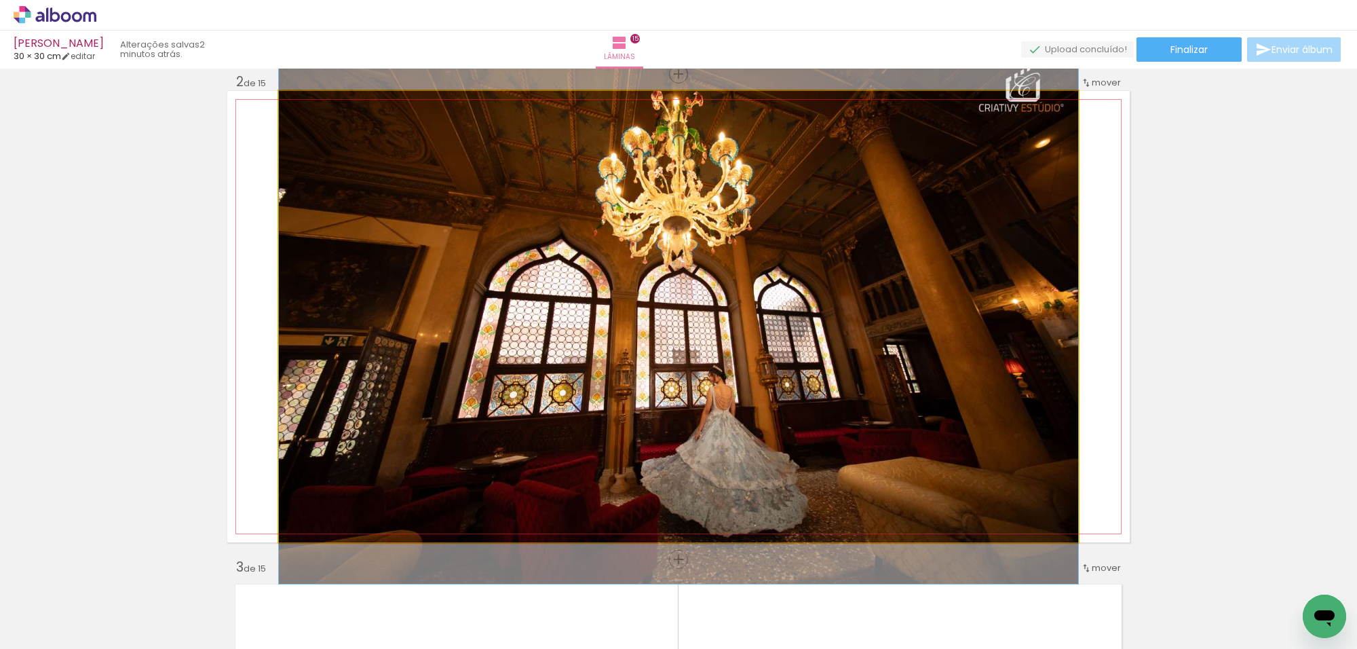
click at [959, 324] on quentale-photo at bounding box center [678, 316] width 799 height 451
click at [958, 324] on quentale-photo at bounding box center [678, 316] width 799 height 451
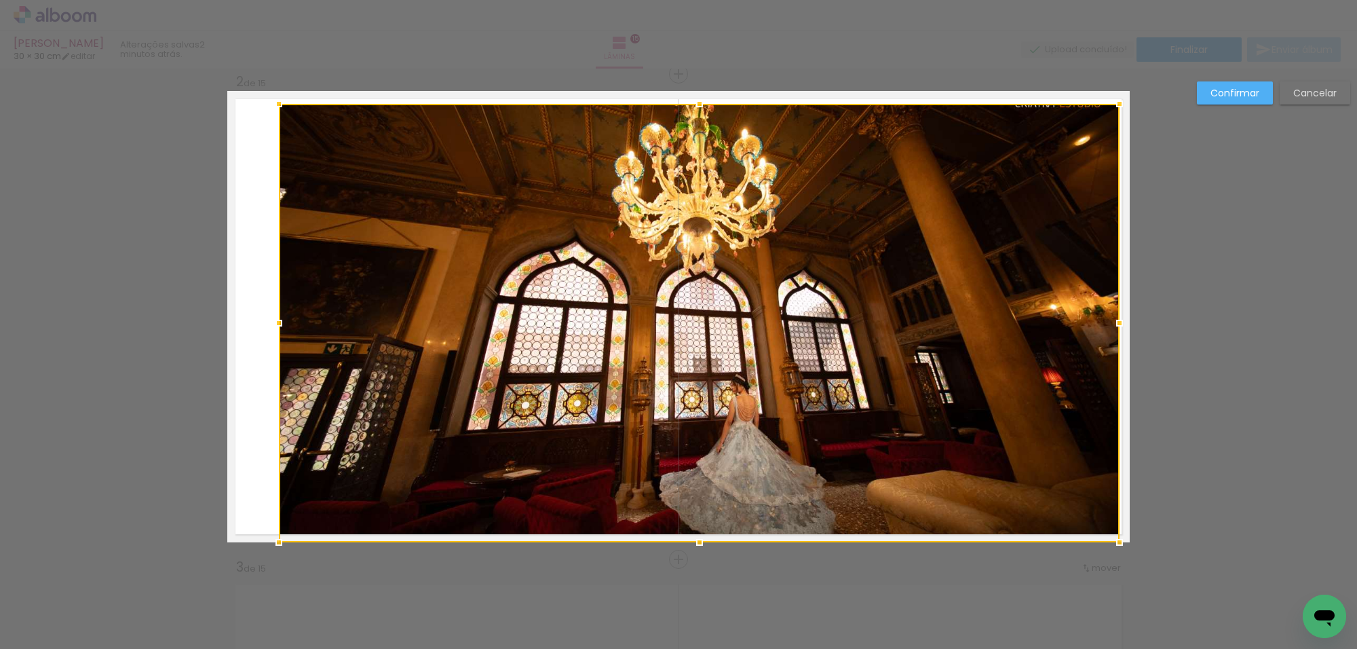
drag, startPoint x: 1073, startPoint y: 94, endPoint x: 1113, endPoint y: 107, distance: 42.0
click at [1113, 107] on div at bounding box center [1119, 103] width 27 height 27
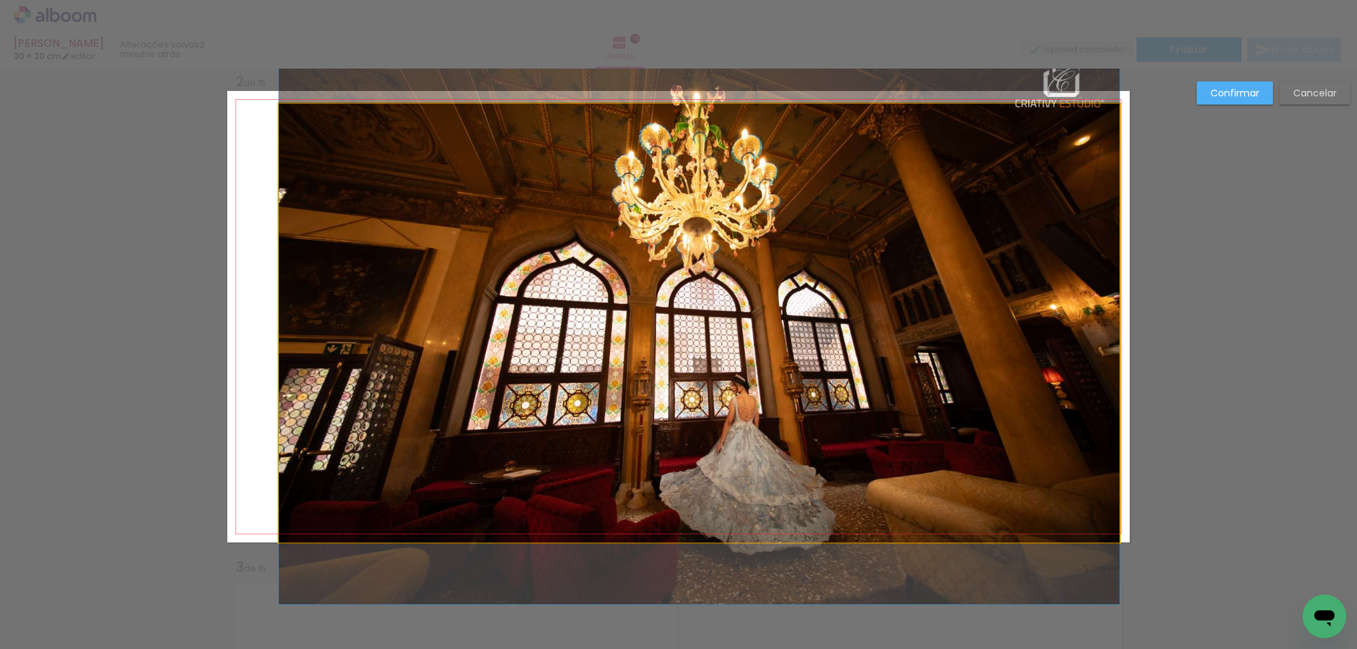
click at [1079, 235] on quentale-photo at bounding box center [699, 323] width 841 height 438
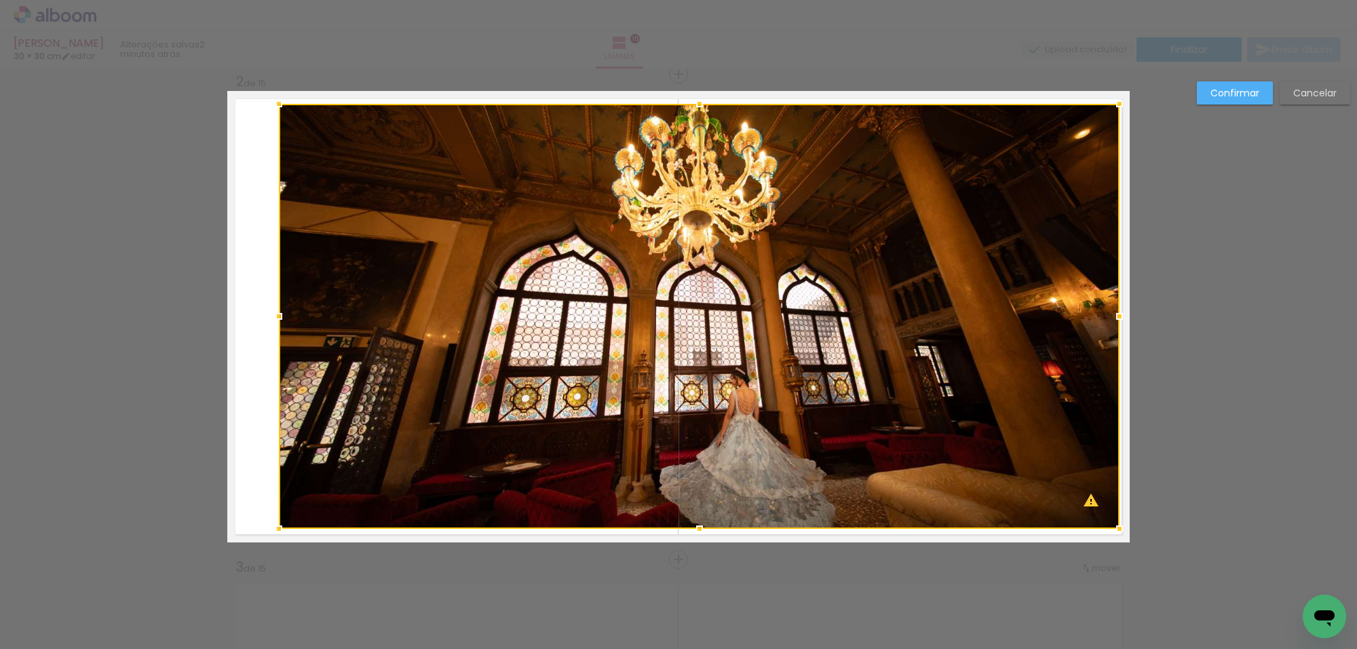
drag, startPoint x: 1111, startPoint y: 544, endPoint x: 1111, endPoint y: 531, distance: 13.6
click at [1111, 531] on div at bounding box center [1119, 528] width 27 height 27
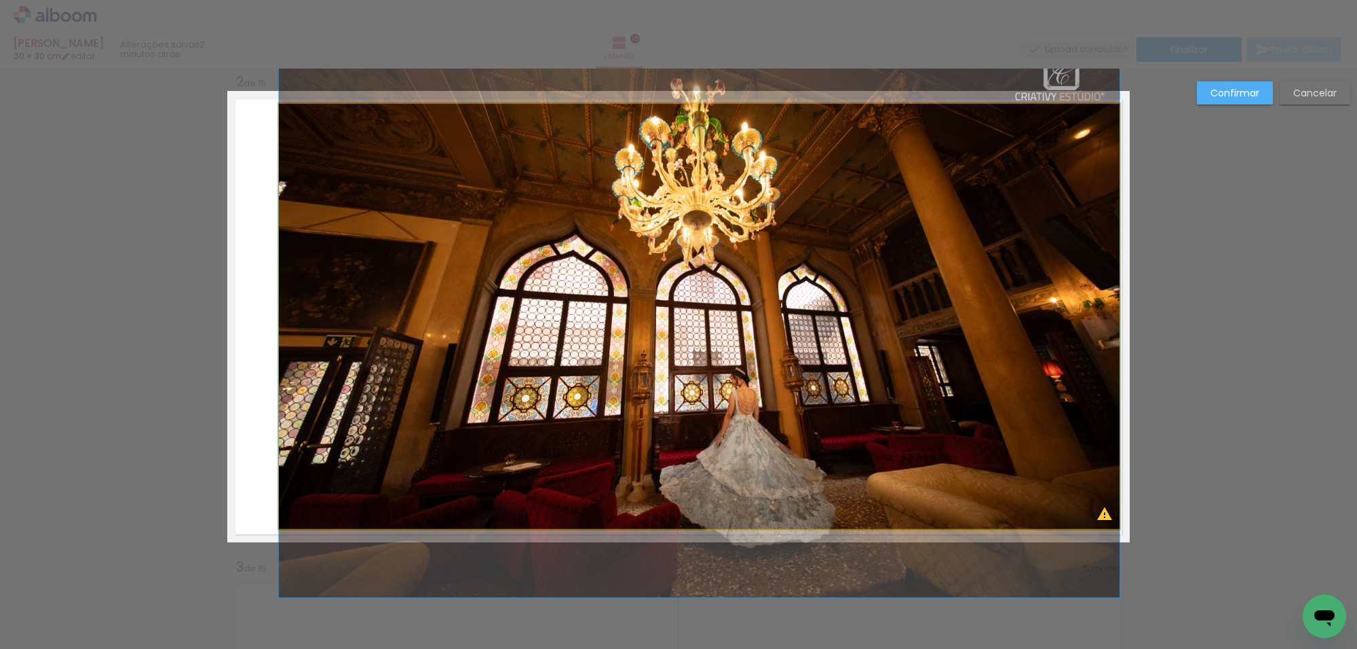
click at [819, 401] on quentale-photo at bounding box center [699, 316] width 841 height 425
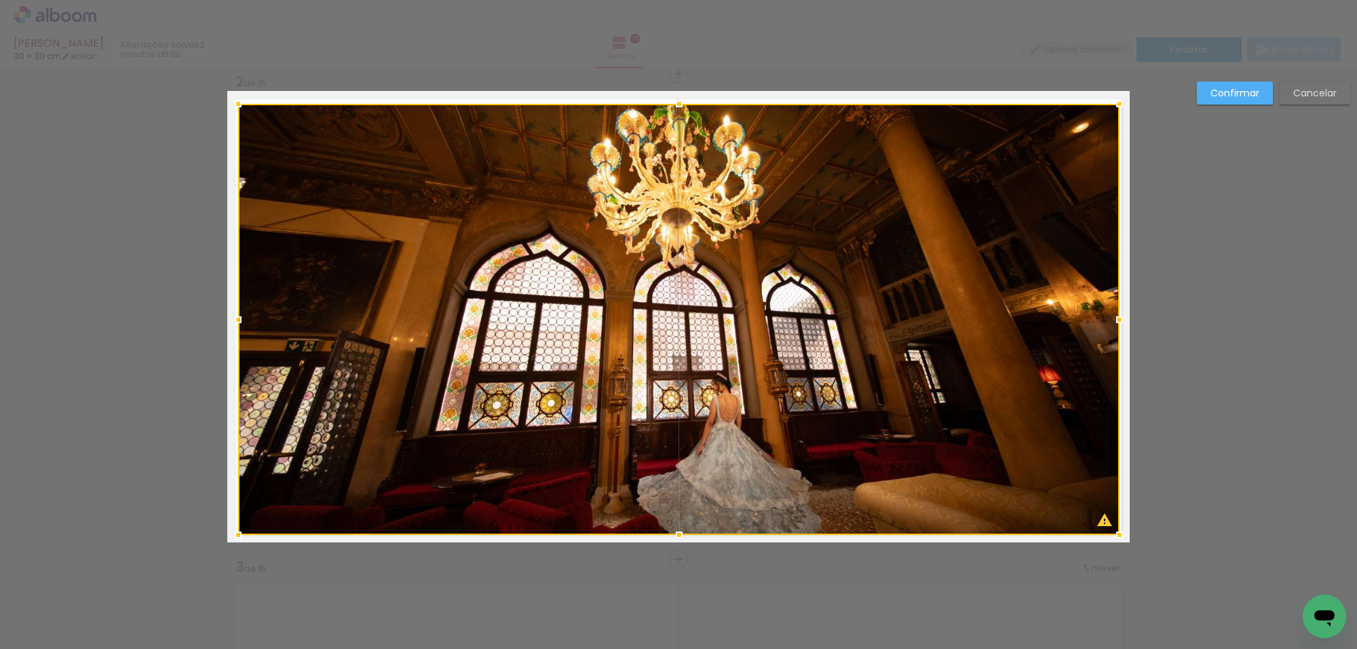
drag, startPoint x: 273, startPoint y: 526, endPoint x: 578, endPoint y: 391, distance: 334.1
click at [234, 531] on div at bounding box center [238, 534] width 27 height 27
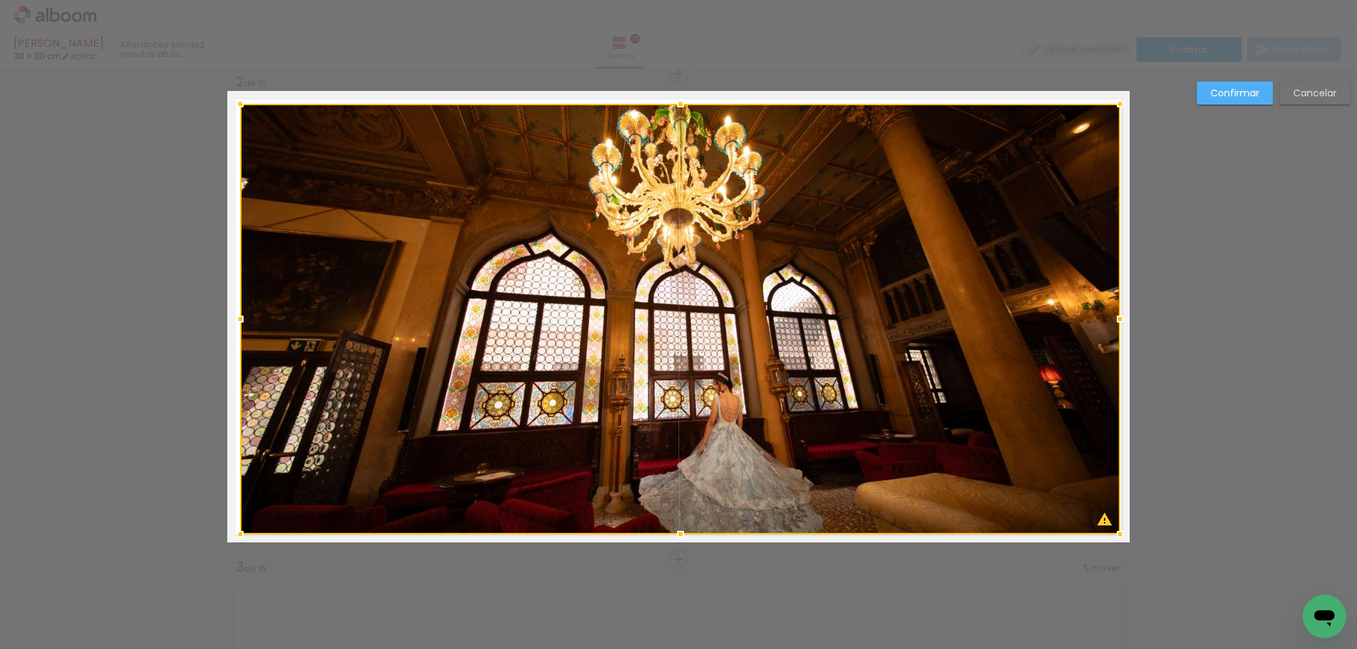
drag, startPoint x: 1229, startPoint y: 94, endPoint x: 1142, endPoint y: 133, distance: 95.3
click at [0, 0] on slot "Confirmar" at bounding box center [0, 0] width 0 height 0
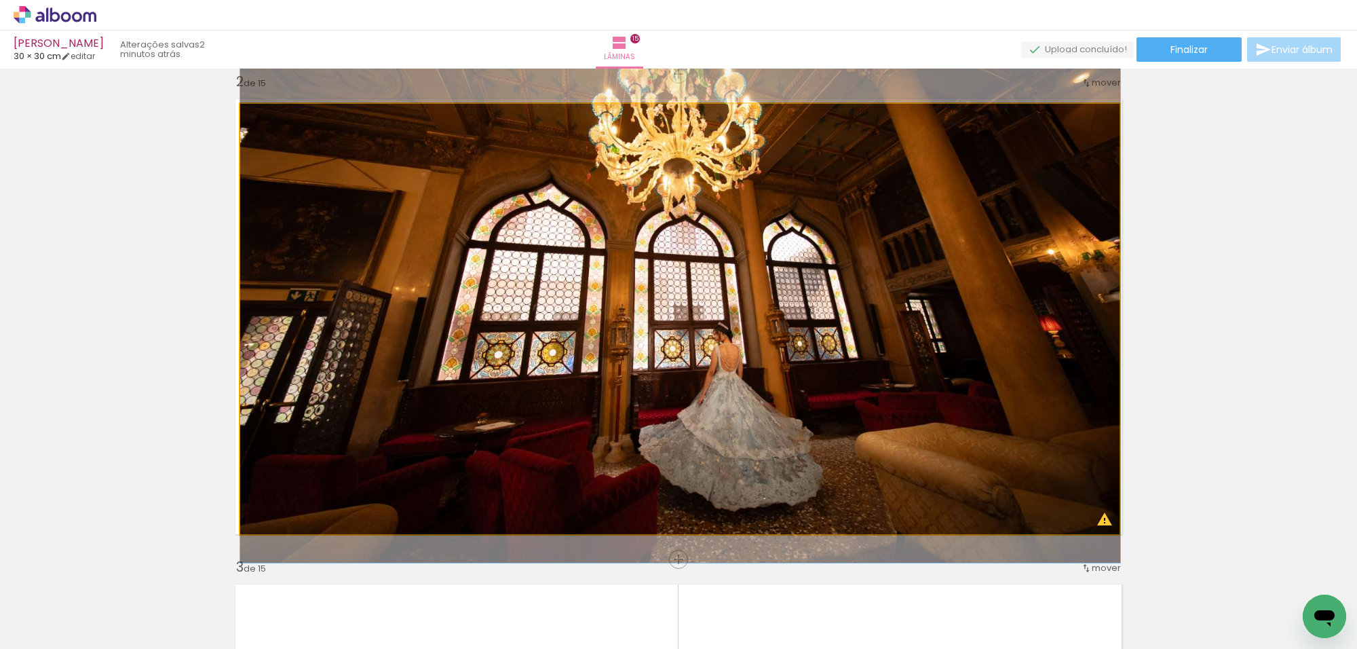
drag, startPoint x: 912, startPoint y: 265, endPoint x: 918, endPoint y: 214, distance: 50.5
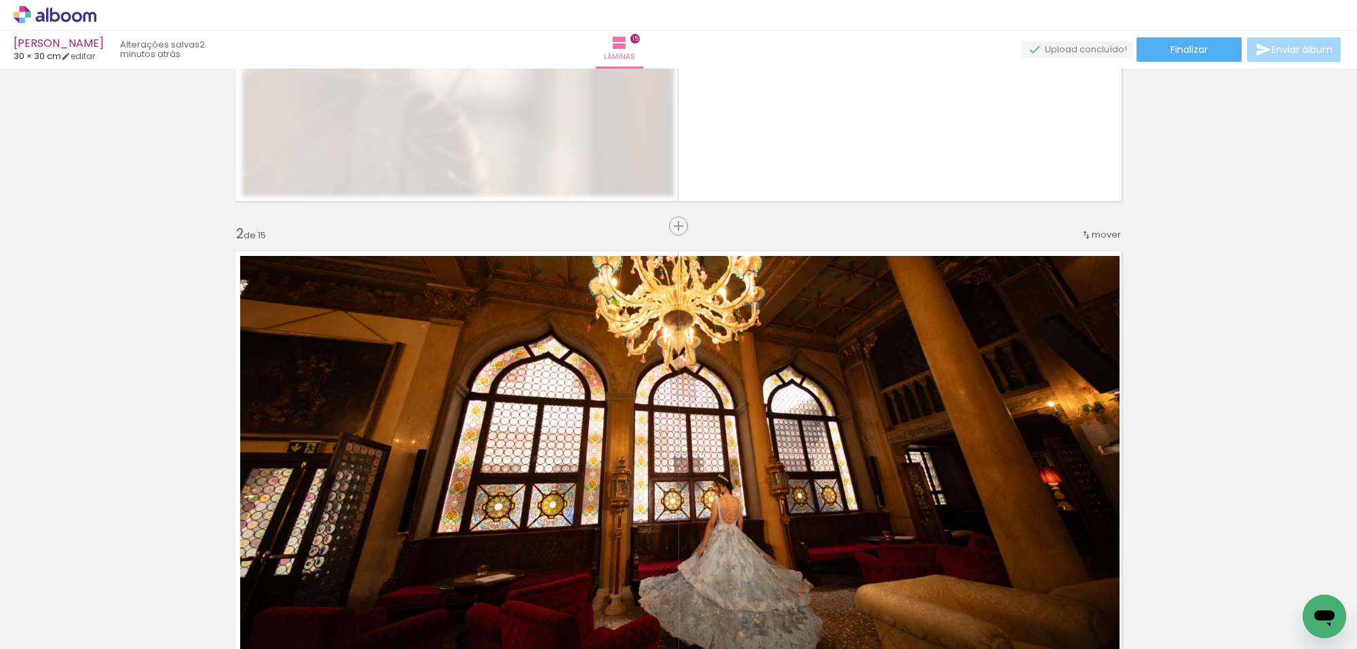
scroll to position [0, 0]
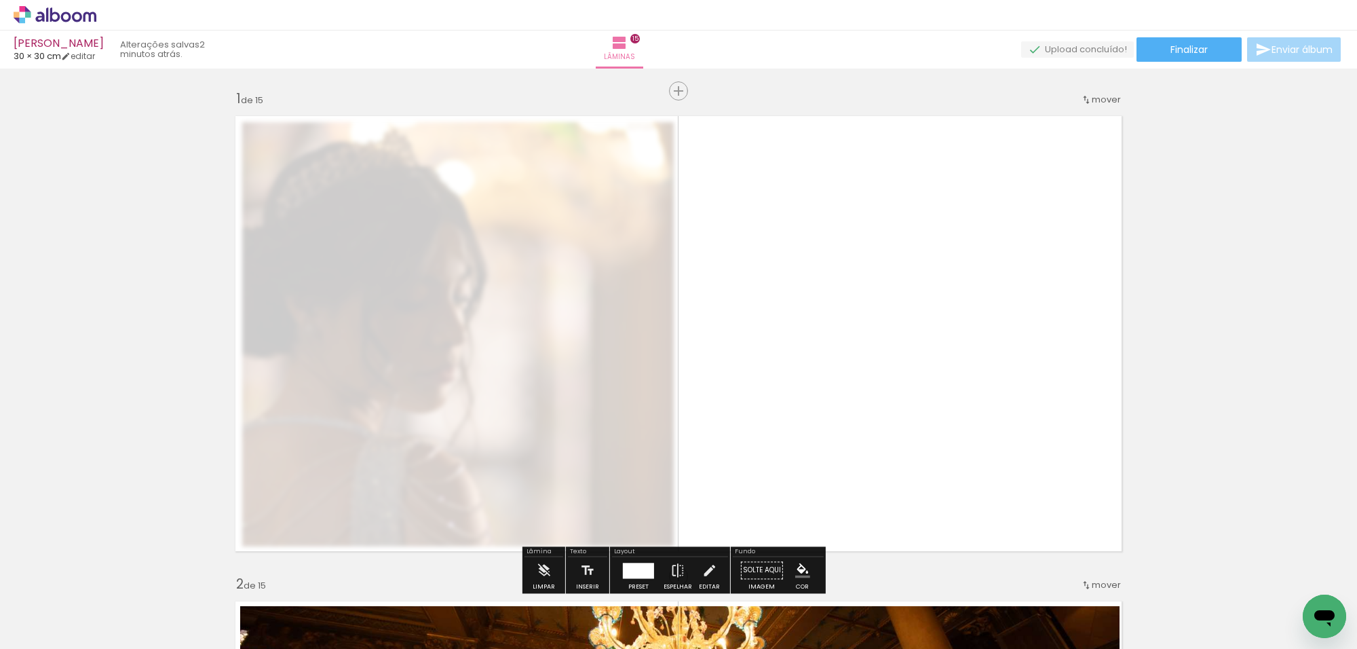
click at [653, 398] on quentale-layouter at bounding box center [678, 333] width 902 height 451
drag, startPoint x: 653, startPoint y: 398, endPoint x: 672, endPoint y: 402, distance: 19.3
click at [653, 397] on quentale-layouter at bounding box center [678, 333] width 902 height 451
click at [737, 402] on quentale-layouter at bounding box center [678, 333] width 902 height 451
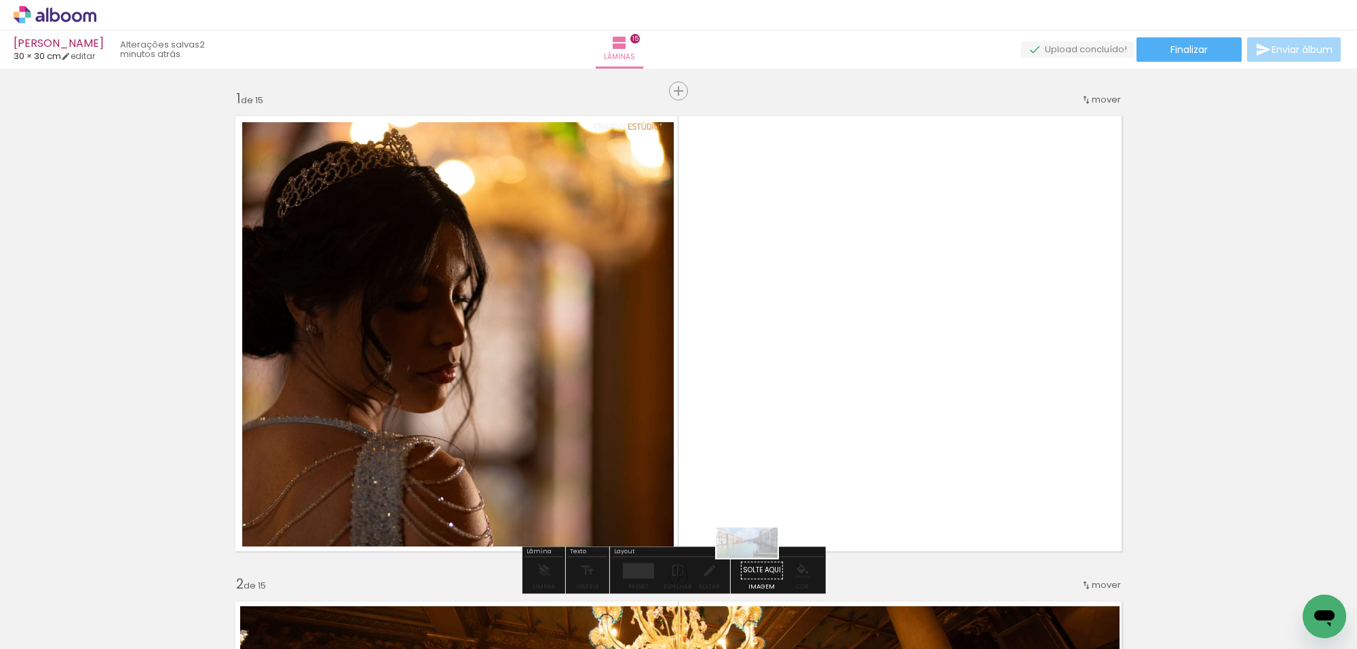
drag, startPoint x: 371, startPoint y: 606, endPoint x: 757, endPoint y: 568, distance: 387.9
click at [111, 568] on iron-horizontal-list at bounding box center [97, 606] width 27 height 85
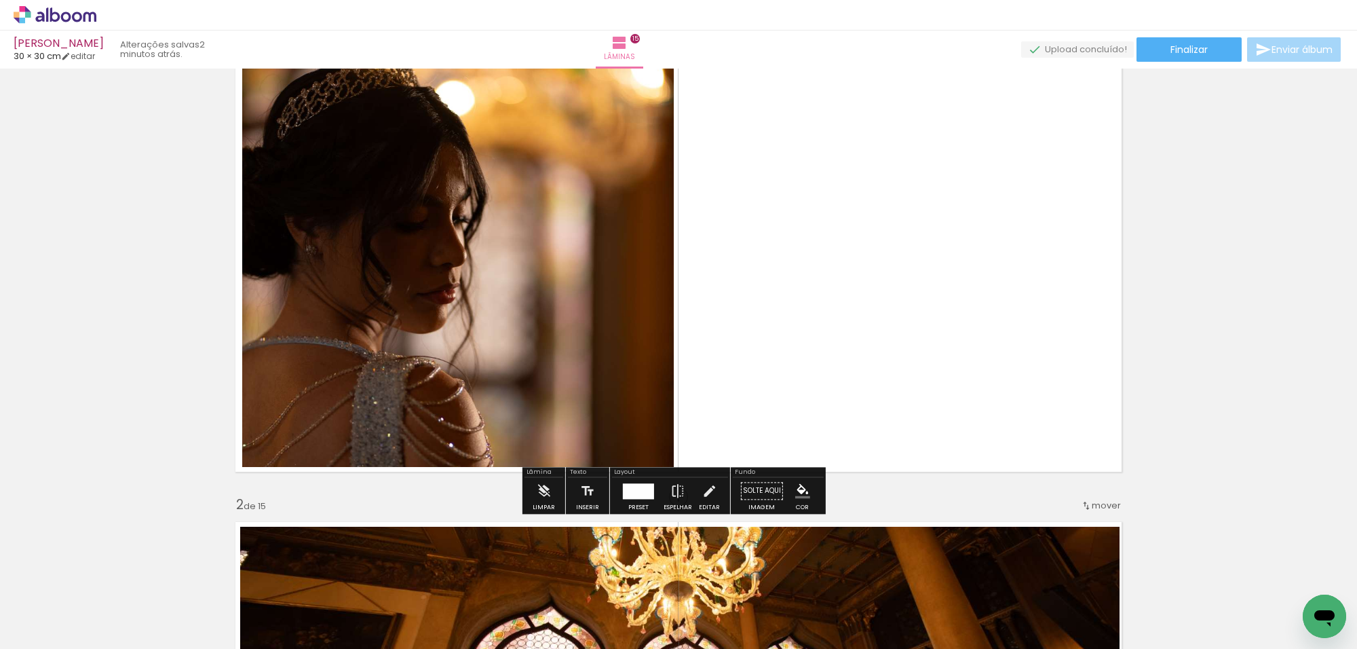
scroll to position [170, 0]
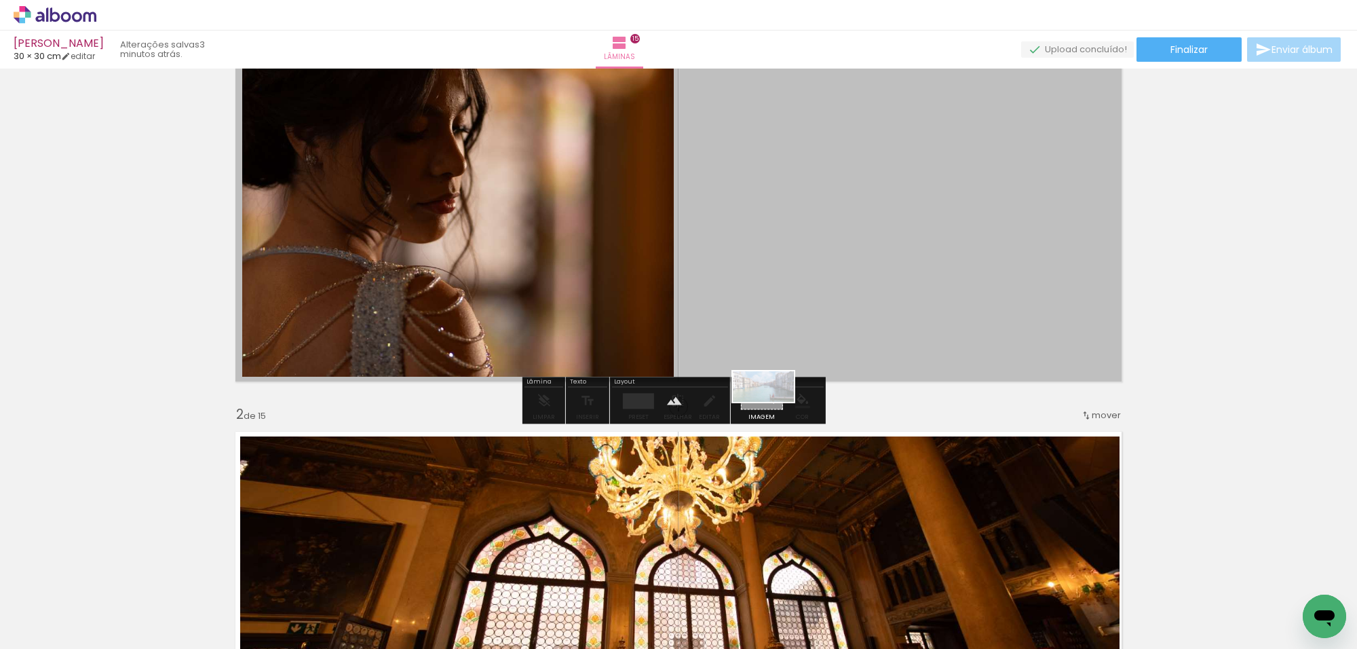
drag, startPoint x: 358, startPoint y: 606, endPoint x: 773, endPoint y: 412, distance: 458.9
click at [773, 412] on quentale-workspace at bounding box center [678, 324] width 1357 height 649
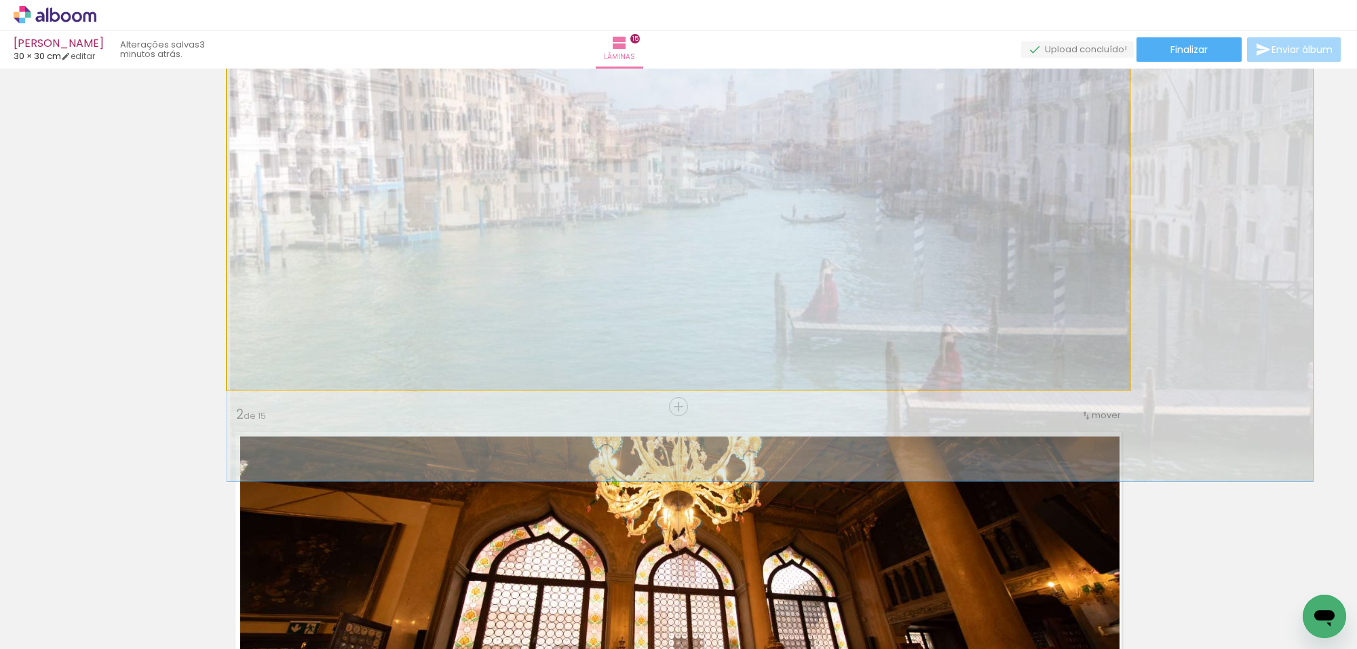
click at [791, 320] on quentale-layouter at bounding box center [678, 163] width 902 height 451
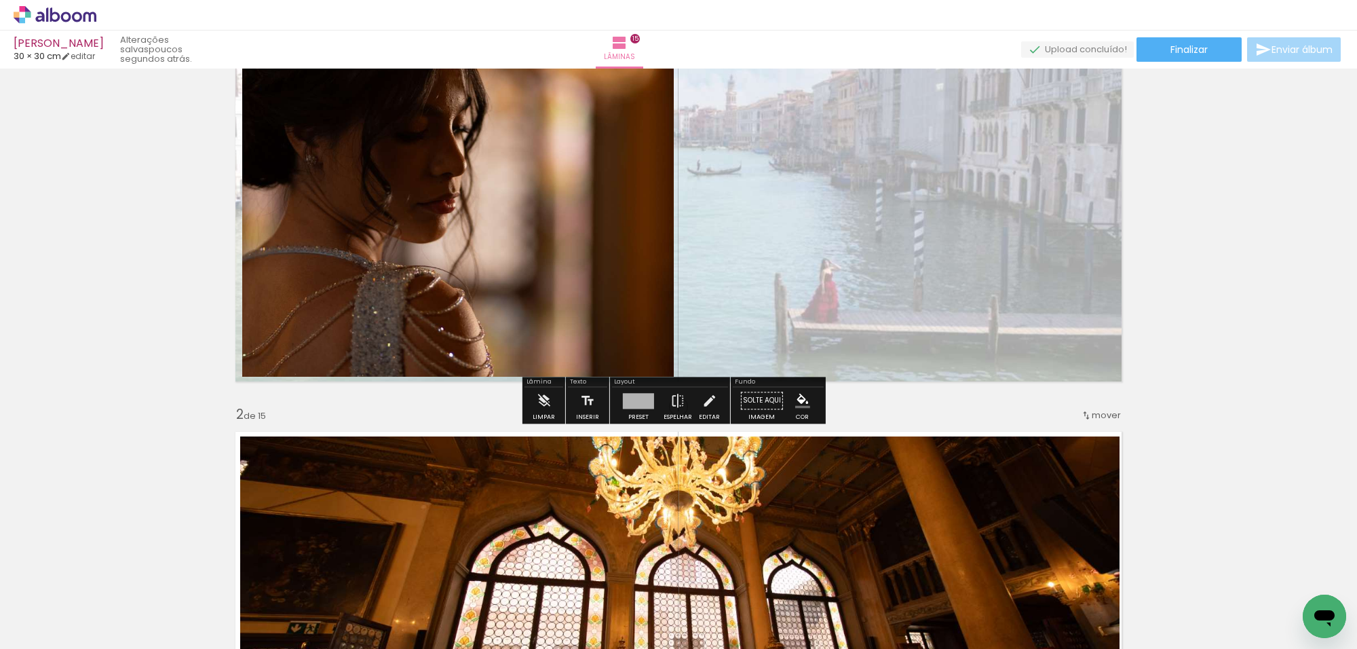
click at [800, 324] on quentale-photo at bounding box center [678, 163] width 902 height 451
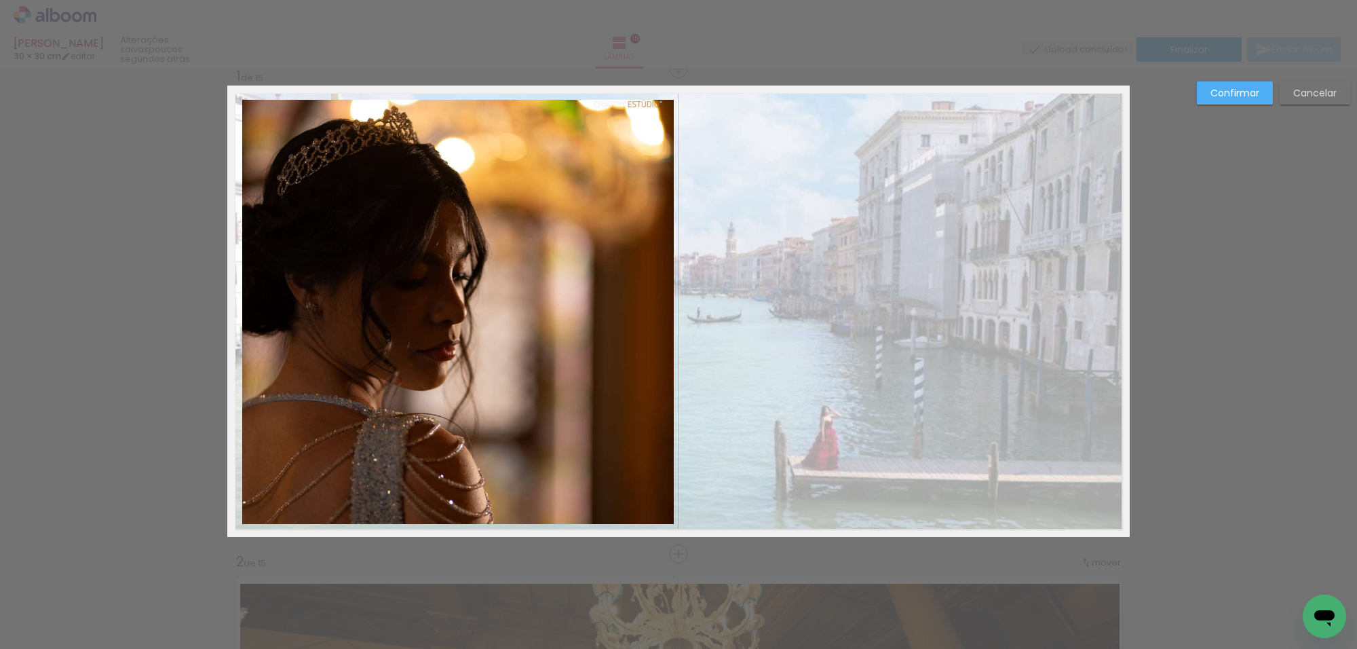
scroll to position [17, 0]
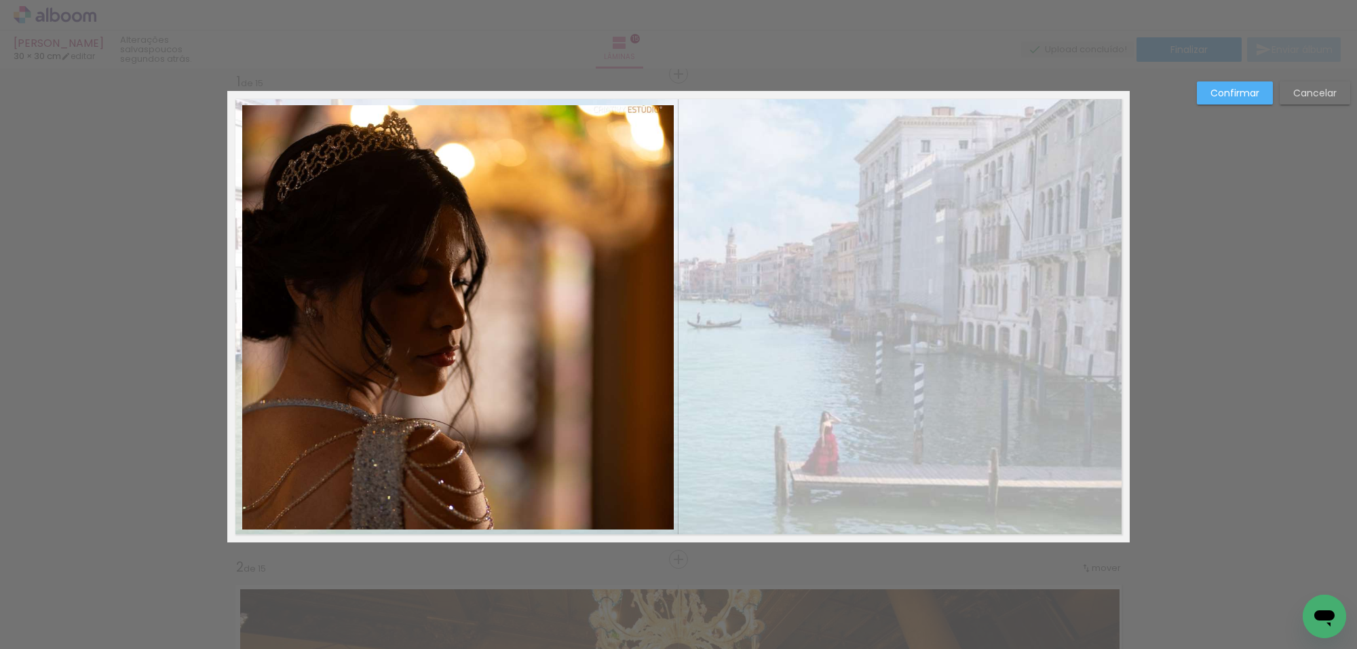
drag, startPoint x: 808, startPoint y: 394, endPoint x: 870, endPoint y: 435, distance: 73.9
click at [870, 435] on div at bounding box center [680, 319] width 880 height 430
click at [0, 0] on slot "Cancelar" at bounding box center [0, 0] width 0 height 0
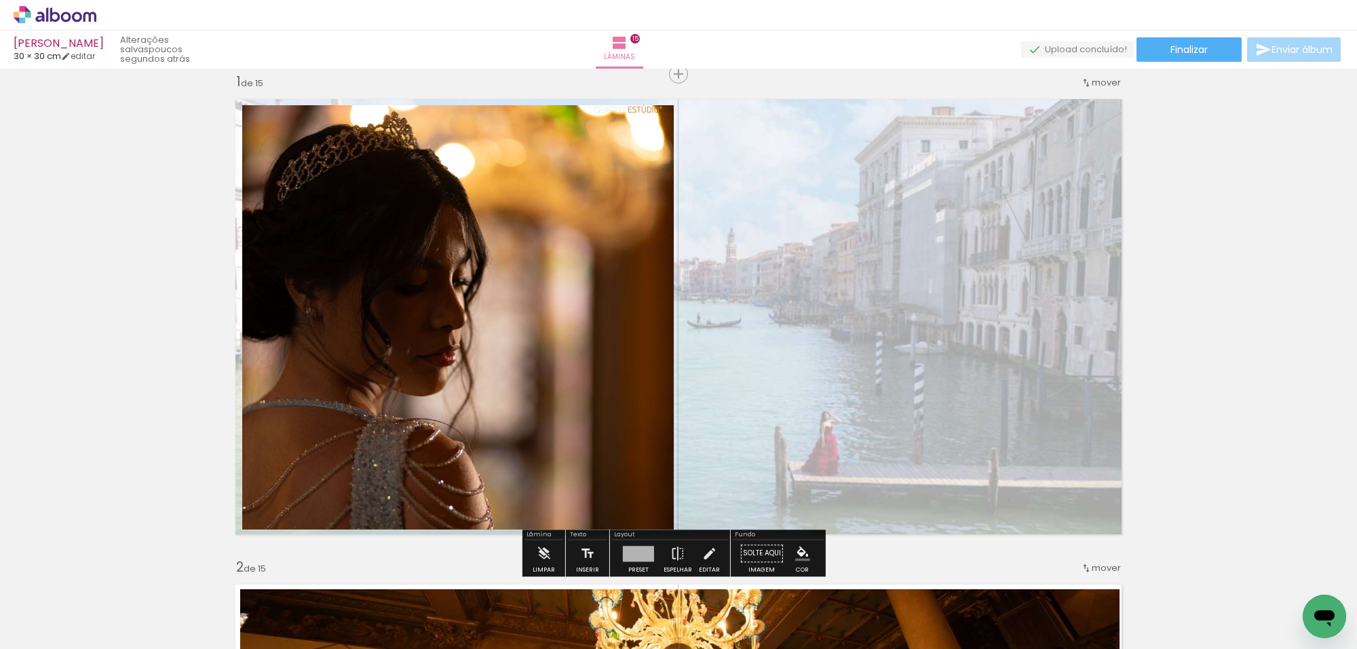
click at [931, 263] on quentale-photo at bounding box center [678, 316] width 902 height 451
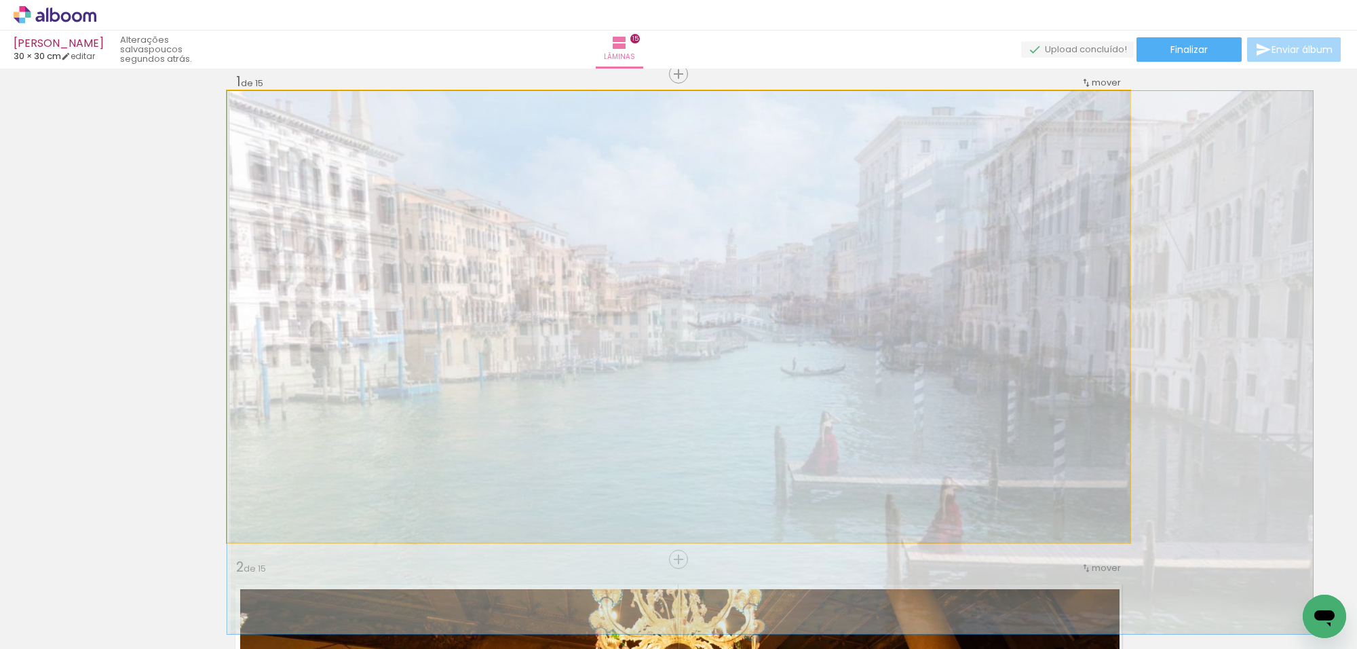
click at [931, 263] on quentale-photo at bounding box center [678, 316] width 902 height 451
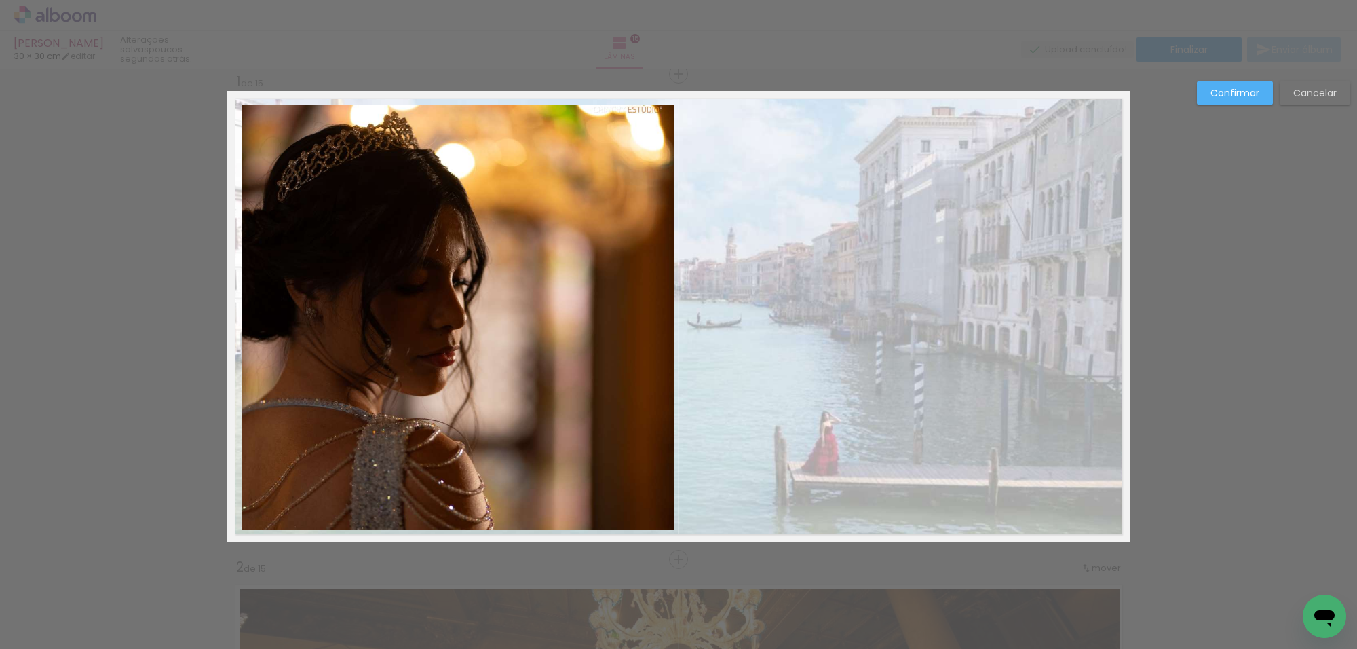
drag, startPoint x: 931, startPoint y: 263, endPoint x: 974, endPoint y: 328, distance: 77.9
click at [962, 435] on div at bounding box center [680, 319] width 880 height 430
click at [1216, 83] on paper-button "Confirmar" at bounding box center [1235, 92] width 76 height 23
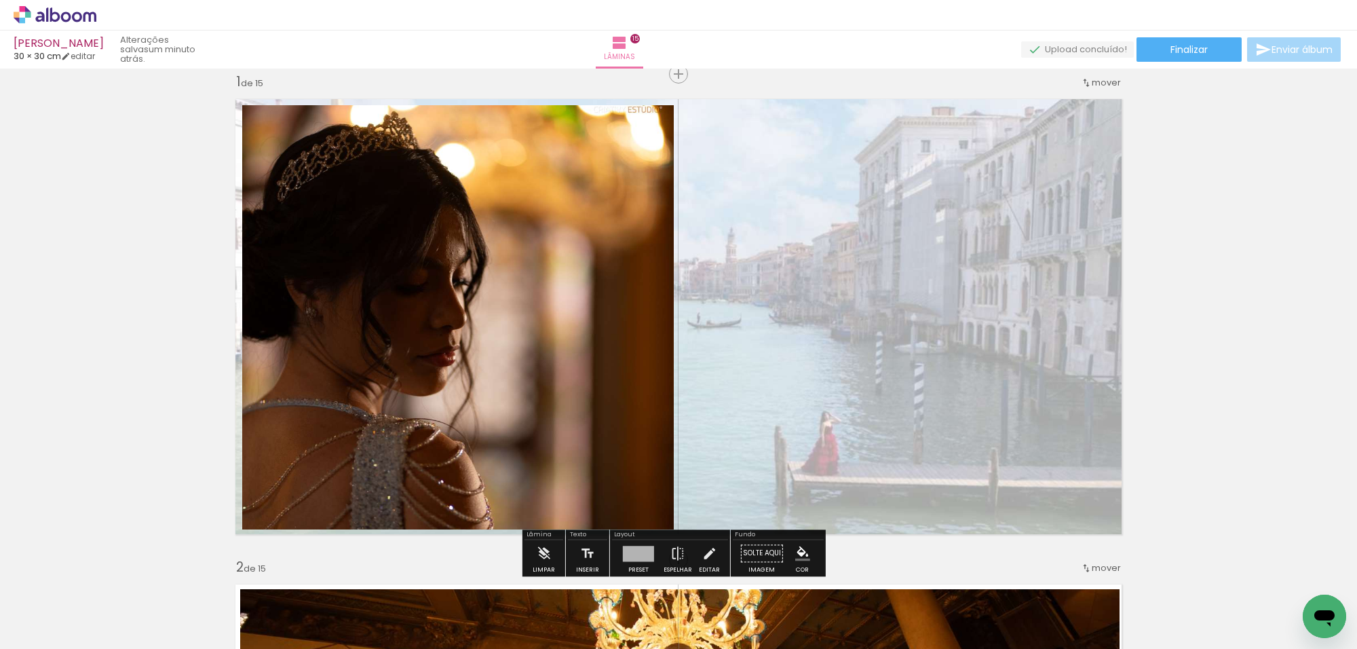
click at [946, 249] on quentale-photo at bounding box center [678, 316] width 902 height 451
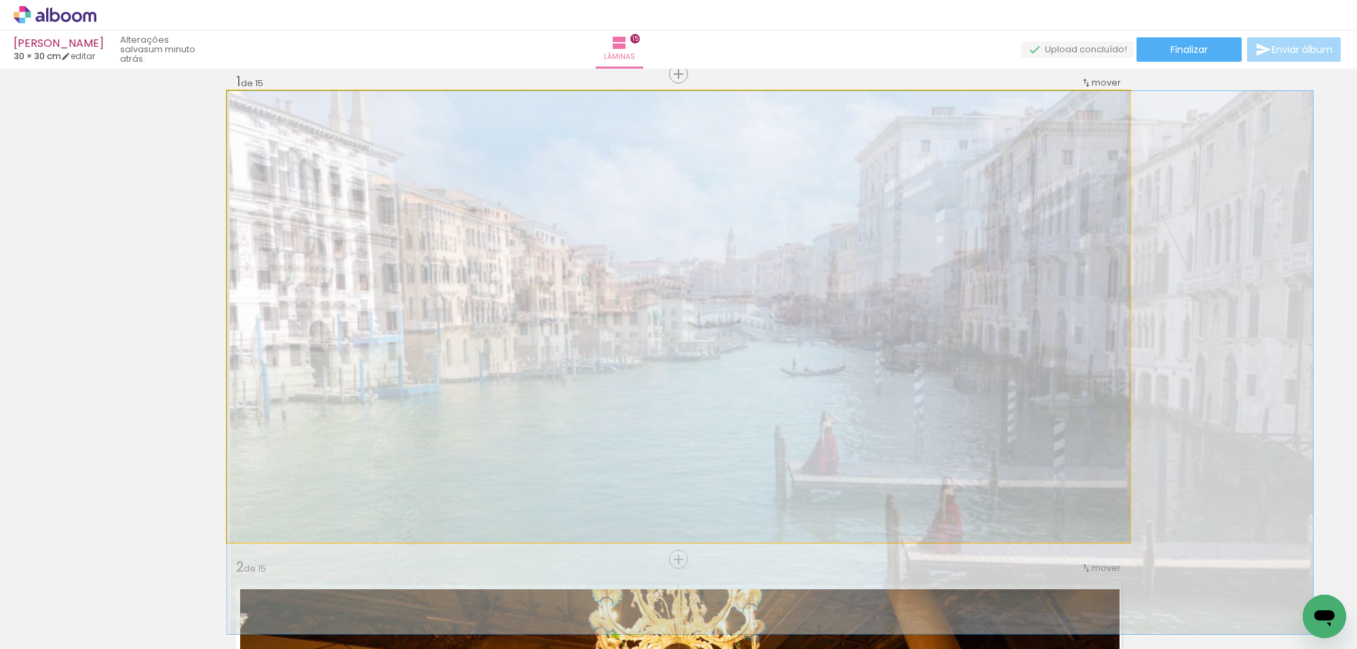
click at [946, 249] on quentale-photo at bounding box center [678, 316] width 902 height 451
drag, startPoint x: 946, startPoint y: 249, endPoint x: 1204, endPoint y: 72, distance: 312.7
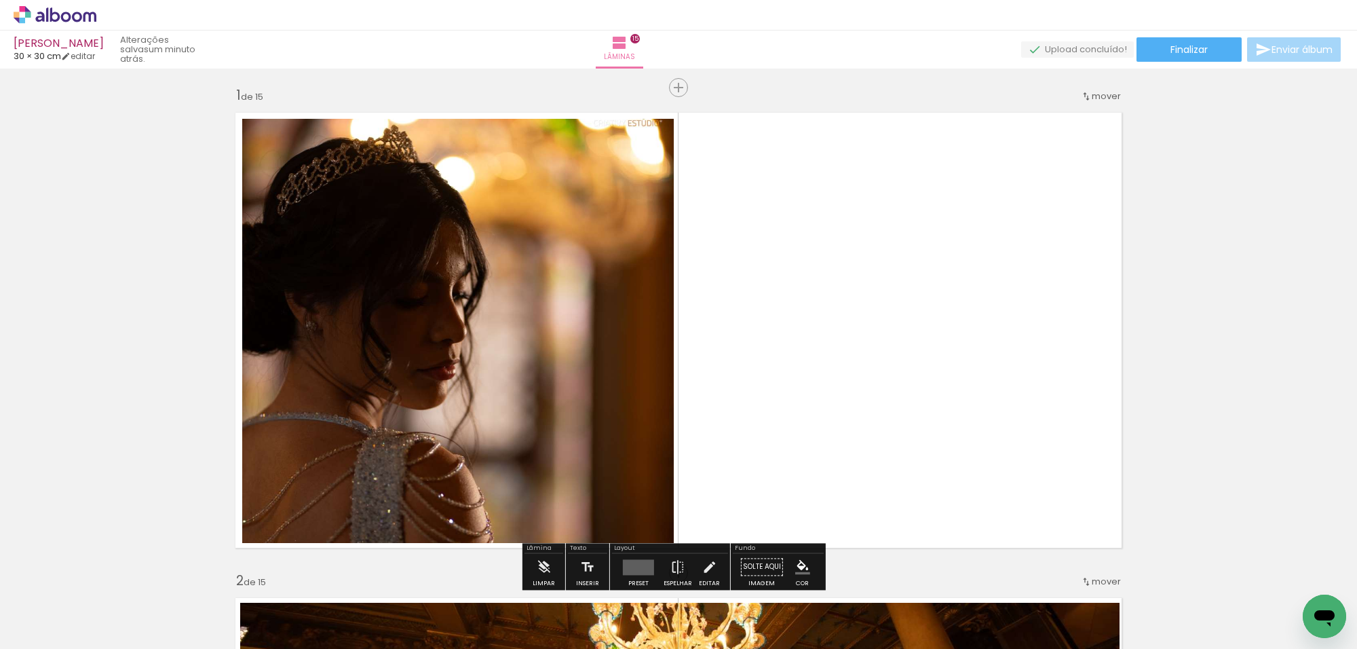
scroll to position [0, 0]
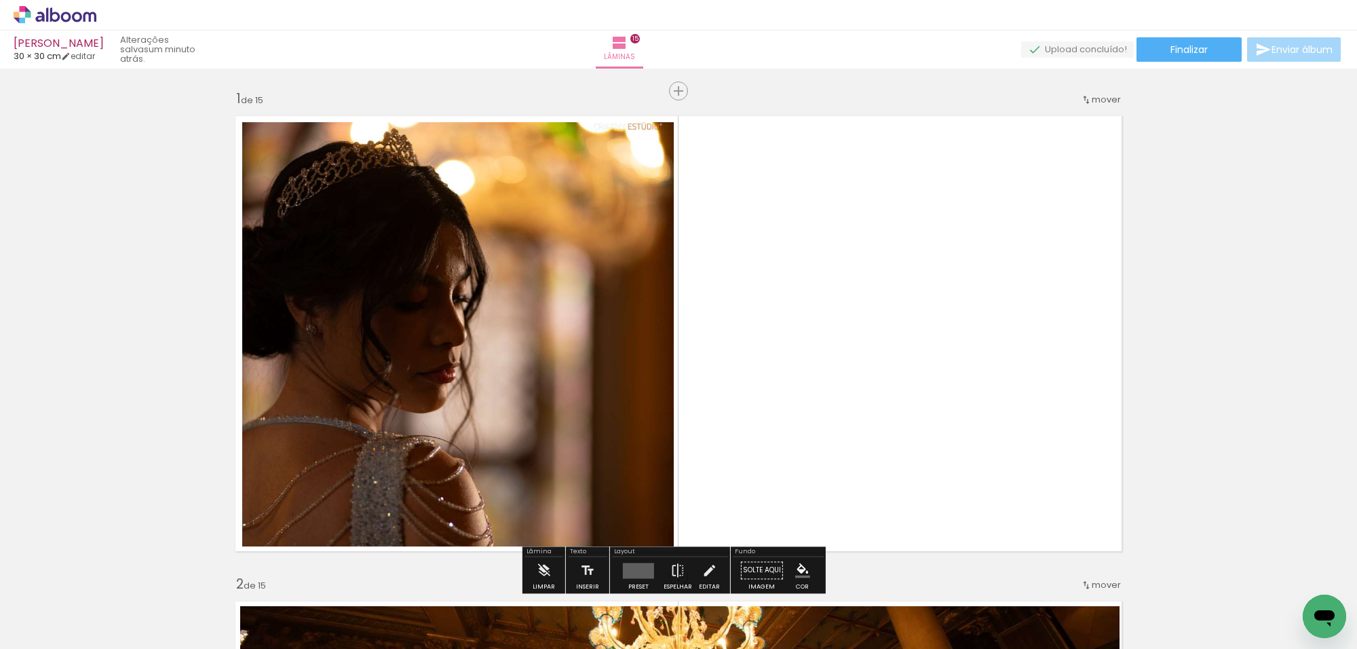
click at [47, 634] on span "Adicionar Fotos" at bounding box center [48, 641] width 41 height 15
click at [0, 0] on input "file" at bounding box center [0, 0] width 0 height 0
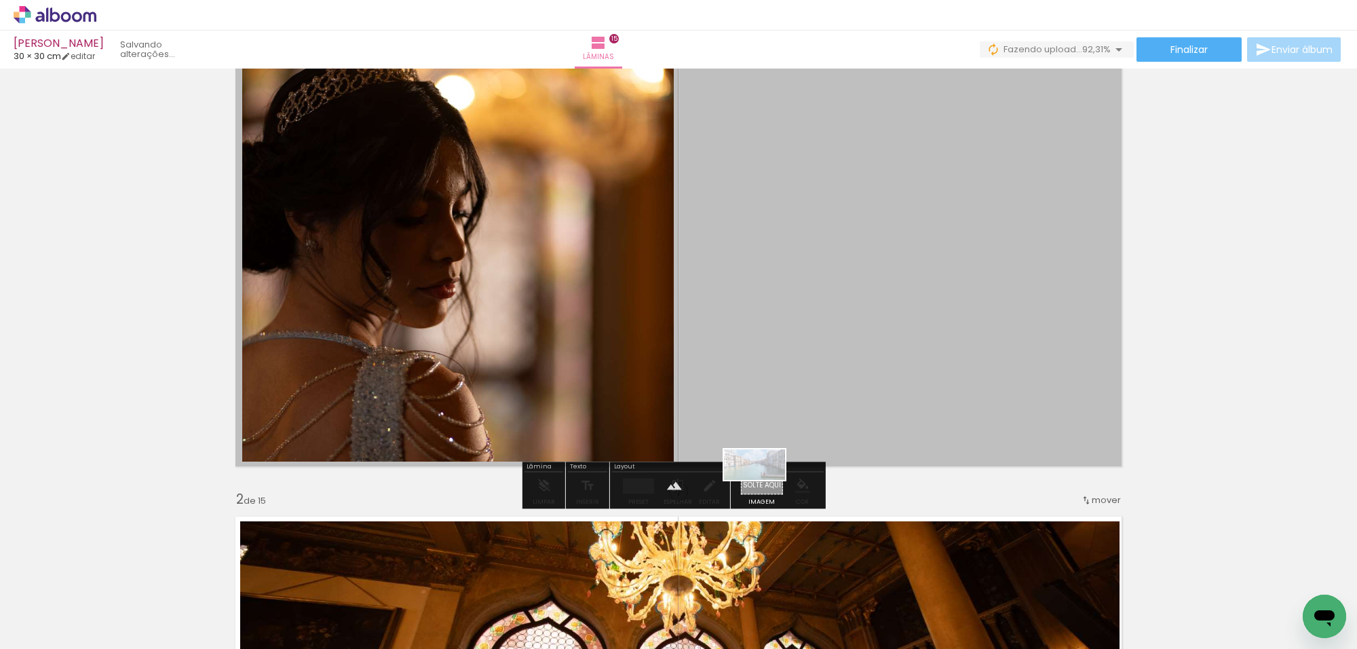
drag, startPoint x: 370, startPoint y: 611, endPoint x: 765, endPoint y: 490, distance: 413.1
click at [765, 490] on quentale-workspace at bounding box center [678, 324] width 1357 height 649
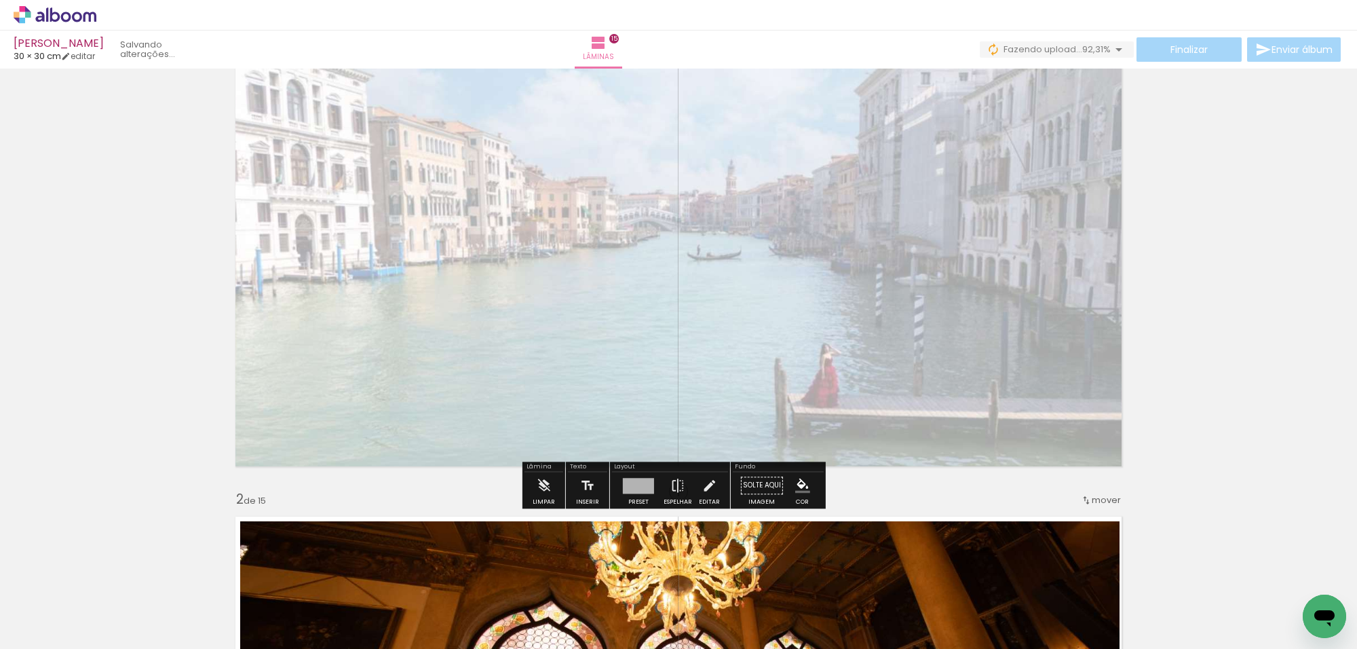
click at [727, 381] on quentale-photo at bounding box center [678, 248] width 902 height 451
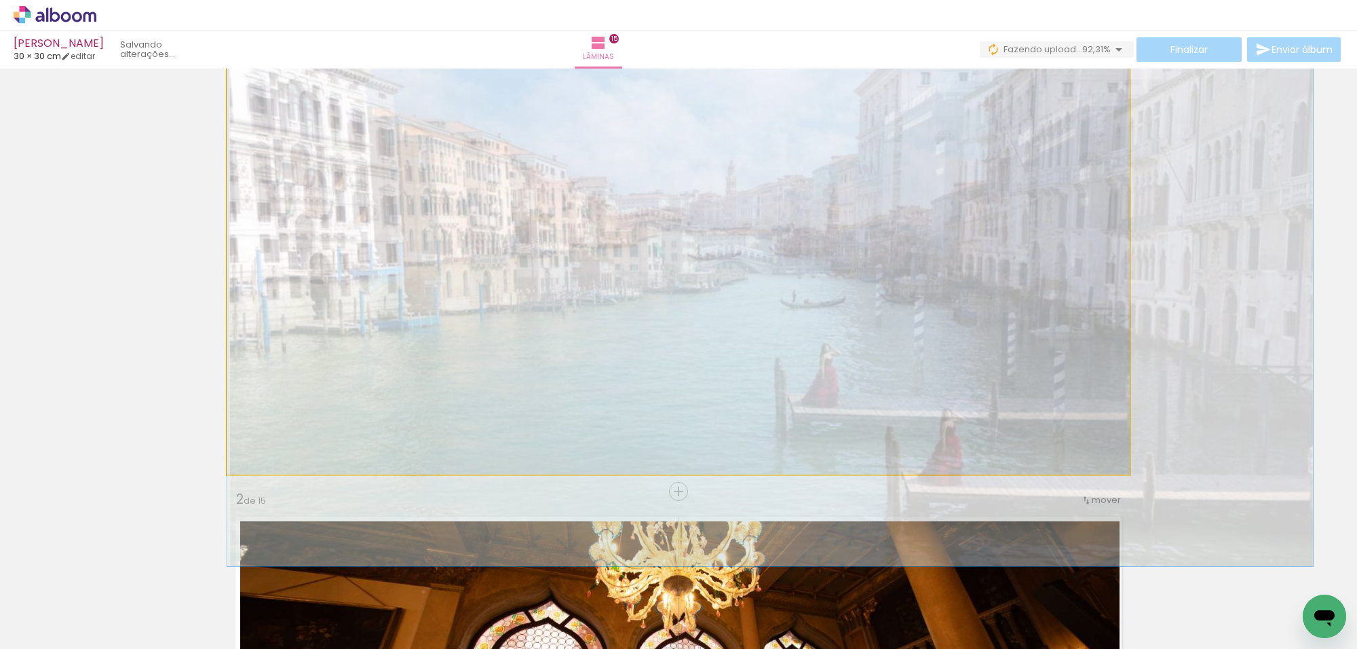
click at [727, 381] on quentale-photo at bounding box center [678, 248] width 902 height 451
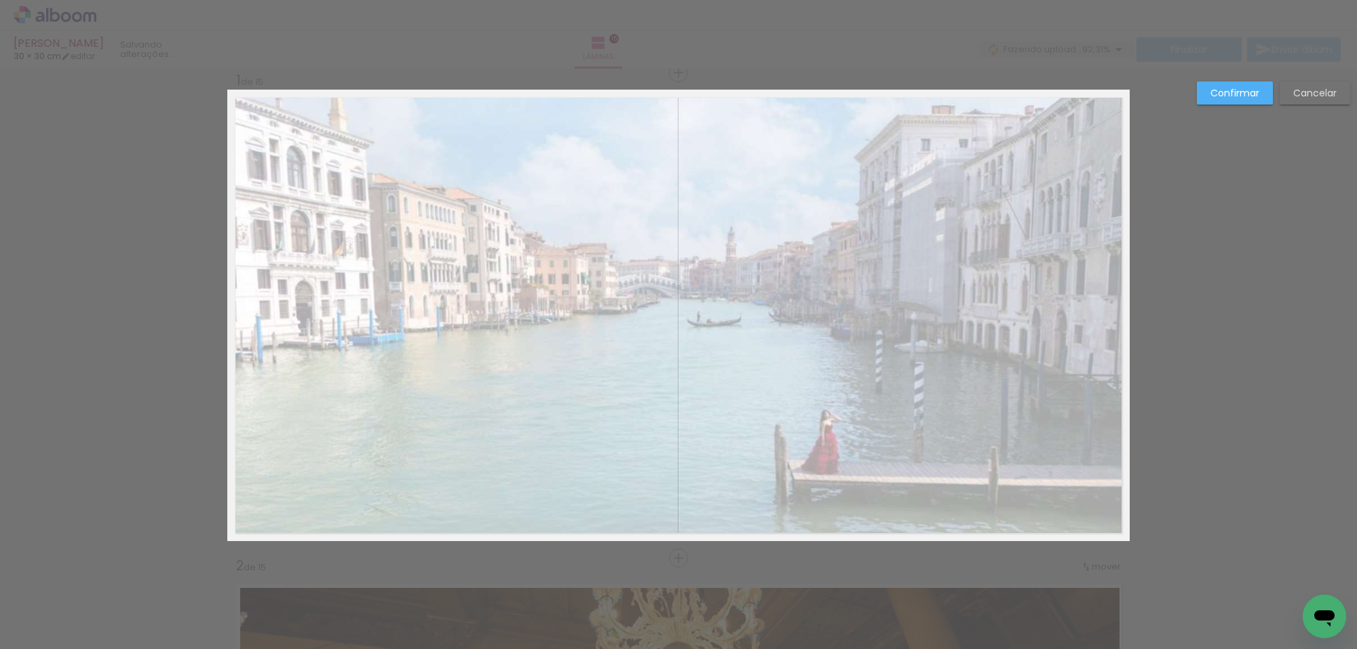
scroll to position [17, 0]
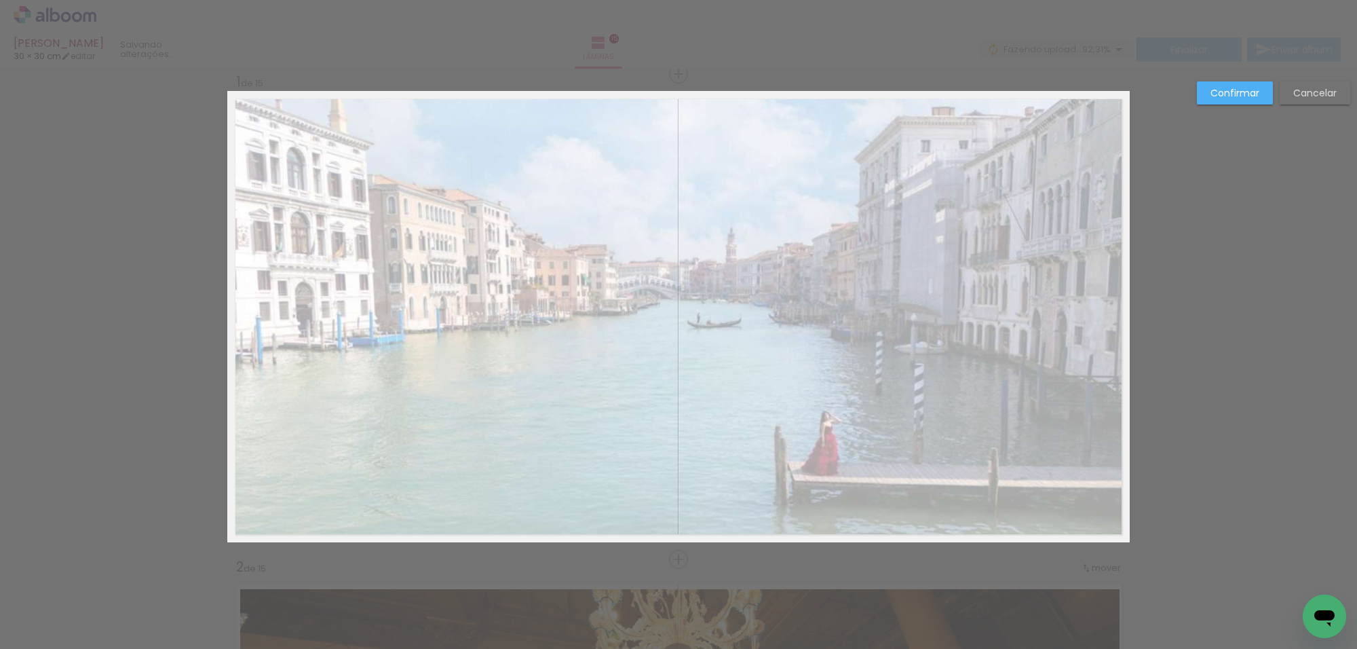
click at [1216, 100] on paper-button "Confirmar" at bounding box center [1235, 92] width 76 height 23
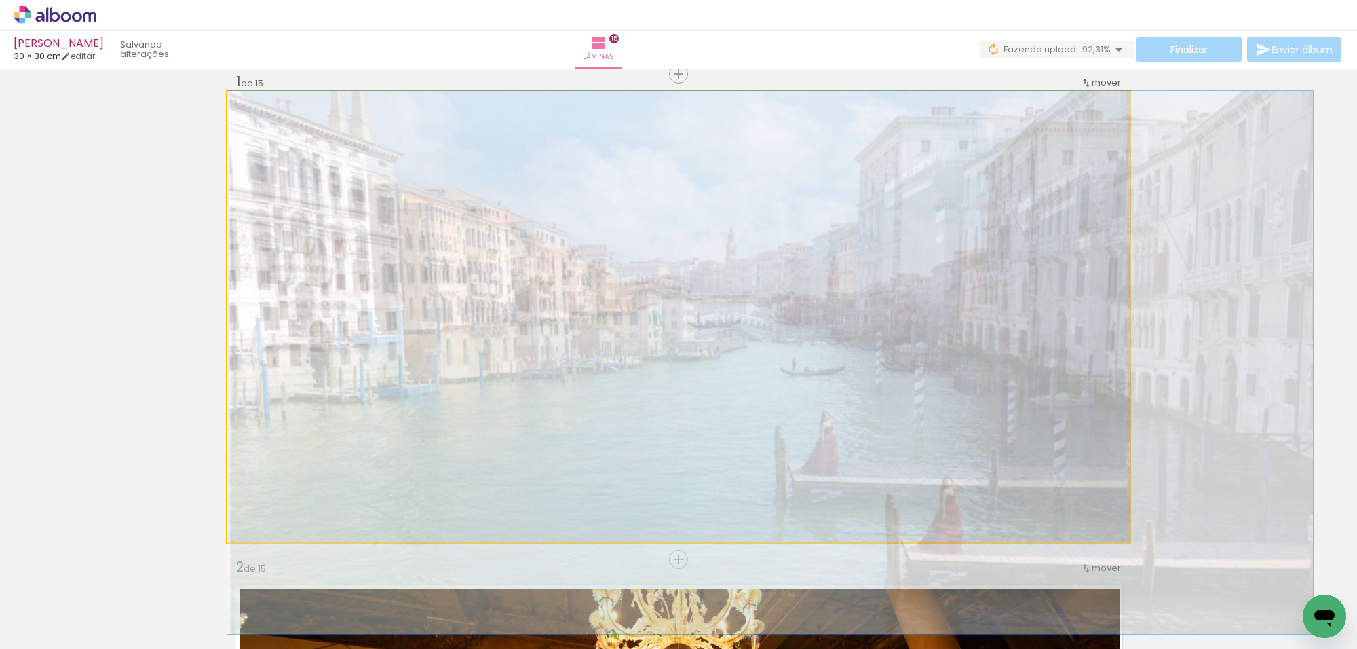
click at [908, 246] on quentale-photo at bounding box center [678, 316] width 902 height 451
click at [740, 239] on quentale-photo at bounding box center [678, 316] width 902 height 451
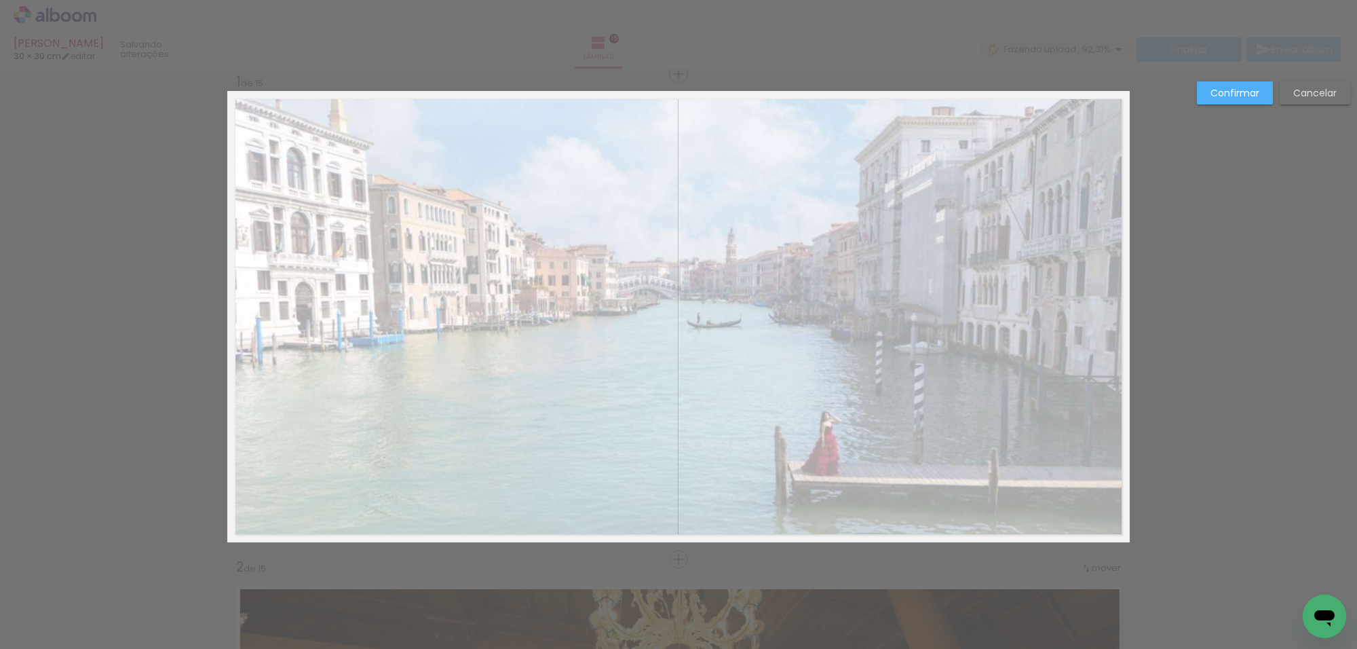
click at [740, 239] on quentale-photo at bounding box center [678, 316] width 902 height 451
drag, startPoint x: 1226, startPoint y: 102, endPoint x: 1144, endPoint y: 143, distance: 91.3
click at [1222, 104] on paper-button "Confirmar" at bounding box center [1235, 92] width 76 height 23
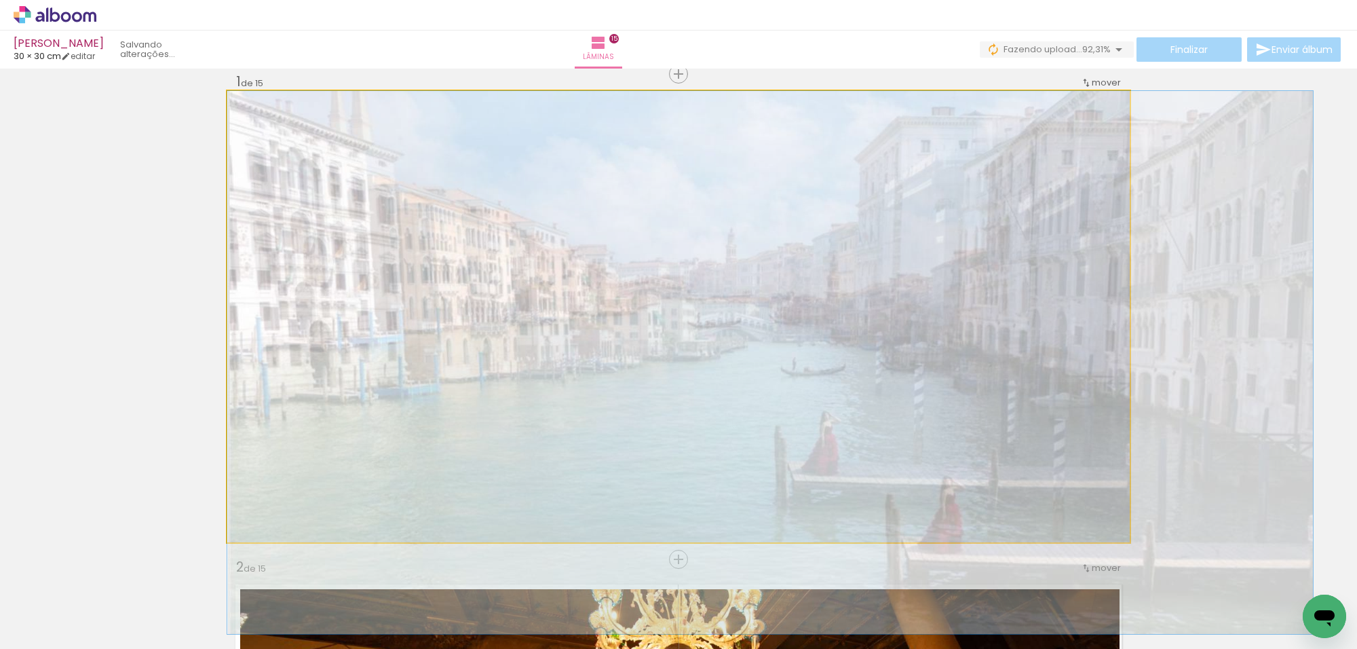
drag, startPoint x: 860, startPoint y: 320, endPoint x: 882, endPoint y: 374, distance: 58.1
click at [881, 375] on quentale-layouter at bounding box center [678, 316] width 902 height 451
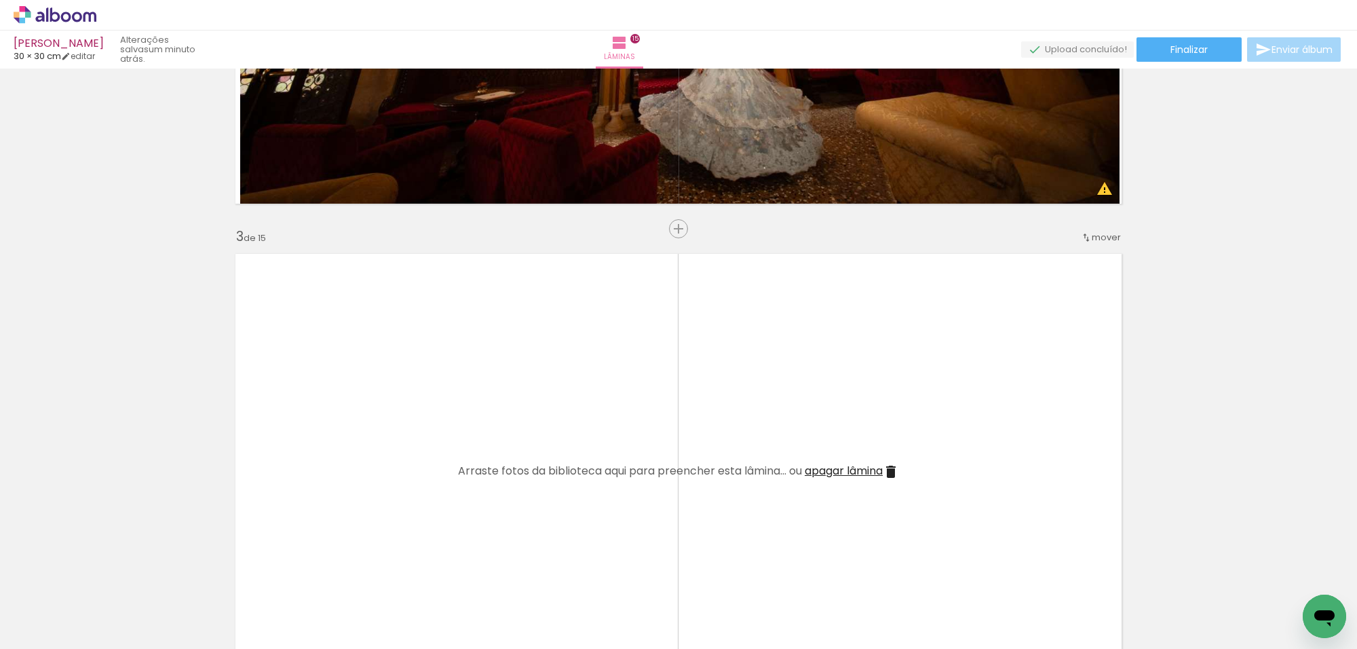
scroll to position [1018, 0]
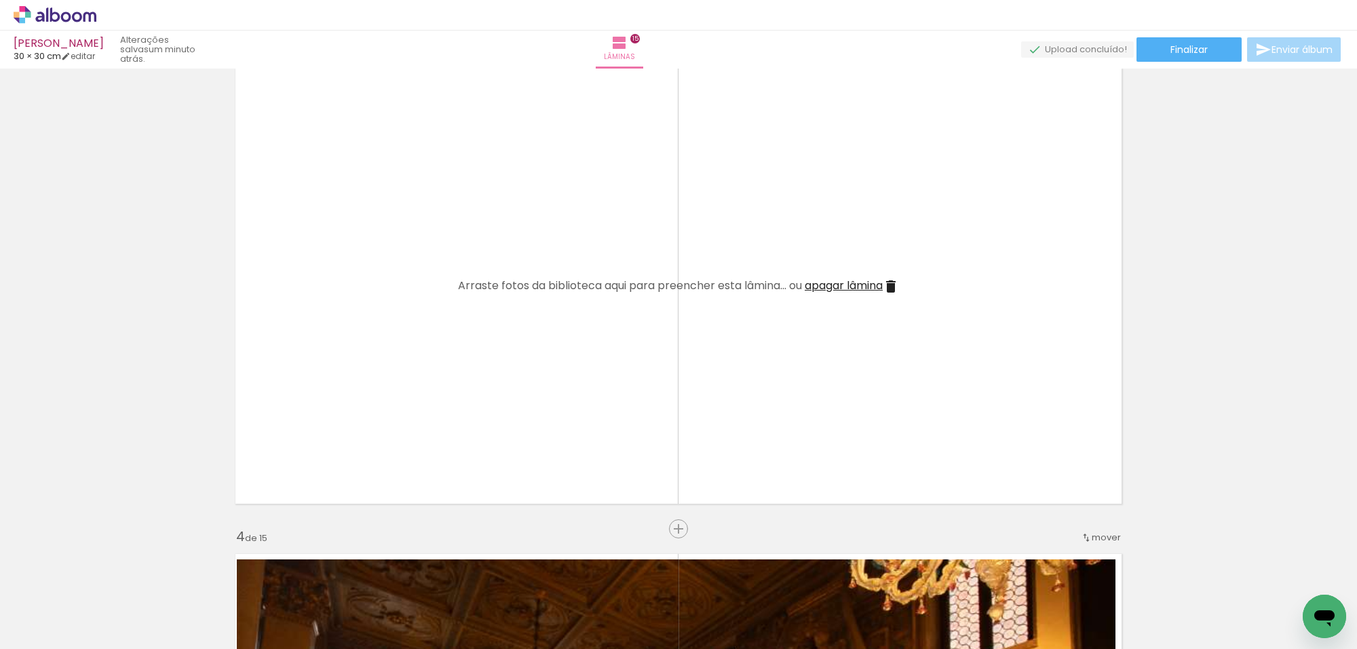
click at [49, 624] on span "Adicionar Fotos" at bounding box center [48, 630] width 41 height 15
click at [0, 0] on input "file" at bounding box center [0, 0] width 0 height 0
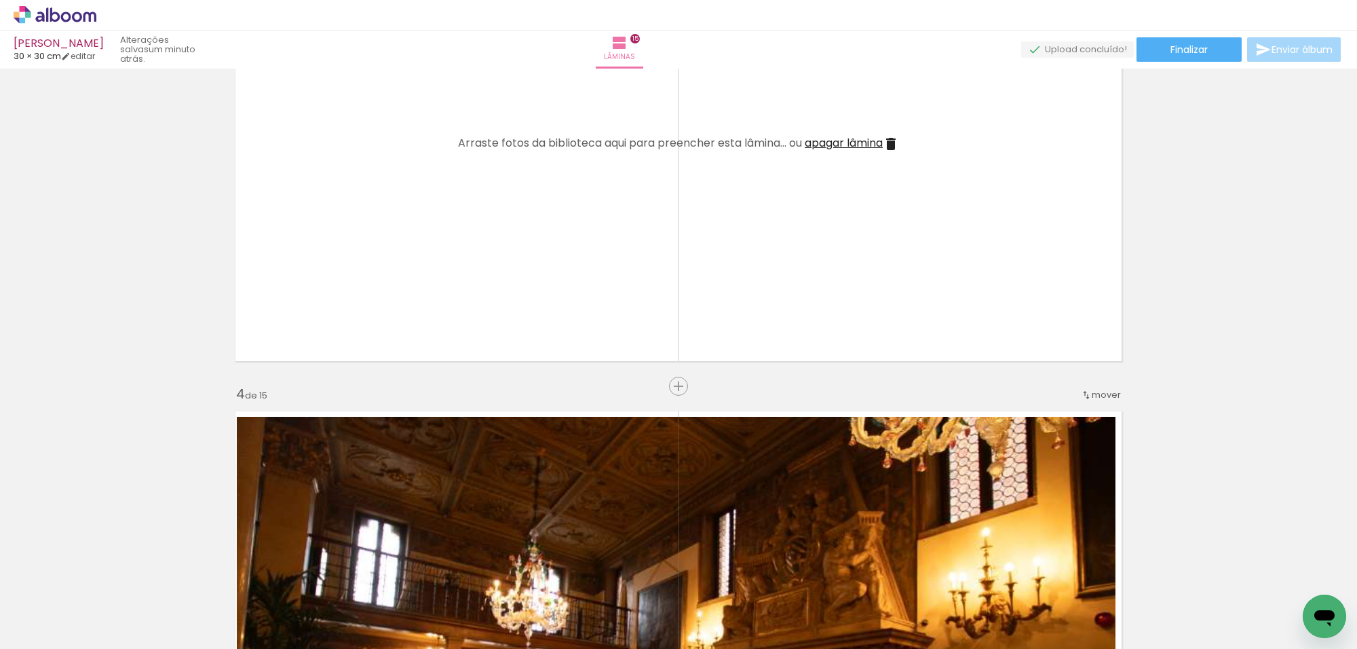
scroll to position [1187, 0]
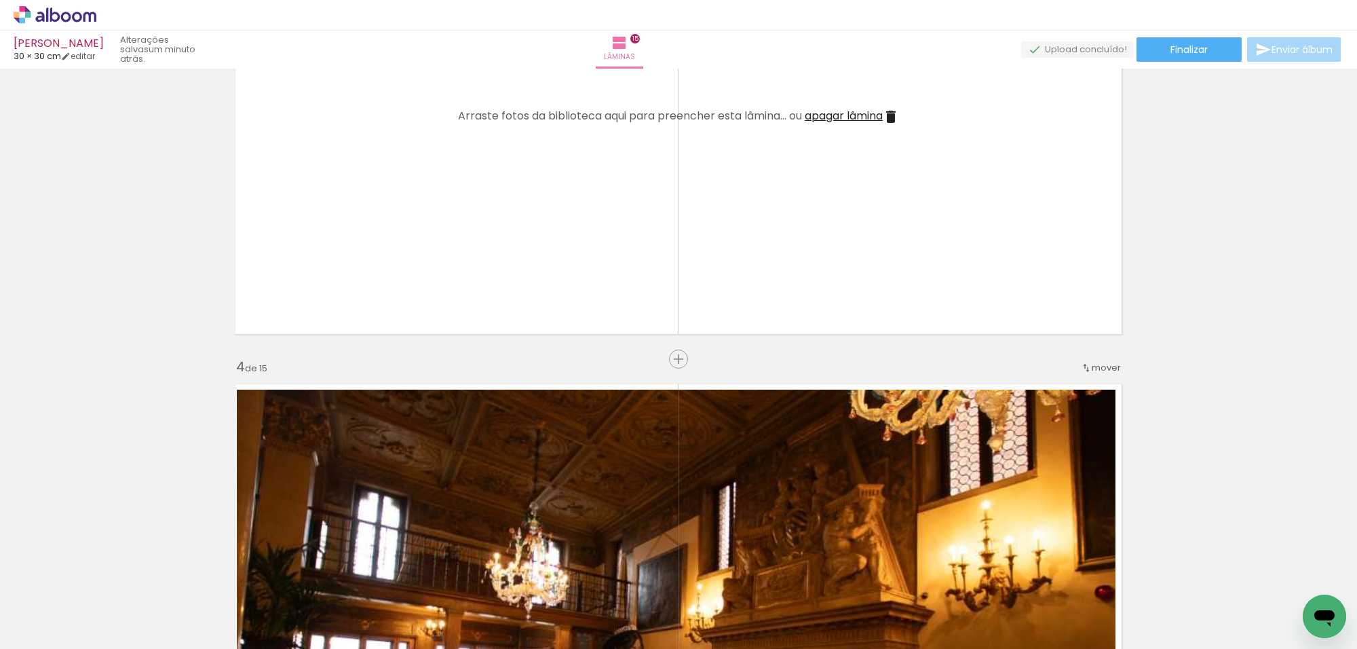
click at [71, 597] on div "Biblioteca 3 de 13 fotos Todas as fotos Não utilizadas Adicionar Fotos" at bounding box center [42, 606] width 84 height 67
click at [69, 601] on div "Biblioteca 3 de 13 fotos Todas as fotos Não utilizadas Adicionar Fotos" at bounding box center [42, 606] width 84 height 67
click at [61, 602] on input "Não utilizadas" at bounding box center [38, 608] width 52 height 12
click at [0, 0] on slot "Todas as fotos" at bounding box center [0, 0] width 0 height 0
type input "Todas as fotos"
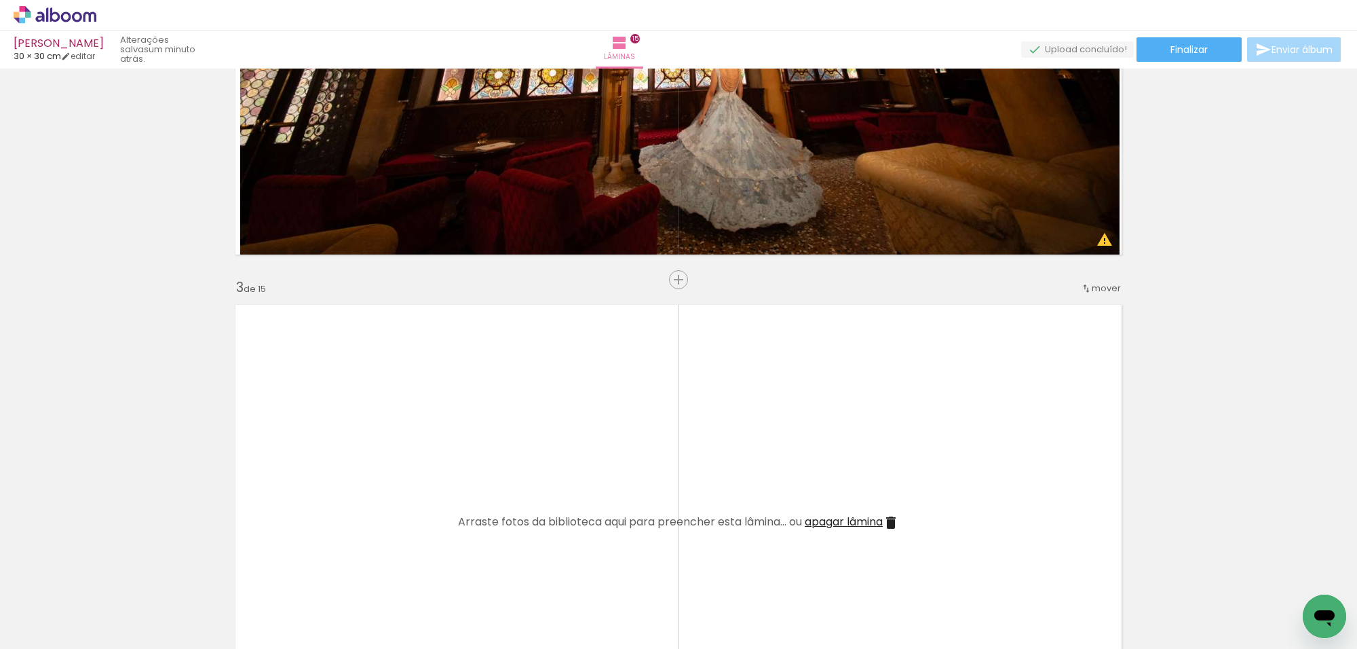
scroll to position [763, 0]
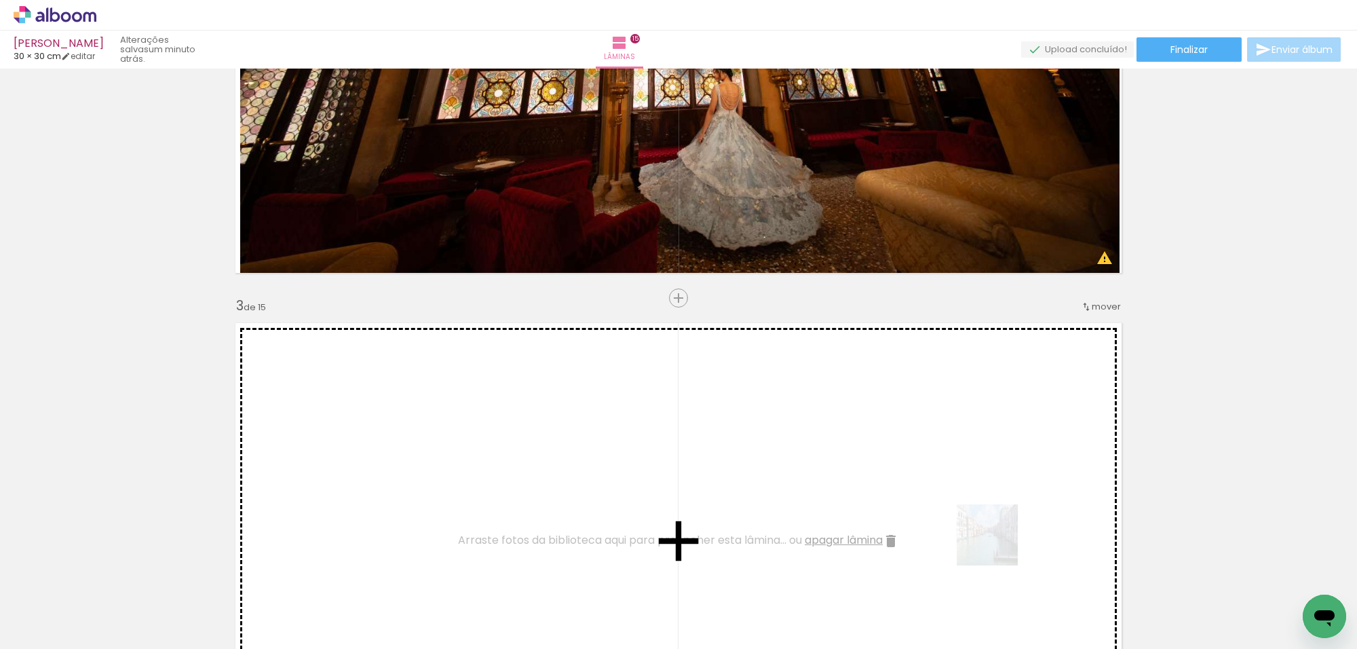
drag, startPoint x: 1025, startPoint y: 570, endPoint x: 995, endPoint y: 543, distance: 40.8
click at [995, 543] on quentale-workspace at bounding box center [678, 324] width 1357 height 649
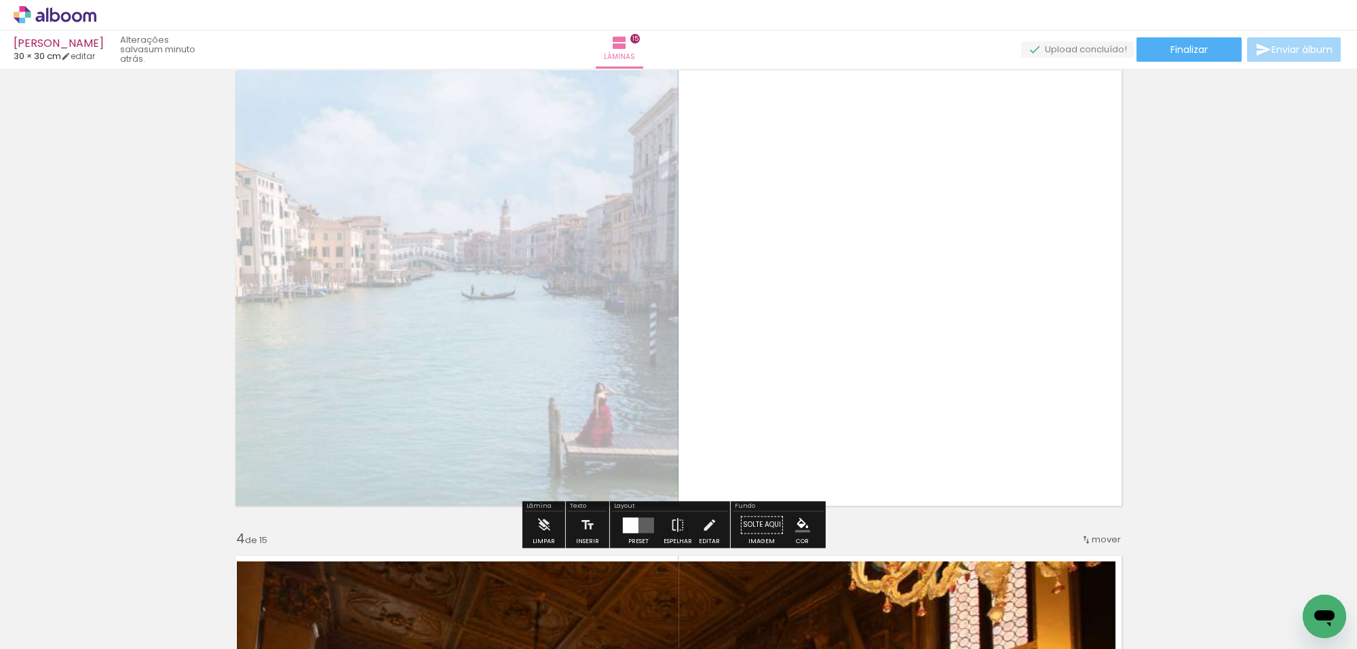
scroll to position [1018, 0]
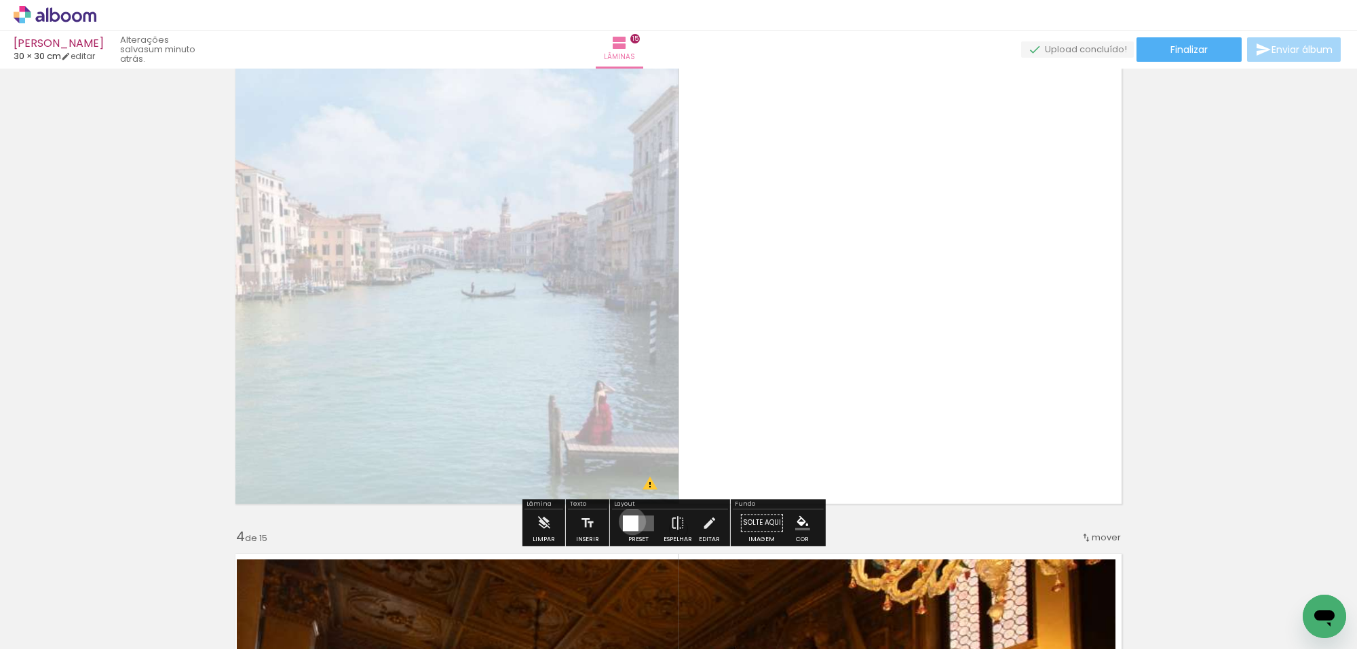
click at [629, 521] on div at bounding box center [631, 523] width 16 height 16
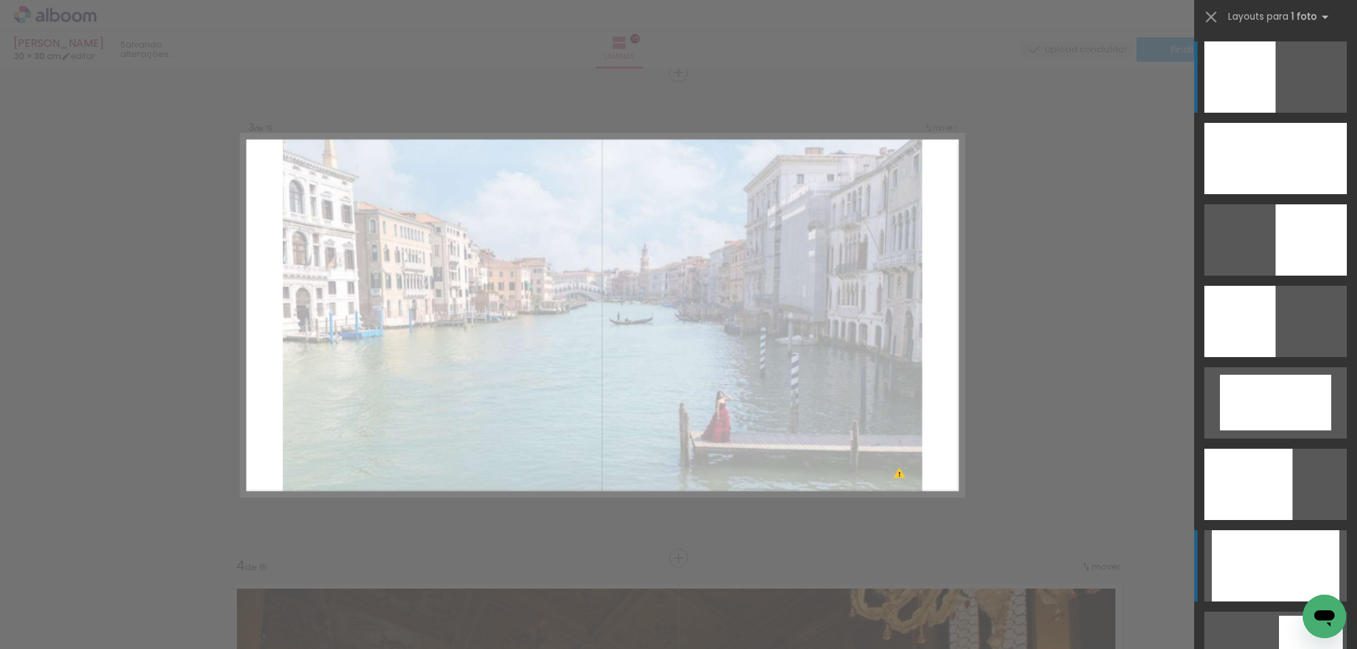
scroll to position [987, 0]
click at [1263, 520] on div at bounding box center [1248, 483] width 88 height 71
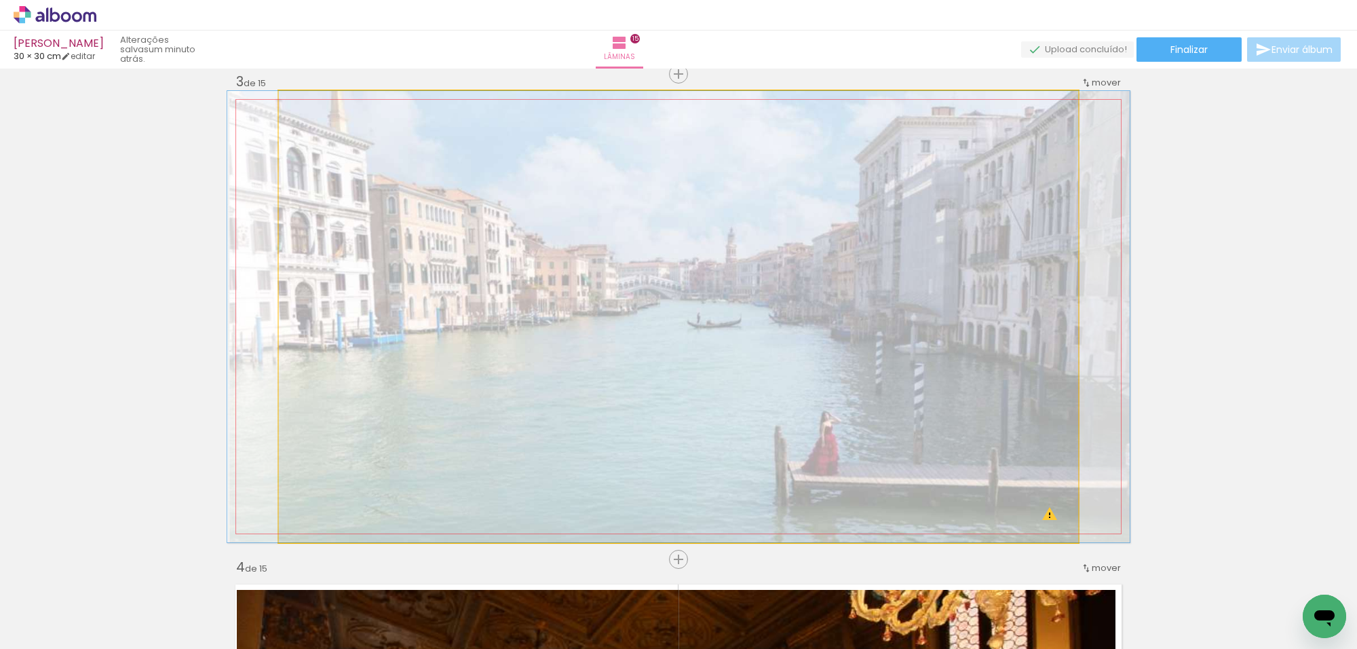
click at [1018, 334] on quentale-photo at bounding box center [678, 316] width 799 height 451
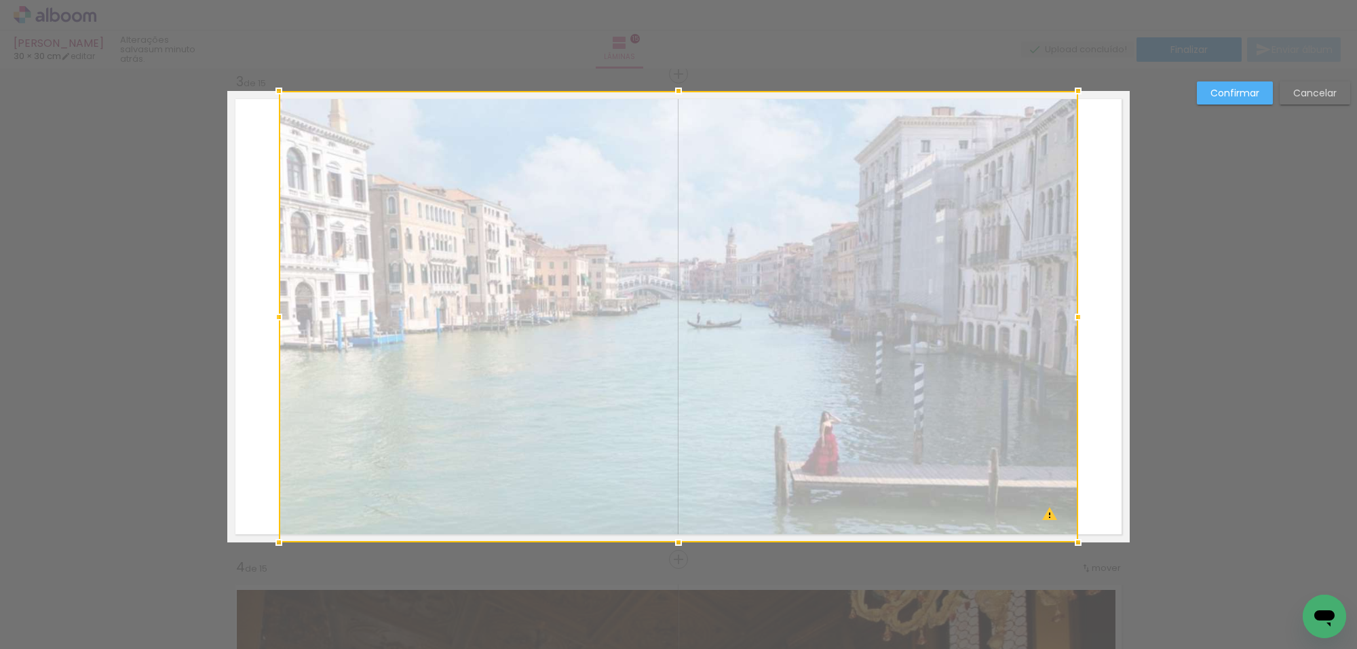
click at [1056, 254] on div at bounding box center [678, 316] width 799 height 451
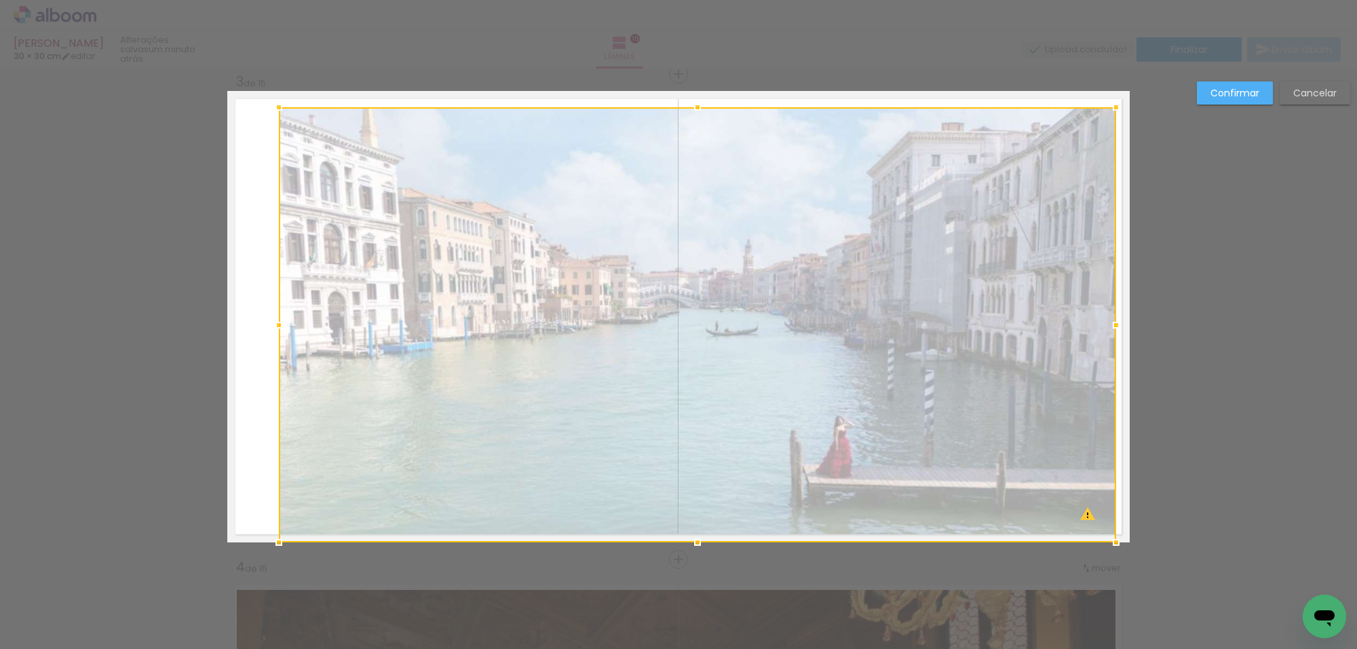
drag, startPoint x: 1070, startPoint y: 86, endPoint x: 1108, endPoint y: 102, distance: 41.3
click at [1108, 102] on div at bounding box center [1115, 107] width 27 height 27
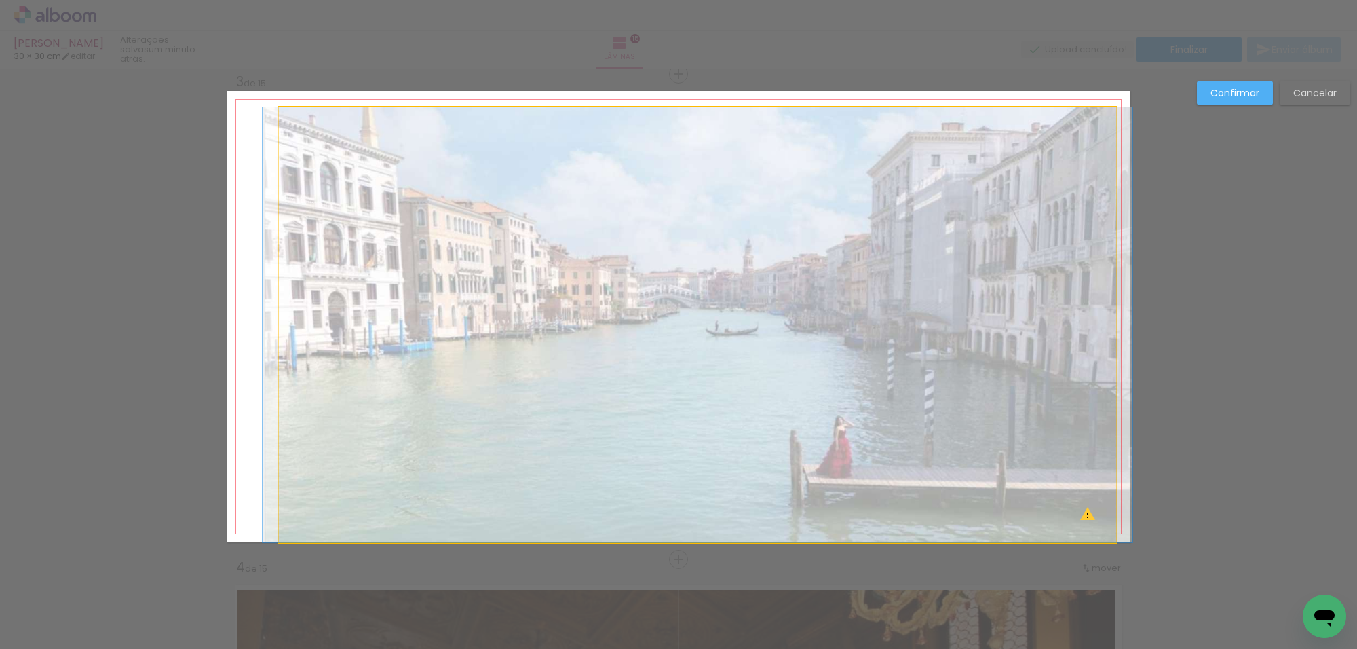
click at [636, 220] on quentale-photo at bounding box center [697, 324] width 837 height 435
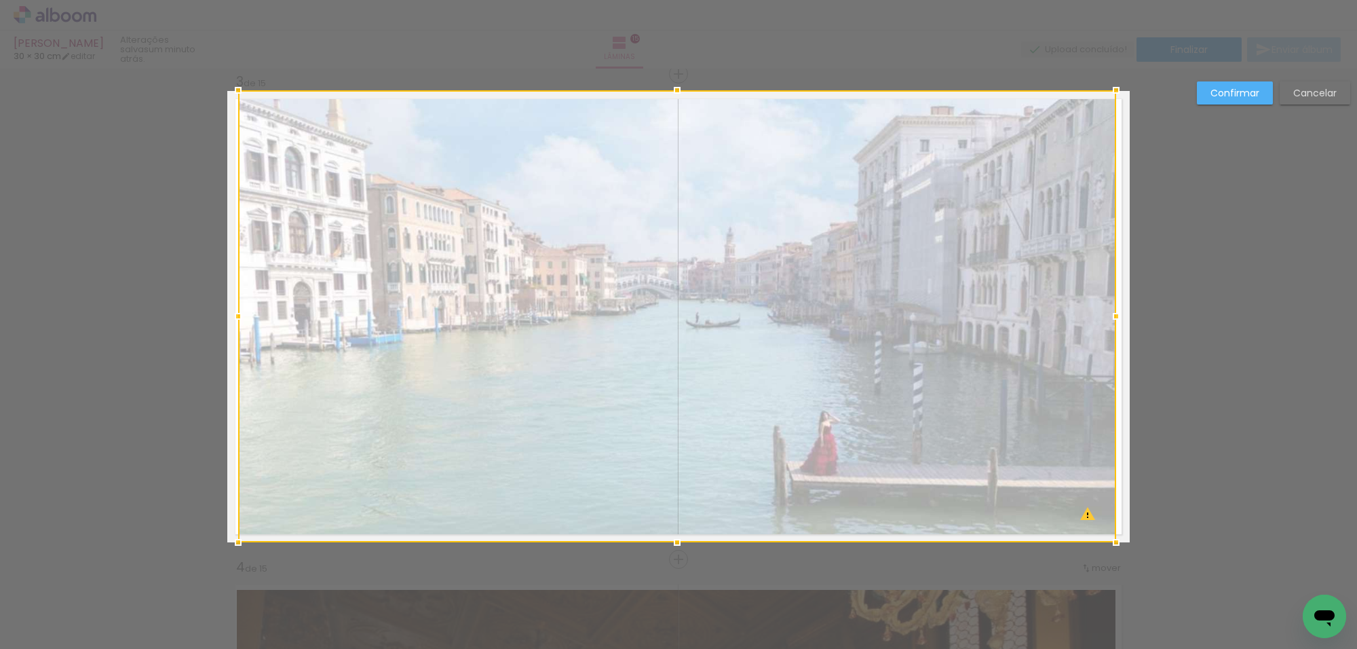
drag, startPoint x: 272, startPoint y: 109, endPoint x: 232, endPoint y: 98, distance: 41.3
click at [232, 98] on div at bounding box center [238, 90] width 27 height 27
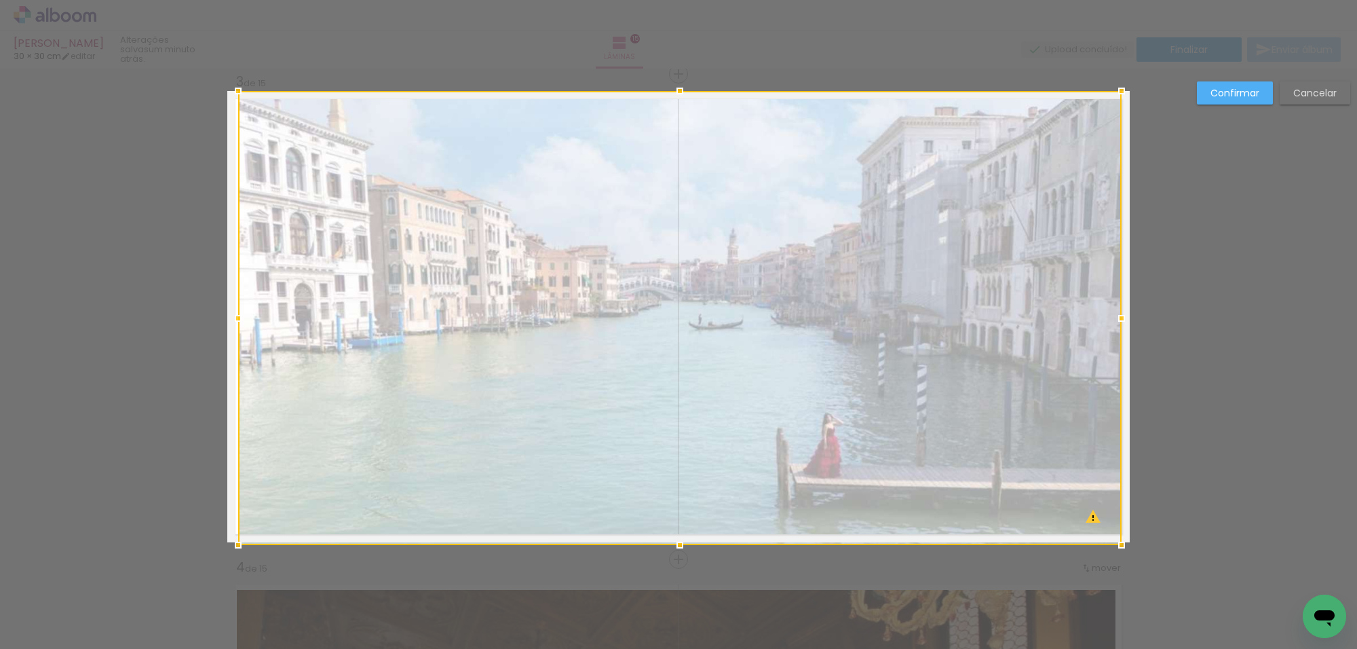
drag, startPoint x: 1109, startPoint y: 547, endPoint x: 1114, endPoint y: 536, distance: 11.8
click at [1114, 536] on div at bounding box center [1121, 544] width 27 height 27
click at [0, 0] on slot "Confirmar" at bounding box center [0, 0] width 0 height 0
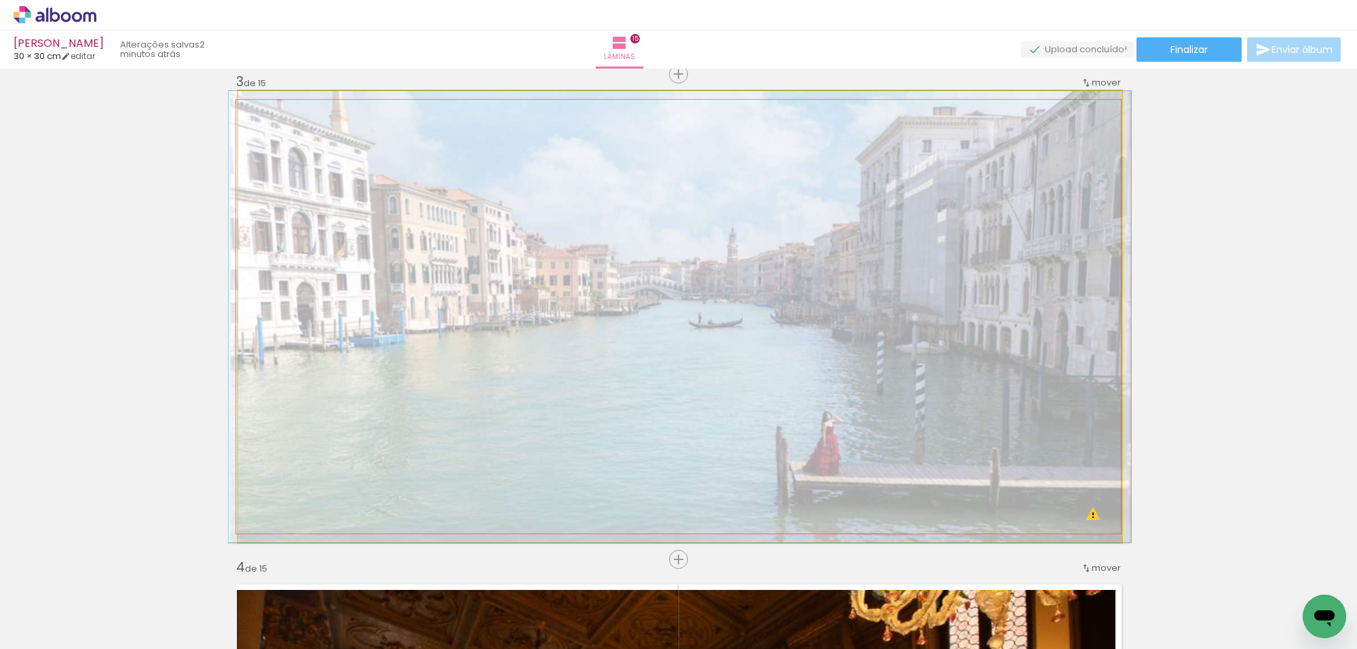
click at [782, 246] on quentale-photo at bounding box center [679, 316] width 883 height 451
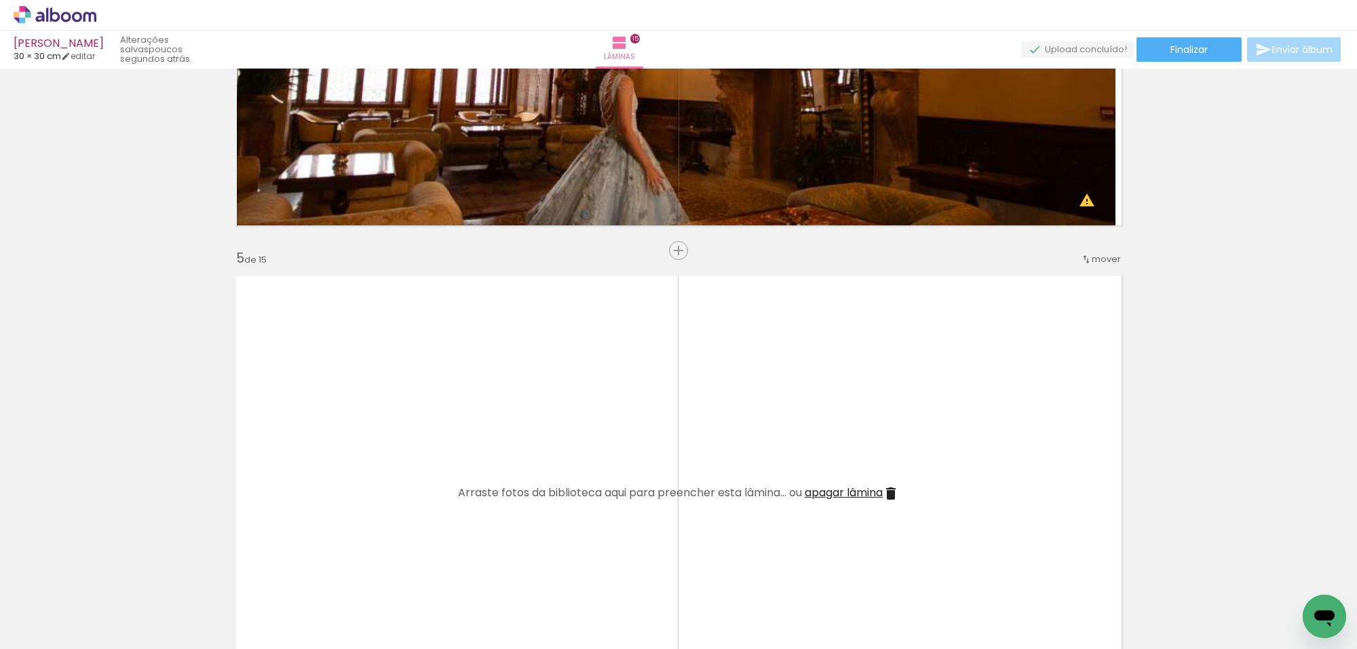
scroll to position [2035, 0]
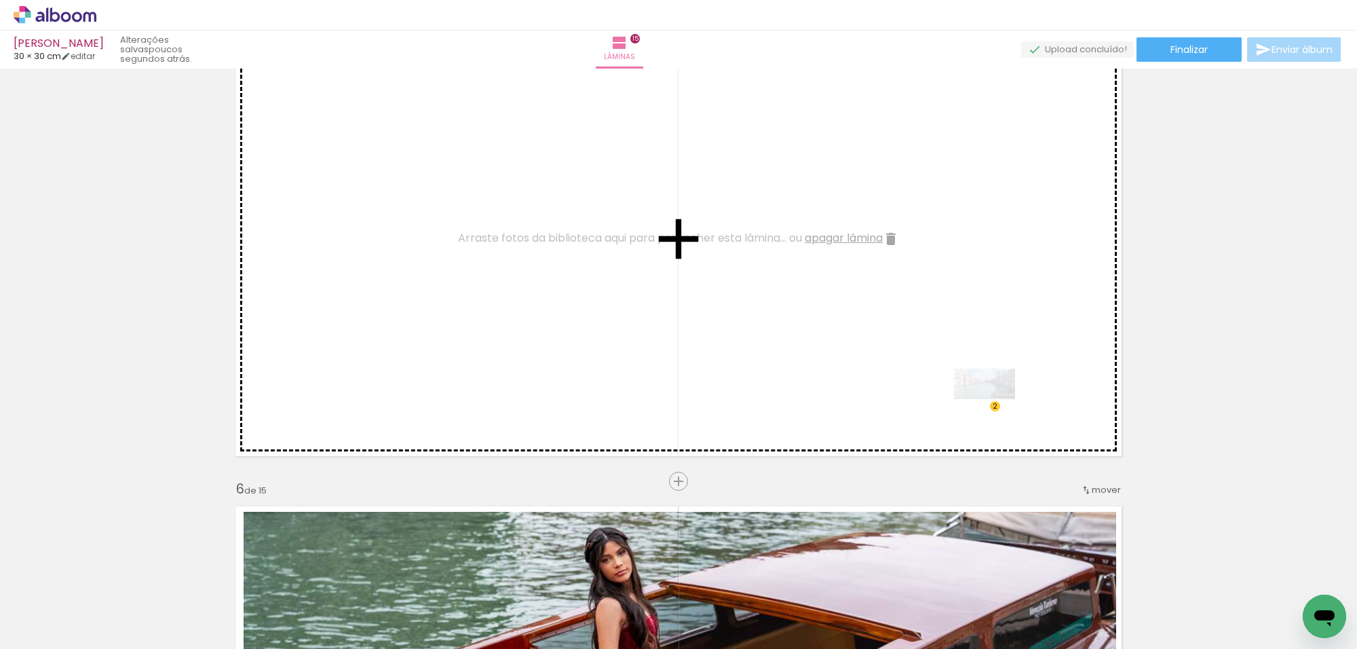
drag, startPoint x: 1055, startPoint y: 611, endPoint x: 978, endPoint y: 374, distance: 249.7
click at [980, 373] on quentale-workspace at bounding box center [678, 324] width 1357 height 649
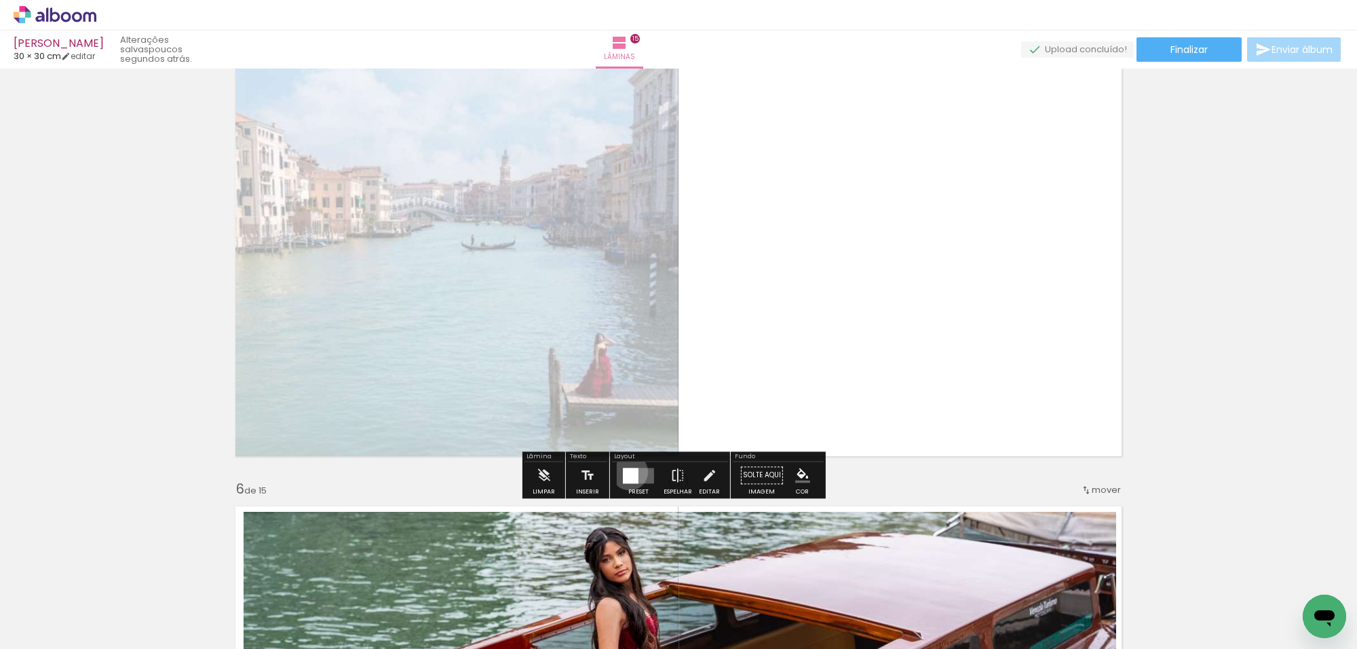
click at [626, 471] on div at bounding box center [631, 475] width 16 height 16
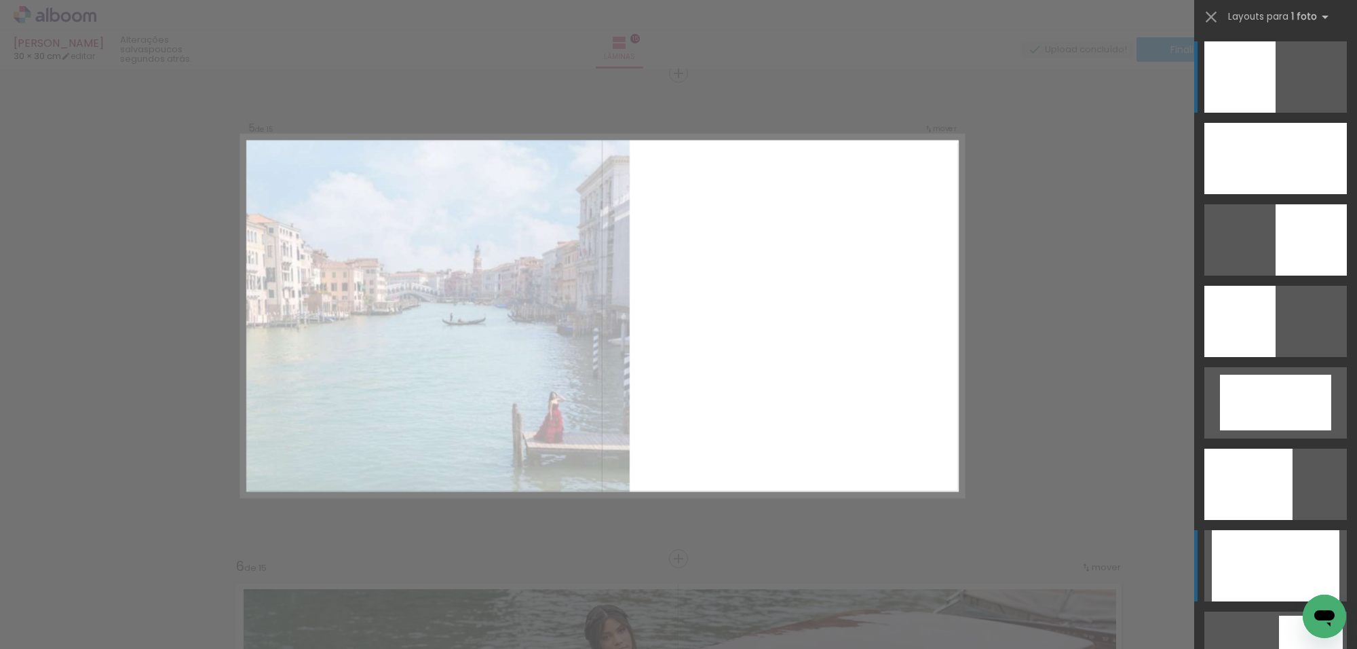
scroll to position [1957, 0]
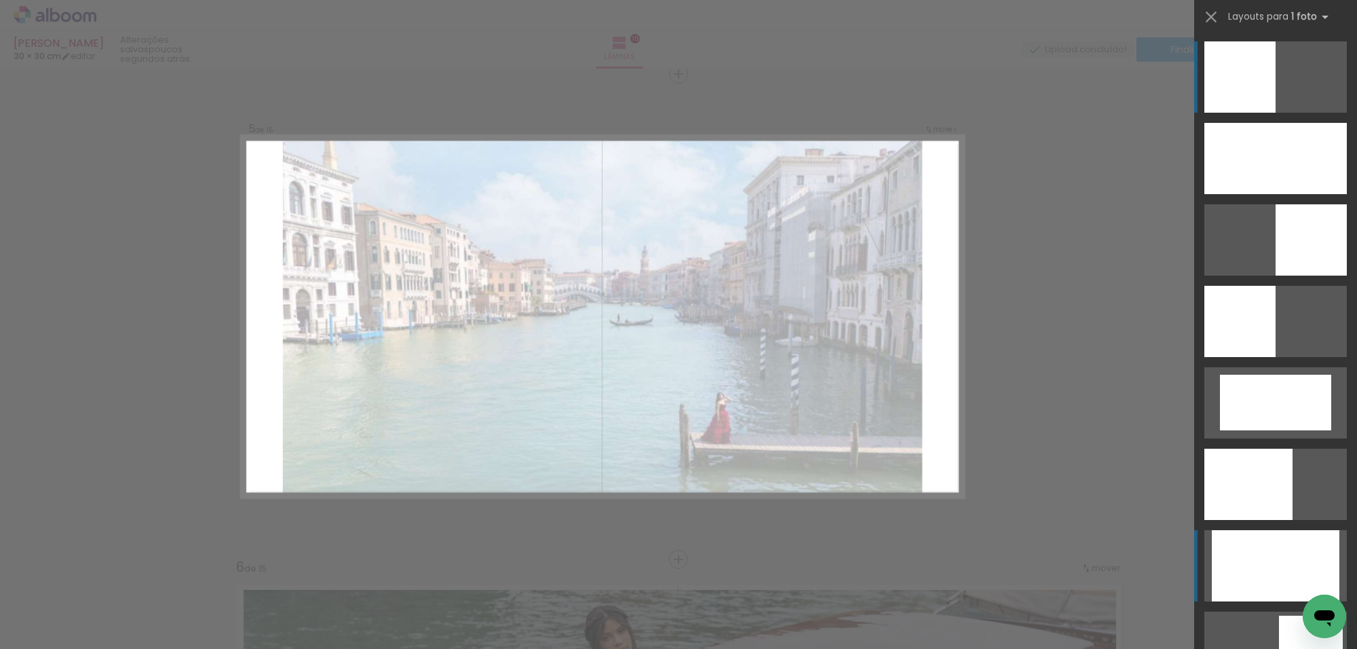
click at [1292, 520] on div at bounding box center [1248, 483] width 88 height 71
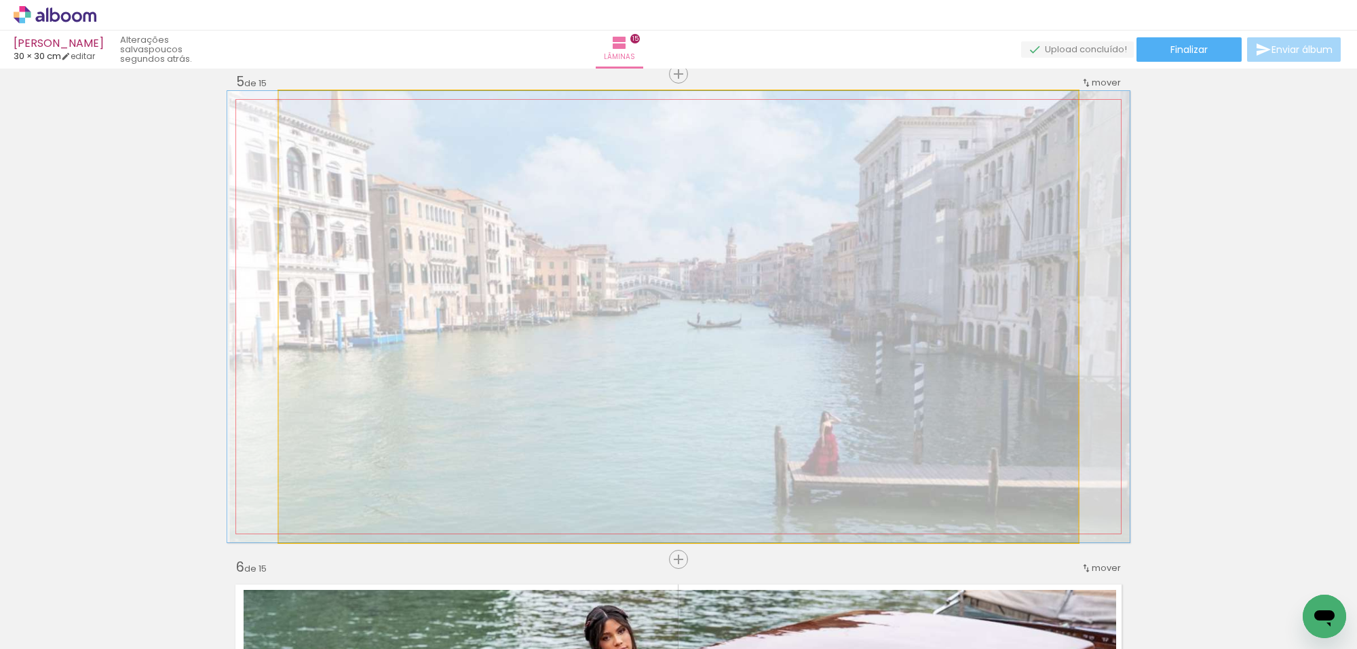
click at [980, 309] on quentale-photo at bounding box center [678, 316] width 799 height 451
click at [0, 0] on div at bounding box center [0, 0] width 0 height 0
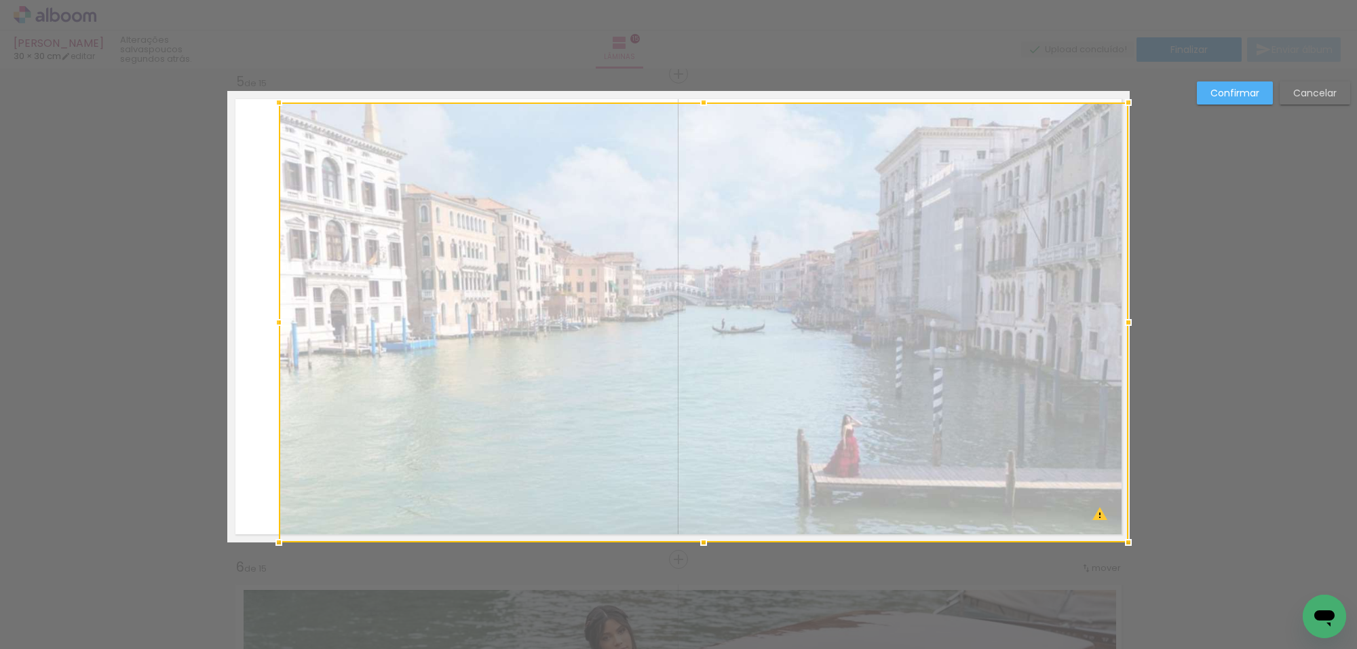
drag, startPoint x: 1073, startPoint y: 90, endPoint x: 1117, endPoint y: 109, distance: 47.7
click at [1117, 109] on div at bounding box center [1128, 102] width 27 height 27
drag, startPoint x: 909, startPoint y: 173, endPoint x: 763, endPoint y: 251, distance: 165.4
click at [909, 174] on div at bounding box center [703, 322] width 849 height 440
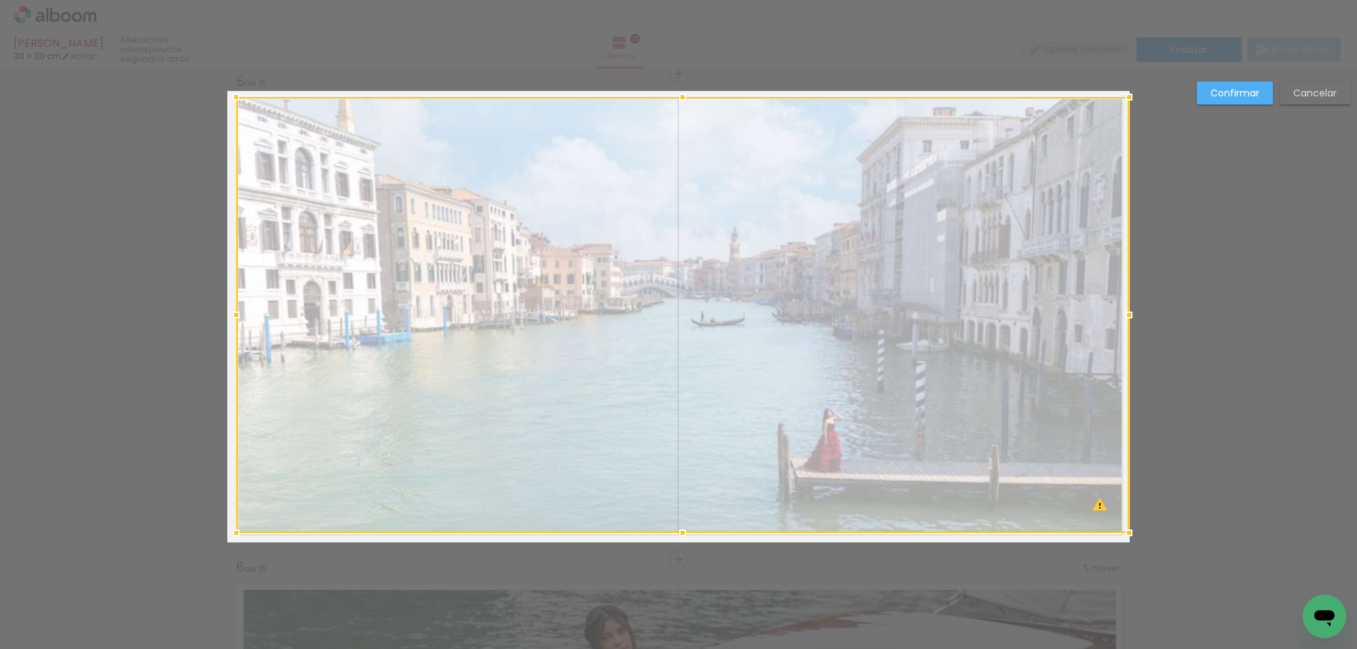
drag, startPoint x: 263, startPoint y: 536, endPoint x: 204, endPoint y: 526, distance: 59.9
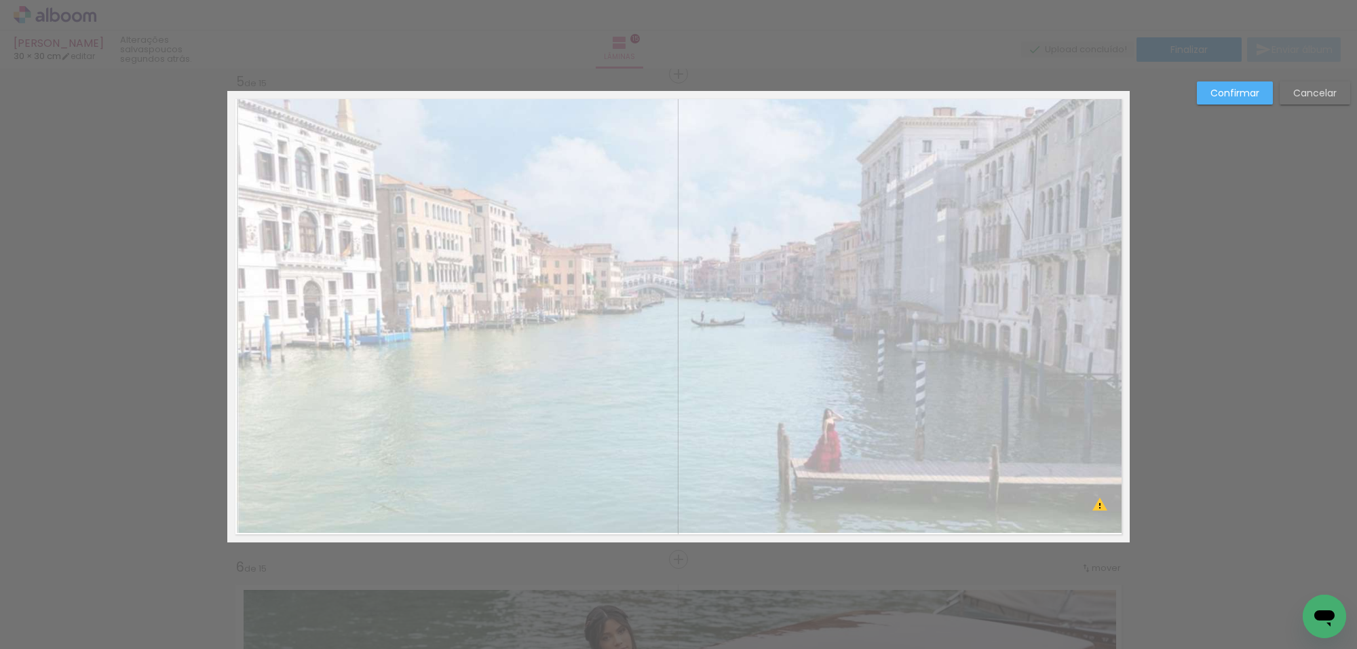
click at [0, 0] on slot "Confirmar" at bounding box center [0, 0] width 0 height 0
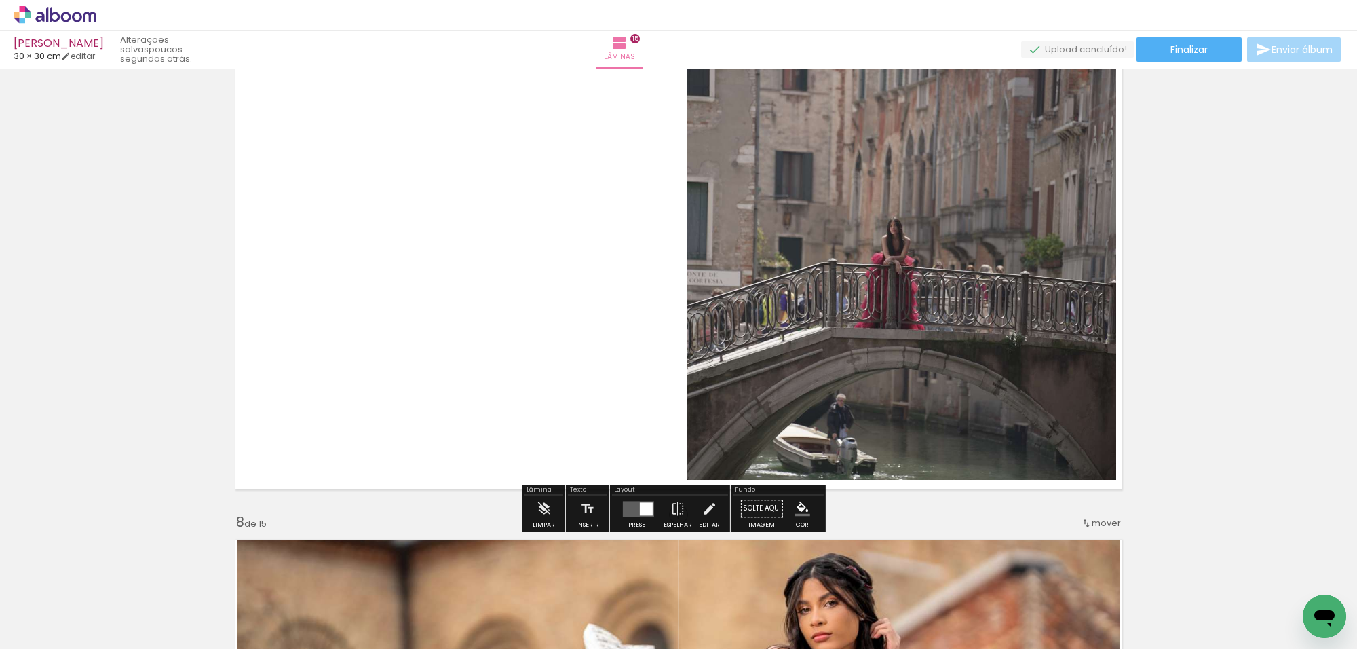
scroll to position [2975, 0]
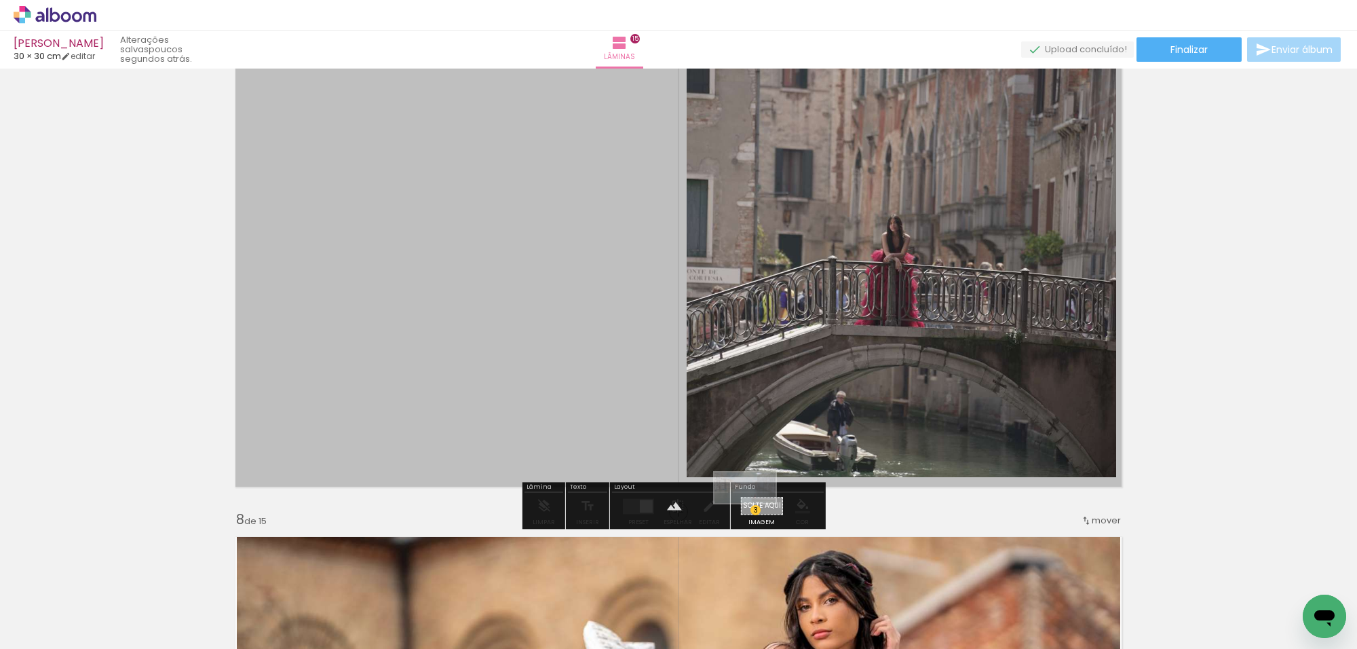
drag, startPoint x: 987, startPoint y: 588, endPoint x: 755, endPoint y: 510, distance: 244.8
click at [755, 512] on quentale-workspace at bounding box center [678, 324] width 1357 height 649
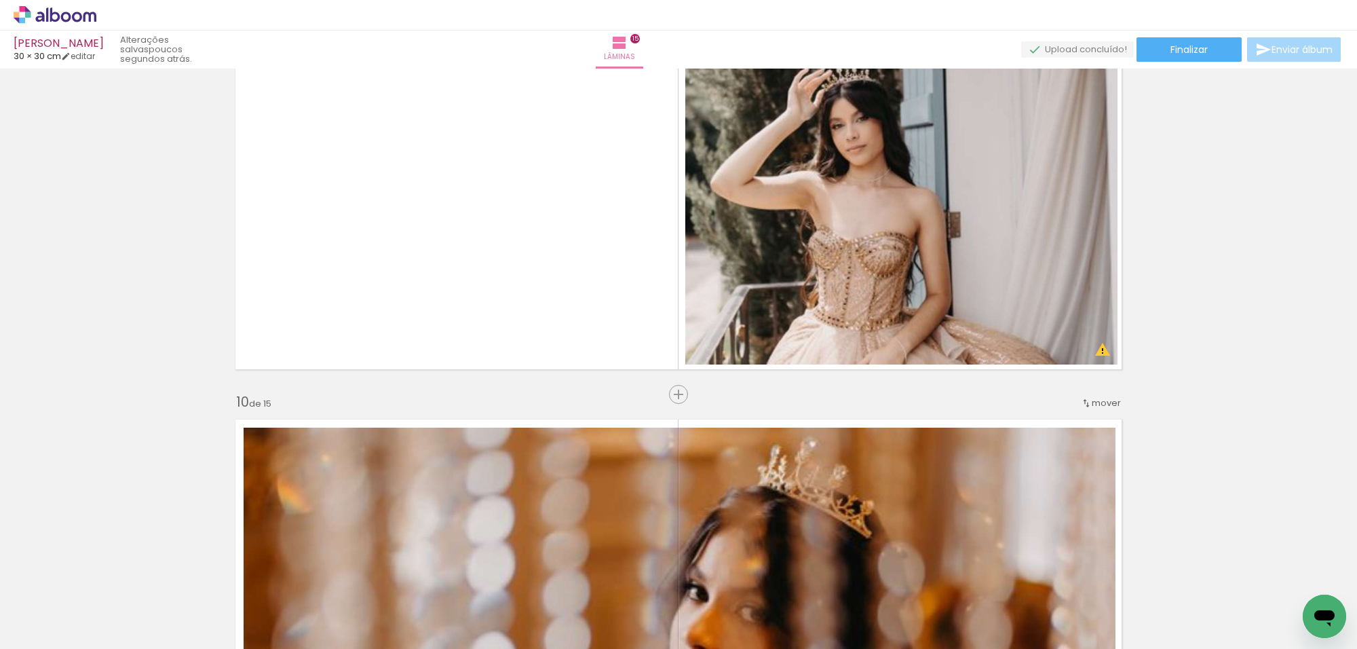
scroll to position [4077, 0]
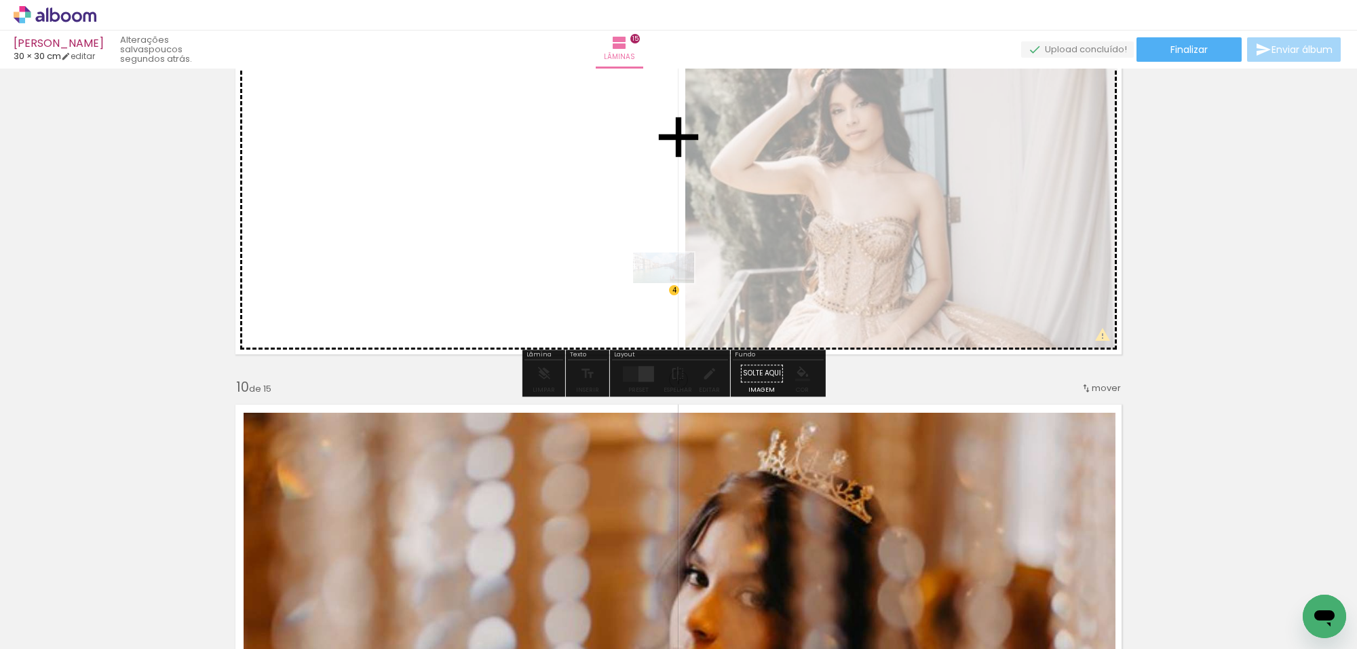
drag, startPoint x: 1042, startPoint y: 608, endPoint x: 674, endPoint y: 293, distance: 484.5
click at [674, 293] on quentale-workspace at bounding box center [678, 324] width 1357 height 649
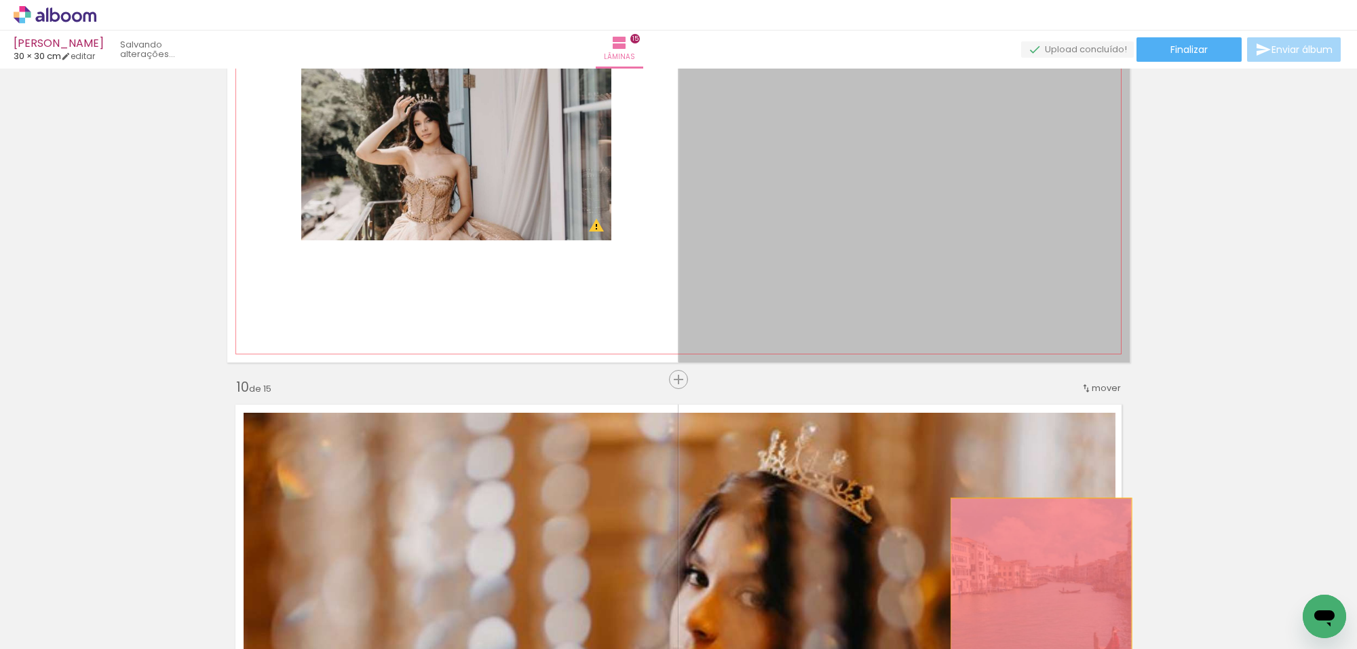
drag, startPoint x: 821, startPoint y: 313, endPoint x: 1040, endPoint y: 605, distance: 364.8
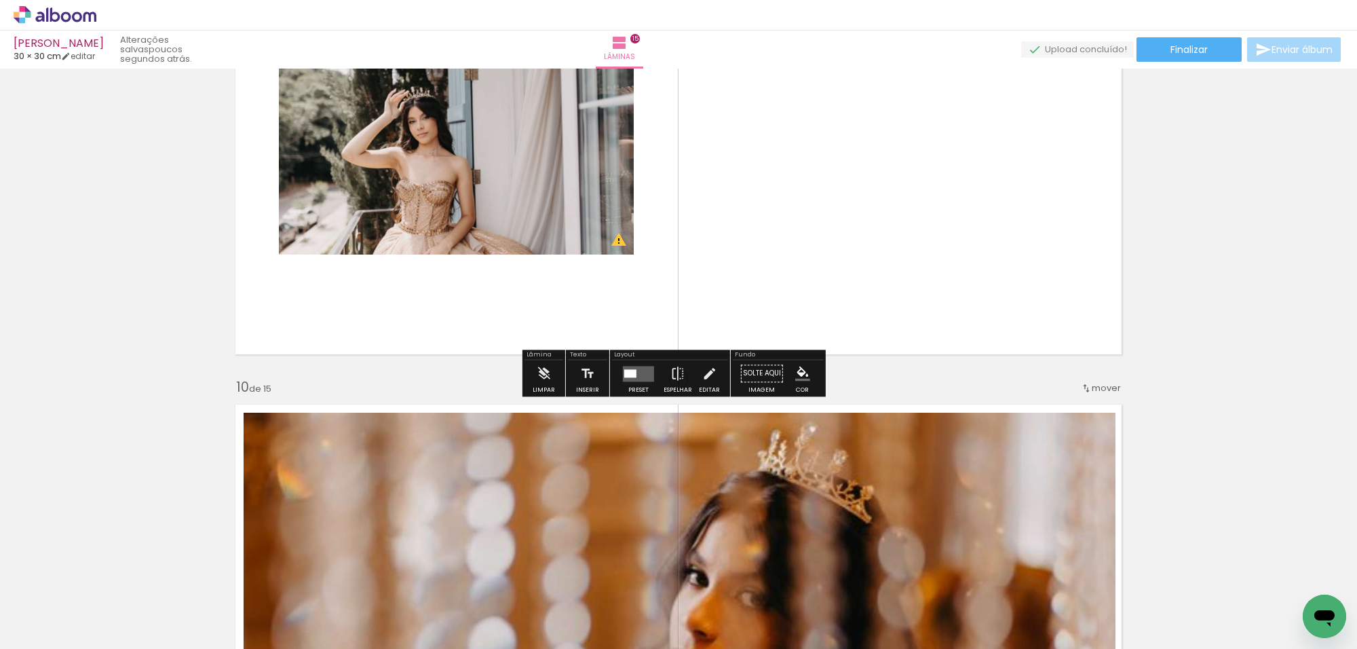
drag, startPoint x: 632, startPoint y: 374, endPoint x: 667, endPoint y: 353, distance: 41.4
click at [632, 372] on div at bounding box center [630, 373] width 12 height 8
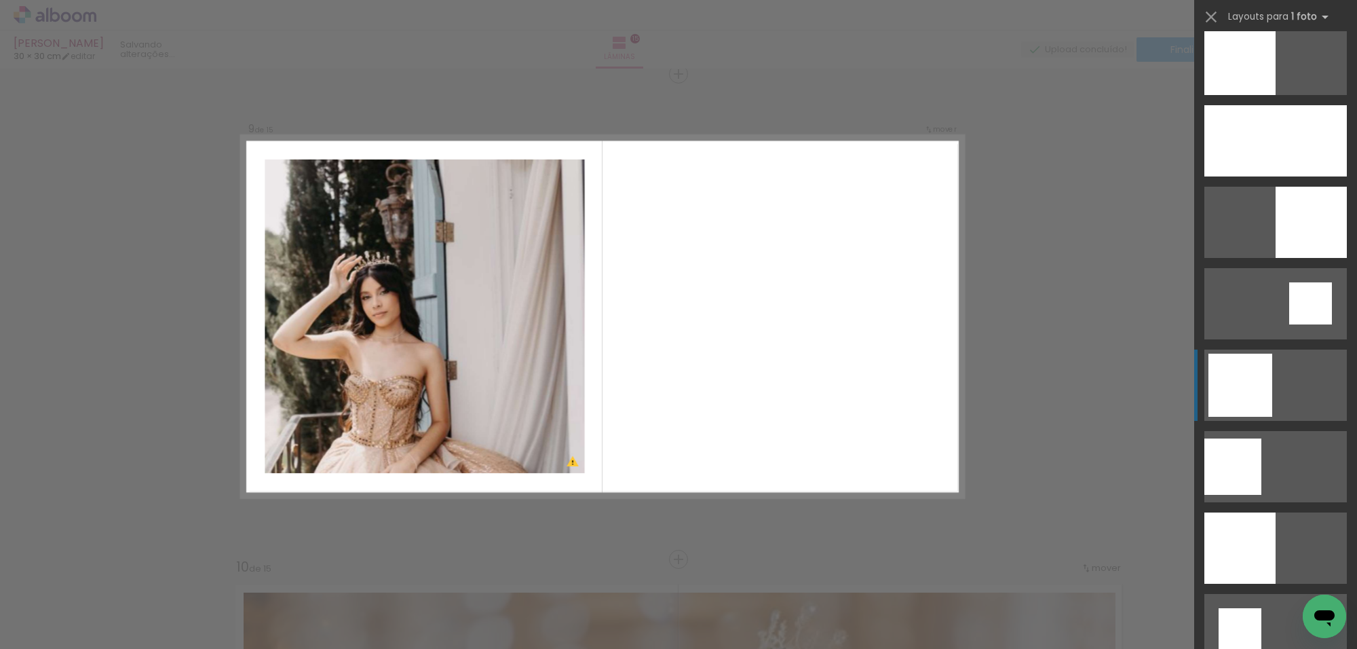
scroll to position [1442, 0]
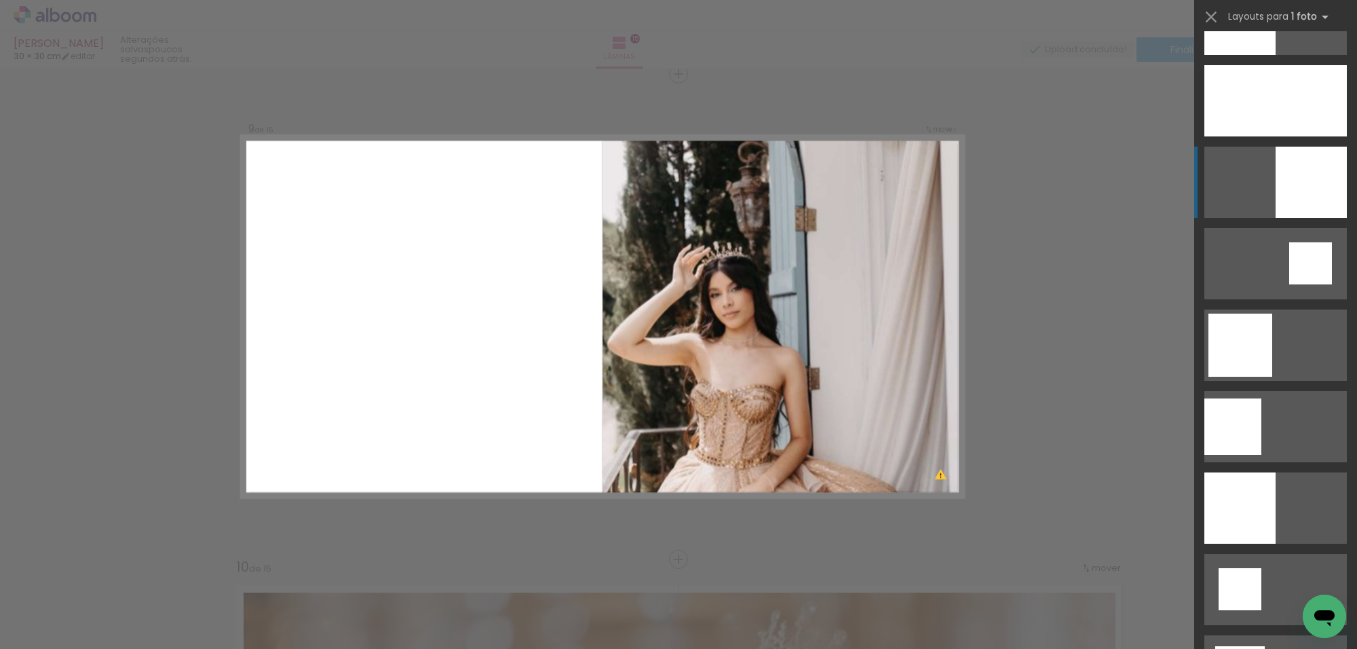
click at [1275, 472] on div at bounding box center [1239, 507] width 71 height 71
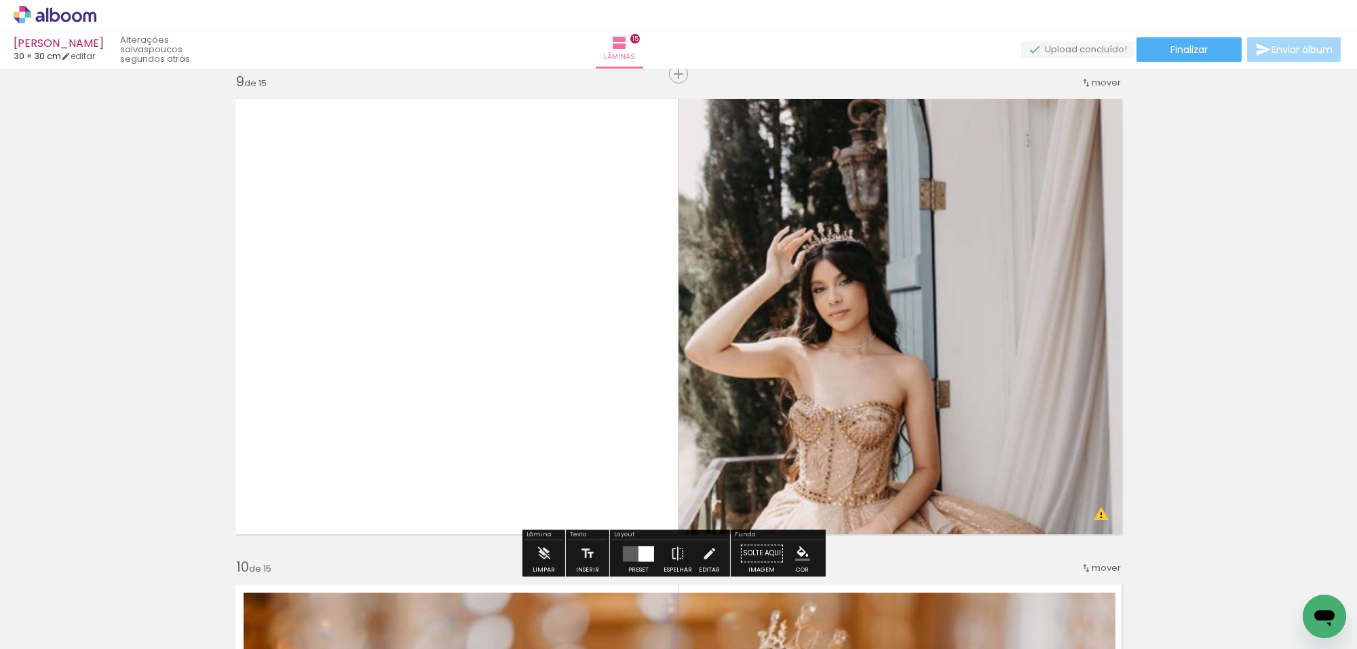
scroll to position [3982, 0]
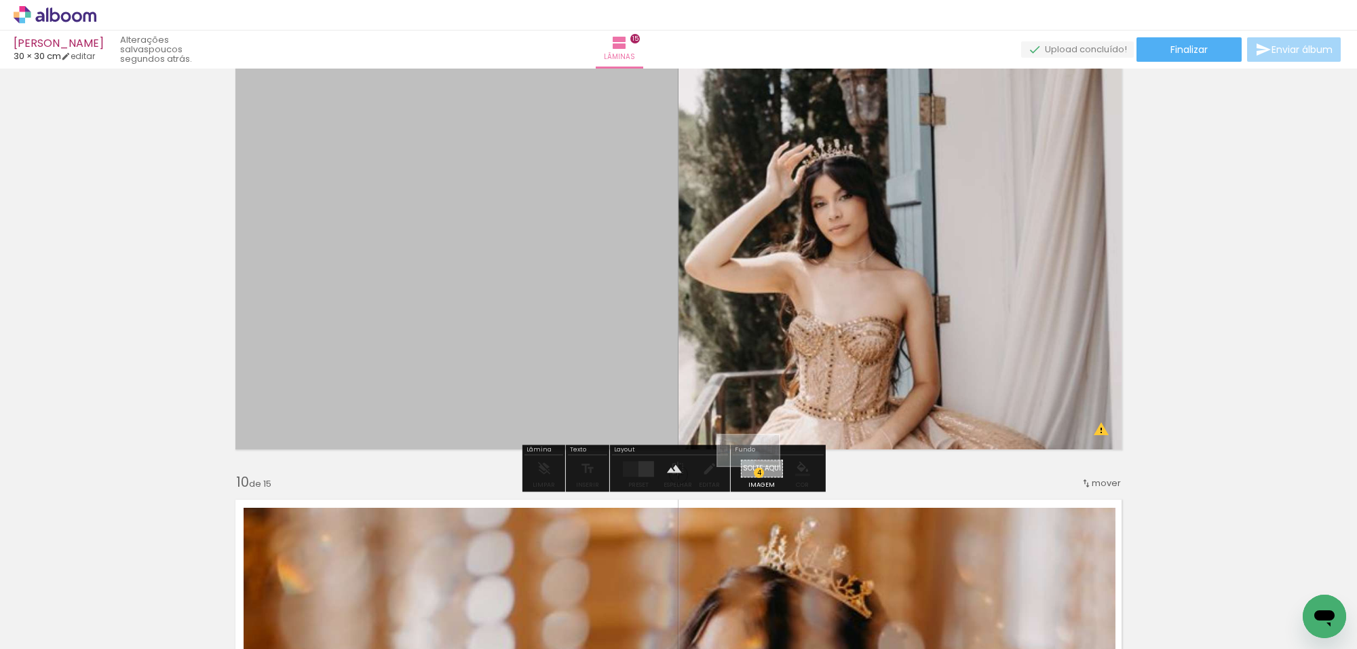
drag, startPoint x: 1038, startPoint y: 594, endPoint x: 758, endPoint y: 476, distance: 303.7
click at [758, 476] on quentale-workspace at bounding box center [678, 324] width 1357 height 649
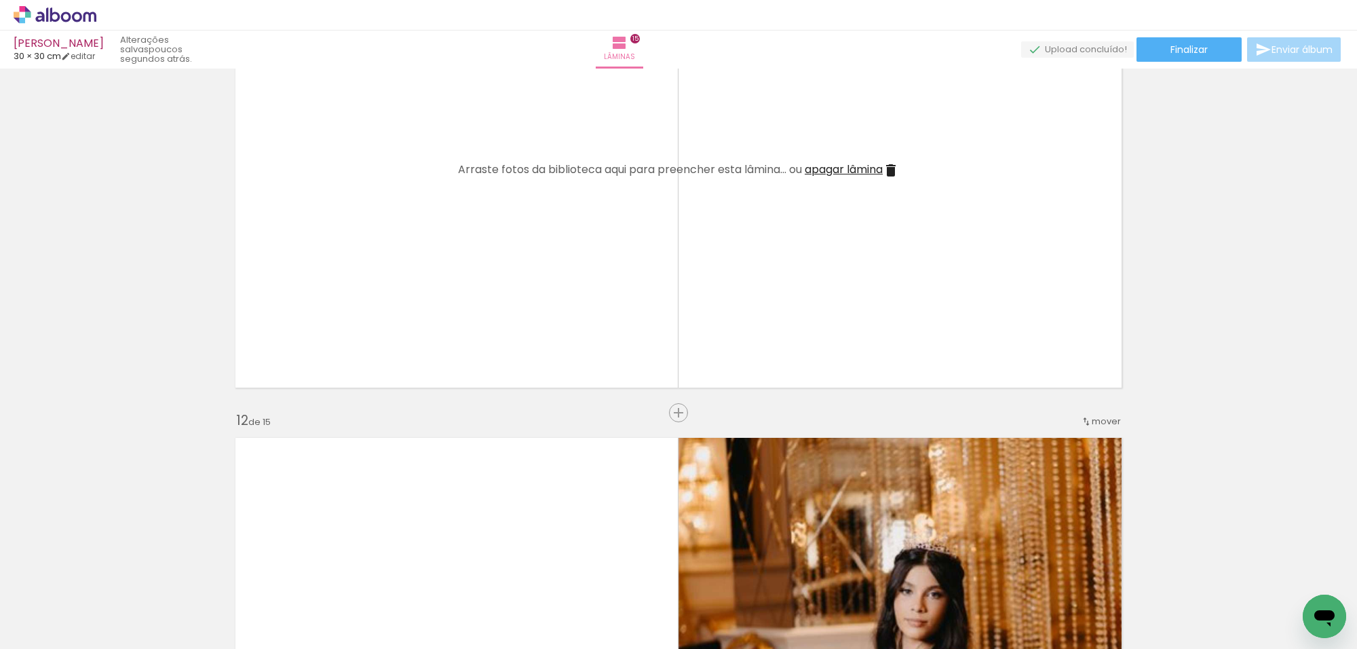
scroll to position [5085, 0]
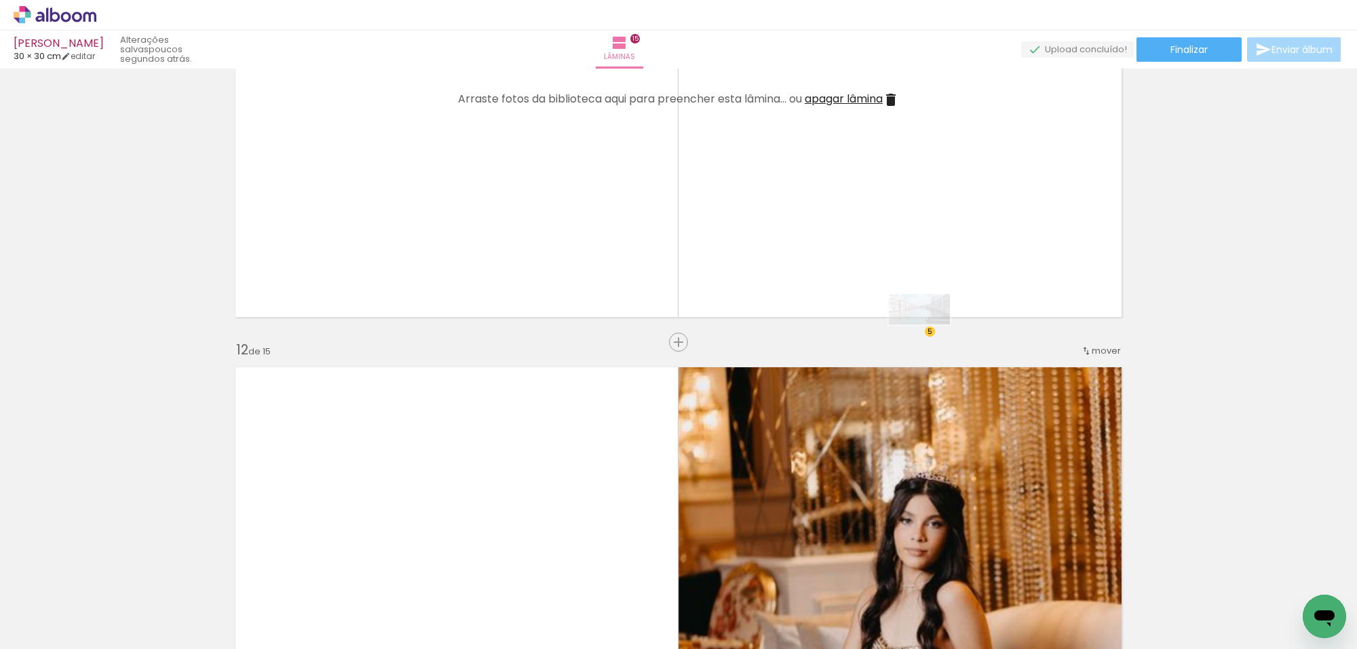
drag, startPoint x: 1038, startPoint y: 602, endPoint x: 914, endPoint y: 297, distance: 328.9
click at [914, 297] on quentale-workspace at bounding box center [678, 324] width 1357 height 649
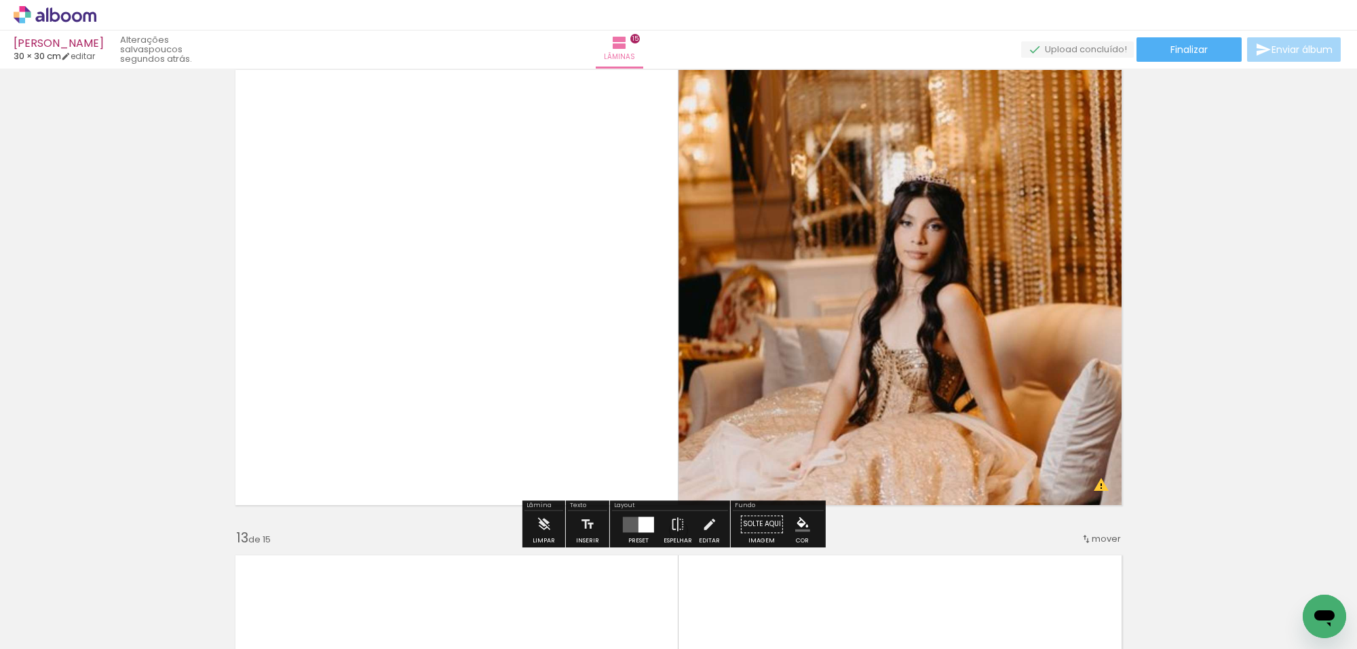
scroll to position [5424, 0]
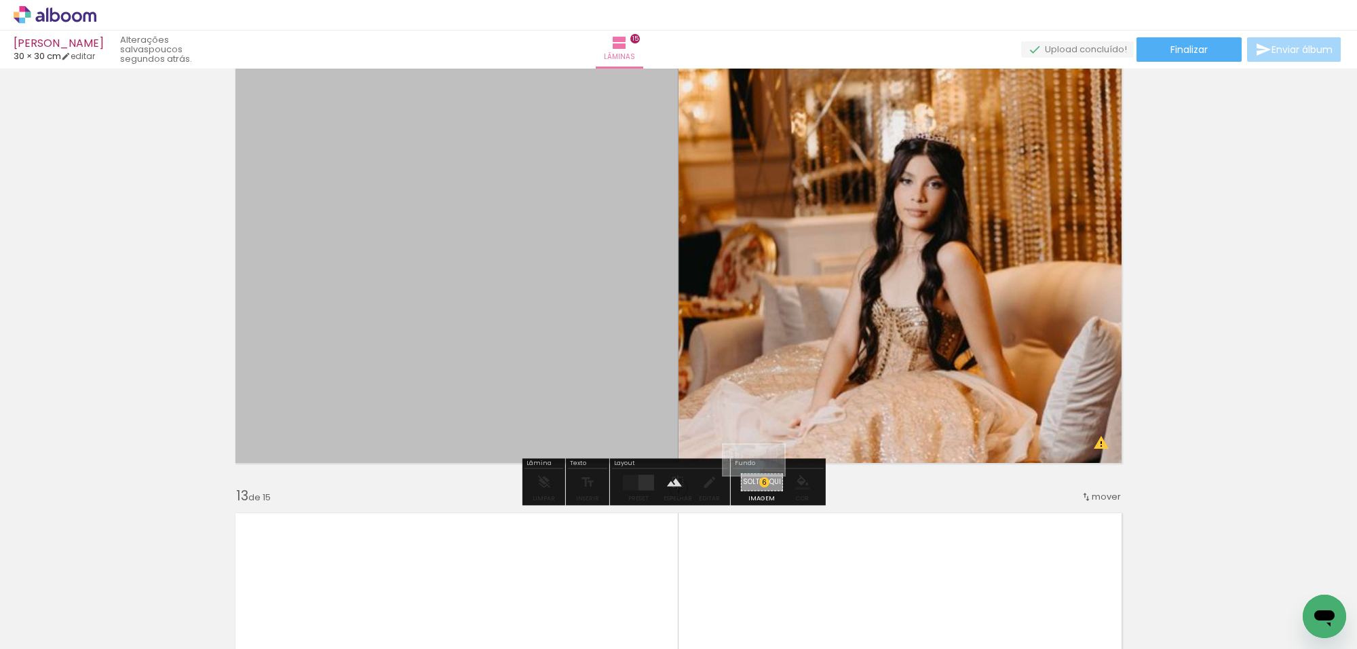
drag, startPoint x: 1054, startPoint y: 592, endPoint x: 764, endPoint y: 485, distance: 308.9
click at [764, 485] on quentale-workspace at bounding box center [678, 324] width 1357 height 649
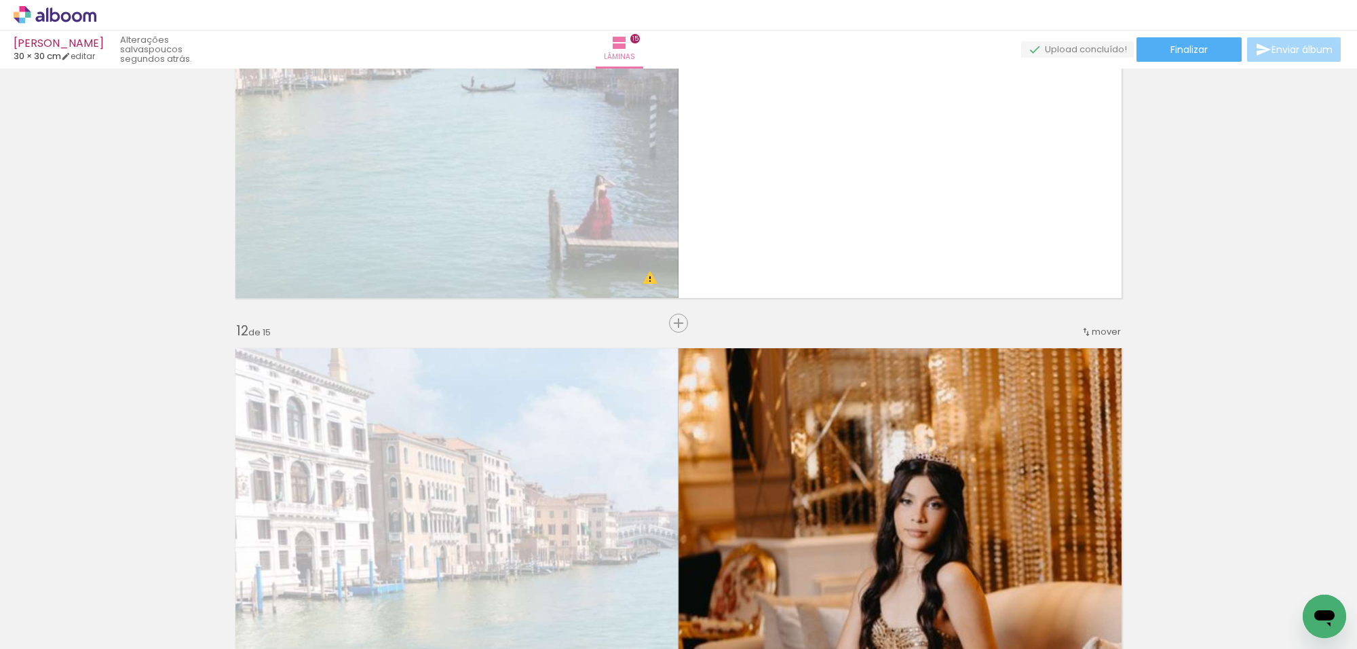
scroll to position [5085, 0]
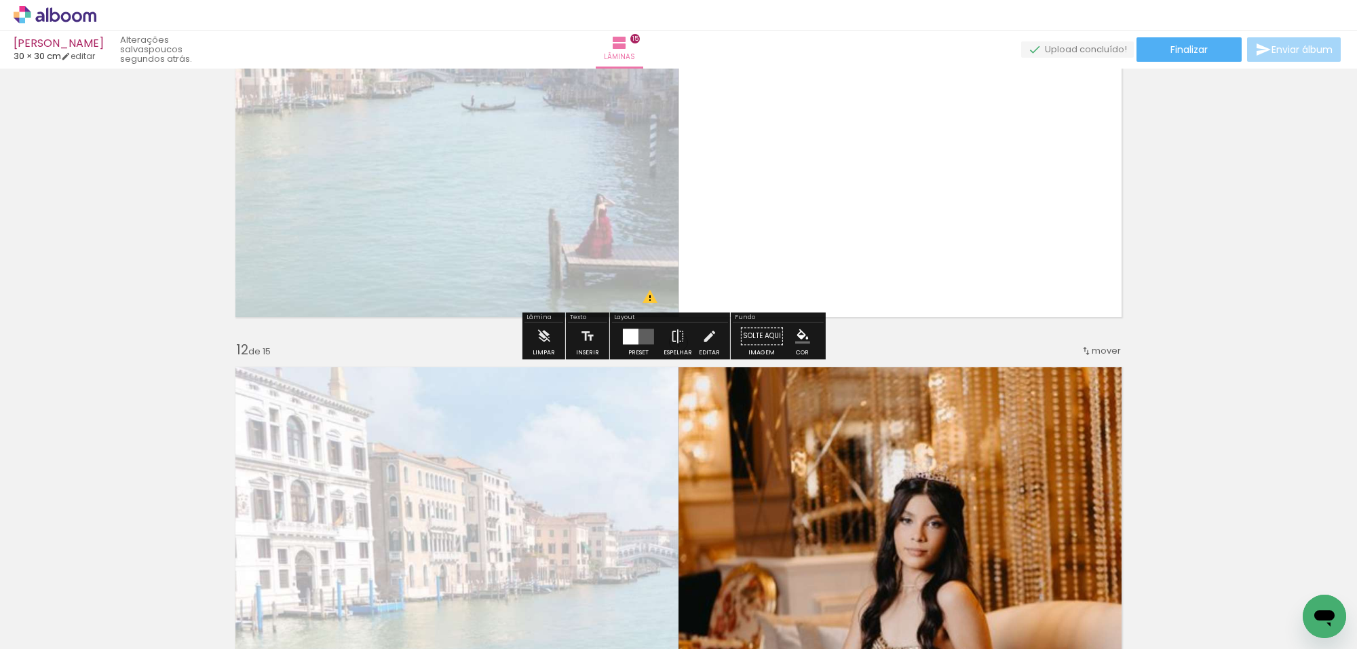
click at [632, 336] on div at bounding box center [631, 336] width 16 height 16
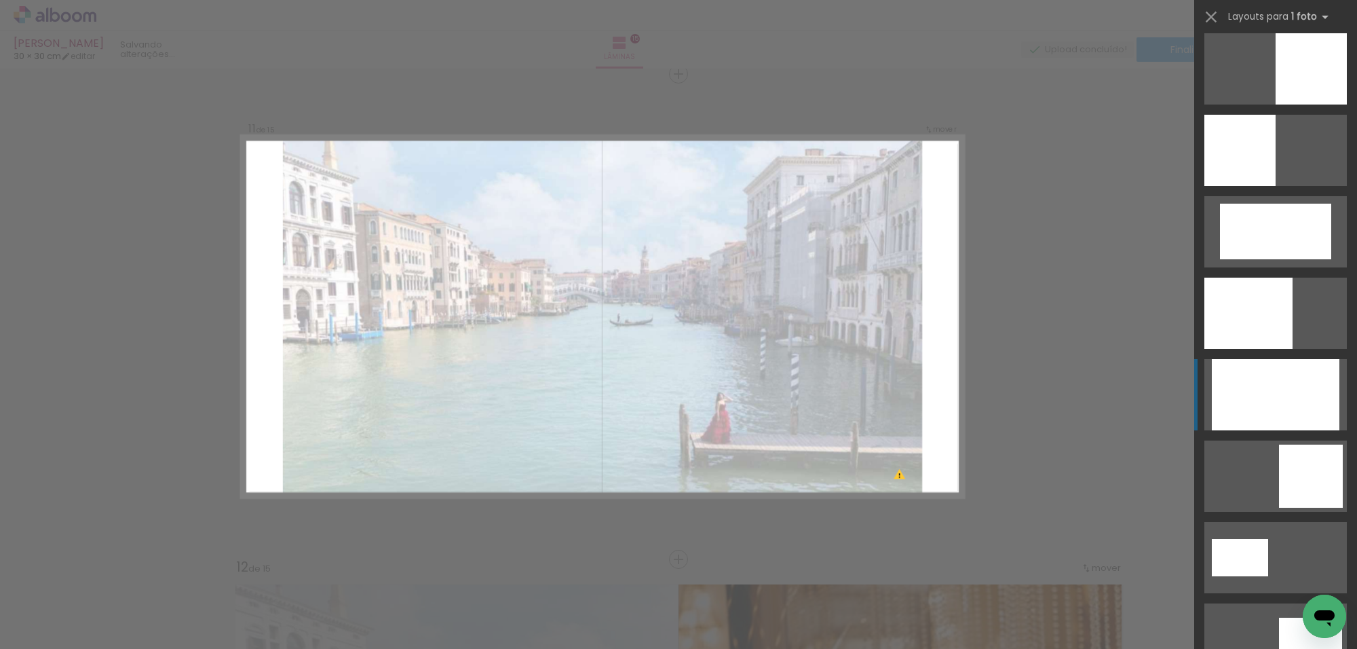
scroll to position [170, 0]
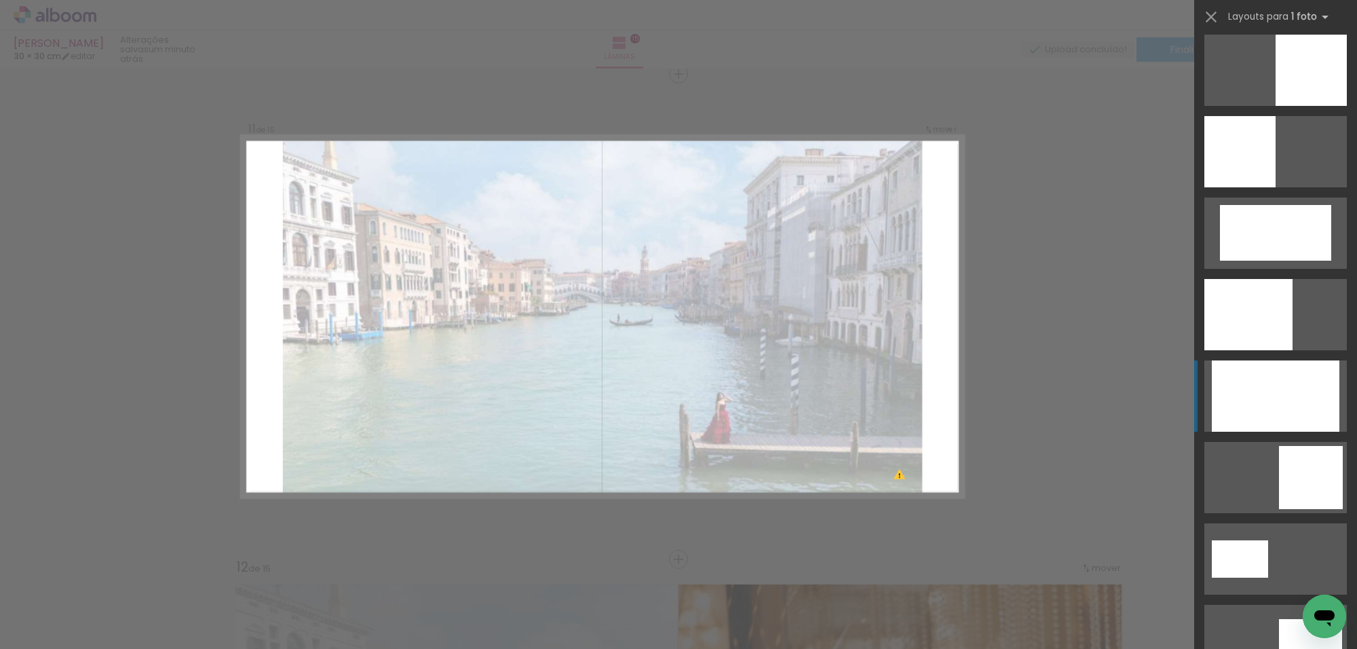
click at [1292, 350] on div at bounding box center [1248, 314] width 88 height 71
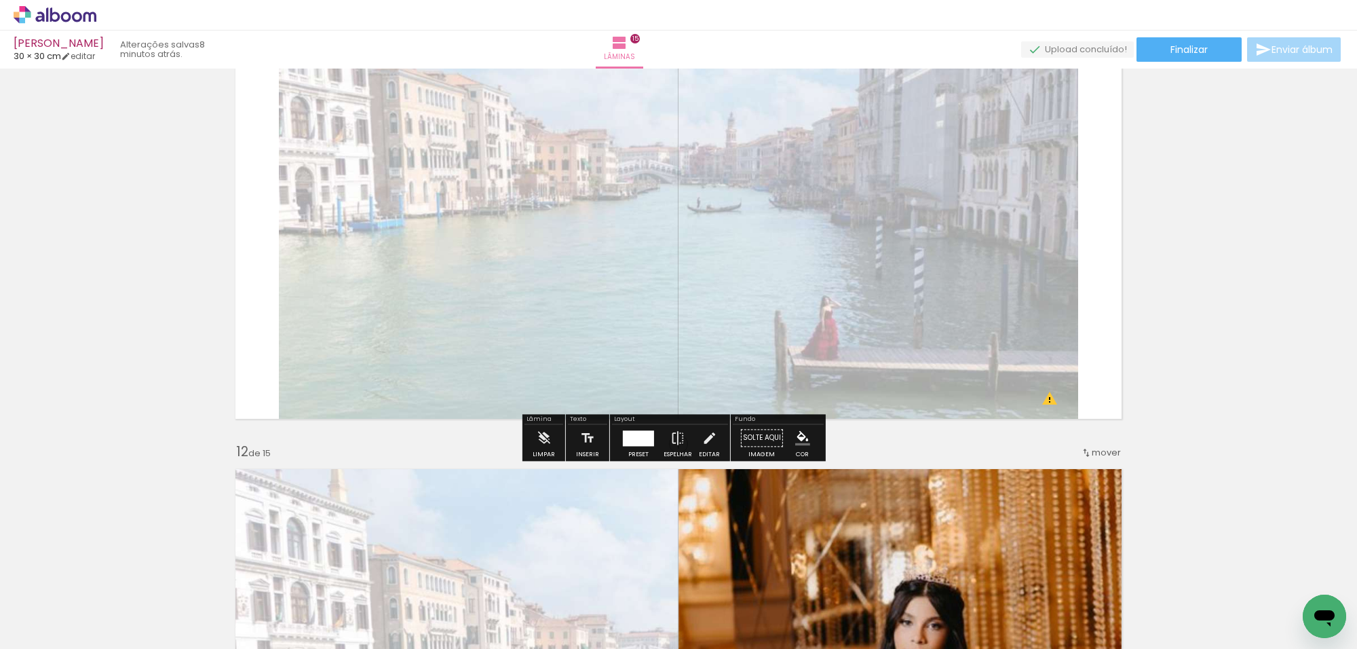
scroll to position [4952, 0]
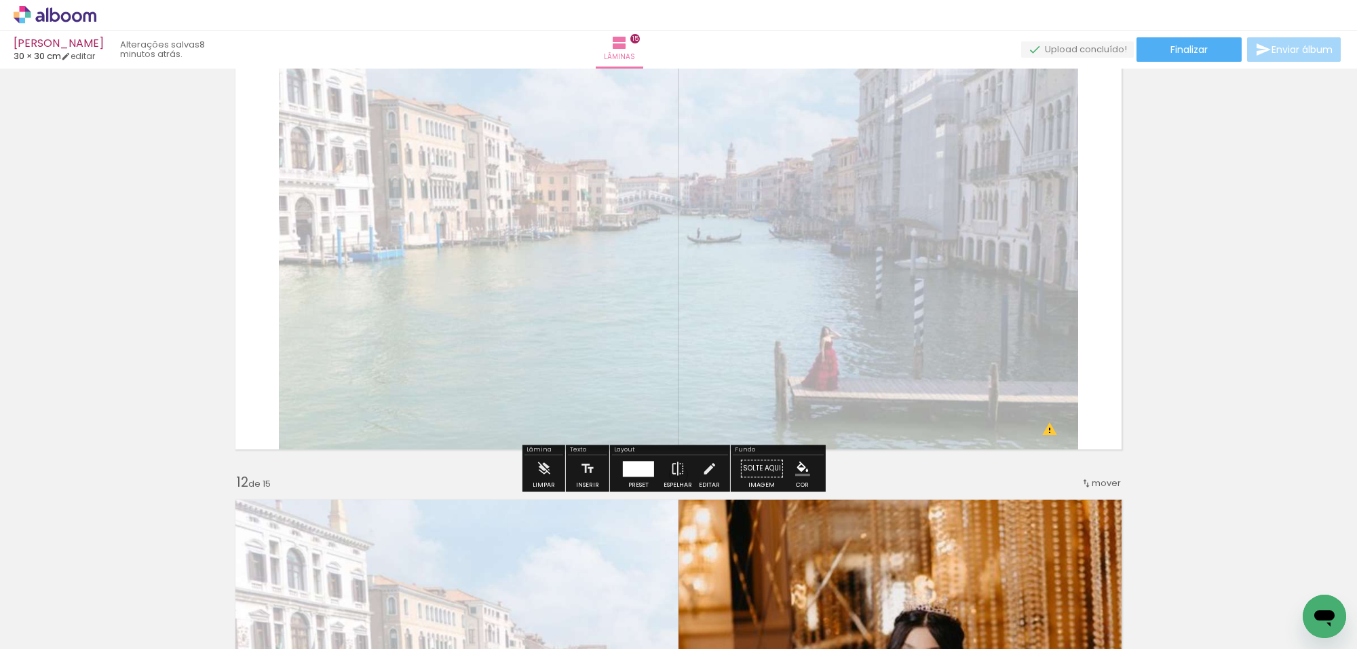
click at [777, 332] on quentale-photo at bounding box center [678, 231] width 799 height 451
click at [0, 0] on div at bounding box center [0, 0] width 0 height 0
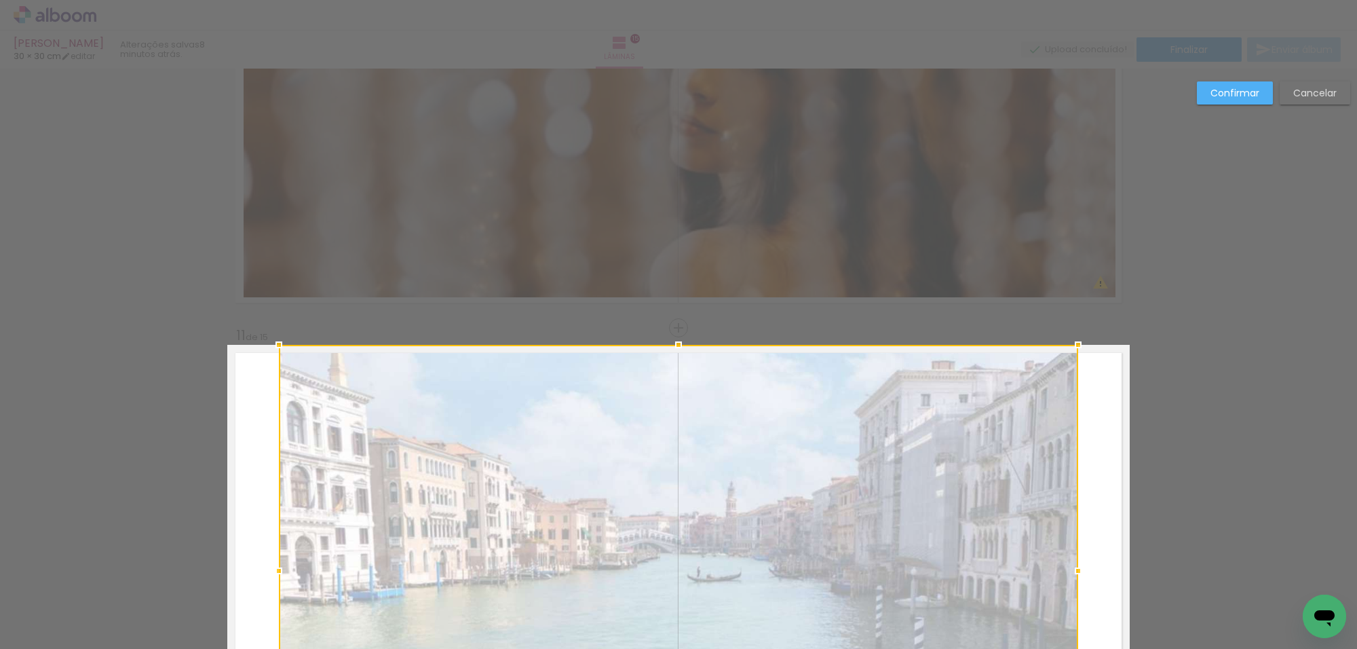
scroll to position [4868, 0]
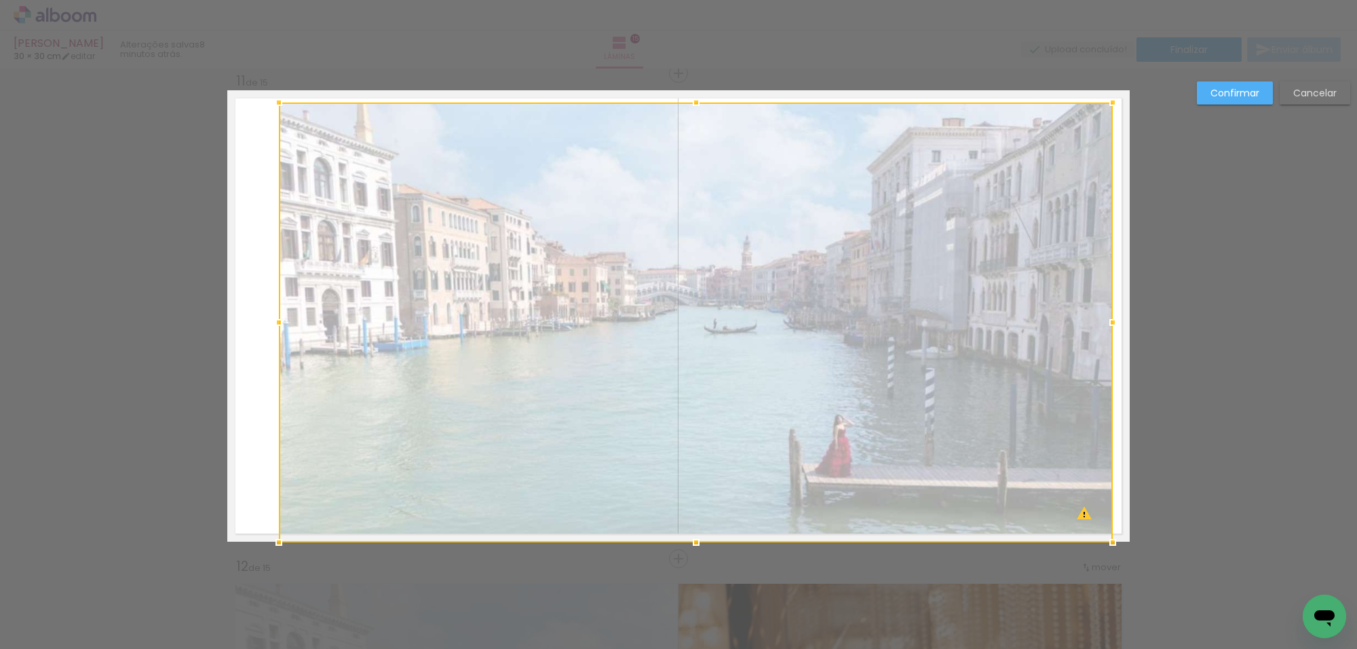
drag, startPoint x: 1072, startPoint y: 92, endPoint x: 1127, endPoint y: 104, distance: 56.1
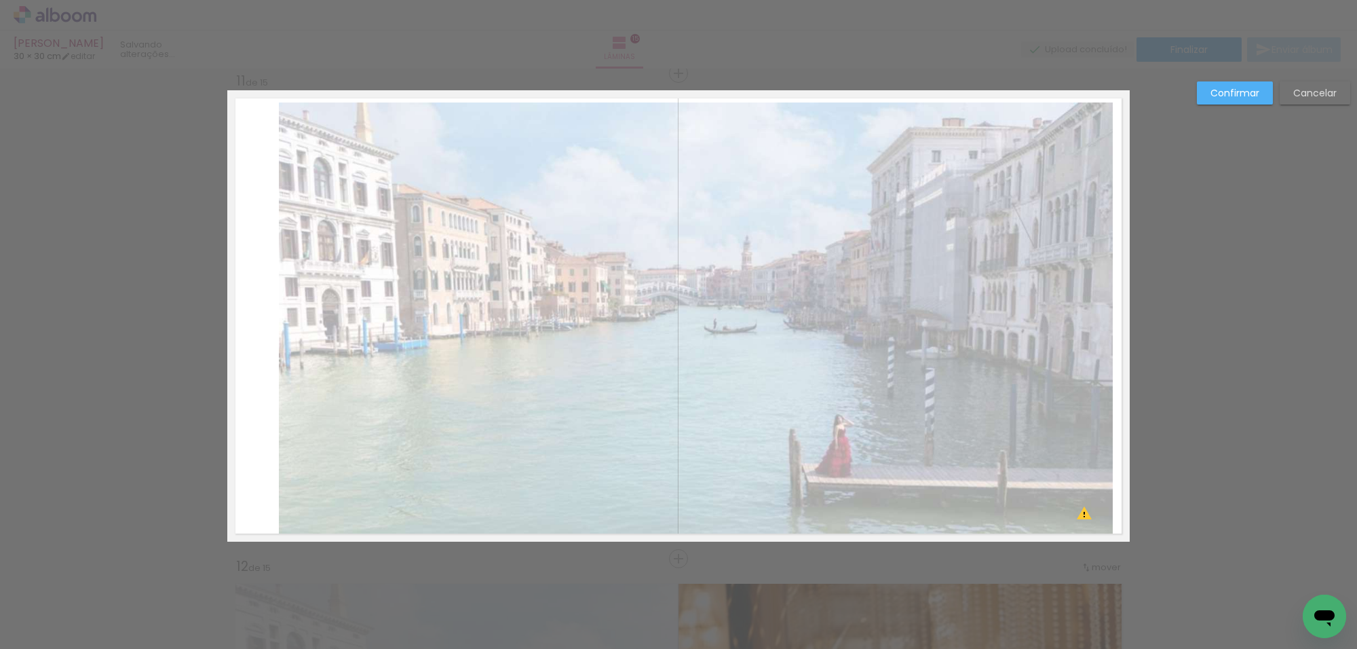
click at [1073, 188] on quentale-photo at bounding box center [696, 322] width 834 height 440
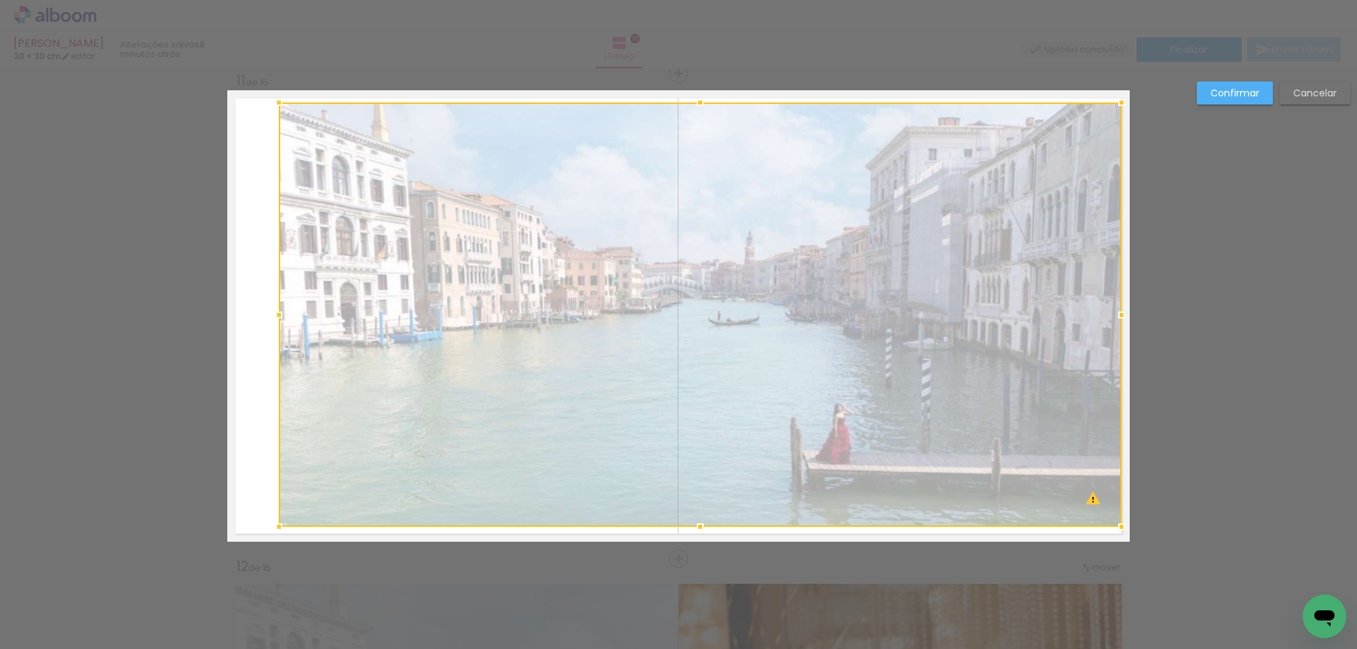
drag, startPoint x: 1104, startPoint y: 541, endPoint x: 1109, endPoint y: 526, distance: 15.9
click at [1109, 526] on div at bounding box center [1121, 526] width 27 height 27
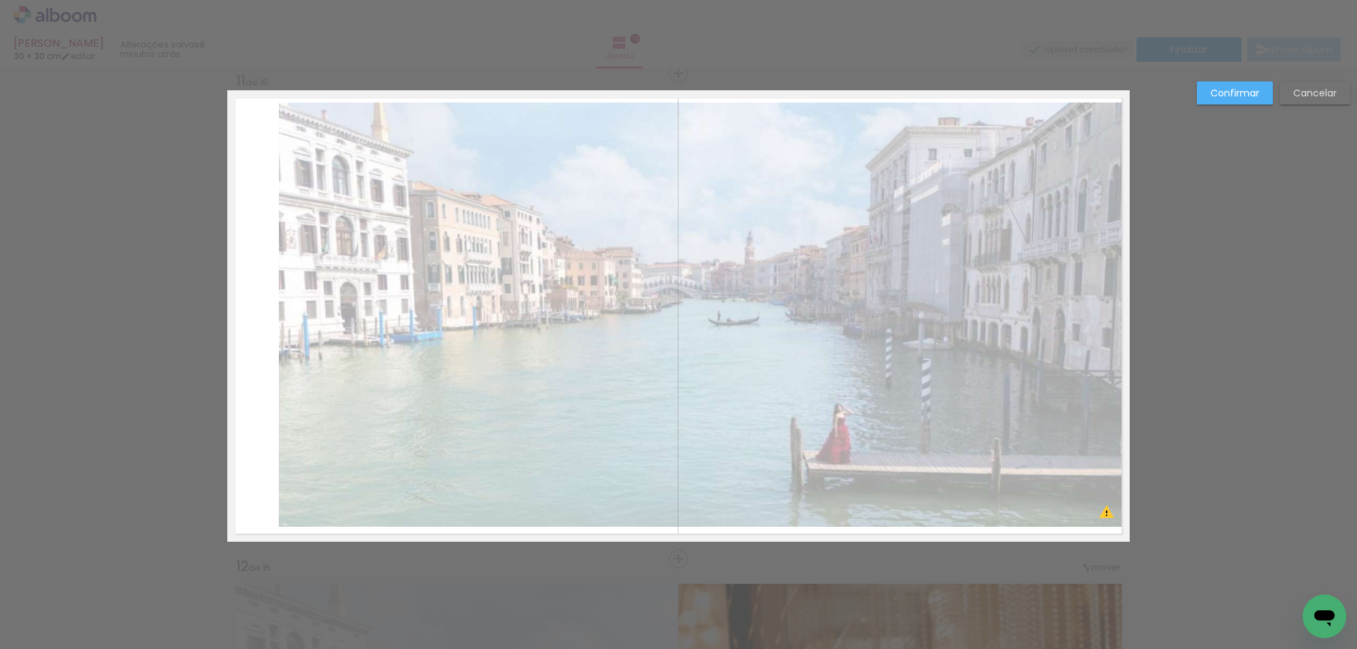
click at [687, 446] on quentale-photo at bounding box center [700, 314] width 843 height 424
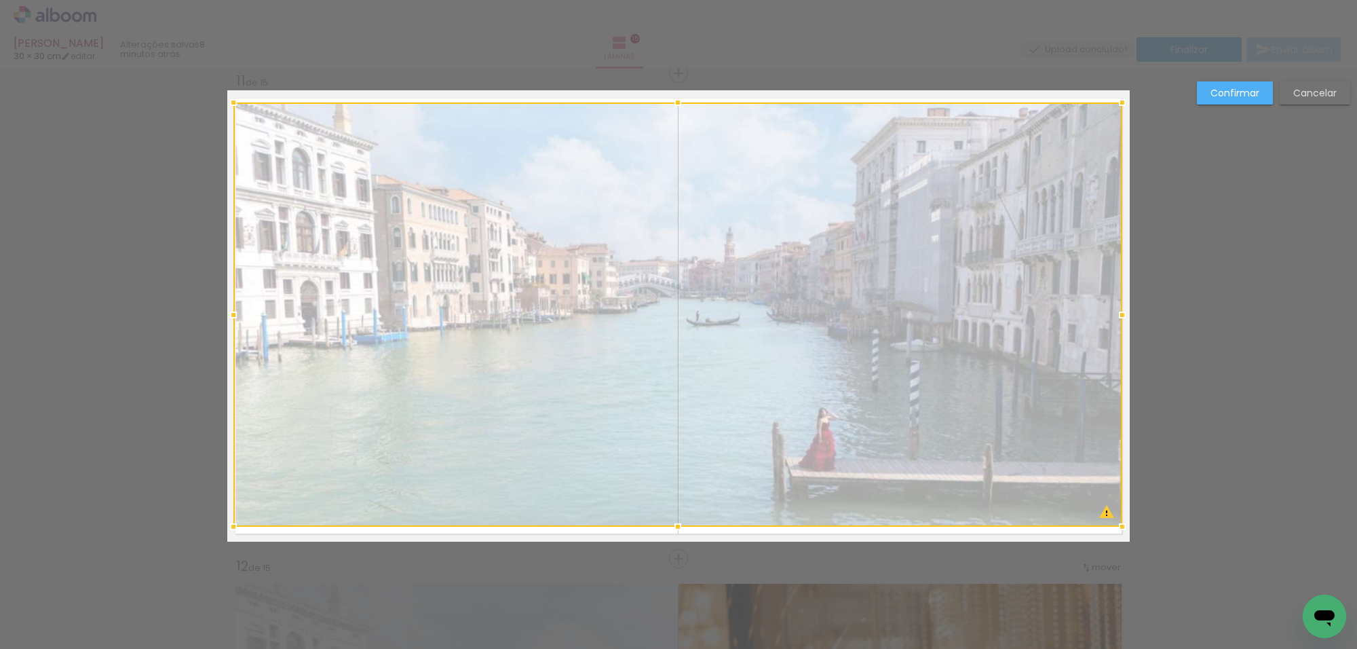
drag, startPoint x: 269, startPoint y: 523, endPoint x: 263, endPoint y: 509, distance: 14.9
click at [232, 523] on div at bounding box center [233, 526] width 27 height 27
drag, startPoint x: 338, startPoint y: 442, endPoint x: 336, endPoint y: 449, distance: 7.6
click at [341, 442] on div at bounding box center [678, 313] width 886 height 423
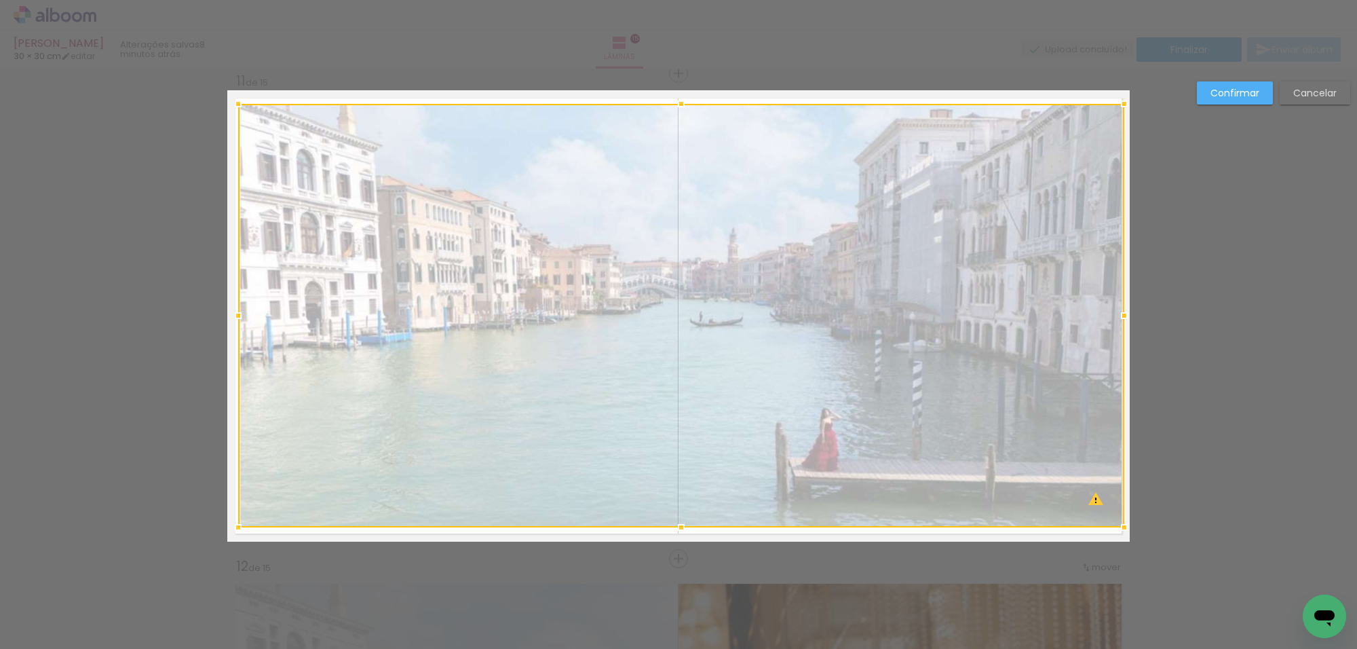
click at [0, 0] on slot "Confirmar" at bounding box center [0, 0] width 0 height 0
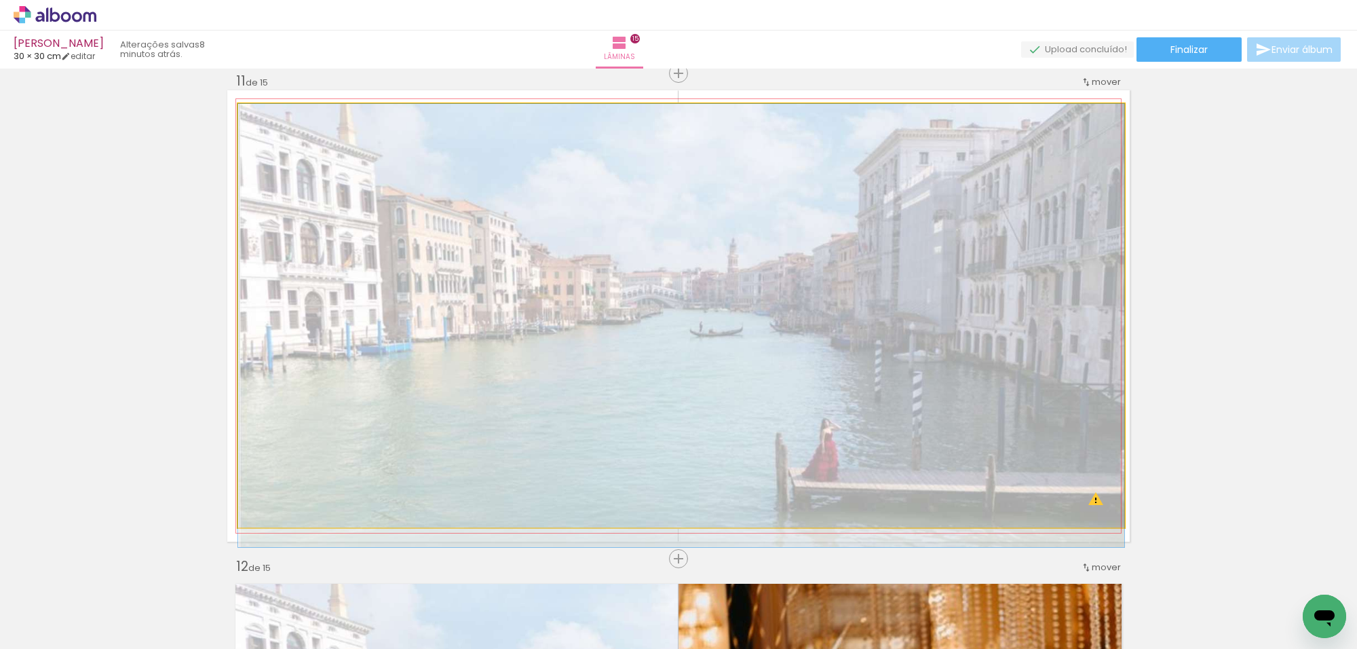
drag, startPoint x: 912, startPoint y: 278, endPoint x: 897, endPoint y: 300, distance: 26.7
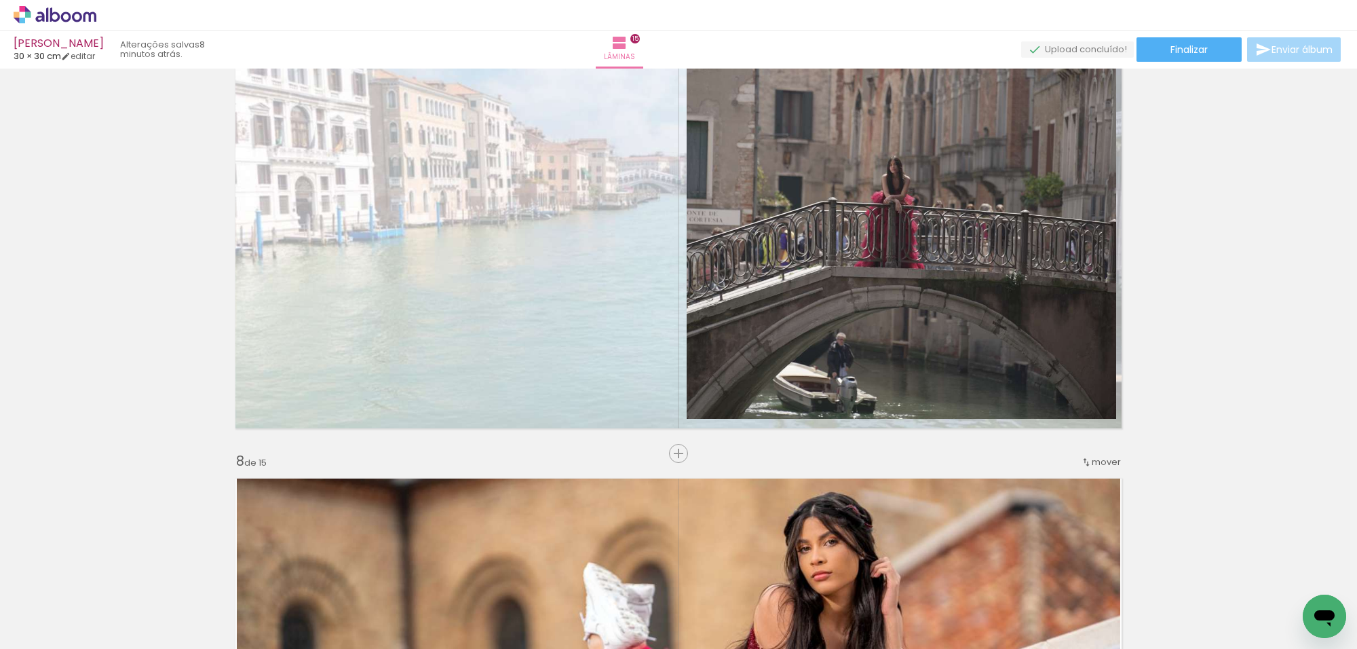
scroll to position [3003, 0]
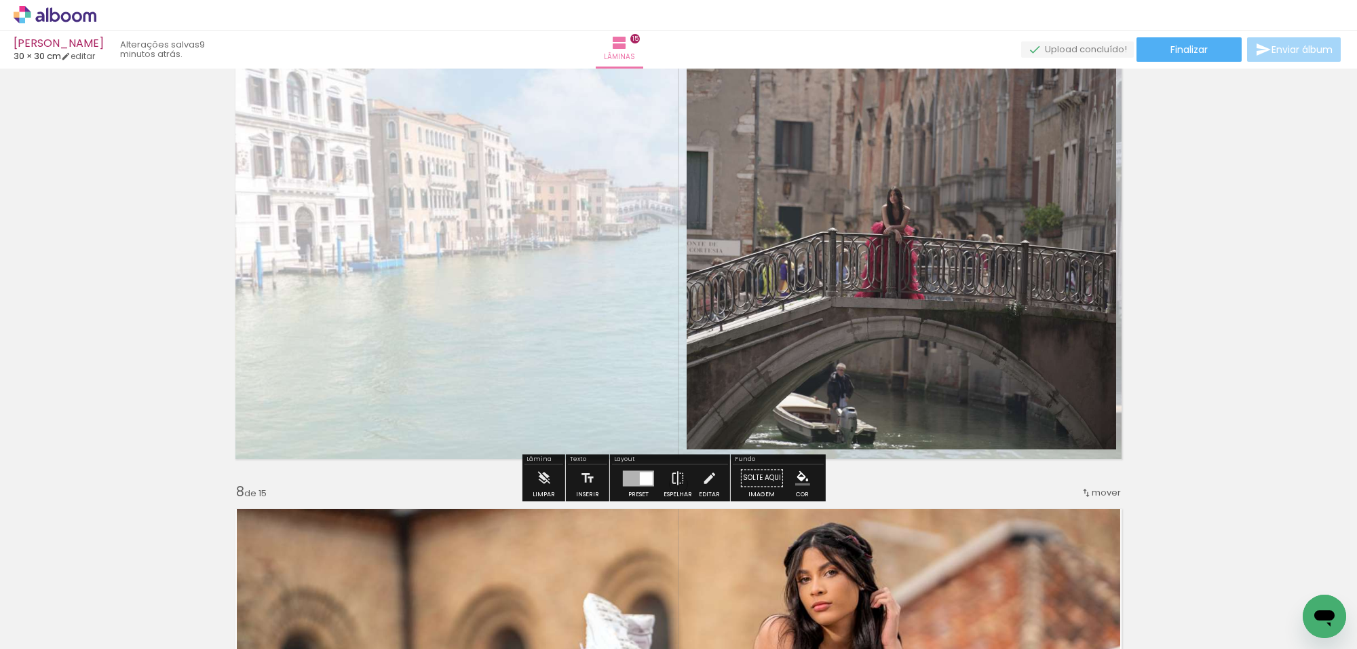
click at [650, 476] on div at bounding box center [638, 478] width 31 height 16
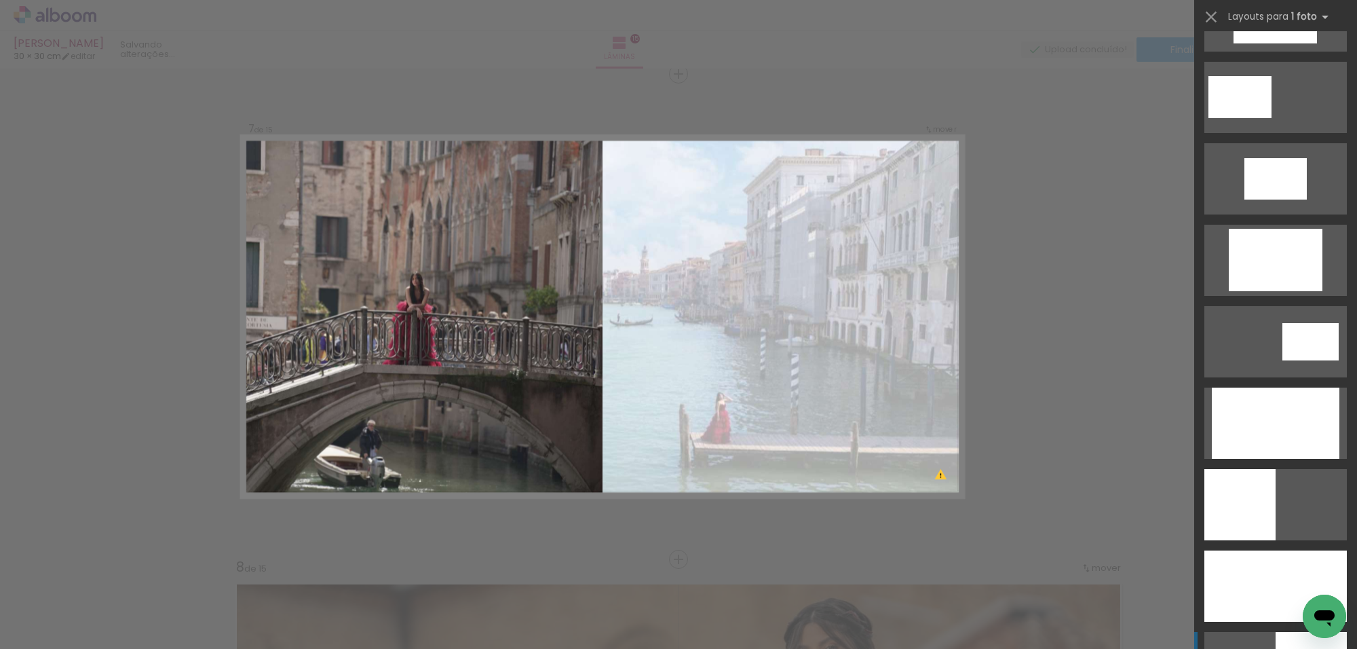
scroll to position [2591, 0]
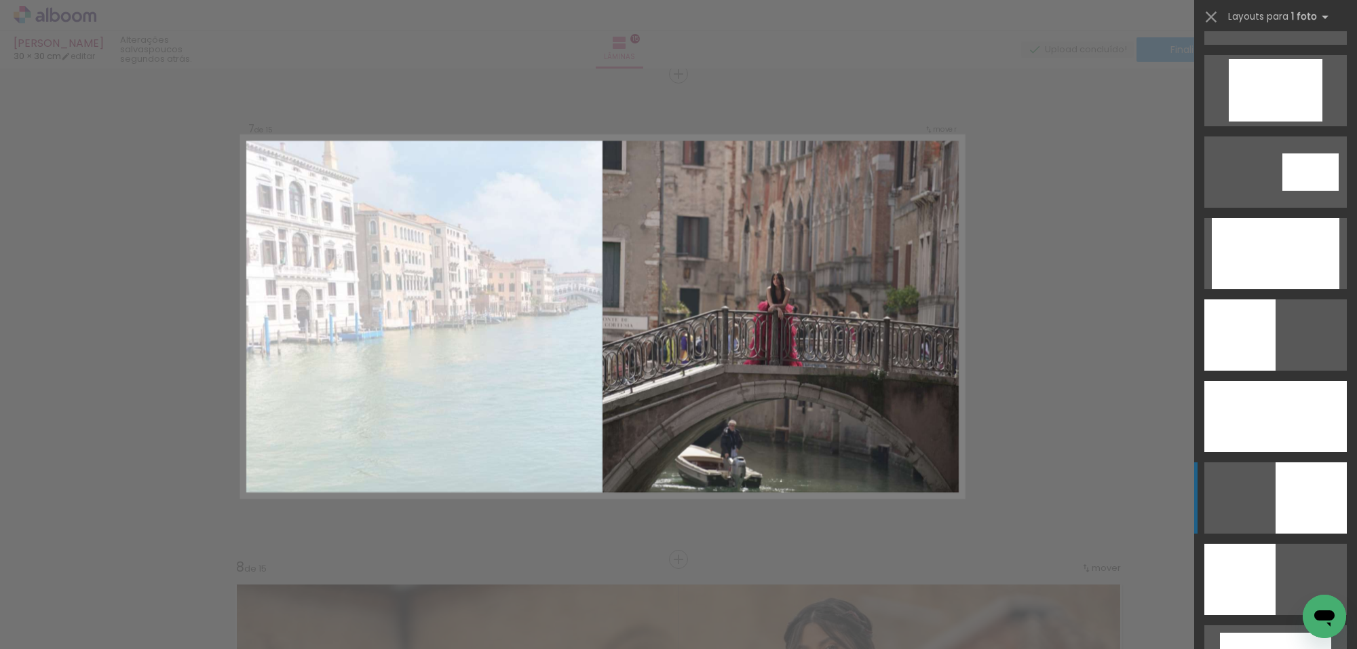
click at [1333, 289] on div at bounding box center [1276, 253] width 128 height 71
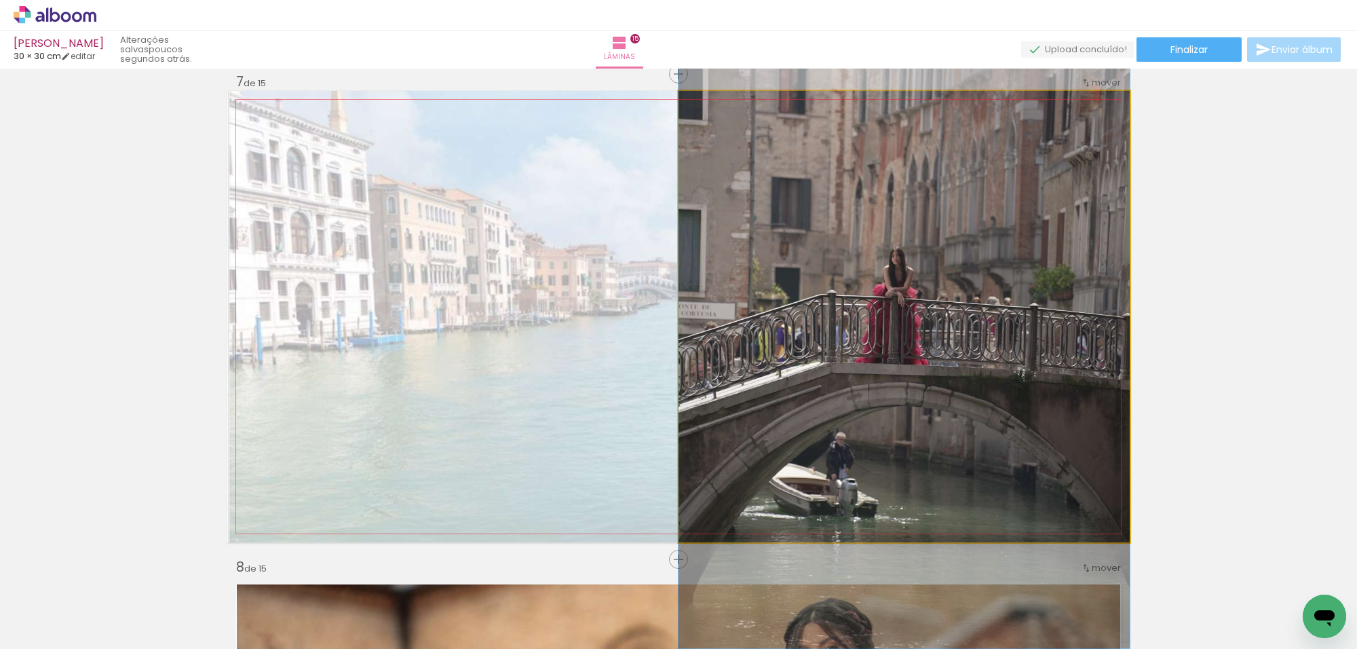
drag, startPoint x: 1077, startPoint y: 333, endPoint x: 1077, endPoint y: 320, distance: 13.6
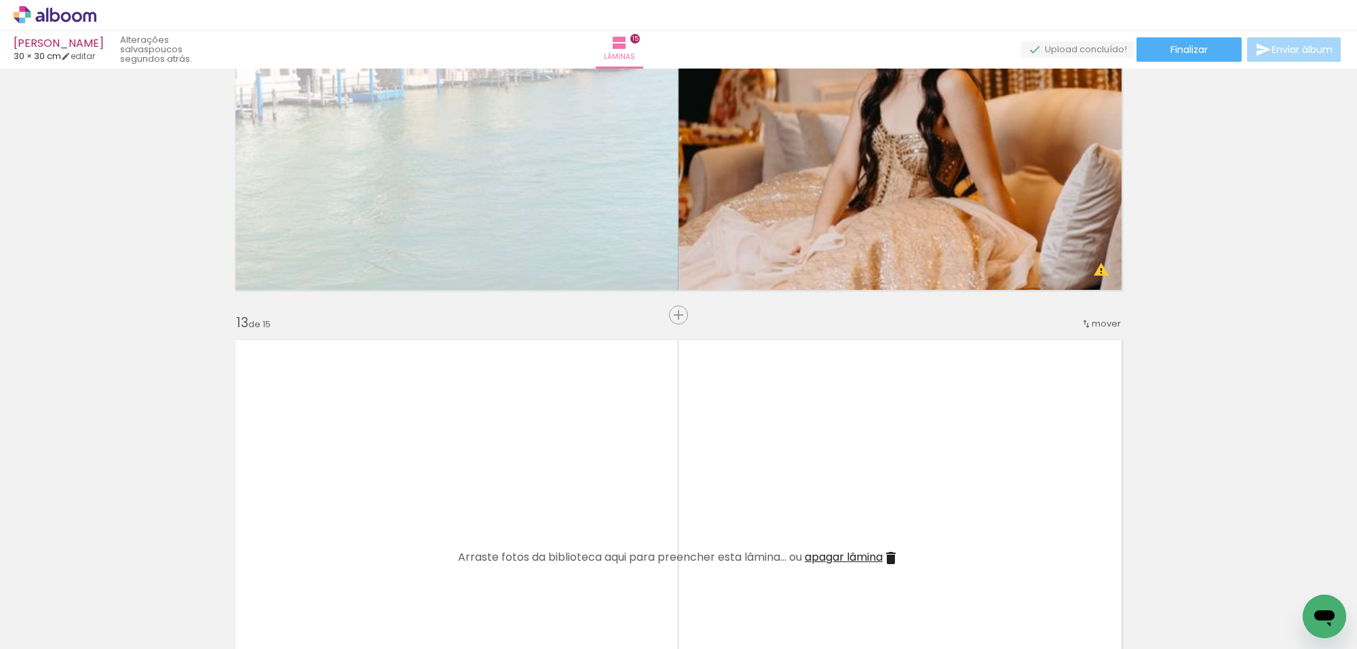
scroll to position [5766, 0]
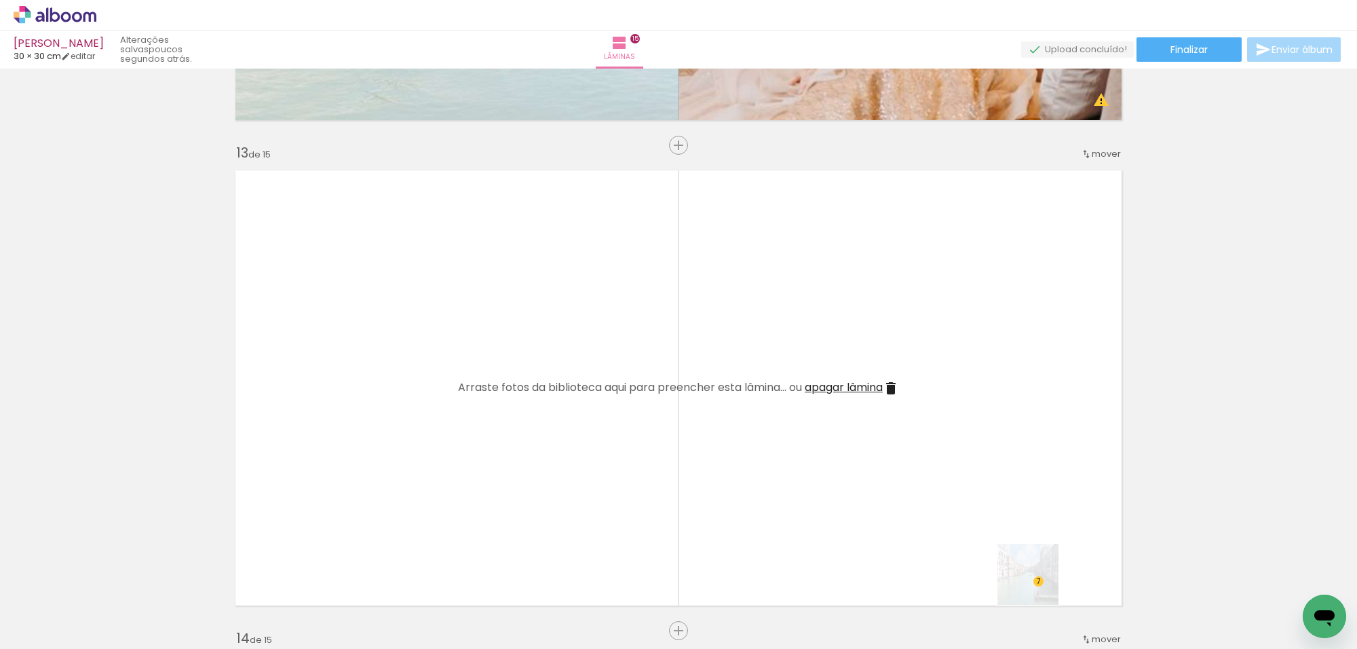
drag, startPoint x: 1038, startPoint y: 584, endPoint x: 980, endPoint y: 493, distance: 108.2
click at [984, 497] on quentale-workspace at bounding box center [678, 324] width 1357 height 649
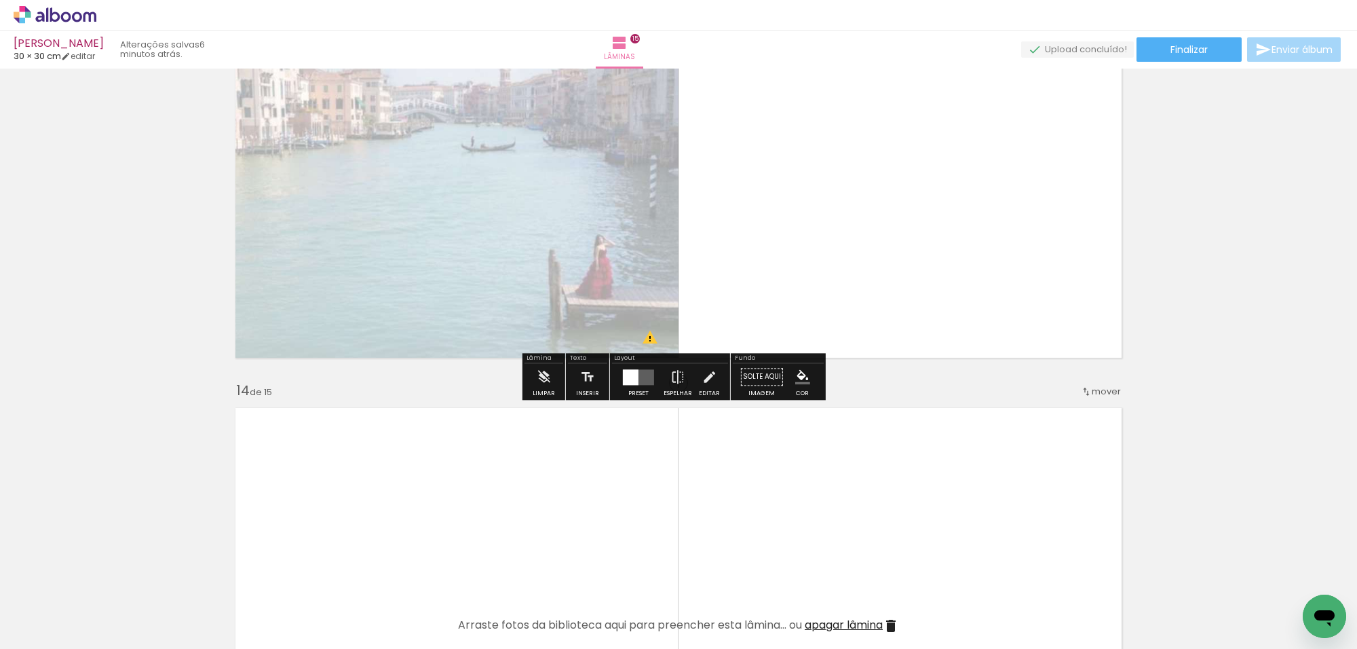
scroll to position [6021, 0]
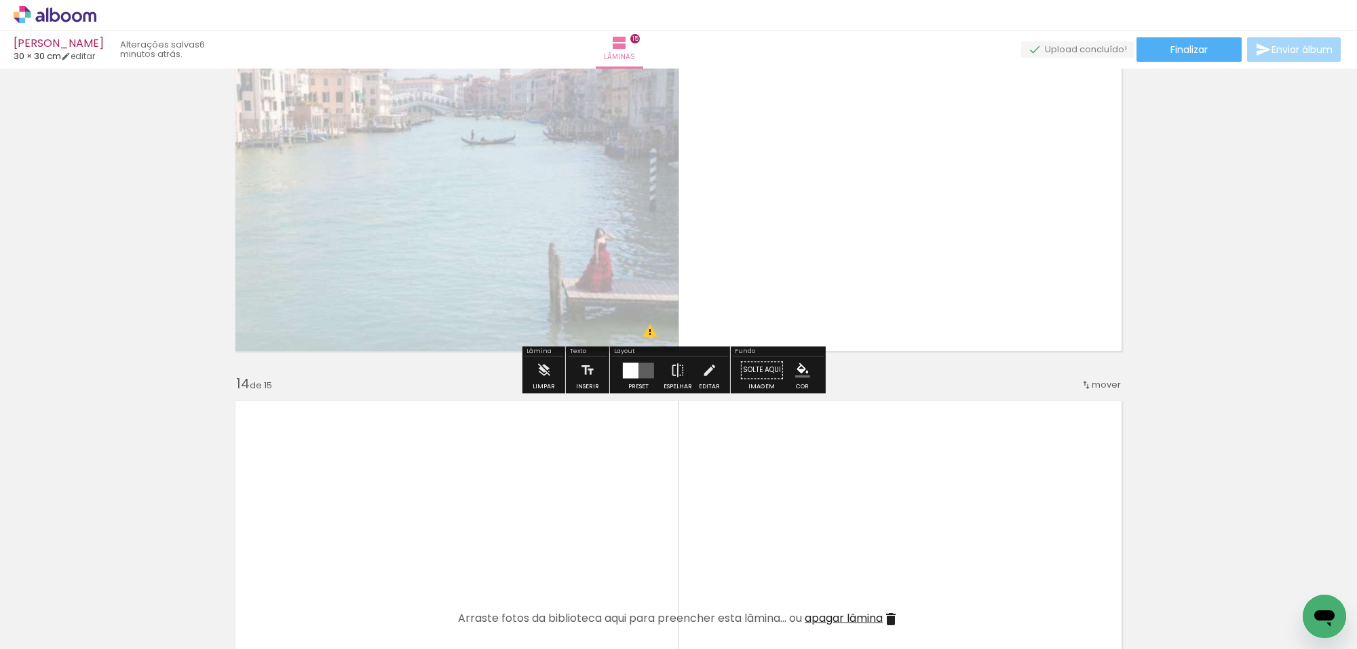
click at [640, 368] on quentale-layouter at bounding box center [638, 370] width 31 height 16
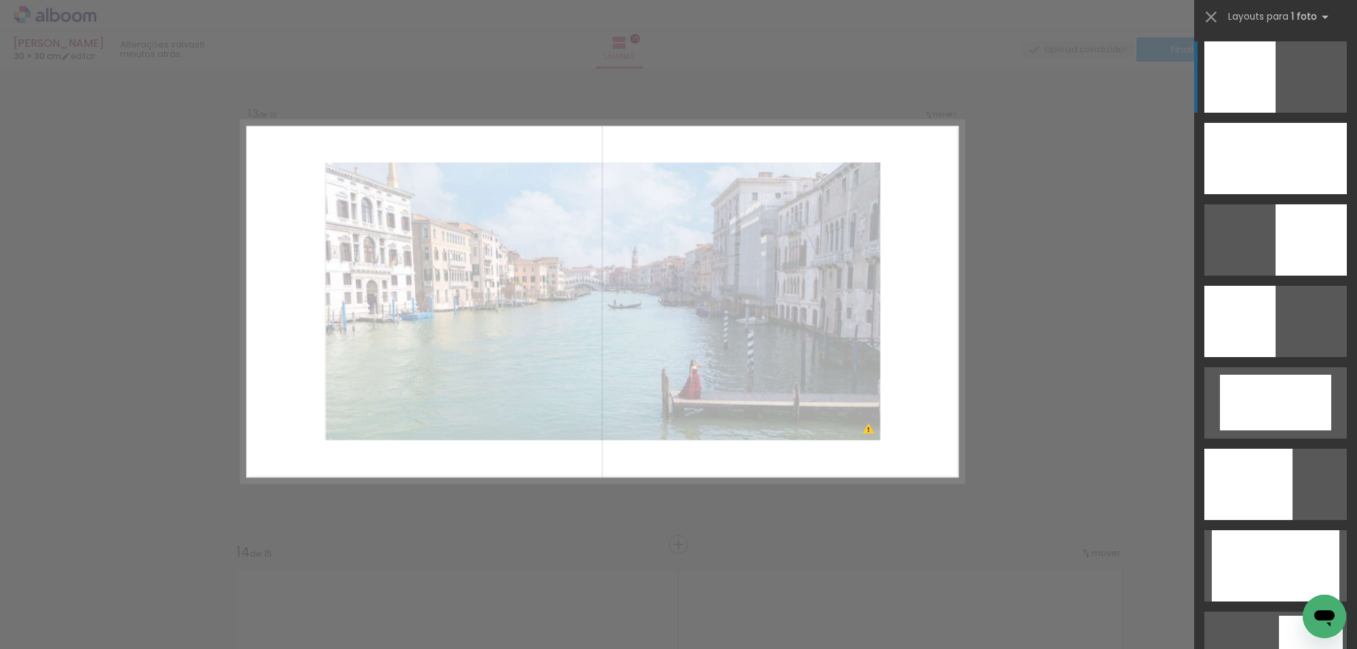
scroll to position [5838, 0]
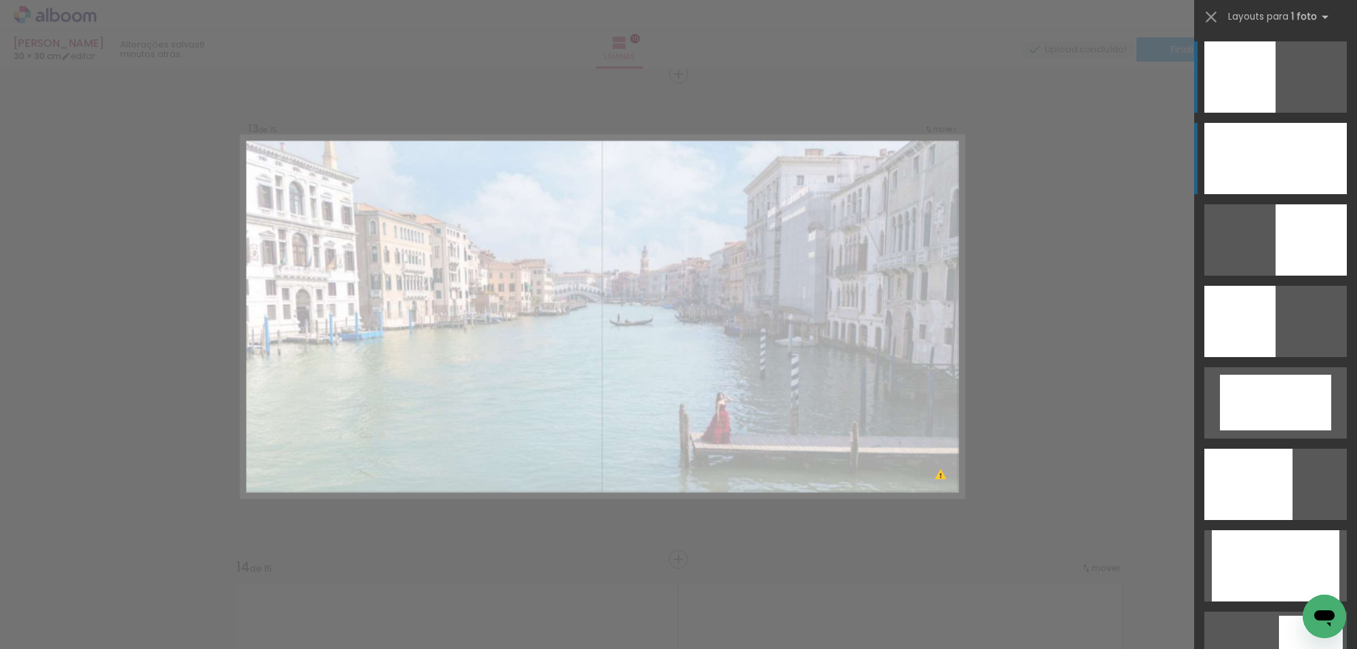
click at [1292, 448] on div at bounding box center [1248, 483] width 88 height 71
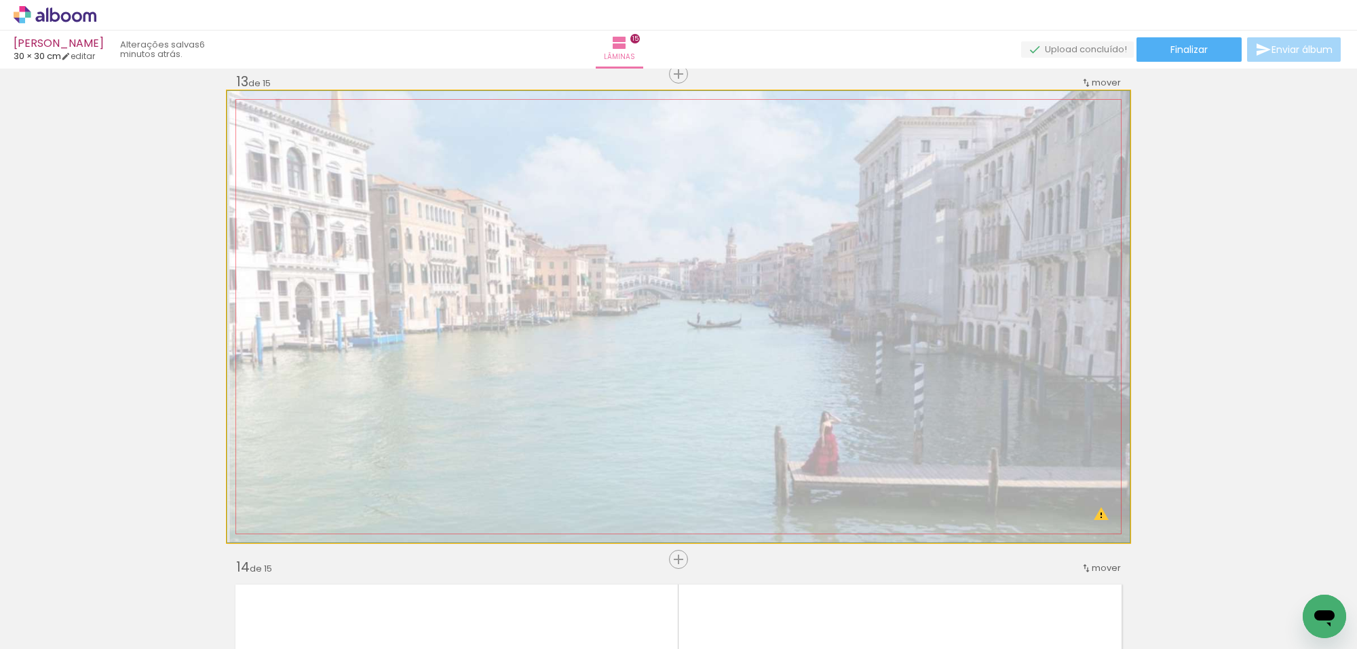
click at [923, 292] on quentale-photo at bounding box center [678, 316] width 902 height 451
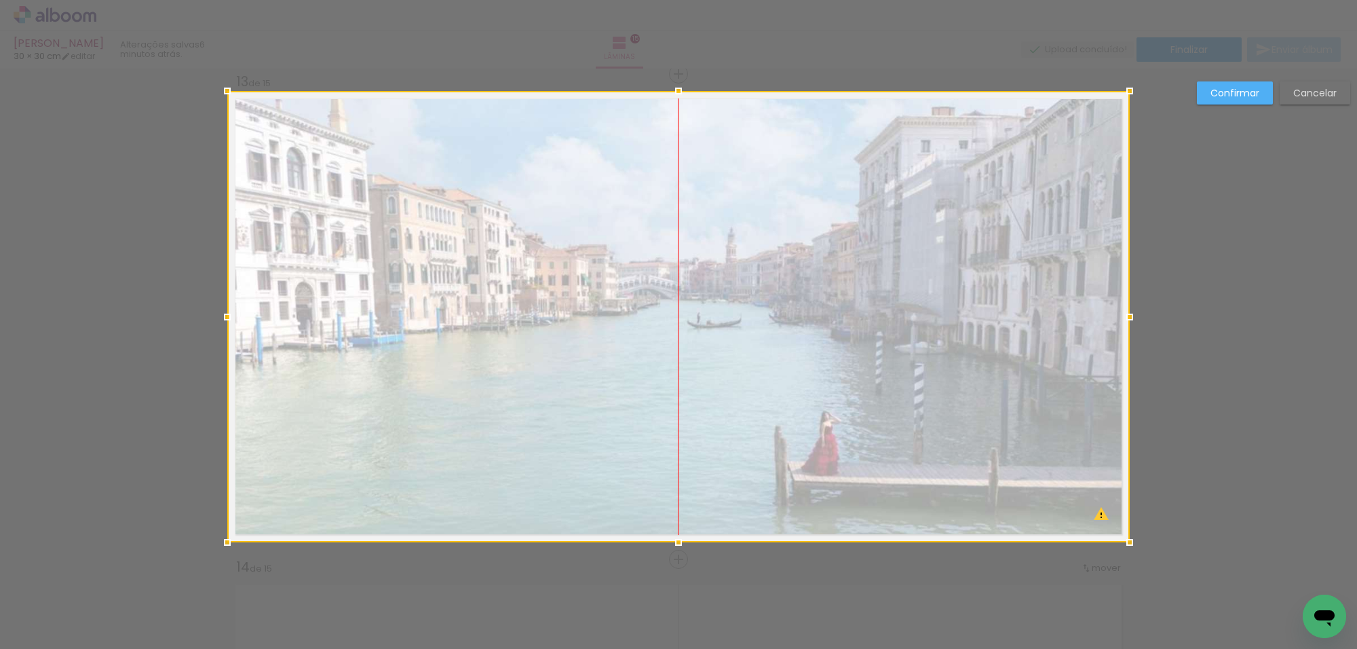
drag, startPoint x: 930, startPoint y: 295, endPoint x: 1056, endPoint y: 214, distance: 149.8
click at [931, 304] on div at bounding box center [678, 316] width 902 height 451
click at [1208, 109] on div "Confirmar Cancelar" at bounding box center [1270, 97] width 160 height 33
click at [0, 0] on slot "Confirmar" at bounding box center [0, 0] width 0 height 0
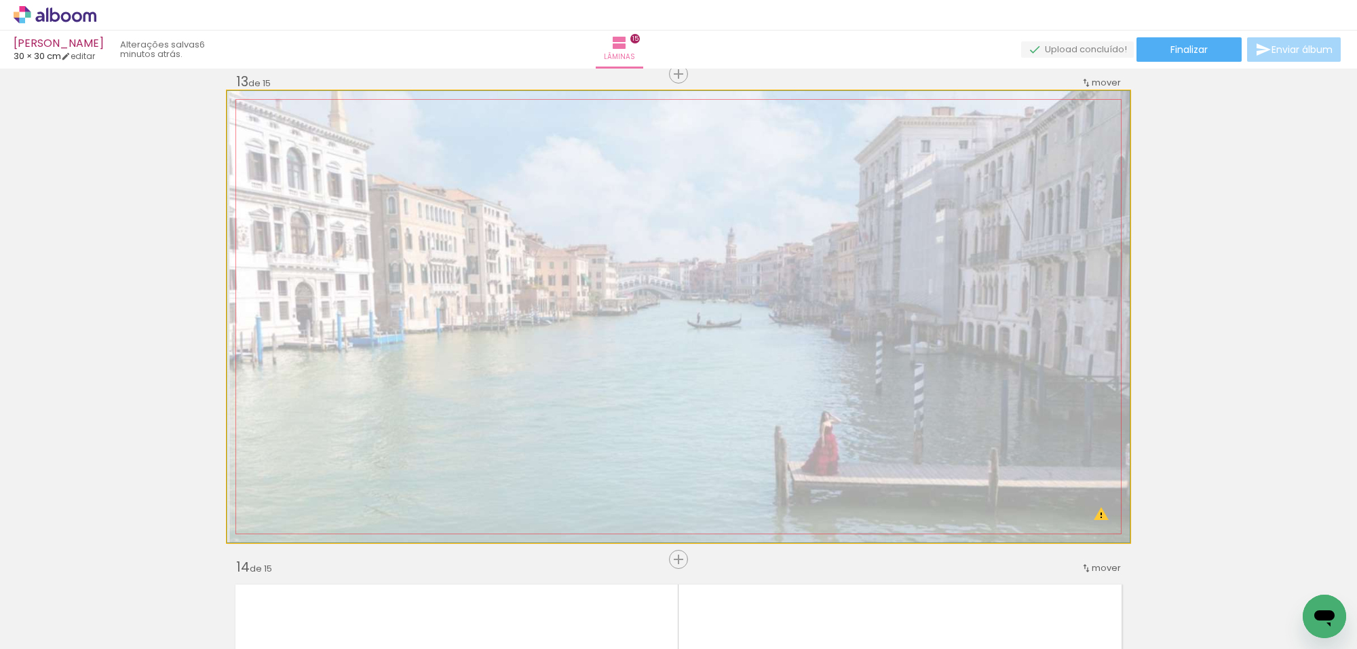
drag, startPoint x: 975, startPoint y: 249, endPoint x: 975, endPoint y: 273, distance: 24.4
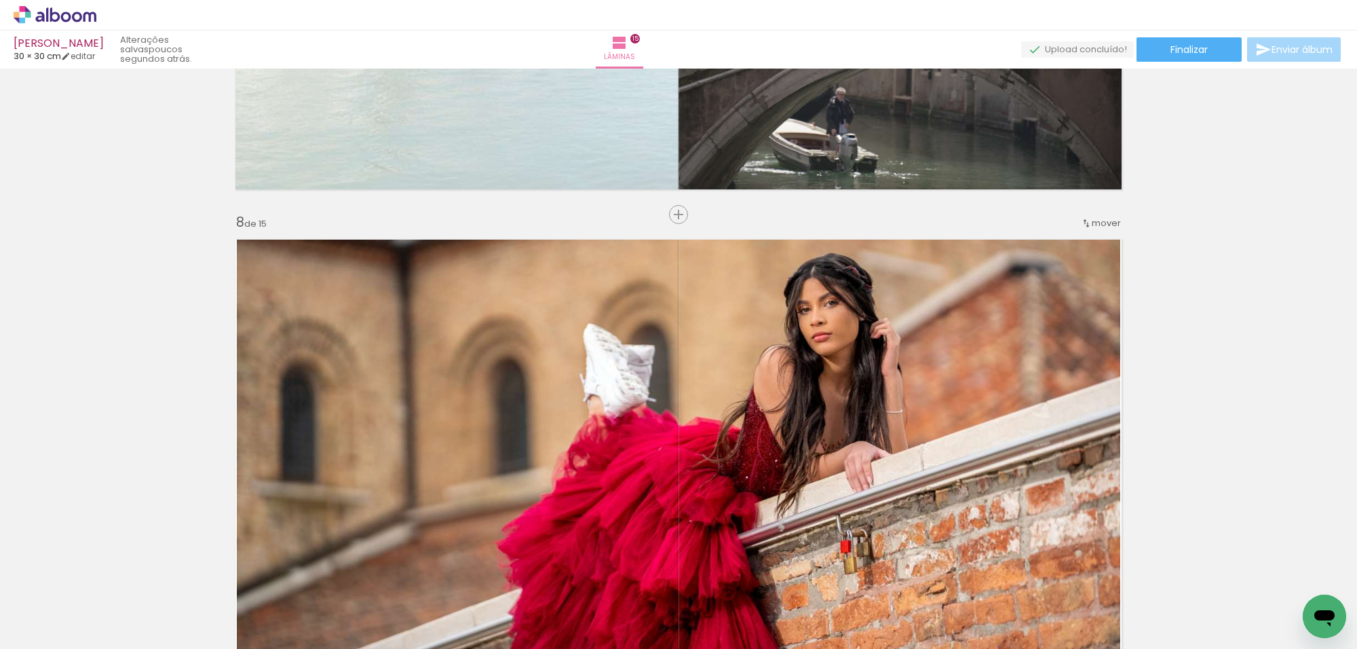
scroll to position [3209, 0]
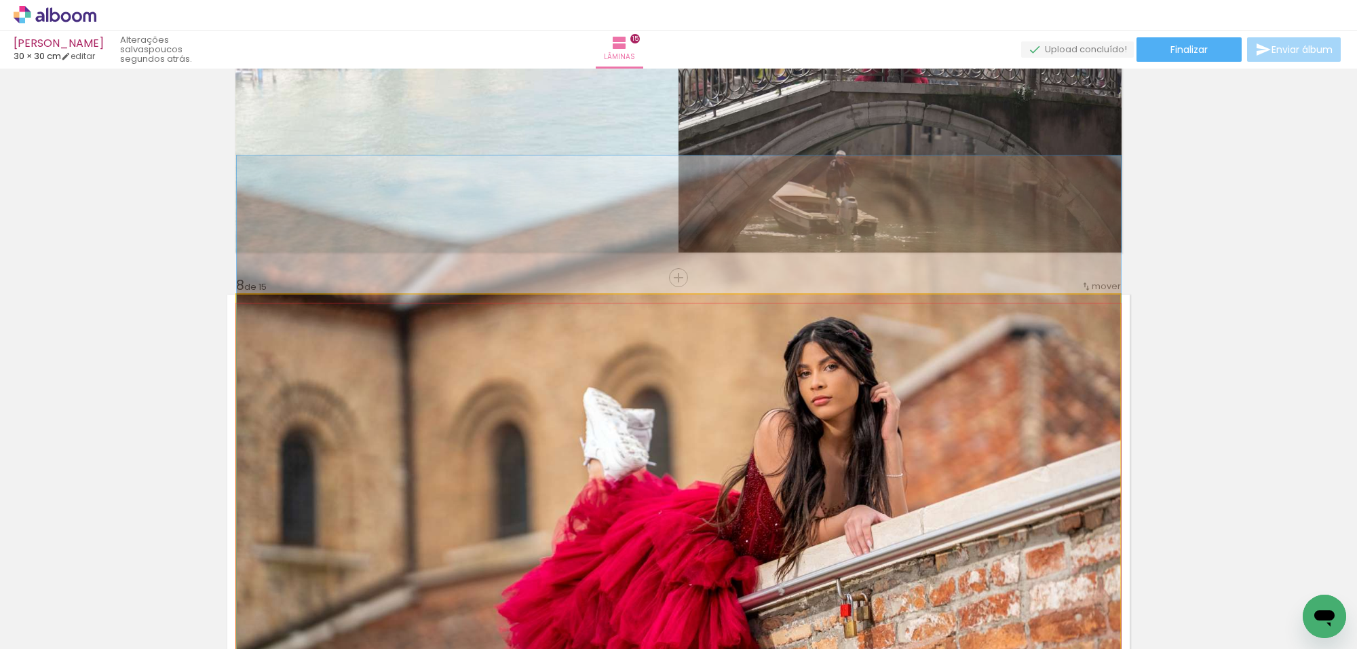
drag, startPoint x: 862, startPoint y: 380, endPoint x: 860, endPoint y: 360, distance: 20.5
click at [860, 377] on quentale-photo at bounding box center [679, 519] width 884 height 451
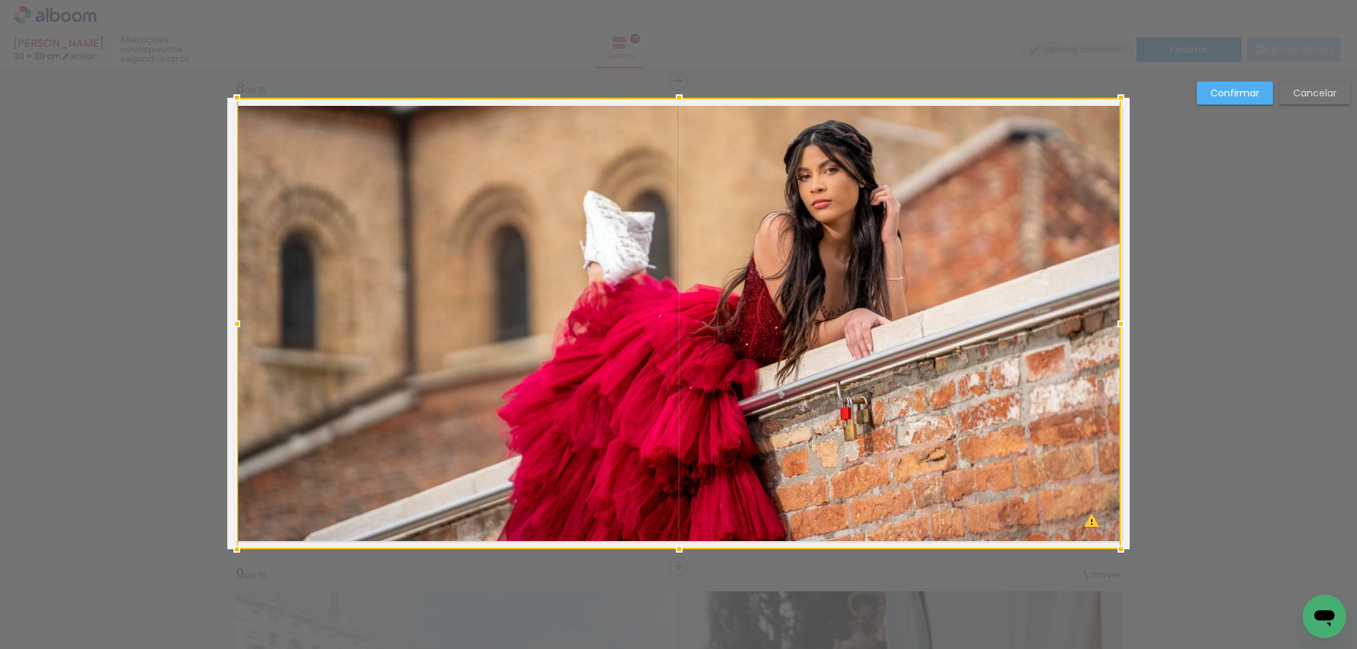
scroll to position [3412, 0]
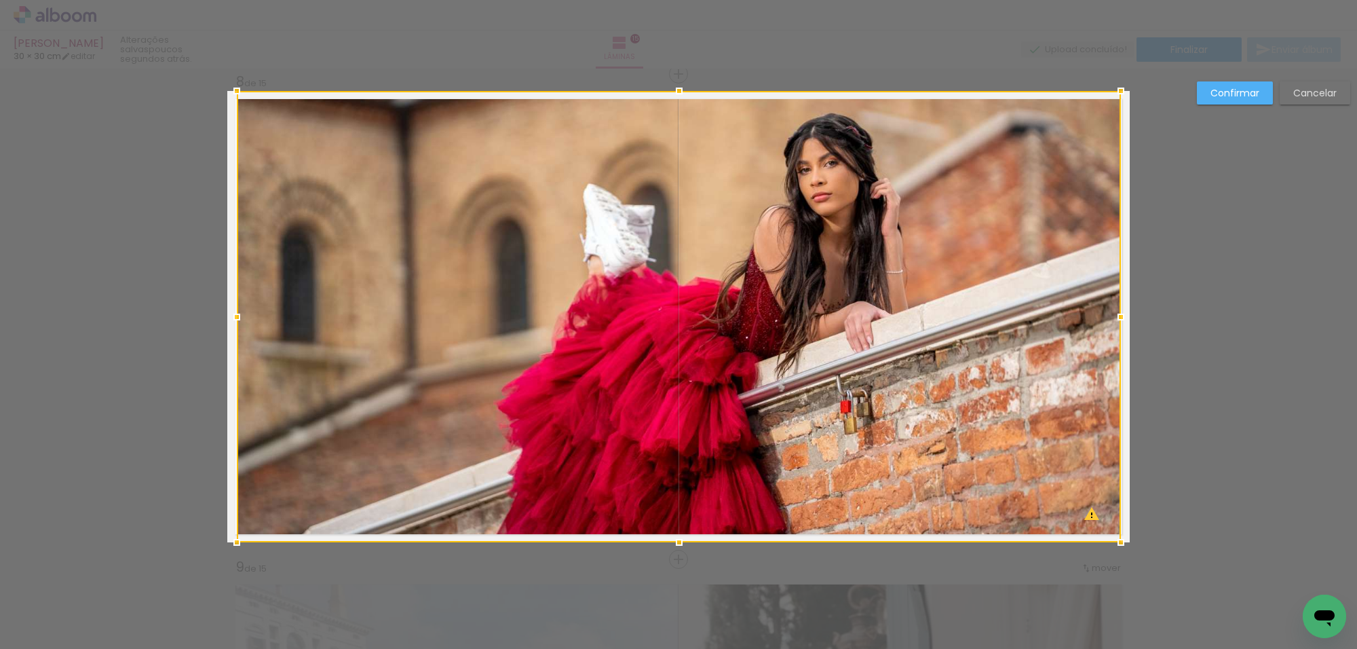
click at [0, 0] on slot "Confirmar" at bounding box center [0, 0] width 0 height 0
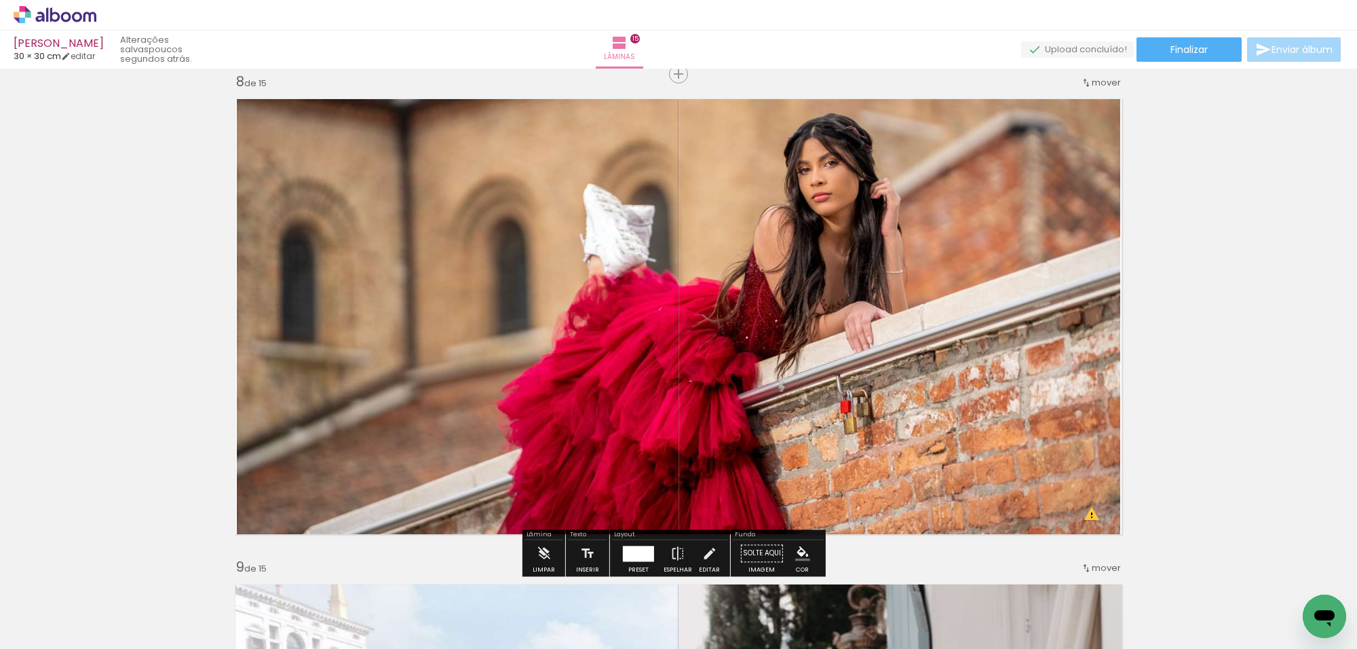
click at [1224, 92] on div "Inserir lâmina 1 de 15 Inserir lâmina 2 de 15 Inserir lâmina 3 de 15 Inserir lâ…" at bounding box center [678, 541] width 1357 height 7761
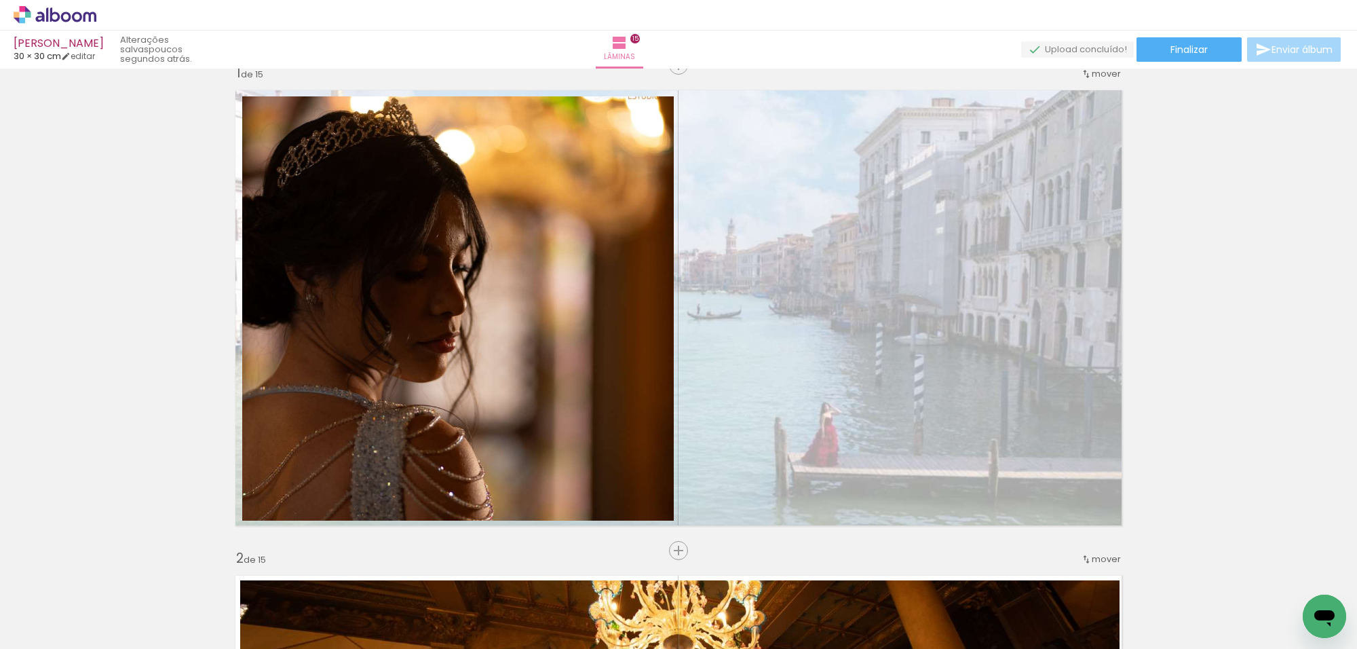
scroll to position [0, 0]
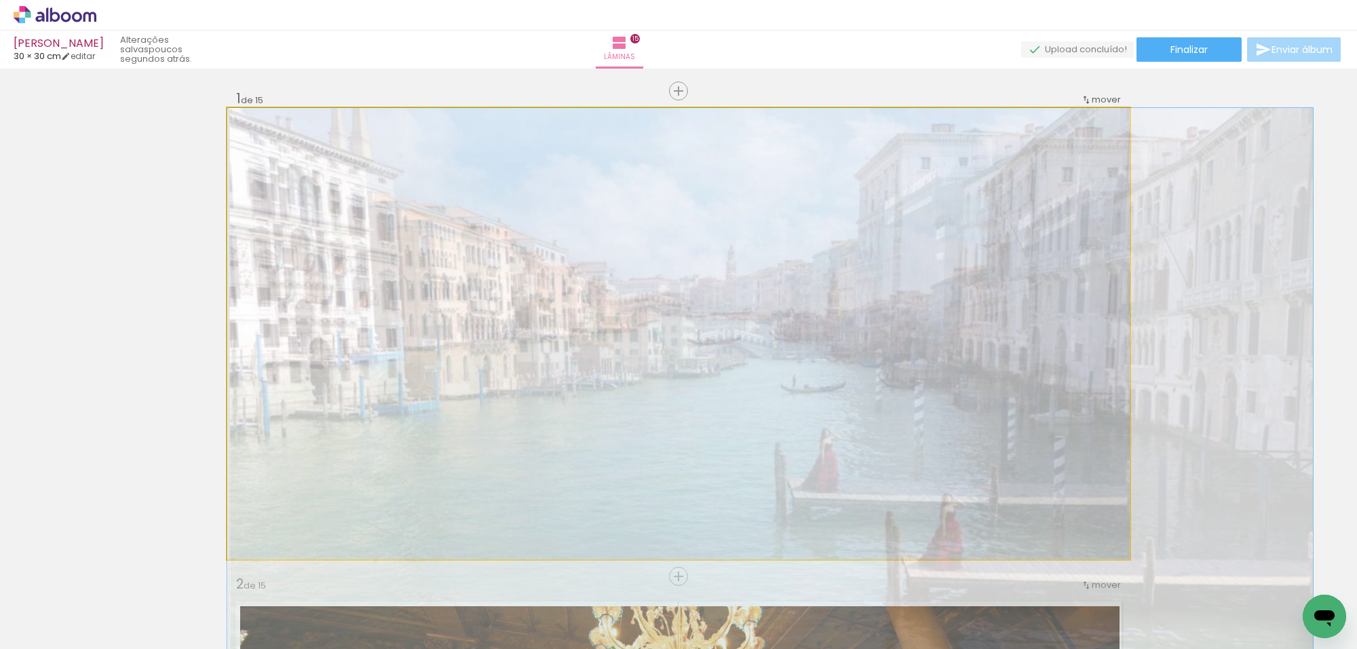
drag, startPoint x: 999, startPoint y: 223, endPoint x: 1011, endPoint y: 201, distance: 24.6
click at [999, 238] on quentale-layouter at bounding box center [678, 333] width 902 height 451
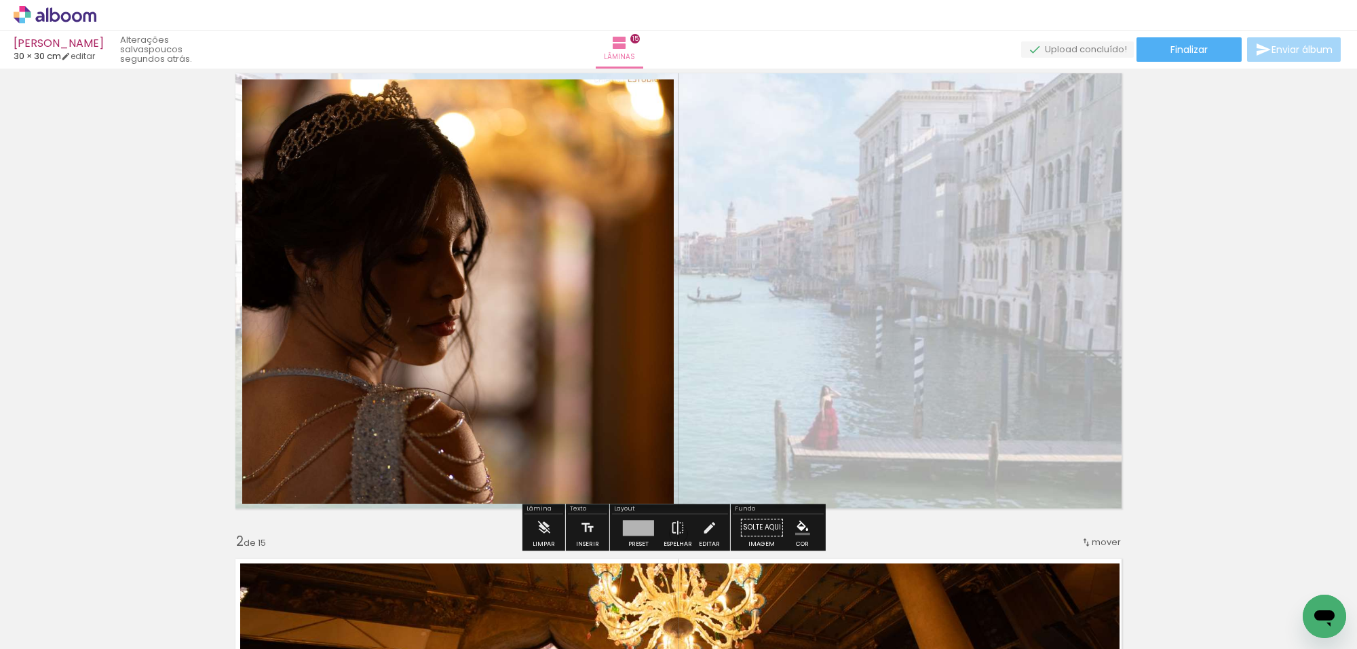
scroll to position [85, 0]
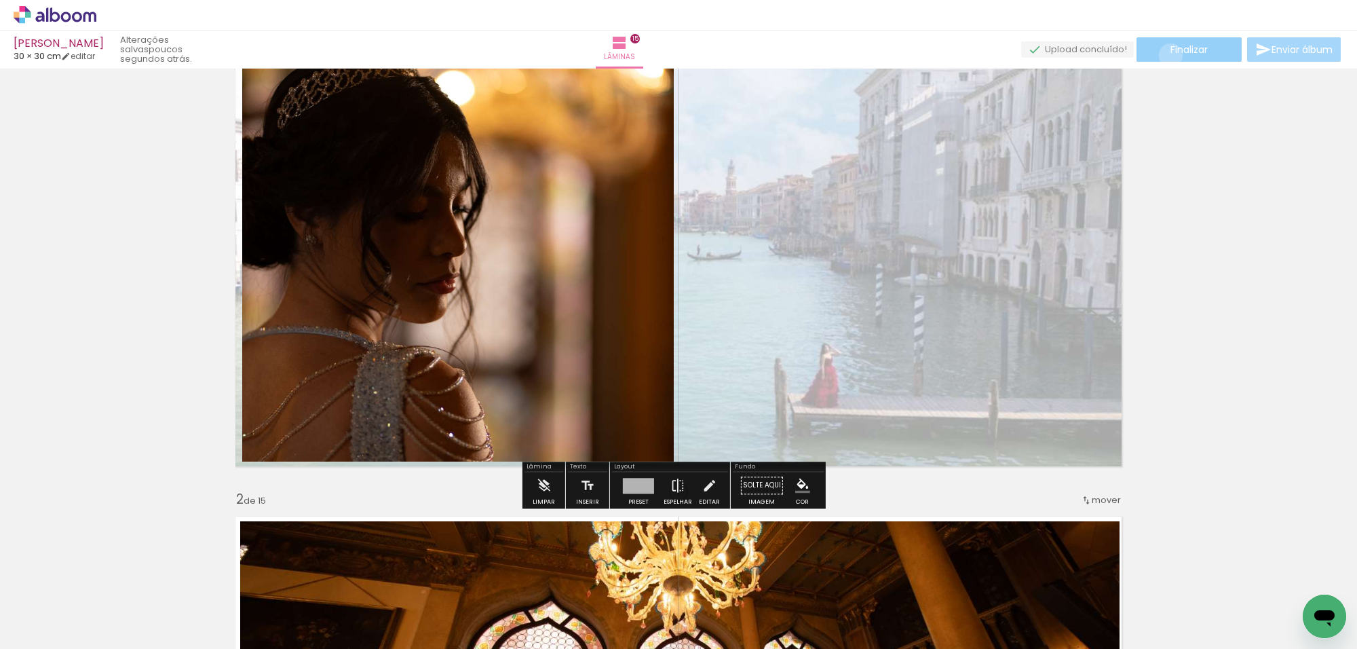
click at [1170, 54] on span "Finalizar" at bounding box center [1188, 49] width 37 height 9
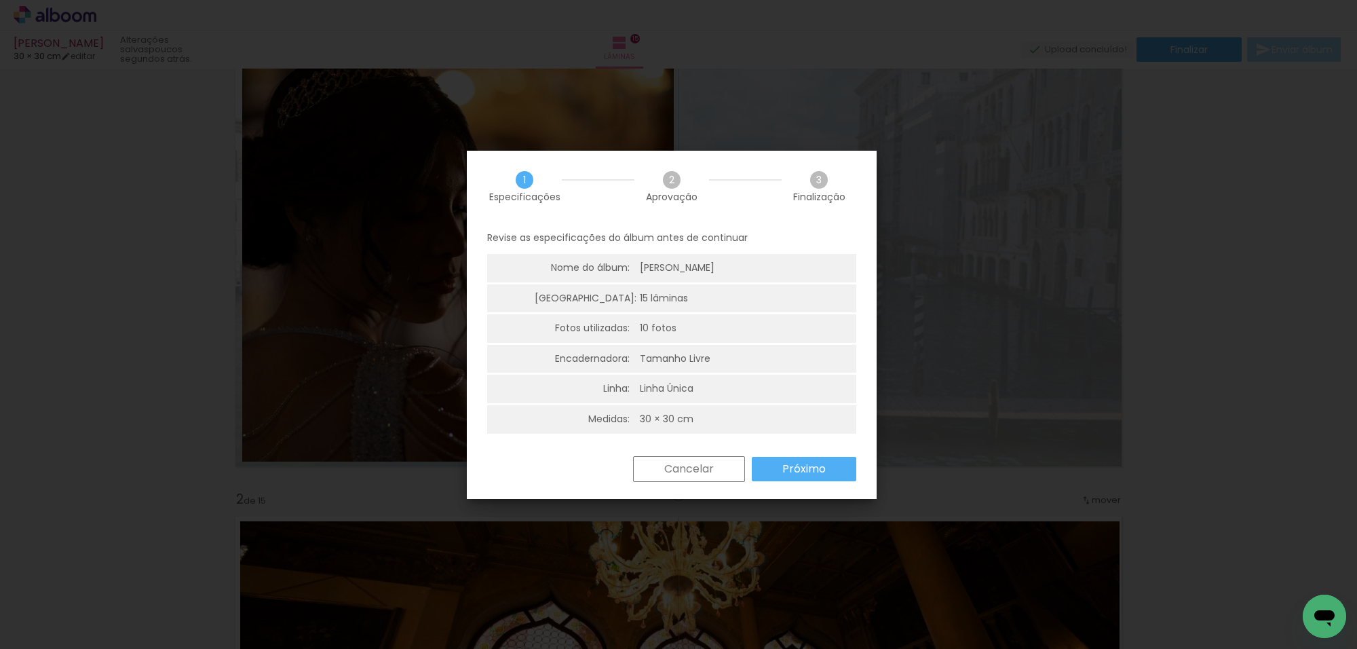
click at [0, 0] on slot "Próximo" at bounding box center [0, 0] width 0 height 0
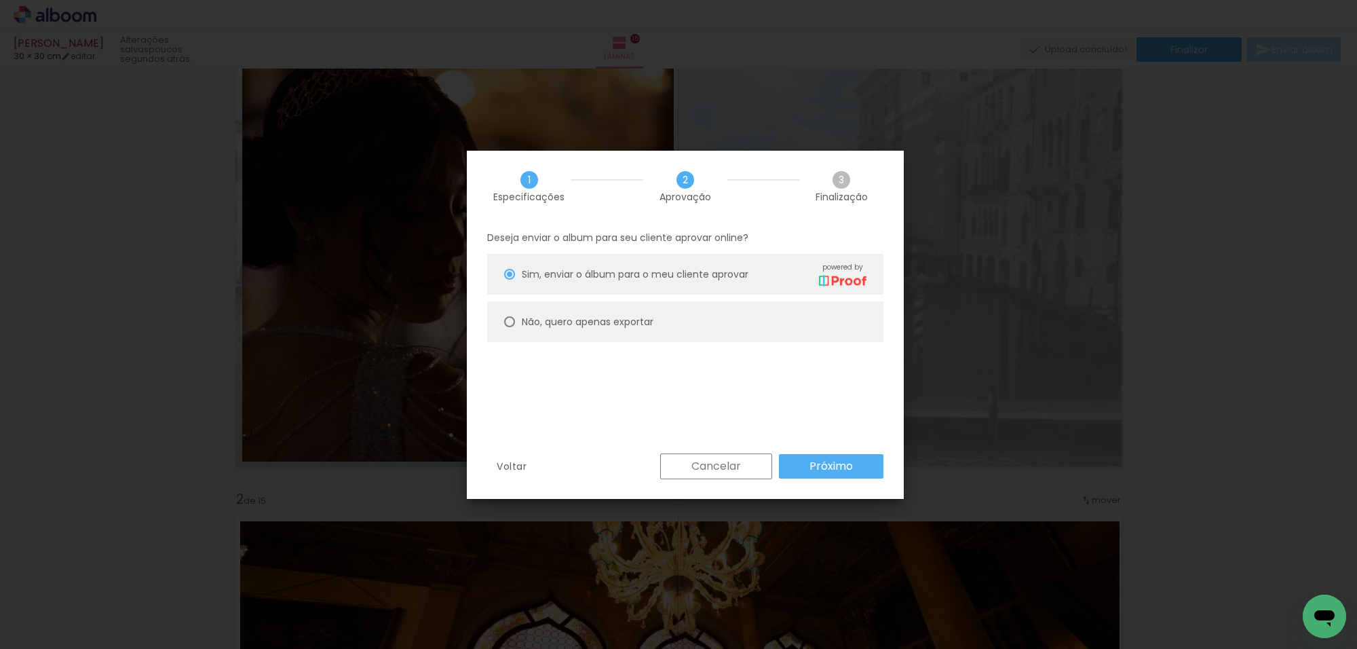
click at [808, 324] on paper-radio-button "Não, quero apenas exportar" at bounding box center [685, 321] width 396 height 41
type paper-radio-button "on"
click at [0, 0] on slot "Próximo" at bounding box center [0, 0] width 0 height 0
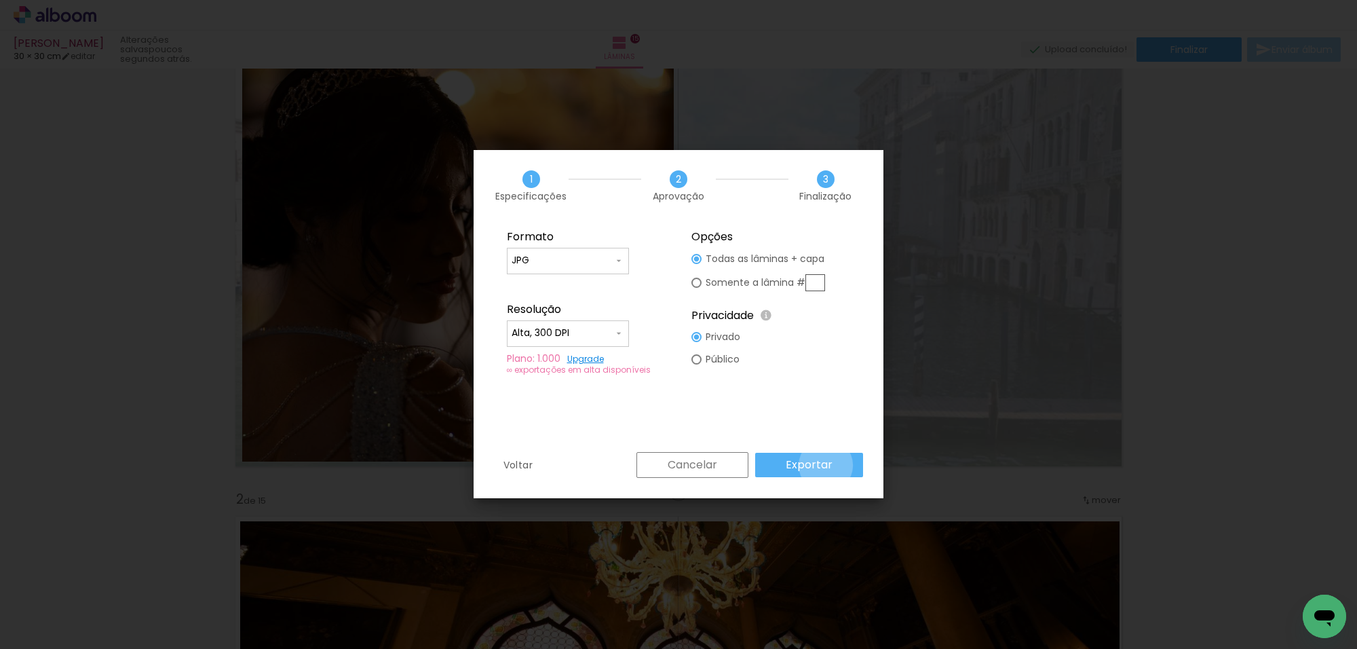
click at [0, 0] on slot "Exportar" at bounding box center [0, 0] width 0 height 0
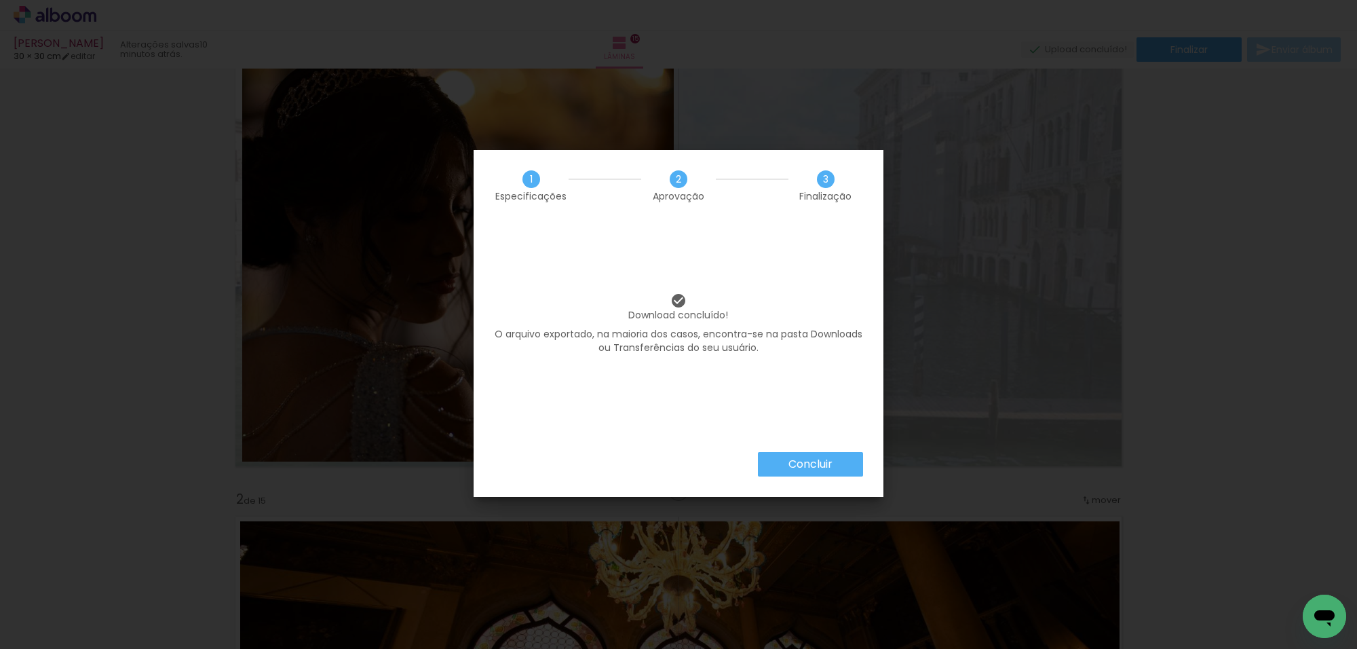
click at [843, 477] on div "Concluir" at bounding box center [679, 474] width 410 height 45
click at [0, 0] on slot "Concluir" at bounding box center [0, 0] width 0 height 0
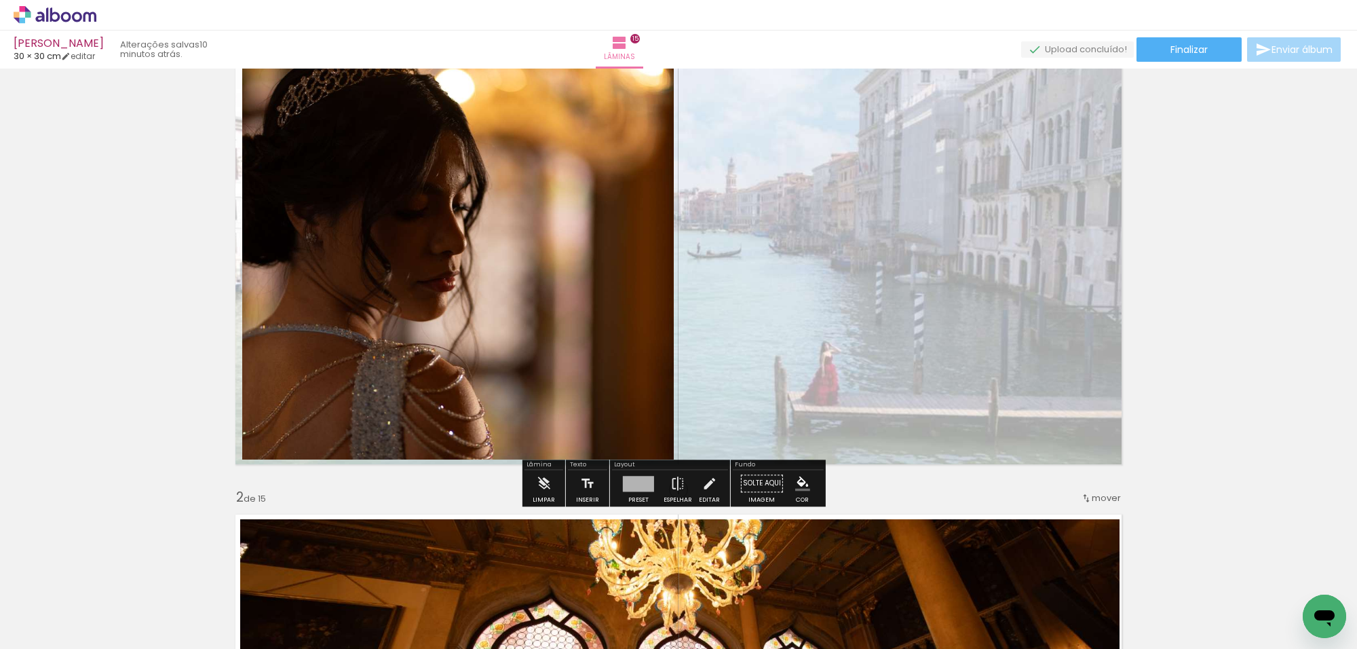
scroll to position [0, 0]
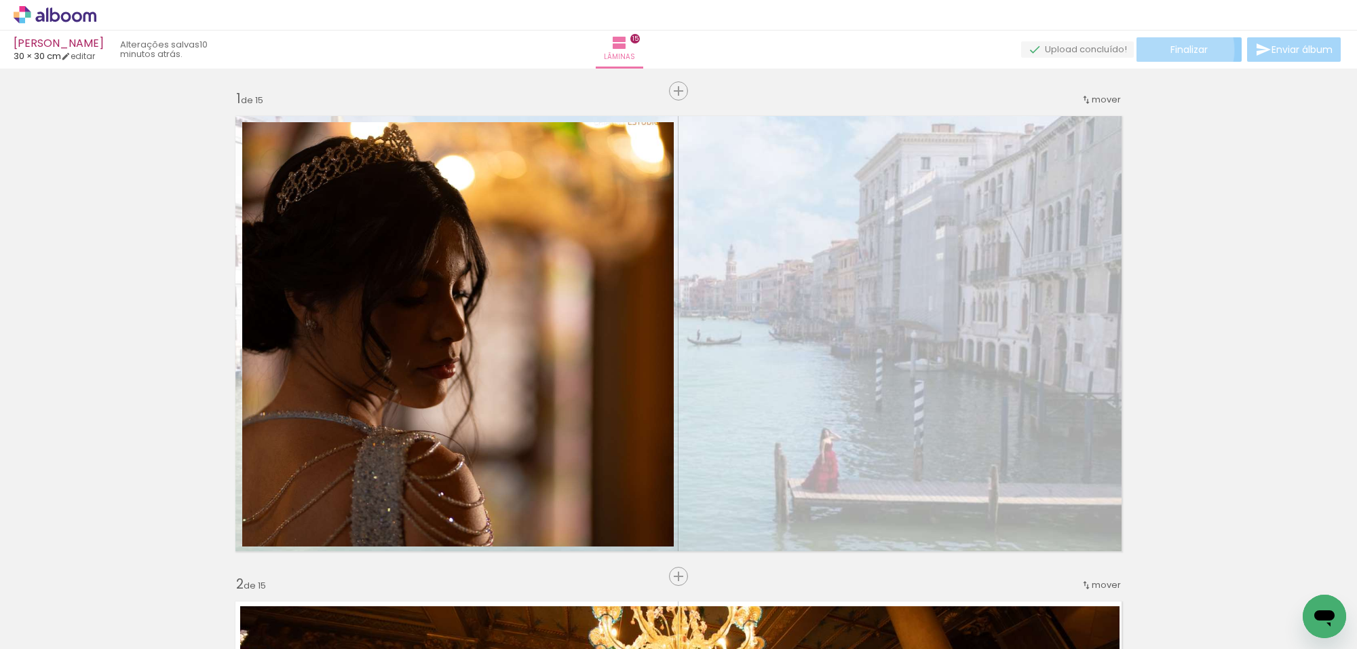
click at [1170, 50] on span "Finalizar" at bounding box center [1188, 49] width 37 height 9
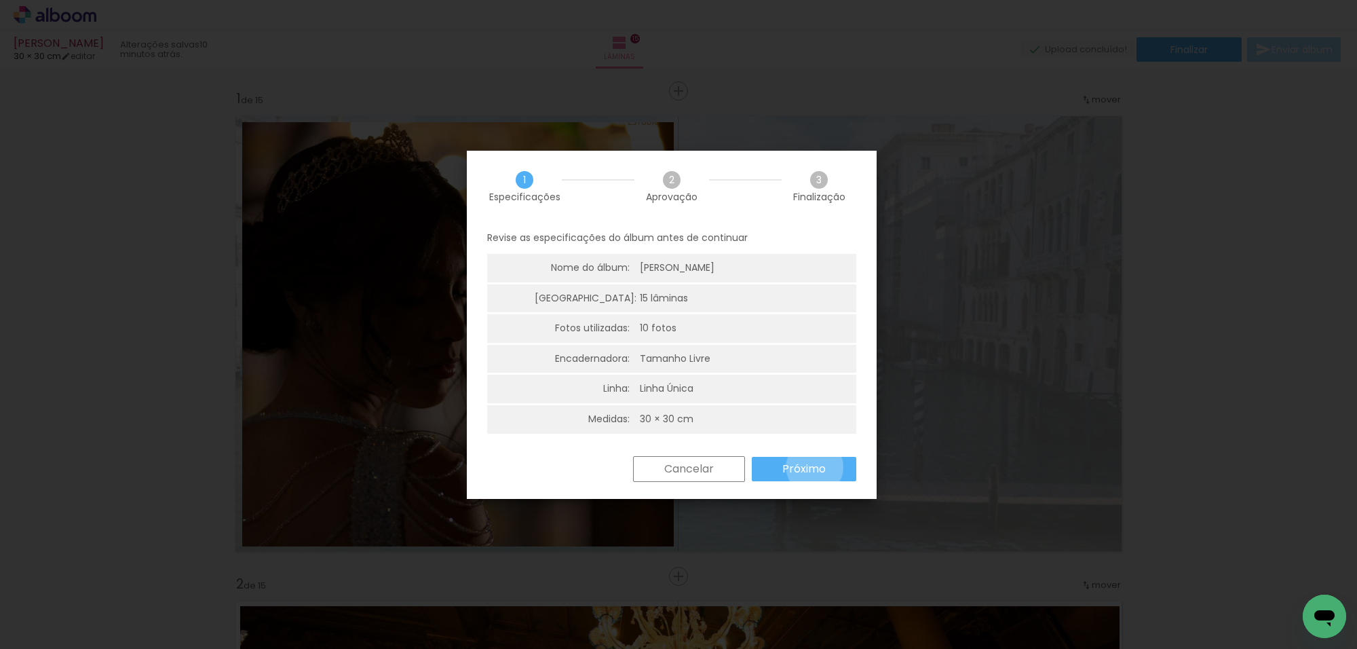
click at [0, 0] on slot "Próximo" at bounding box center [0, 0] width 0 height 0
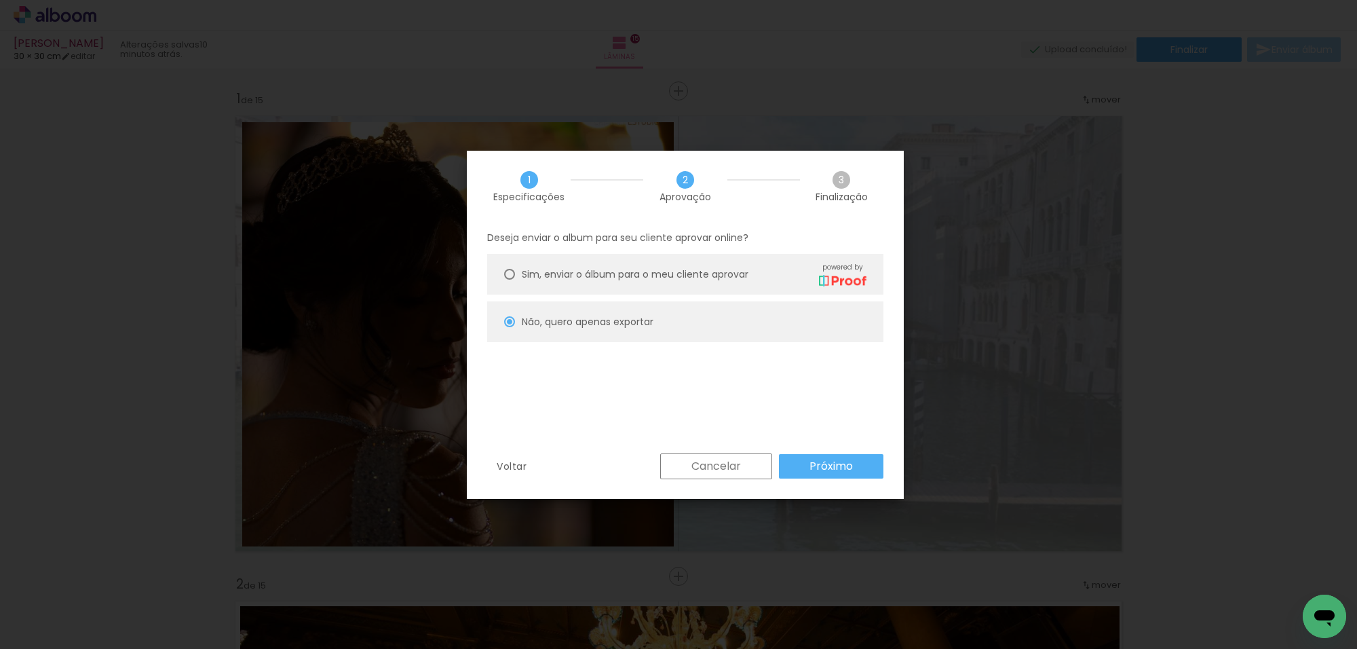
click at [819, 453] on div "Cancelar Próximo" at bounding box center [768, 466] width 230 height 26
click at [0, 0] on slot "Próximo" at bounding box center [0, 0] width 0 height 0
type input "Alta, 300 DPI"
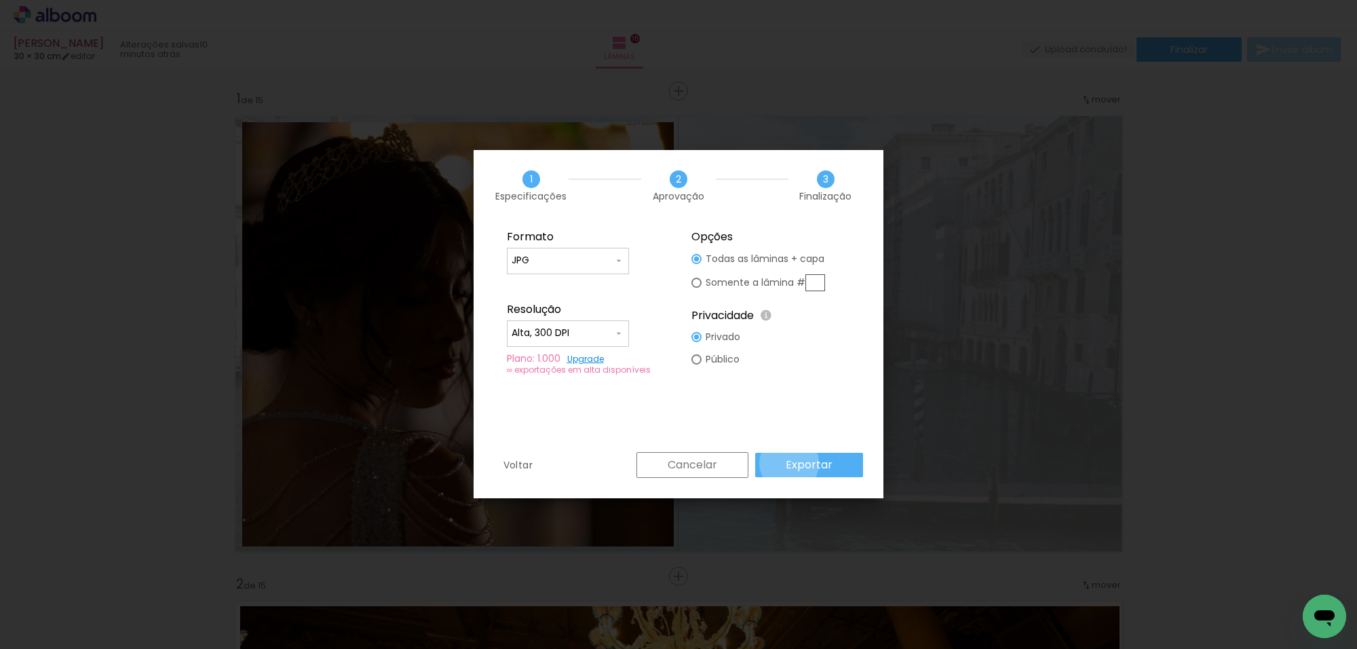
drag, startPoint x: 792, startPoint y: 463, endPoint x: 788, endPoint y: 456, distance: 7.9
click at [0, 0] on slot "Exportar" at bounding box center [0, 0] width 0 height 0
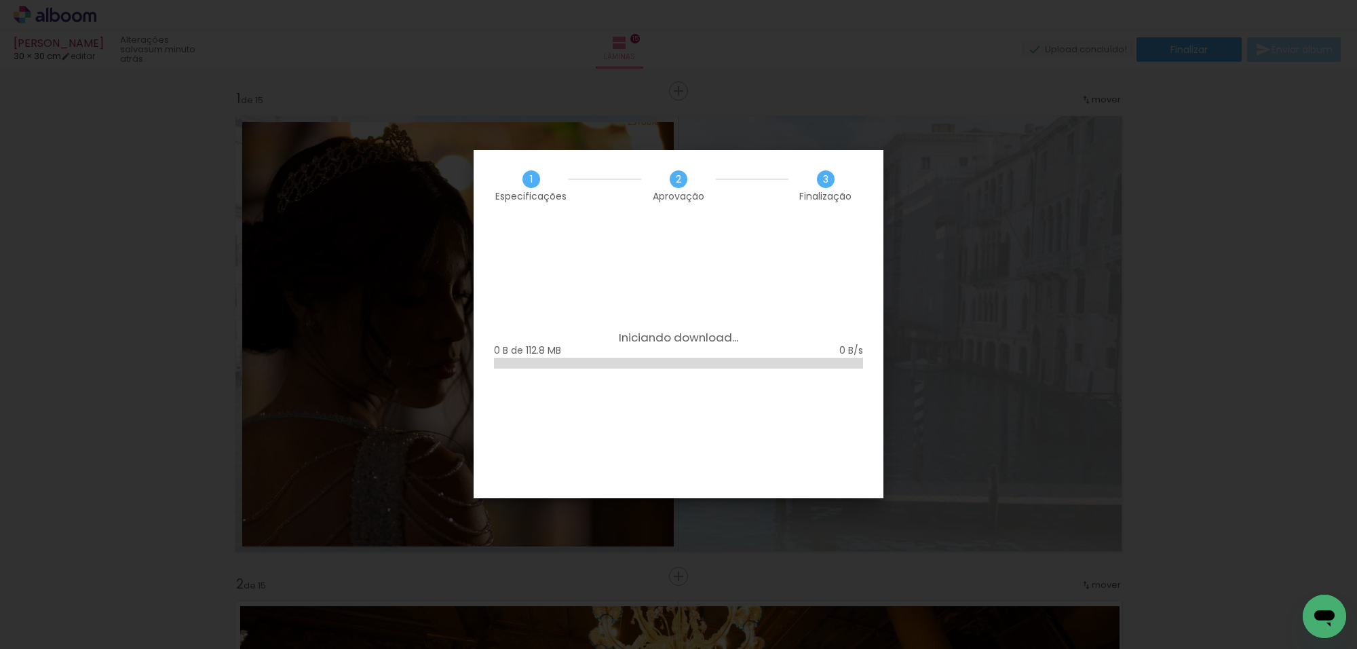
click at [927, 90] on iron-overlay-backdrop at bounding box center [678, 324] width 1357 height 649
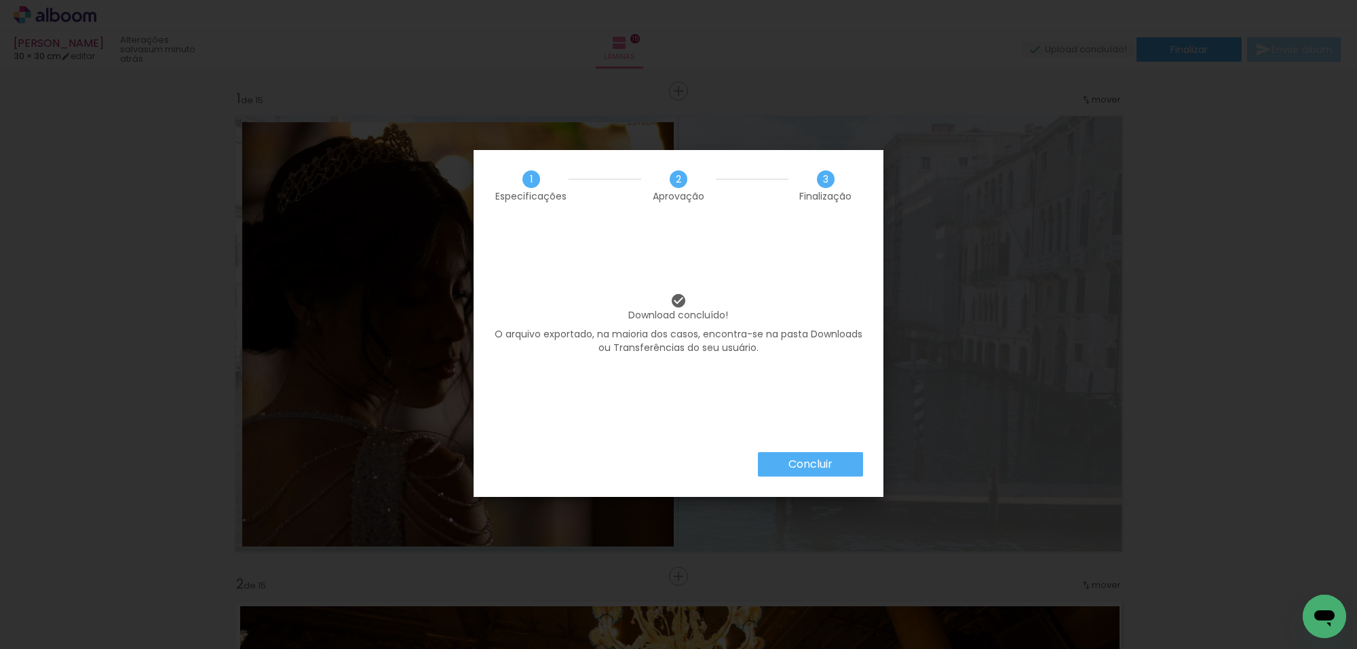
drag, startPoint x: 828, startPoint y: 455, endPoint x: 819, endPoint y: 459, distance: 9.7
click at [828, 456] on paper-button "Concluir" at bounding box center [810, 464] width 105 height 24
